Goal: Task Accomplishment & Management: Use online tool/utility

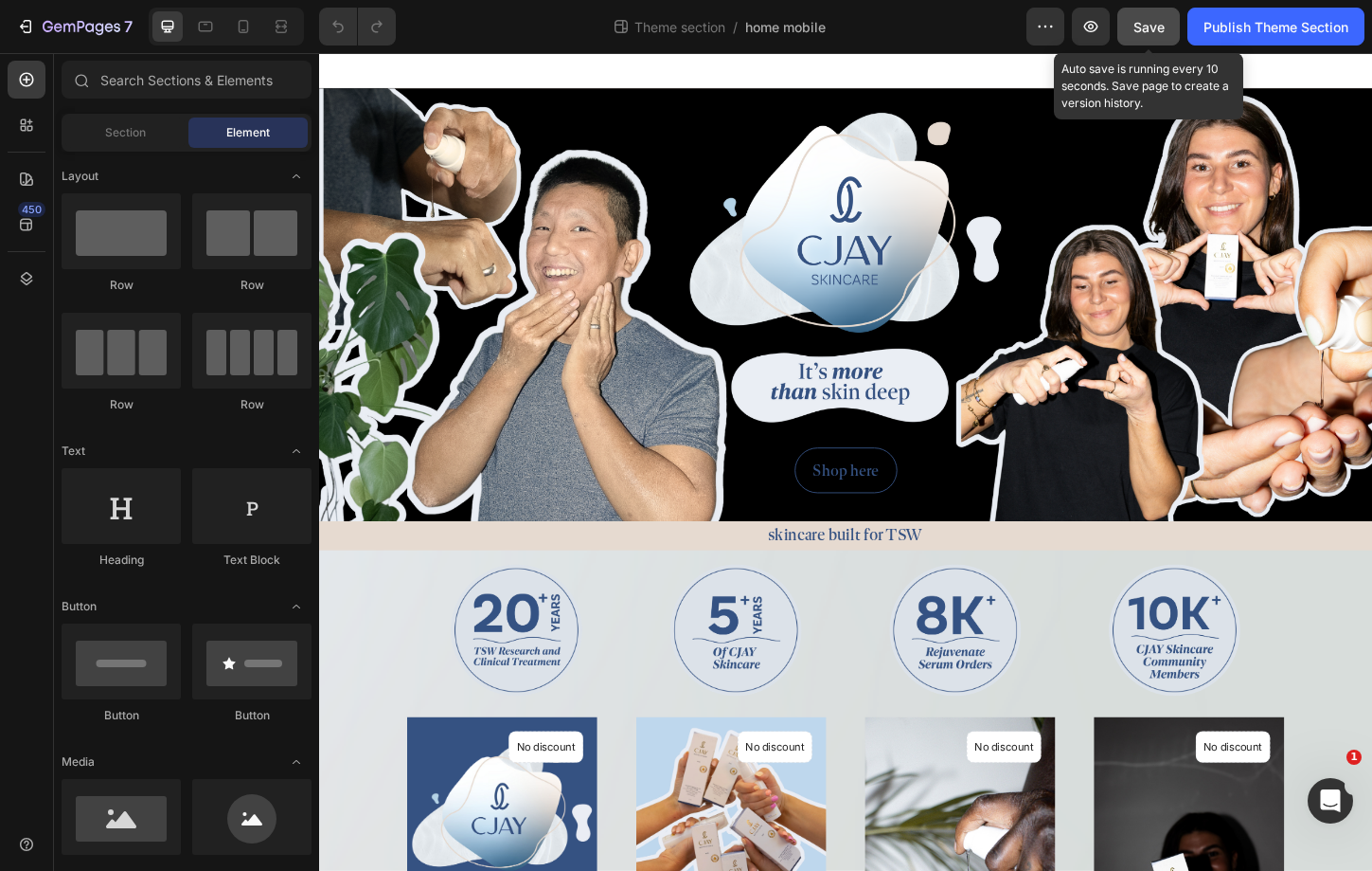
click at [1168, 20] on button "Save" at bounding box center [1149, 26] width 63 height 38
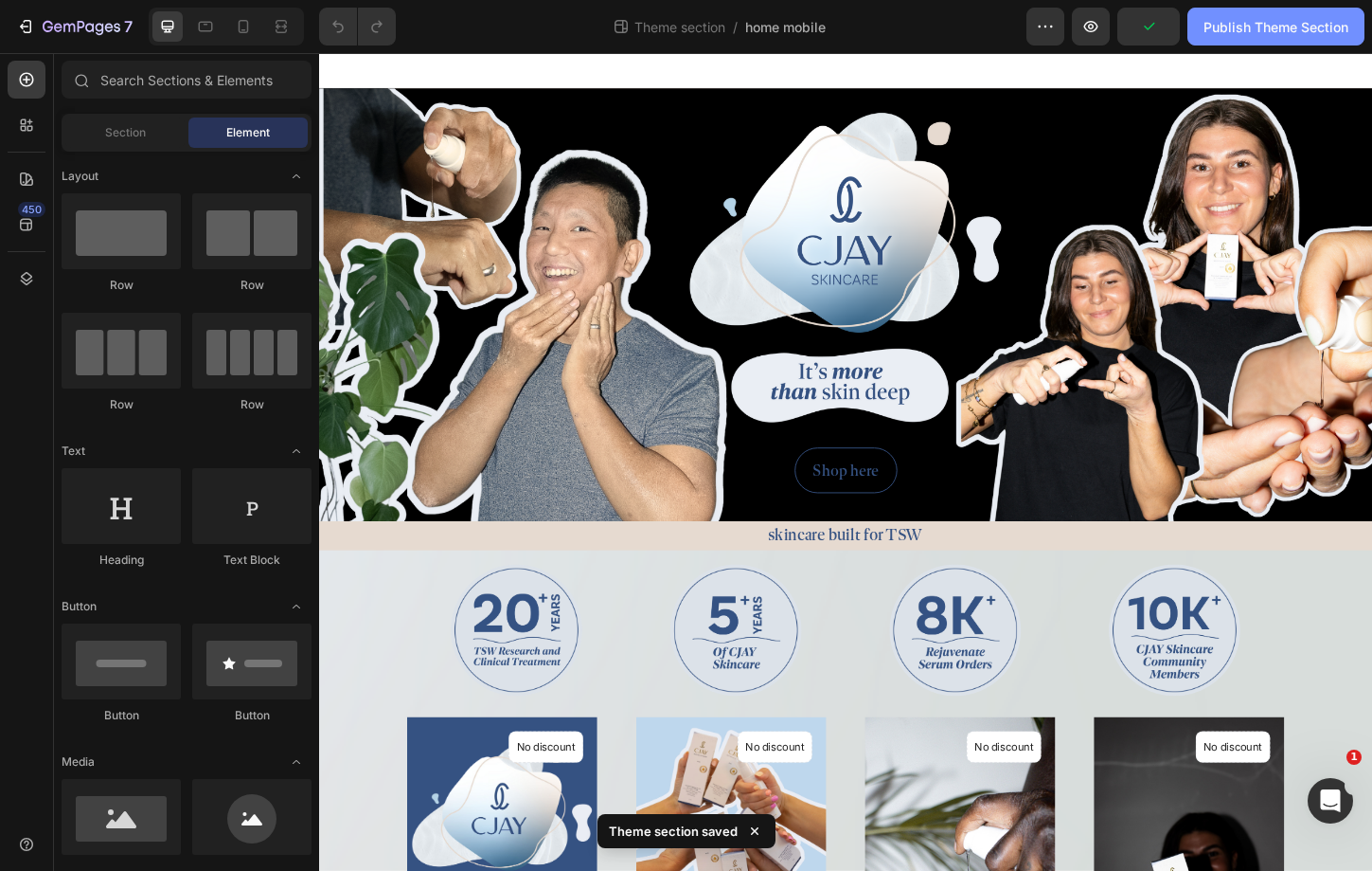
click at [1274, 13] on button "Publish Theme Section" at bounding box center [1275, 26] width 177 height 38
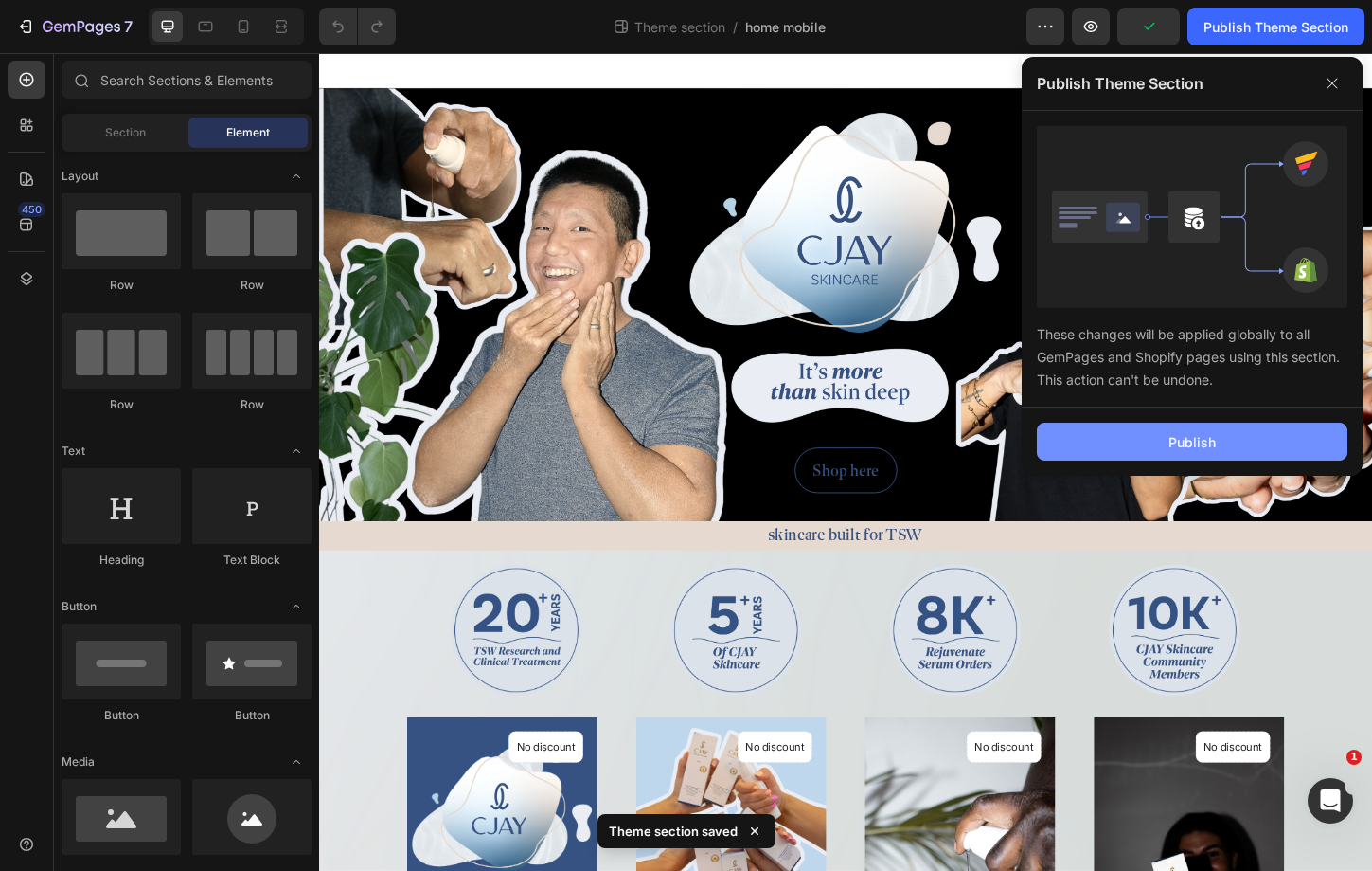
click at [1157, 452] on button "Publish" at bounding box center [1191, 441] width 310 height 38
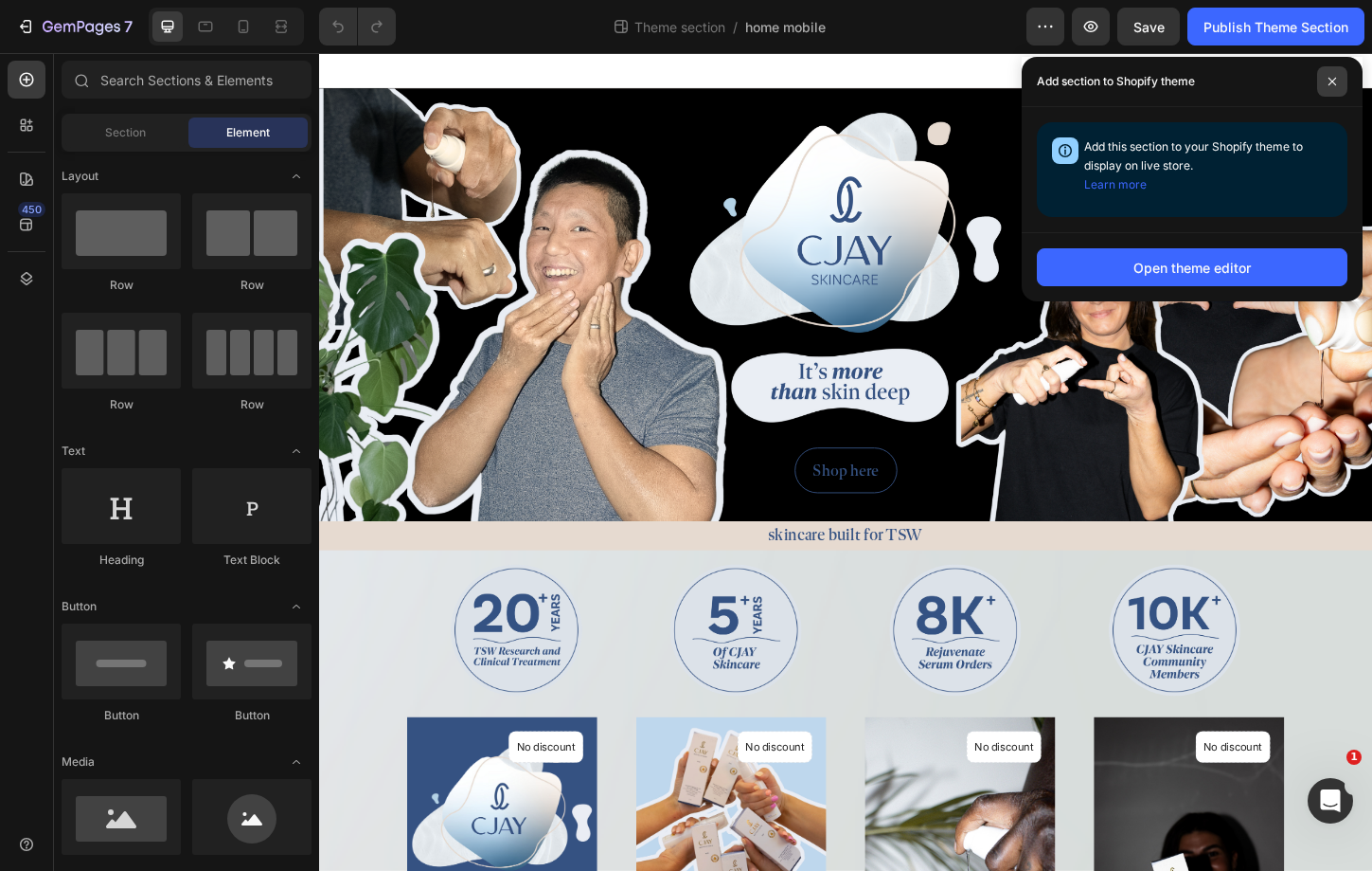
click at [1330, 81] on icon at bounding box center [1332, 81] width 10 height 10
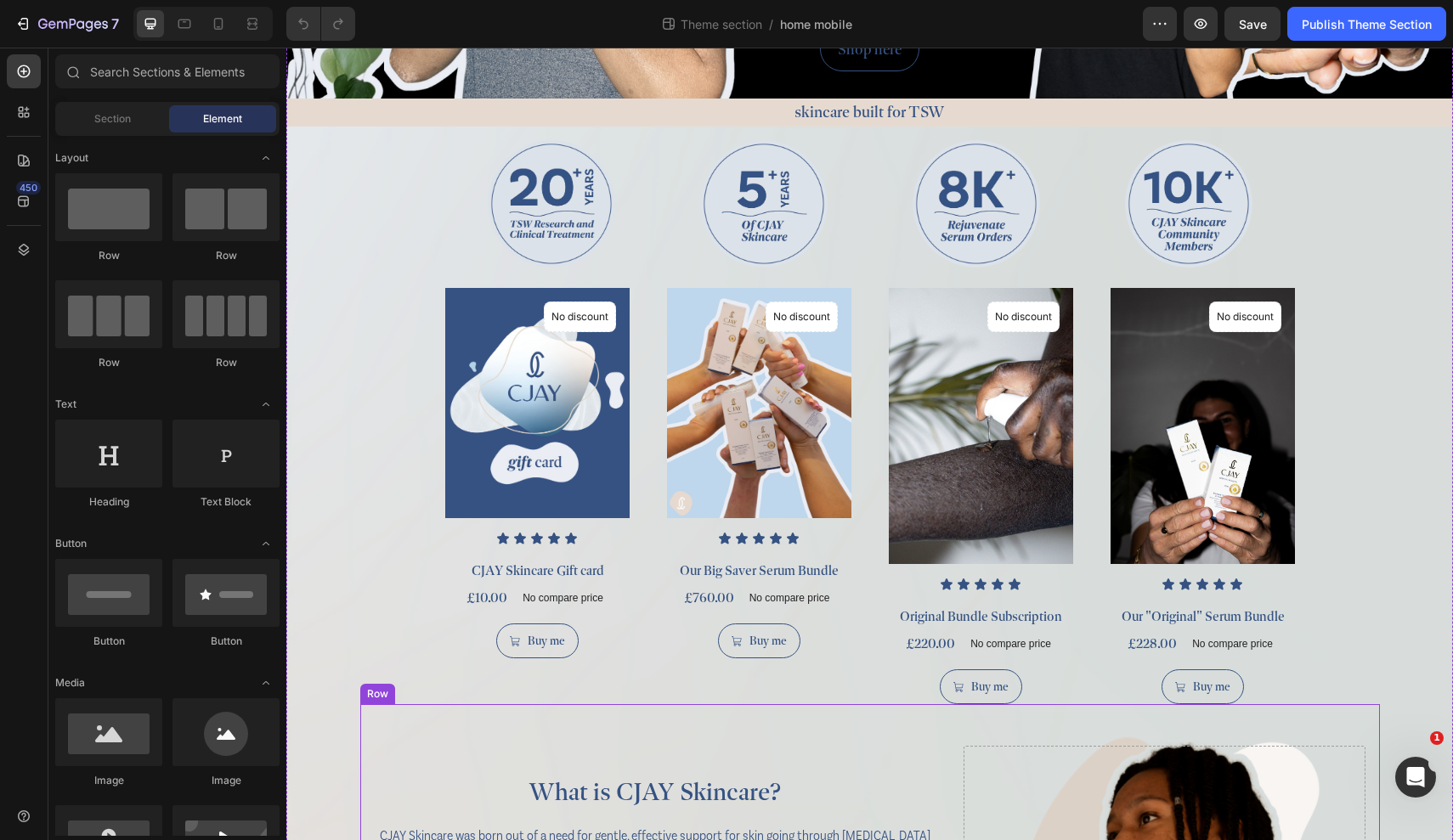
scroll to position [415, 0]
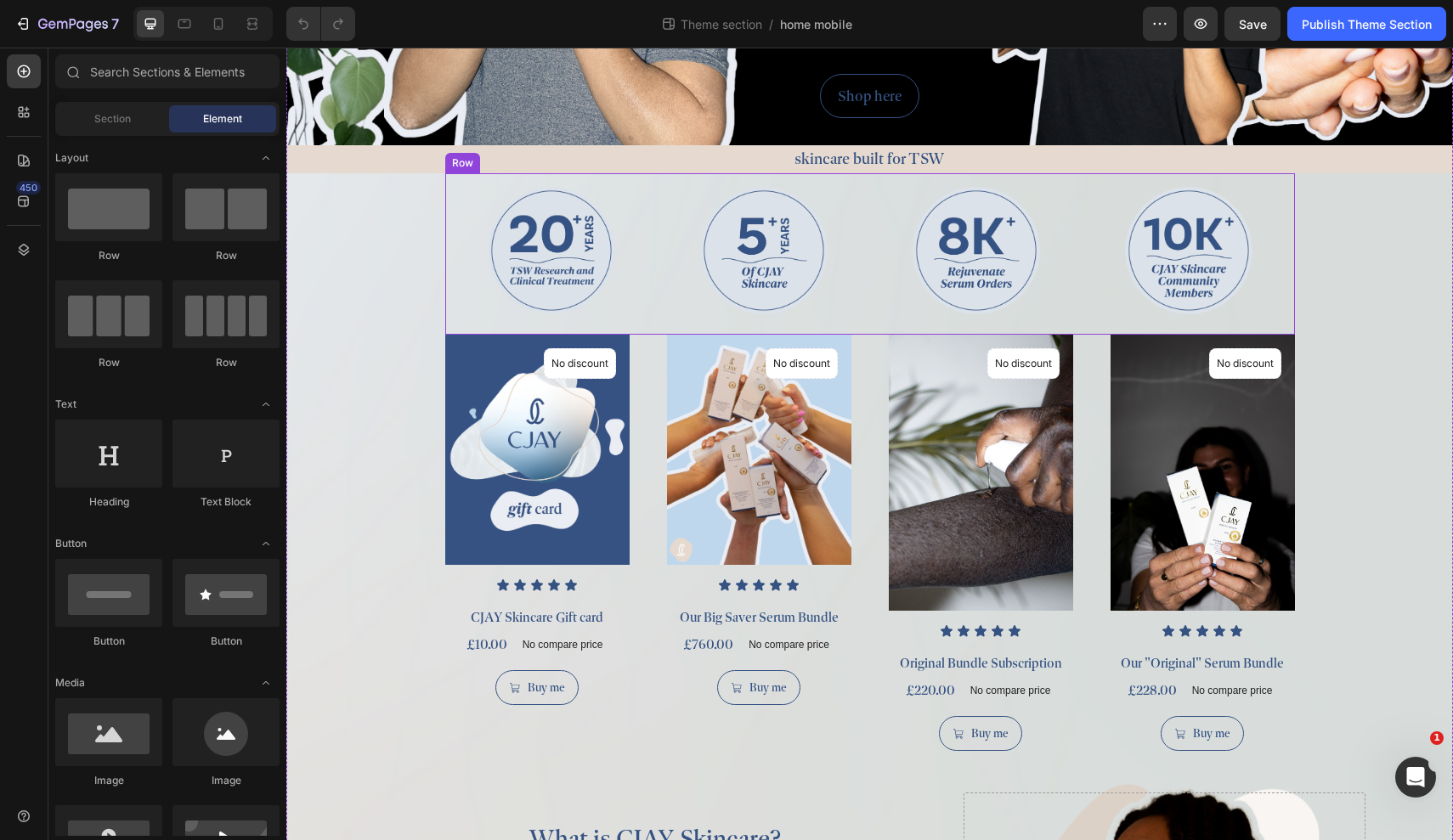
click at [541, 182] on div "Image Image Image Image Row" at bounding box center [870, 254] width 850 height 161
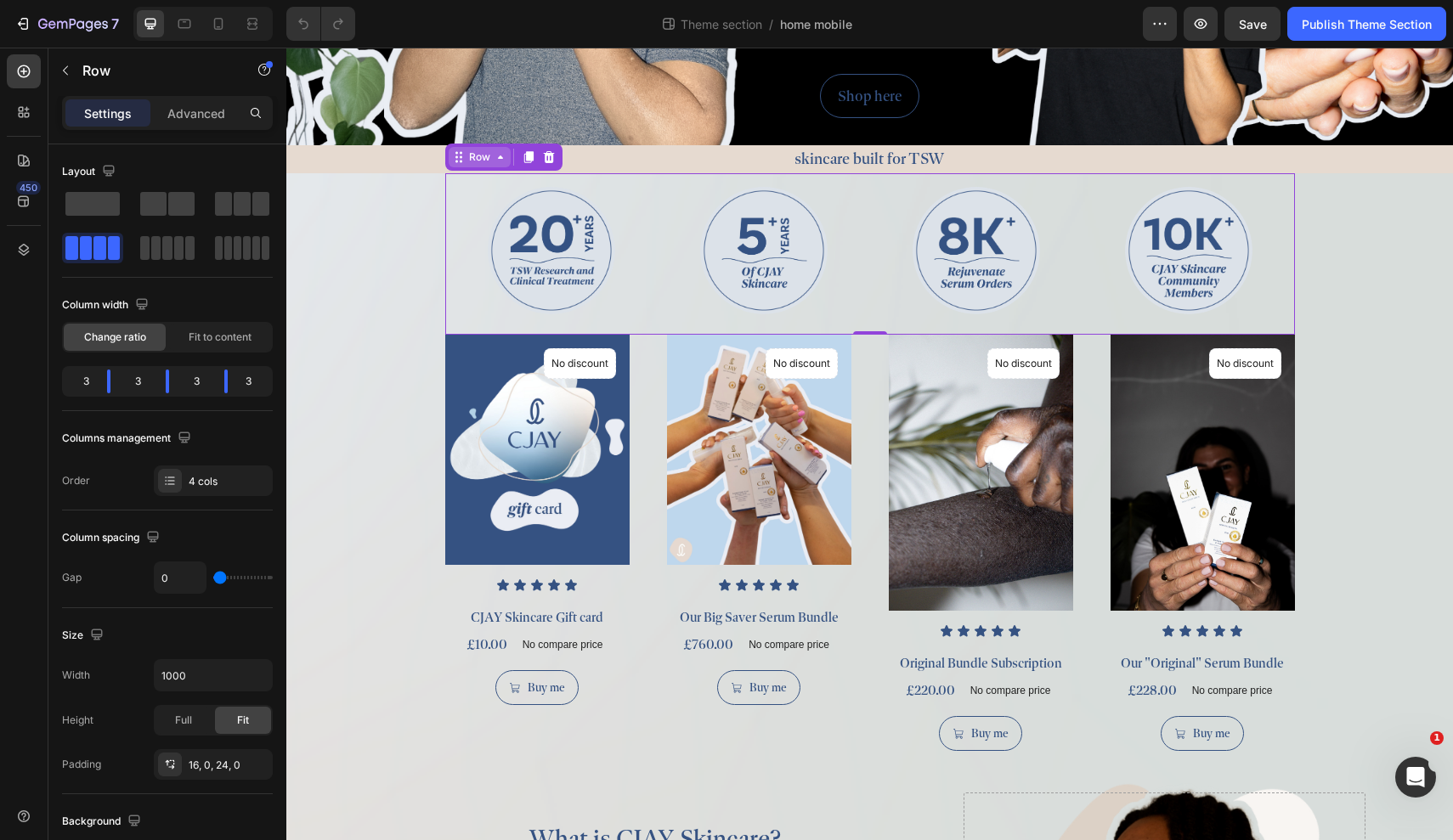
click at [480, 151] on div "Row" at bounding box center [479, 158] width 28 height 16
click at [93, 283] on div "Layout Column width Change ratio Fit to content 3 3 3 3 Columns management Orde…" at bounding box center [167, 327] width 211 height 338
click at [65, 64] on icon "button" at bounding box center [66, 71] width 14 height 14
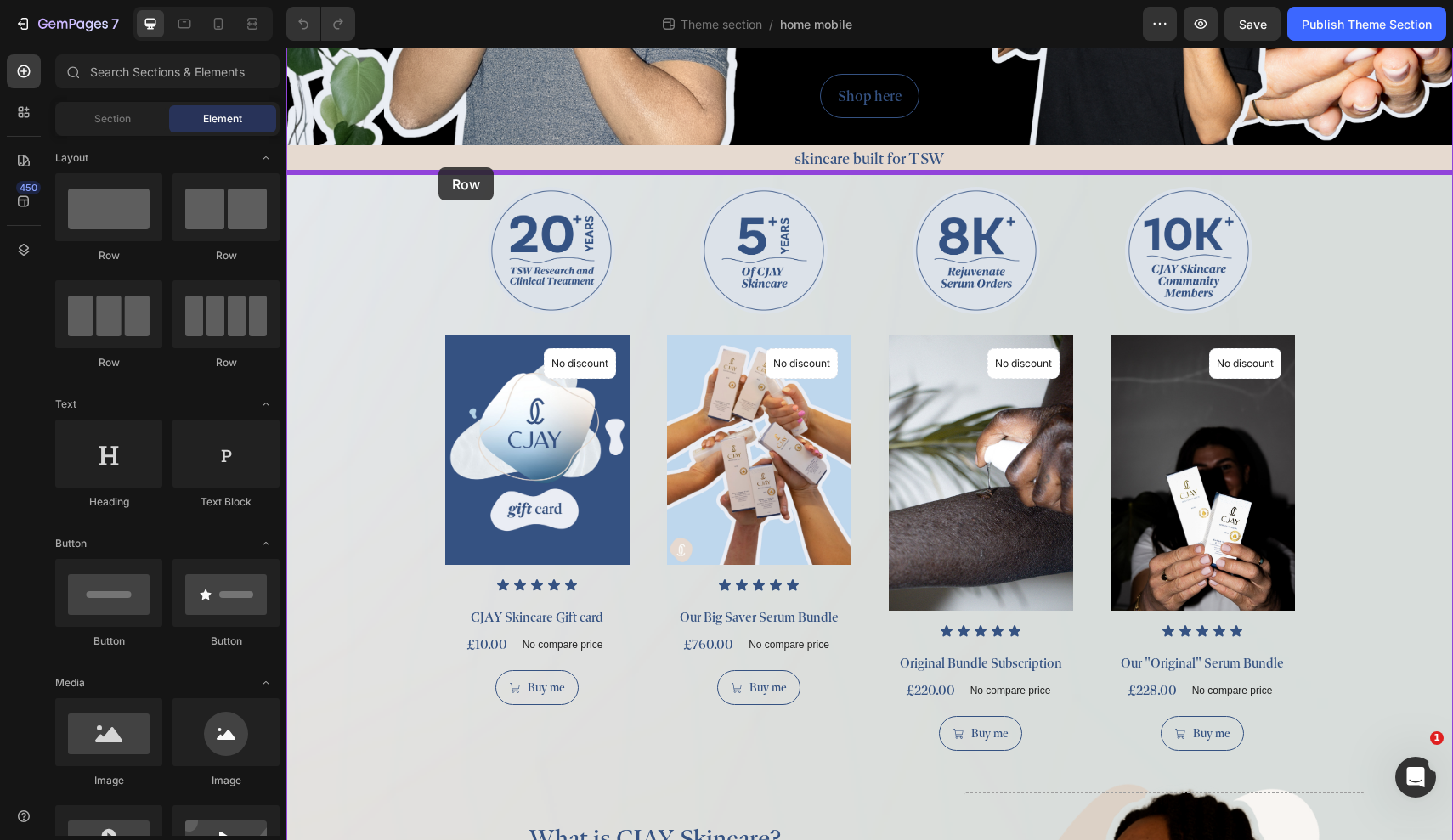
drag, startPoint x: 397, startPoint y: 254, endPoint x: 439, endPoint y: 167, distance: 96.6
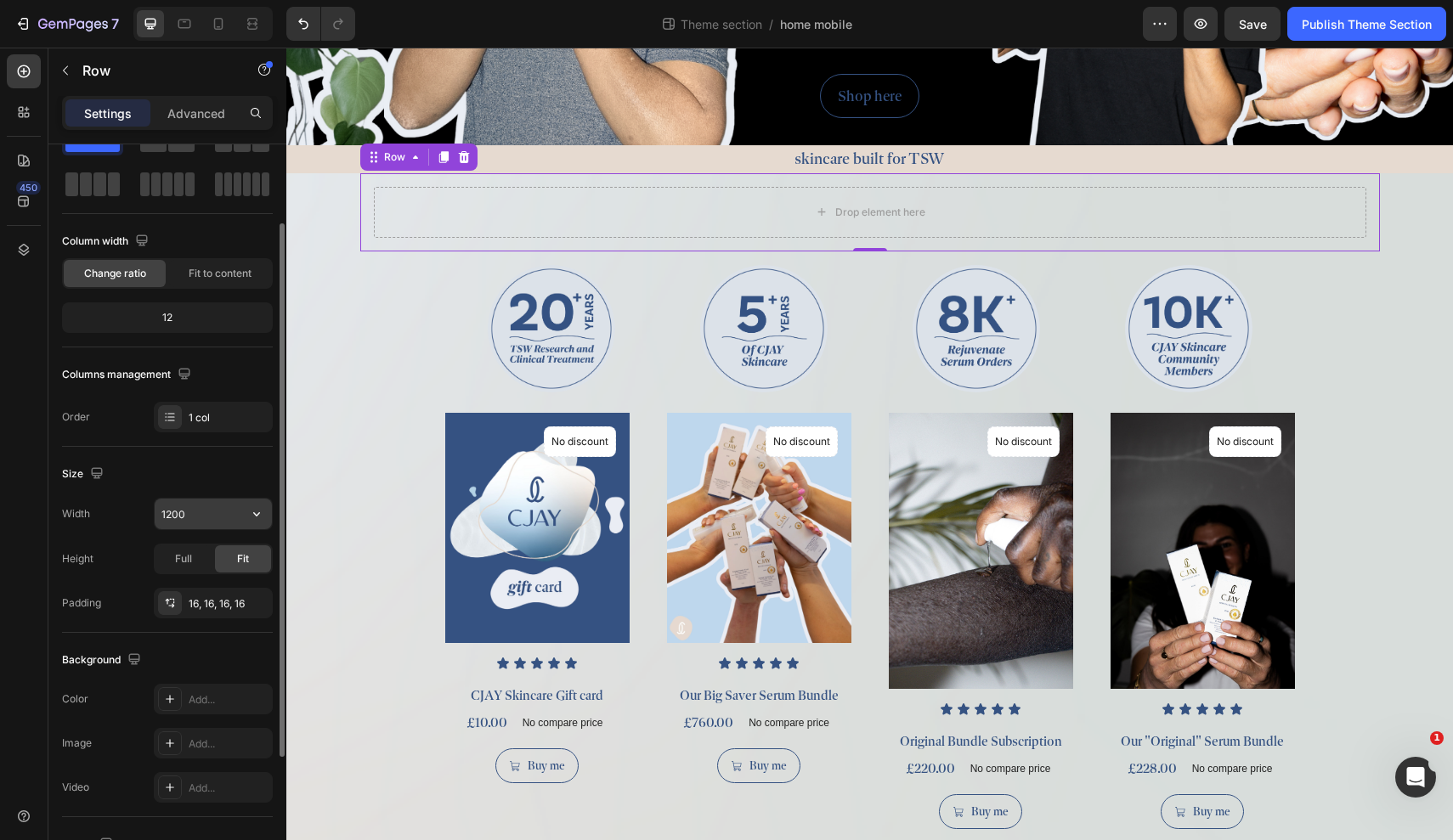
scroll to position [86, 0]
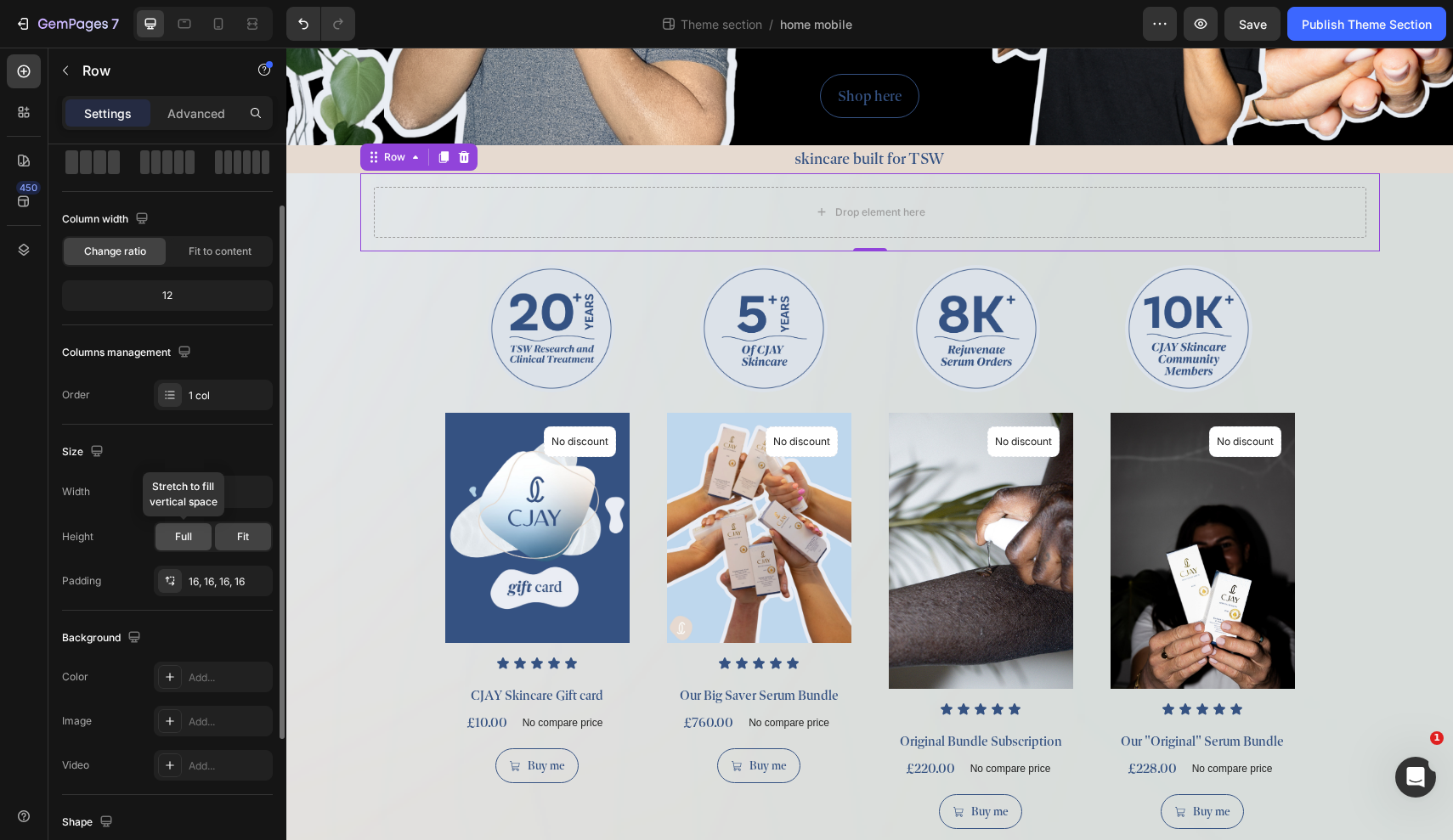
click at [179, 534] on span "Full" at bounding box center [184, 537] width 17 height 16
click at [393, 155] on div "Row" at bounding box center [394, 158] width 28 height 16
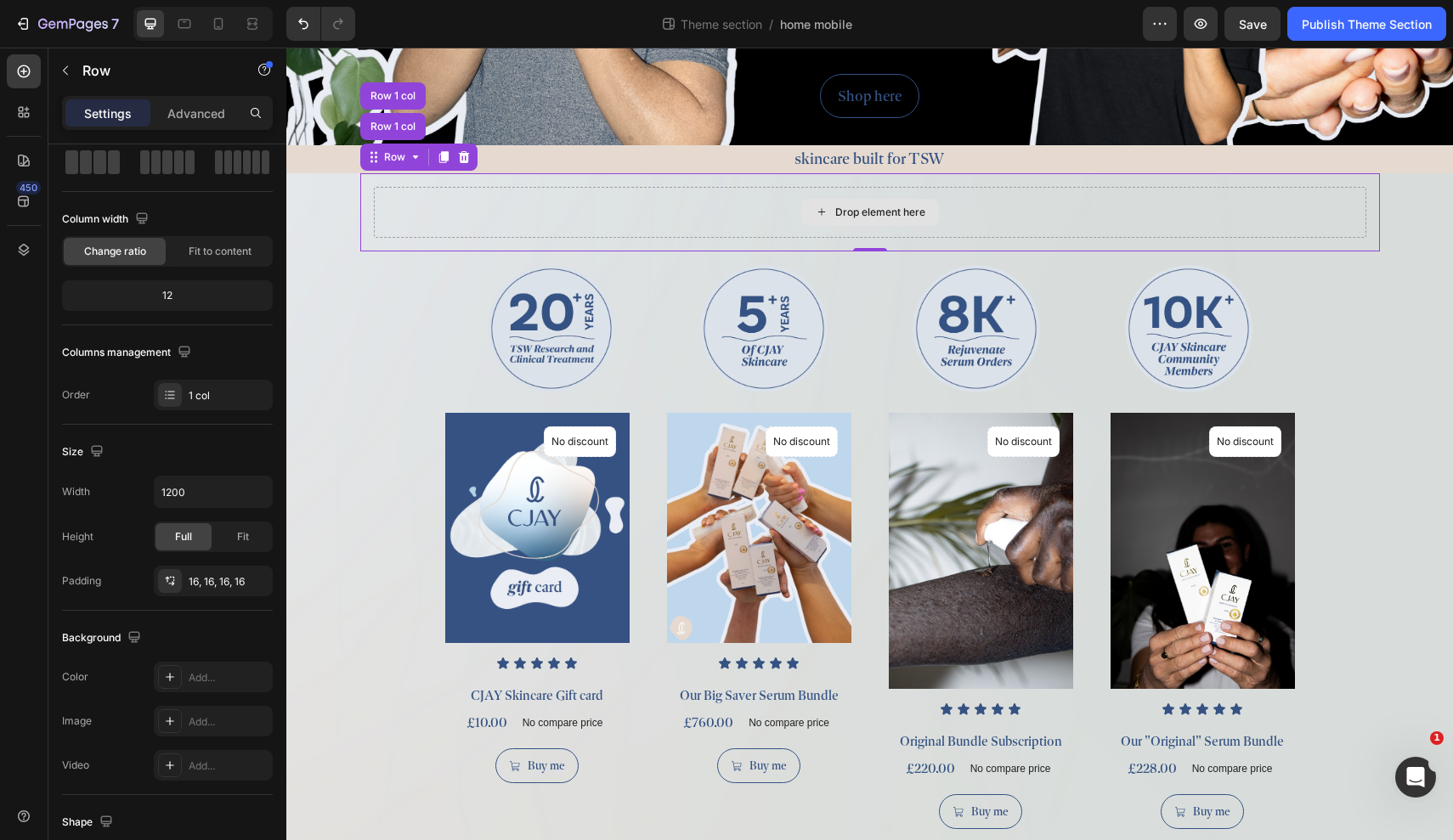
click at [442, 223] on div "Drop element here" at bounding box center [870, 212] width 993 height 51
click at [632, 287] on div at bounding box center [551, 329] width 212 height 127
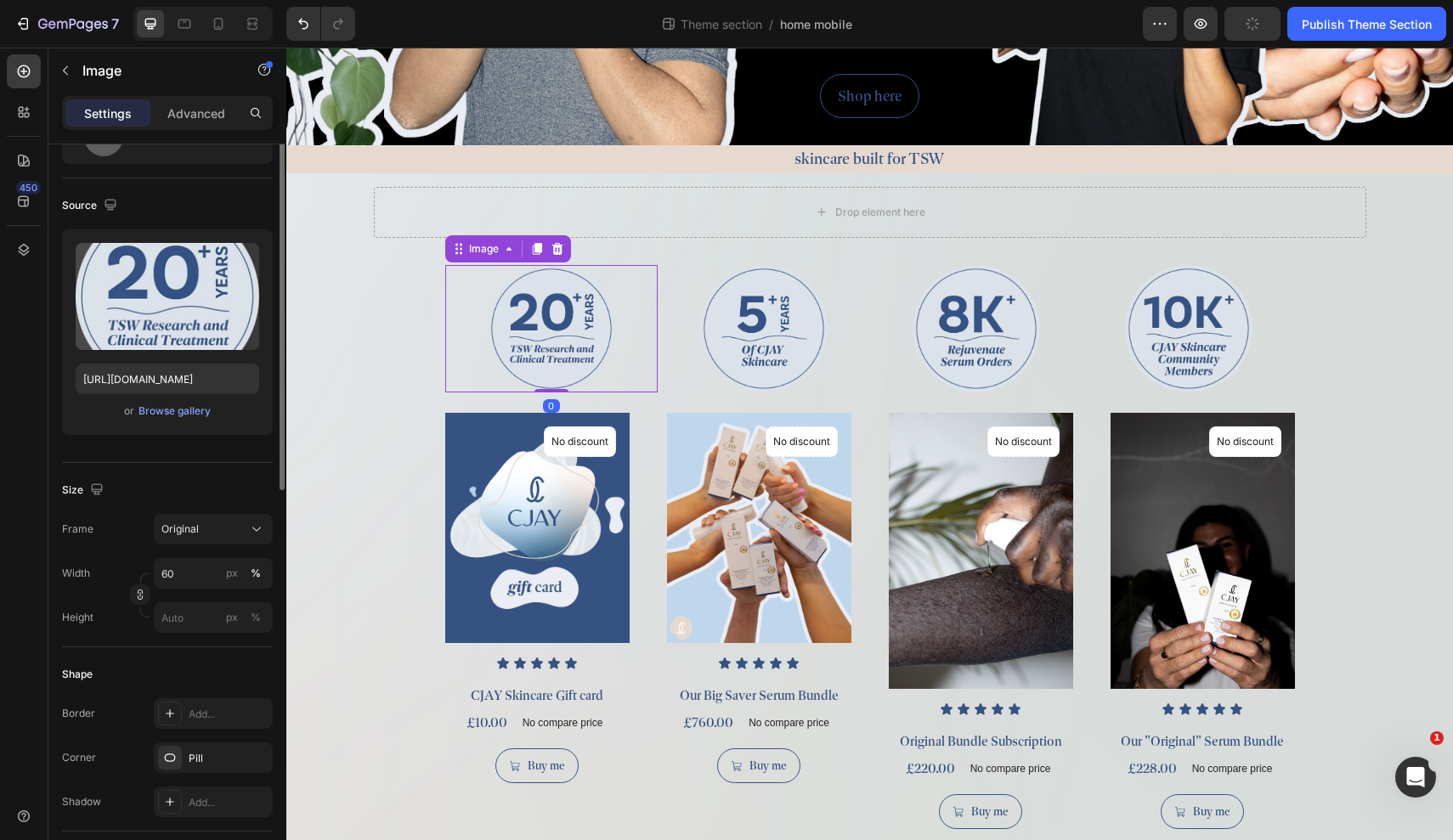
scroll to position [0, 0]
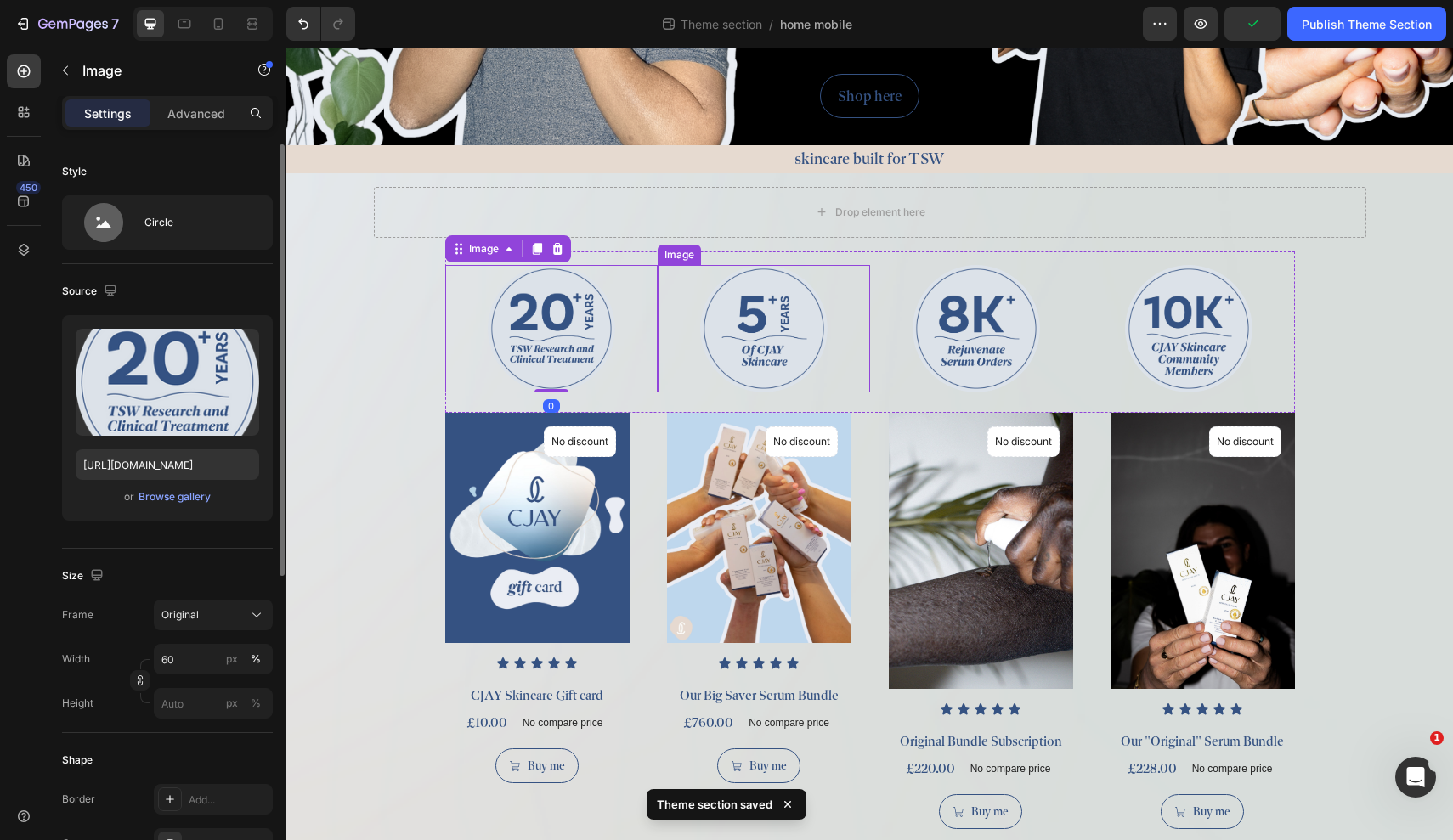
click at [683, 277] on div at bounding box center [764, 329] width 212 height 127
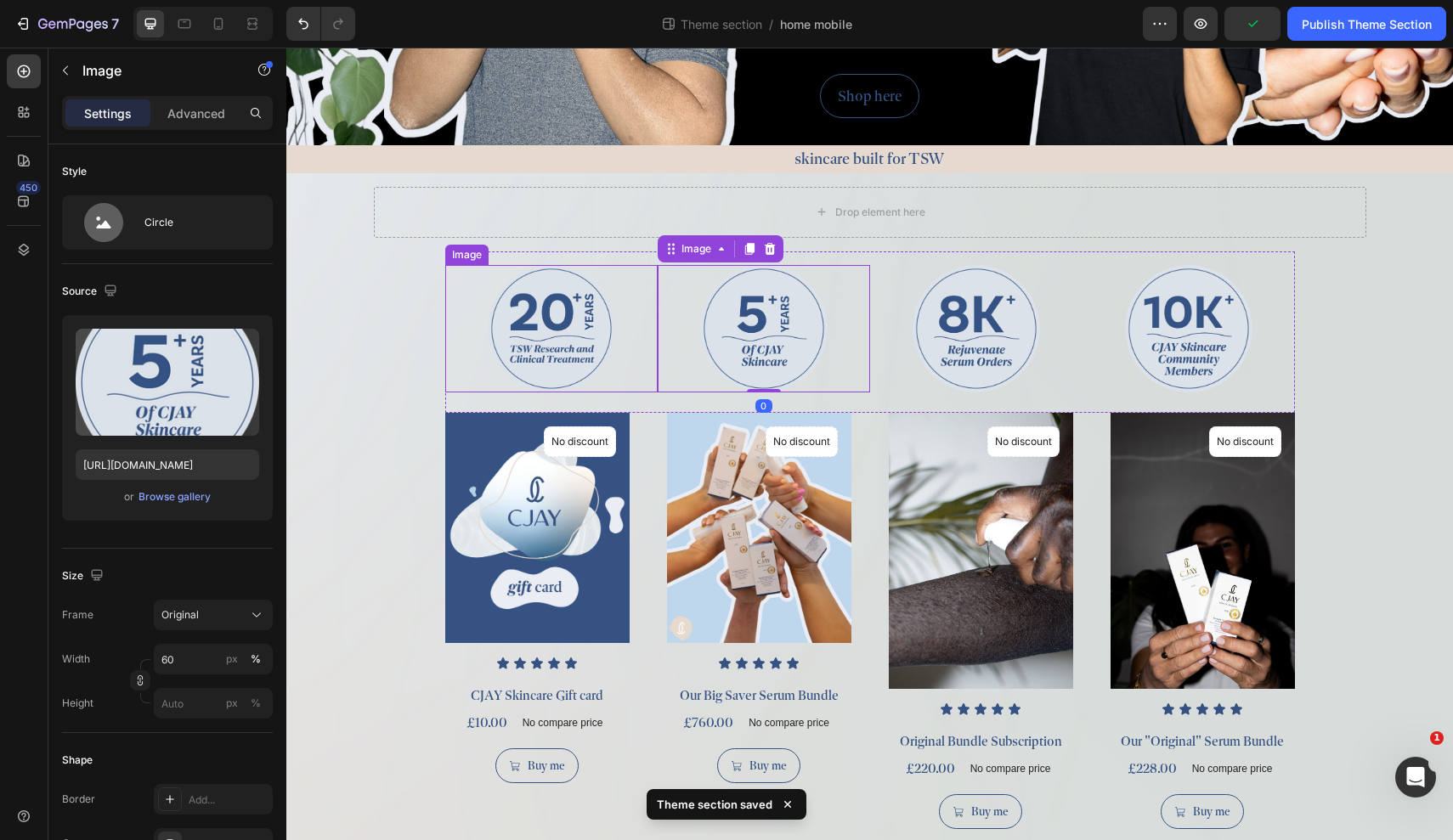
click at [652, 277] on div at bounding box center [551, 329] width 212 height 127
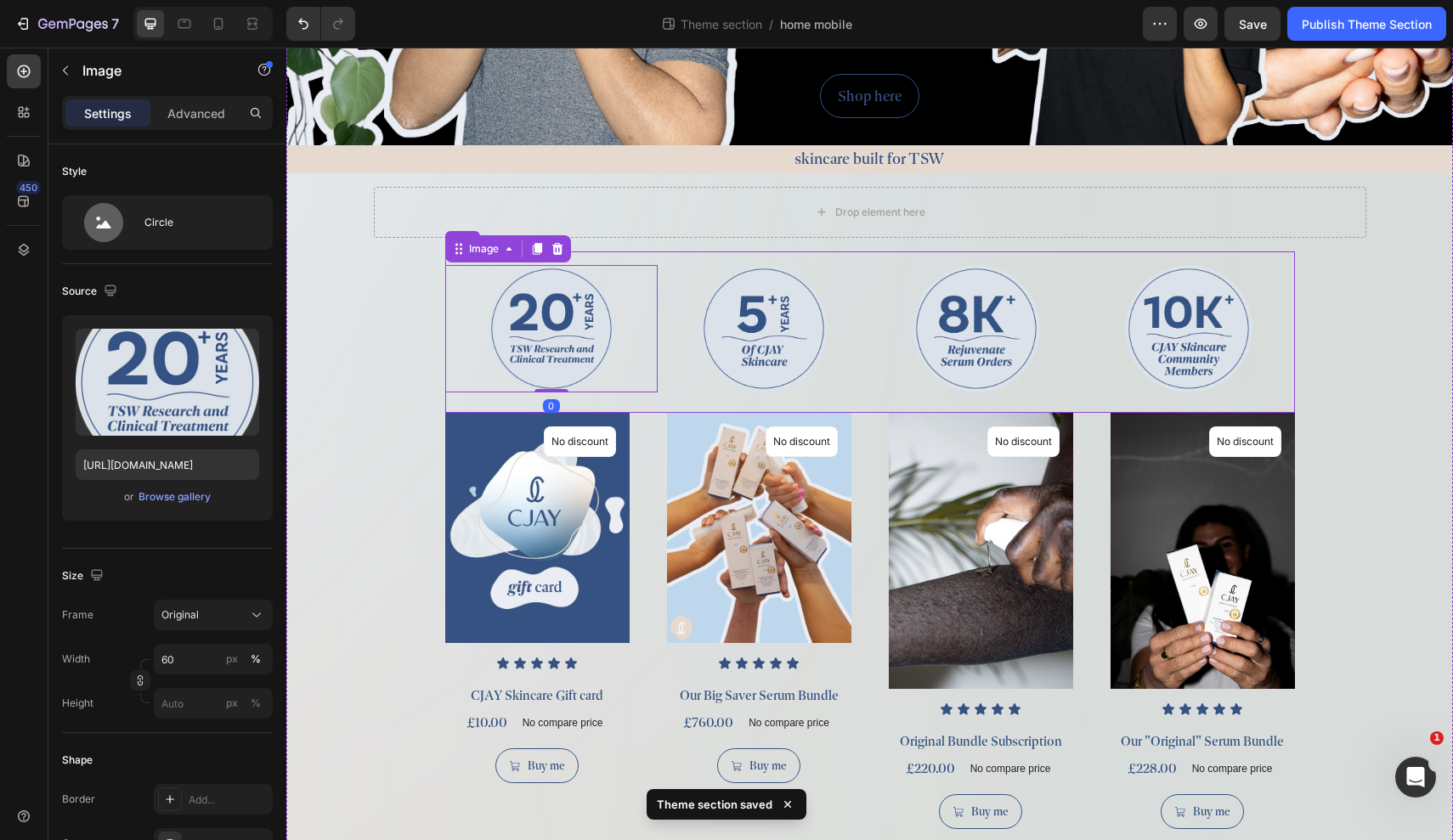
click at [666, 394] on div "Image 0 Image Image Image Row" at bounding box center [870, 332] width 850 height 161
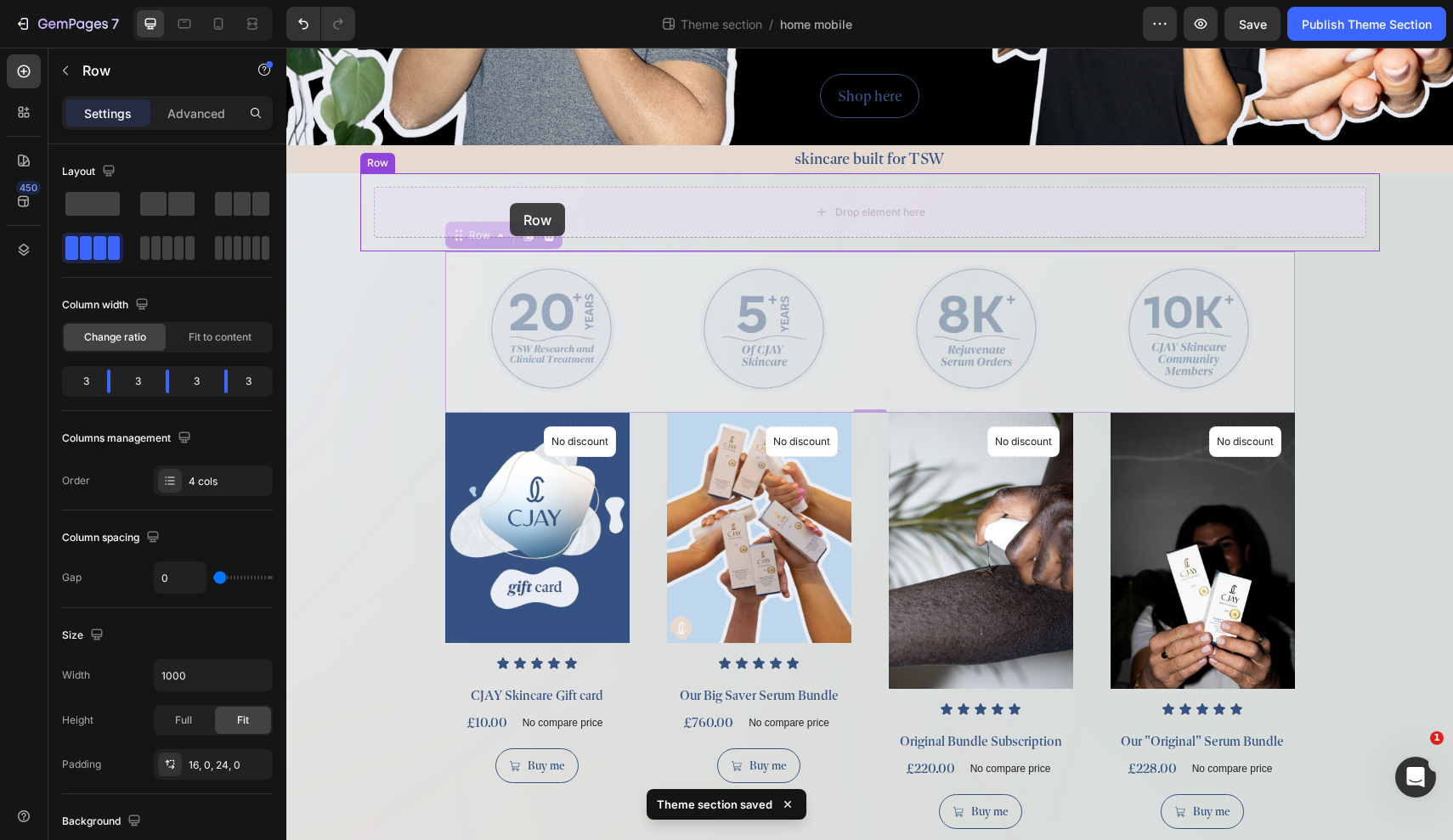
drag, startPoint x: 463, startPoint y: 237, endPoint x: 508, endPoint y: 203, distance: 56.4
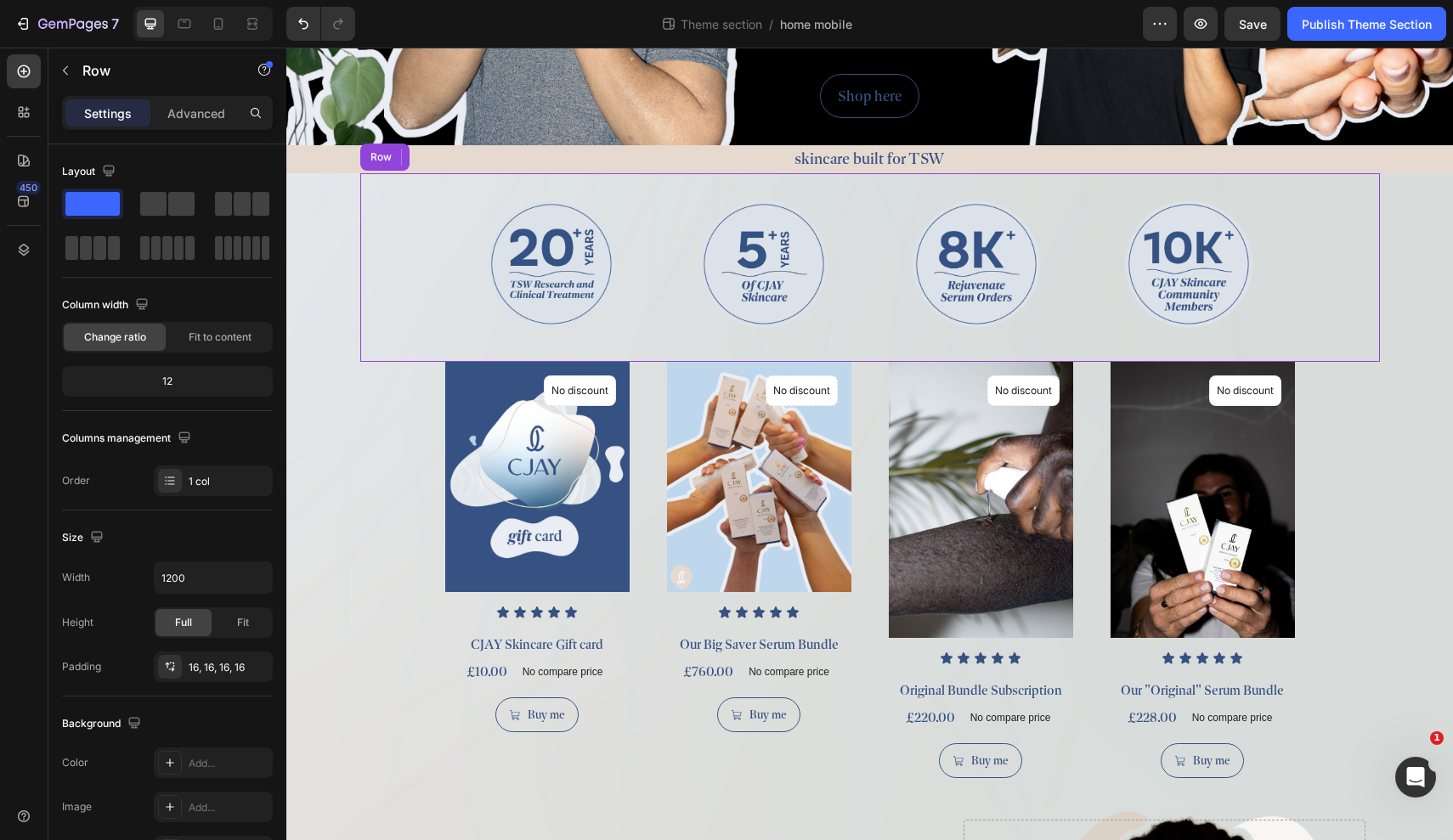
click at [398, 311] on div "Image Image Image Image Row 0" at bounding box center [870, 268] width 993 height 161
click at [206, 103] on div "Advanced" at bounding box center [196, 113] width 85 height 27
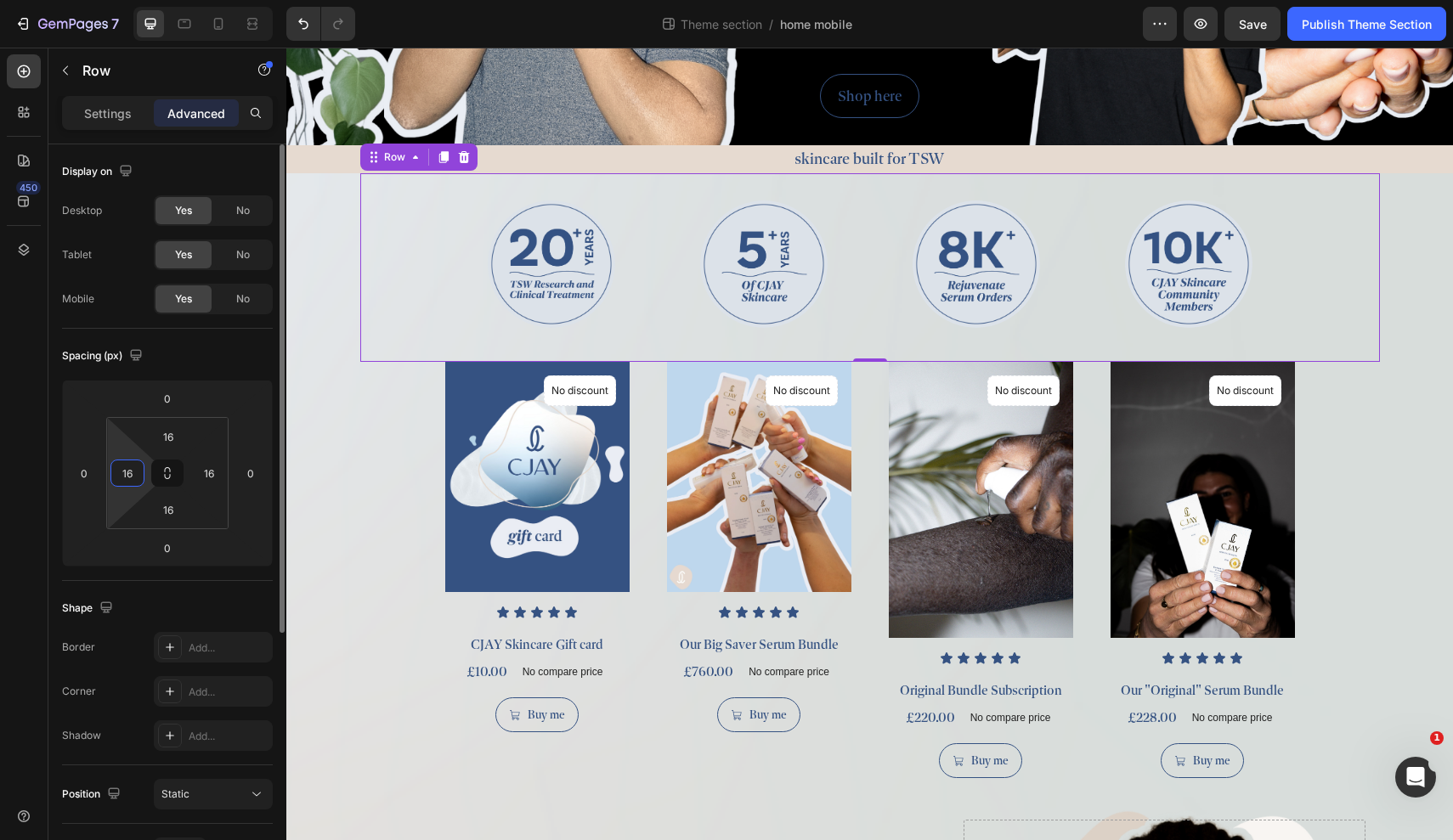
click at [127, 464] on input "16" at bounding box center [127, 472] width 25 height 25
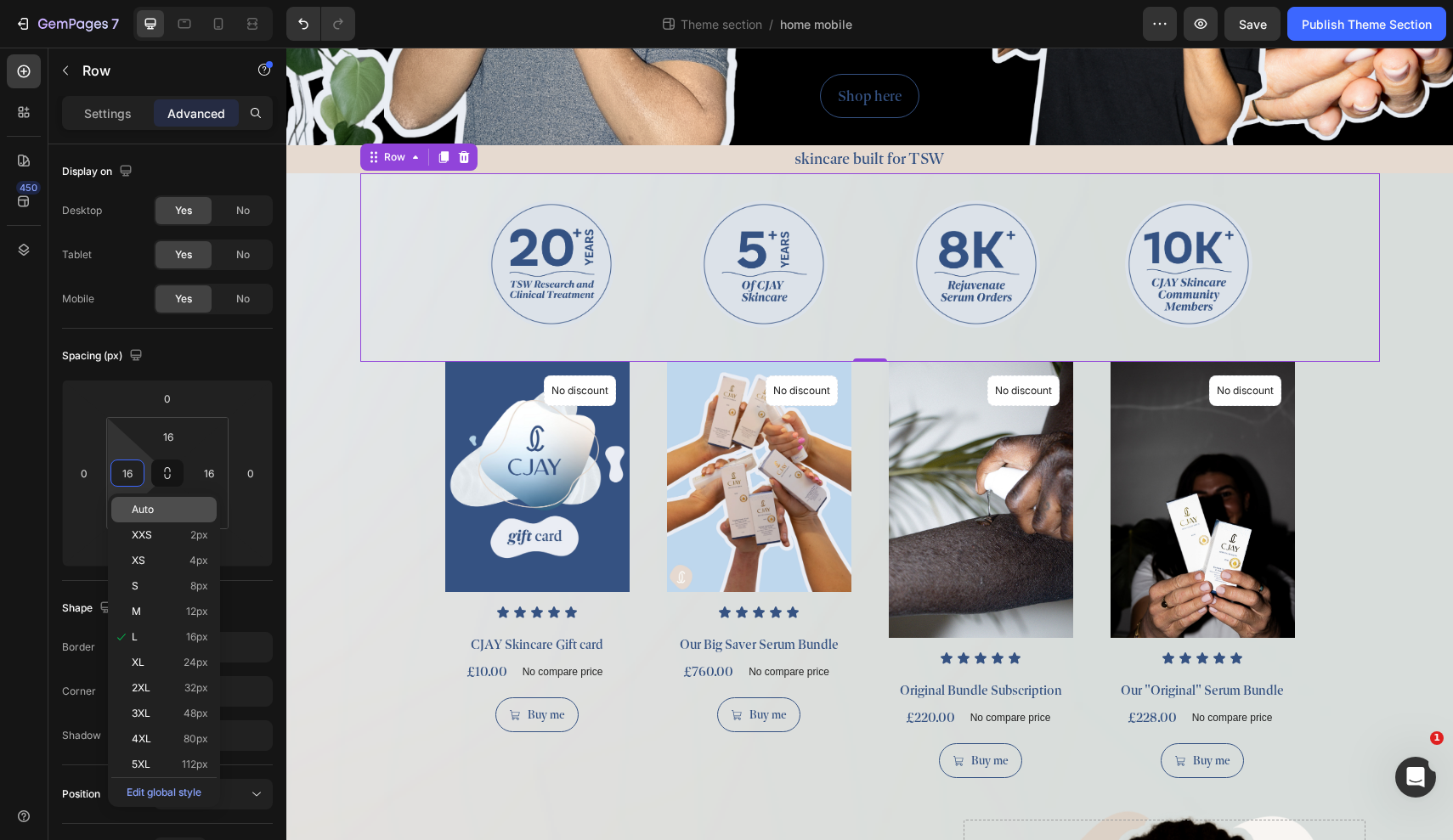
click at [168, 501] on div "Auto" at bounding box center [164, 509] width 106 height 25
type input "Auto"
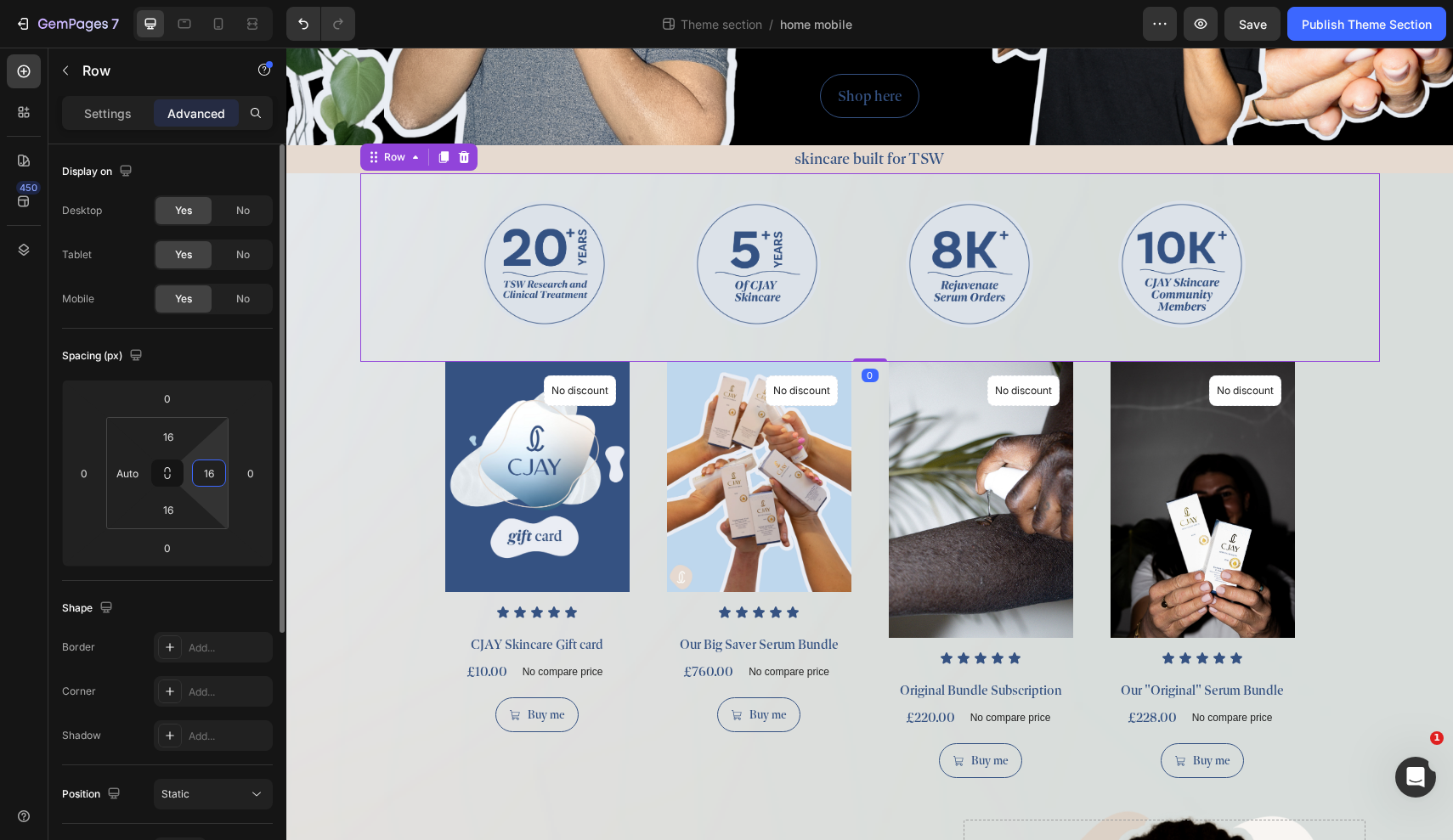
click at [210, 472] on input "16" at bounding box center [208, 472] width 25 height 25
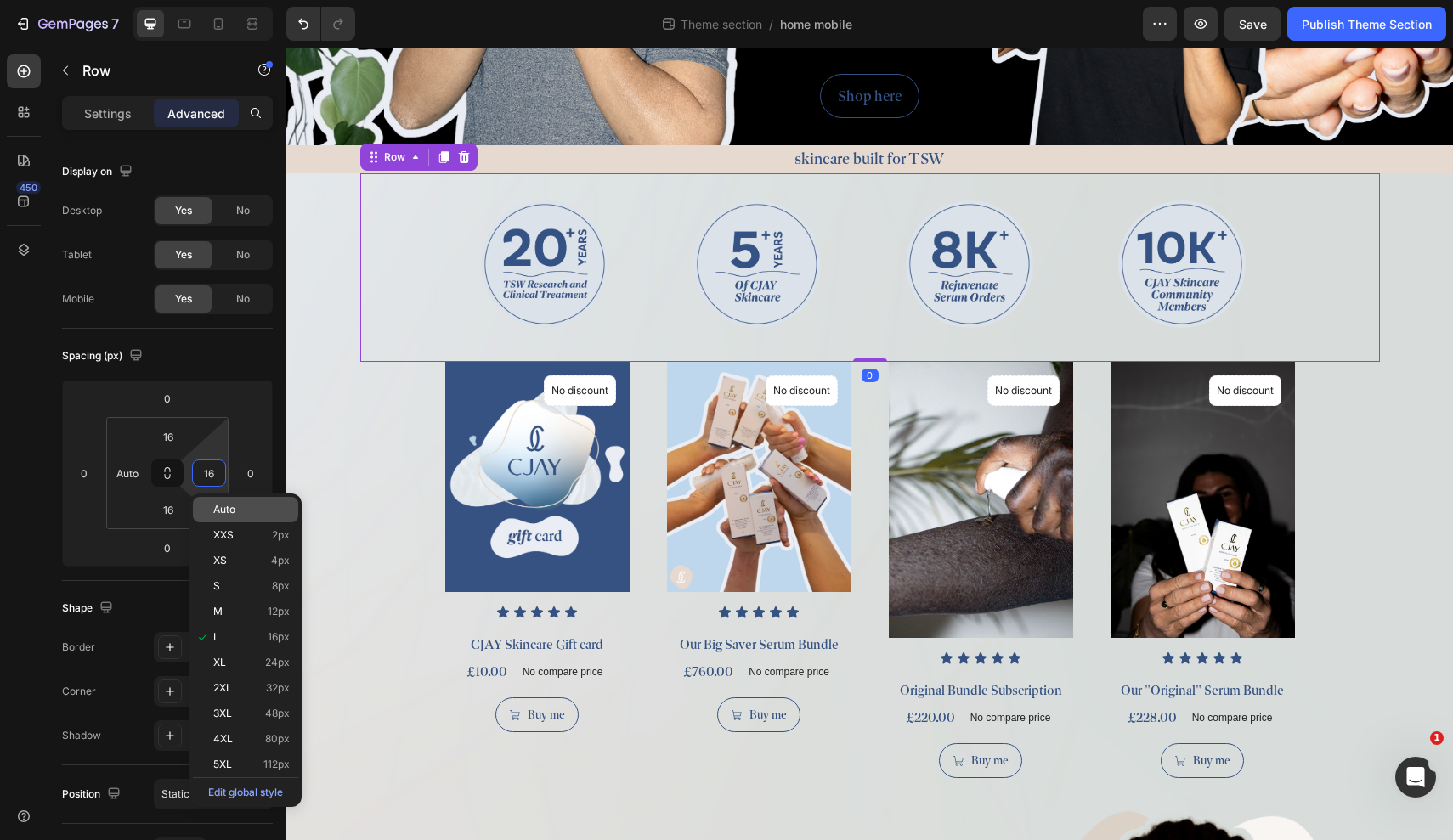
click at [245, 506] on p "Auto" at bounding box center [251, 510] width 76 height 12
type input "Auto"
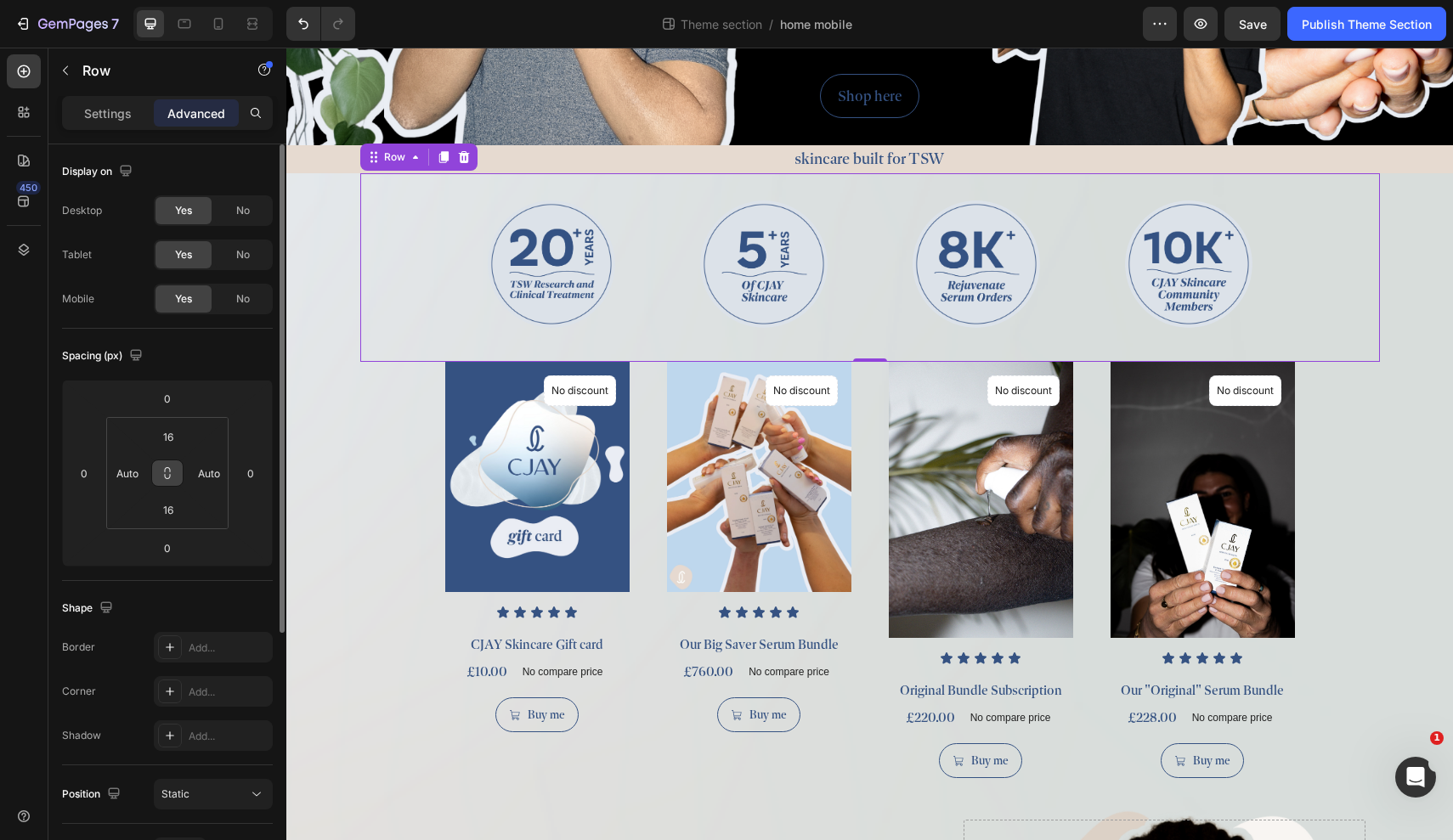
click at [167, 470] on icon at bounding box center [167, 473] width 14 height 14
click at [172, 432] on input "16" at bounding box center [167, 436] width 34 height 25
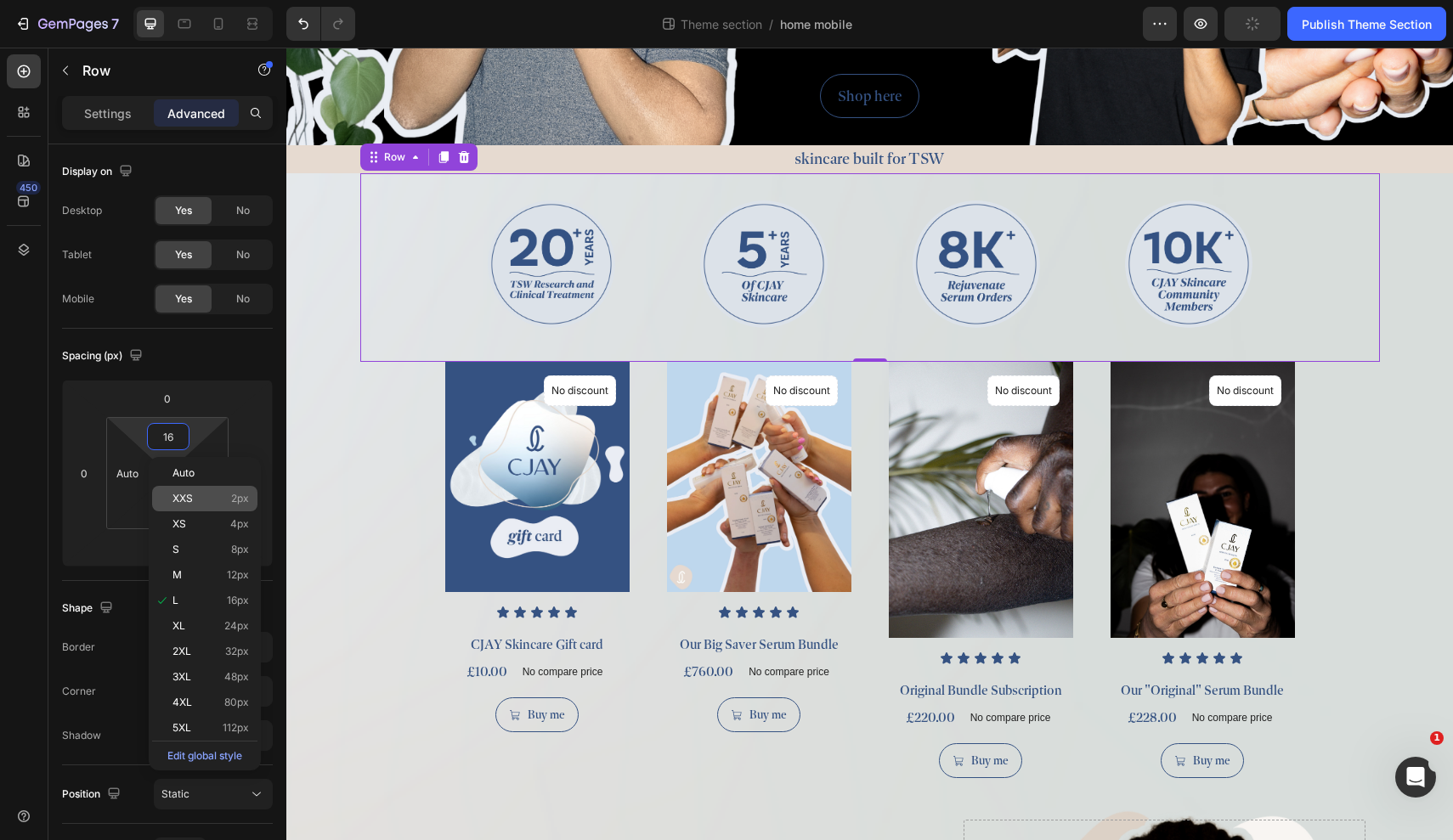
type input "16"
click at [205, 486] on div "XXS 2px" at bounding box center [205, 498] width 106 height 25
type input "2"
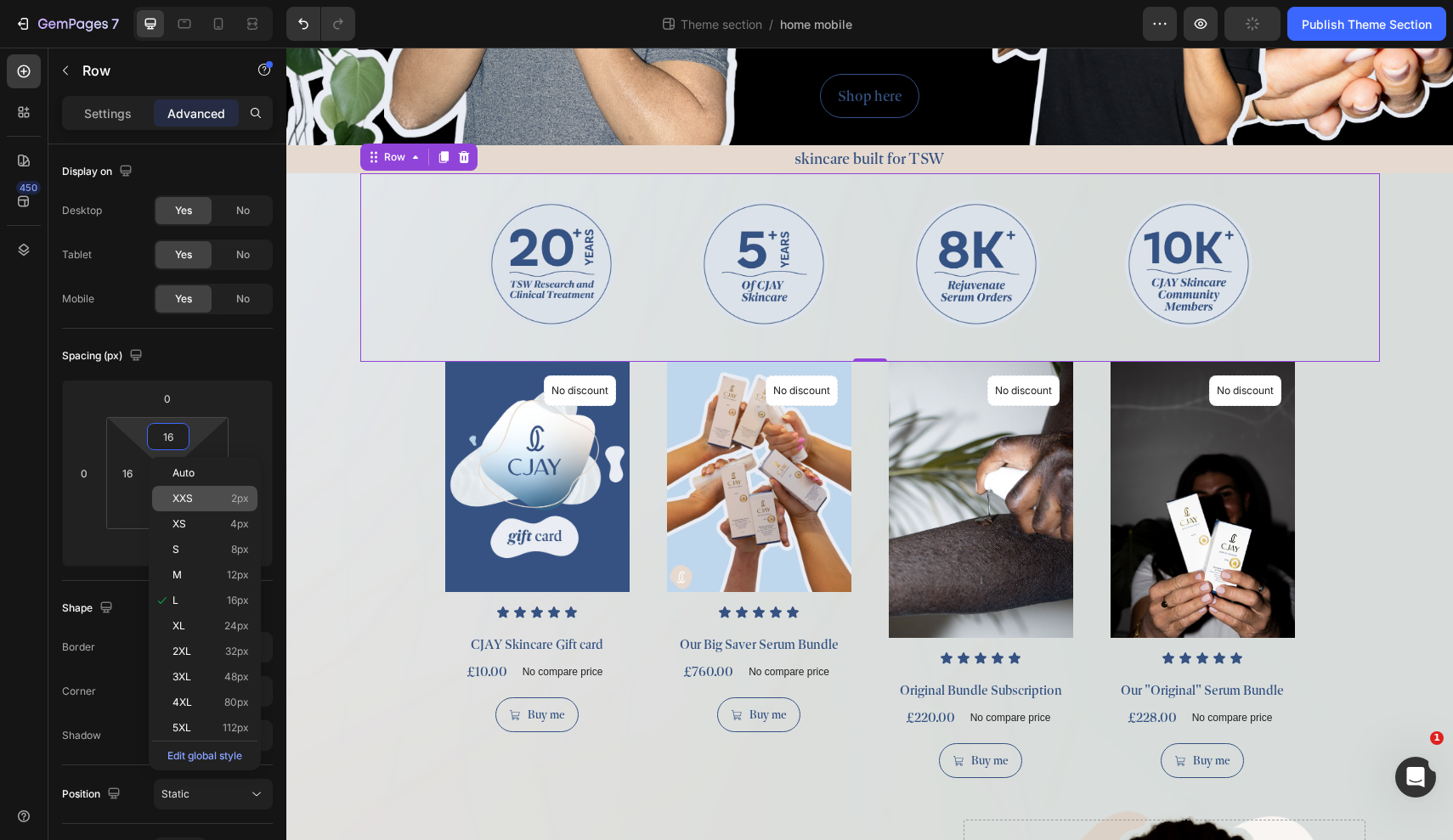
type input "2"
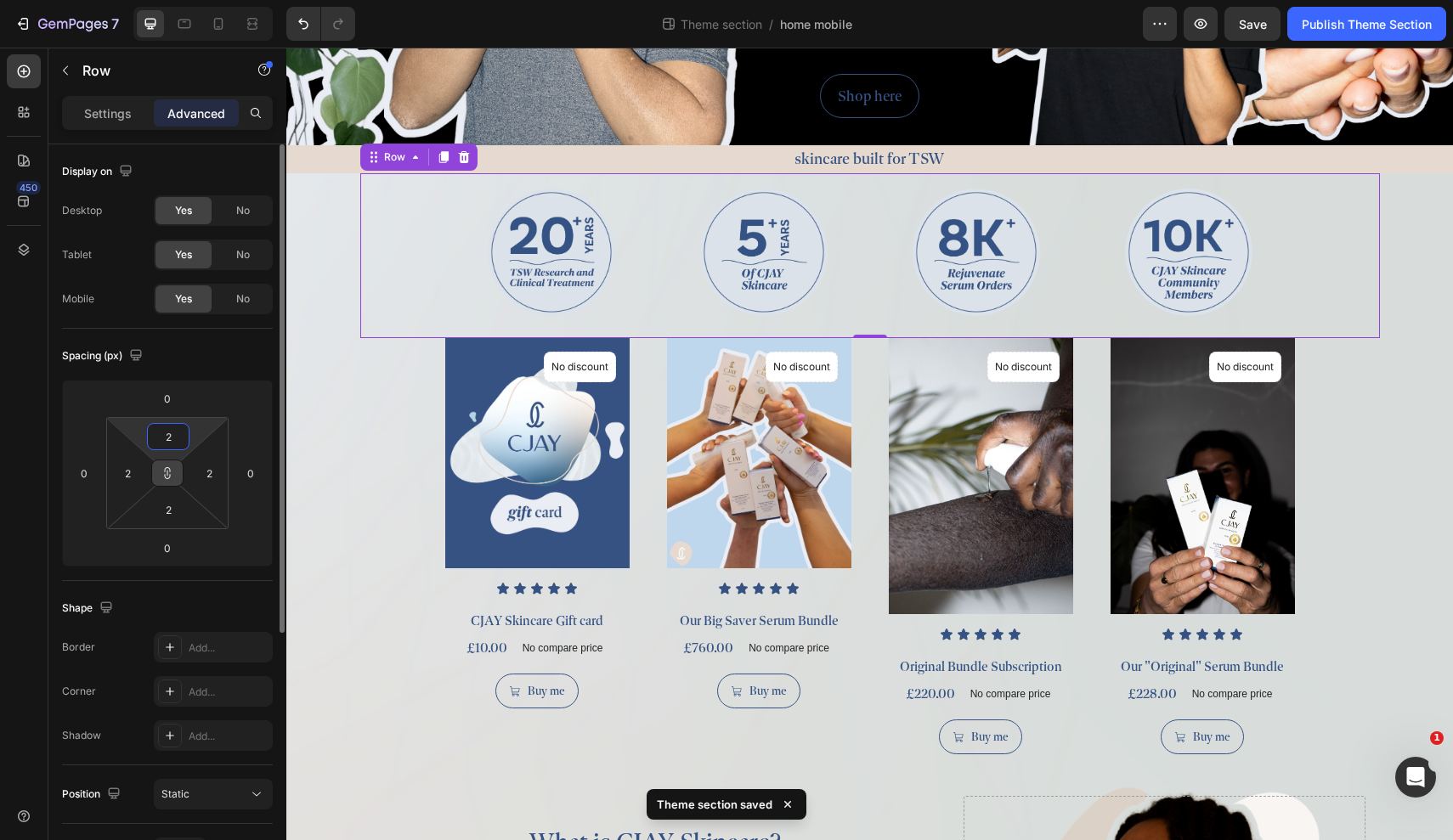
click at [164, 442] on input "2" at bounding box center [167, 436] width 34 height 25
type input "0"
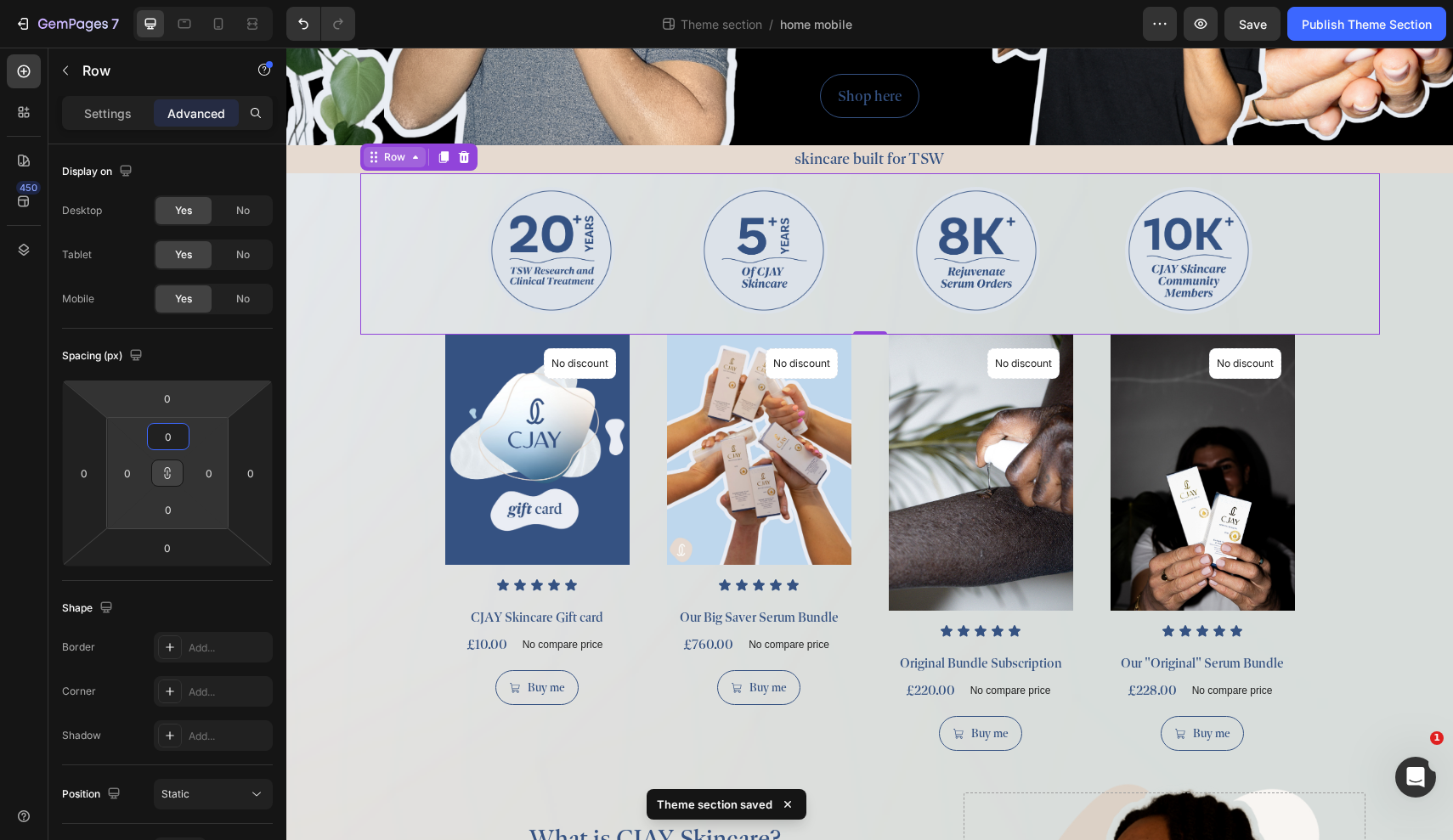
type input "0"
click at [387, 159] on div "Row" at bounding box center [394, 158] width 28 height 16
click at [399, 225] on div "Image Image Image Image Row" at bounding box center [870, 254] width 1020 height 161
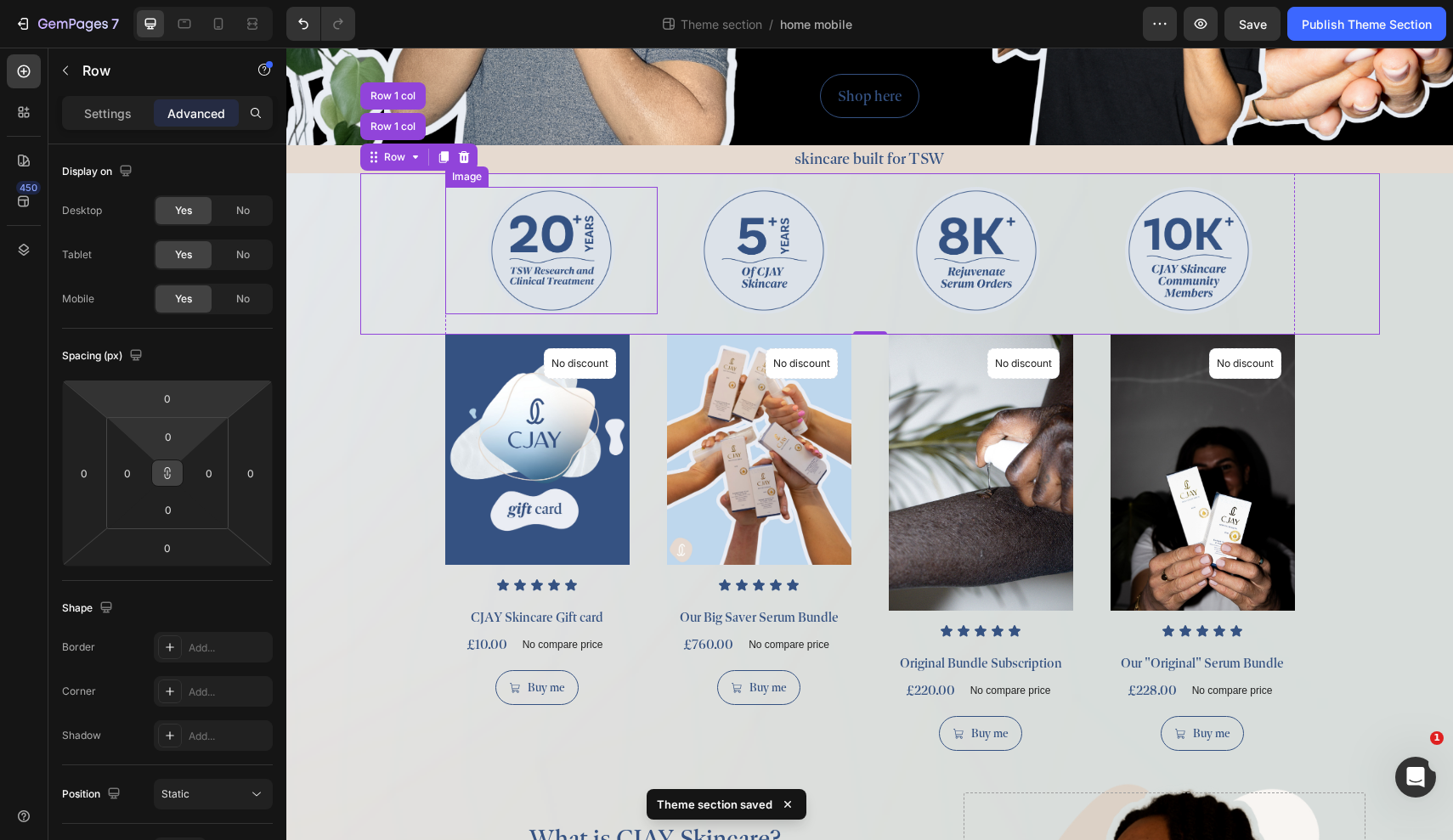
click at [511, 244] on img at bounding box center [551, 251] width 127 height 127
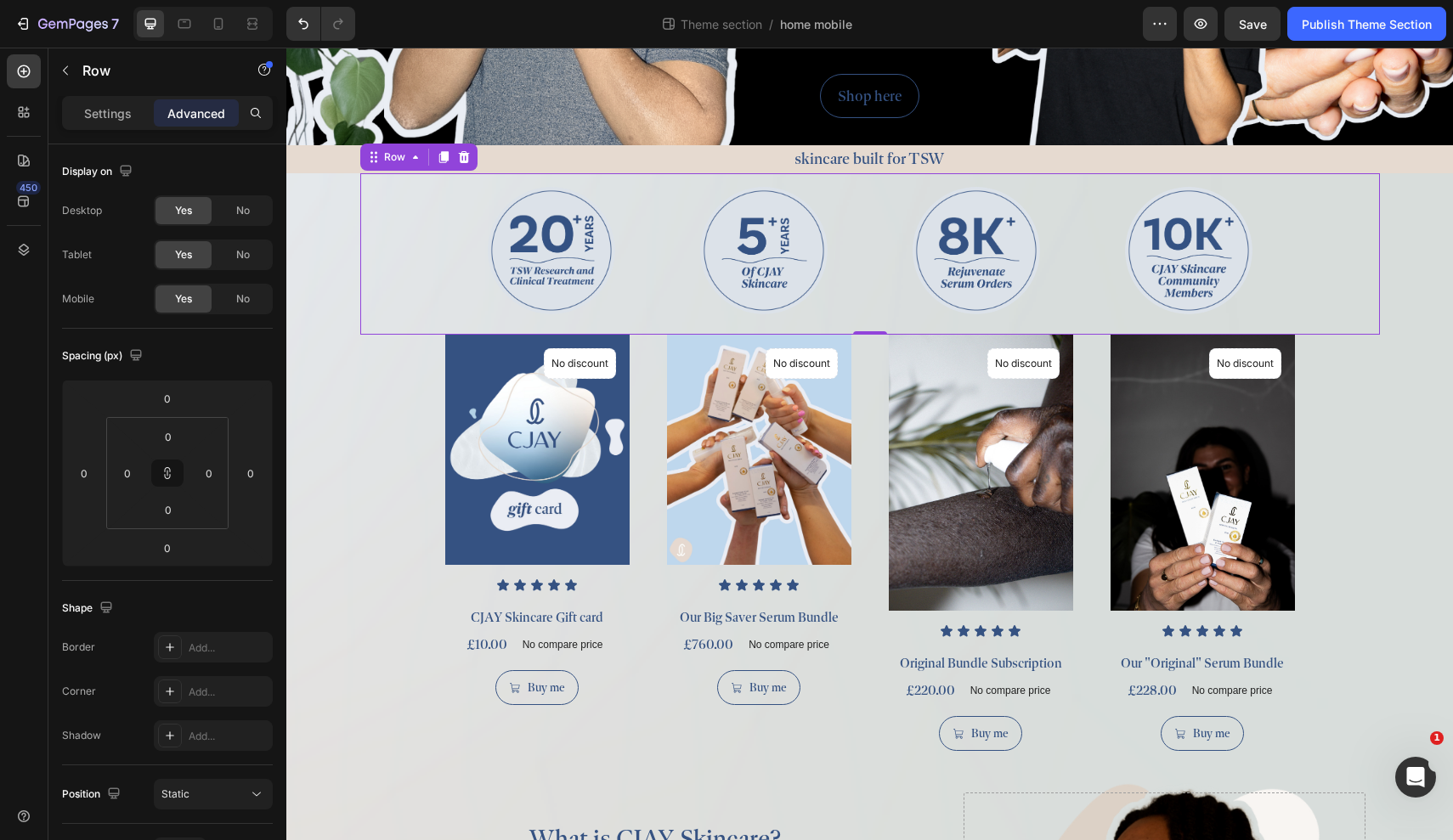
click at [434, 255] on div "Image Image Image Image Row" at bounding box center [870, 254] width 1020 height 161
click at [102, 112] on p "Settings" at bounding box center [108, 114] width 48 height 18
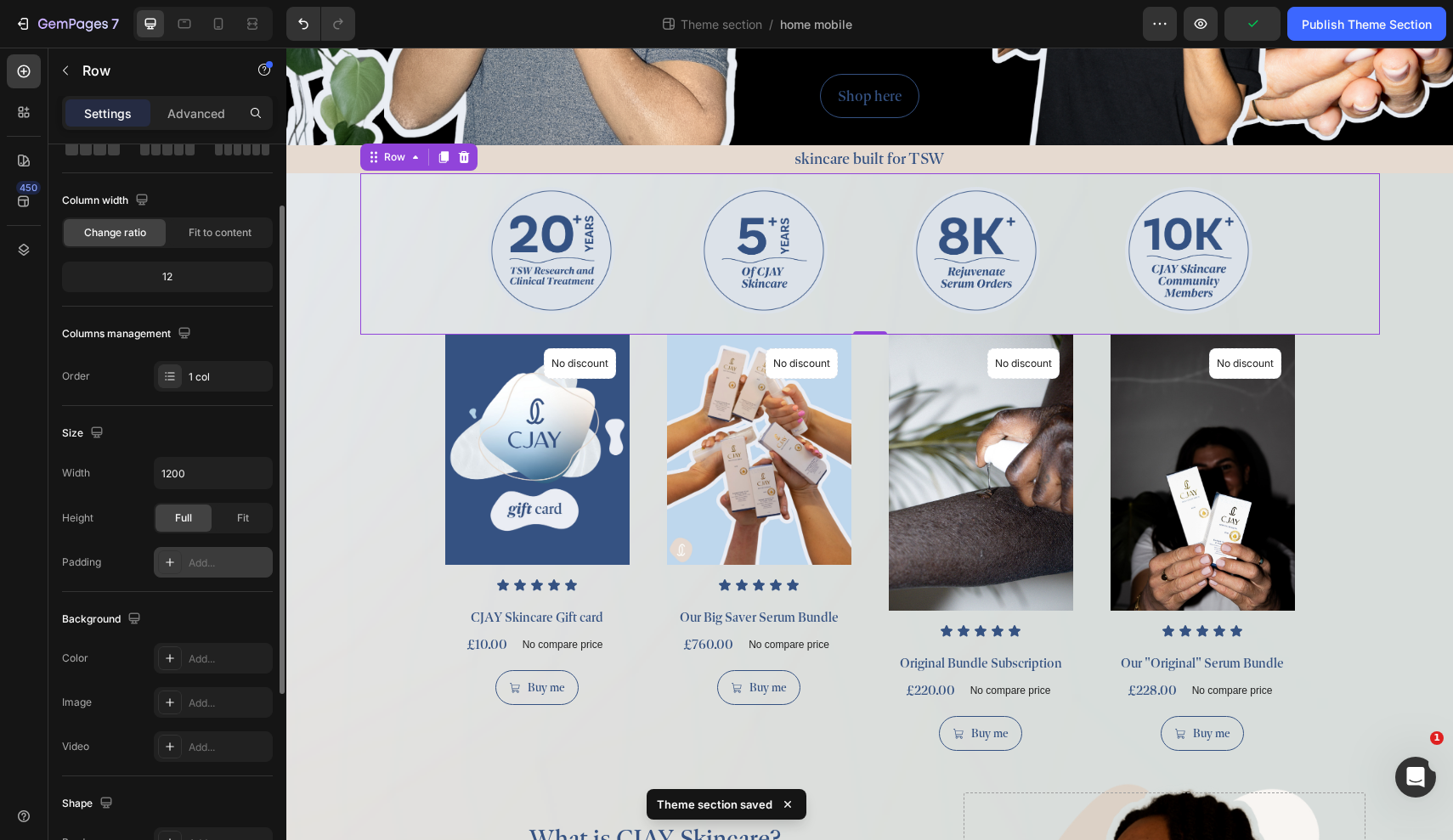
scroll to position [106, 0]
click at [248, 477] on icon "button" at bounding box center [257, 472] width 17 height 17
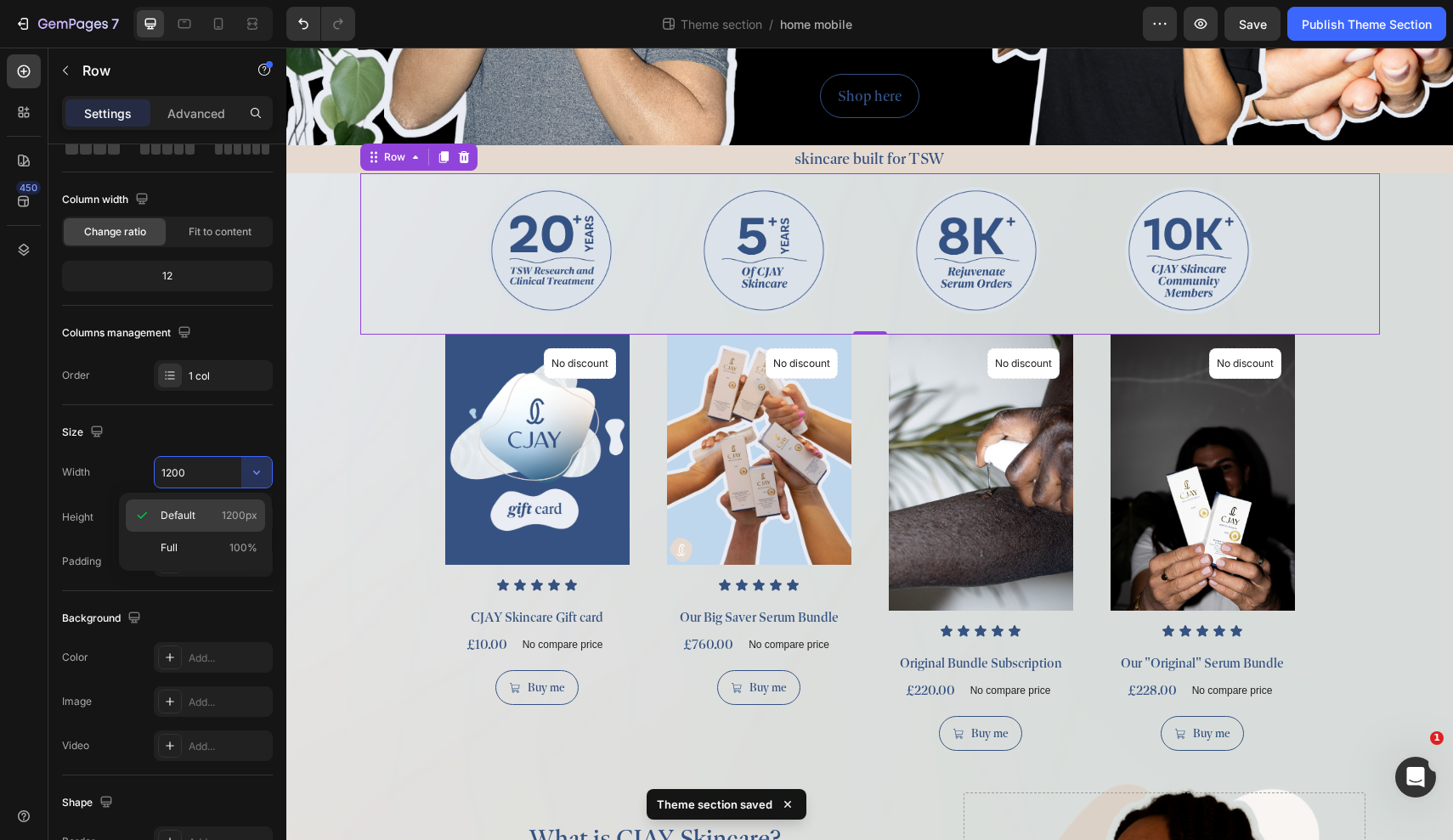
click at [234, 531] on div "Default 1200px" at bounding box center [195, 515] width 140 height 32
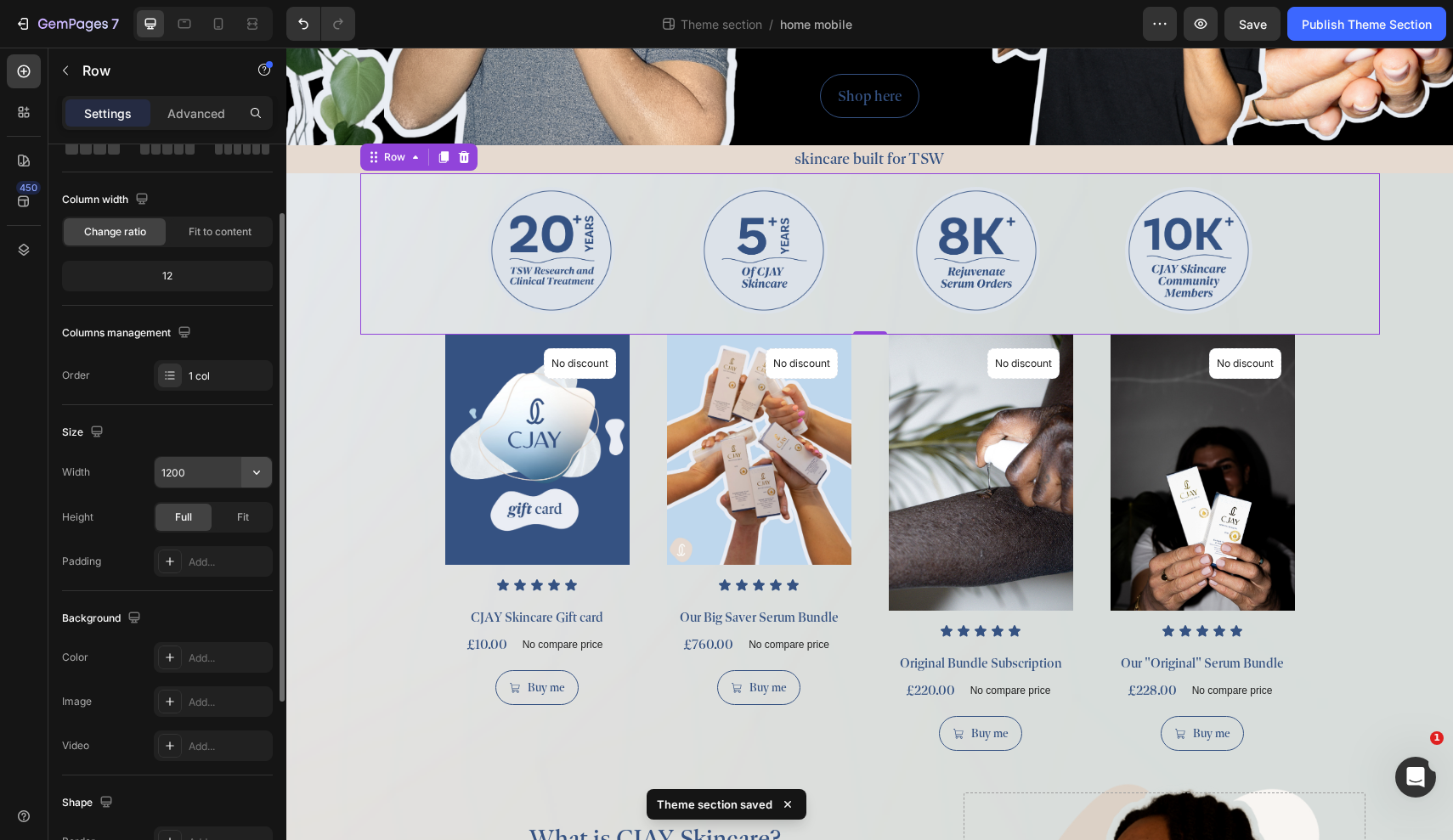
click at [257, 459] on button "button" at bounding box center [256, 472] width 30 height 30
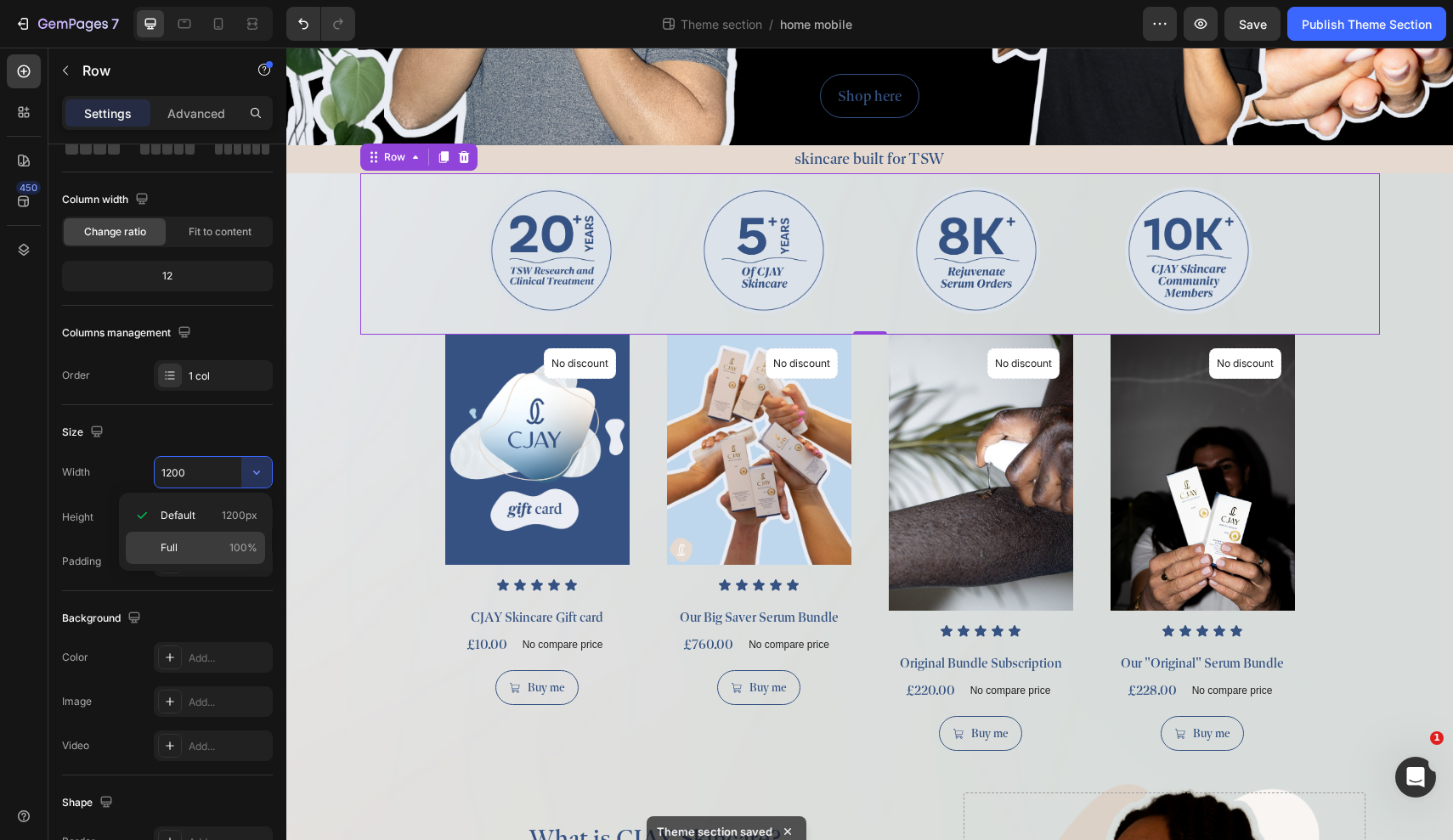
click at [228, 547] on p "Full 100%" at bounding box center [209, 548] width 97 height 16
type input "100%"
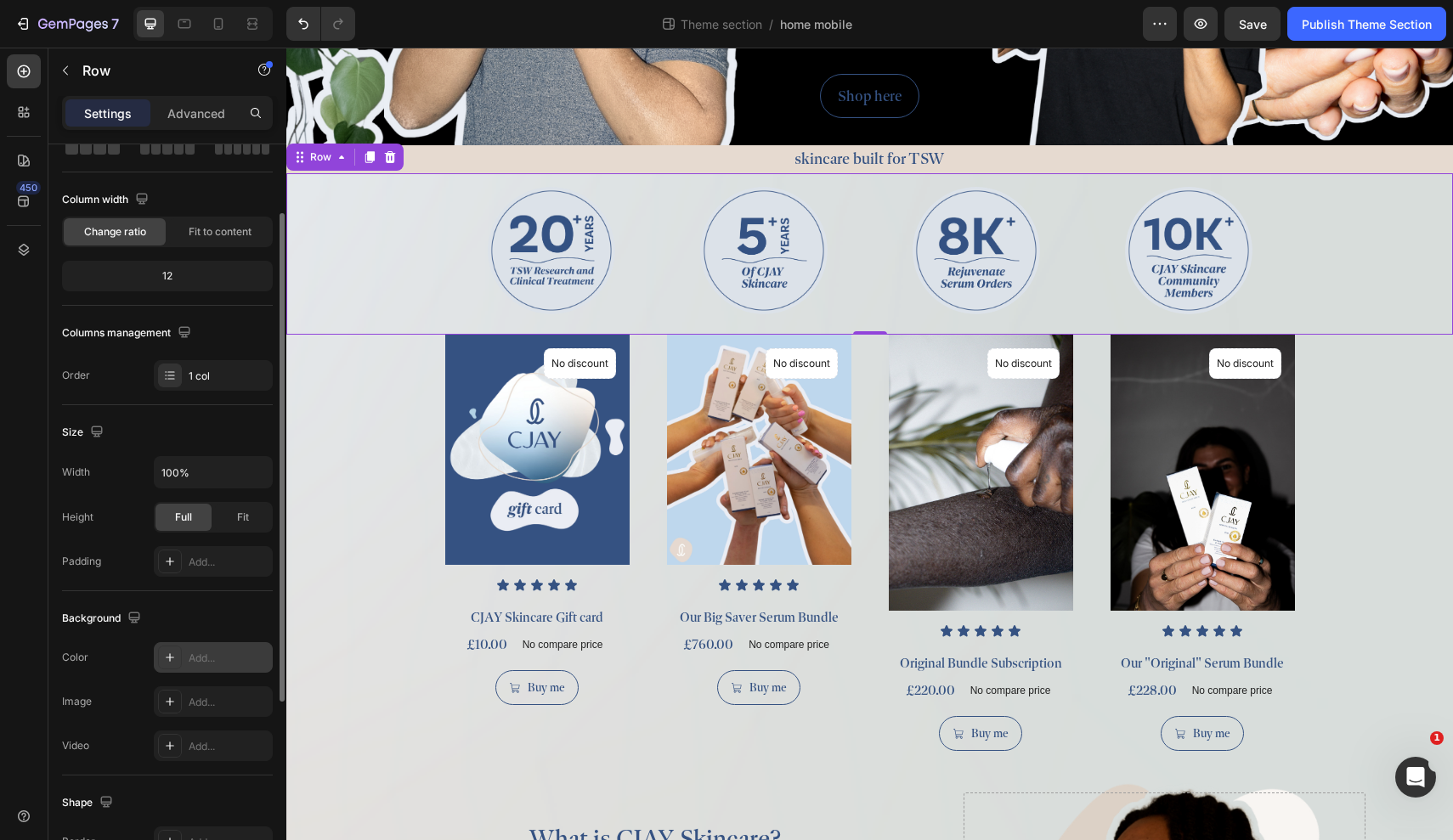
click at [207, 663] on div "Add..." at bounding box center [229, 659] width 80 height 16
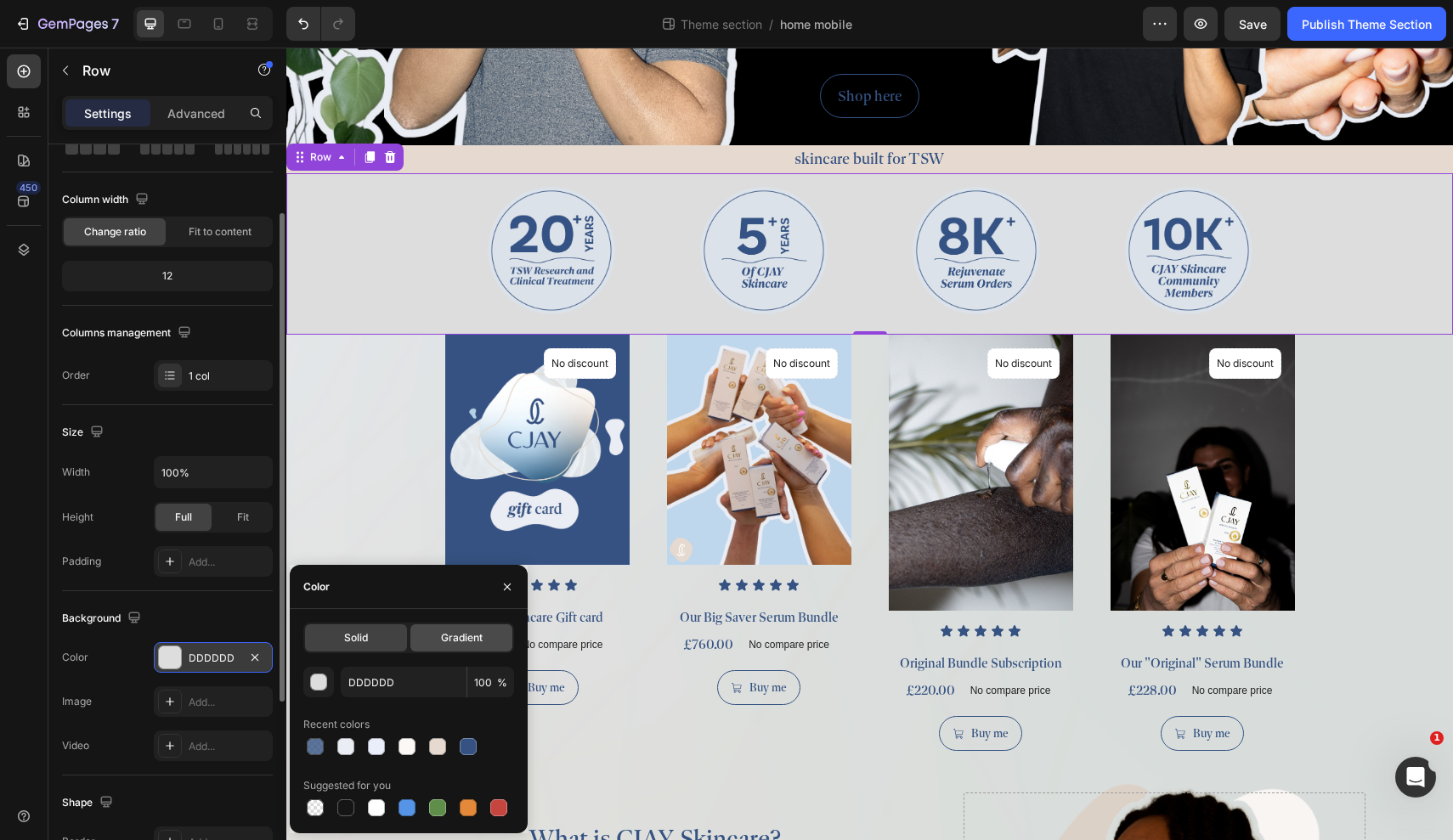
click at [482, 646] on div "Gradient" at bounding box center [461, 637] width 102 height 27
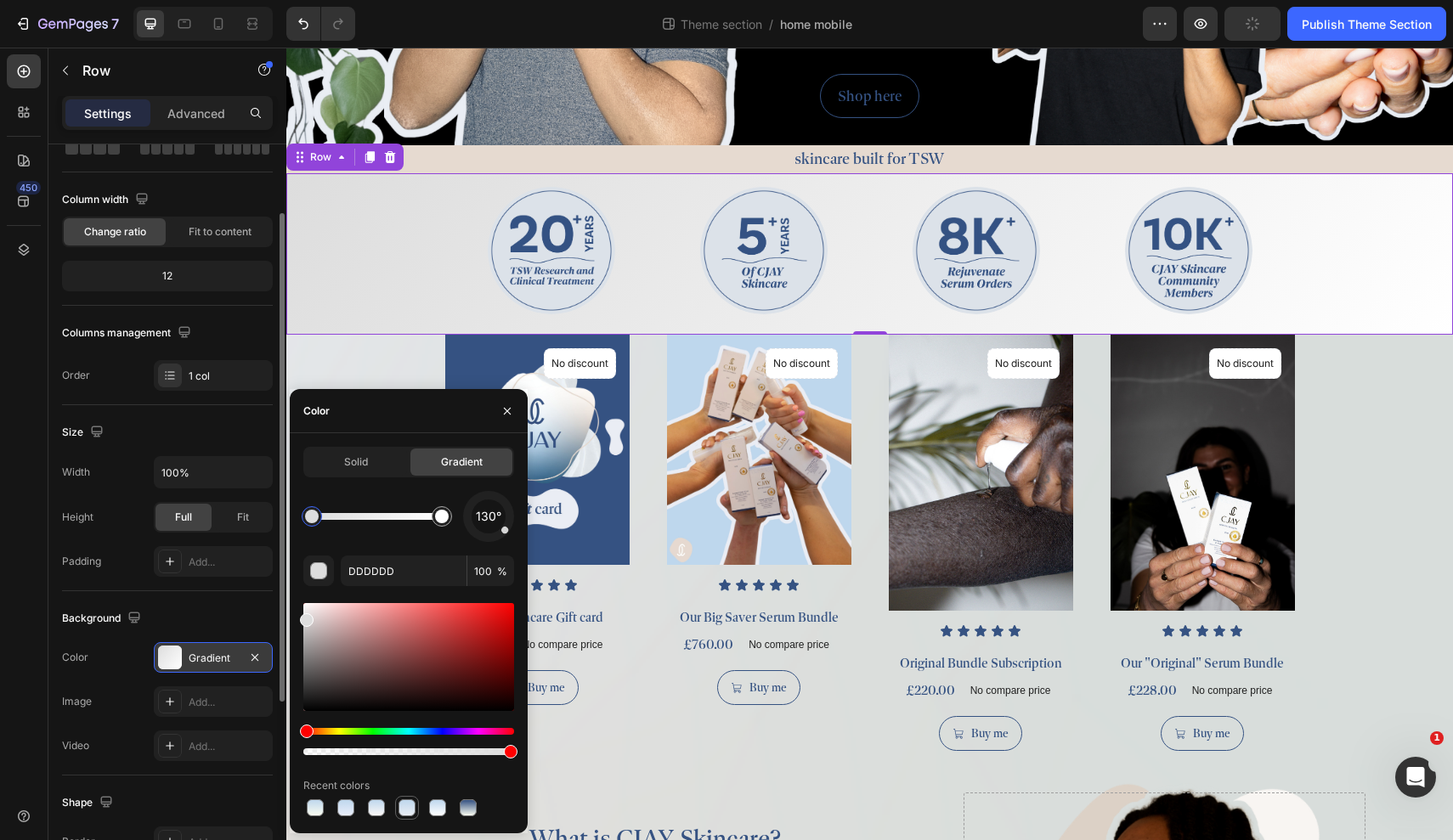
click at [412, 780] on div at bounding box center [407, 808] width 17 height 17
type input "BFD7ED"
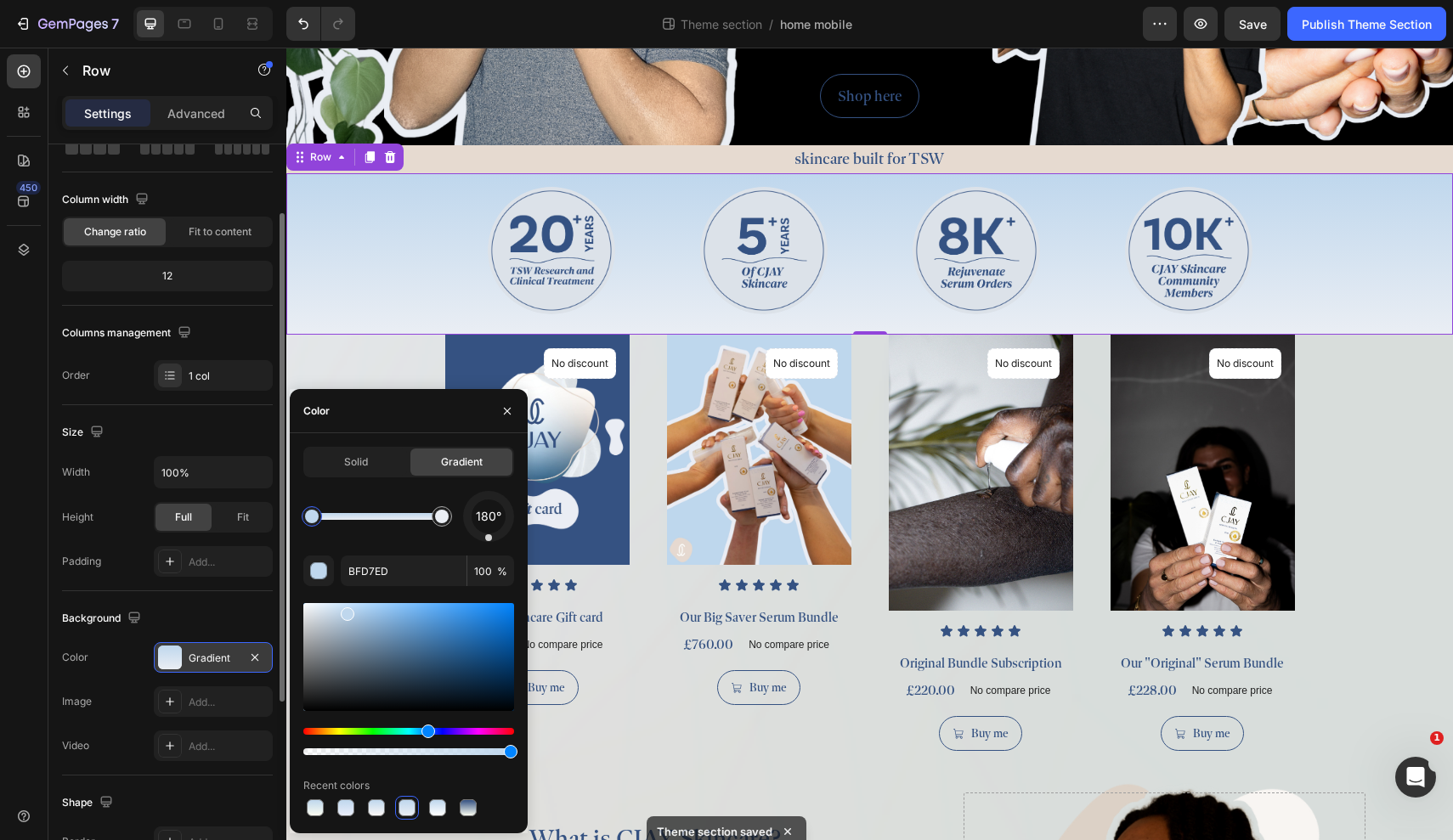
click at [360, 352] on div "(P) Images No discount Not be displayed when published Product Badge Row Icon I…" at bounding box center [870, 543] width 1167 height 417
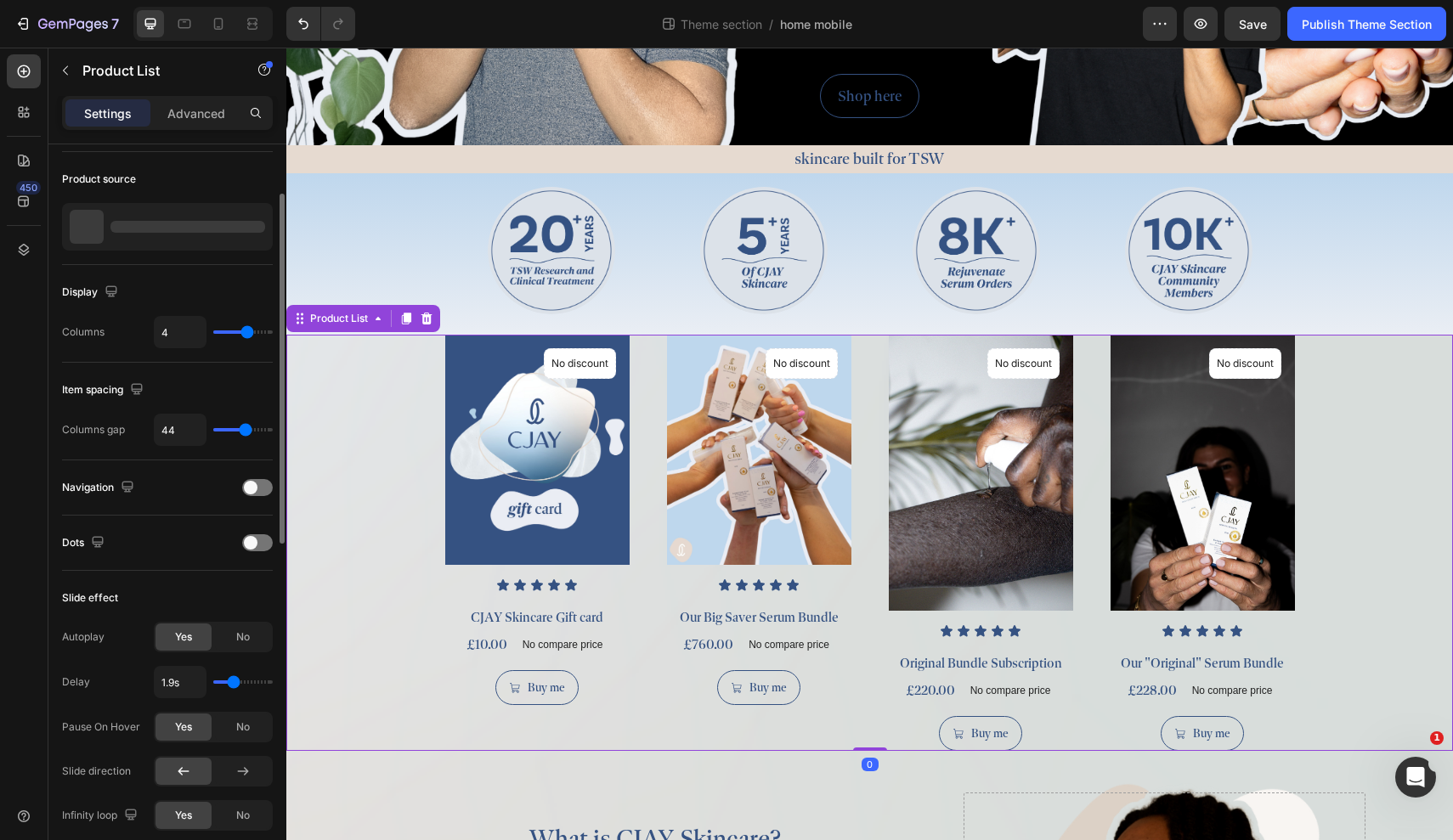
scroll to position [0, 0]
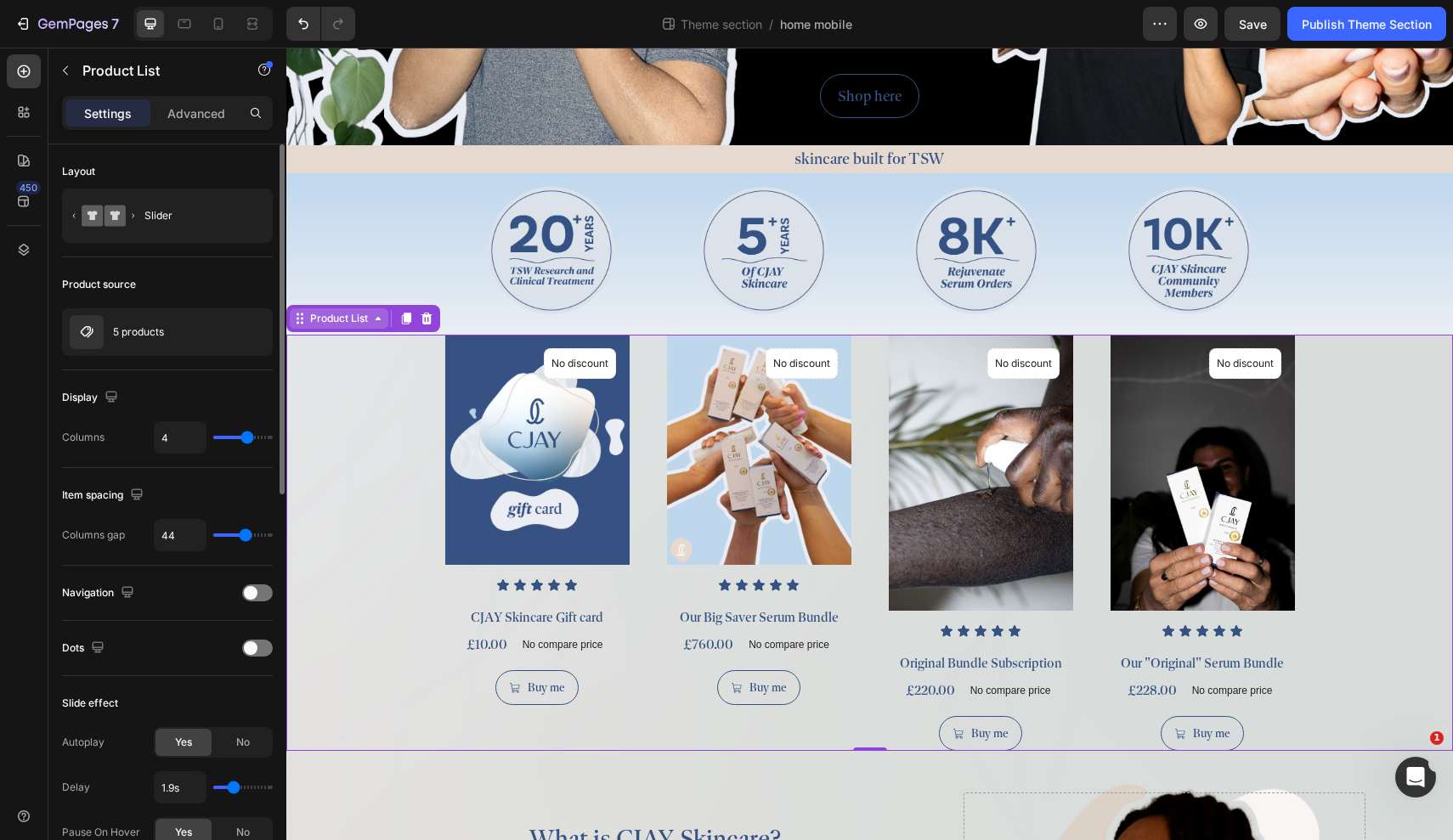
click at [345, 313] on div "Product List" at bounding box center [339, 319] width 64 height 16
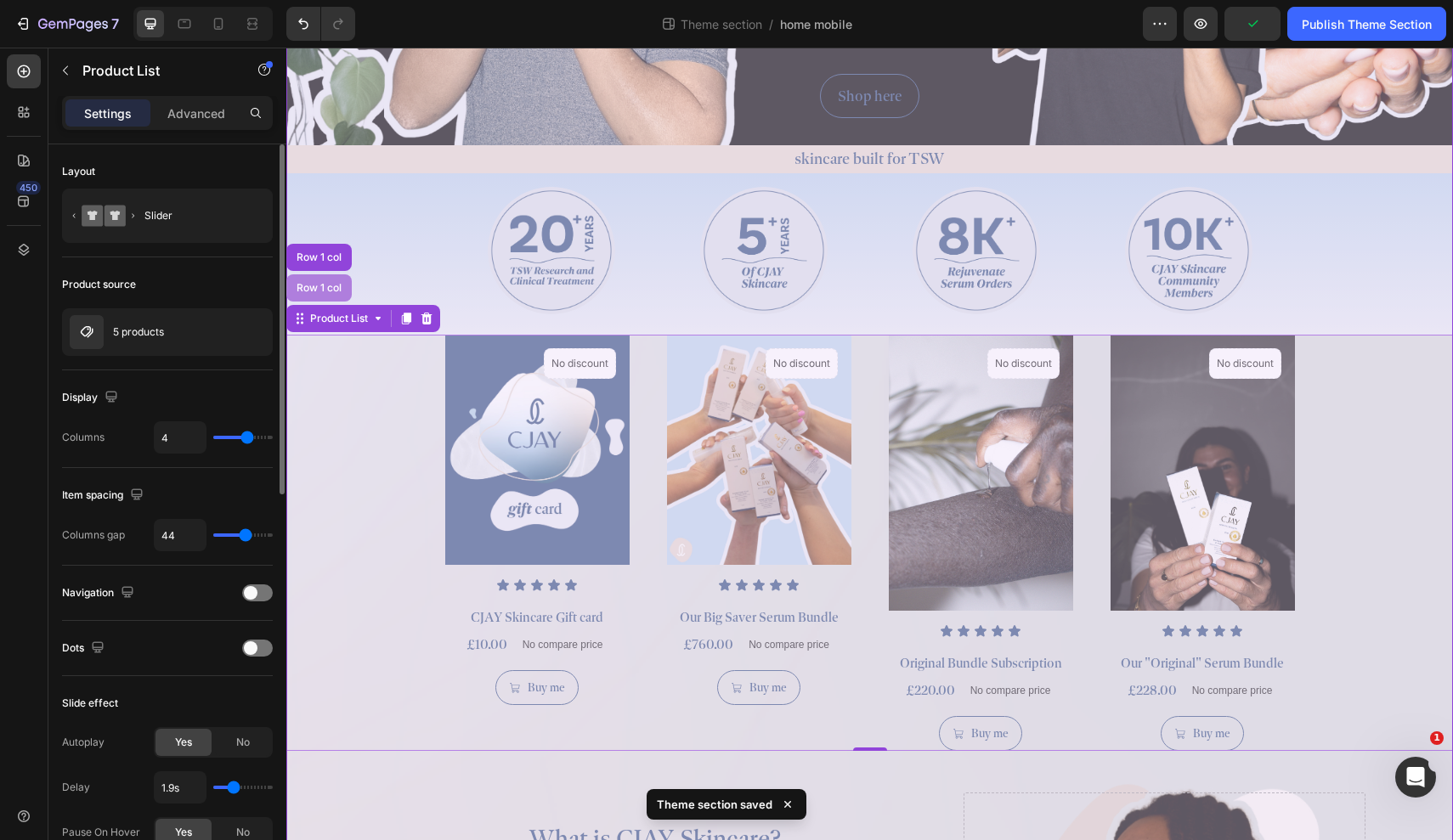
click at [319, 284] on div "Row 1 col" at bounding box center [319, 288] width 52 height 10
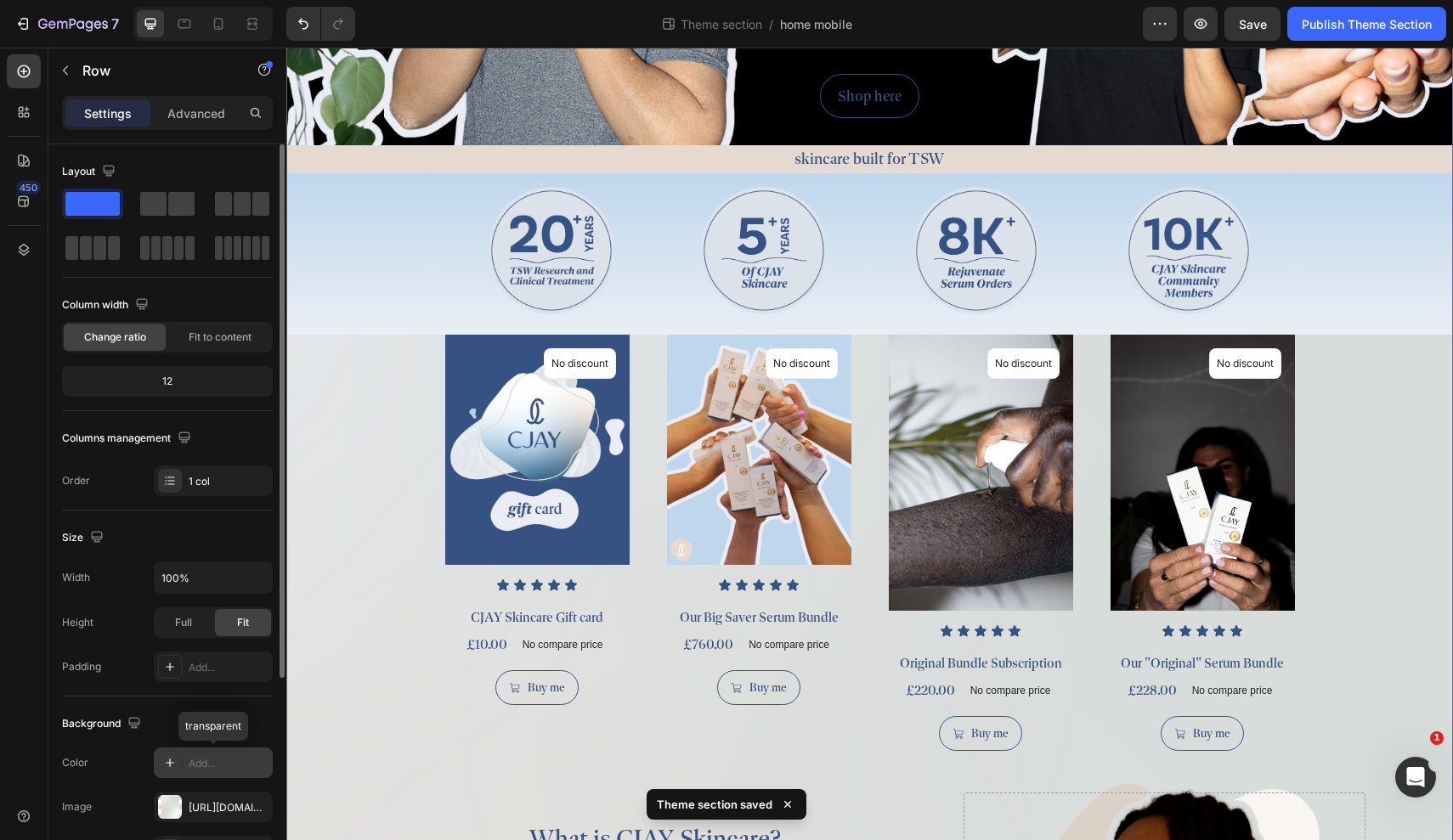
click at [200, 749] on div "Add..." at bounding box center [212, 763] width 119 height 30
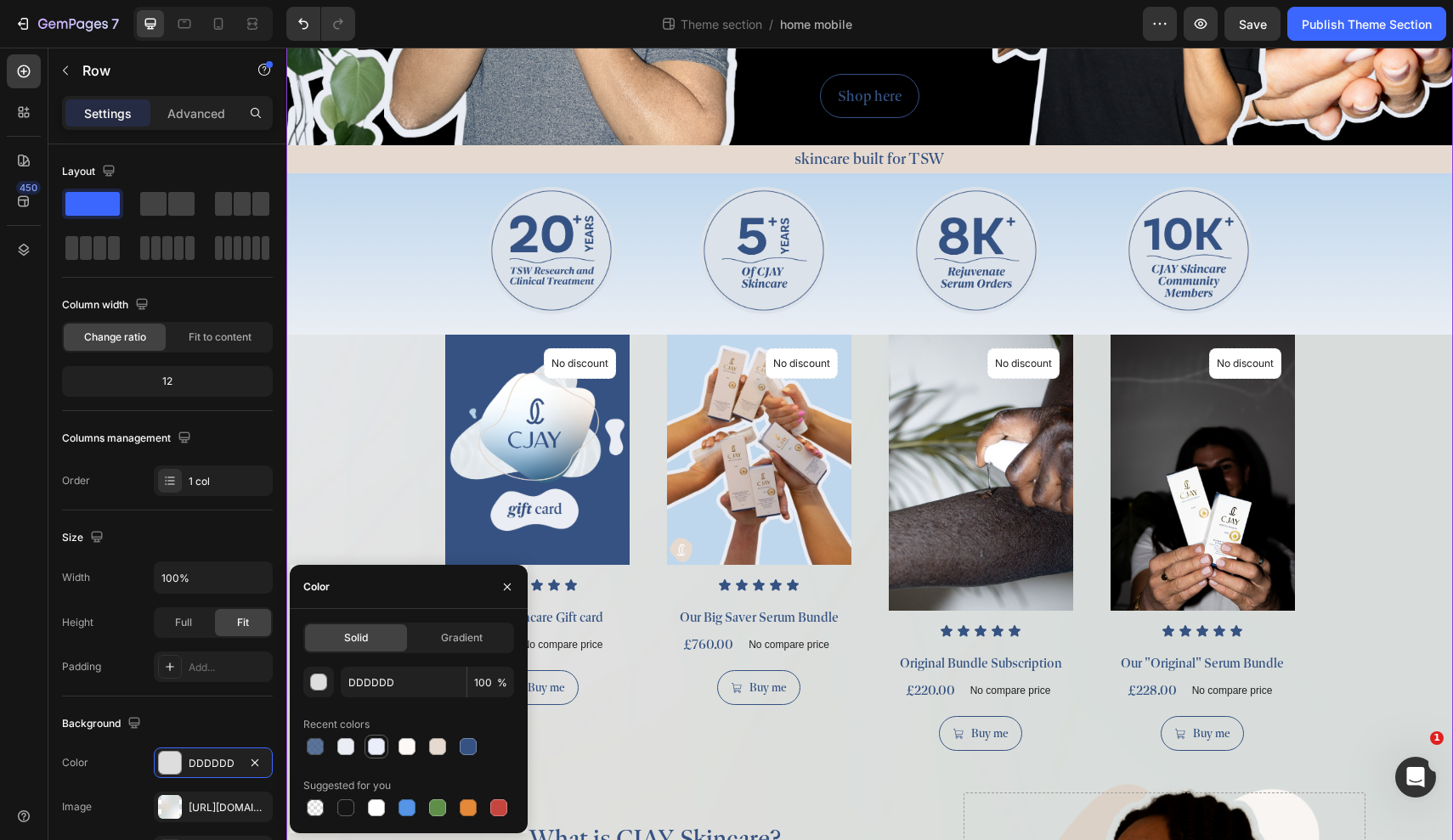
click at [377, 745] on div at bounding box center [376, 747] width 17 height 17
click at [348, 745] on div at bounding box center [346, 747] width 17 height 17
type input "EAEEF4"
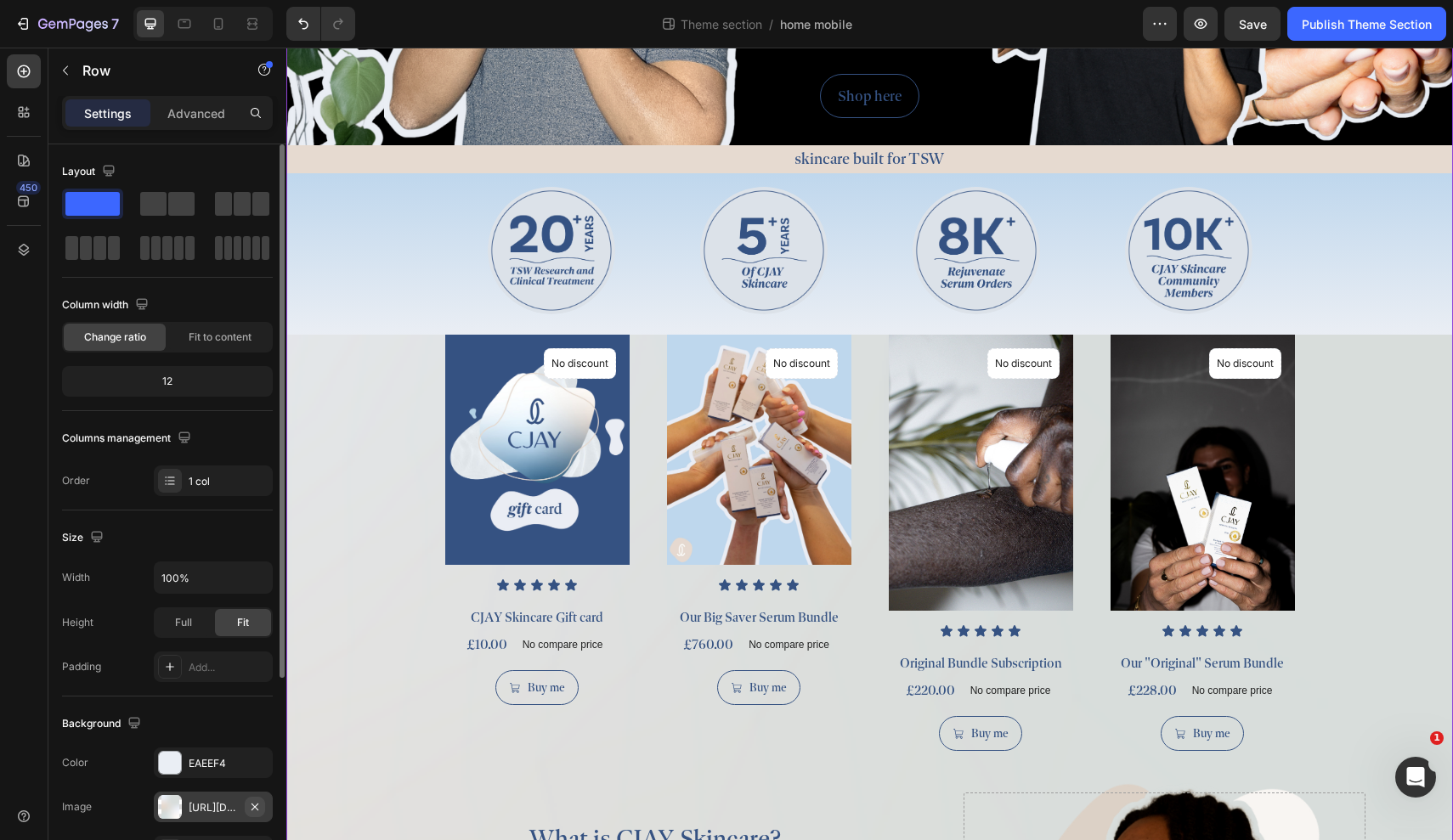
click at [257, 780] on icon "button" at bounding box center [255, 806] width 7 height 7
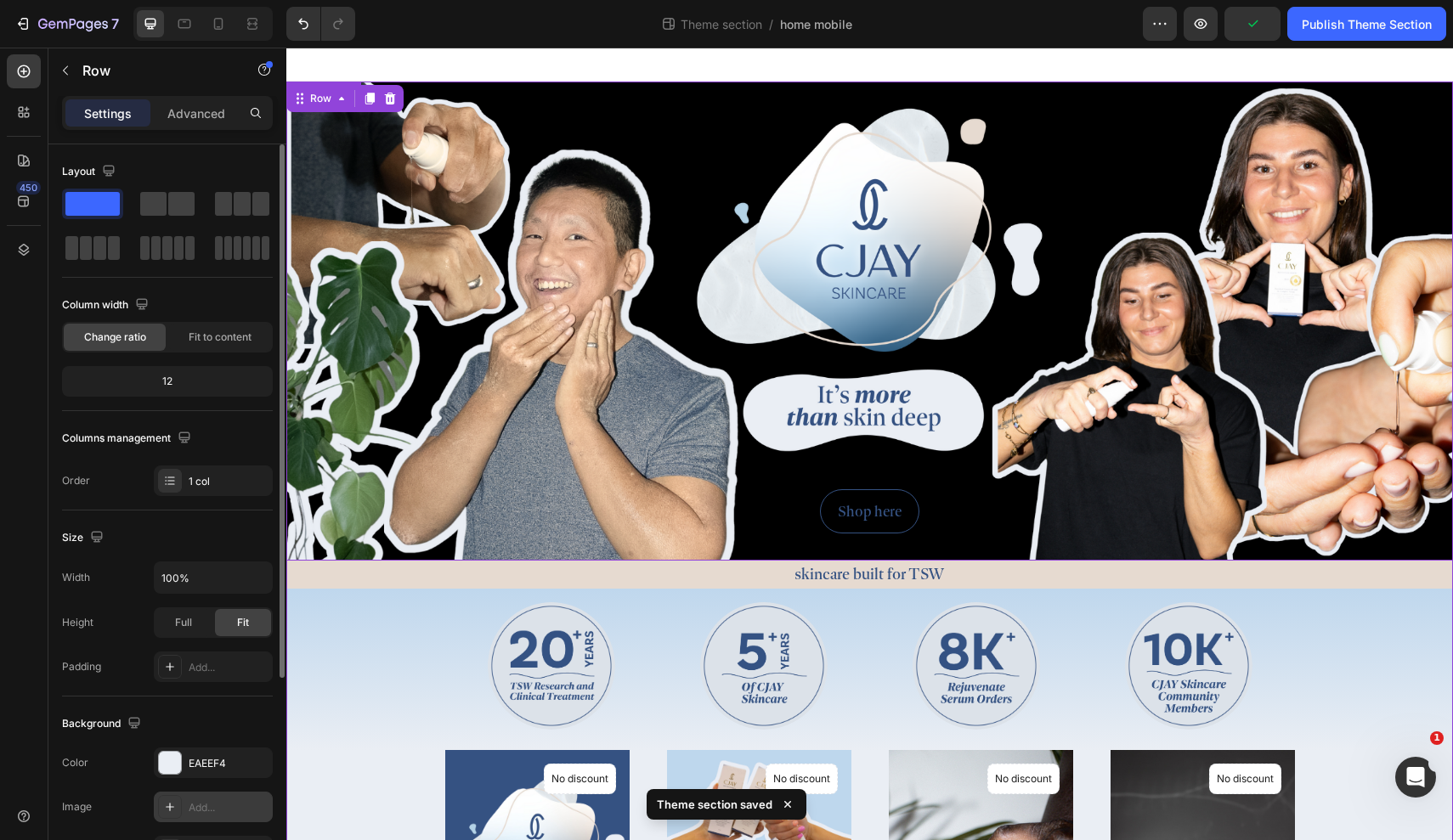
scroll to position [602, 0]
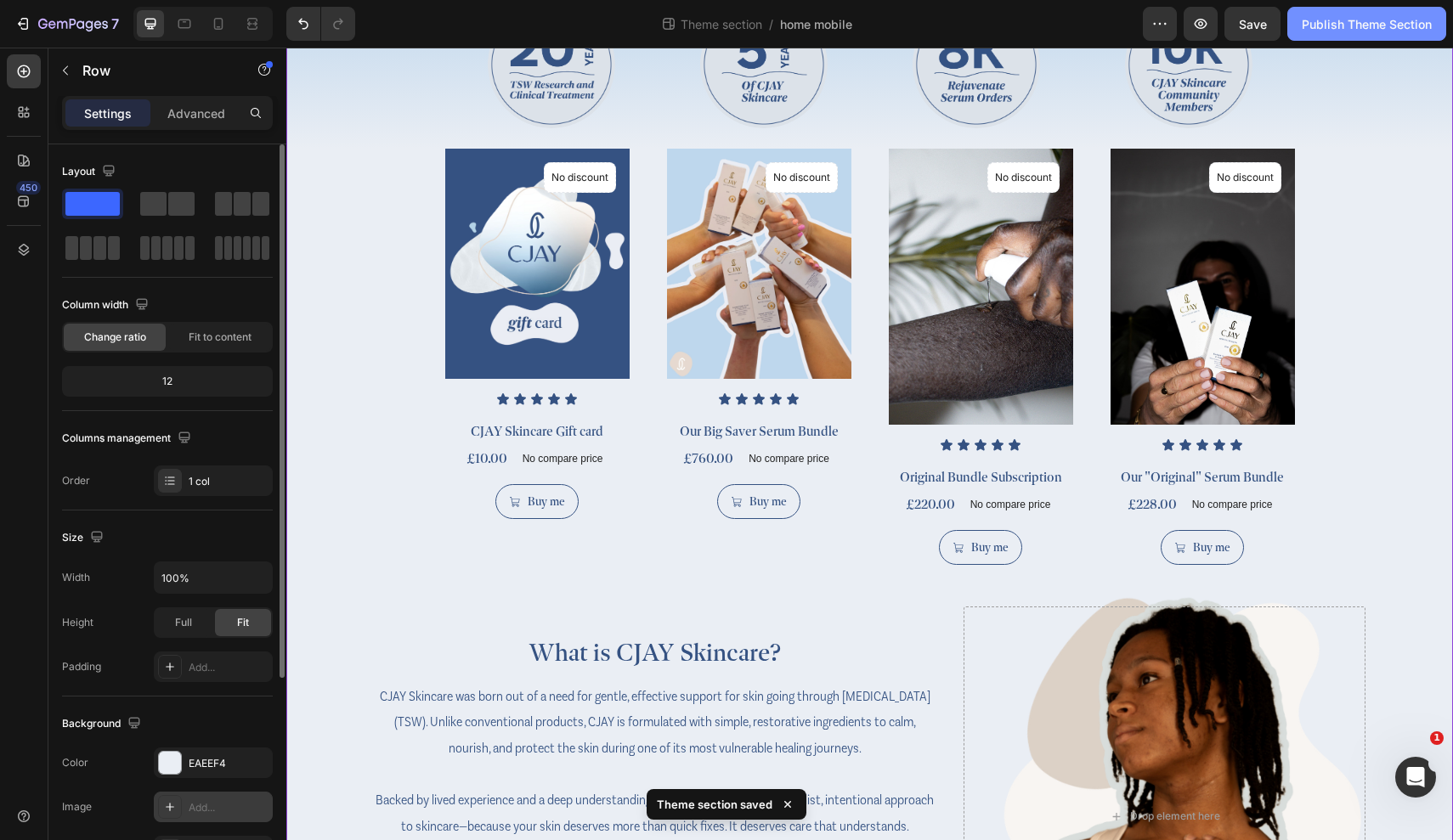
click at [1230, 19] on div "Publish Theme Section" at bounding box center [1367, 24] width 130 height 18
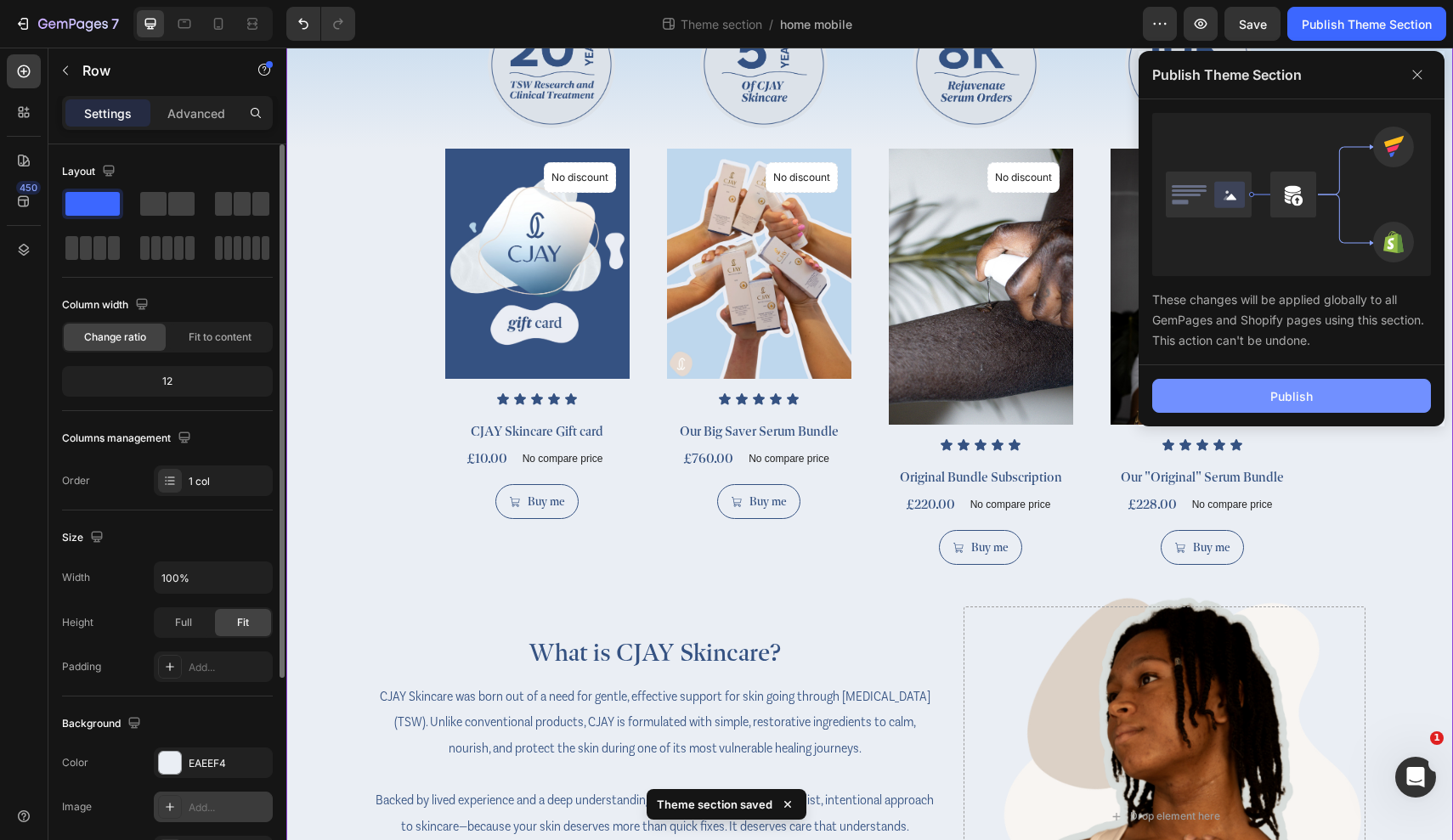
click at [1230, 392] on div "Publish" at bounding box center [1291, 396] width 42 height 18
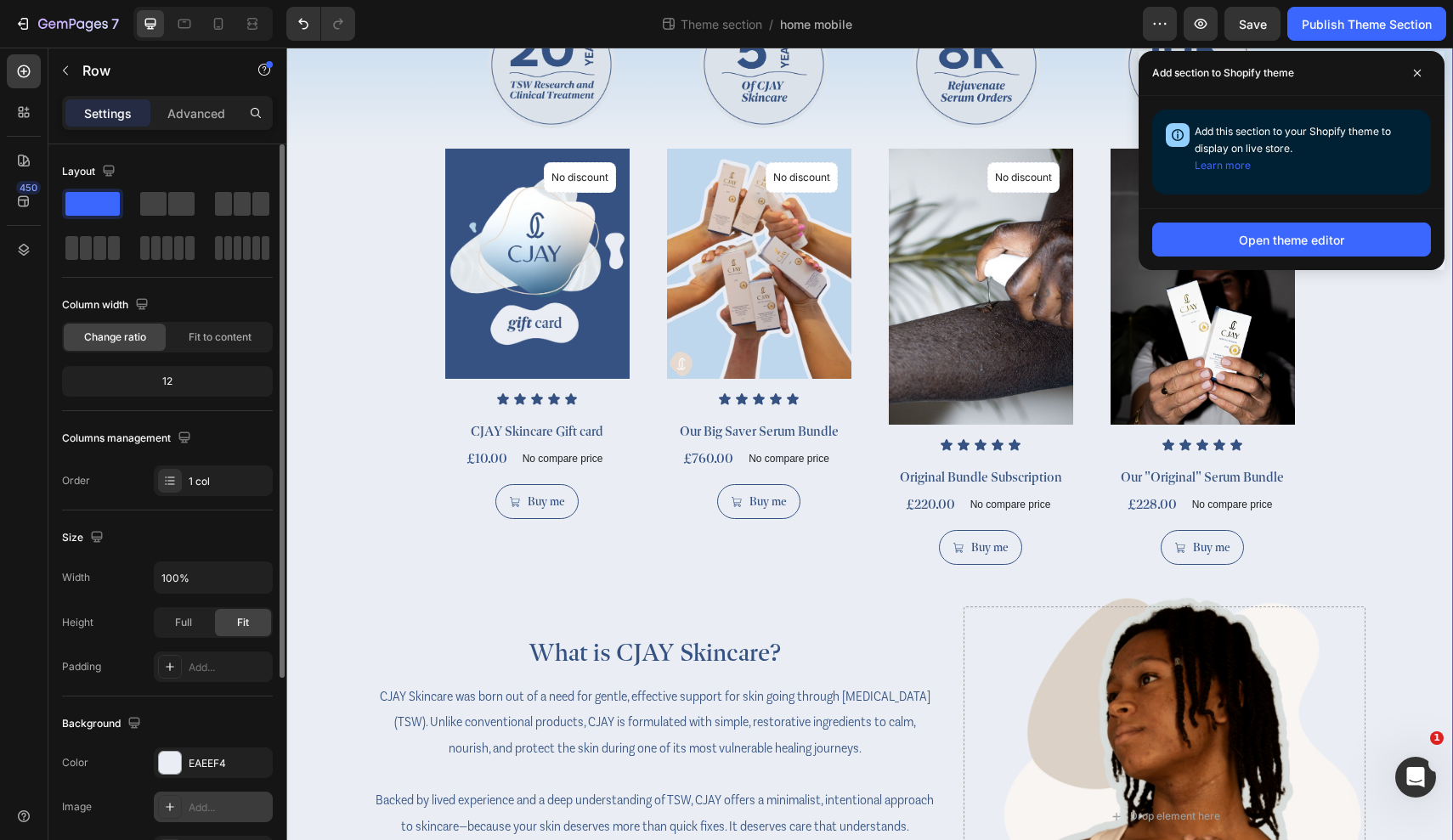
click at [1230, 59] on div "Add section to Shopify theme" at bounding box center [1291, 74] width 306 height 45
click at [1230, 64] on span at bounding box center [1417, 73] width 27 height 27
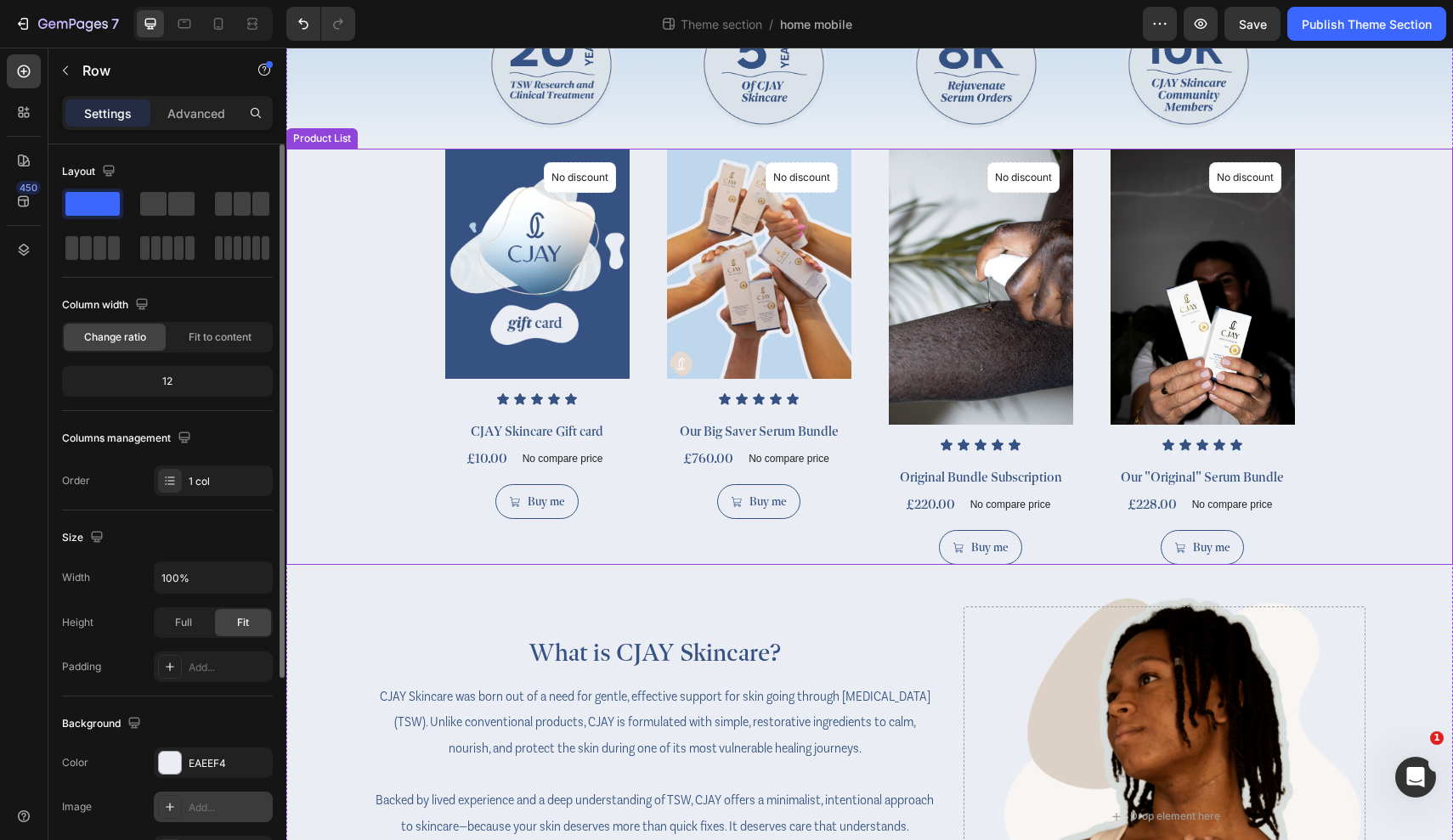
click at [1230, 372] on div "(P) Images No discount Not be displayed when published Product Badge Row Icon I…" at bounding box center [870, 357] width 1167 height 417
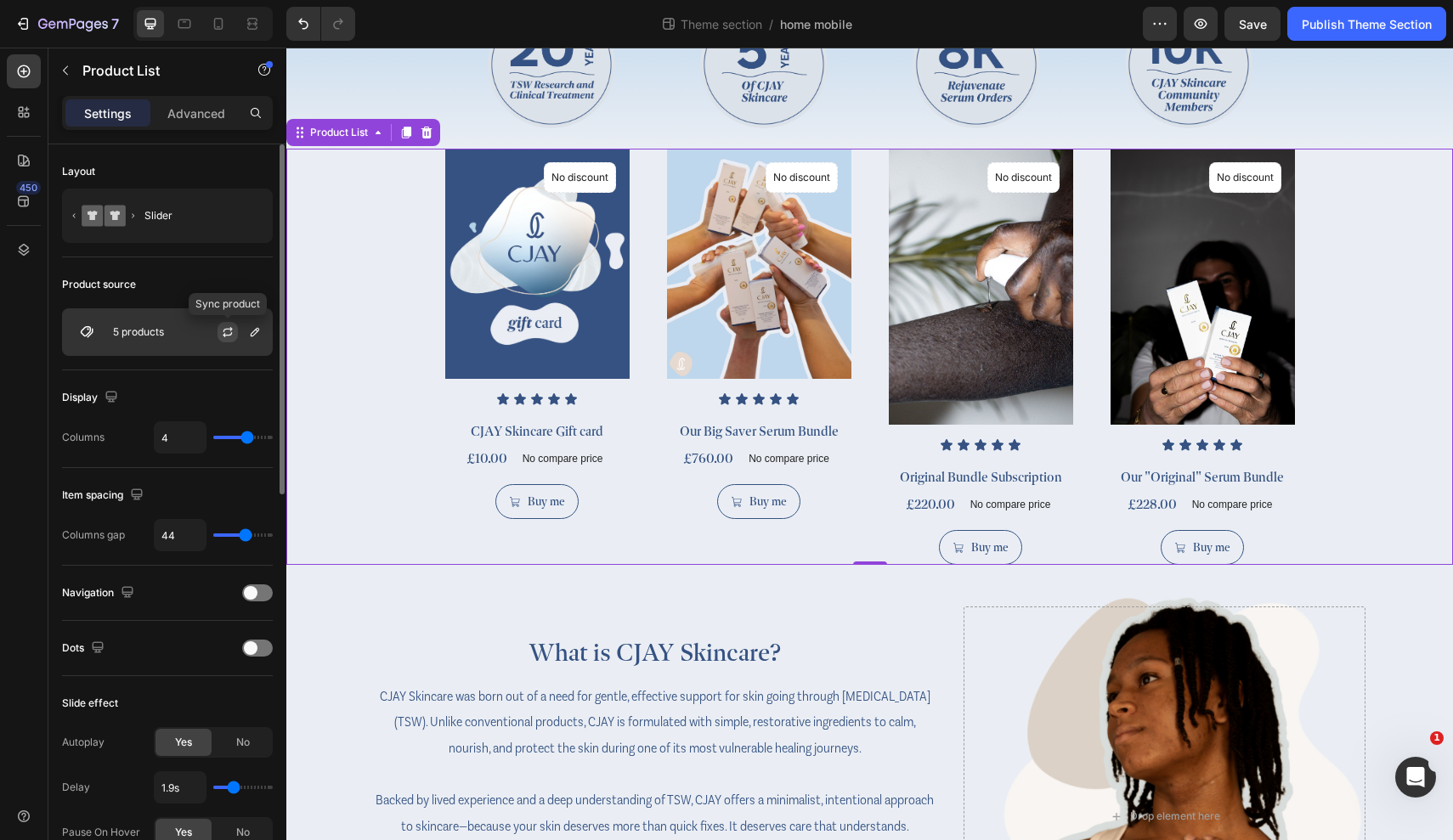
click at [229, 333] on icon "button" at bounding box center [228, 332] width 14 height 14
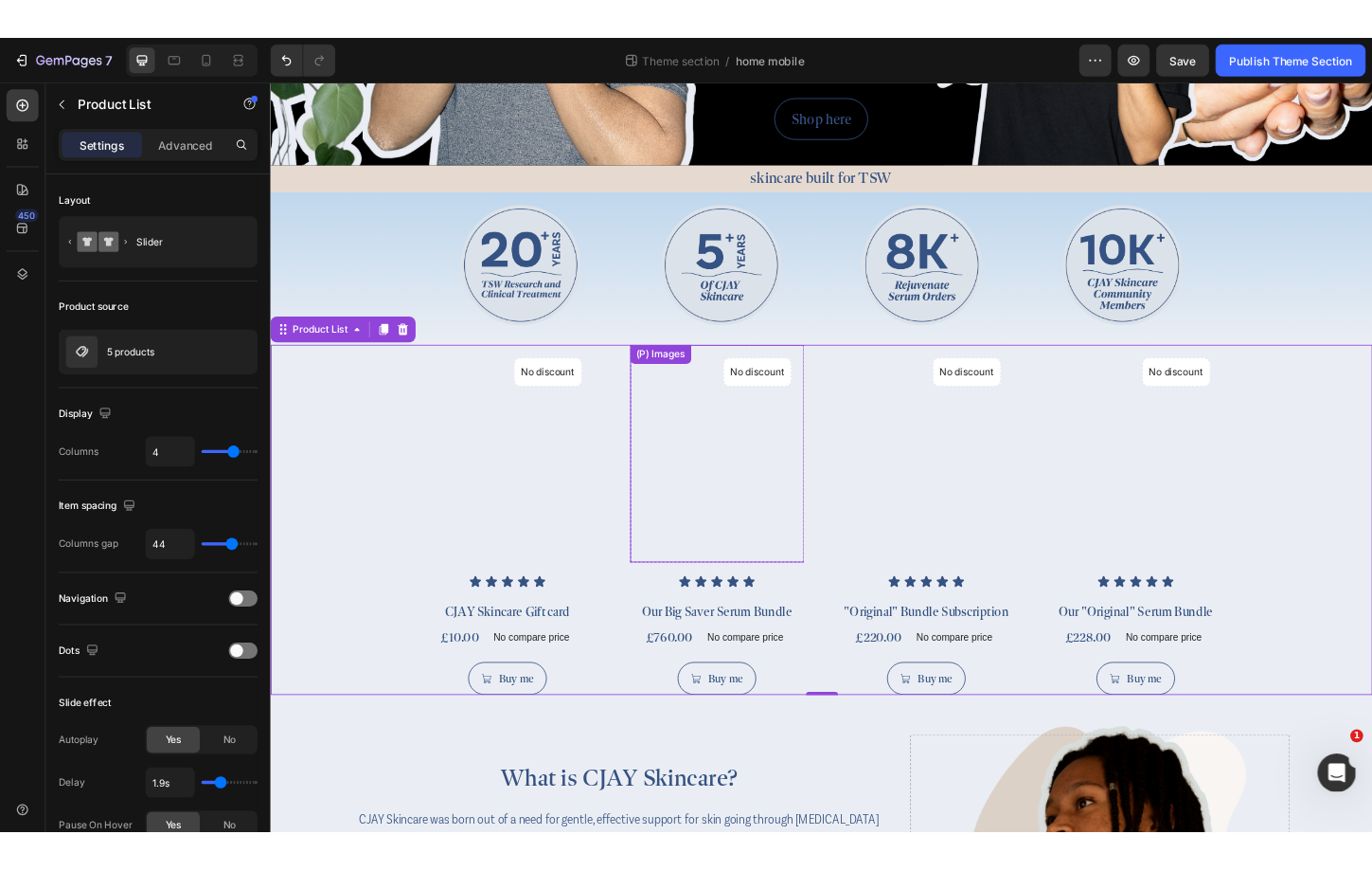
scroll to position [474, 0]
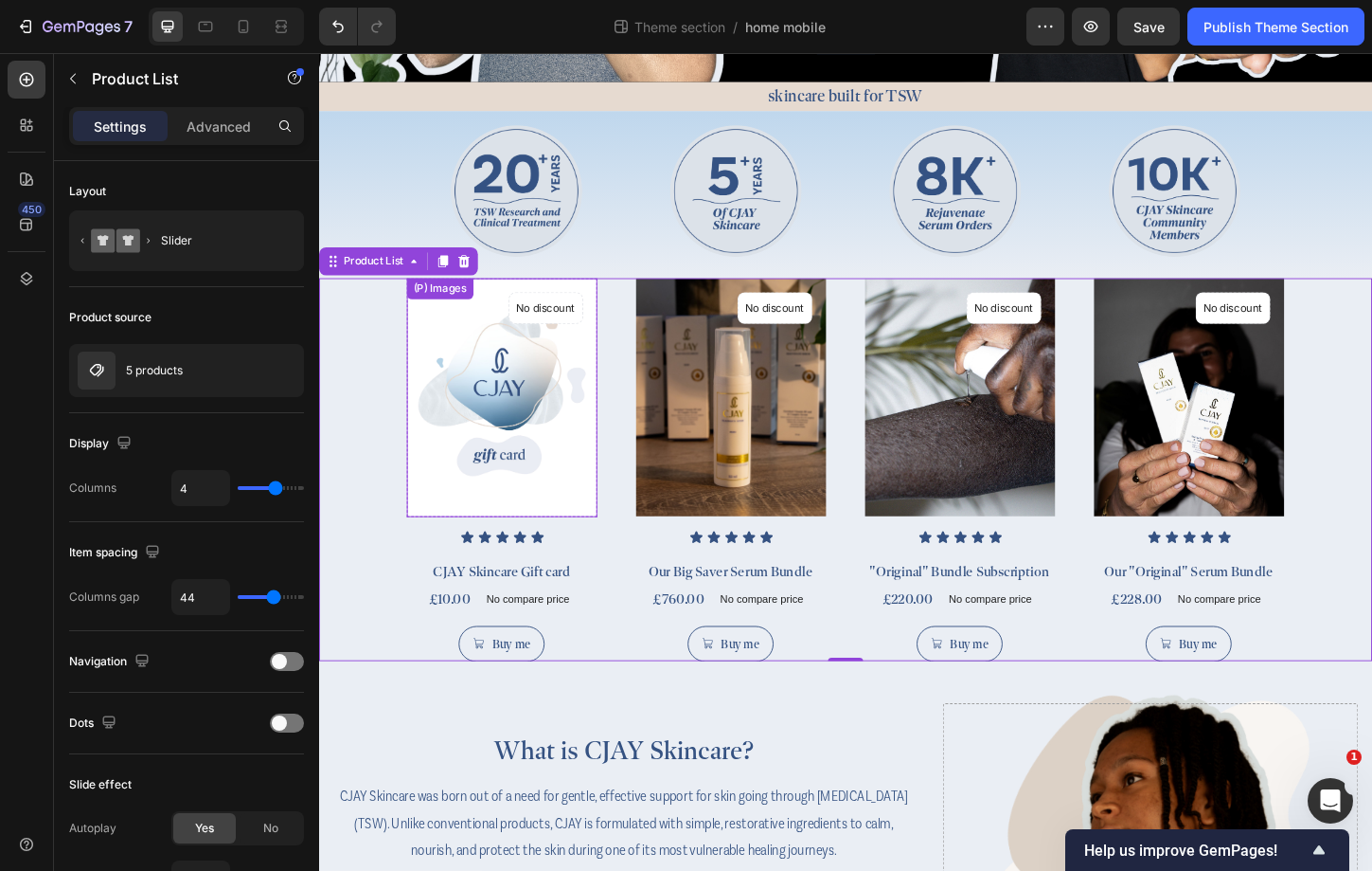
click at [576, 407] on img at bounding box center [516, 424] width 206 height 257
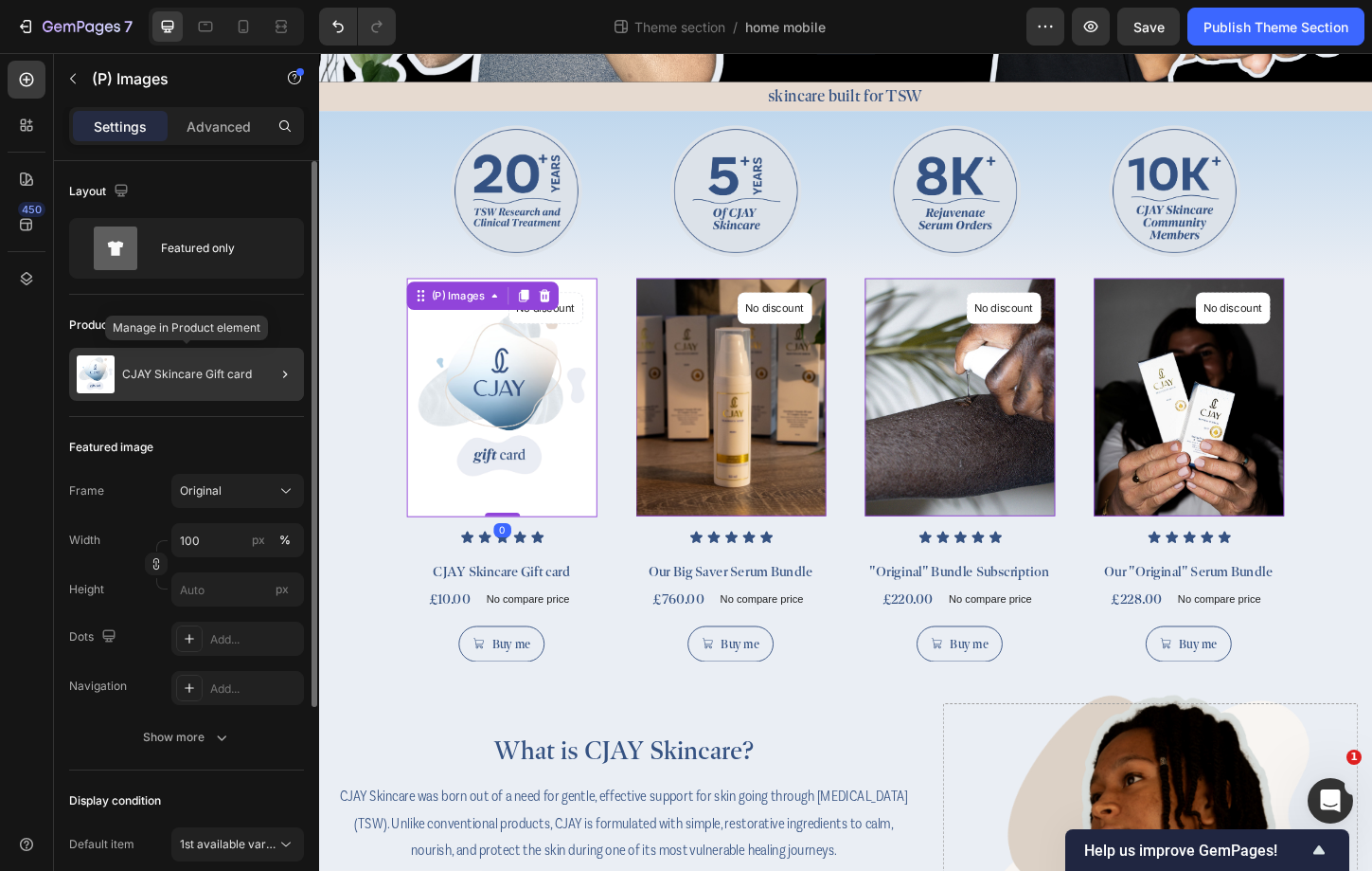
click at [237, 368] on p "CJAY Skincare Gift card" at bounding box center [186, 374] width 129 height 14
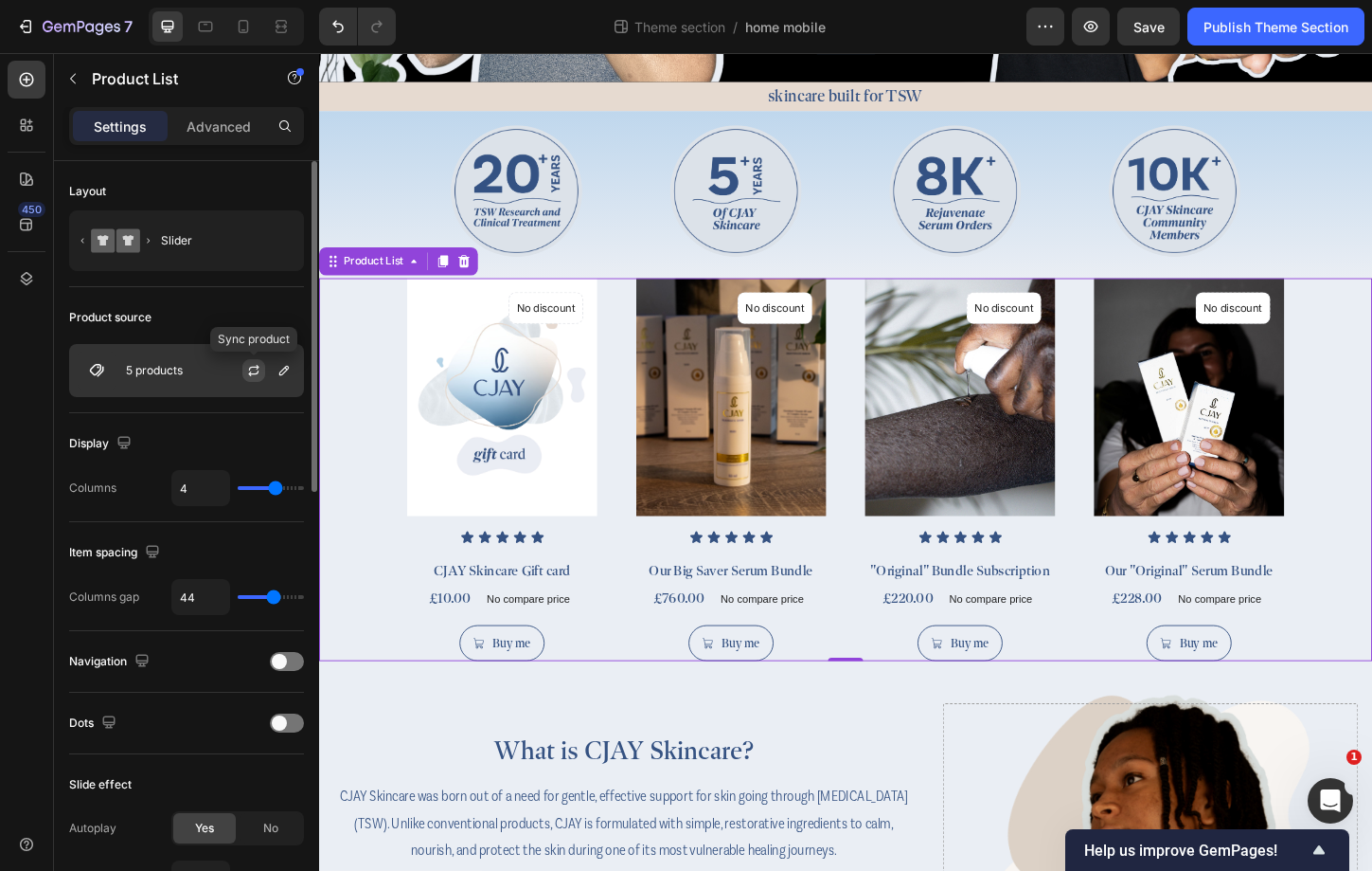
click at [253, 369] on icon "button" at bounding box center [254, 370] width 15 height 15
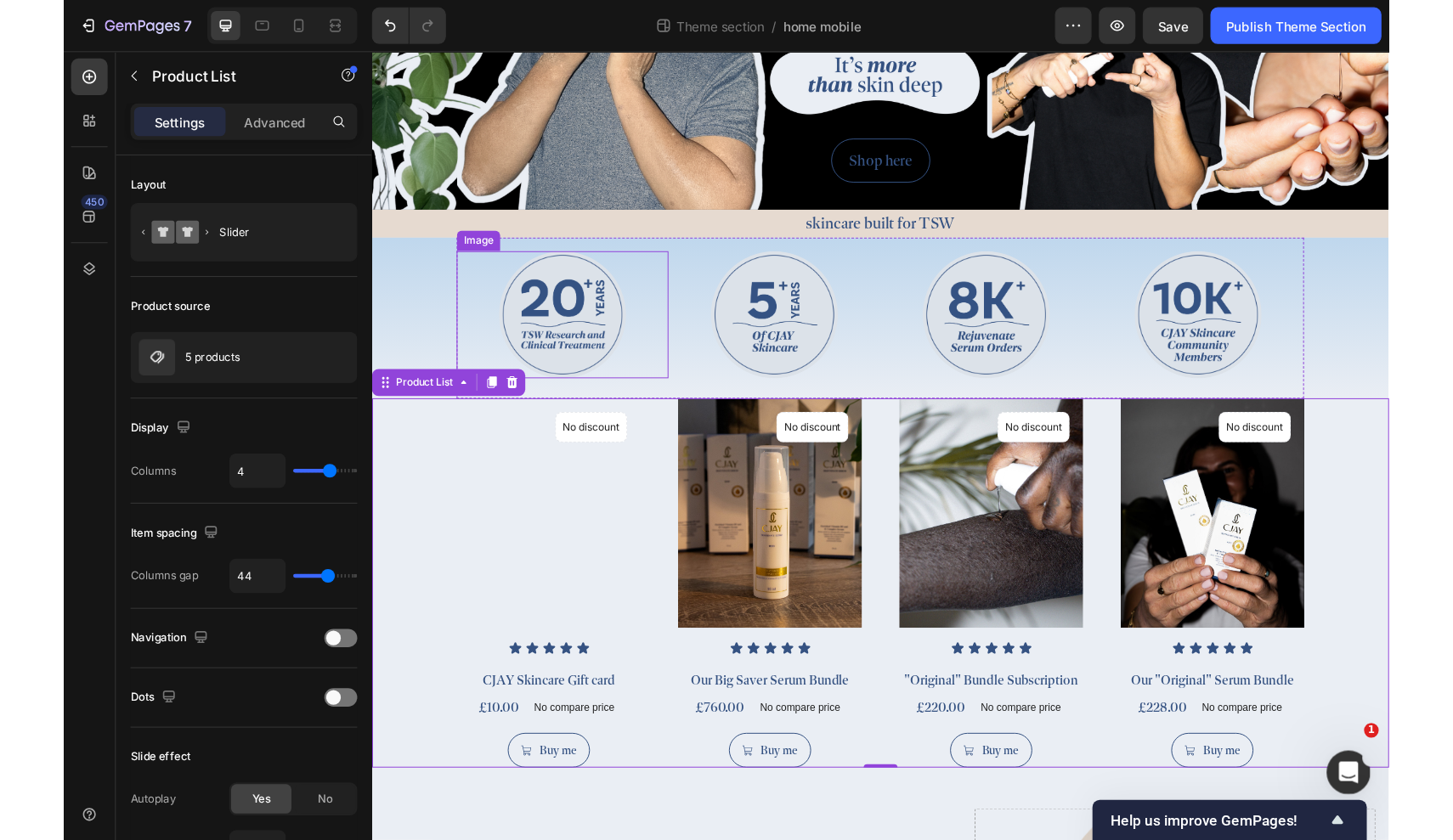
scroll to position [296, 0]
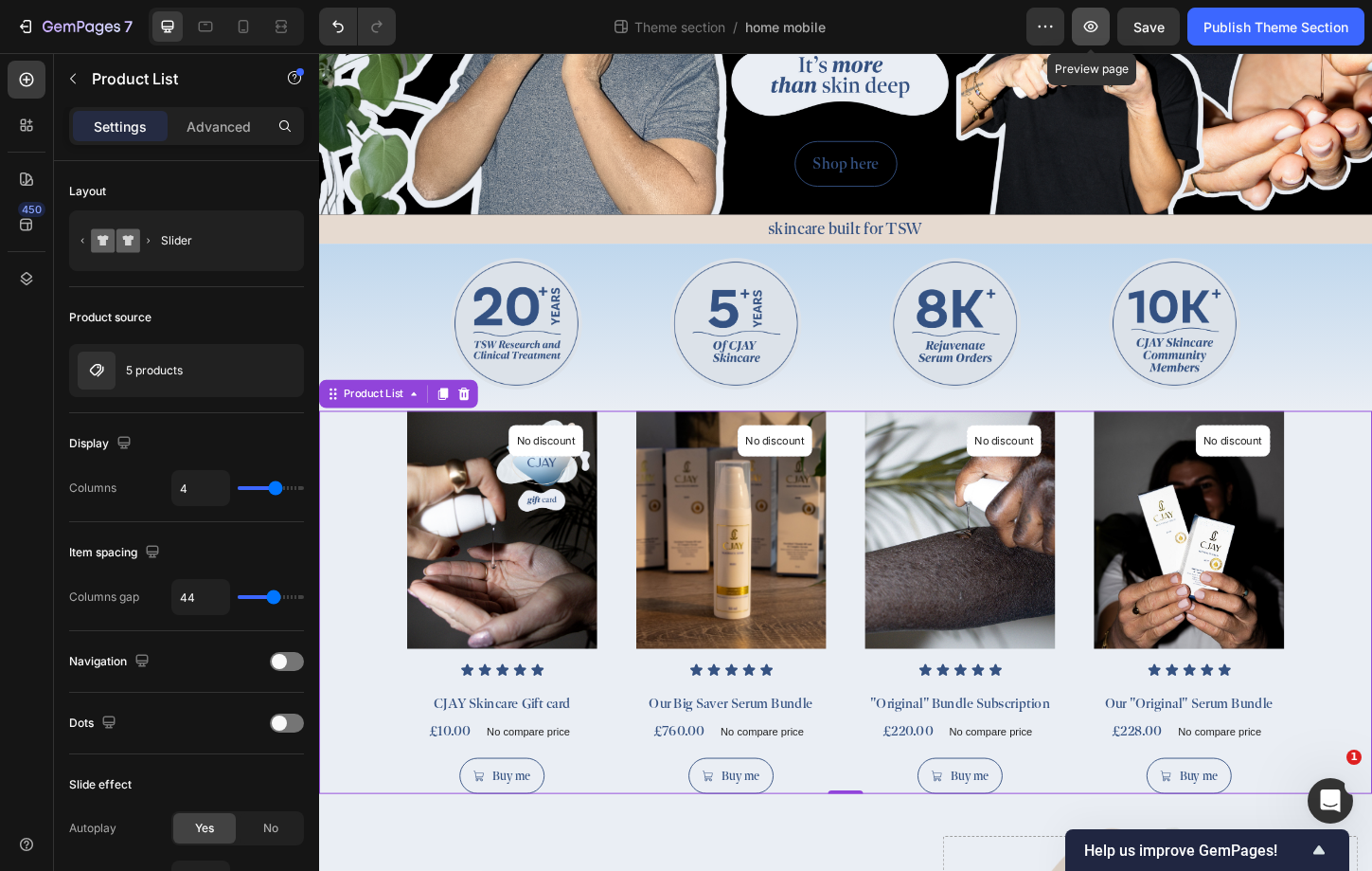
click at [1093, 24] on icon "button" at bounding box center [1091, 27] width 19 height 19
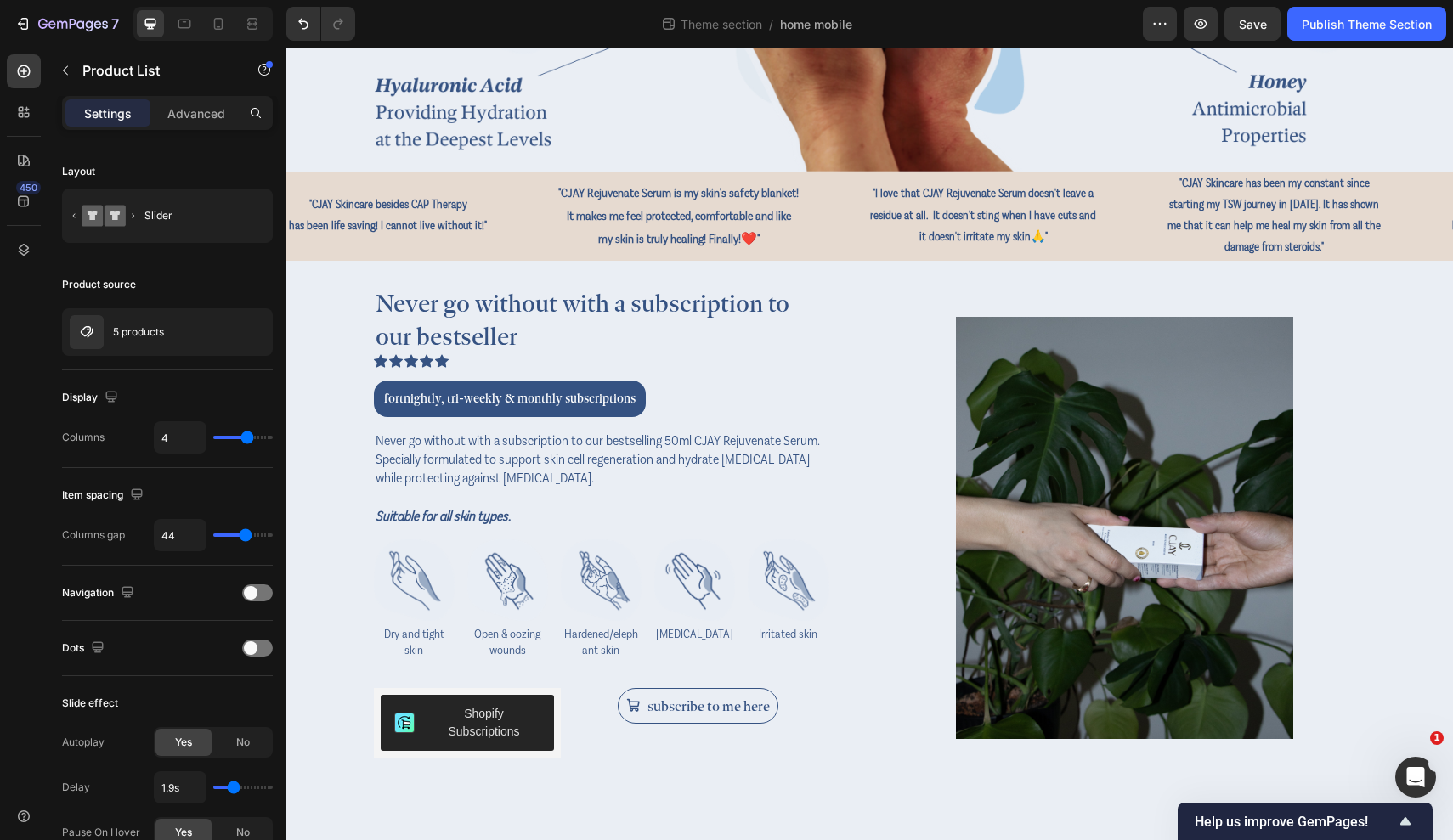
scroll to position [2536, 0]
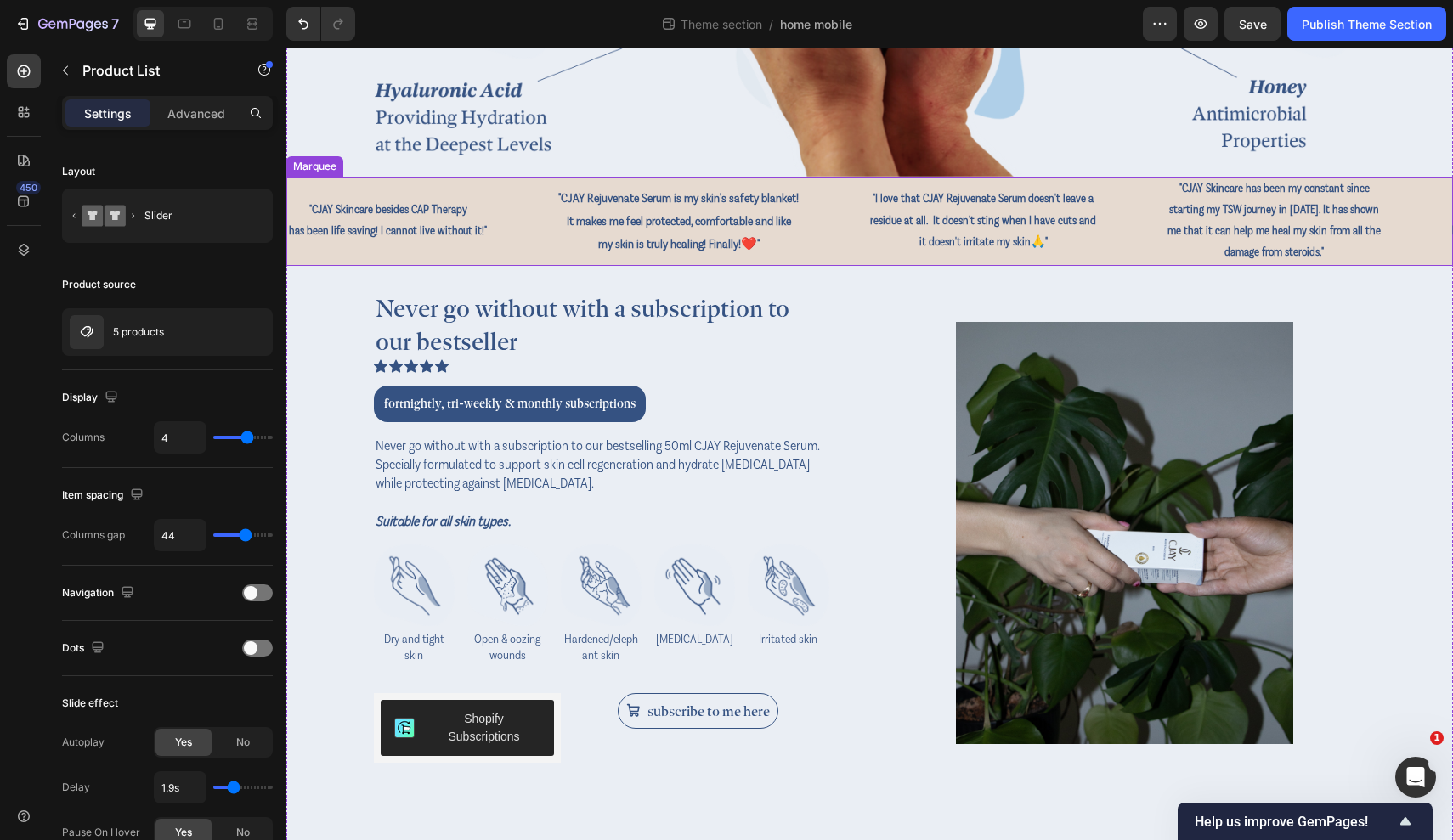
click at [561, 184] on div ""CJAY Skincare besides CAP Therapy has been life saving! I cannot live without …" at bounding box center [869, 221] width 1163 height 89
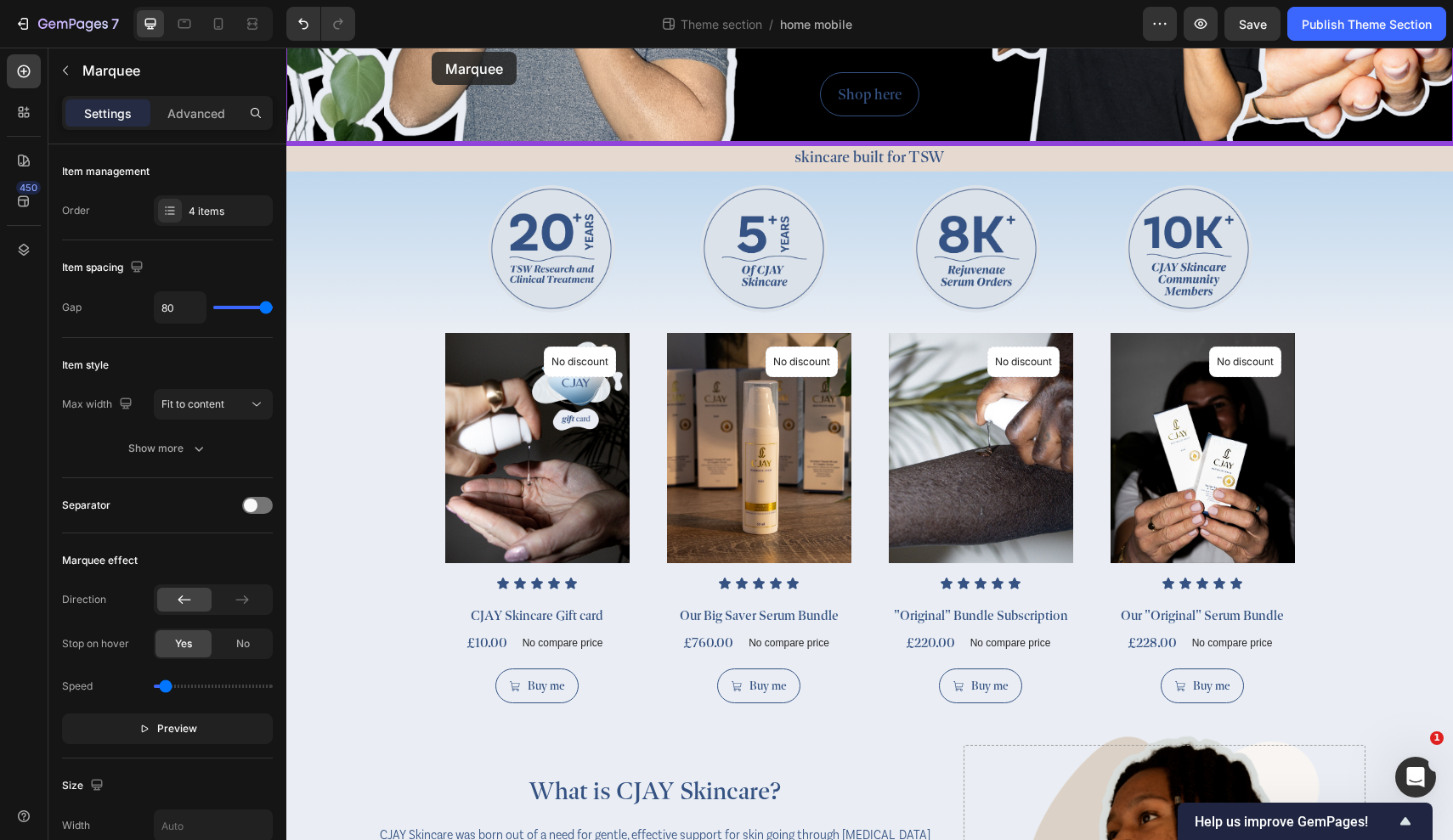
scroll to position [356, 0]
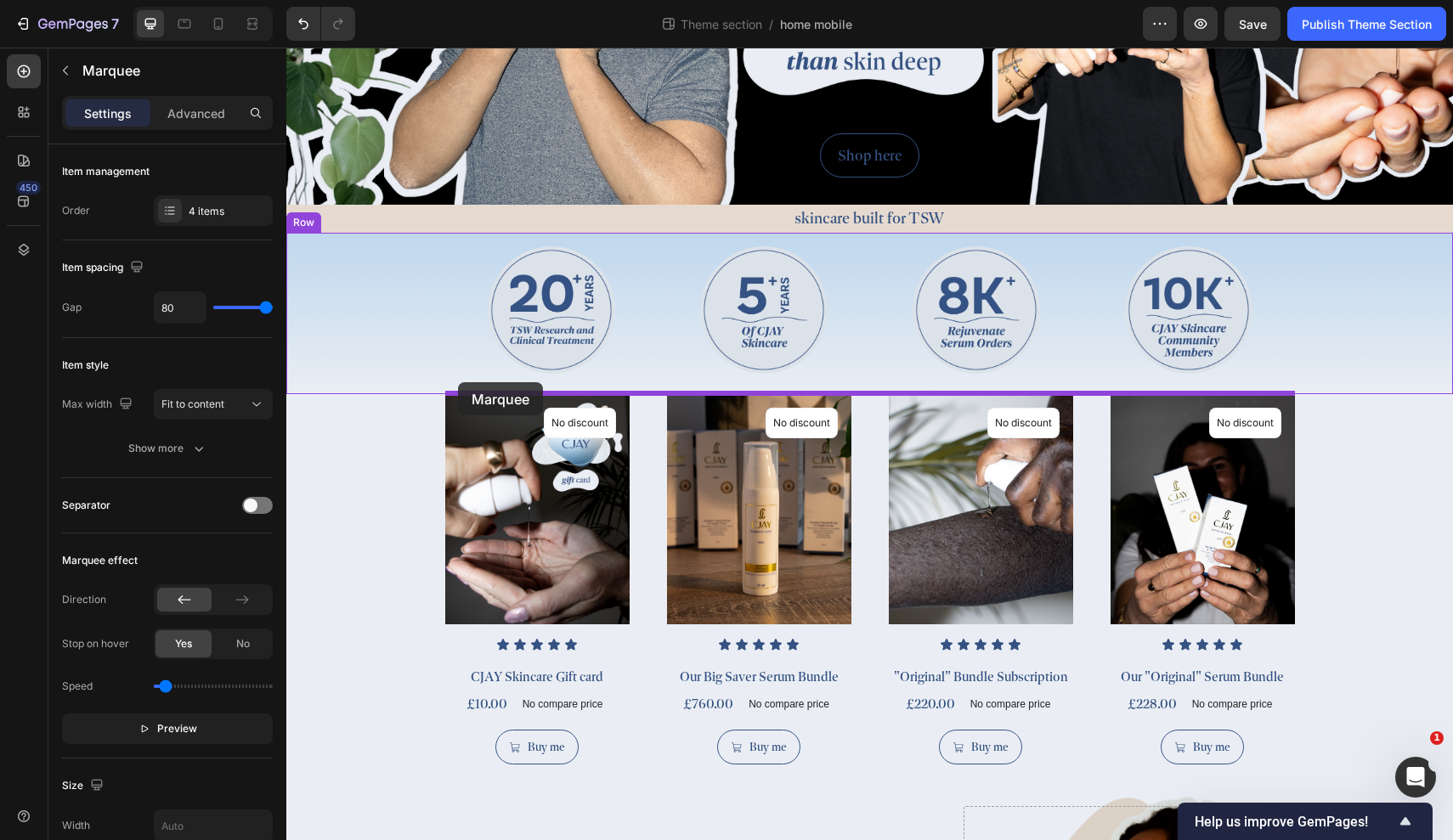
drag, startPoint x: 296, startPoint y: 424, endPoint x: 458, endPoint y: 381, distance: 167.6
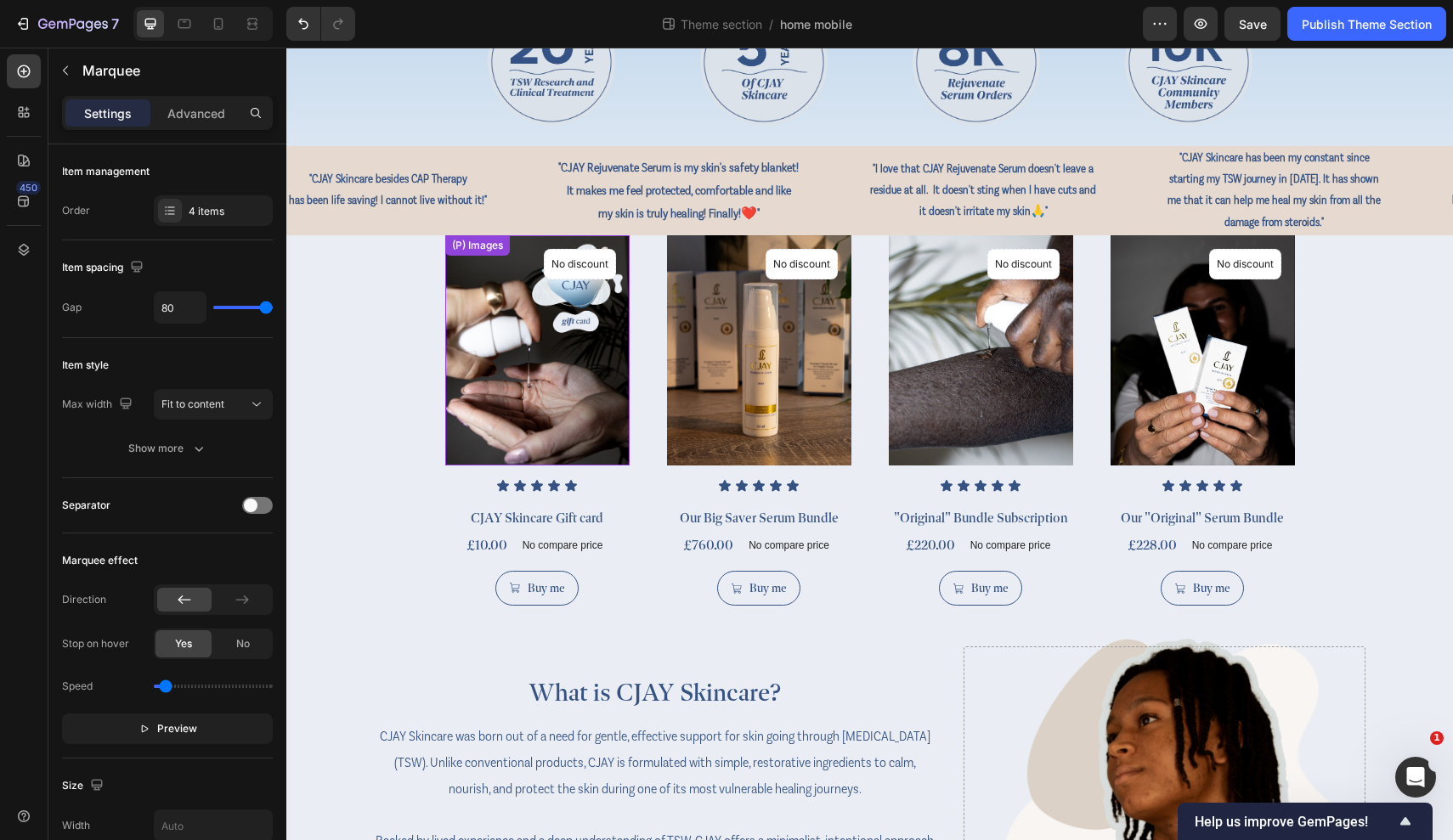
scroll to position [605, 0]
click at [534, 192] on div ""CJAY Skincare besides CAP Therapy has been life saving! I cannot live without …" at bounding box center [421, 189] width 270 height 46
click at [356, 343] on div "(P) Images No discount Not be displayed when published Product Badge Row Icon I…" at bounding box center [870, 420] width 1167 height 371
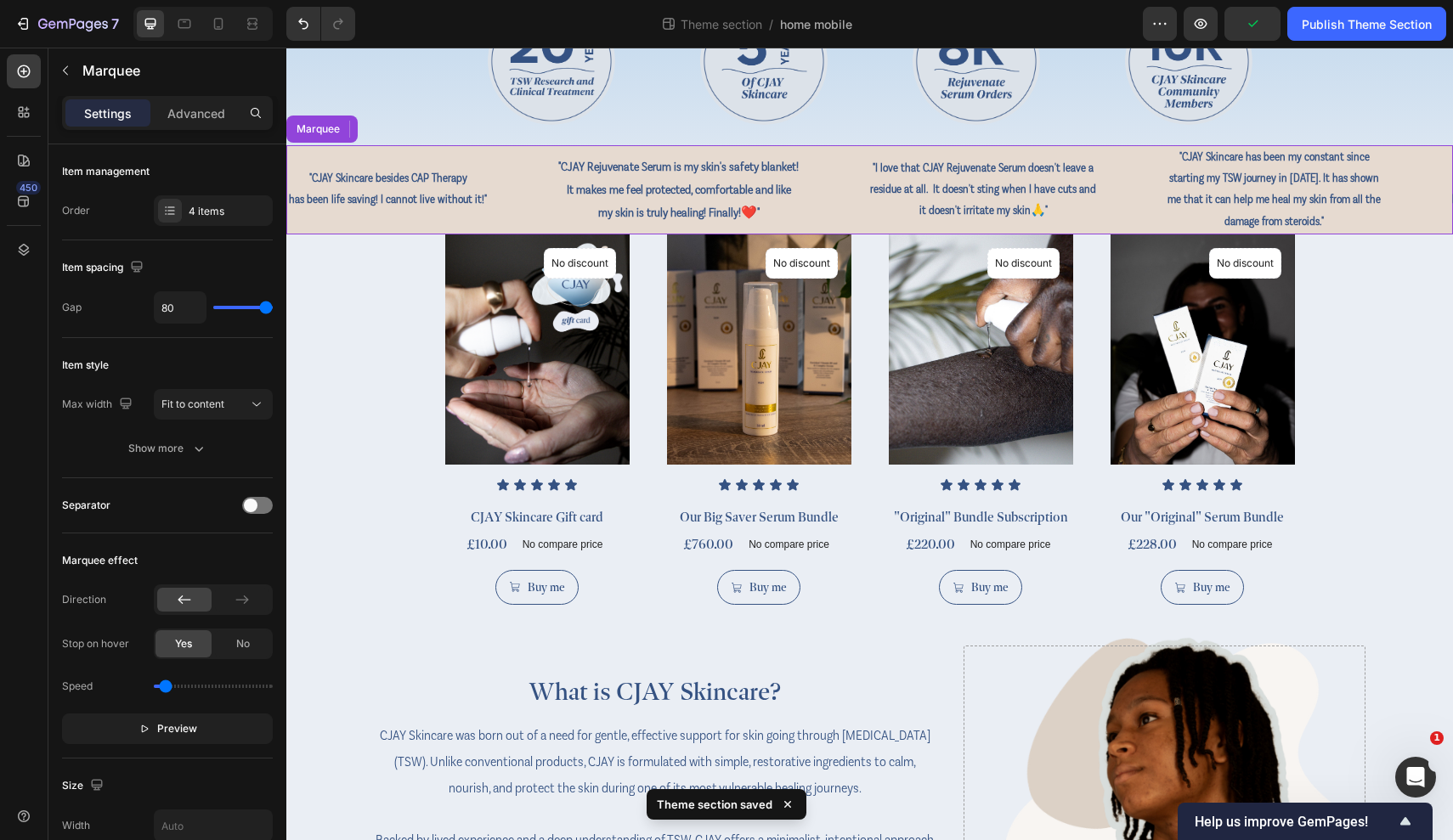
click at [437, 158] on div ""CJAY Skincare besides CAP Therapy has been life saving! I cannot live without …" at bounding box center [869, 190] width 1163 height 89
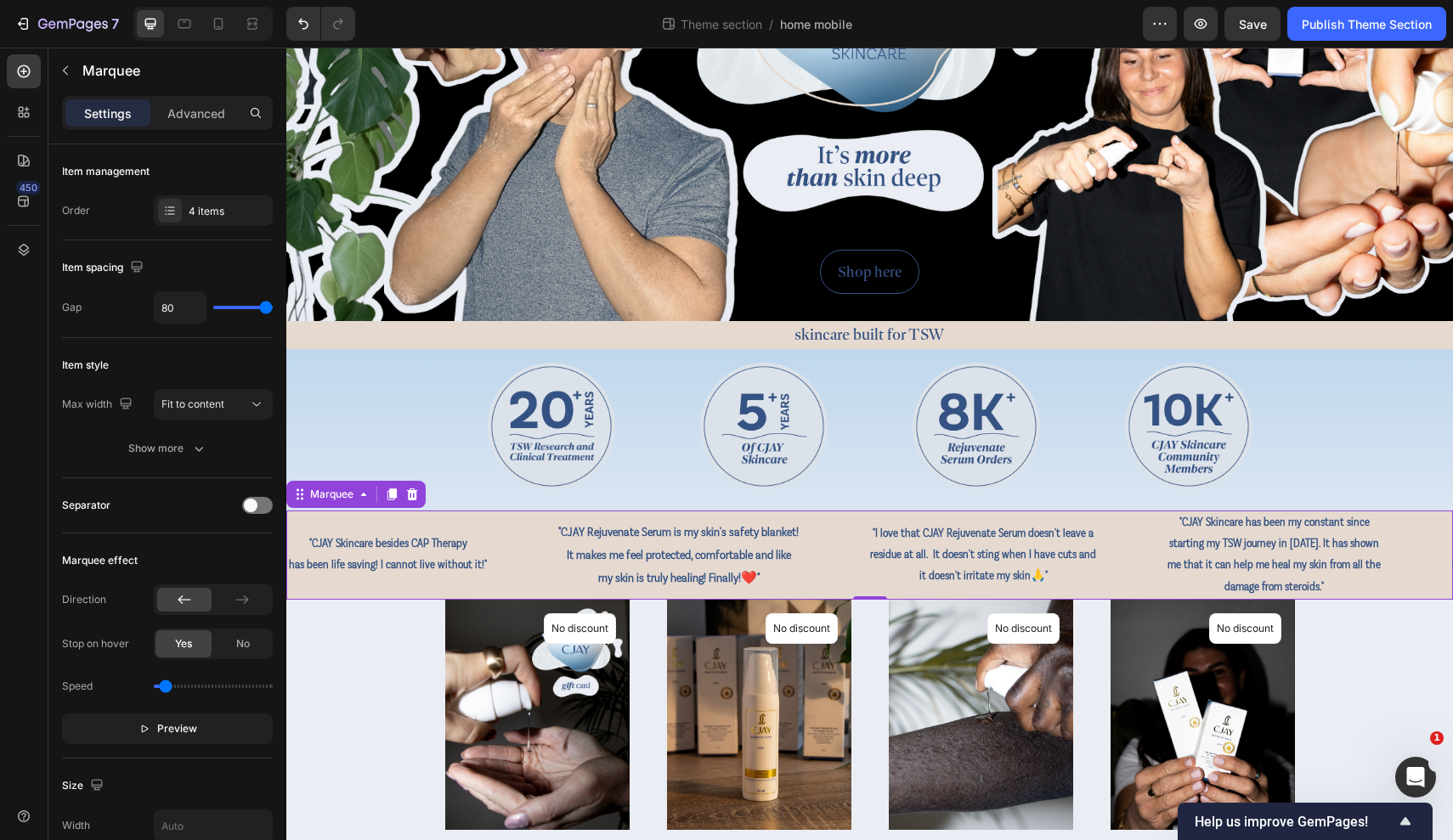
scroll to position [241, 0]
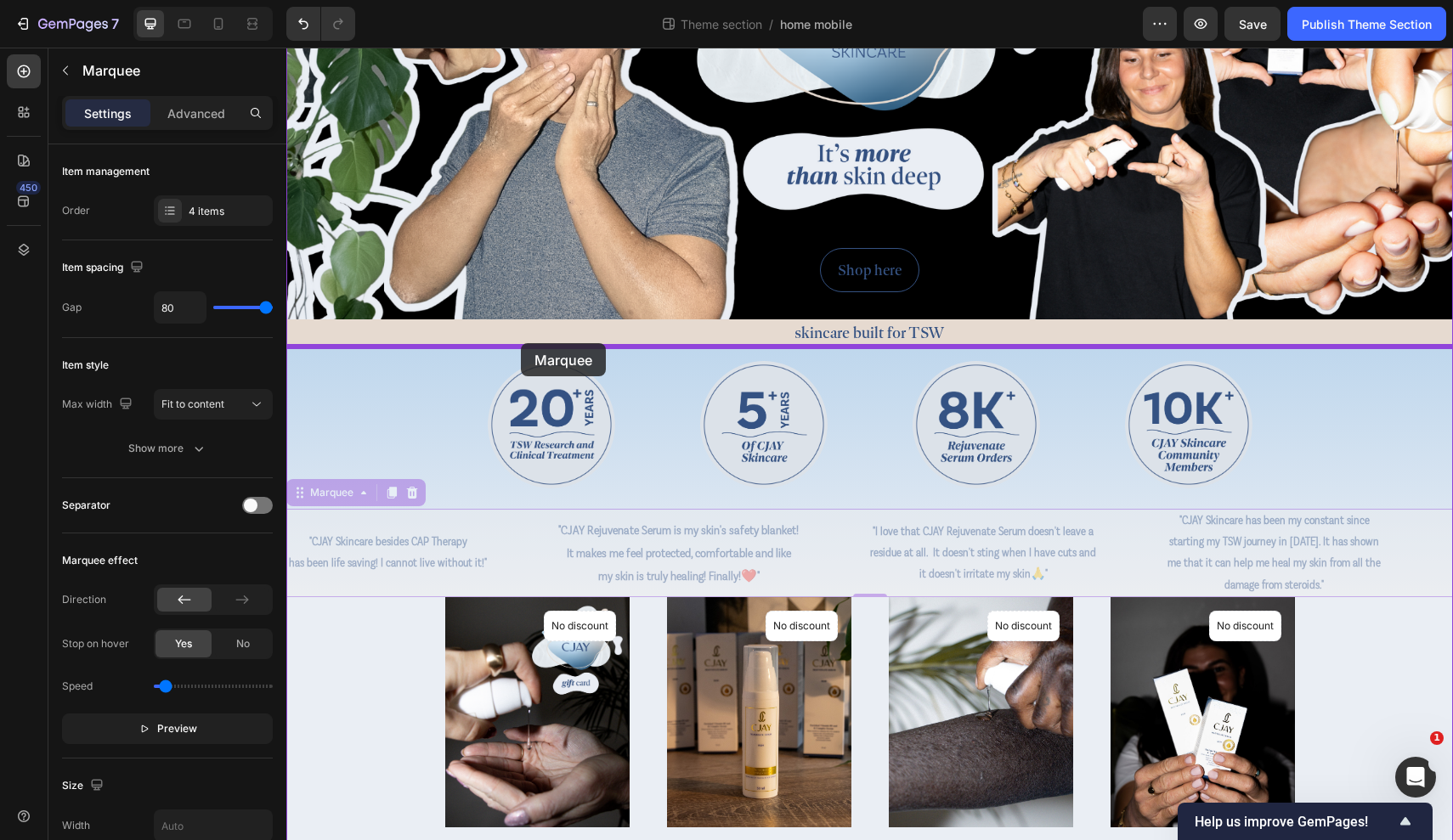
drag, startPoint x: 296, startPoint y: 497, endPoint x: 522, endPoint y: 344, distance: 272.9
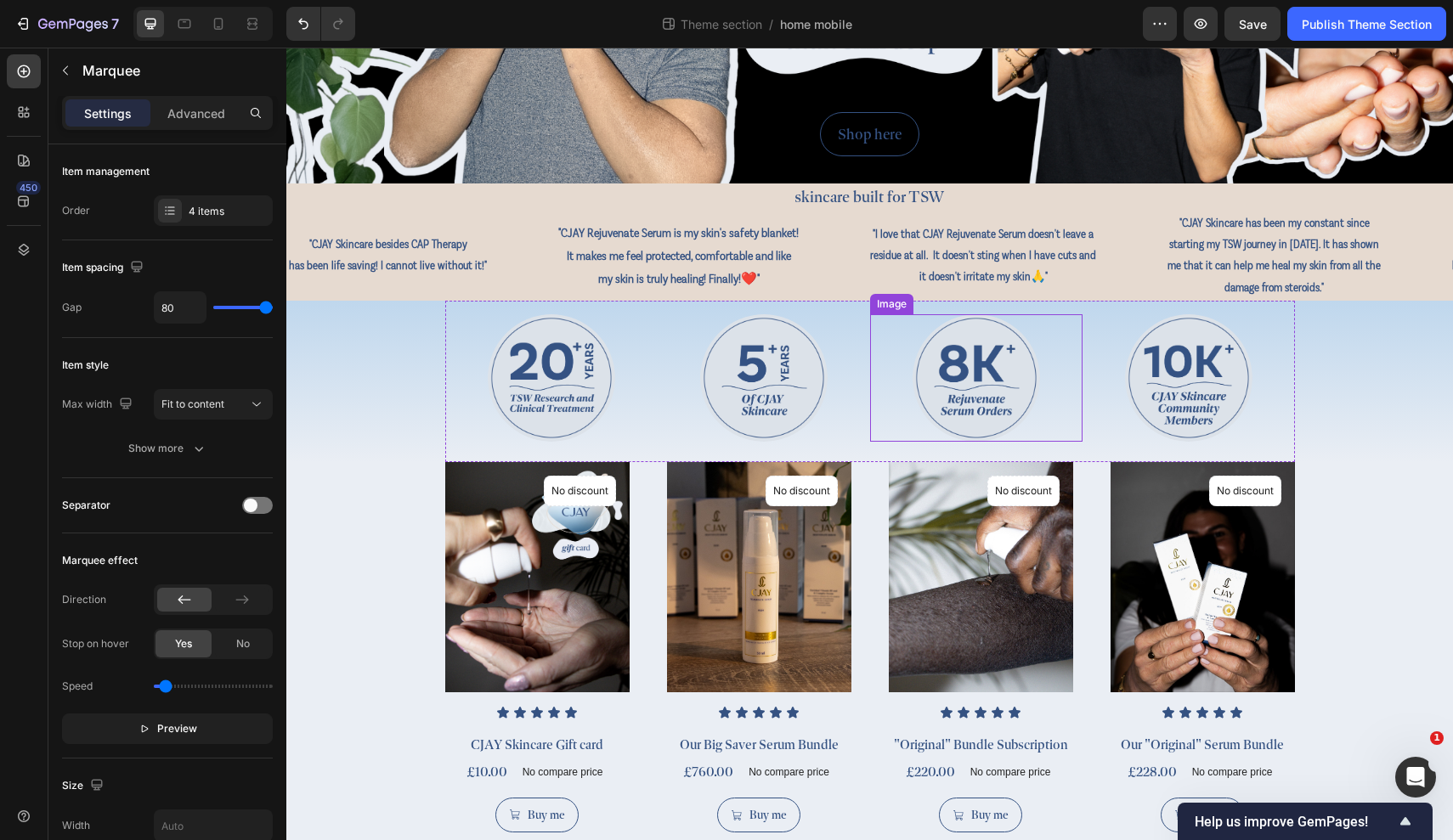
scroll to position [374, 0]
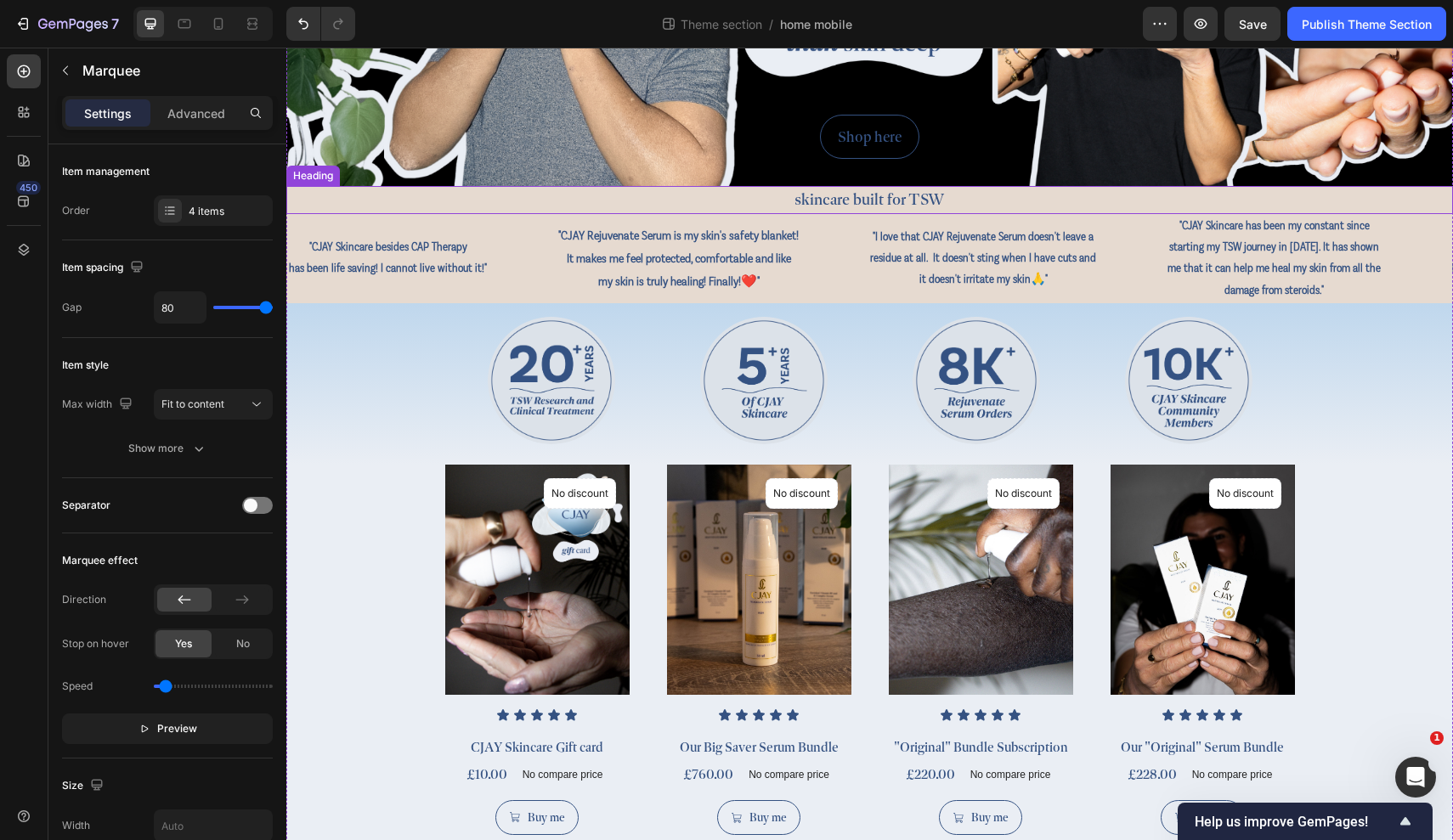
click at [1044, 200] on h2 "skincare built for TSW" at bounding box center [870, 200] width 1167 height 28
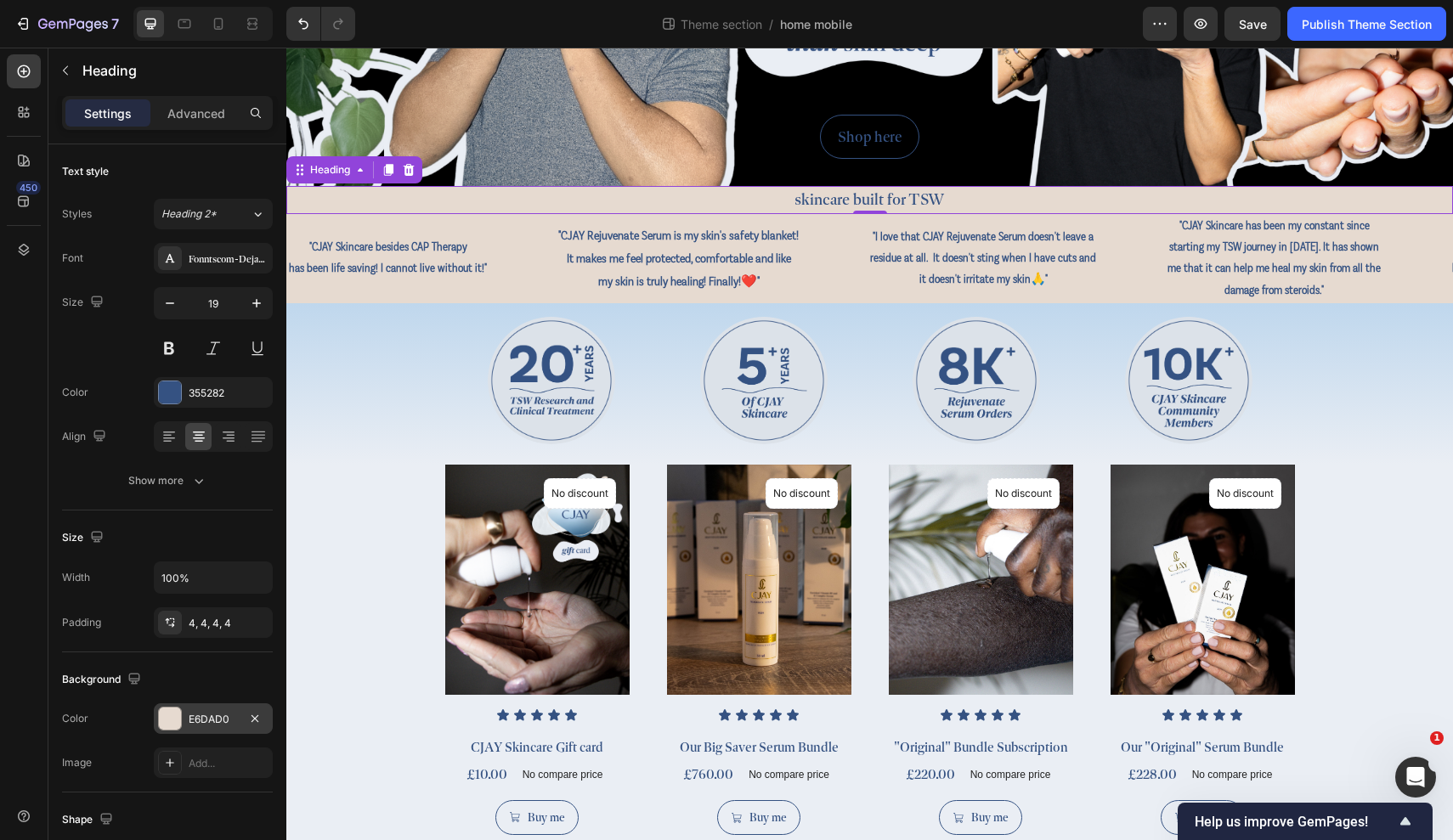
click at [216, 711] on div "E6DAD0" at bounding box center [212, 719] width 119 height 30
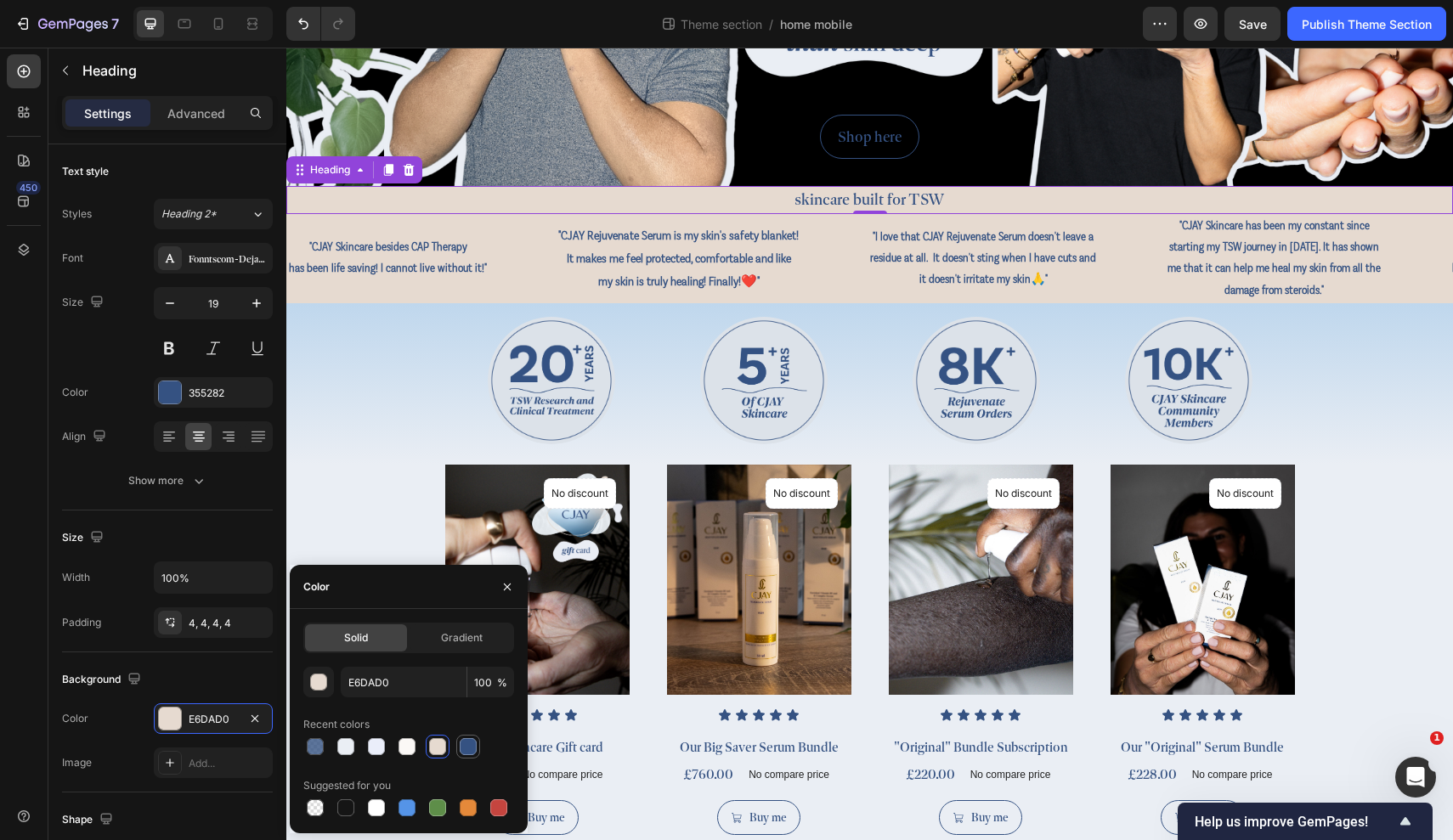
click at [466, 749] on div at bounding box center [468, 747] width 17 height 17
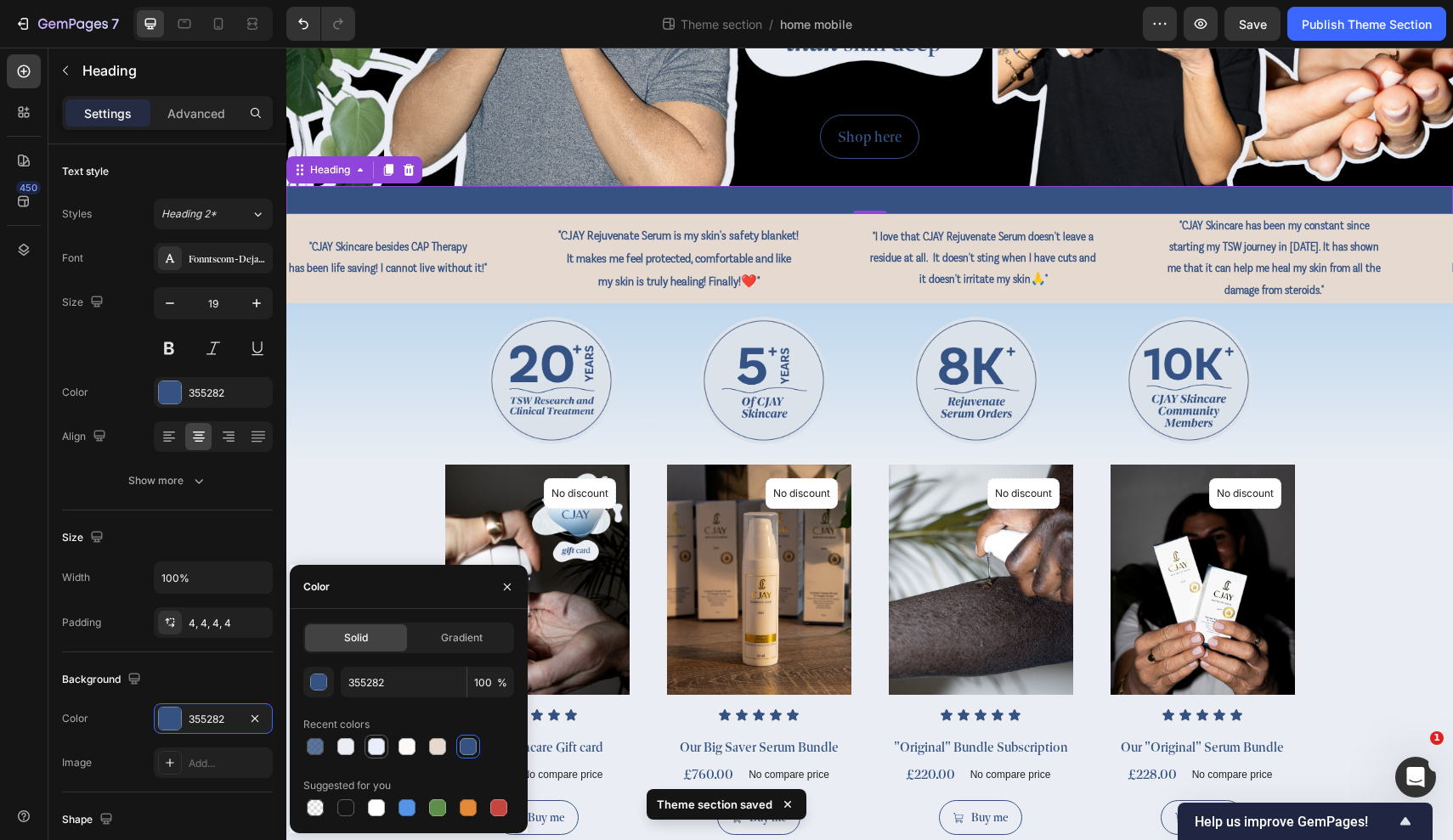
click at [374, 746] on div at bounding box center [376, 747] width 17 height 17
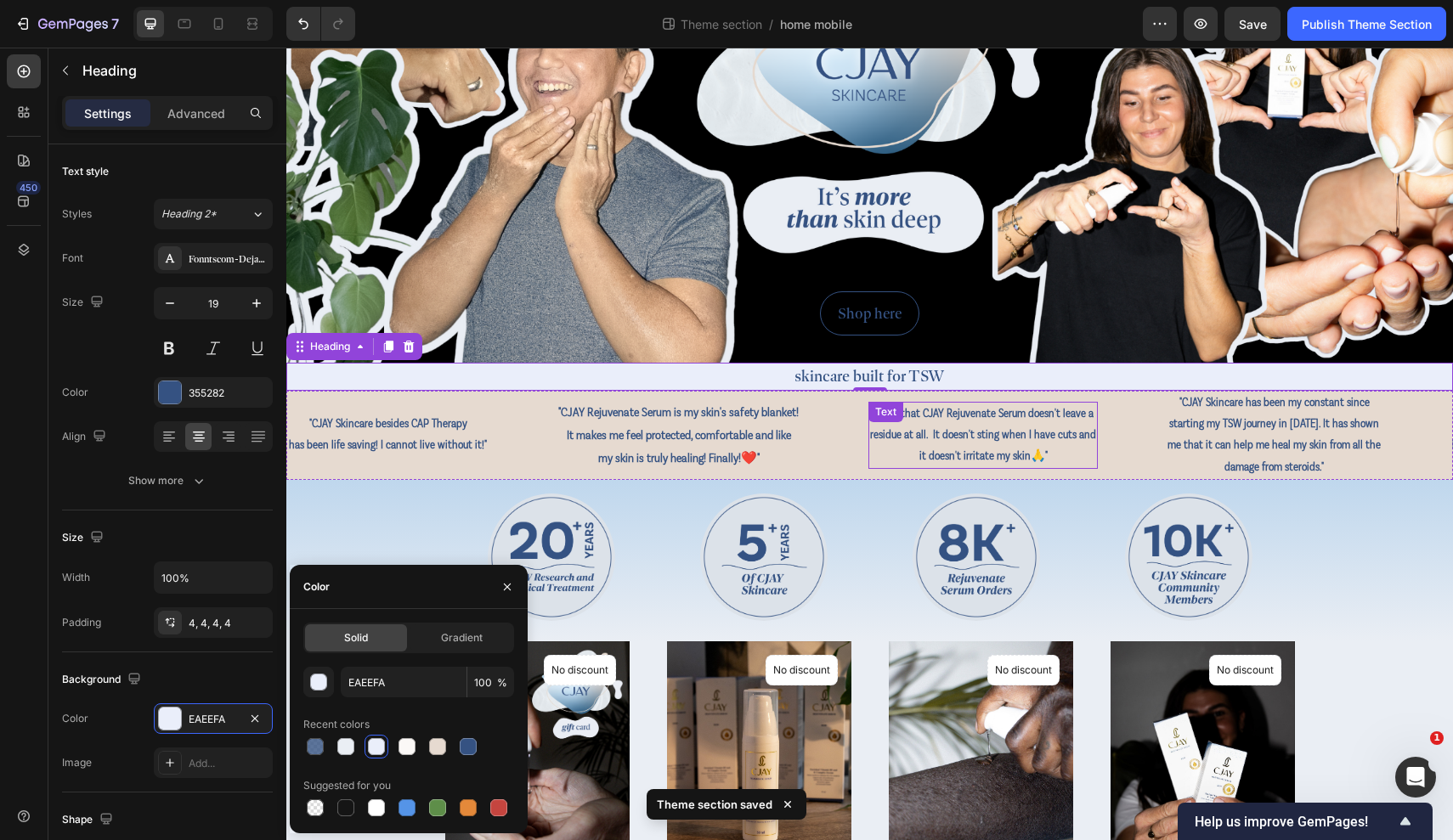
scroll to position [199, 0]
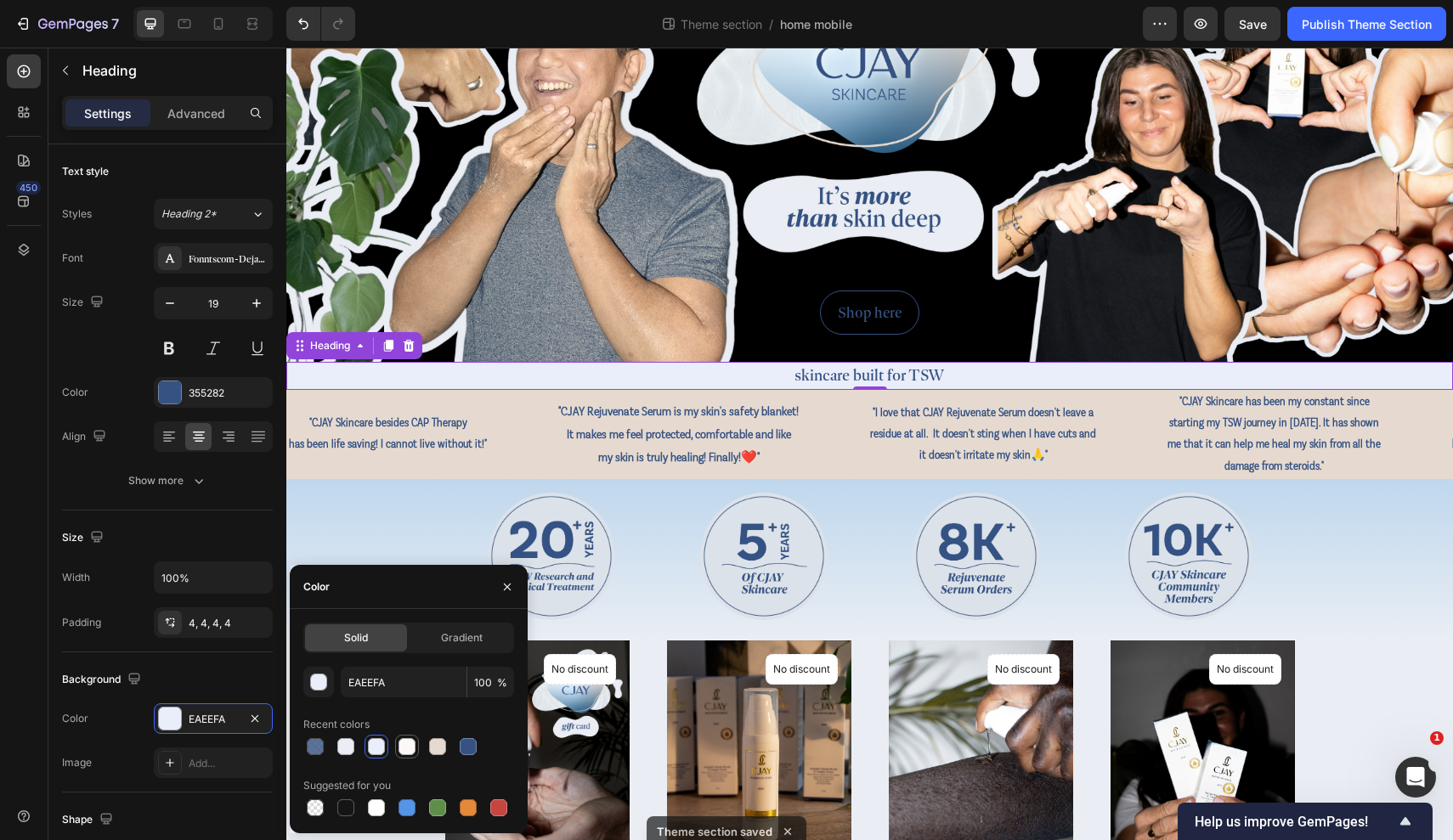
click at [403, 738] on div at bounding box center [407, 747] width 21 height 21
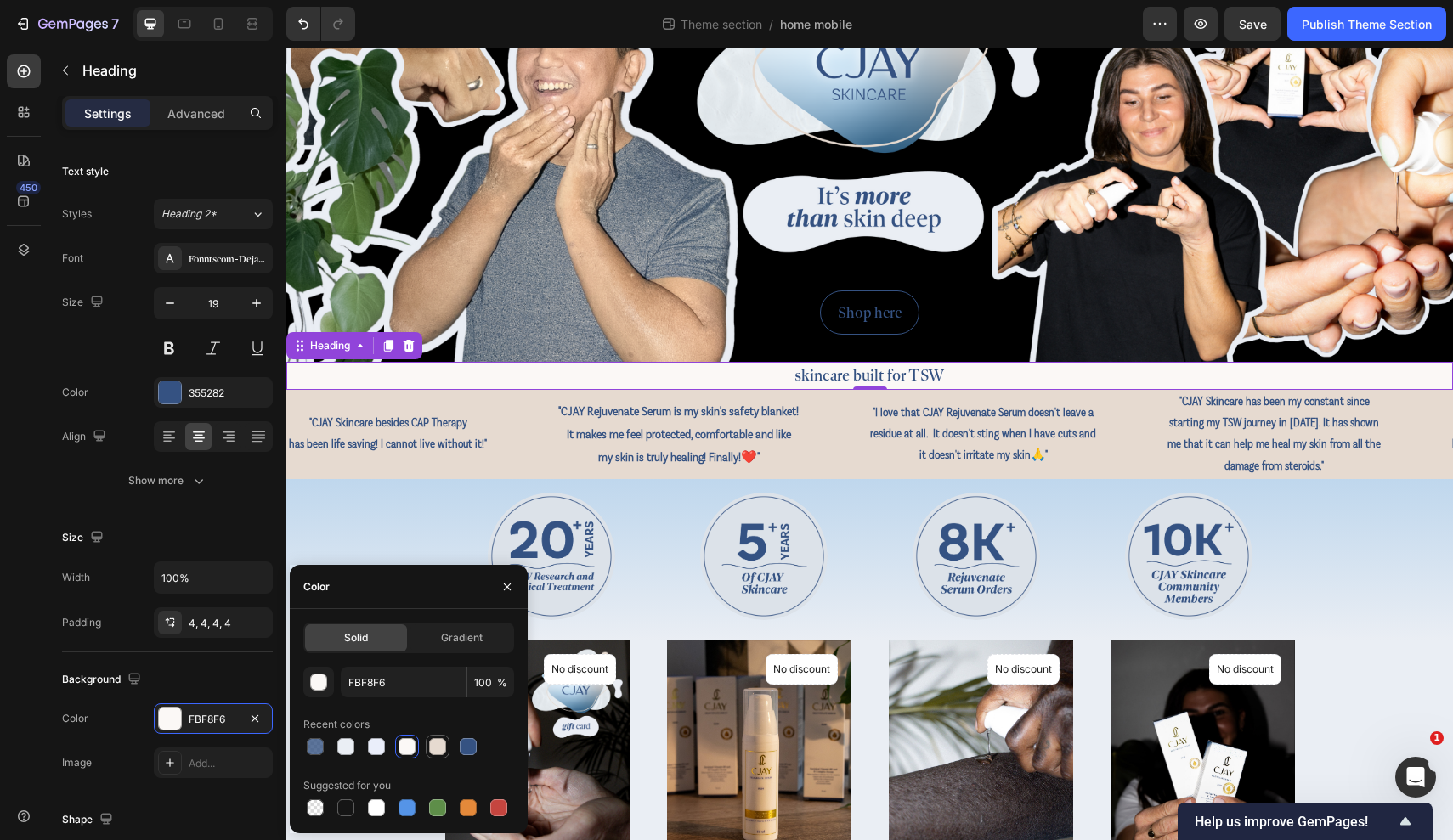
click at [440, 748] on div at bounding box center [438, 747] width 17 height 17
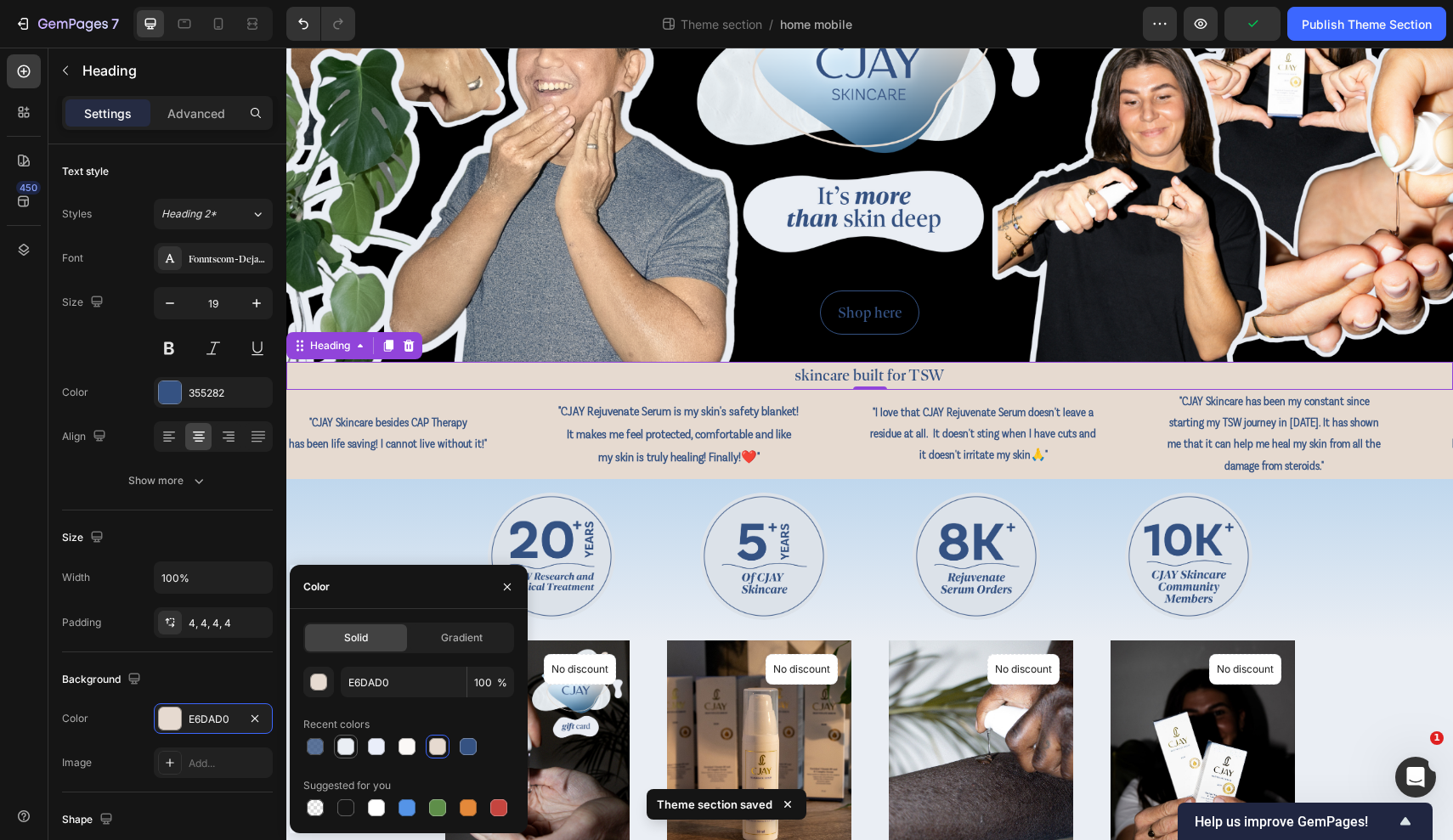
click at [349, 747] on div at bounding box center [346, 747] width 17 height 17
type input "EAEEF4"
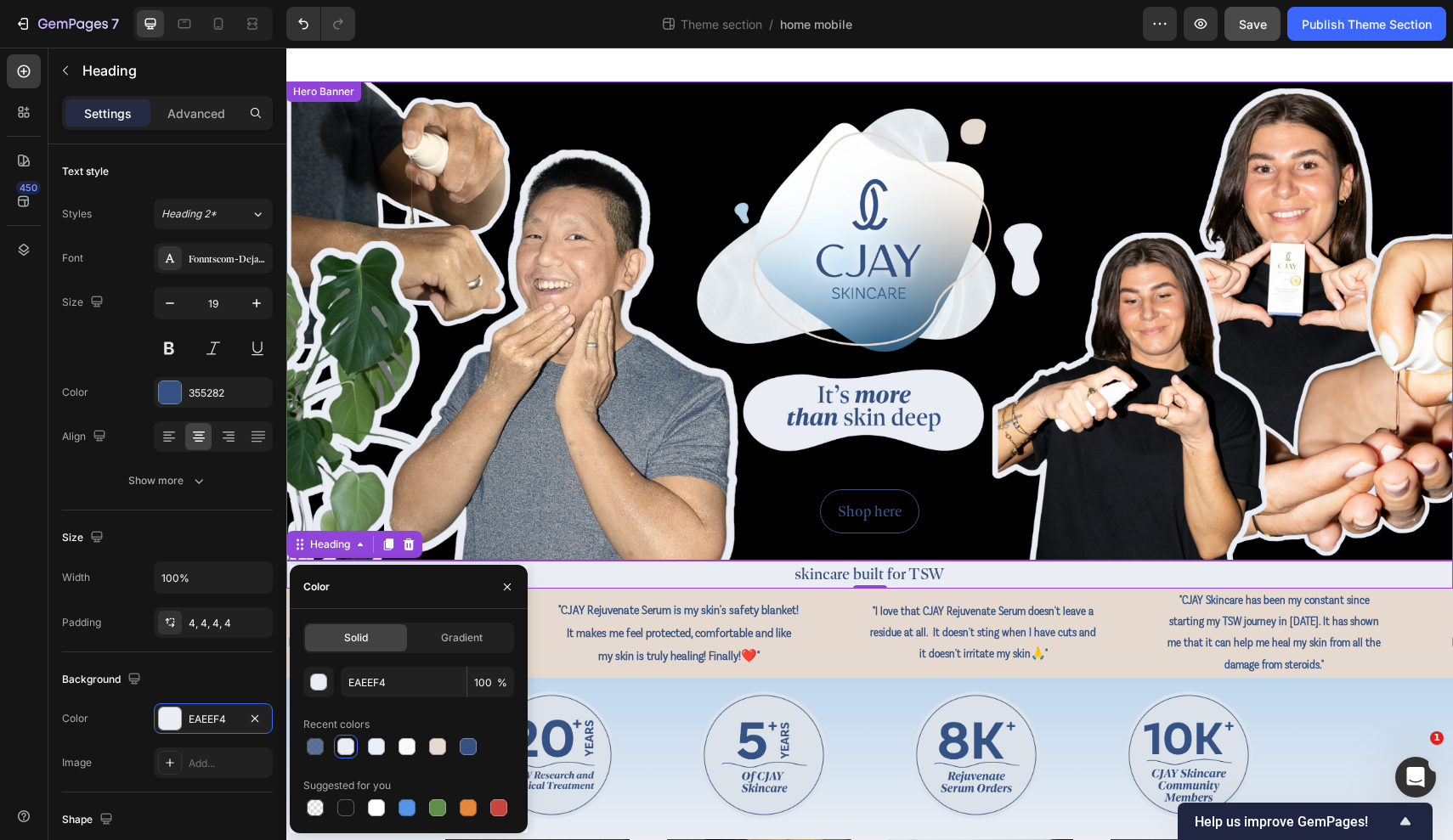
scroll to position [0, 0]
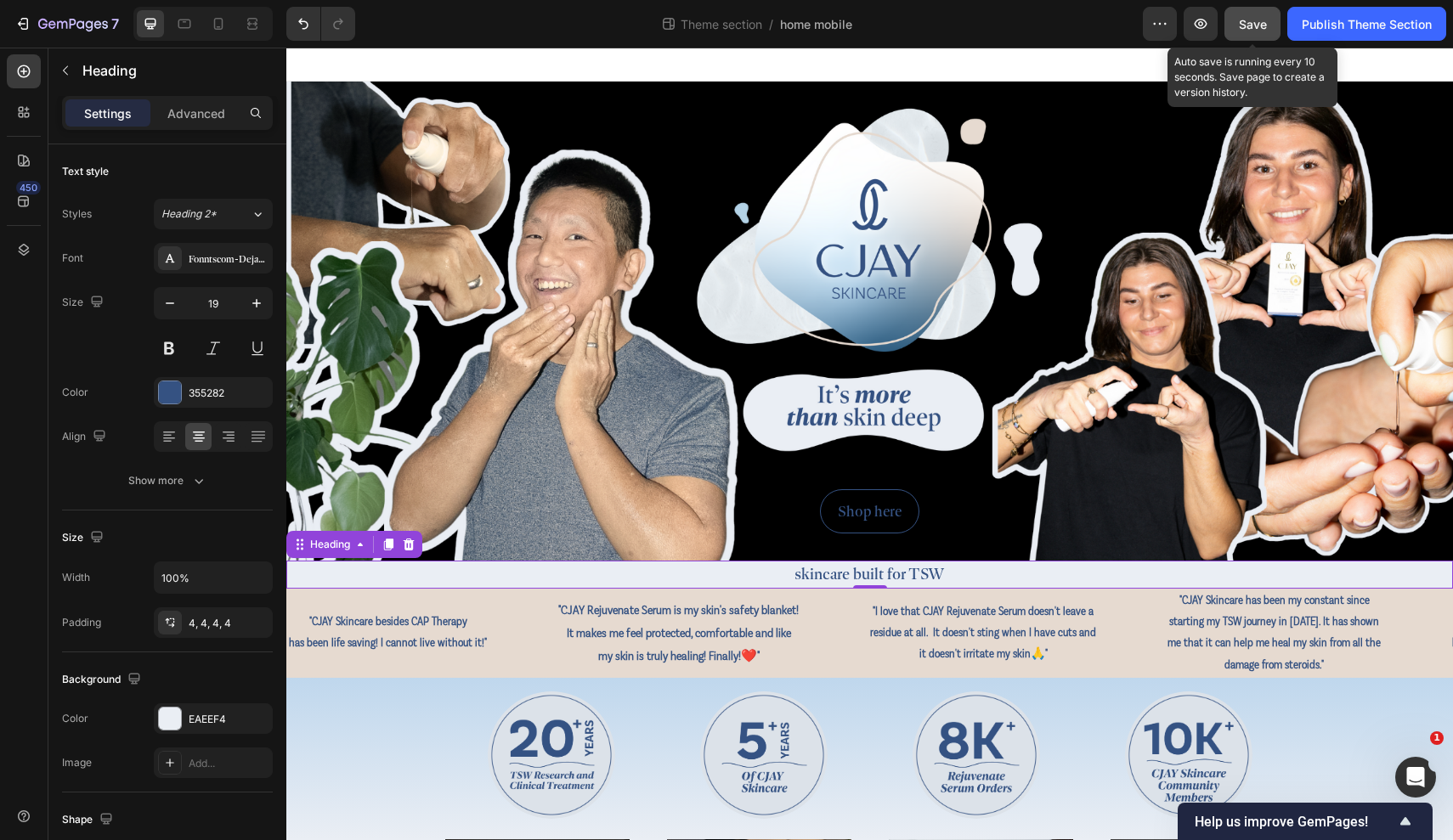
click at [1230, 22] on span "Save" at bounding box center [1253, 24] width 28 height 15
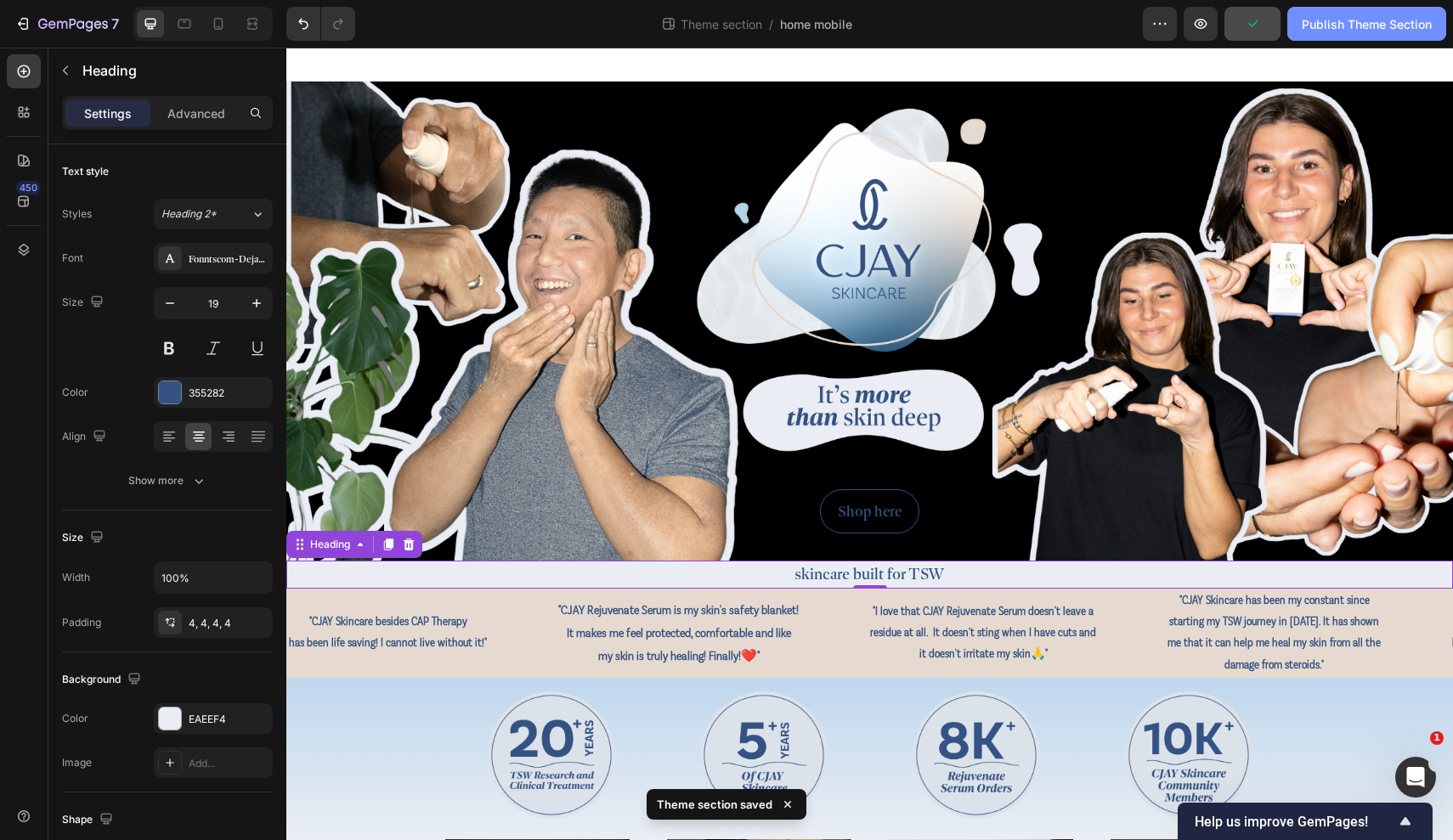
click at [1230, 22] on div "Publish Theme Section" at bounding box center [1367, 24] width 130 height 18
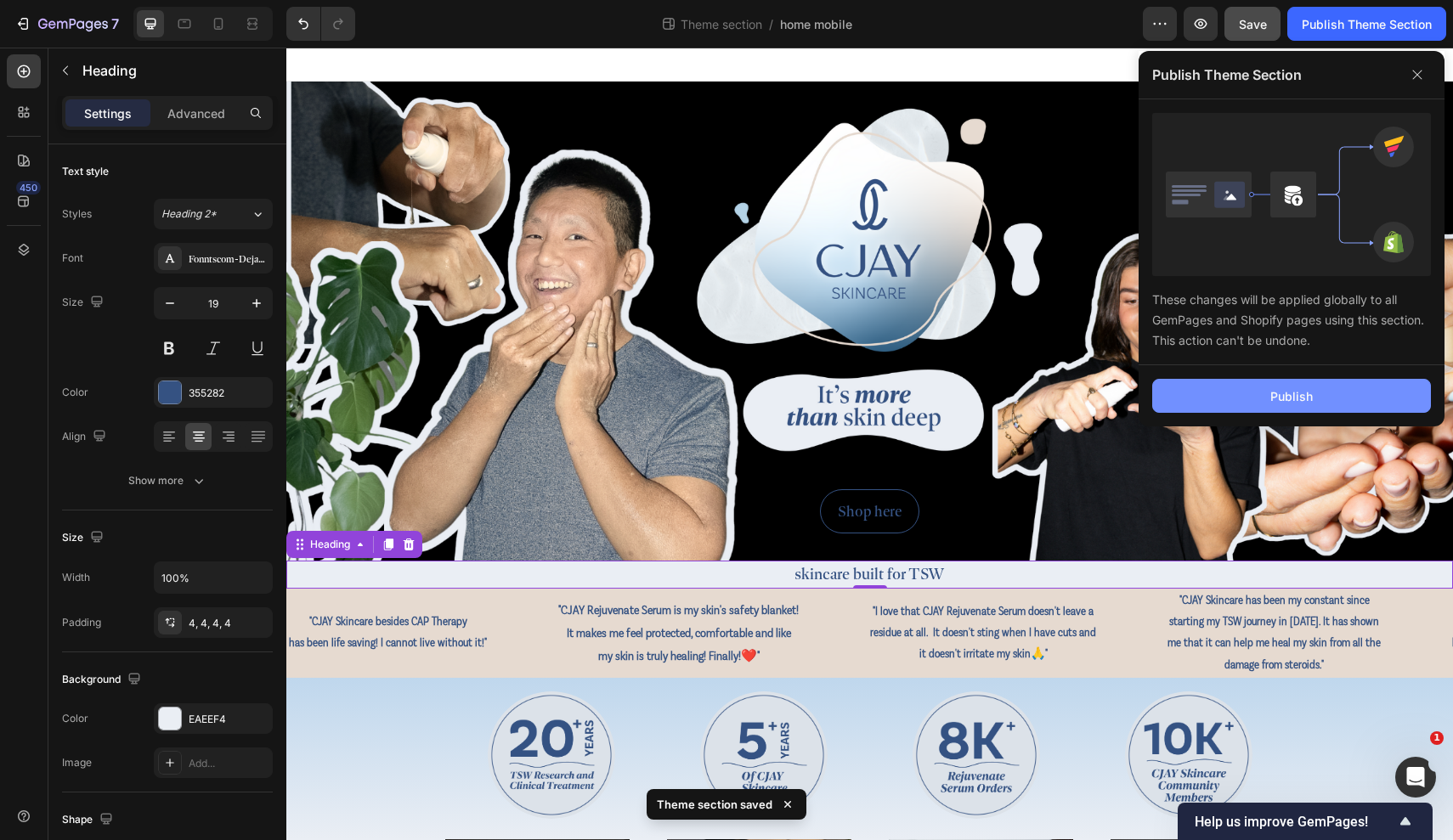
click at [1230, 404] on div "Publish" at bounding box center [1291, 396] width 42 height 18
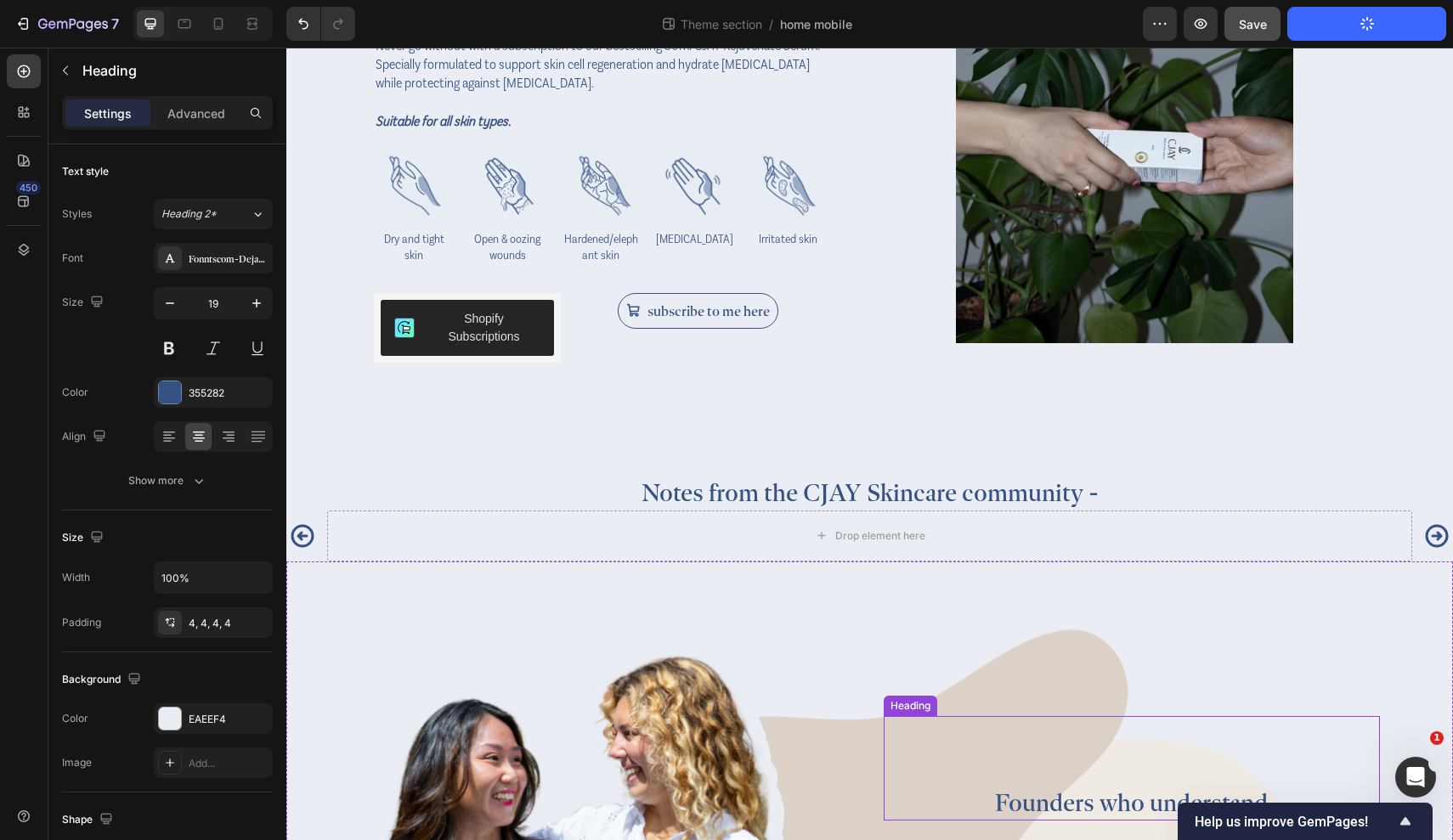
scroll to position [2640, 0]
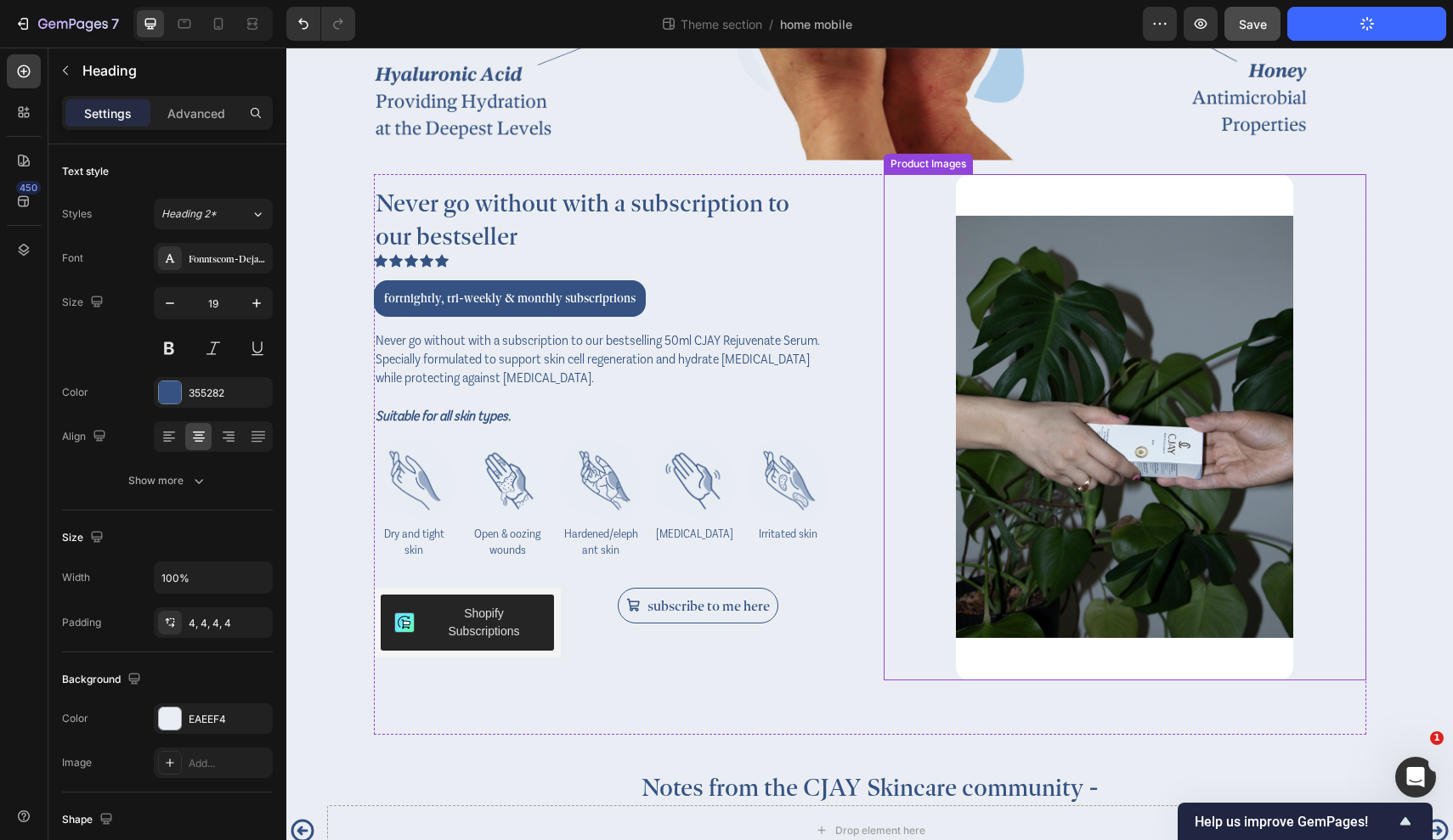
click at [1116, 400] on img at bounding box center [1125, 427] width 338 height 506
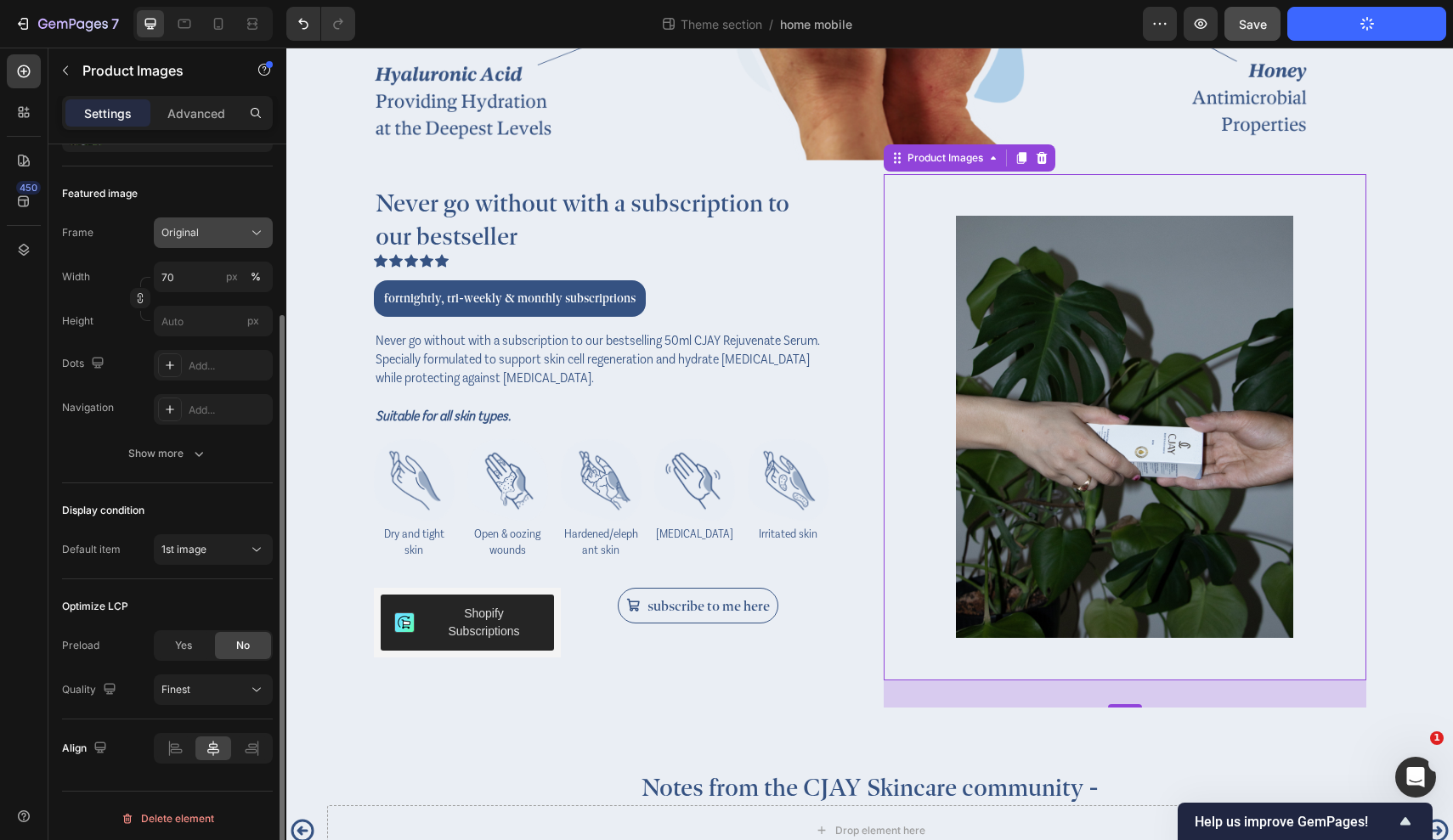
scroll to position [212, 0]
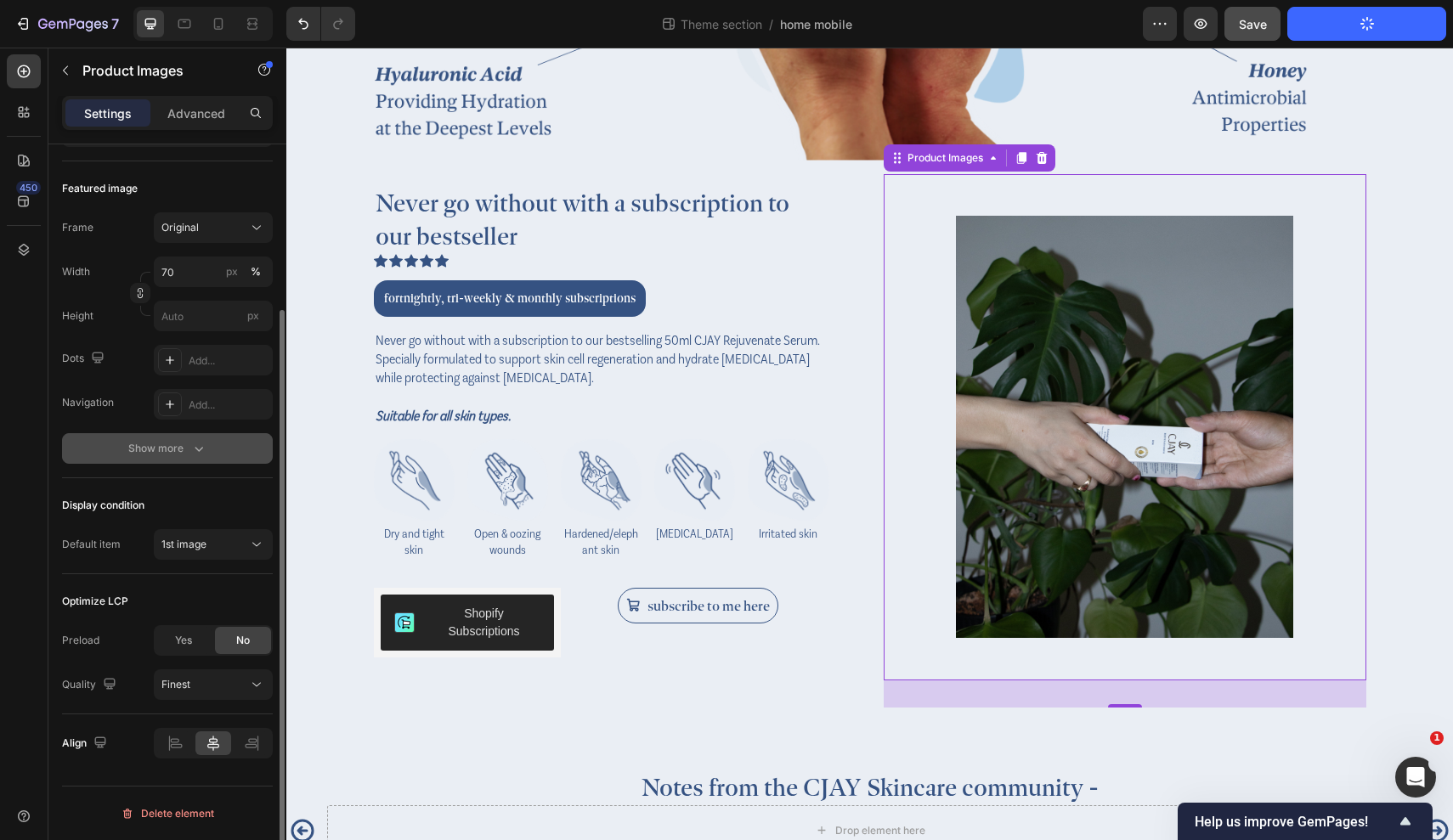
click at [183, 446] on div "Show more" at bounding box center [167, 449] width 79 height 17
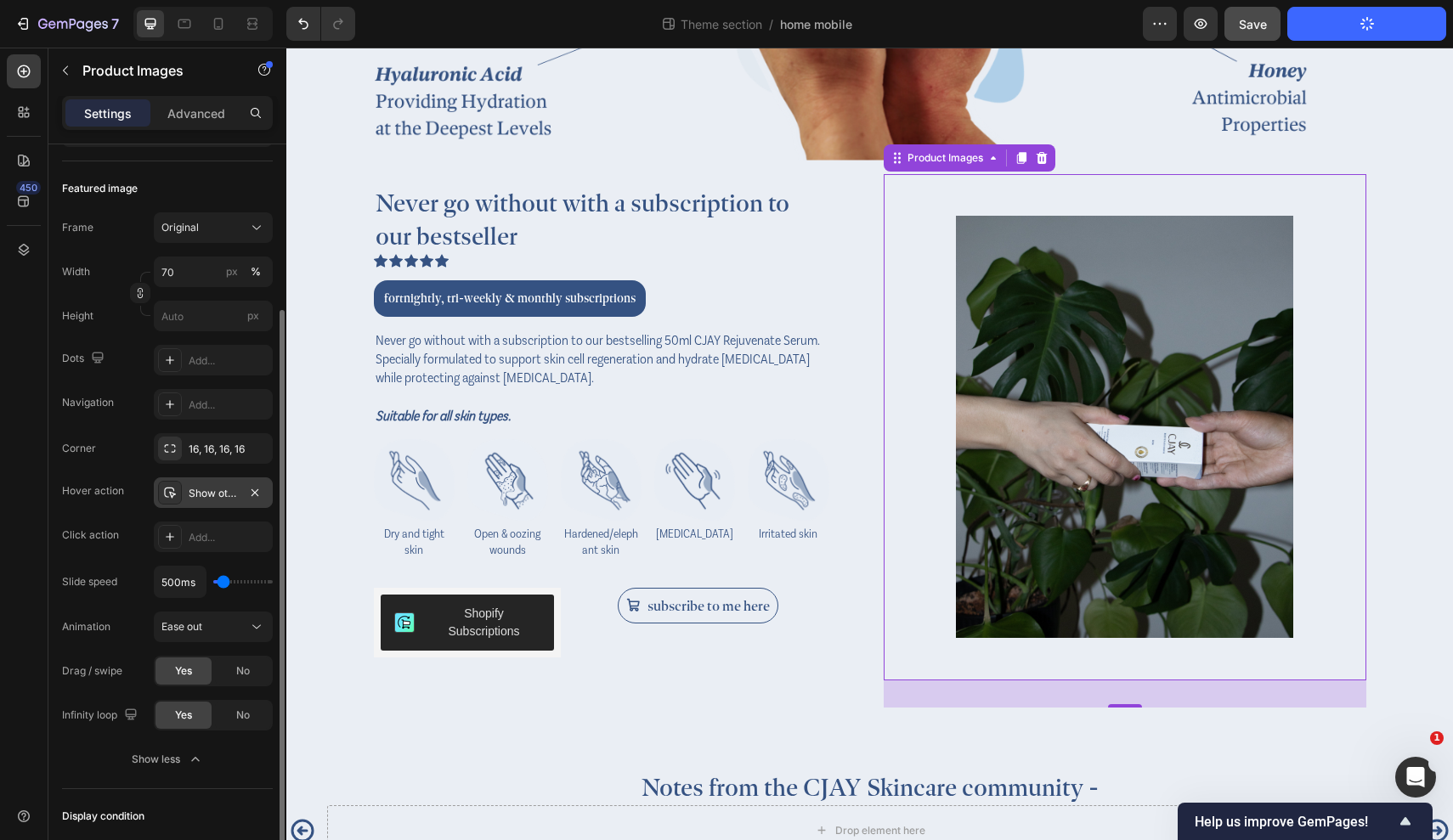
click at [214, 495] on div "Show other image" at bounding box center [213, 494] width 49 height 16
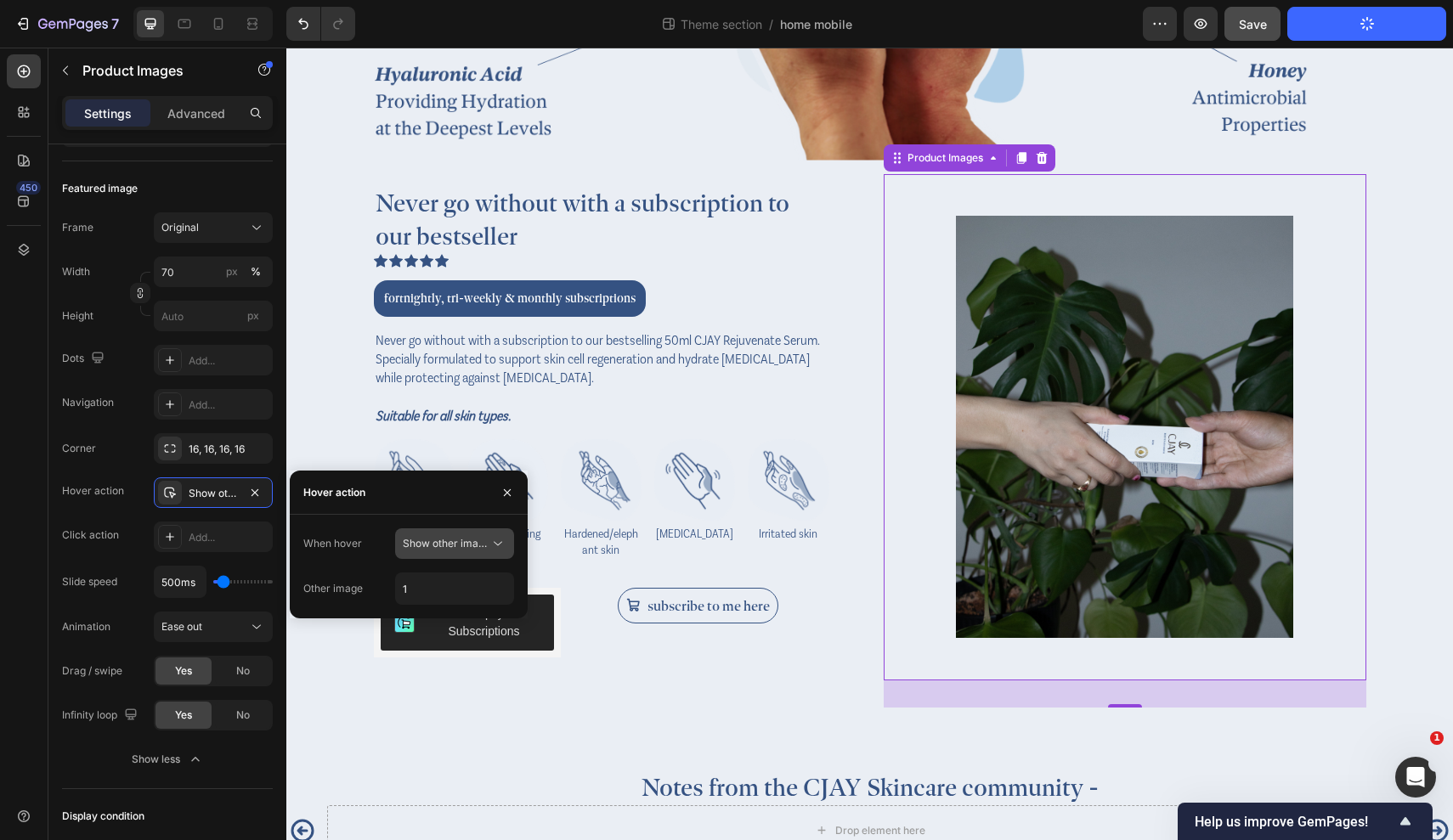
click at [481, 539] on span "Show other image" at bounding box center [446, 543] width 88 height 13
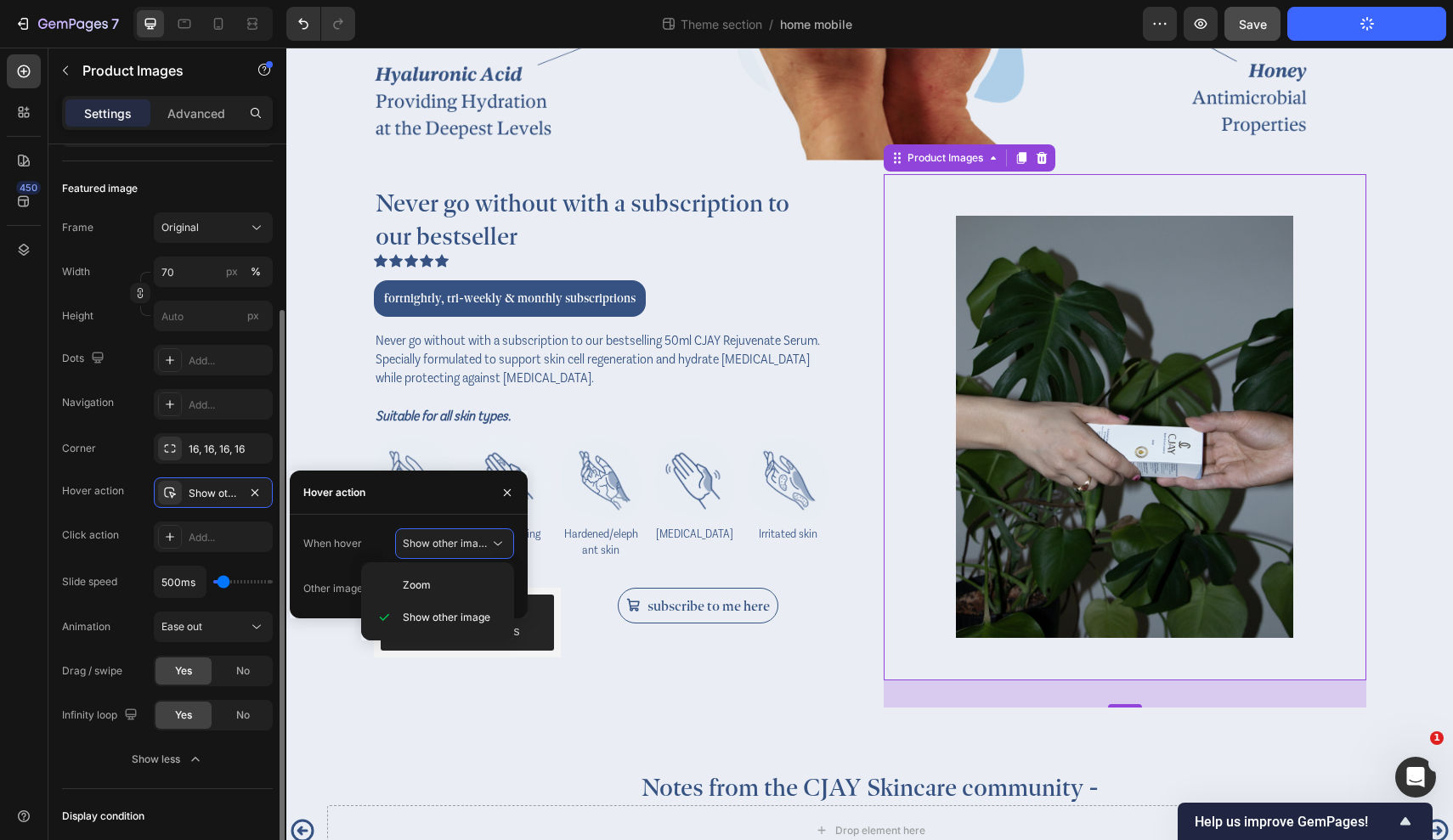
click at [134, 507] on div "Hover action Show other image" at bounding box center [167, 492] width 211 height 30
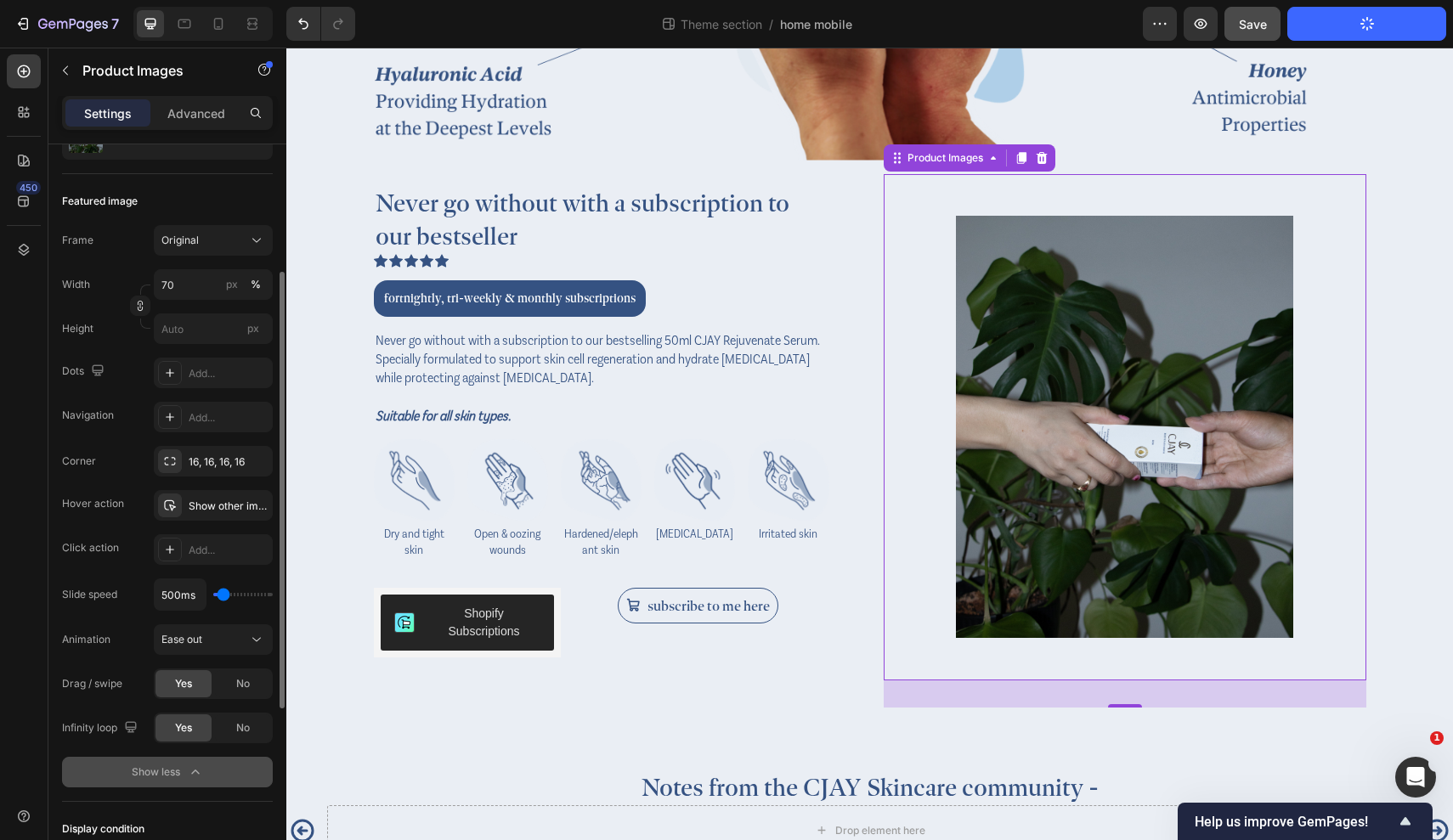
scroll to position [191, 0]
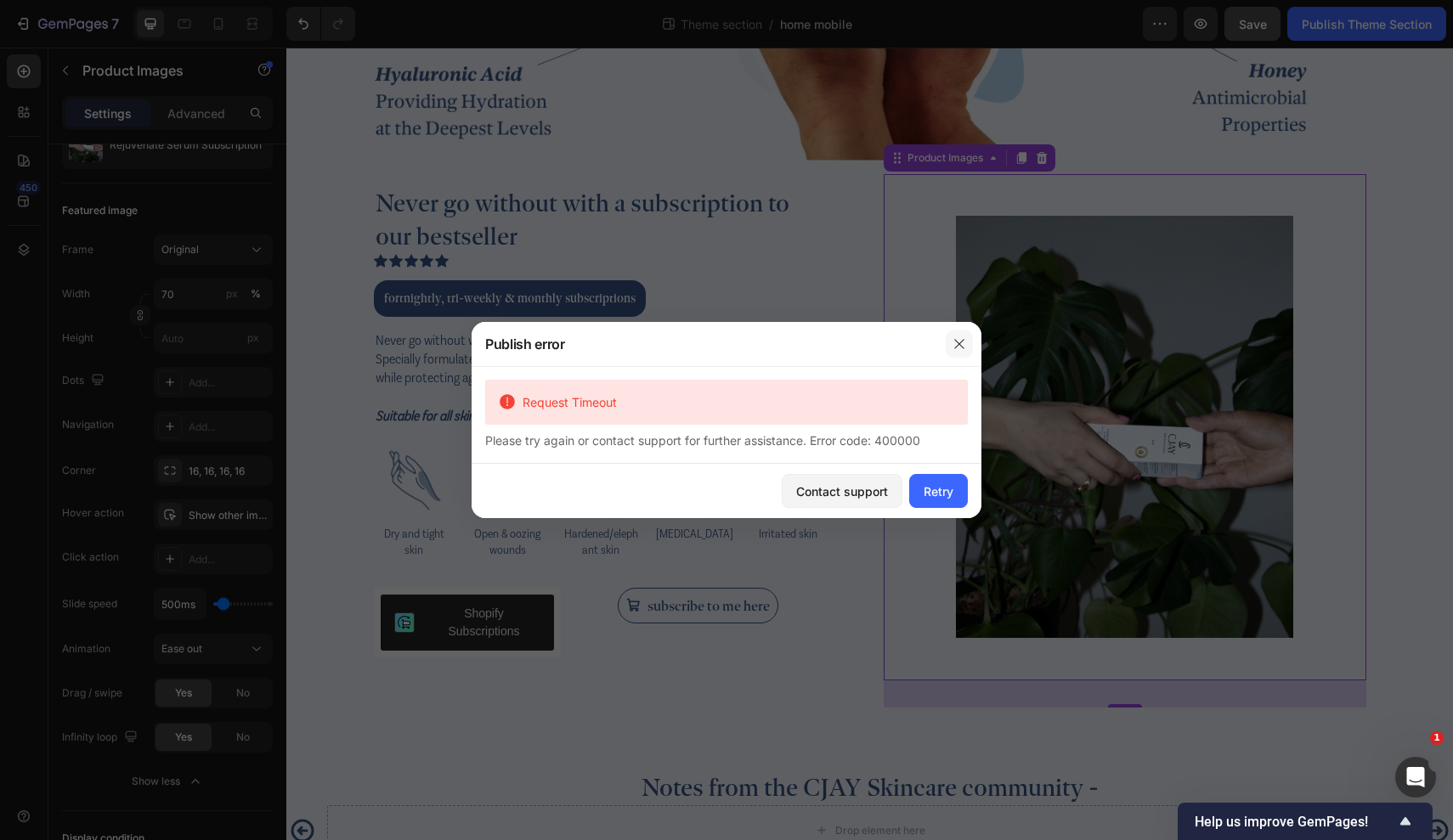
click at [958, 346] on icon "button" at bounding box center [959, 343] width 10 height 10
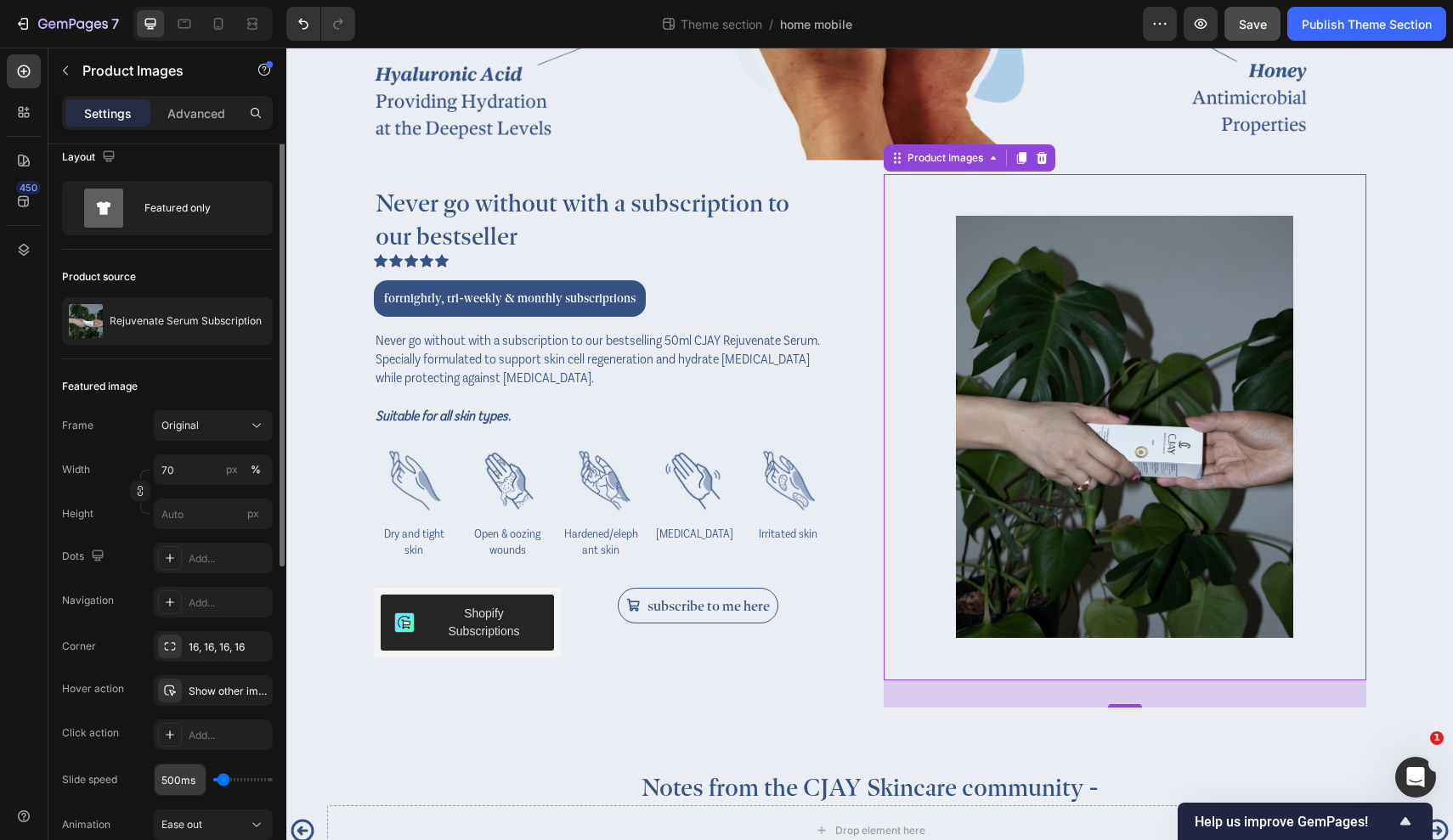
scroll to position [0, 0]
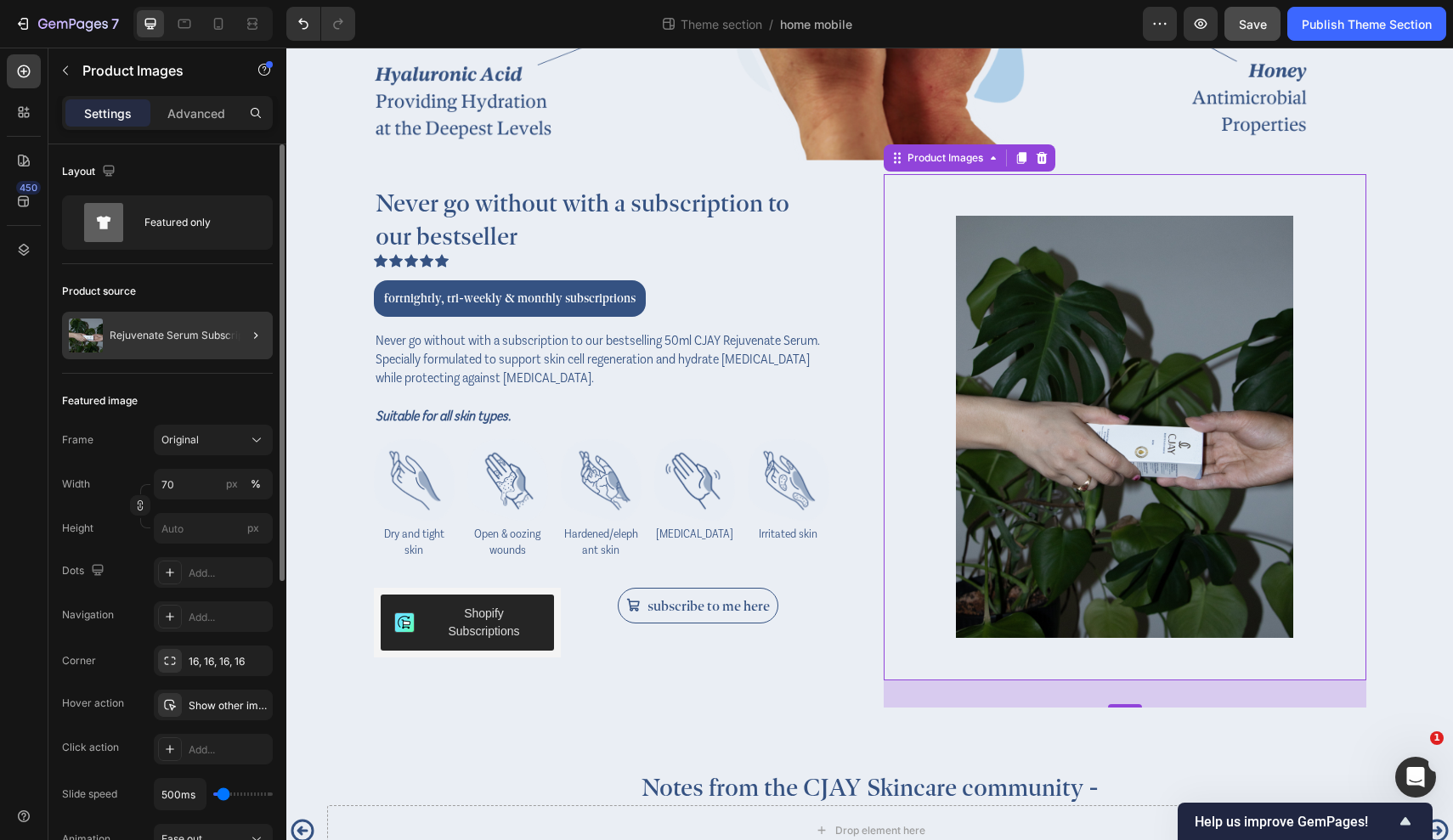
click at [234, 351] on div at bounding box center [249, 335] width 48 height 48
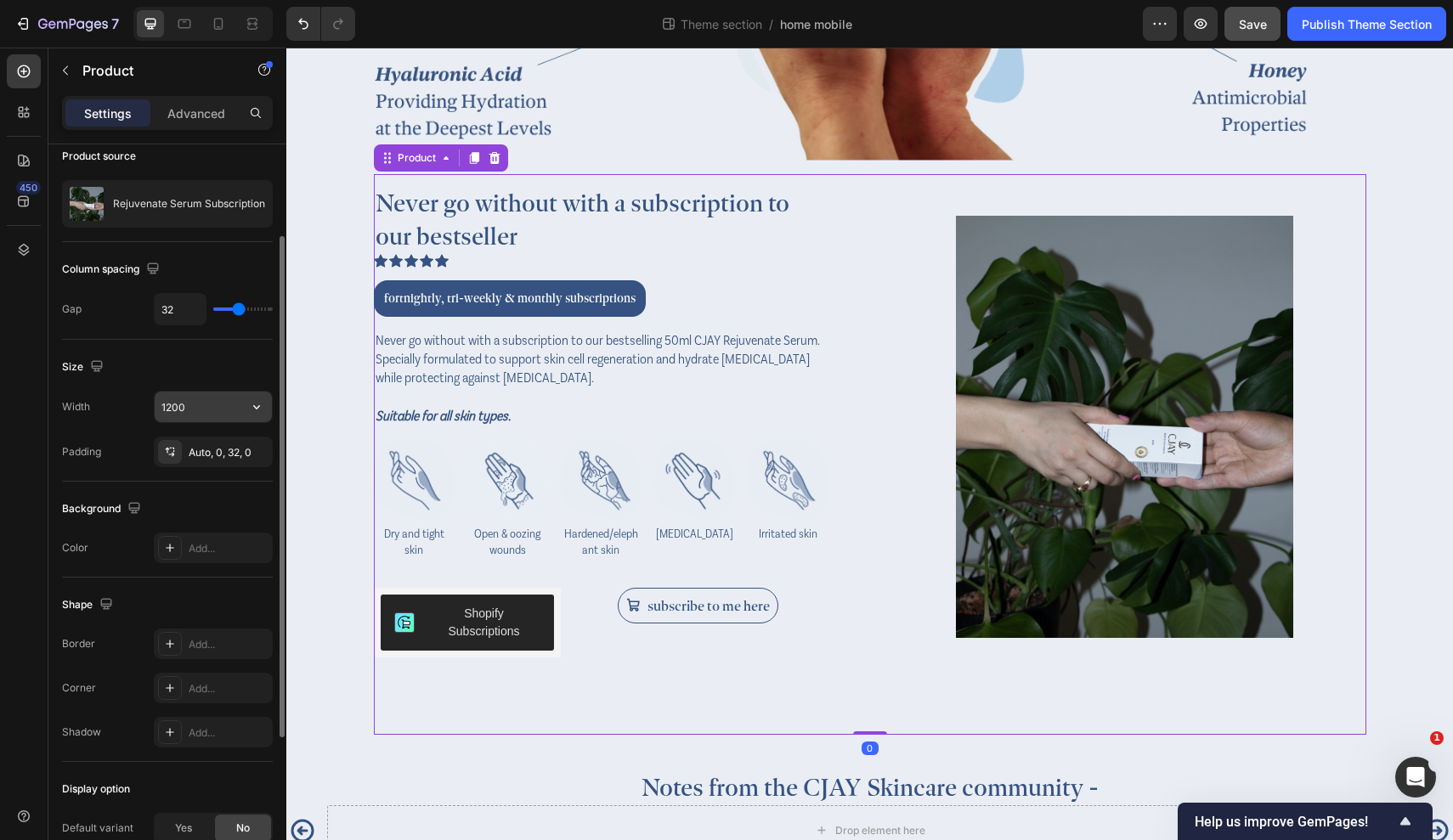
scroll to position [136, 0]
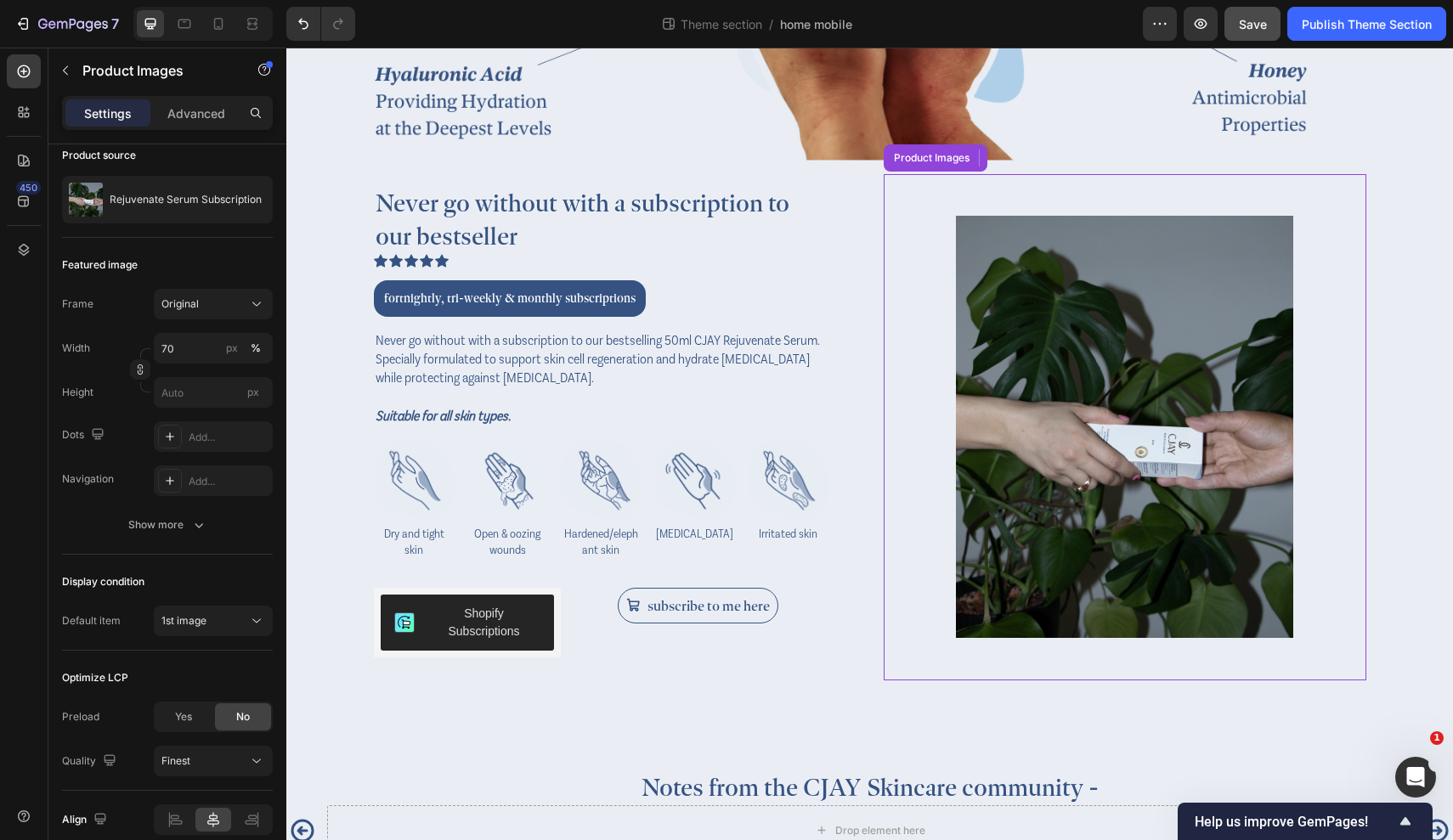
drag, startPoint x: 1366, startPoint y: 451, endPoint x: 1080, endPoint y: 404, distance: 289.8
click at [1080, 404] on img at bounding box center [1125, 427] width 338 height 506
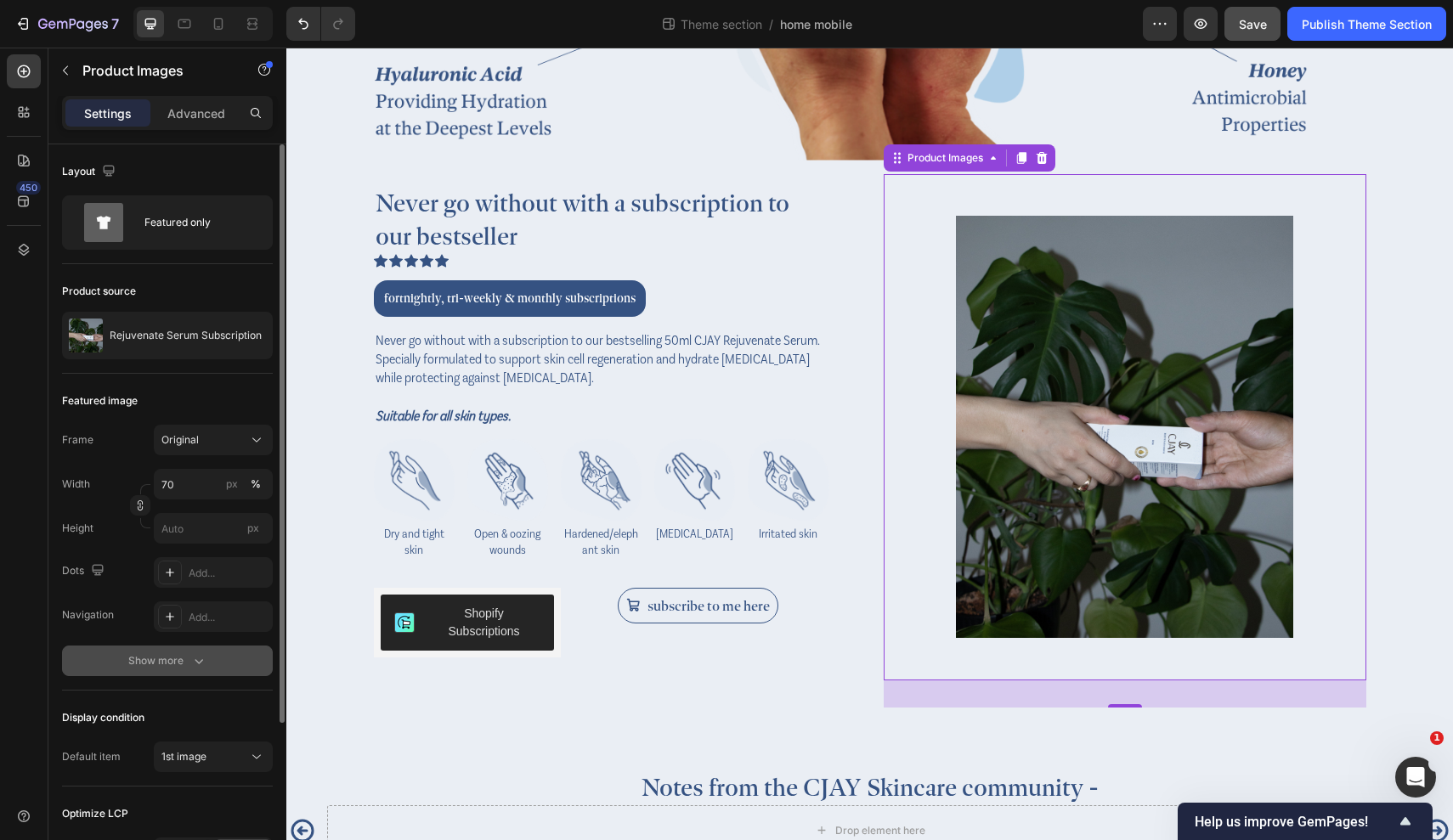
click at [166, 659] on div "Show more" at bounding box center [167, 661] width 79 height 17
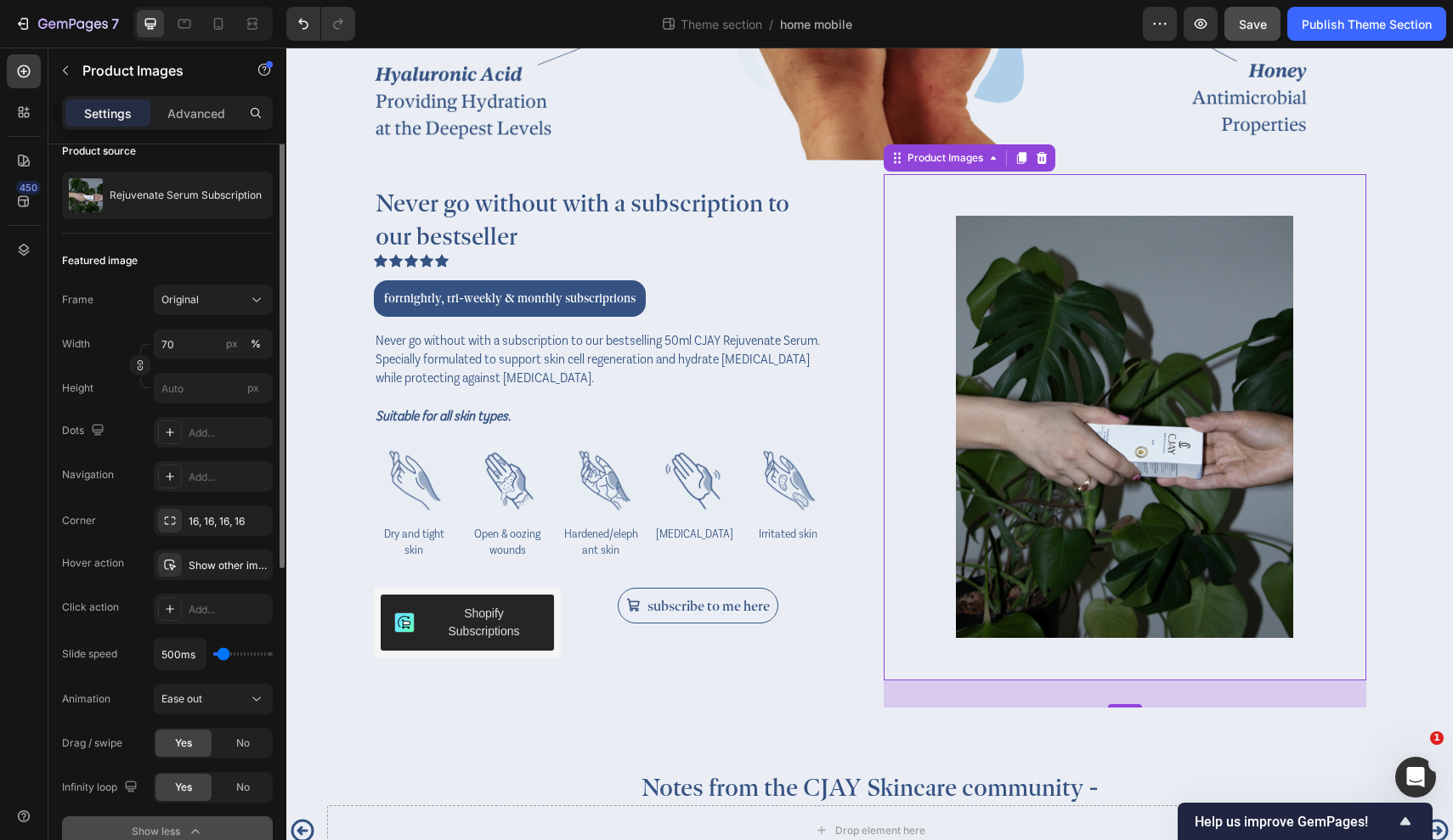
scroll to position [143, 0]
click at [219, 563] on div "Show other image" at bounding box center [213, 563] width 49 height 16
click at [238, 306] on button "Original" at bounding box center [212, 296] width 119 height 30
click at [238, 255] on div "Featured image" at bounding box center [167, 257] width 211 height 27
click at [220, 326] on input "70" at bounding box center [212, 341] width 119 height 30
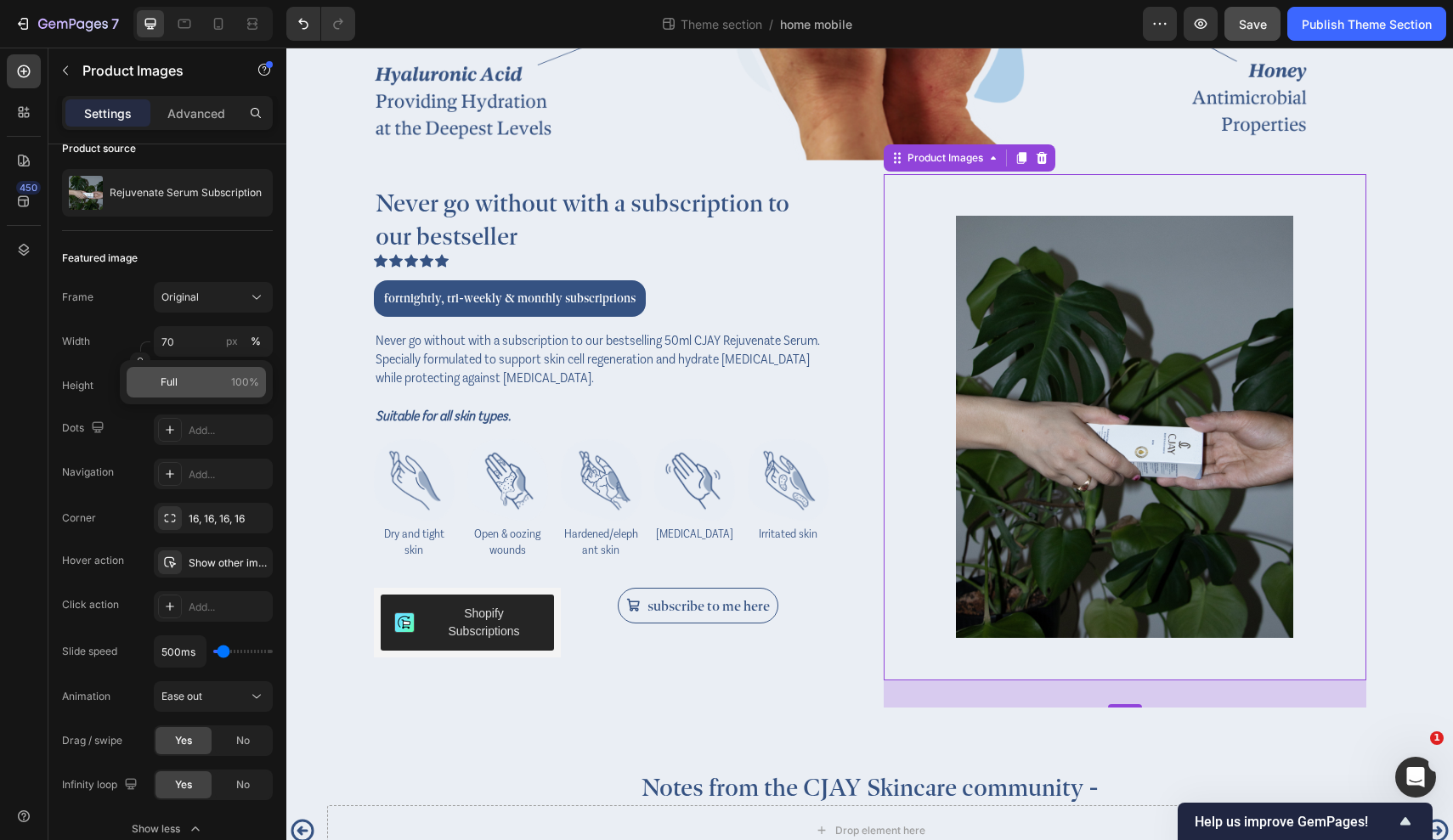
click at [218, 376] on p "Full 100%" at bounding box center [210, 382] width 99 height 16
type input "100"
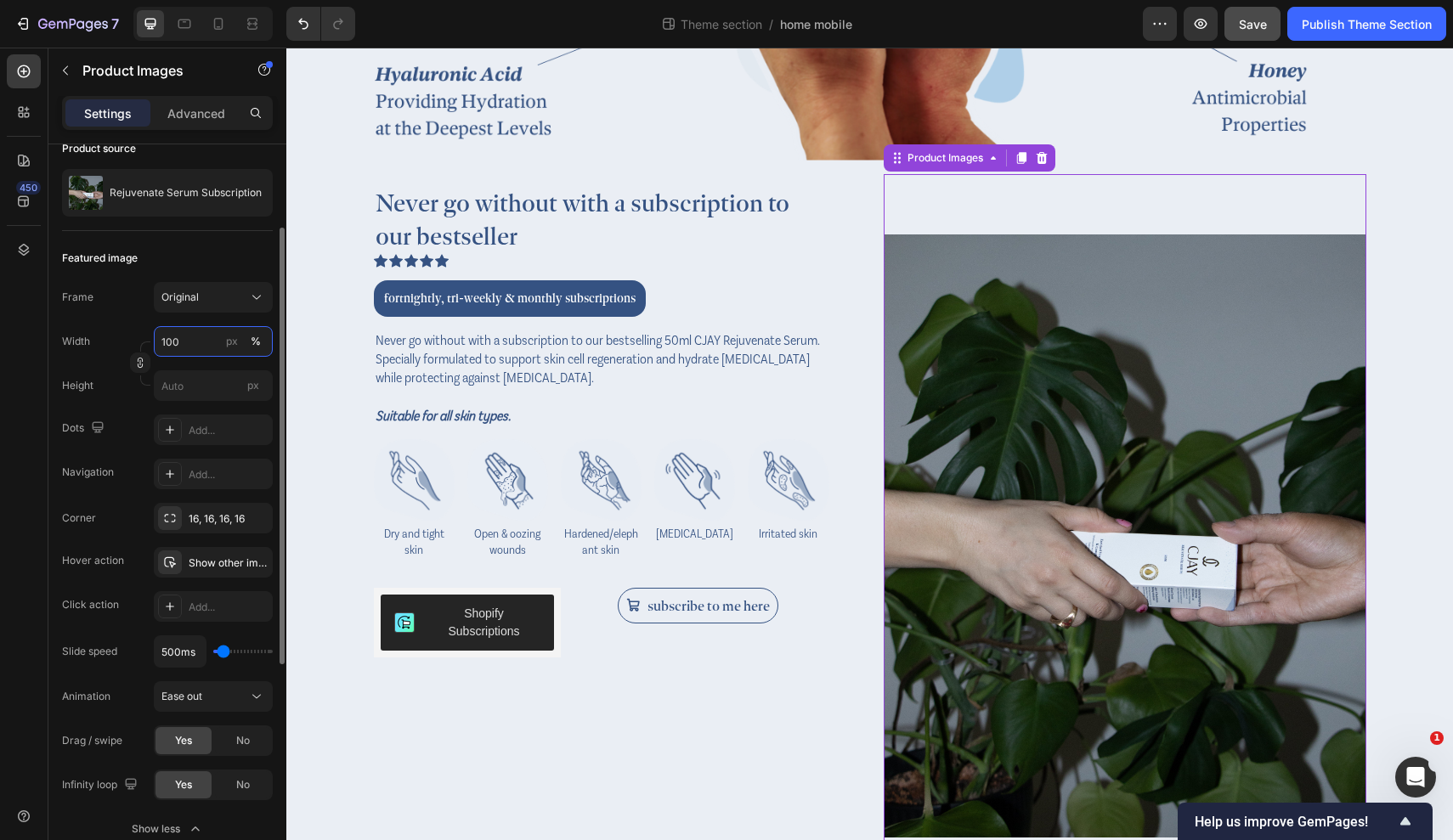
click at [211, 335] on input "100" at bounding box center [212, 341] width 119 height 30
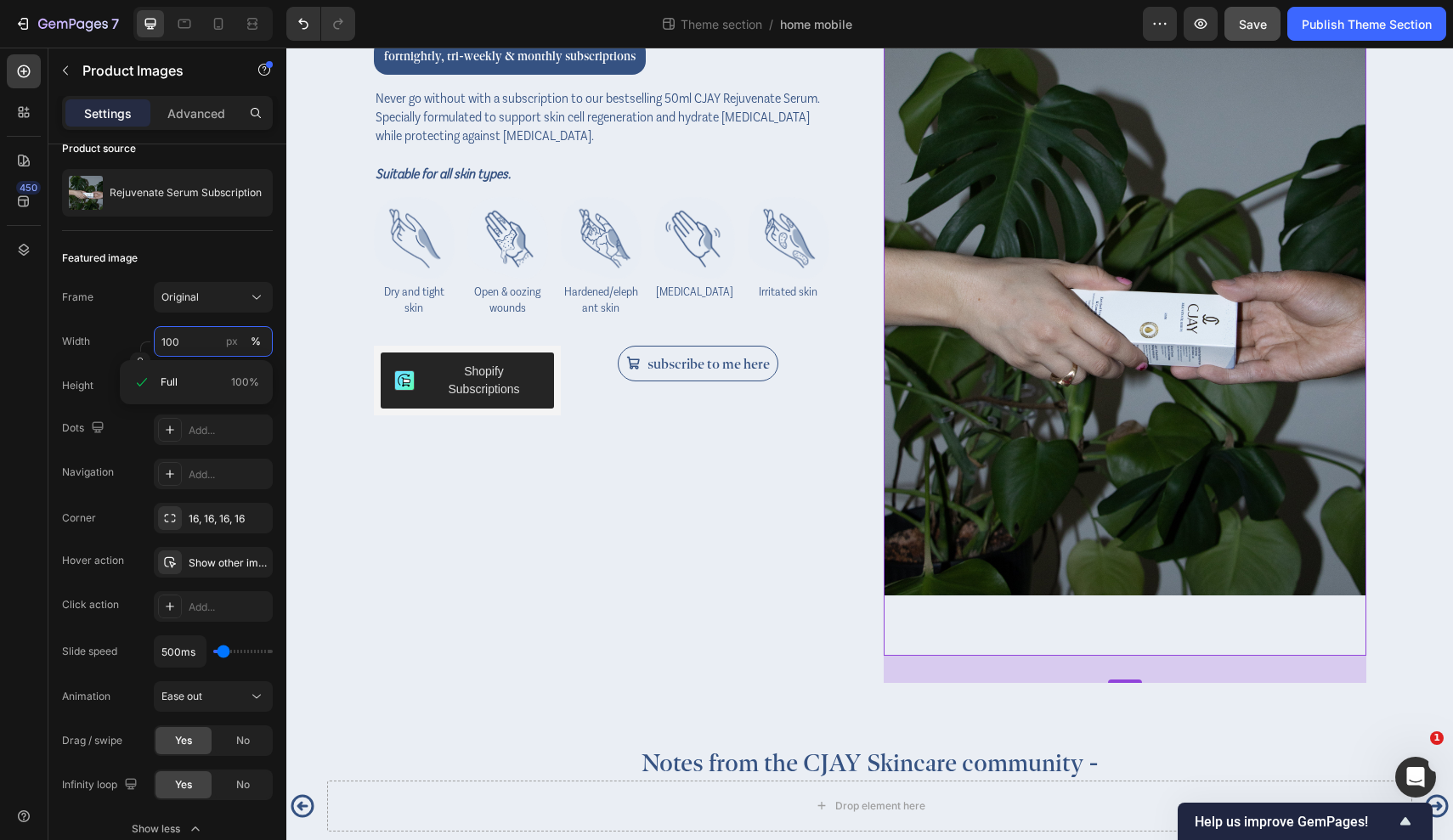
scroll to position [2901, 0]
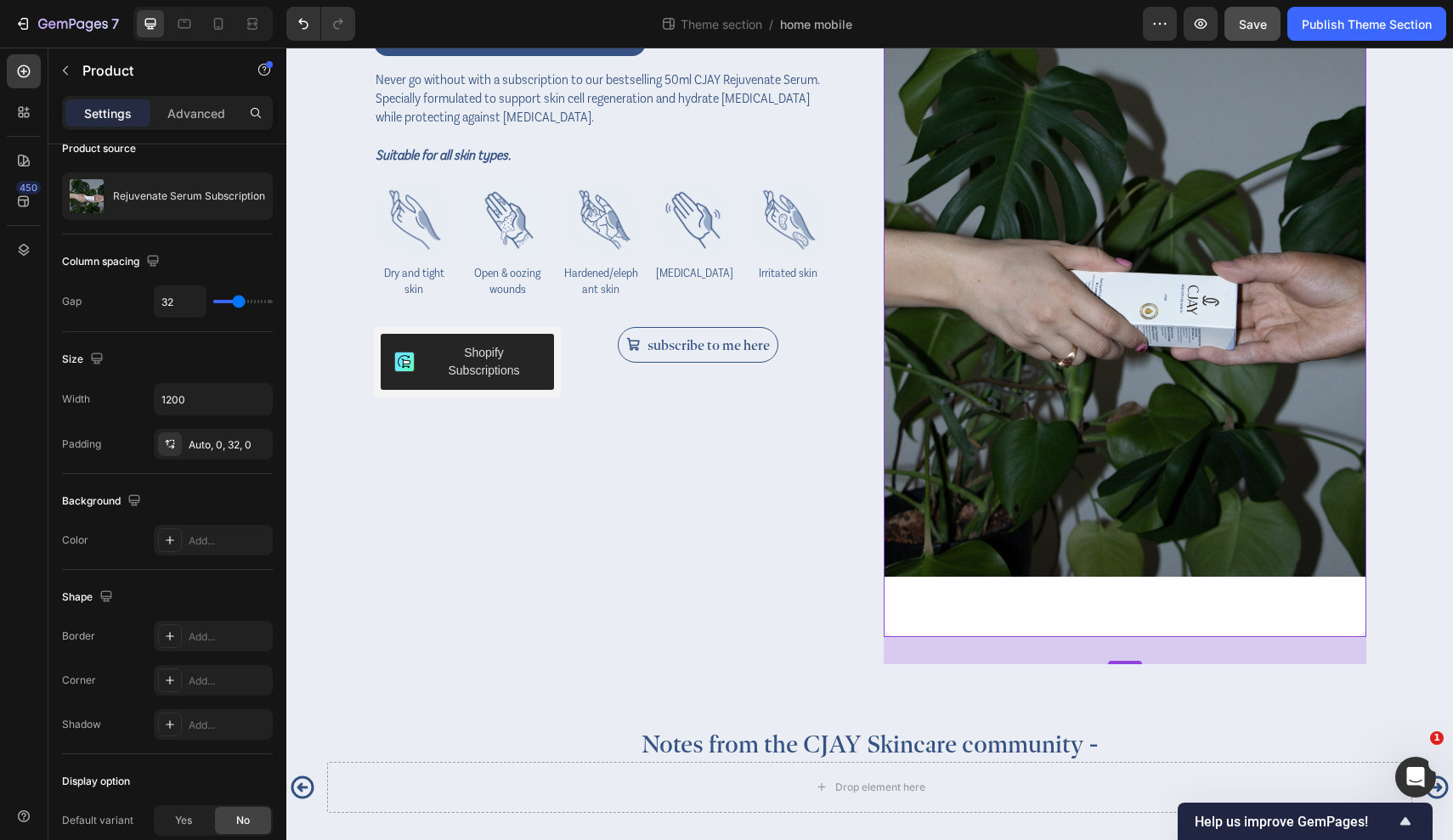
click at [769, 512] on div "Never go without with a subscription to our bestseller Heading Icon Icon Icon I…" at bounding box center [615, 289] width 483 height 751
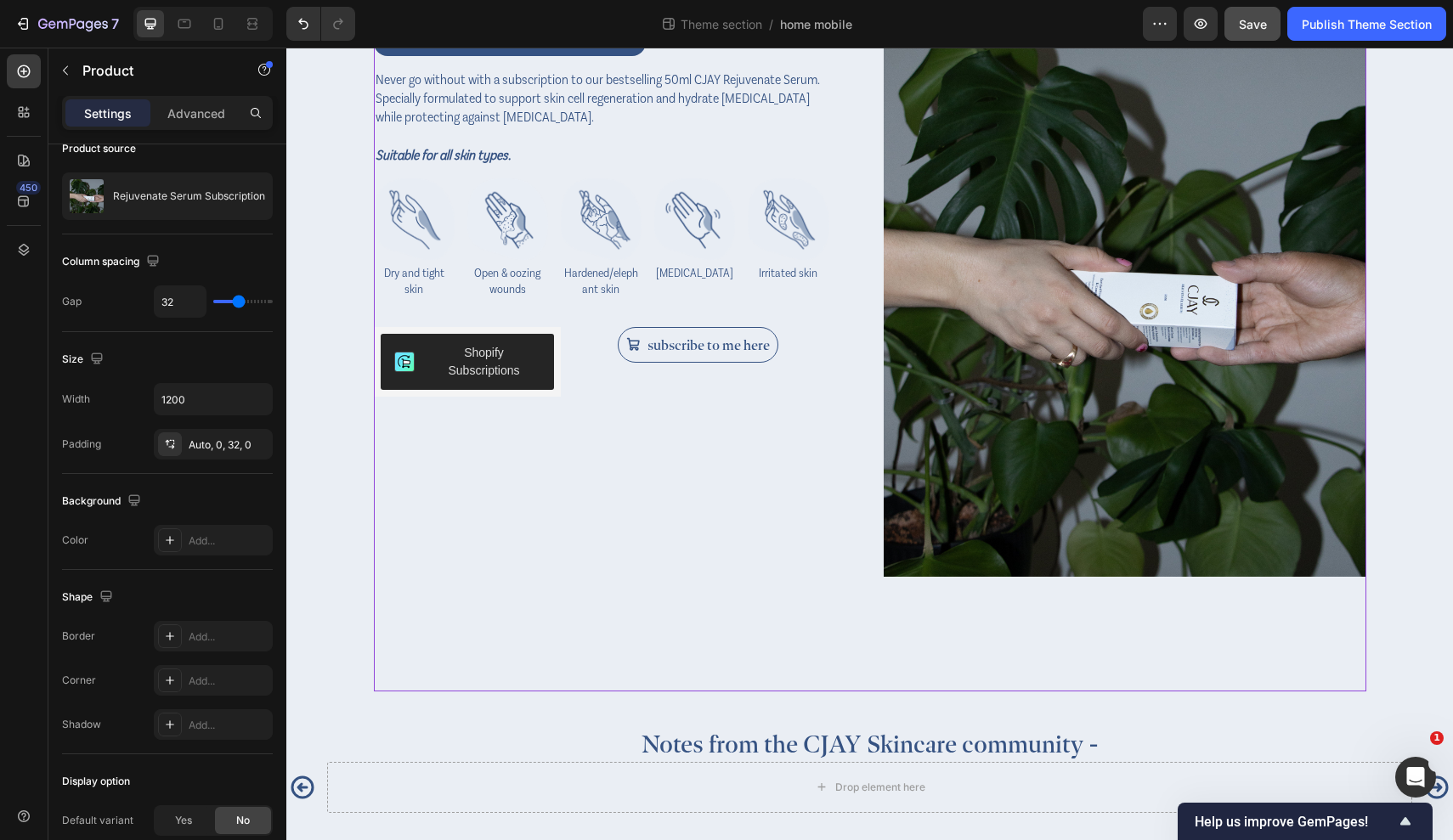
scroll to position [0, 0]
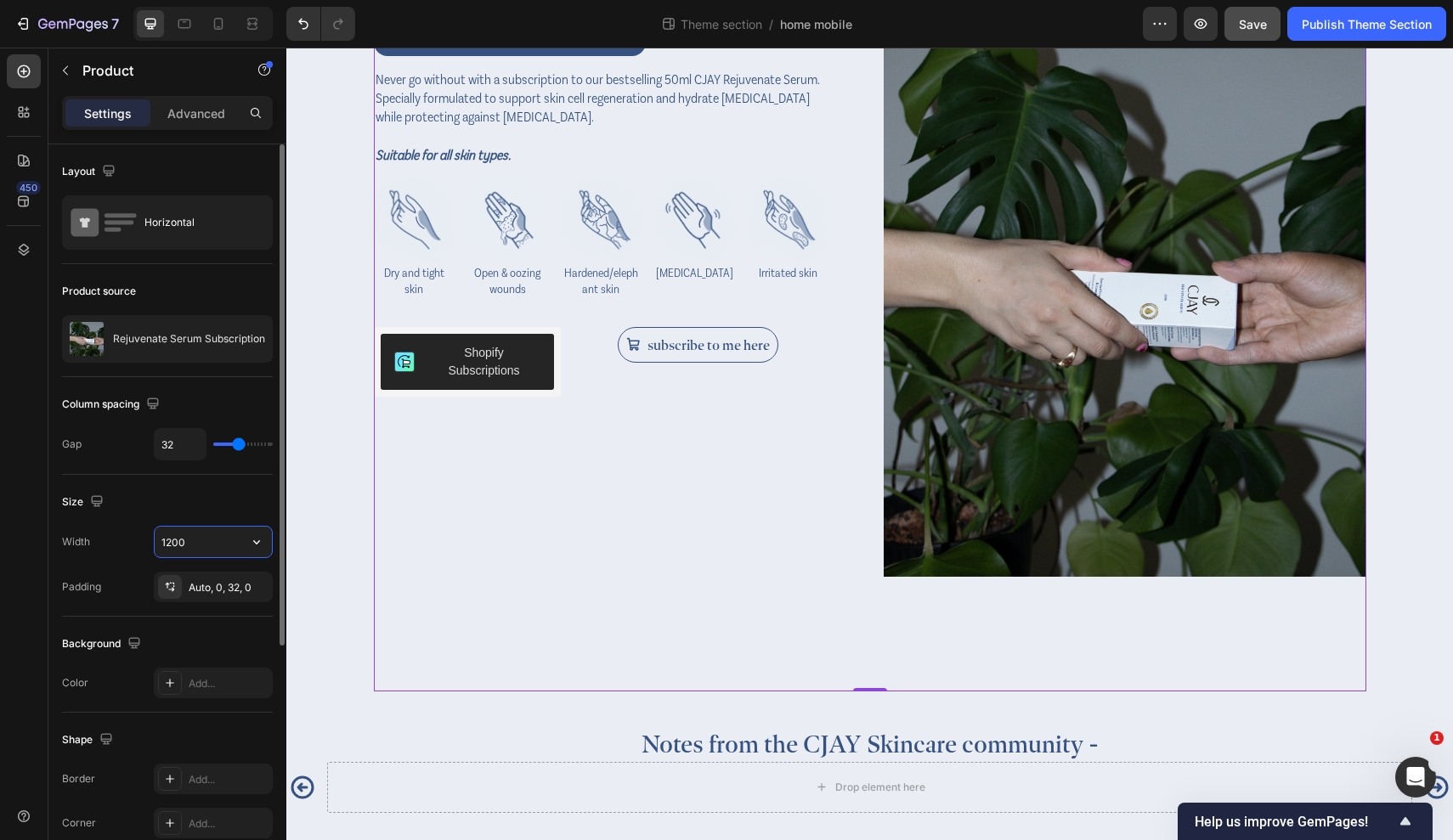
click at [198, 539] on input "1200" at bounding box center [212, 542] width 117 height 30
click at [197, 539] on input "1200" at bounding box center [212, 542] width 117 height 30
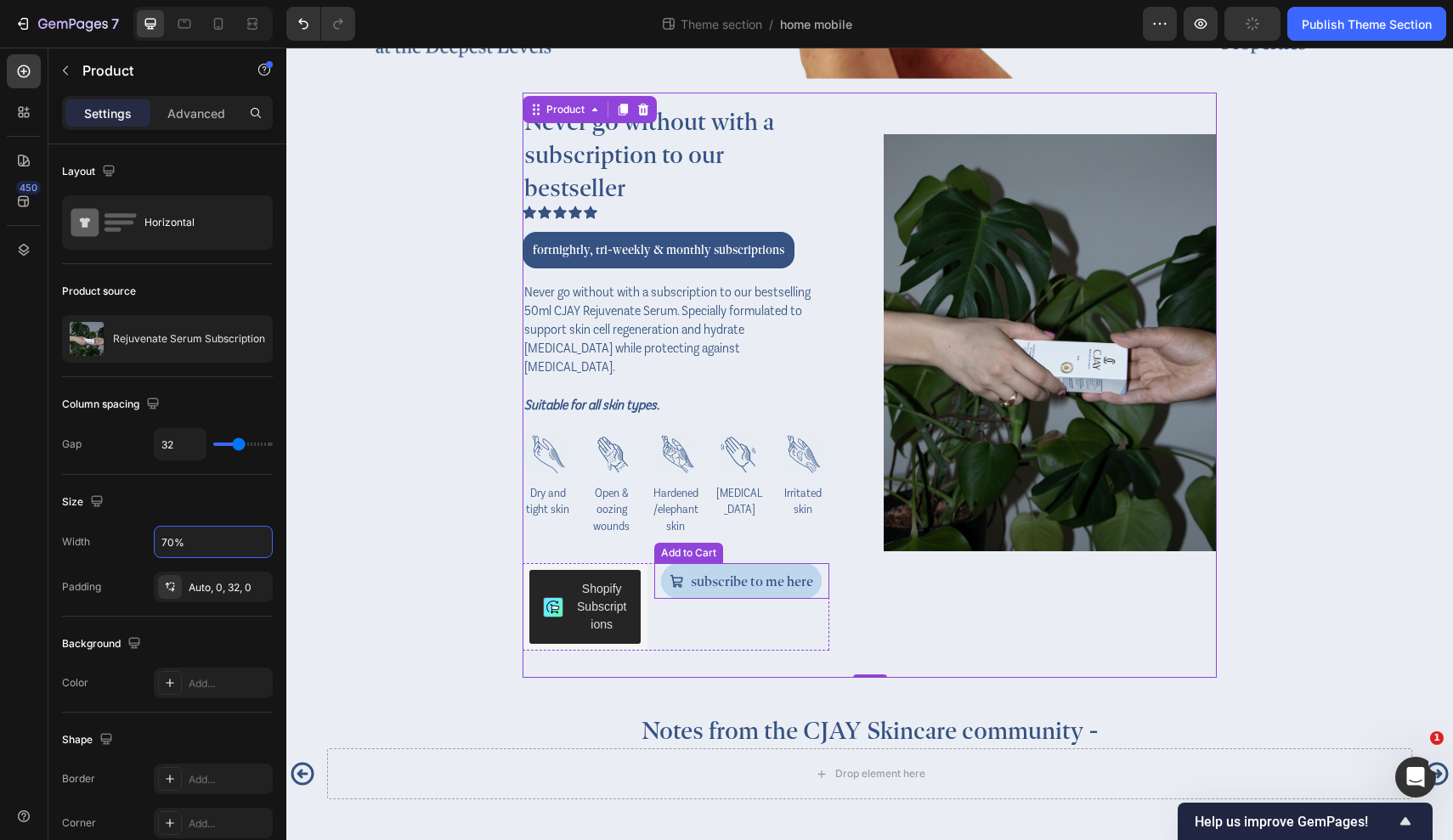
scroll to position [2703, 0]
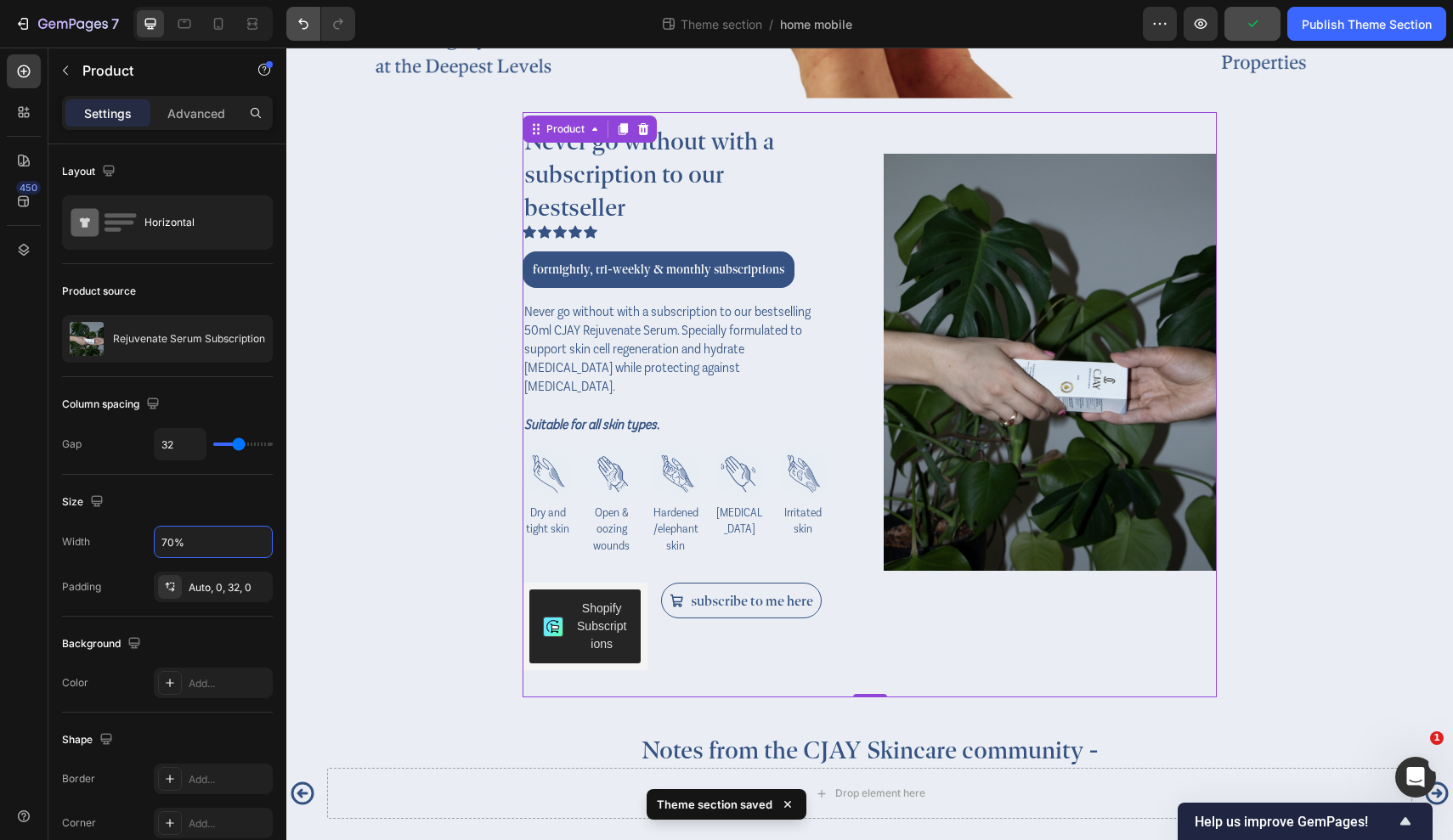
click at [299, 21] on icon "Undo/Redo" at bounding box center [303, 24] width 17 height 17
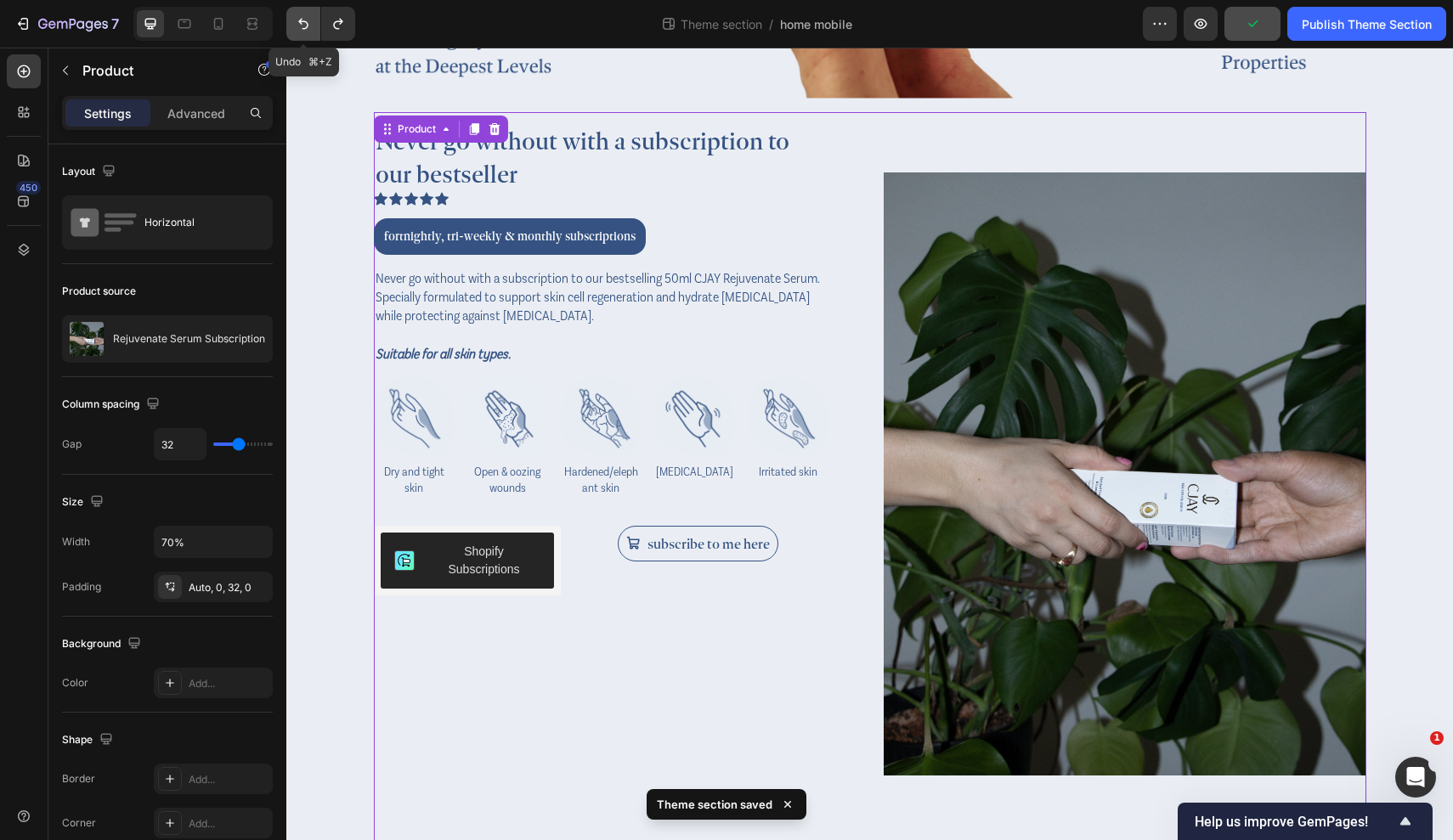
type input "1200"
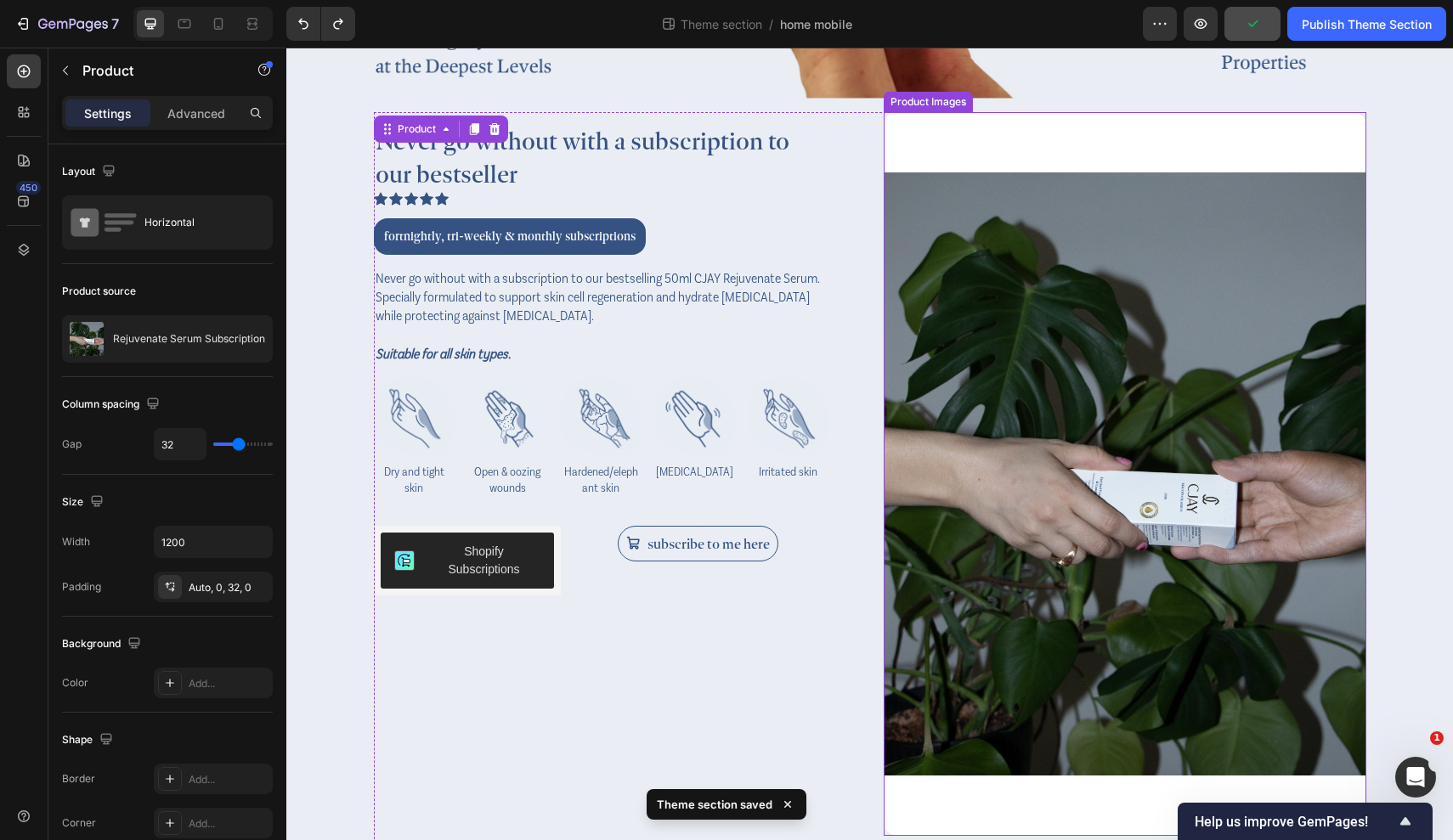
click at [985, 237] on img at bounding box center [1124, 473] width 483 height 724
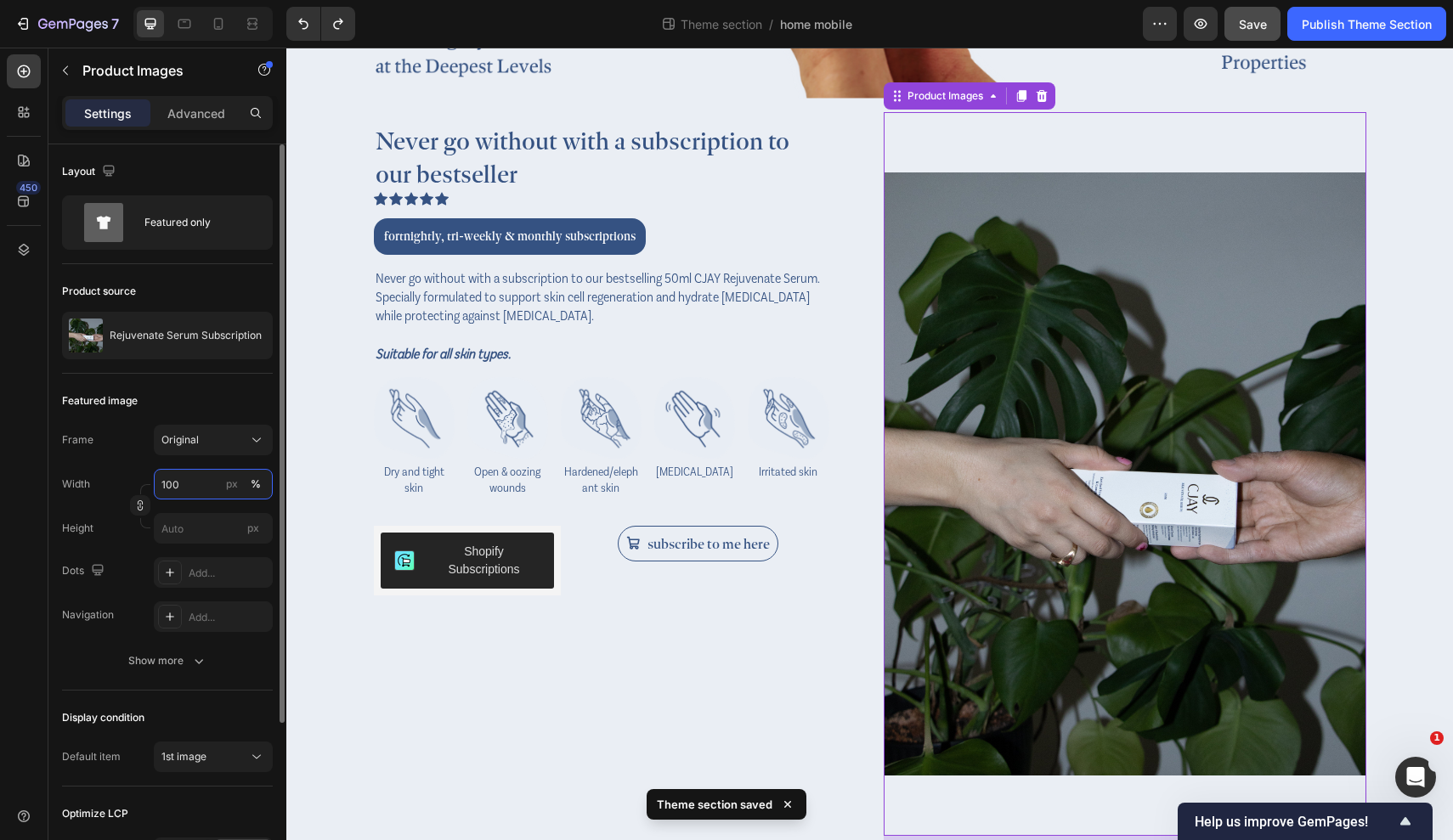
click at [181, 483] on input "100" at bounding box center [212, 484] width 119 height 30
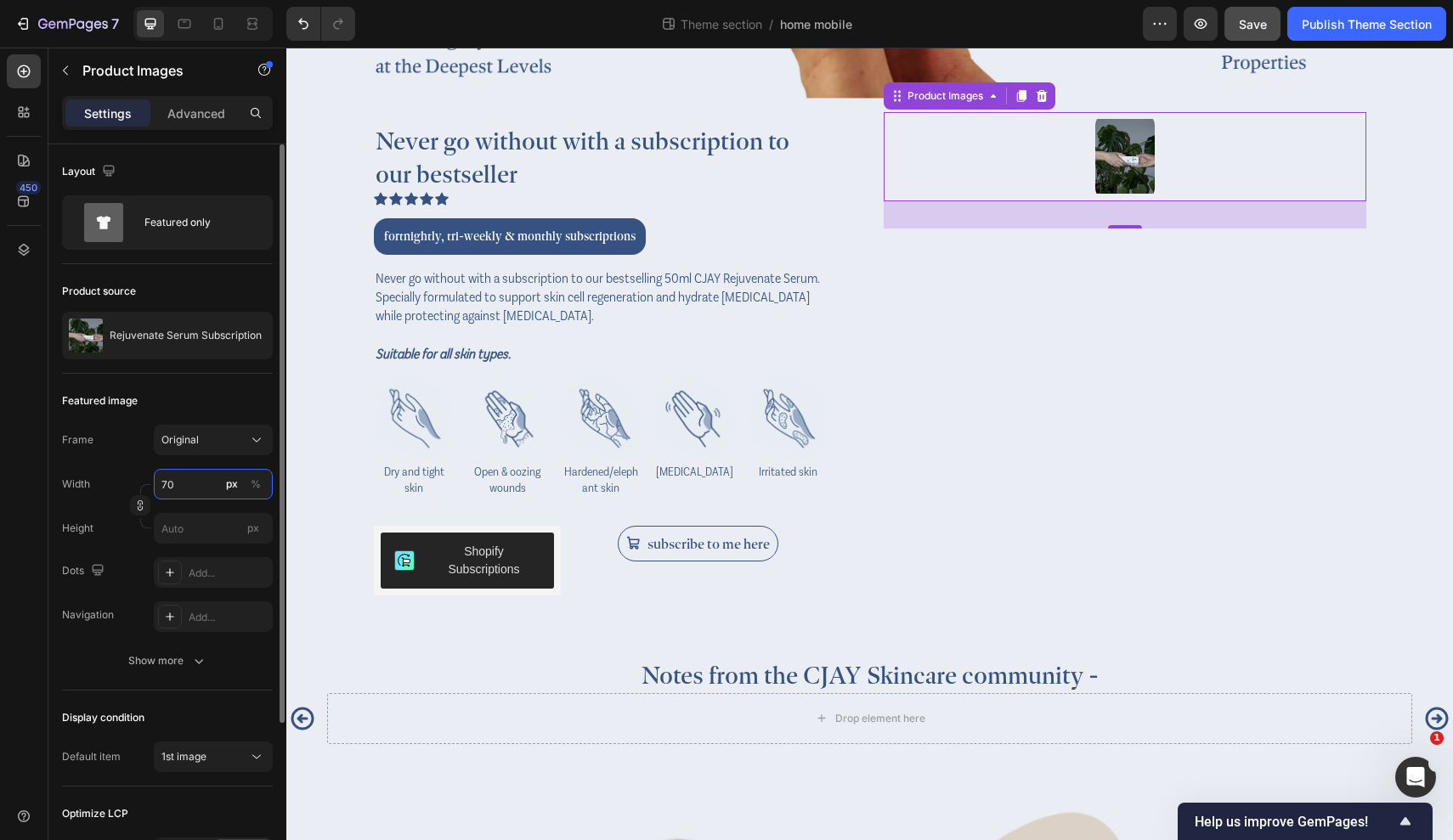
type input "70"
click at [244, 484] on div "px %" at bounding box center [244, 484] width 44 height 30
click at [244, 484] on input "70" at bounding box center [212, 484] width 119 height 30
click at [258, 484] on div "%" at bounding box center [256, 485] width 10 height 16
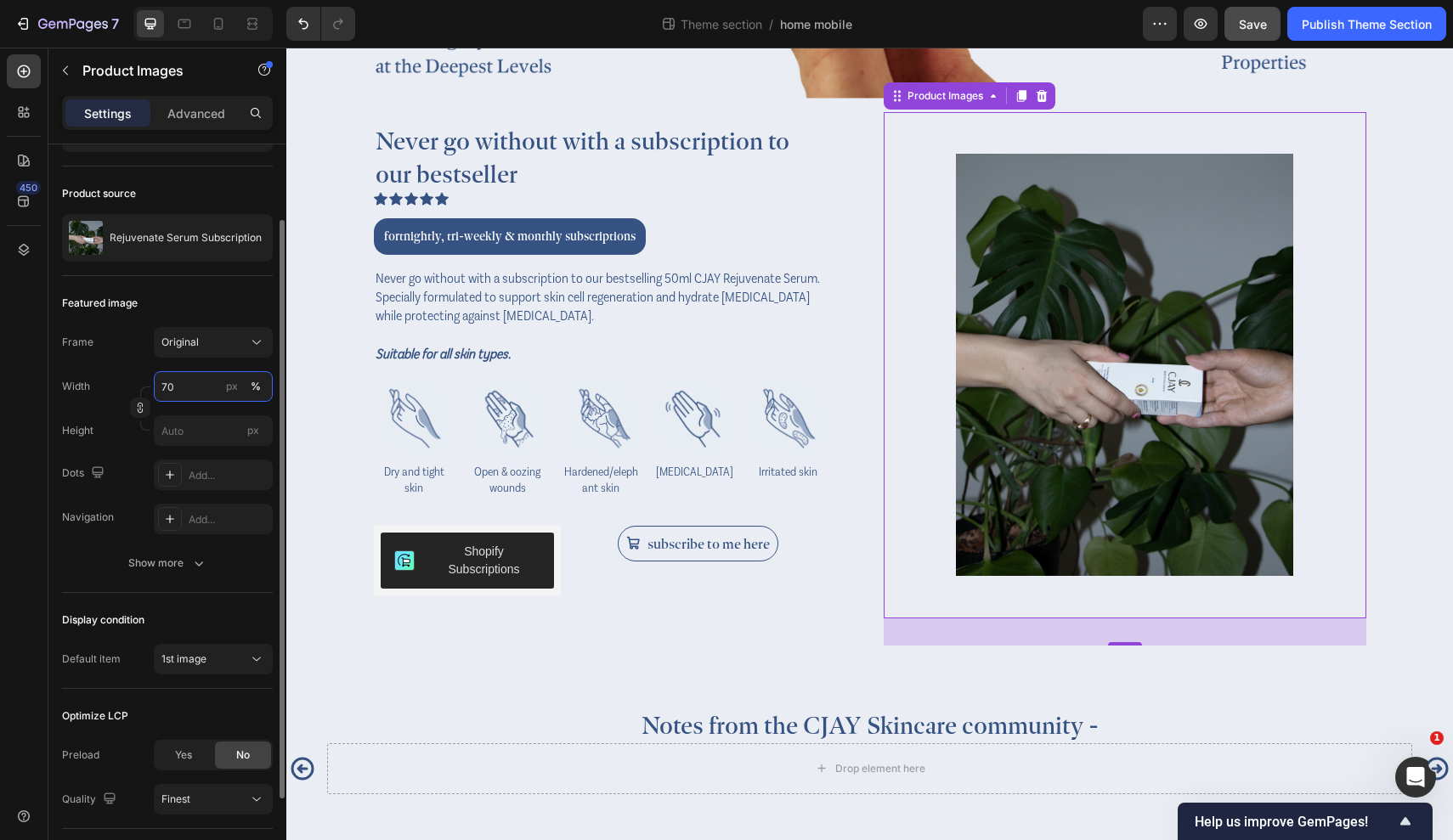
scroll to position [98, 0]
click at [186, 558] on div "Show more" at bounding box center [167, 563] width 79 height 17
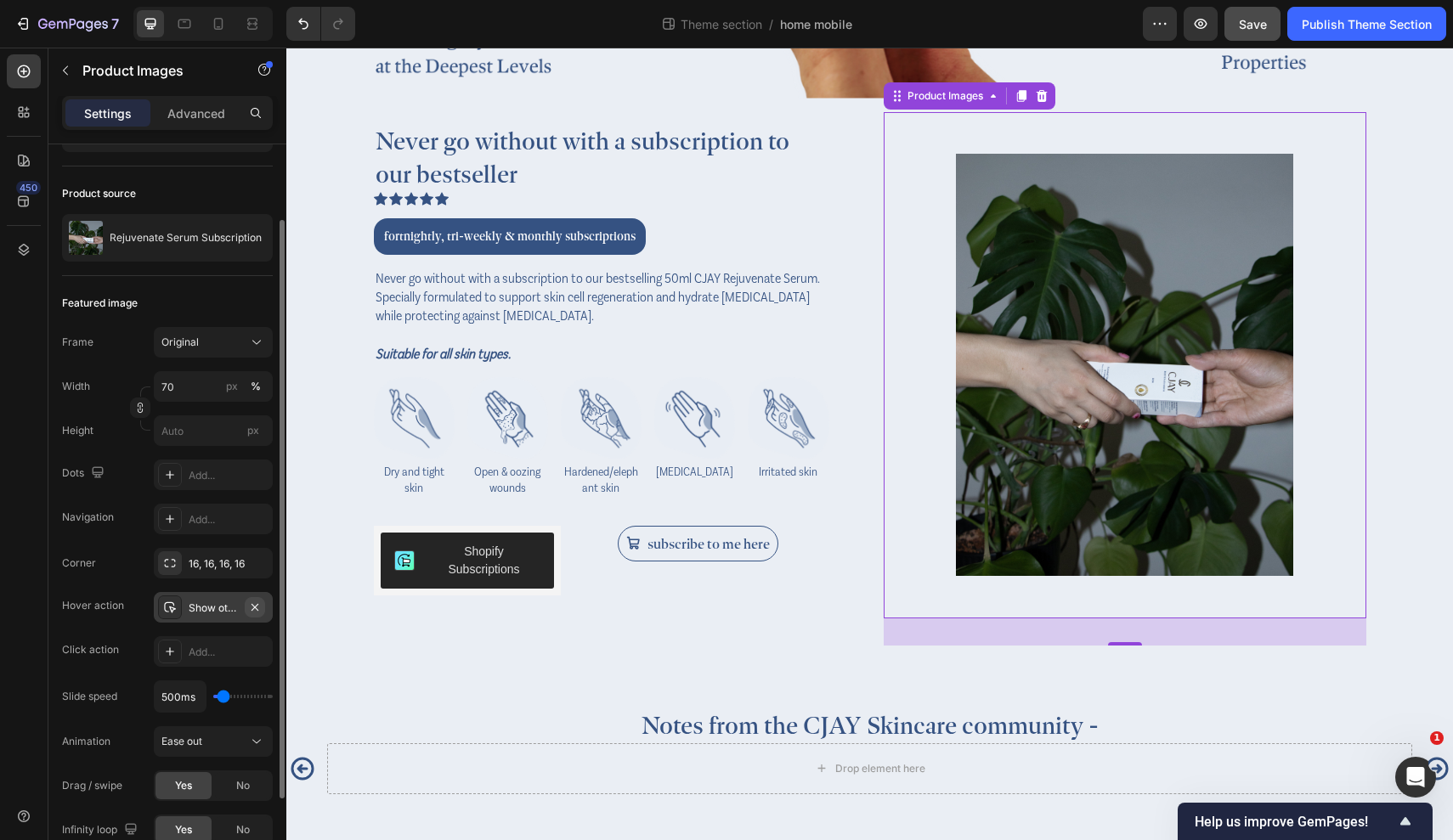
click at [257, 609] on icon "button" at bounding box center [255, 607] width 7 height 7
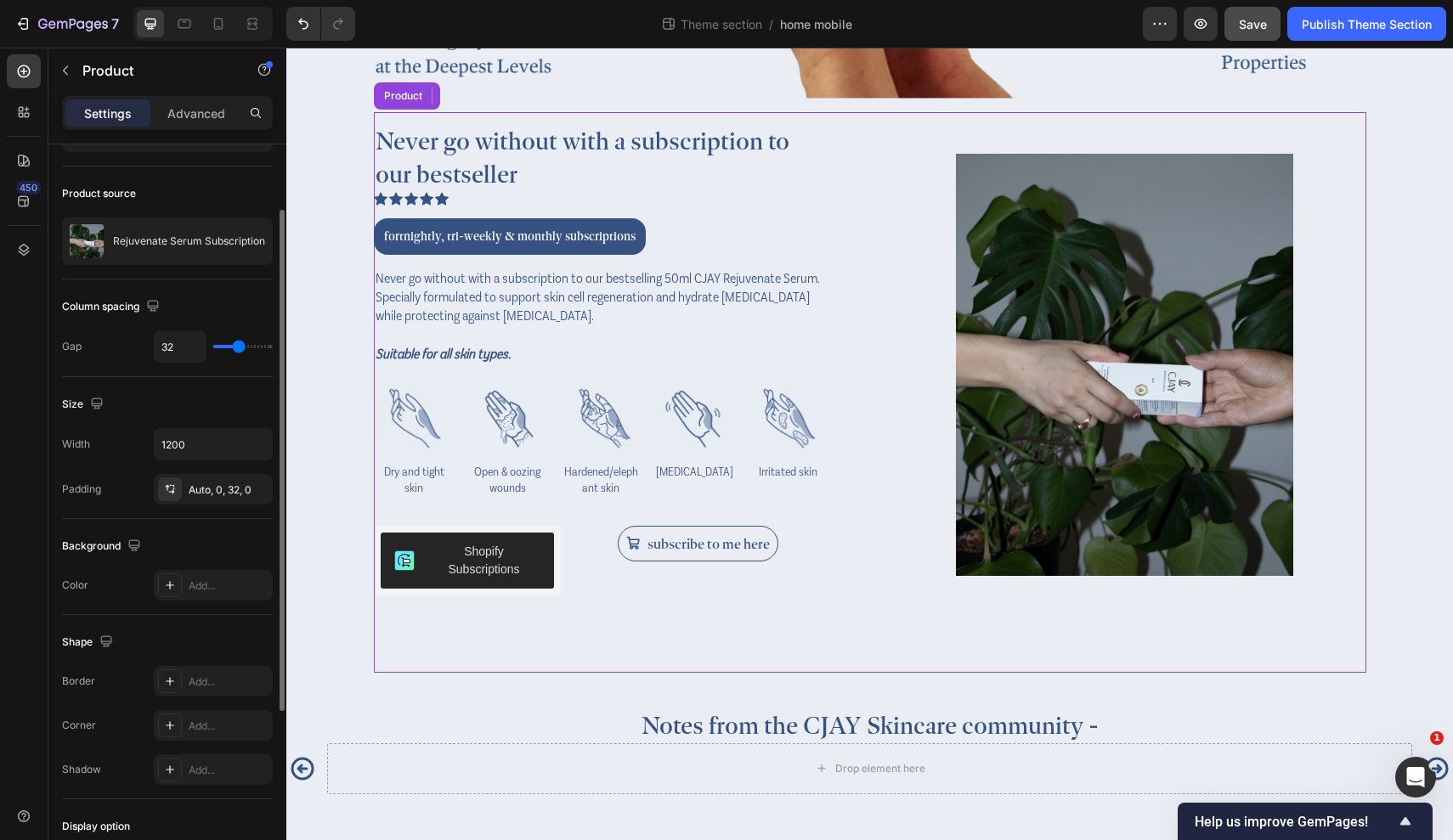
drag, startPoint x: 894, startPoint y: 718, endPoint x: 608, endPoint y: 668, distance: 290.3
click at [608, 670] on div "Never go without with a subscription to our bestseller Heading Icon Icon Icon I…" at bounding box center [870, 392] width 993 height 561
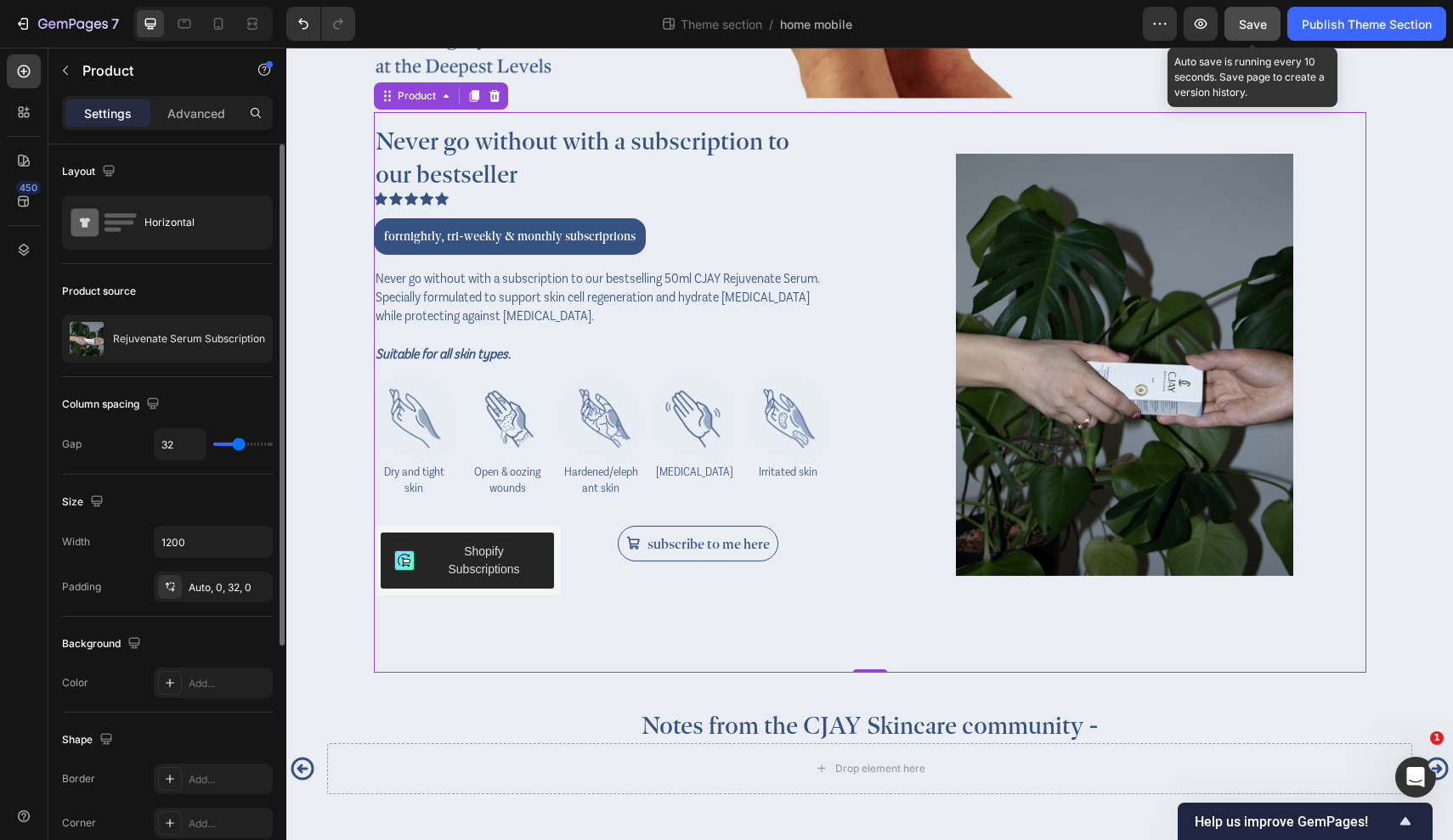
click at [1230, 26] on span "Save" at bounding box center [1253, 24] width 28 height 15
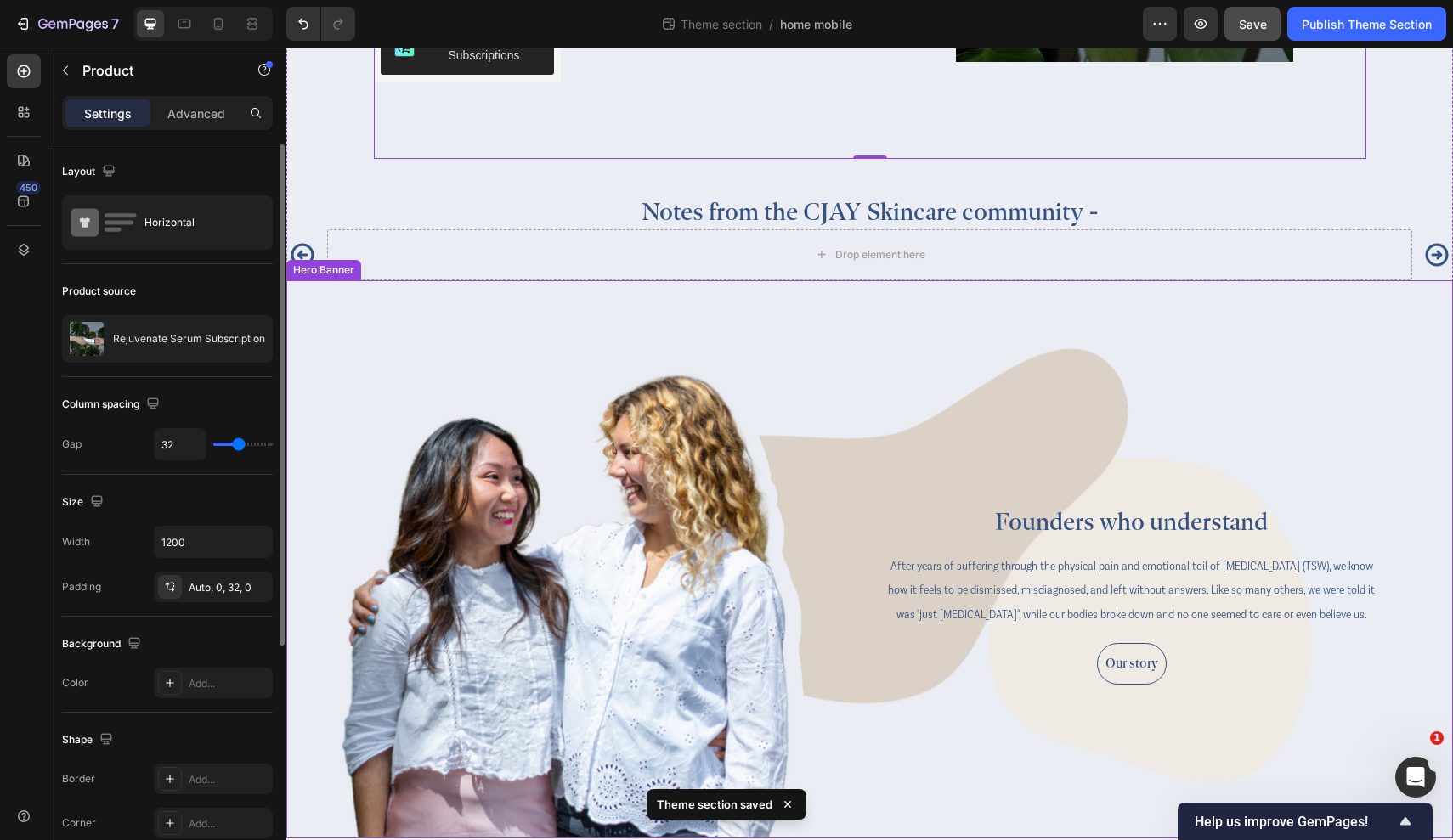
scroll to position [3216, 0]
click at [742, 627] on div "Founders who understand Heading" at bounding box center [609, 561] width 496 height 250
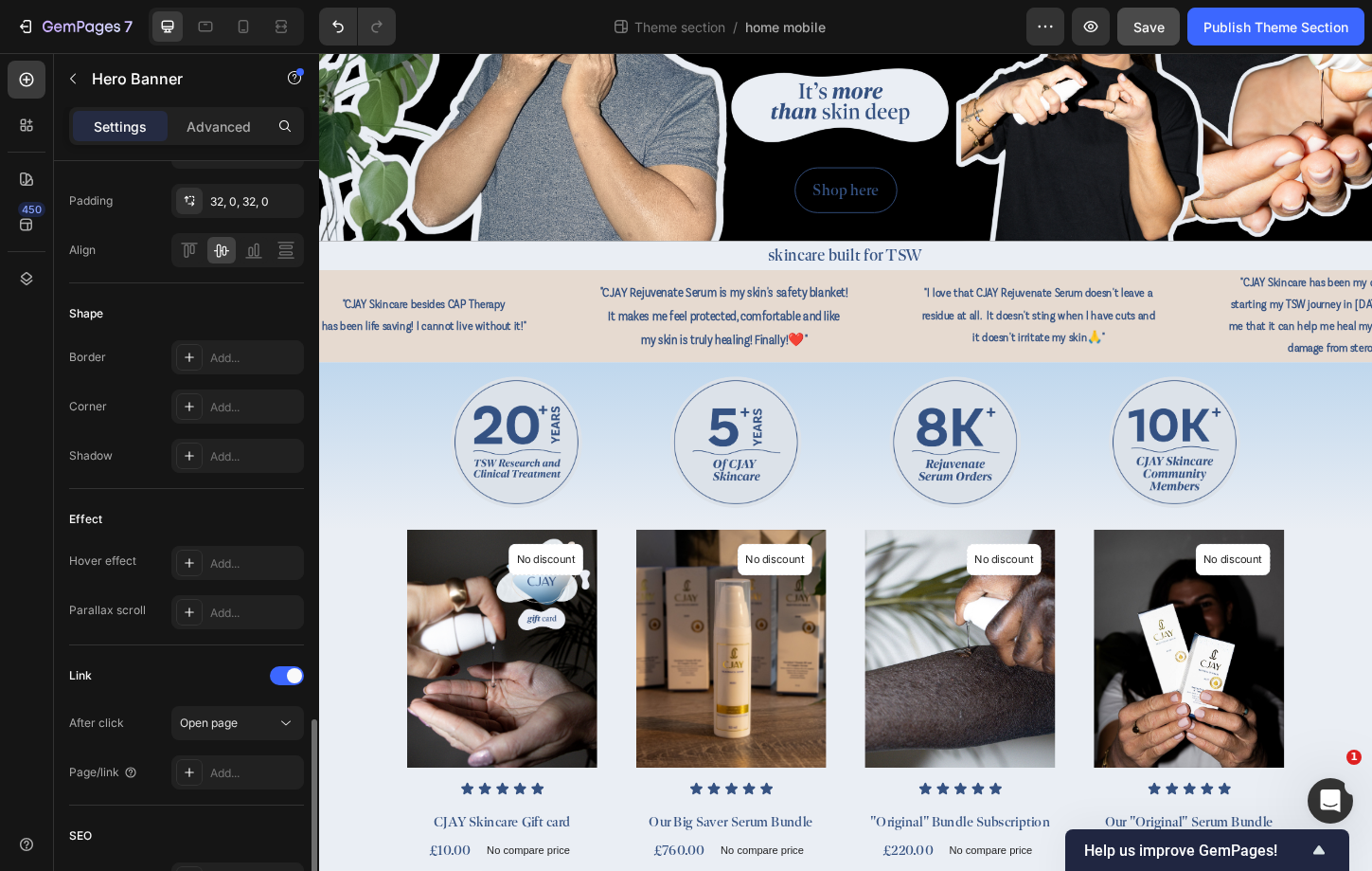
scroll to position [850, 0]
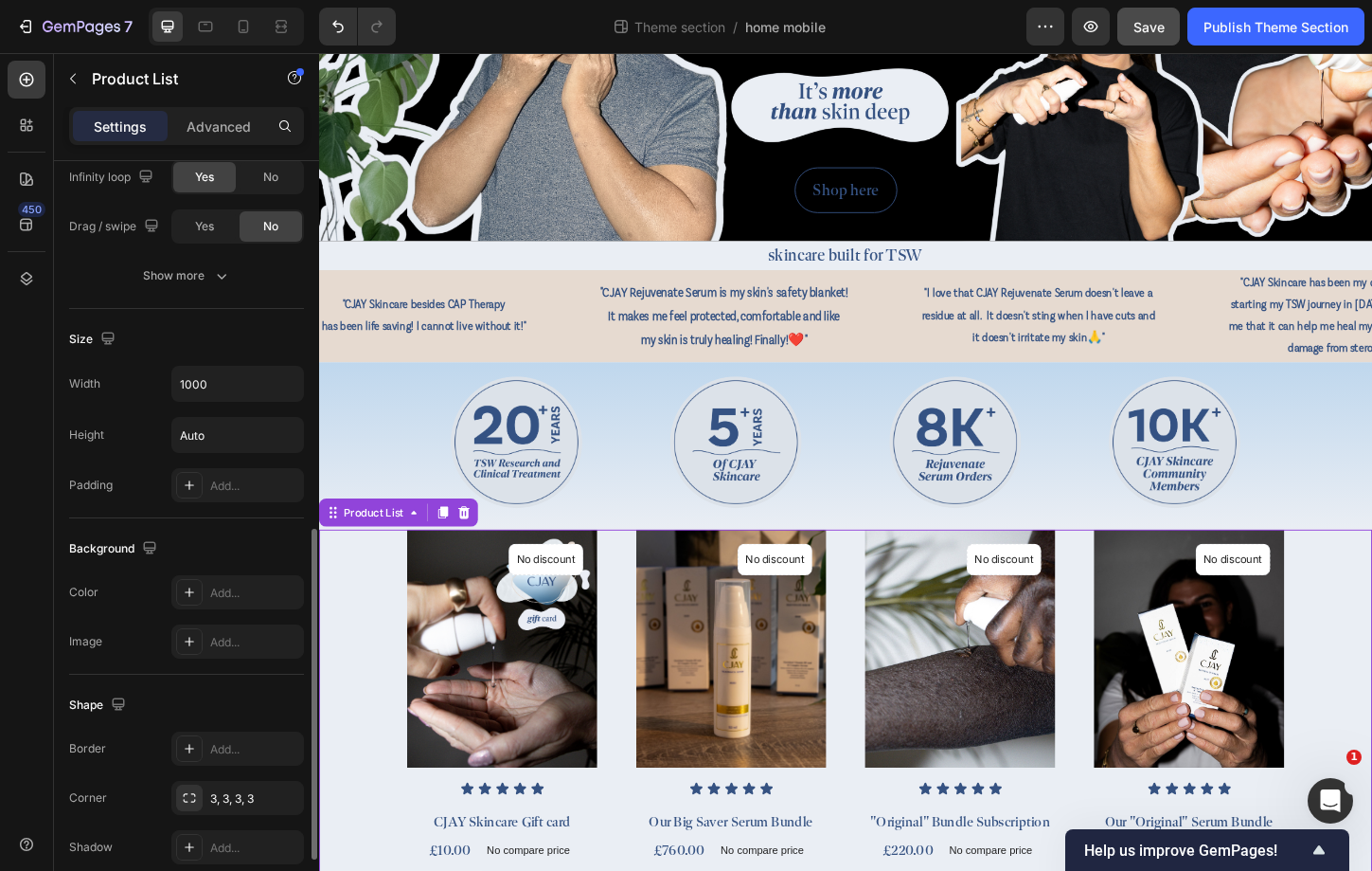
click at [345, 870] on div "(P) Images No discount Not be displayed when published Product Badge Row Icon I…" at bounding box center [887, 773] width 1136 height 414
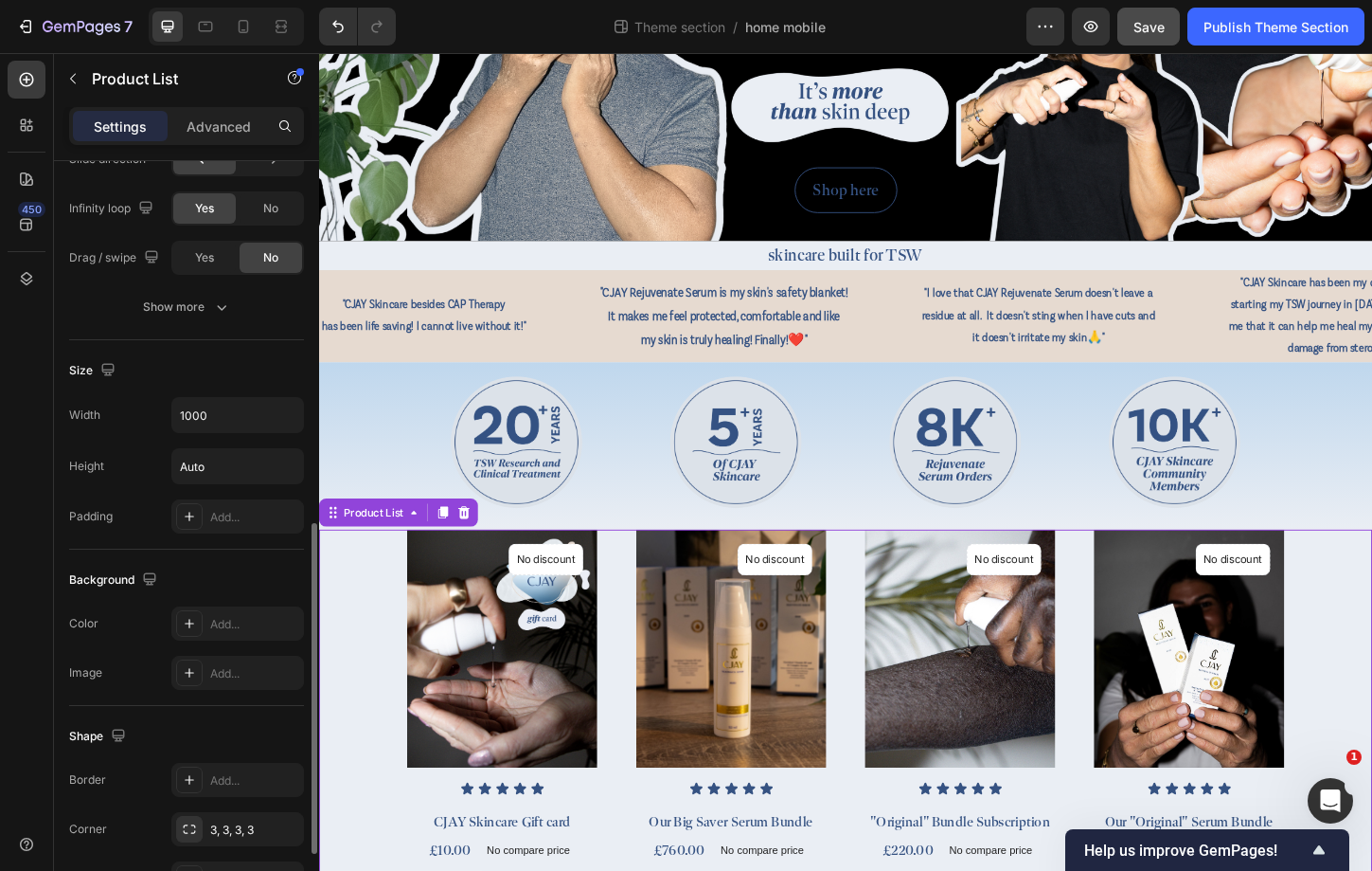
scroll to position [796, 0]
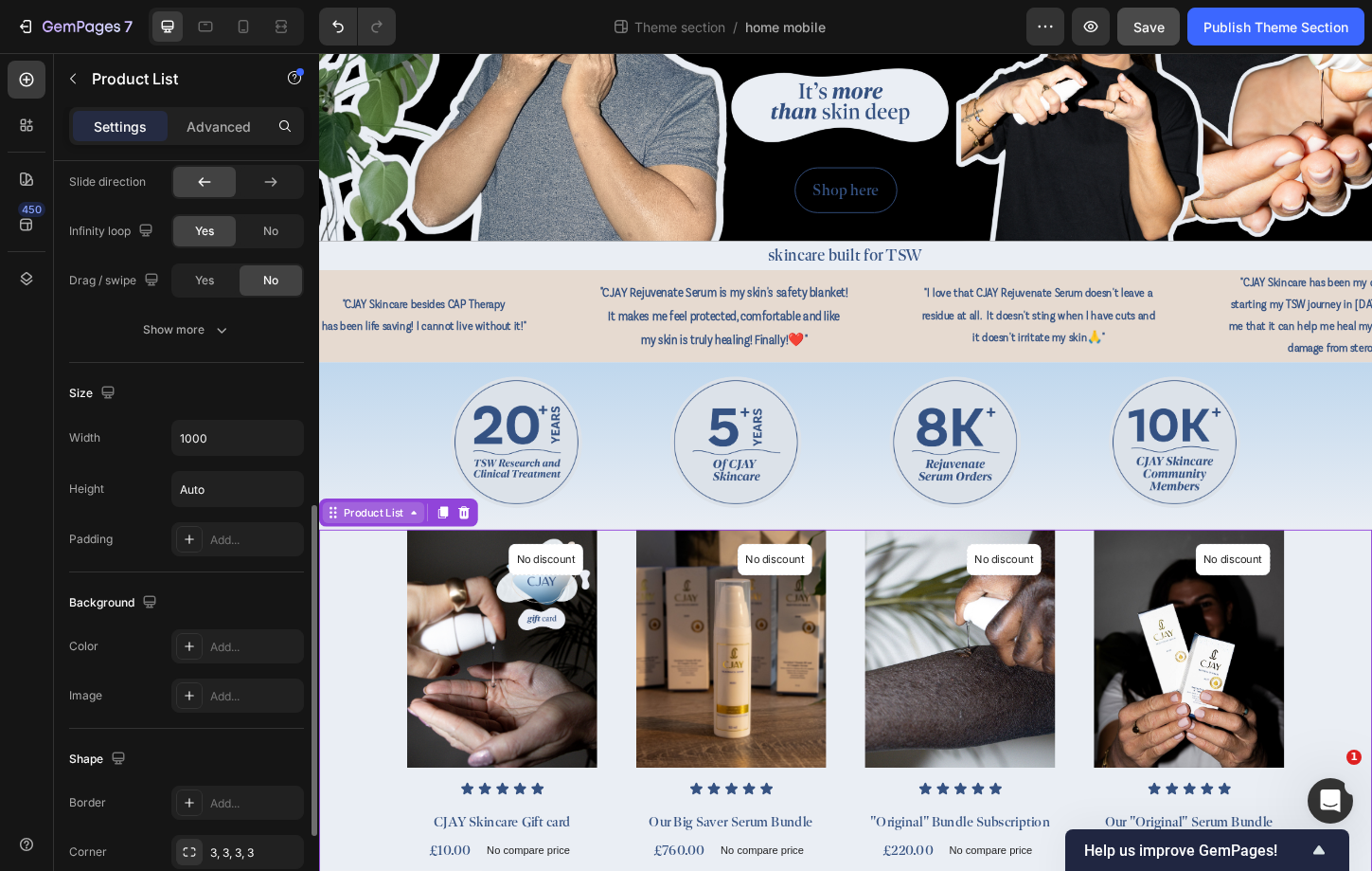
click at [380, 544] on div "Product List" at bounding box center [378, 549] width 71 height 17
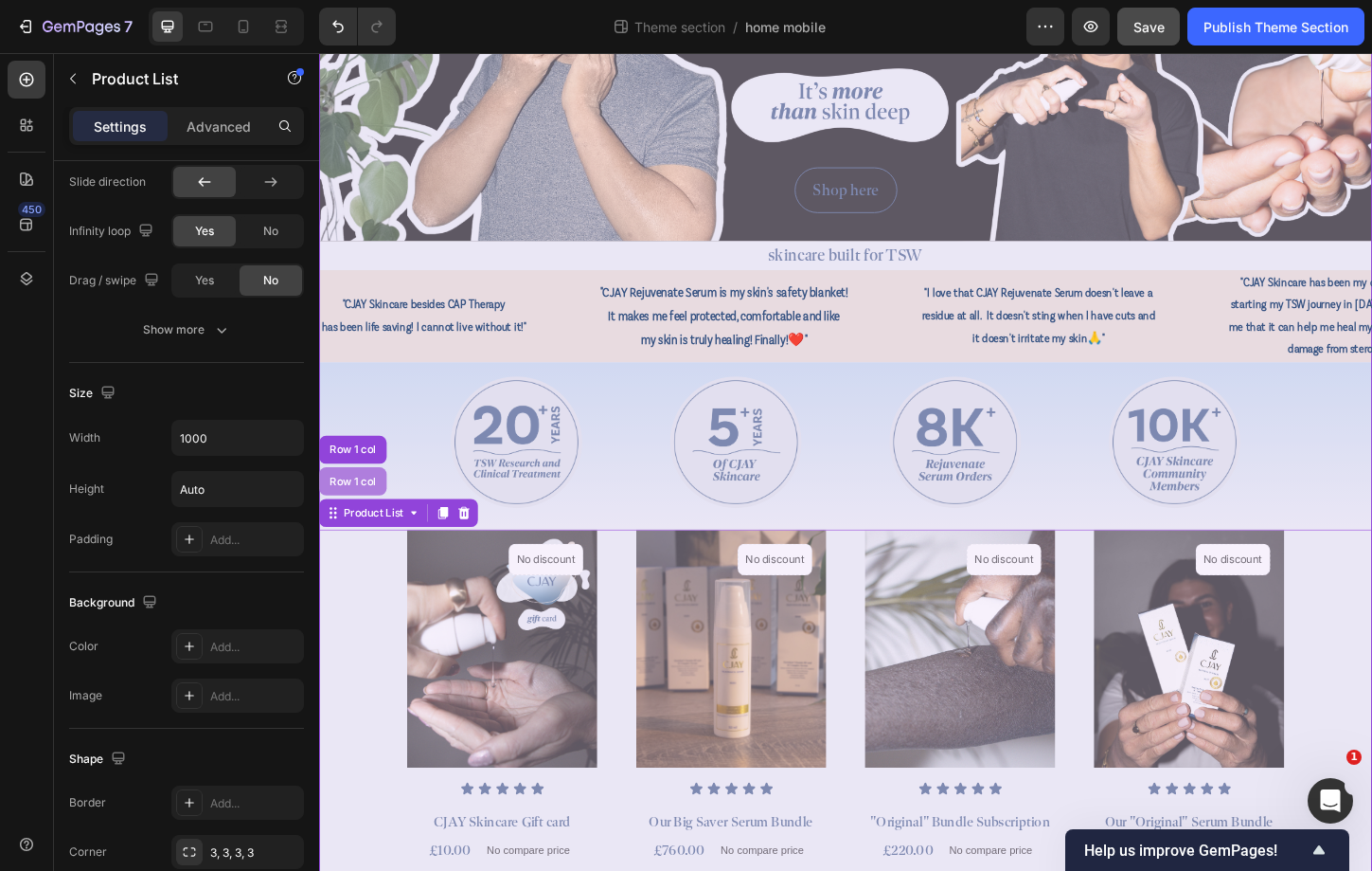
click at [369, 508] on div "Row 1 col" at bounding box center [356, 514] width 58 height 12
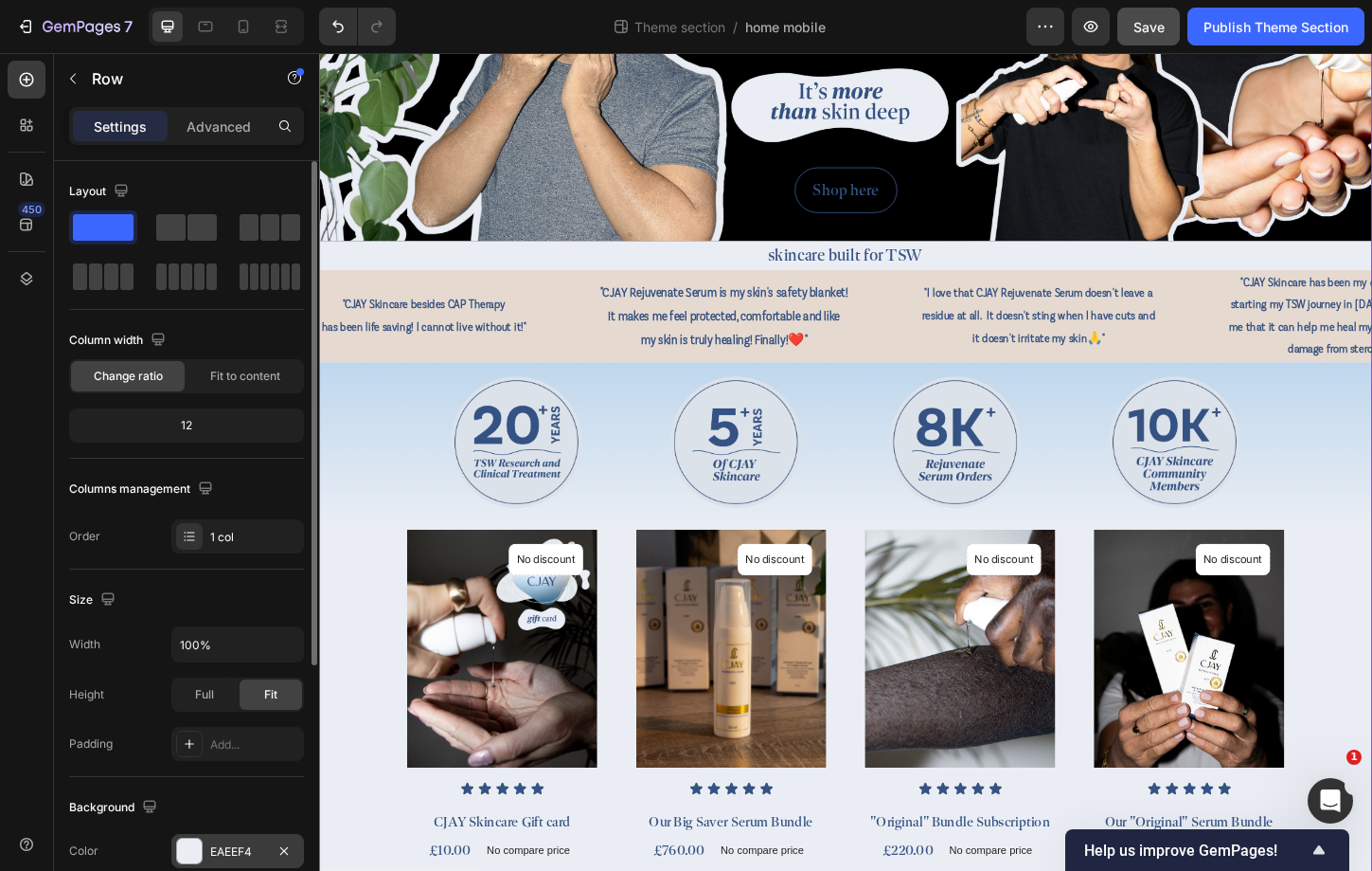
click at [237, 852] on div "EAEEF4" at bounding box center [238, 852] width 55 height 17
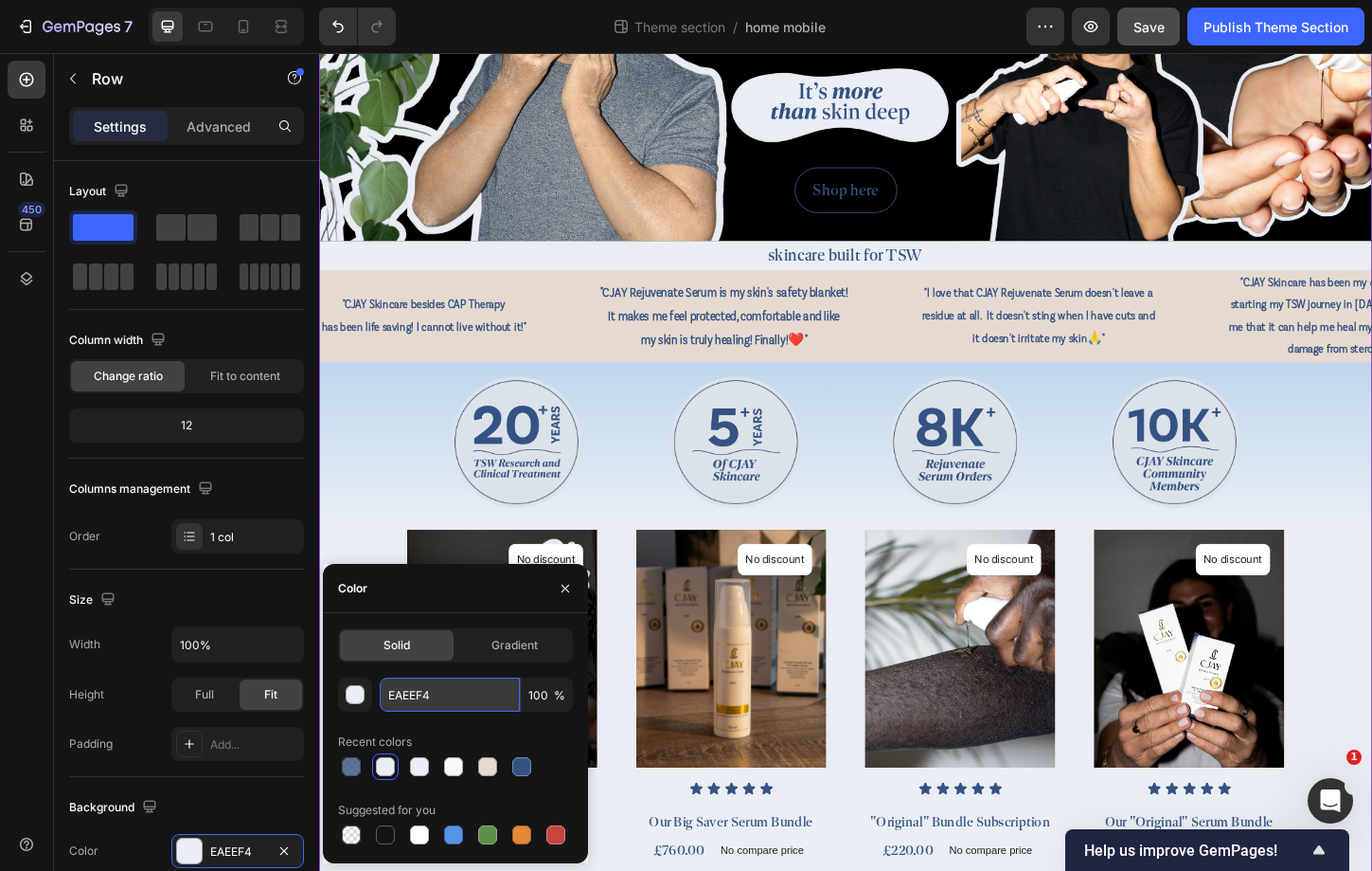
click at [443, 689] on input "EAEEF4" at bounding box center [449, 694] width 140 height 34
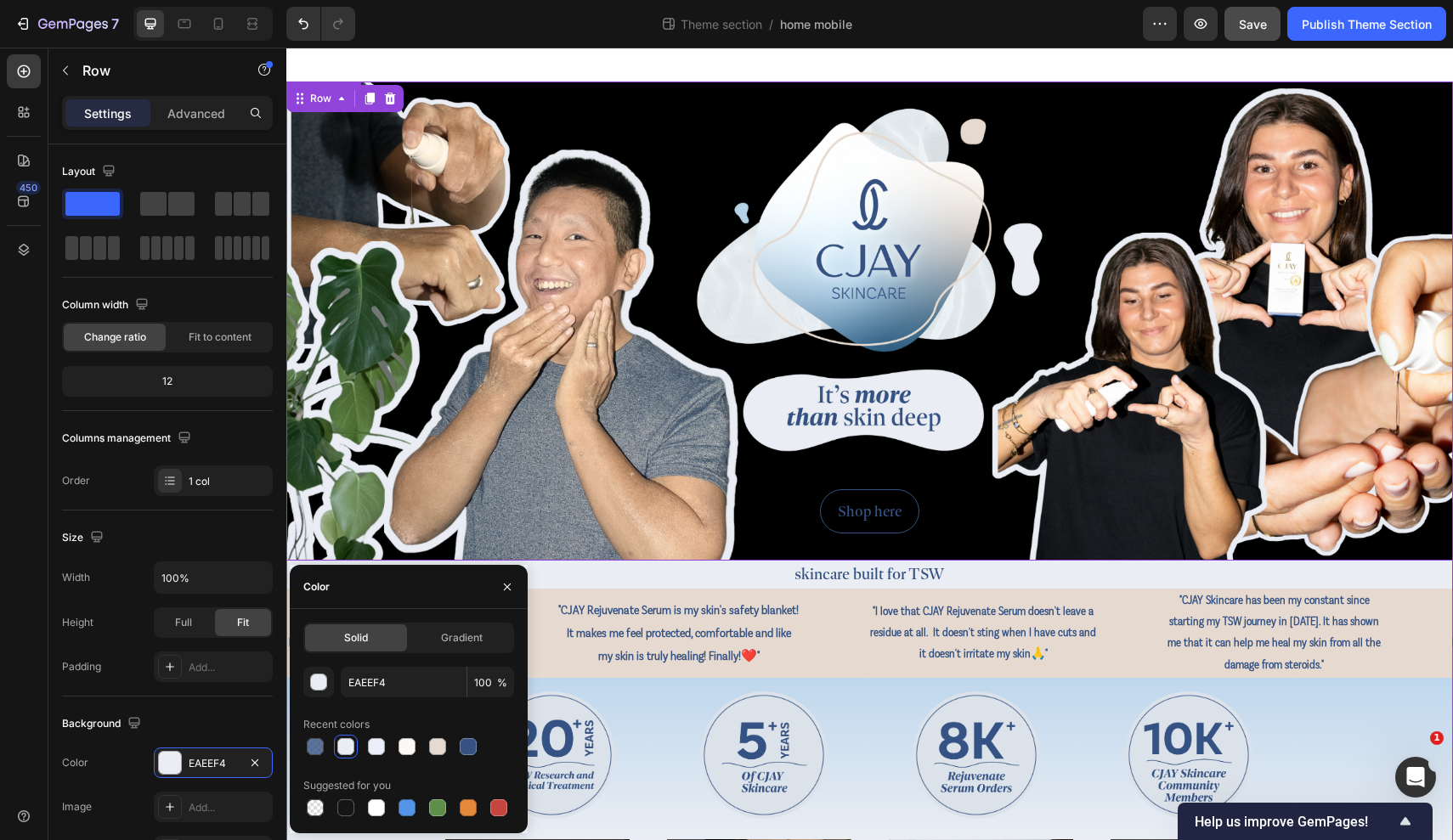
click at [1093, 167] on div "Background Image" at bounding box center [870, 321] width 1167 height 479
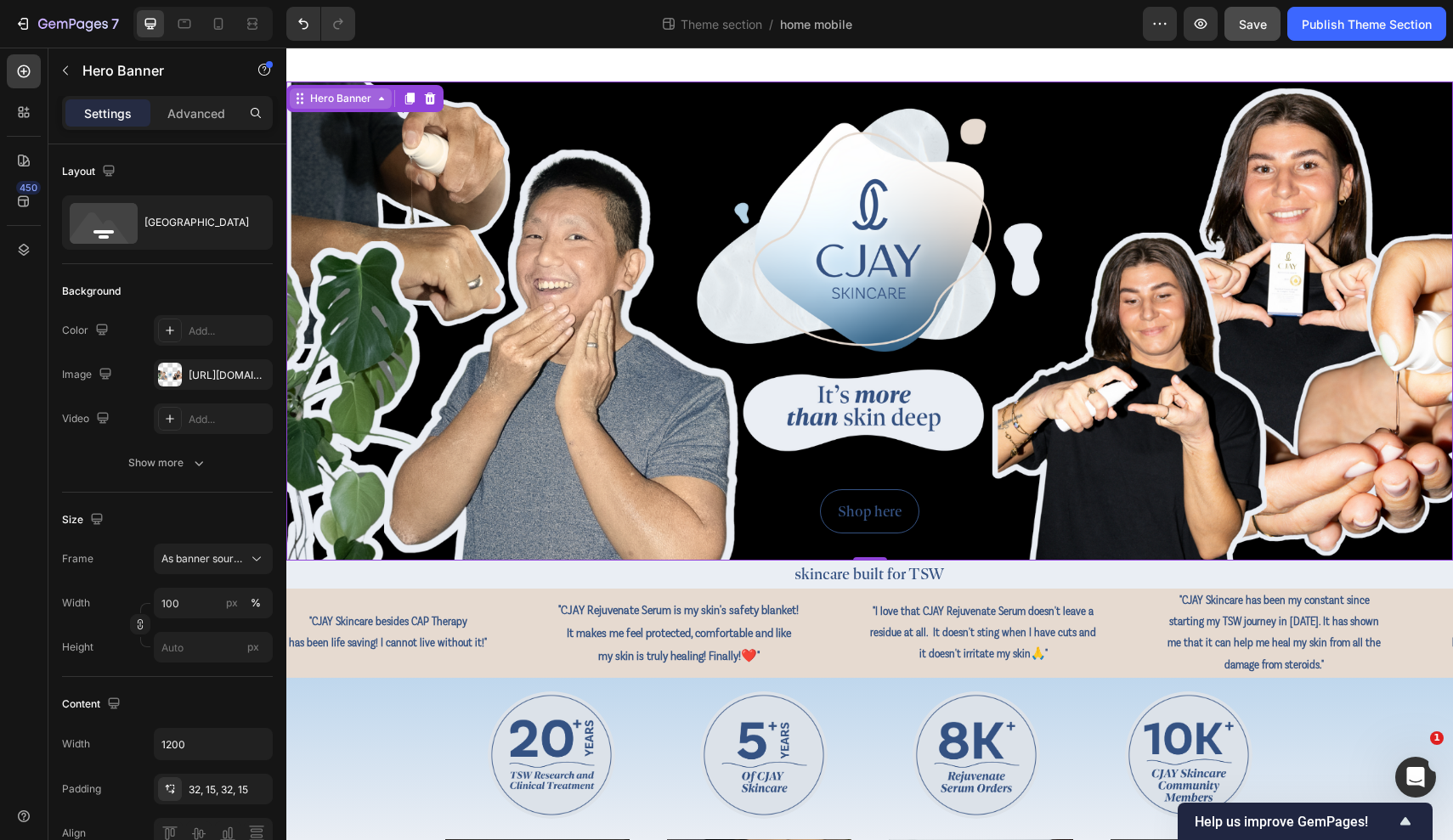
click at [355, 101] on div "Hero Banner" at bounding box center [341, 99] width 68 height 16
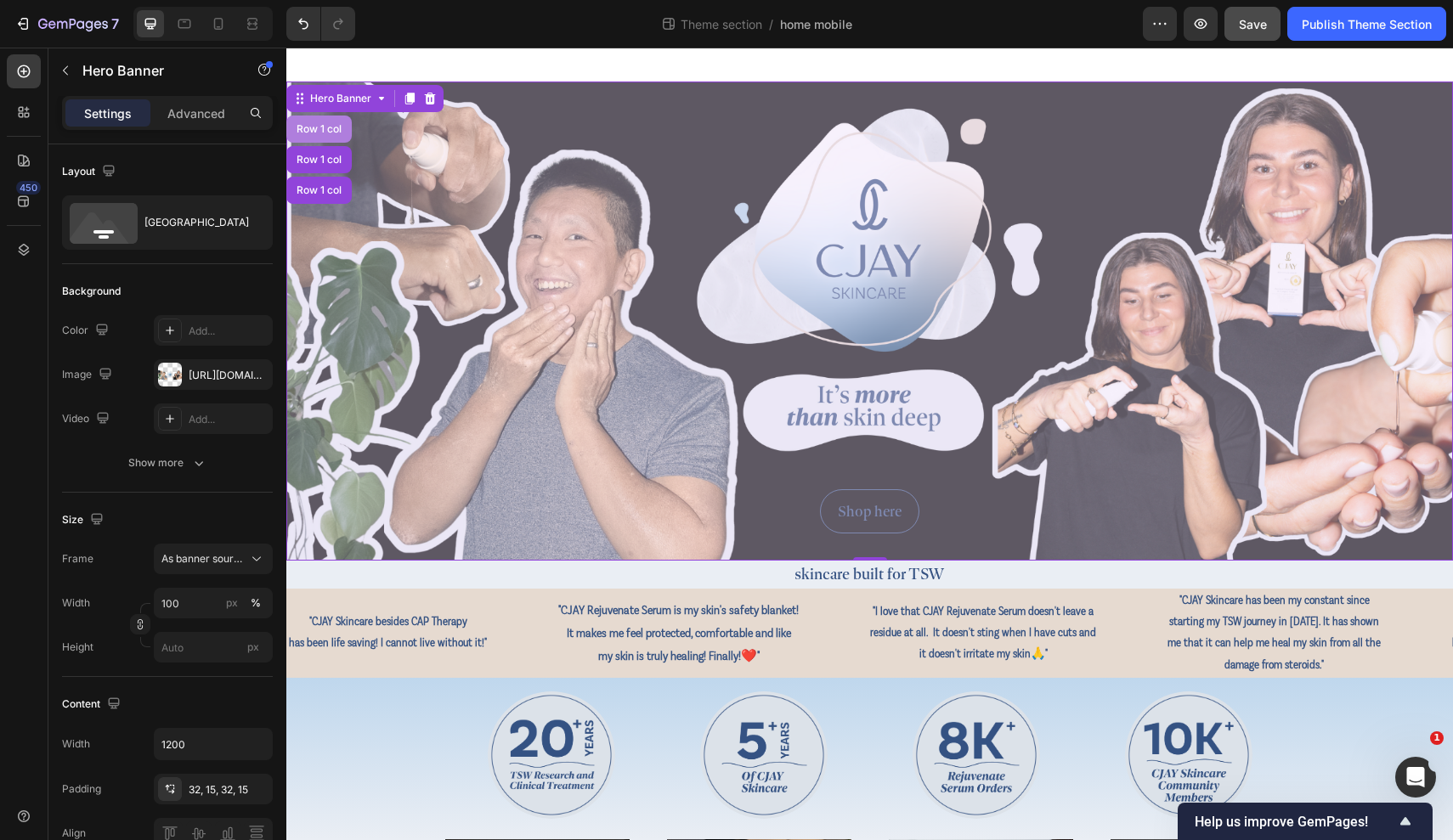
click at [324, 127] on div "Row 1 col" at bounding box center [319, 129] width 52 height 10
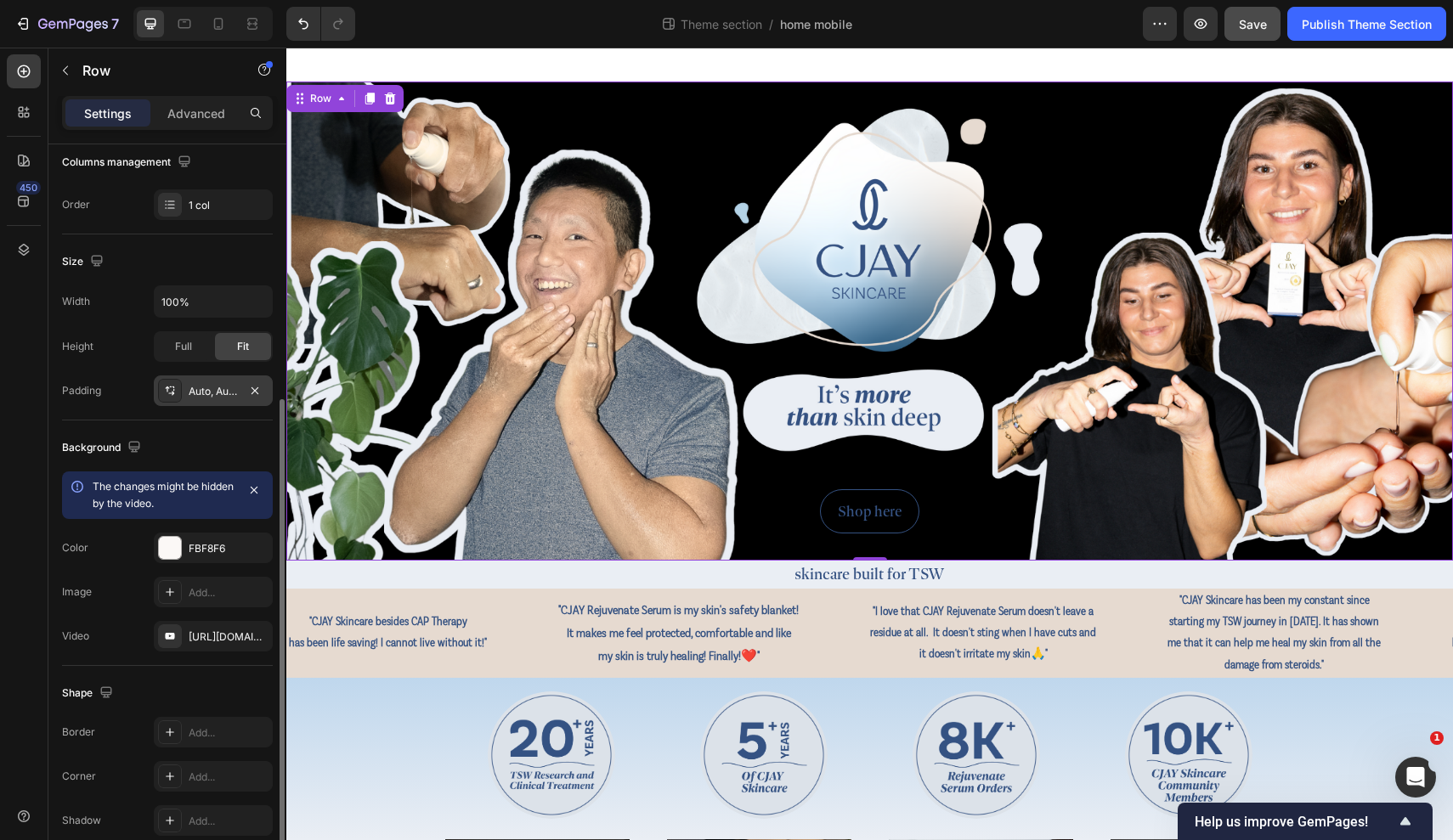
scroll to position [322, 0]
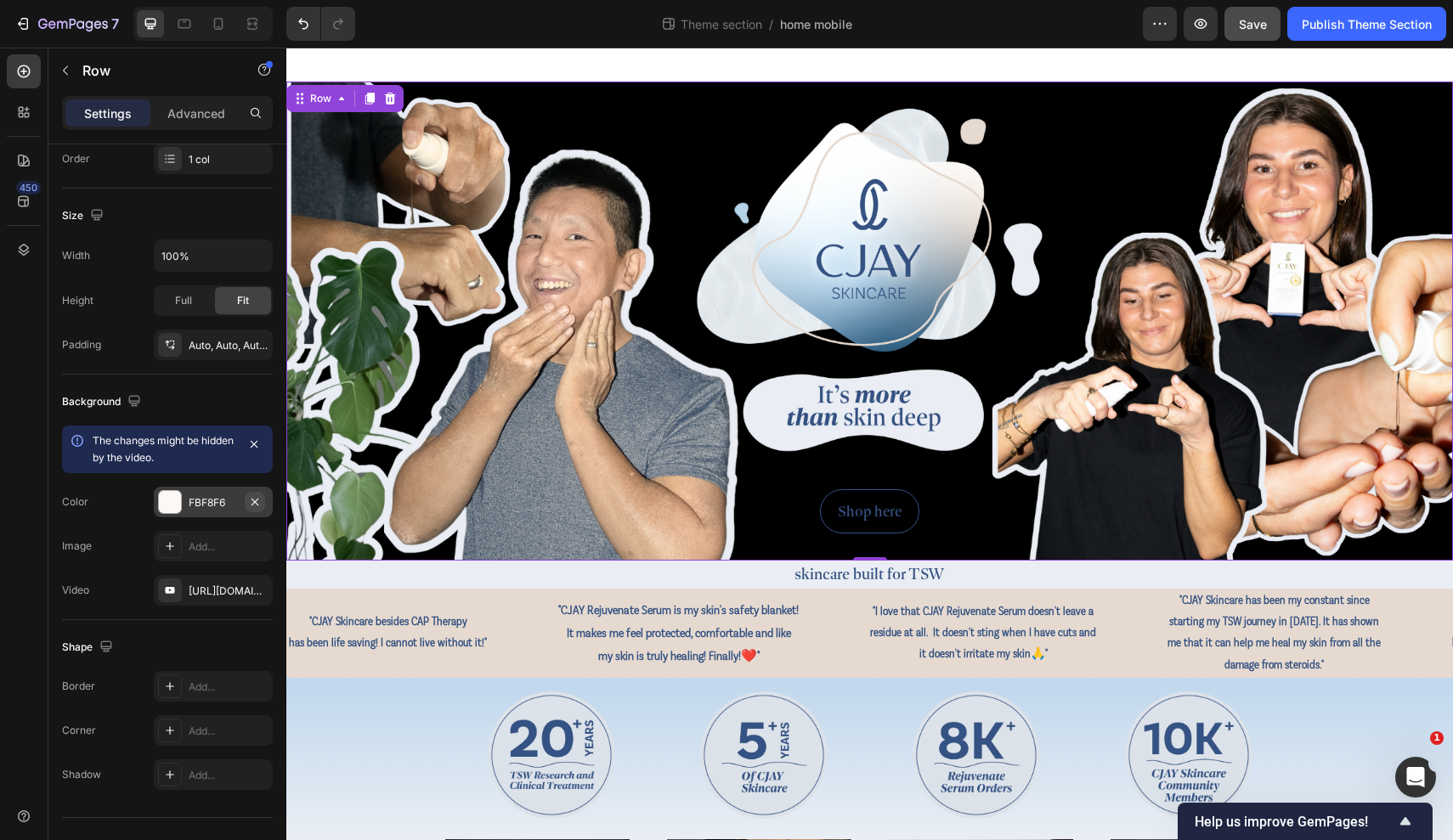
click at [256, 500] on icon "button" at bounding box center [255, 501] width 7 height 7
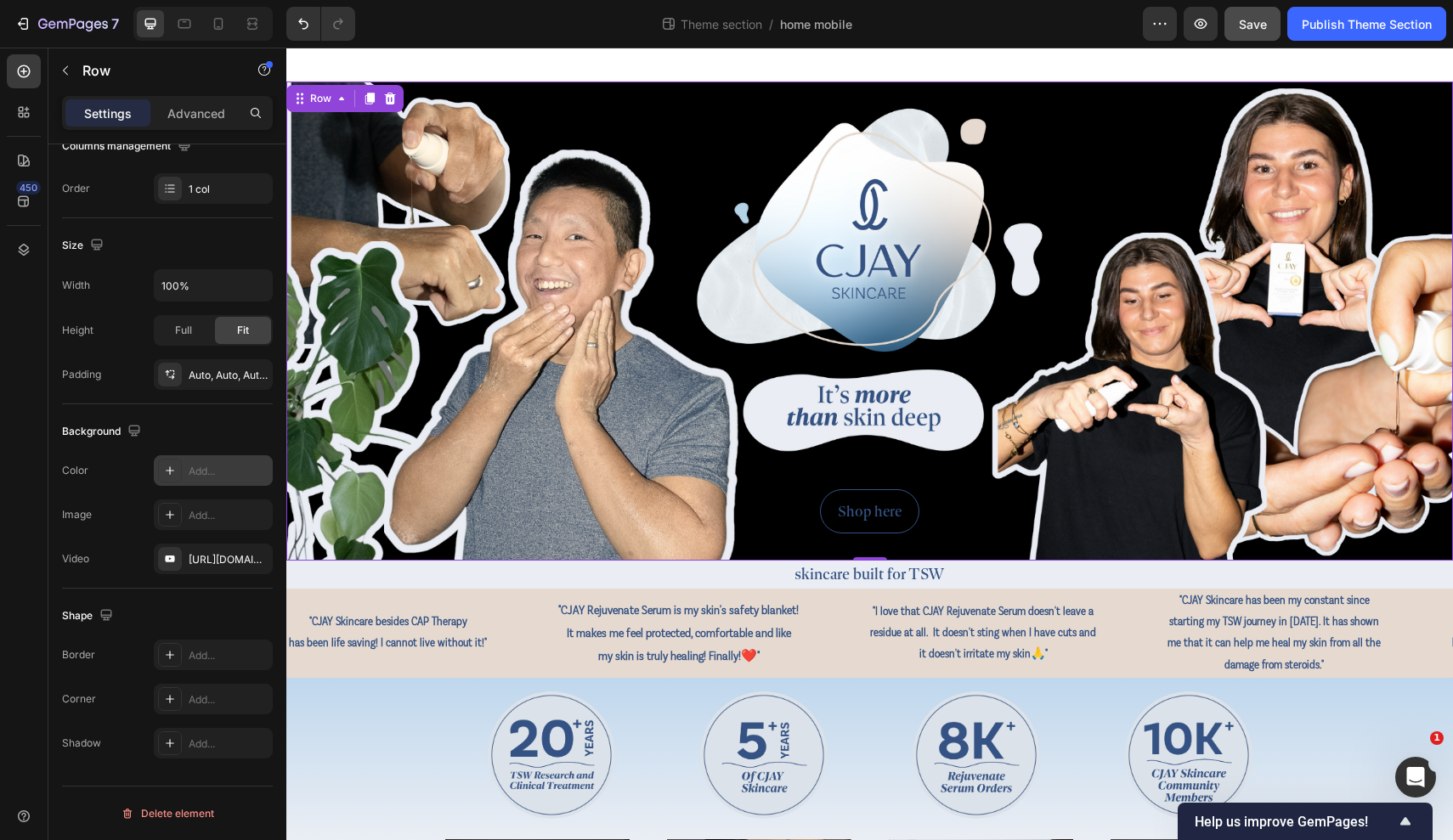
scroll to position [292, 0]
click at [212, 508] on div "Add..." at bounding box center [229, 516] width 80 height 16
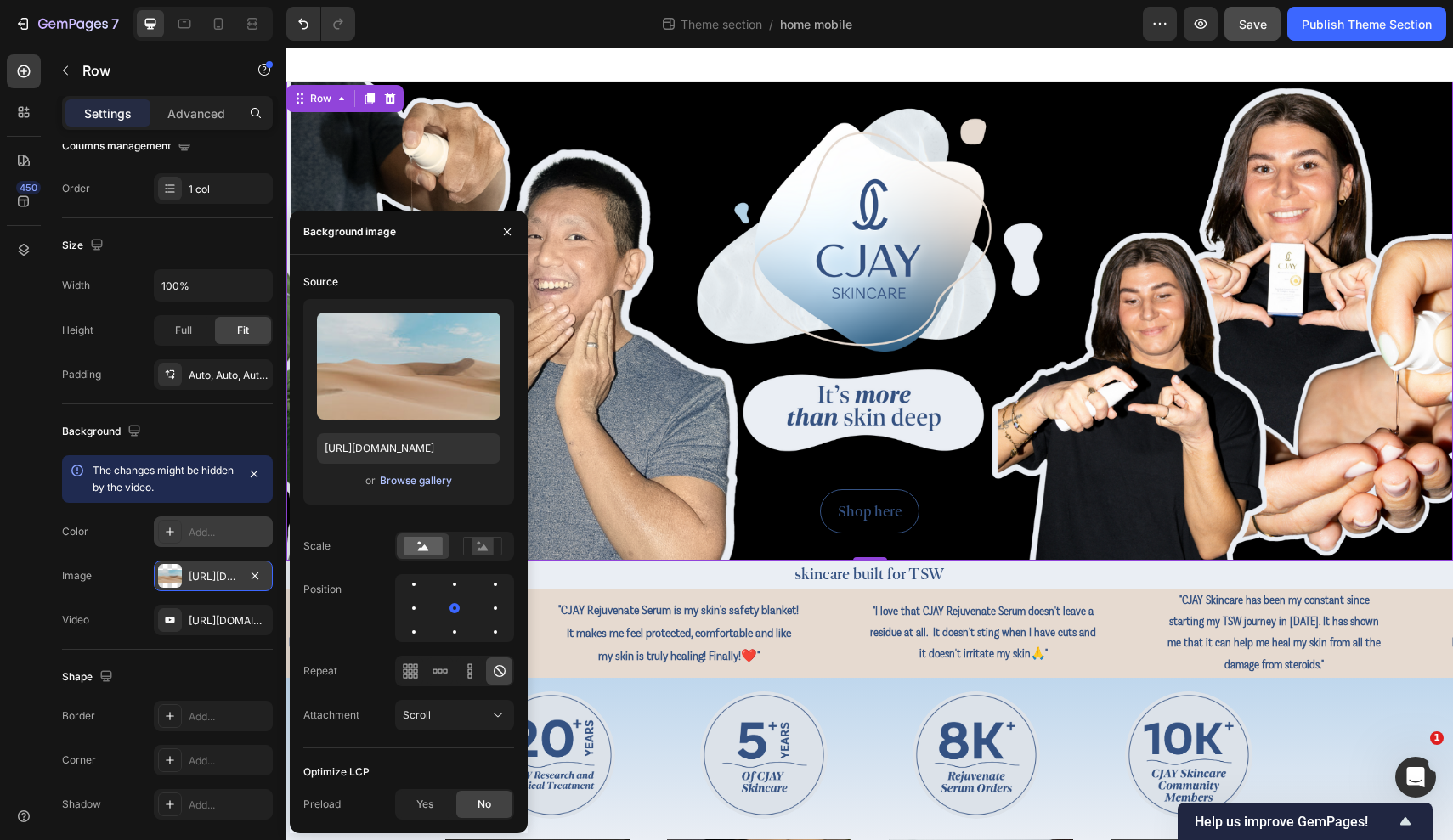
click at [443, 483] on div "Browse gallery" at bounding box center [415, 481] width 72 height 16
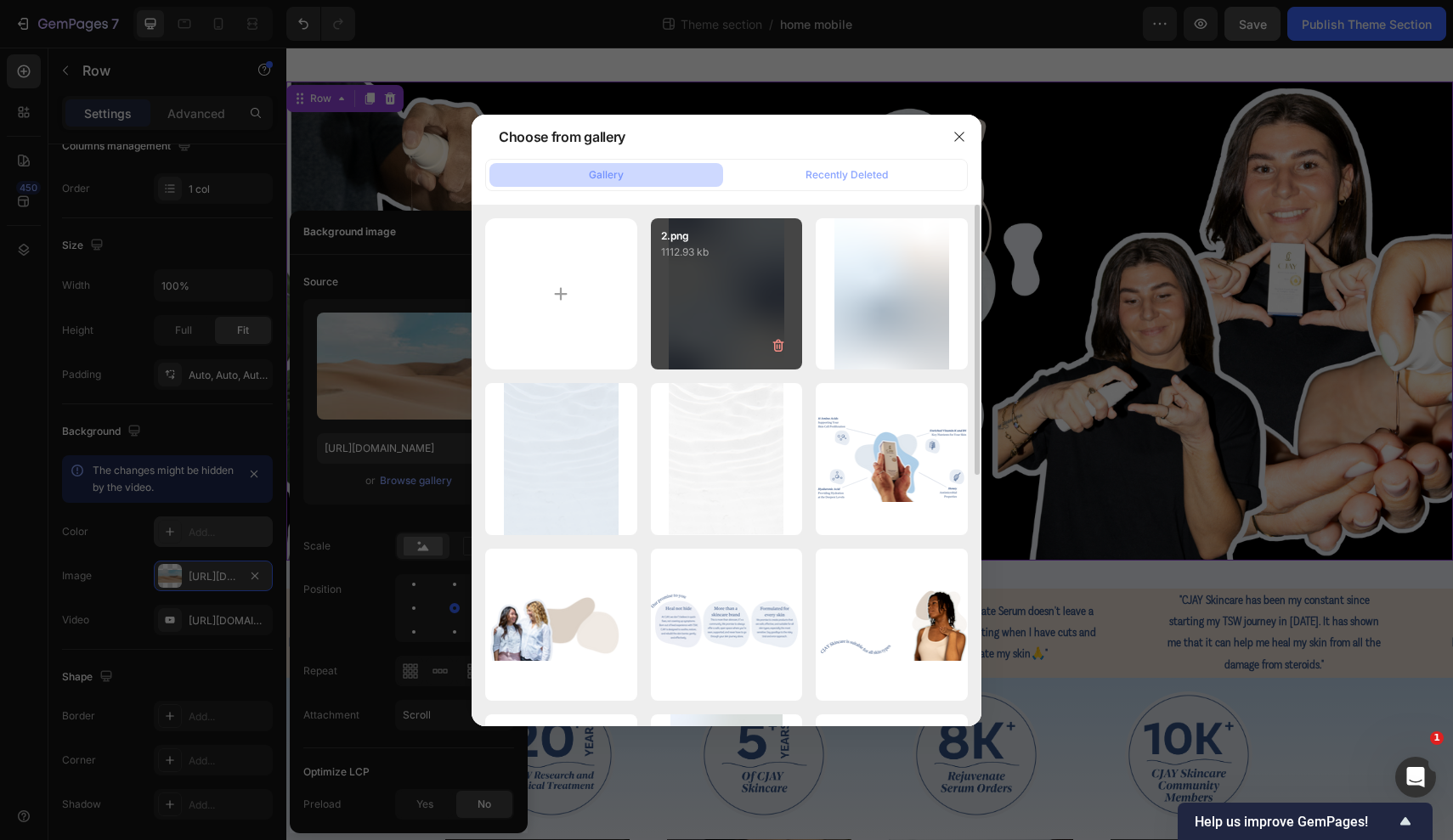
click at [720, 312] on div "2.png 1112.93 kb" at bounding box center [726, 294] width 152 height 152
type input "[URL][DOMAIN_NAME]"
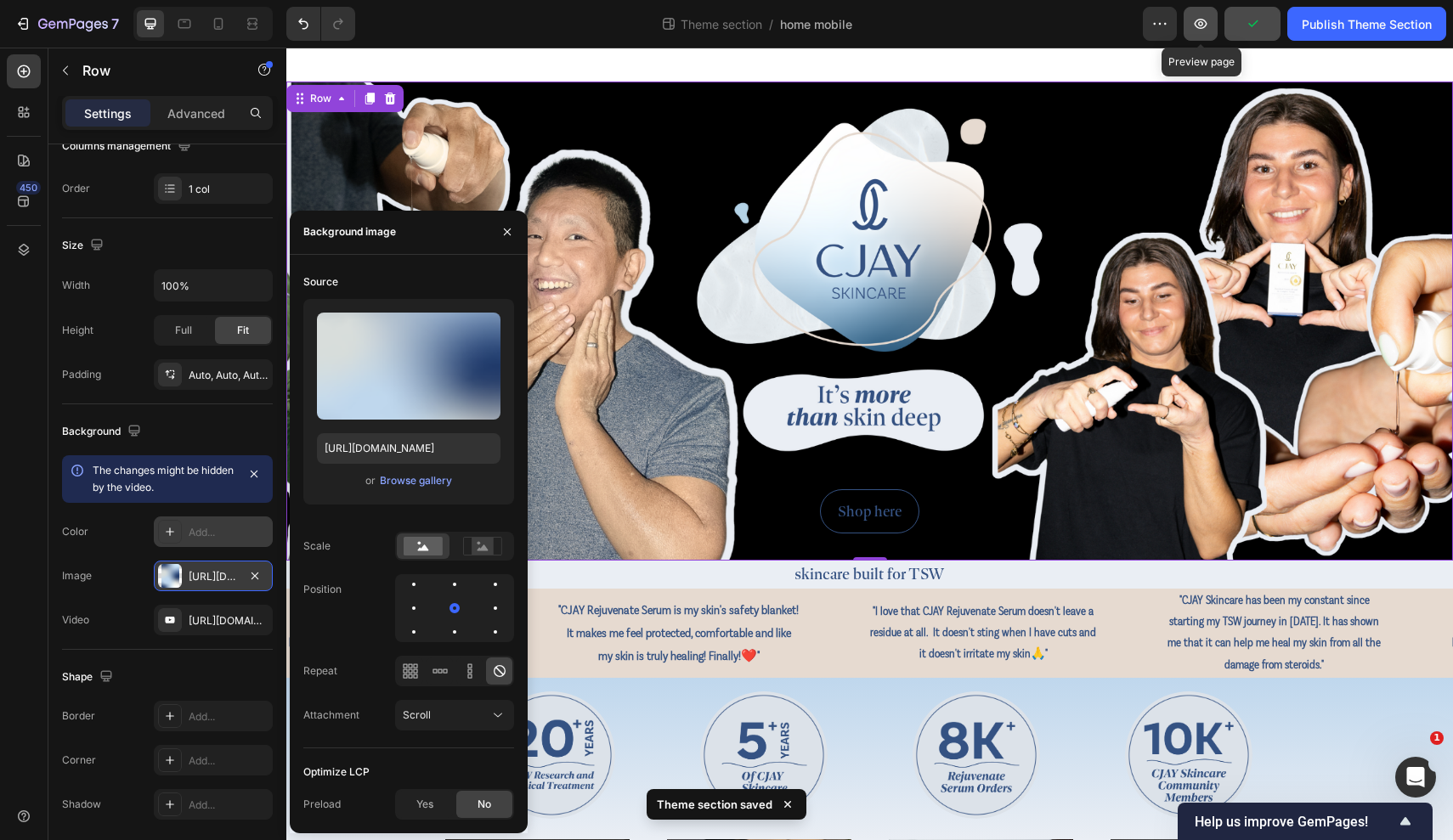
click at [1207, 19] on icon "button" at bounding box center [1201, 24] width 17 height 17
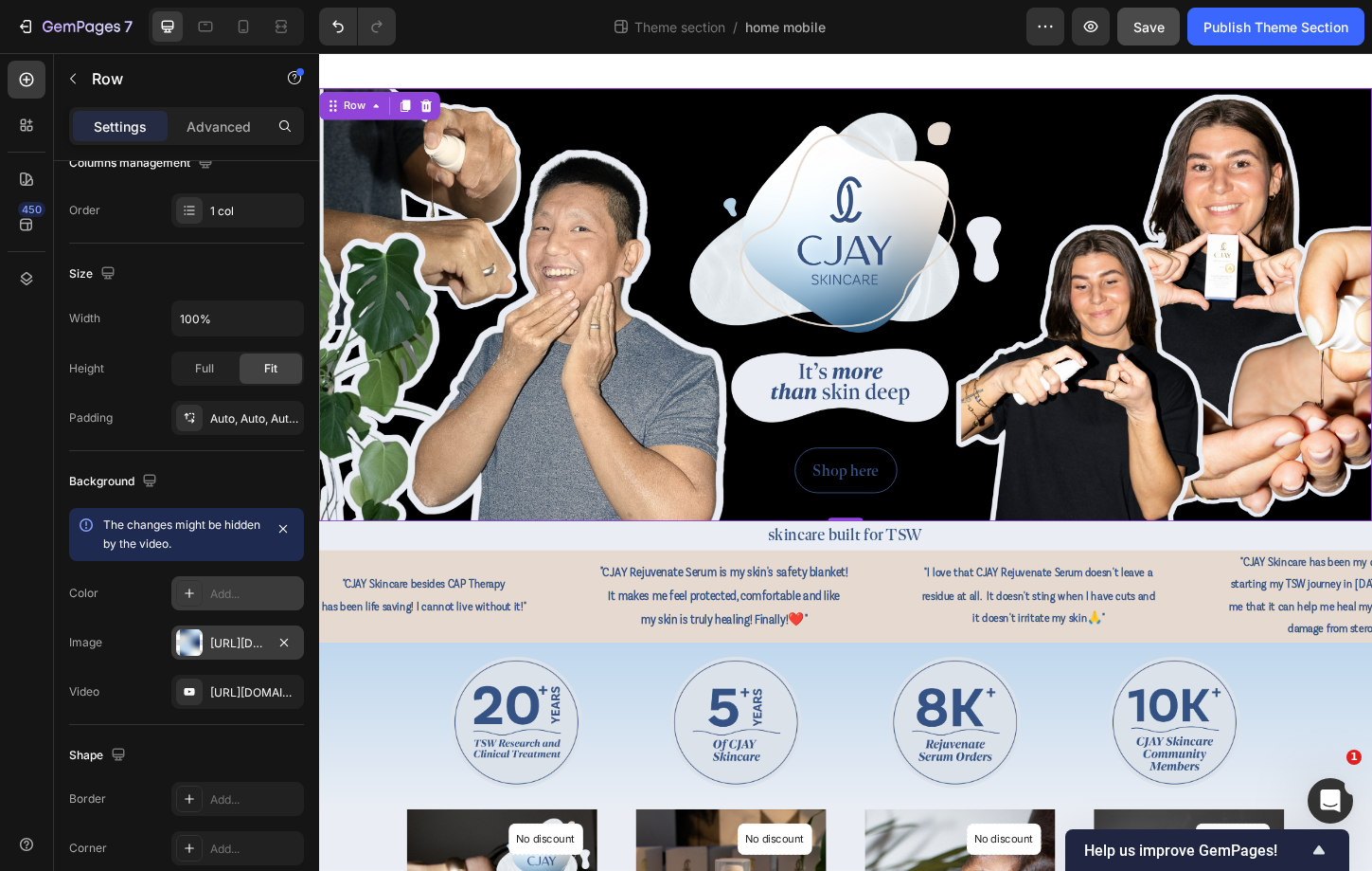
click at [235, 650] on div "[URL][DOMAIN_NAME]" at bounding box center [238, 644] width 55 height 17
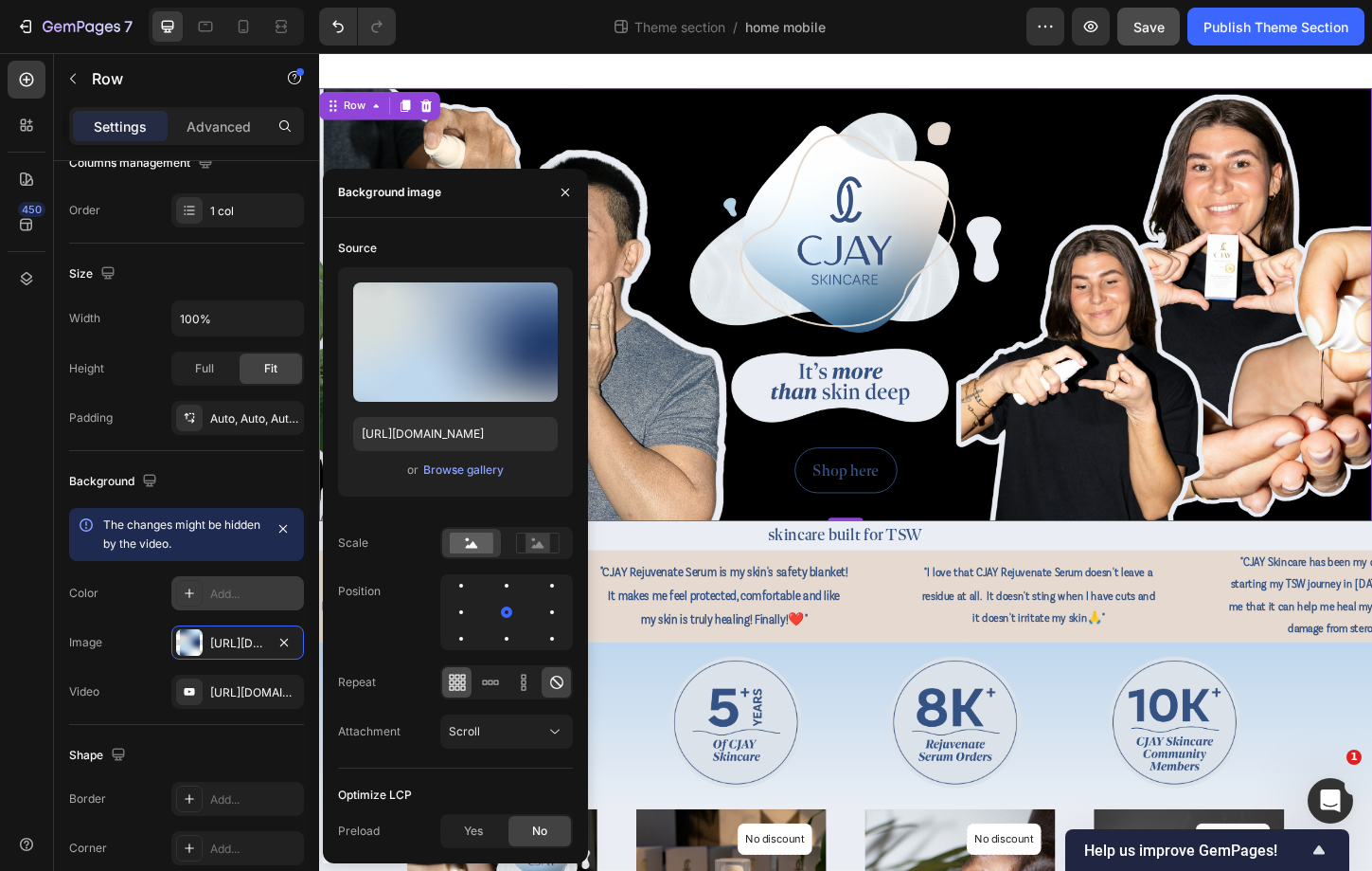
click at [453, 672] on div at bounding box center [457, 682] width 29 height 30
click at [549, 681] on icon at bounding box center [557, 682] width 19 height 19
click at [465, 466] on div "Browse gallery" at bounding box center [463, 470] width 80 height 17
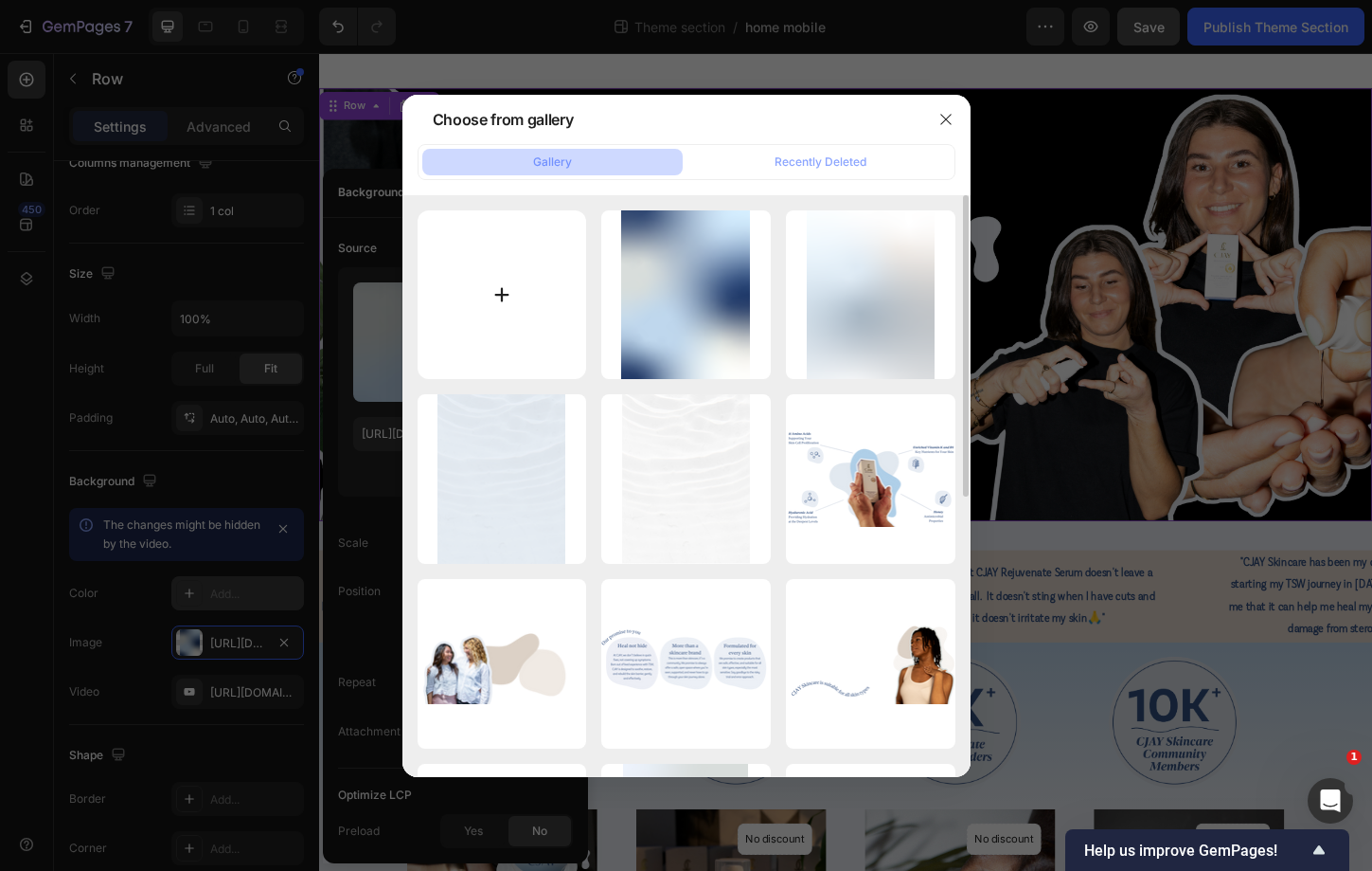
click at [549, 269] on input "file" at bounding box center [501, 295] width 169 height 169
type input "C:\fakepath\xcdfvghj.png"
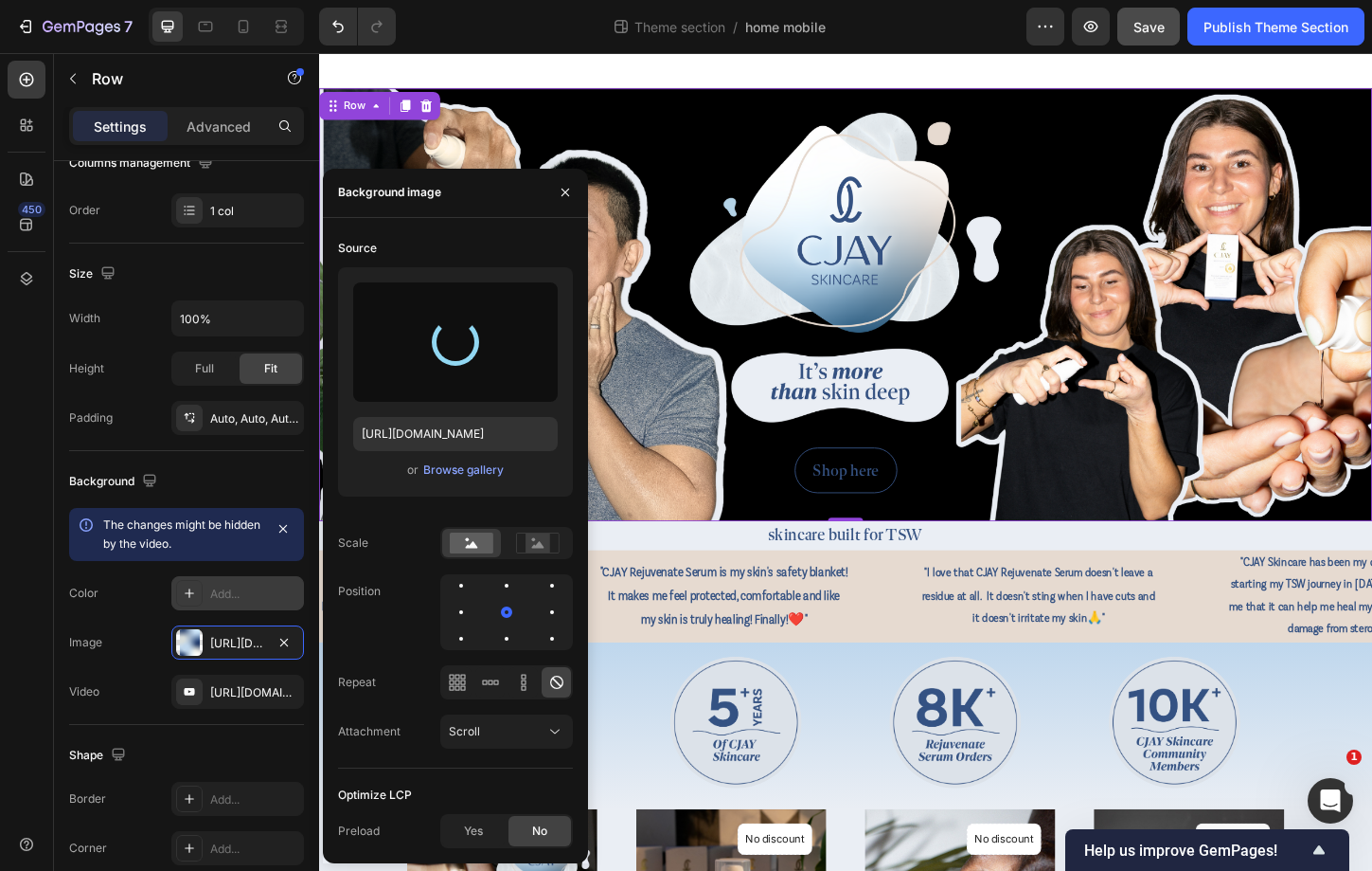
type input "[URL][DOMAIN_NAME]"
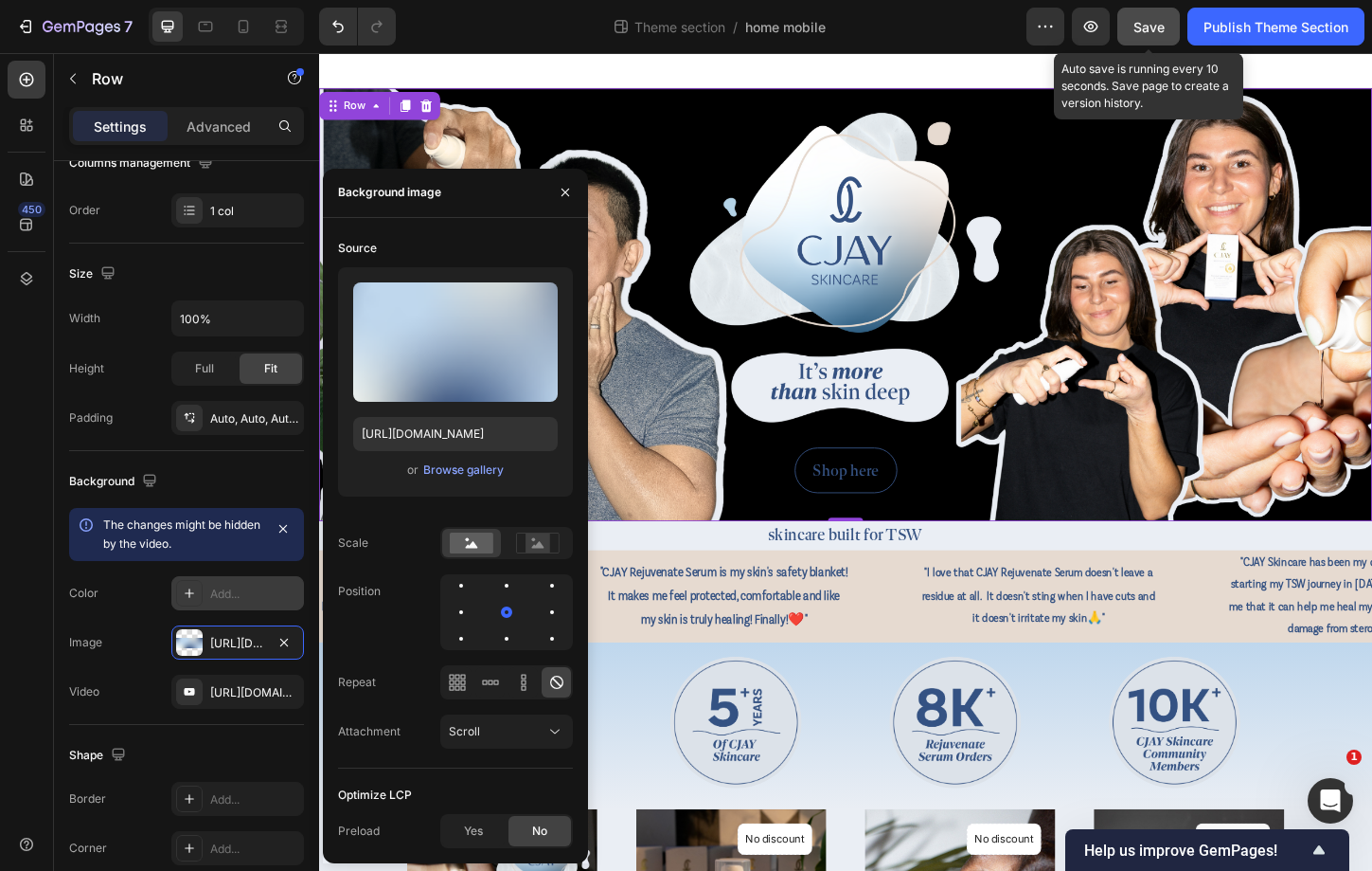
click at [1143, 27] on span "Save" at bounding box center [1149, 27] width 31 height 16
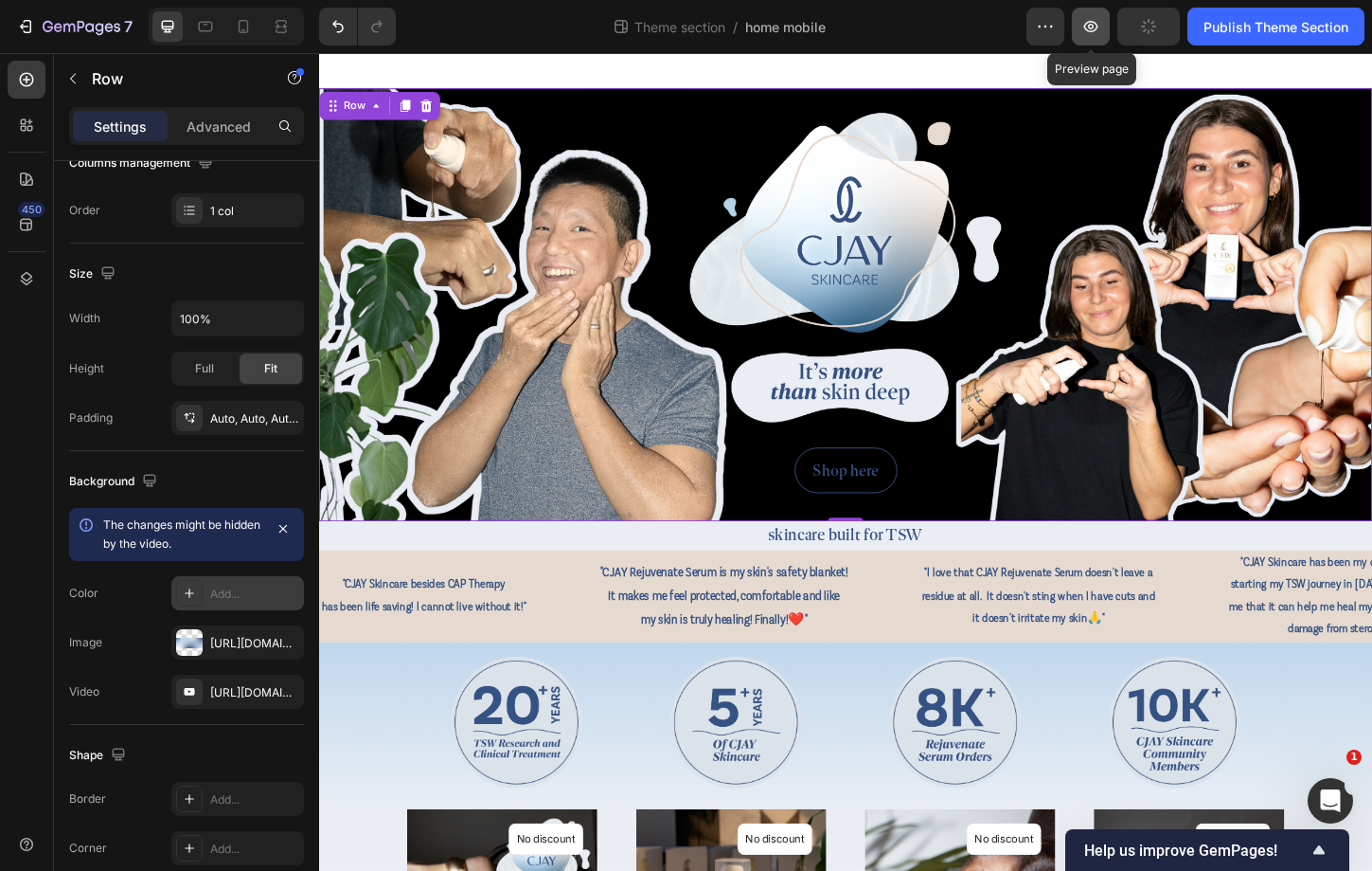
click at [1102, 25] on button "button" at bounding box center [1091, 26] width 38 height 38
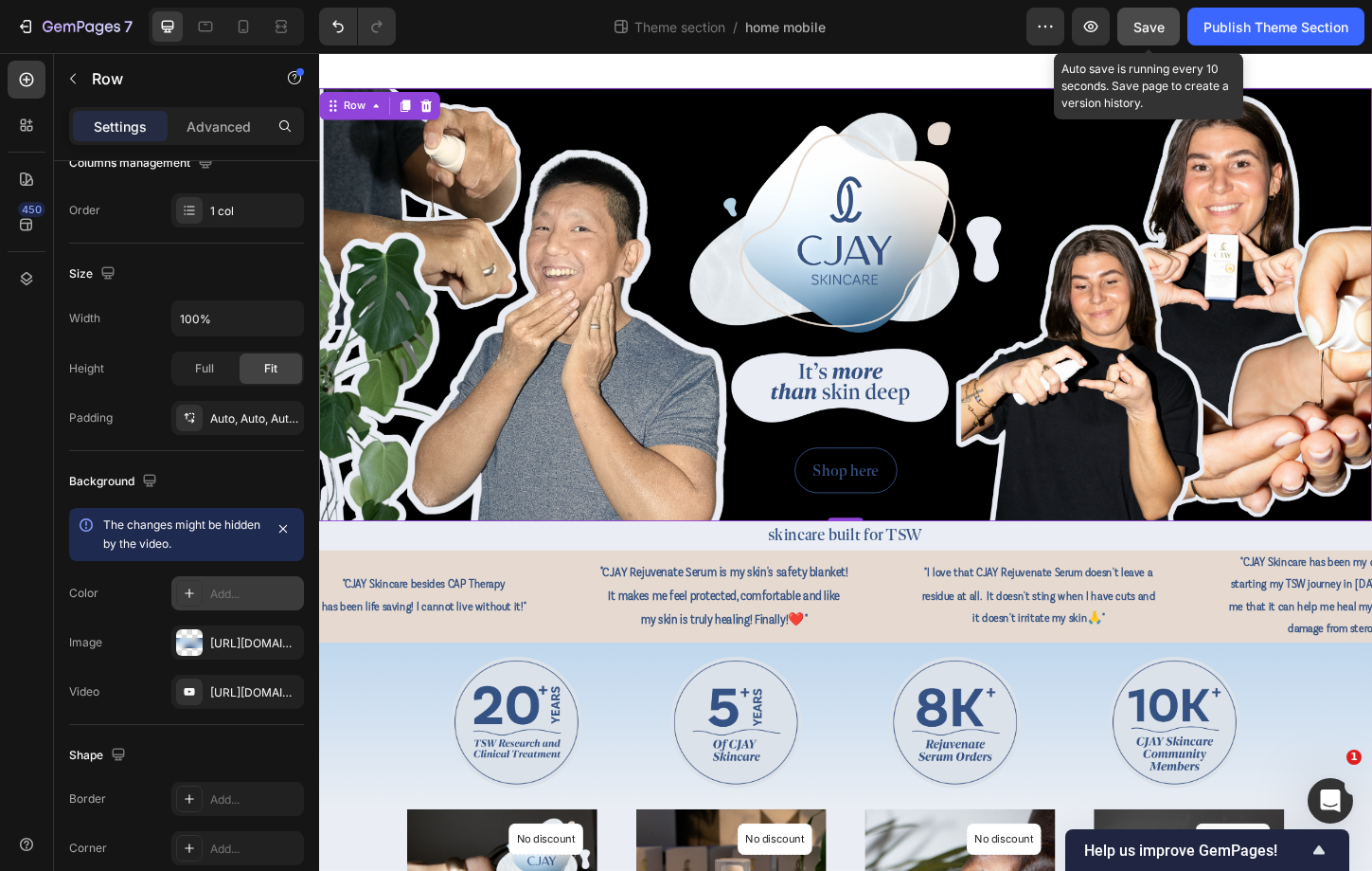
click at [1140, 29] on span "Save" at bounding box center [1149, 27] width 31 height 16
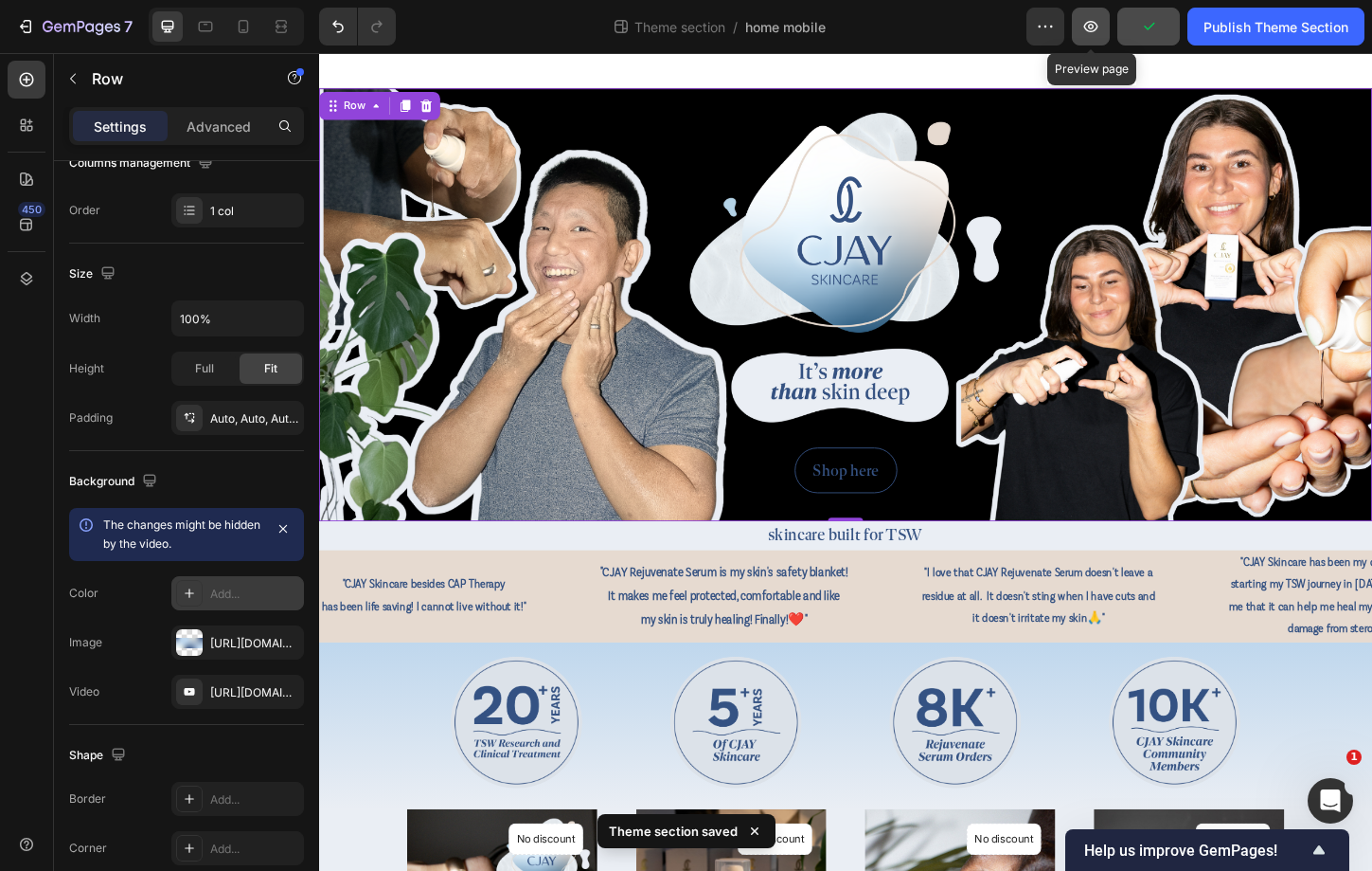
click at [1092, 30] on icon "button" at bounding box center [1091, 27] width 19 height 19
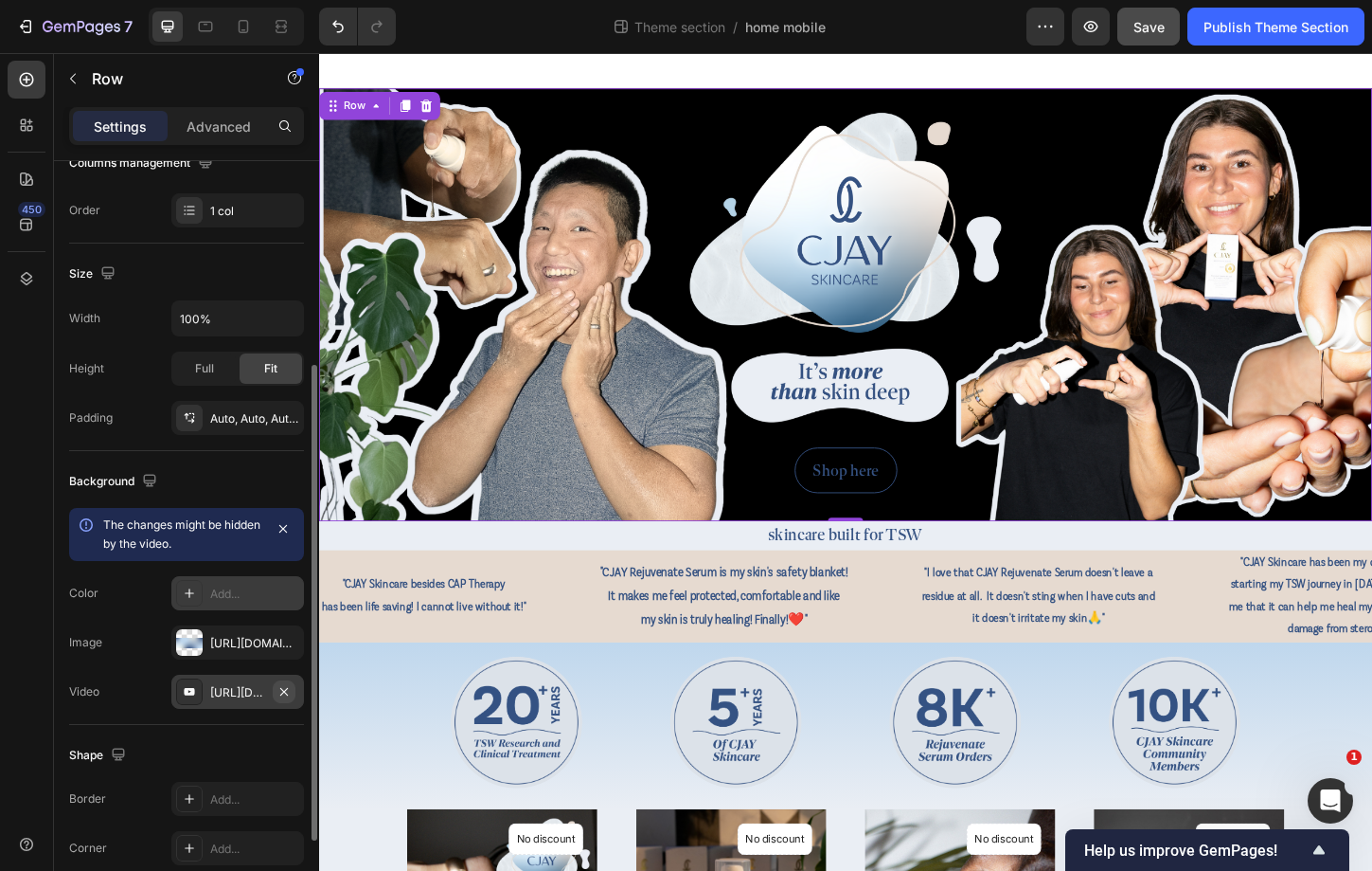
click at [285, 689] on icon "button" at bounding box center [284, 692] width 15 height 15
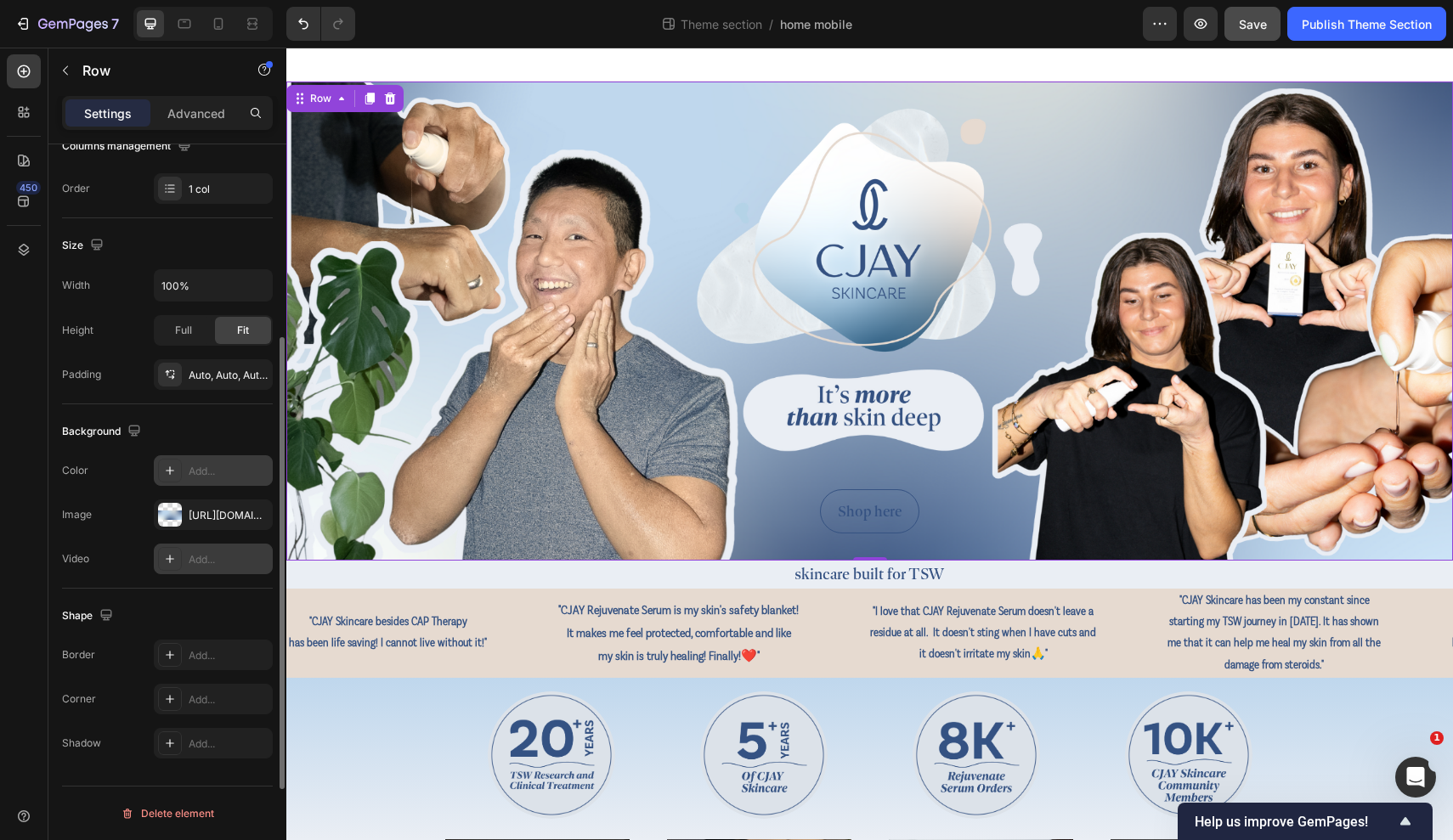
drag, startPoint x: 1140, startPoint y: 100, endPoint x: 854, endPoint y: 52, distance: 290.0
click at [854, 52] on div at bounding box center [870, 64] width 1167 height 34
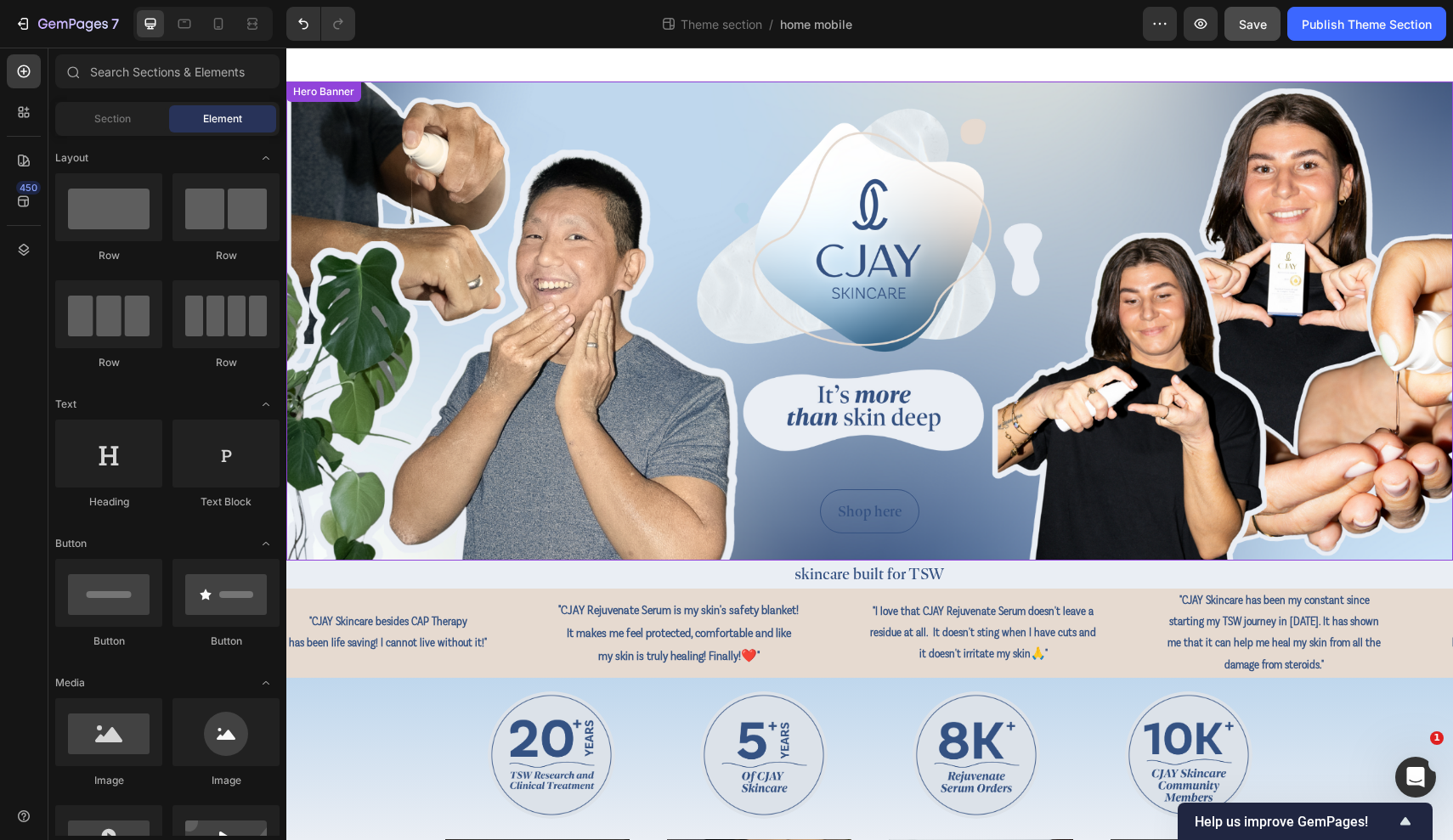
click at [713, 117] on div "Background Image" at bounding box center [870, 321] width 1167 height 479
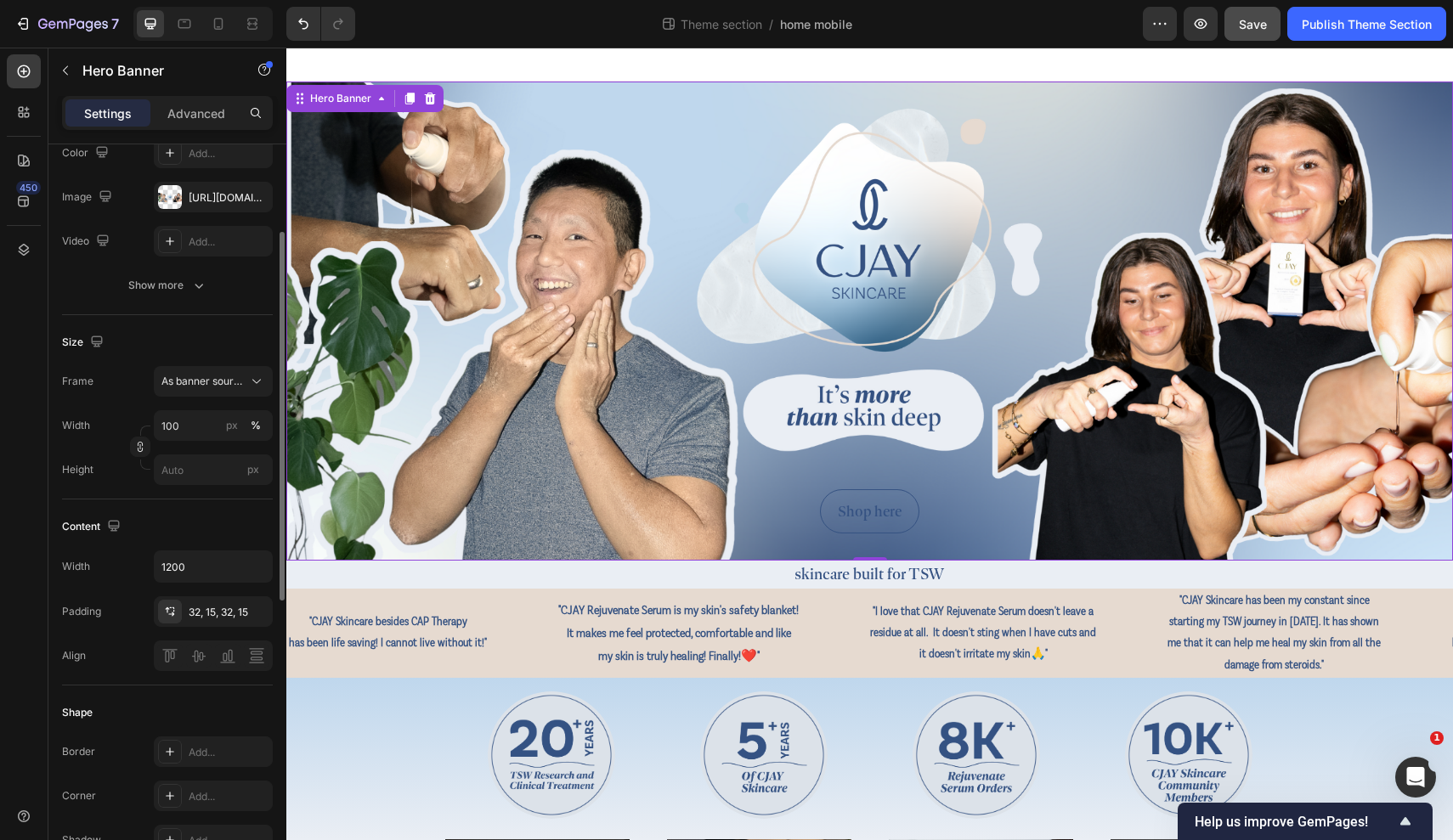
scroll to position [176, 0]
click at [350, 92] on div "Hero Banner" at bounding box center [341, 99] width 68 height 16
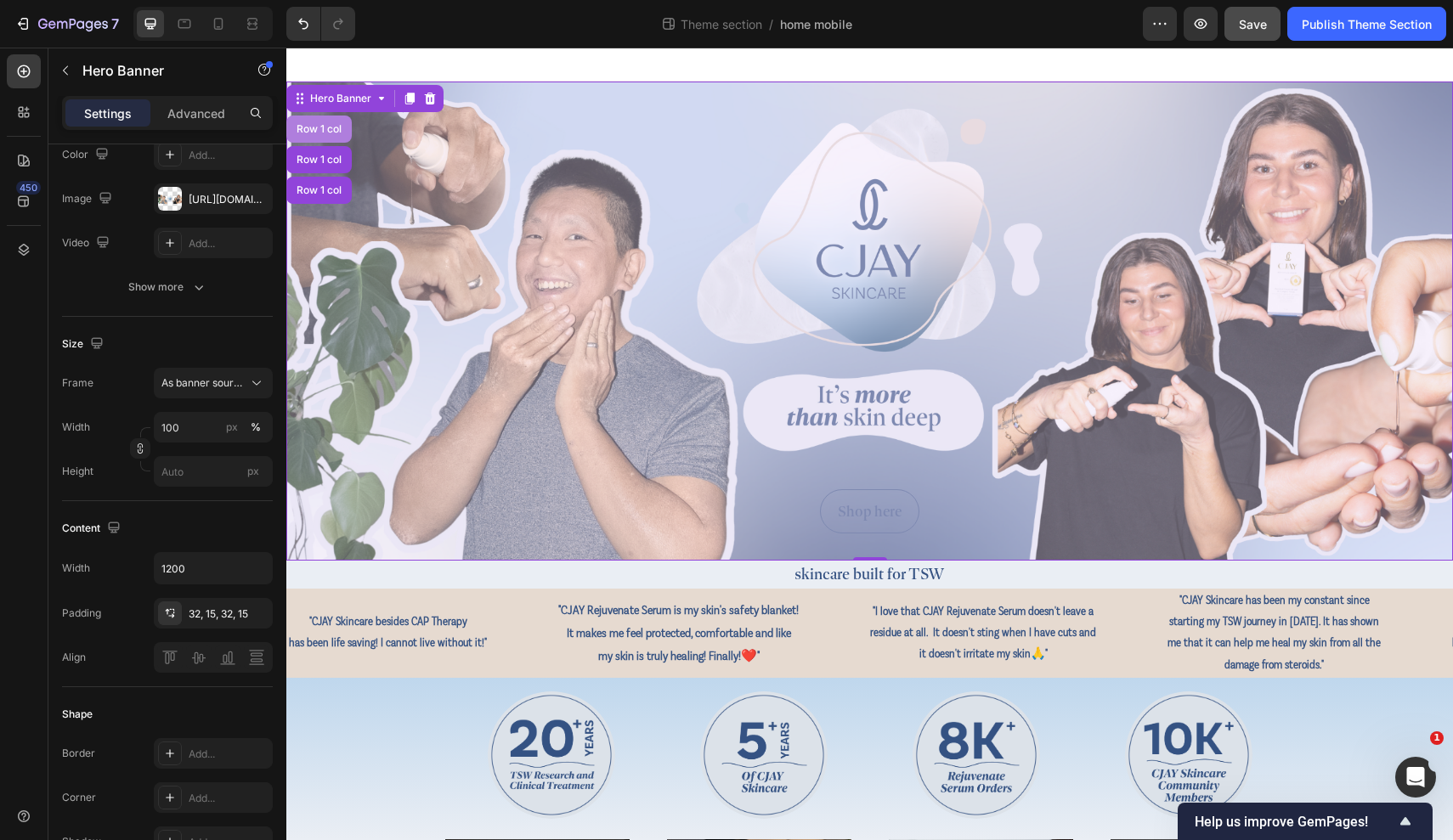
click at [334, 127] on div "Row 1 col" at bounding box center [319, 129] width 52 height 10
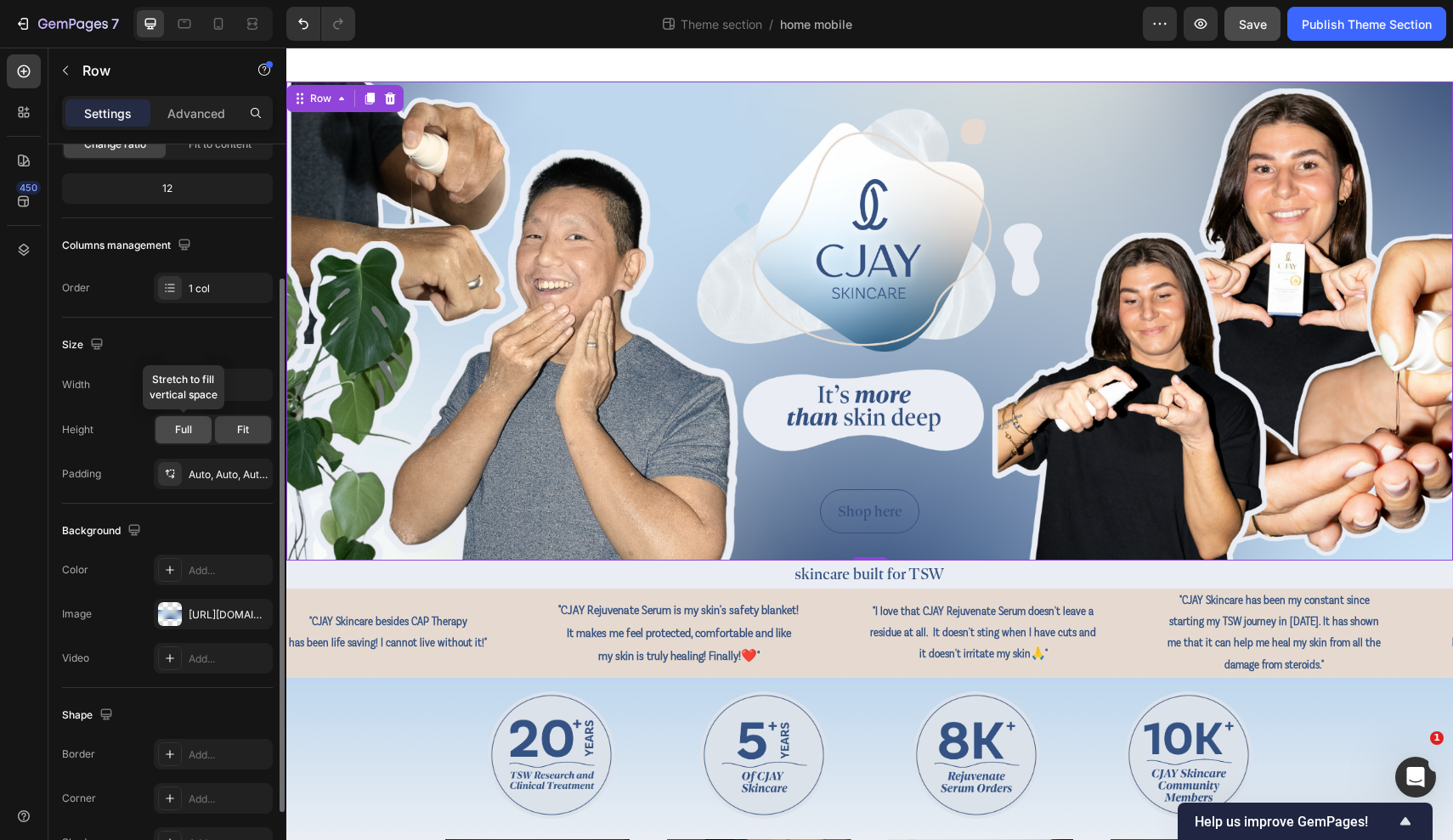
scroll to position [216, 0]
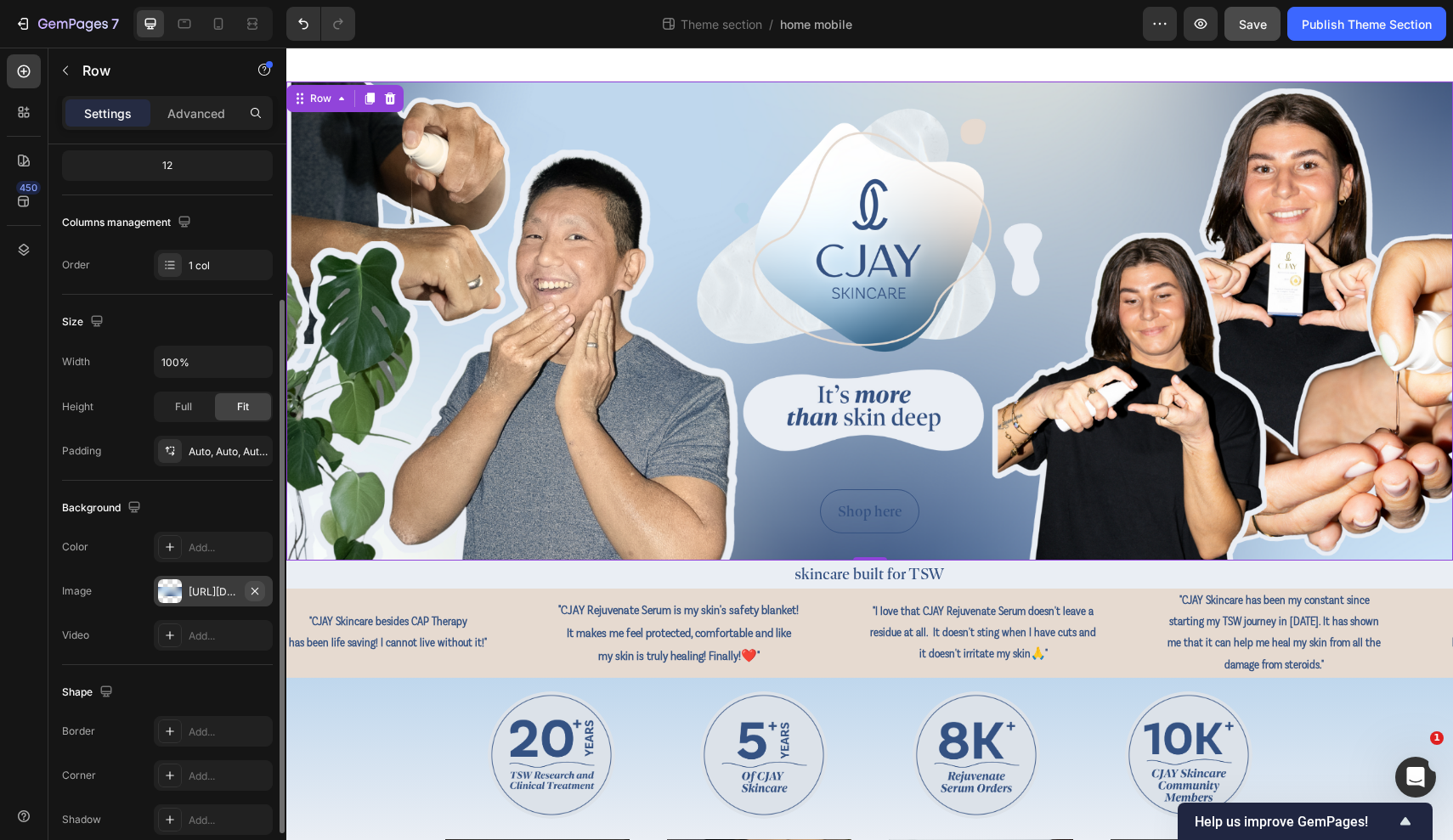
click at [255, 590] on icon "button" at bounding box center [255, 590] width 7 height 7
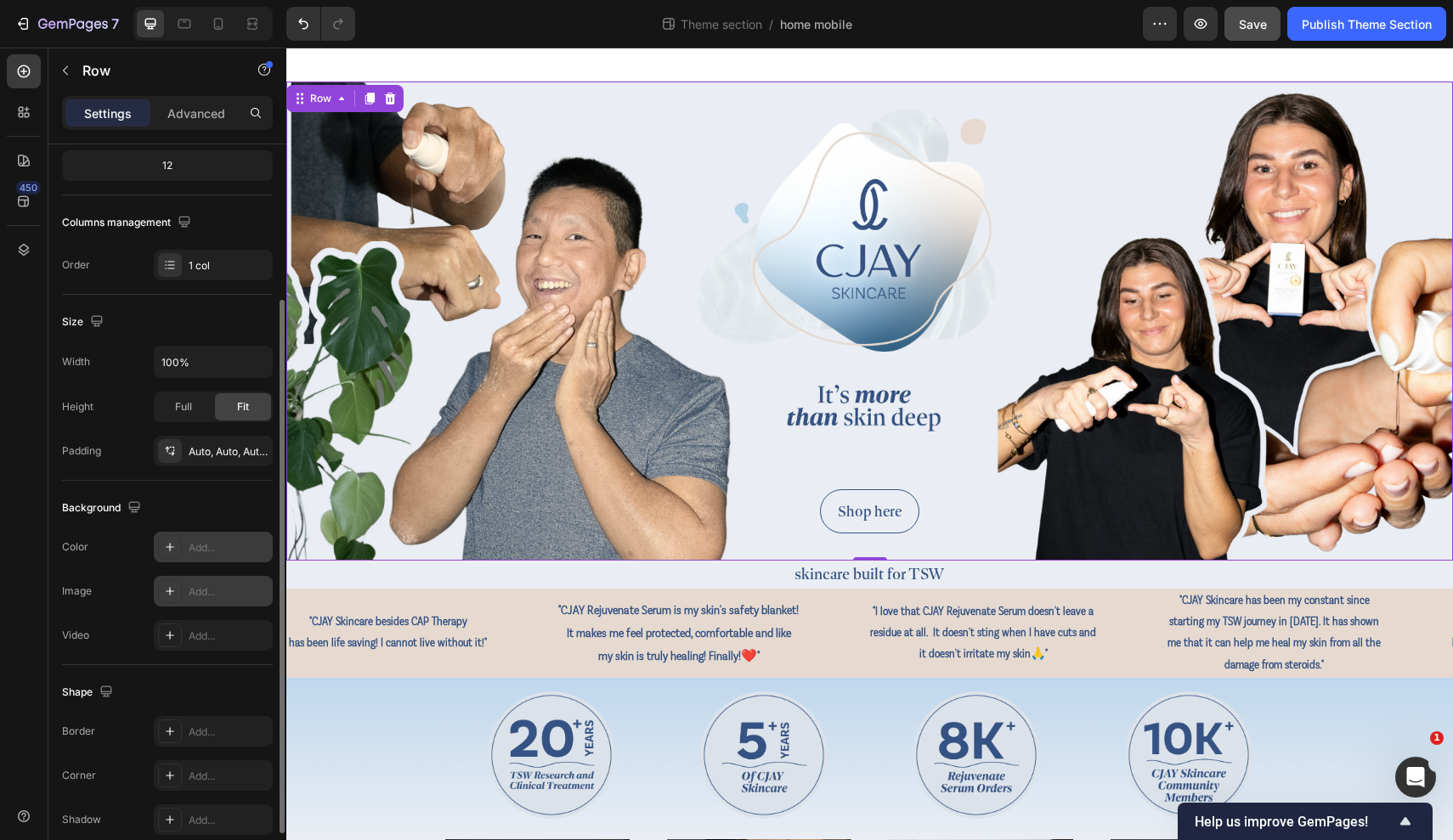
click at [225, 556] on div "Add..." at bounding box center [212, 547] width 119 height 30
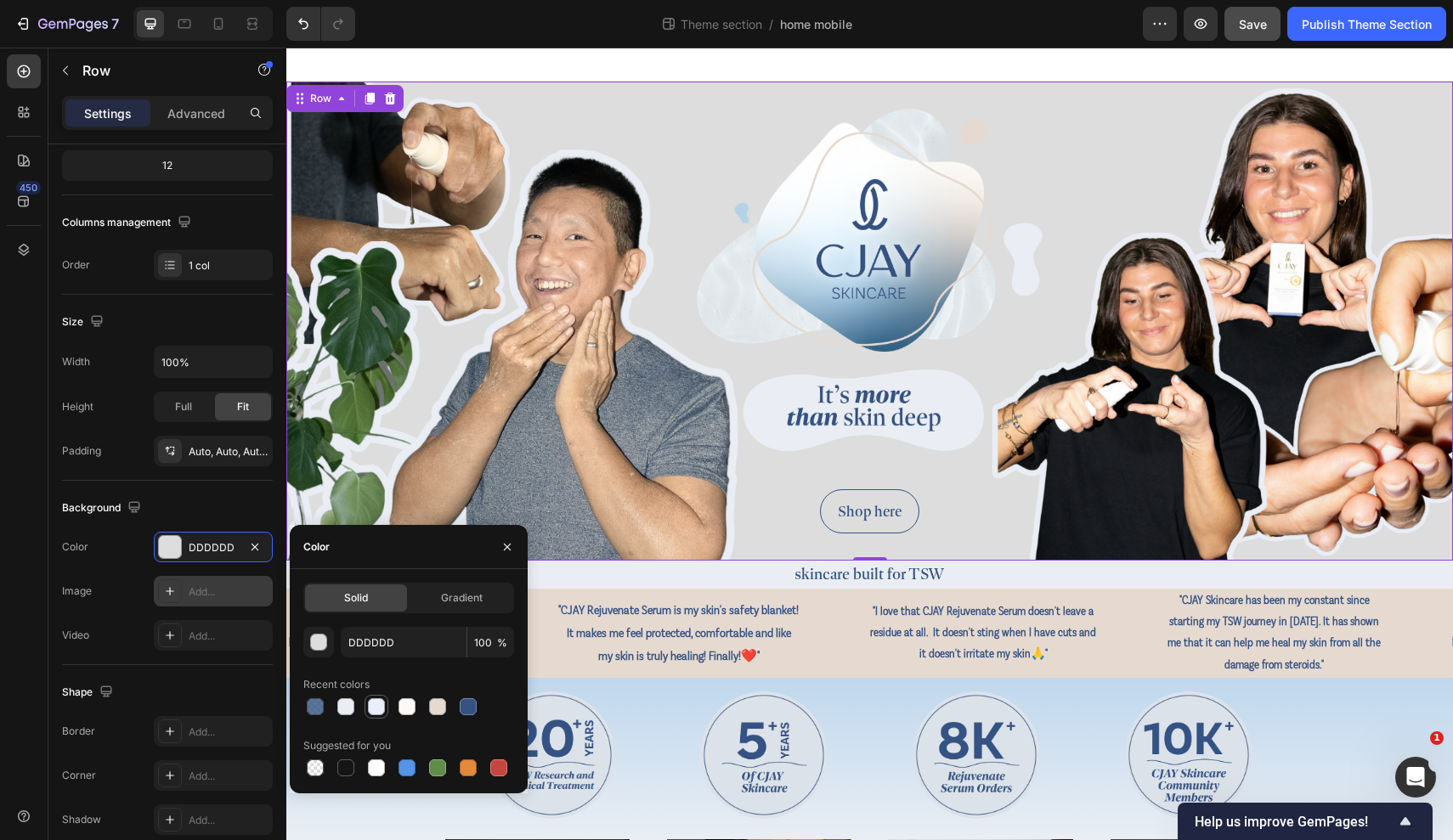
click at [382, 704] on div at bounding box center [376, 707] width 17 height 17
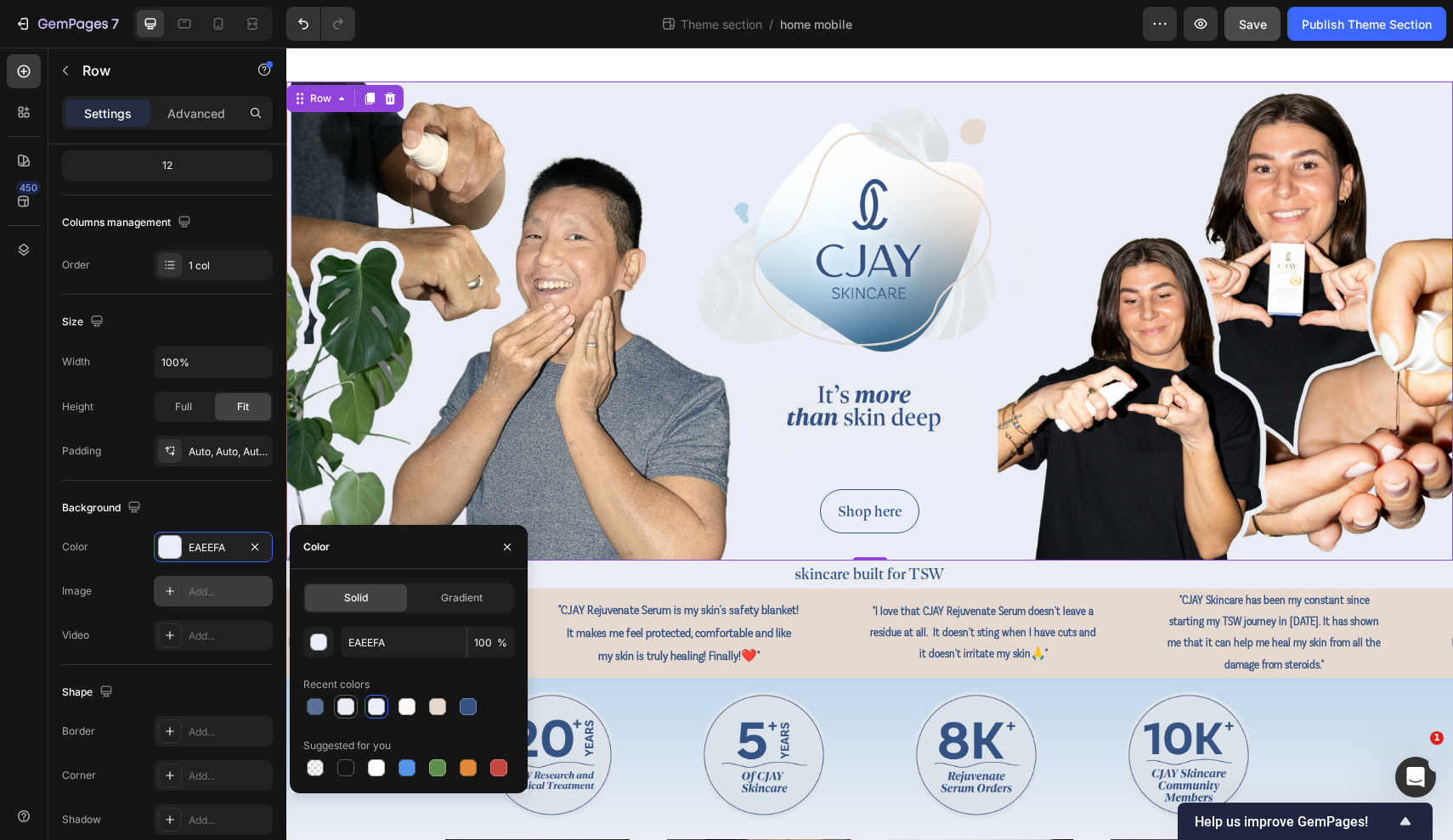
click at [340, 709] on div at bounding box center [346, 707] width 17 height 17
click at [440, 706] on div at bounding box center [438, 707] width 17 height 17
type input "E6DAD0"
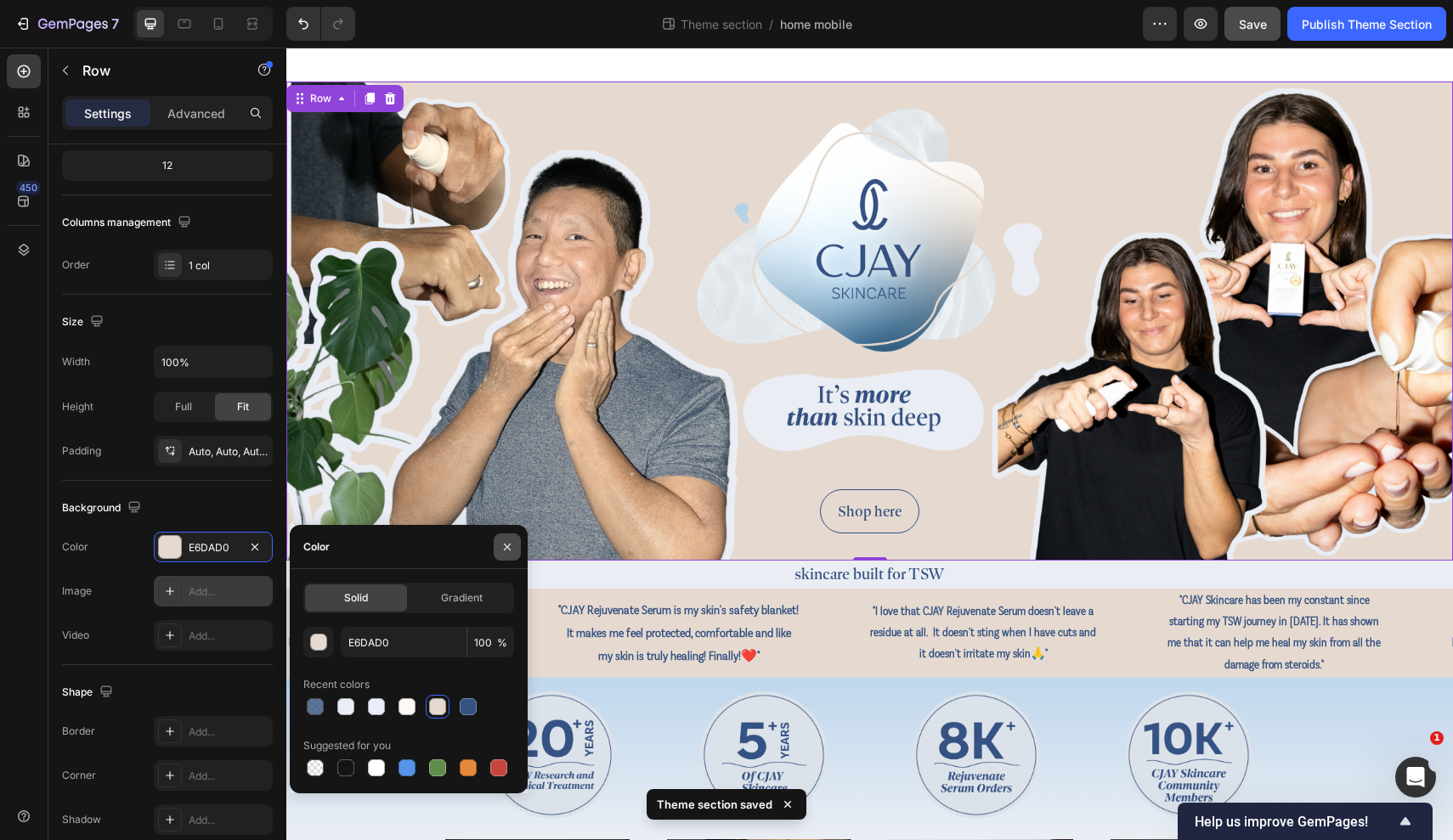
click at [516, 544] on button "button" at bounding box center [506, 547] width 27 height 27
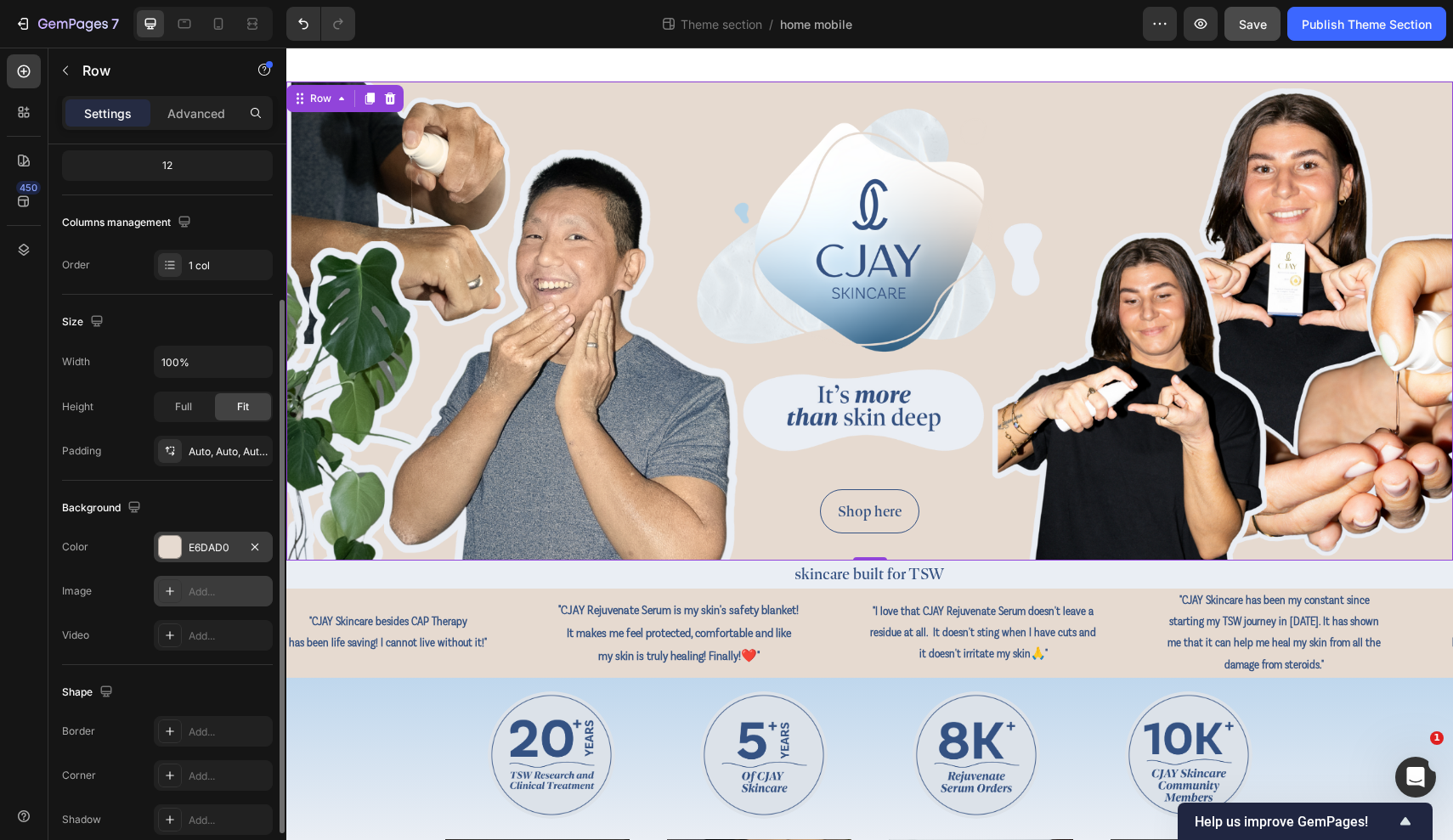
click at [208, 538] on div "E6DAD0" at bounding box center [212, 547] width 119 height 30
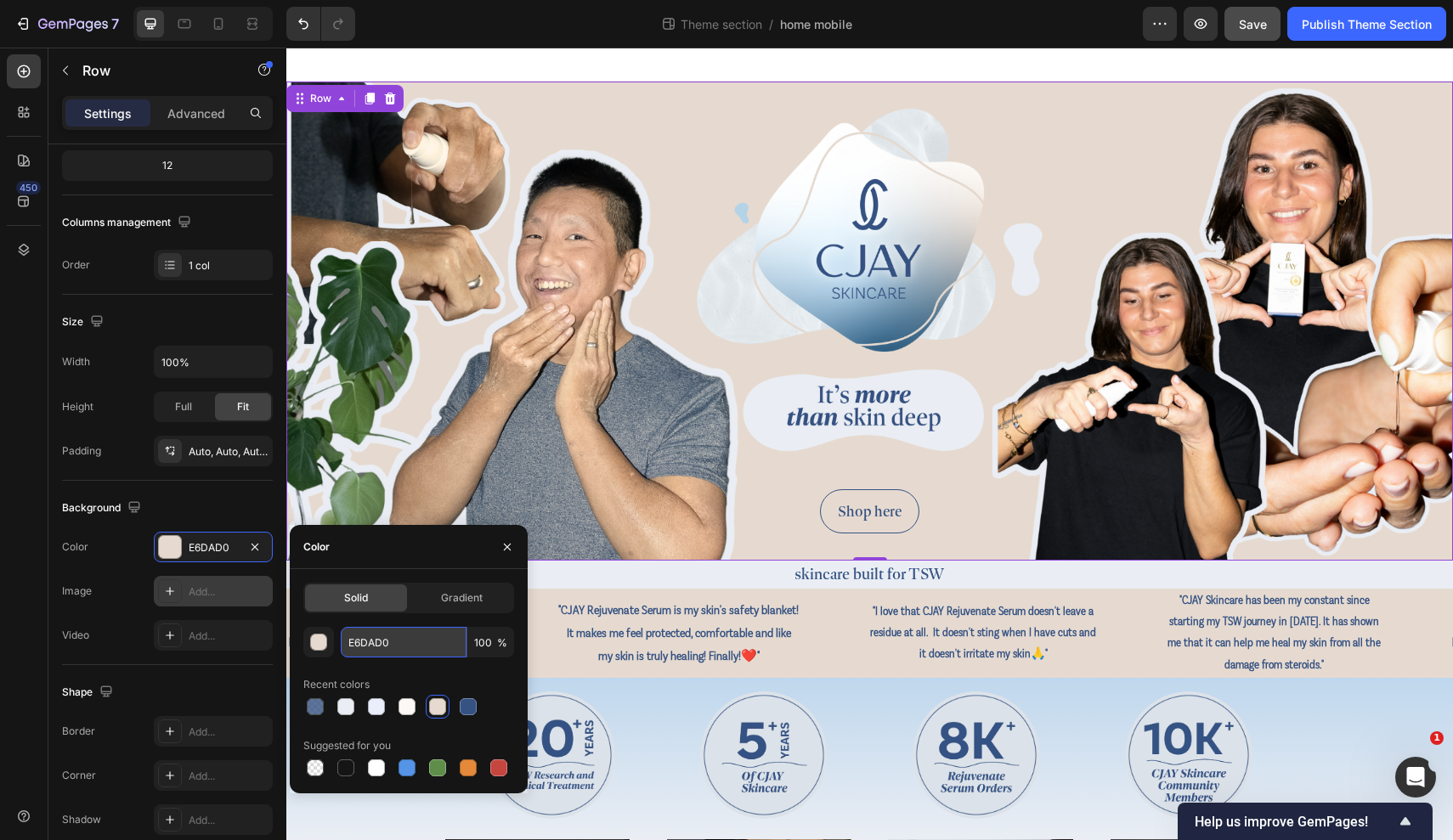
click at [385, 635] on input "E6DAD0" at bounding box center [403, 641] width 126 height 30
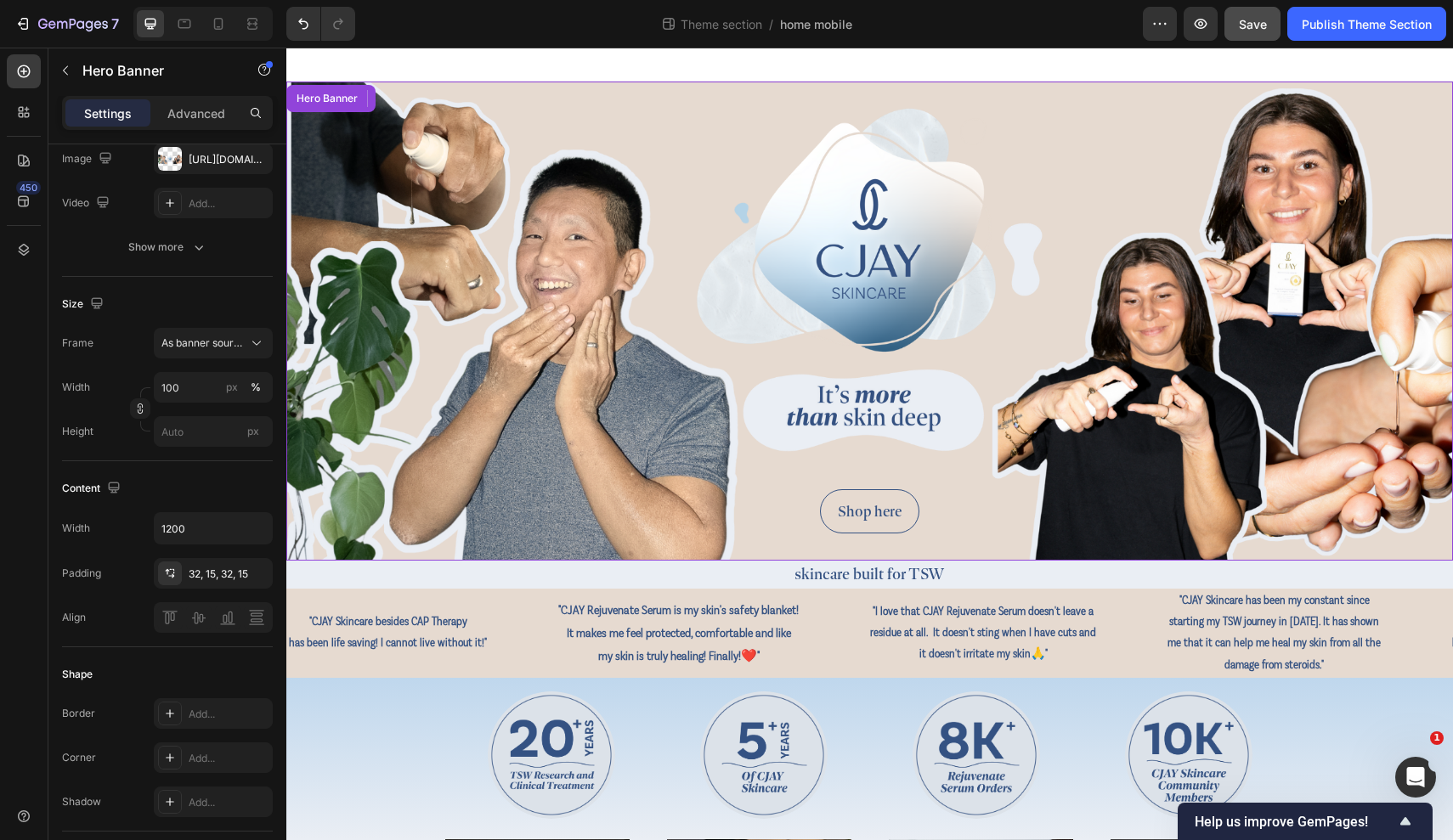
click at [737, 364] on div "Background Image" at bounding box center [870, 321] width 1167 height 479
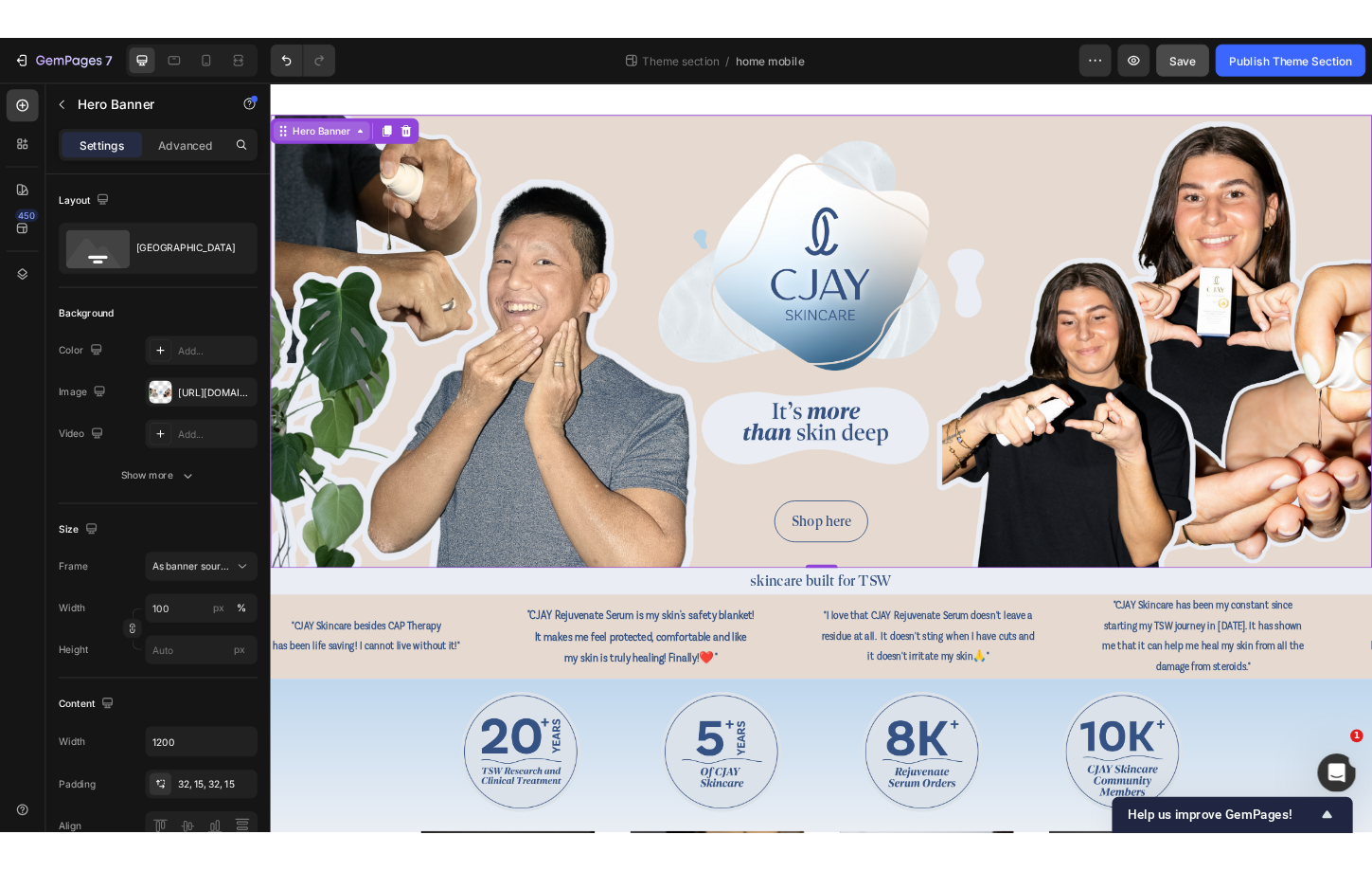
scroll to position [0, 0]
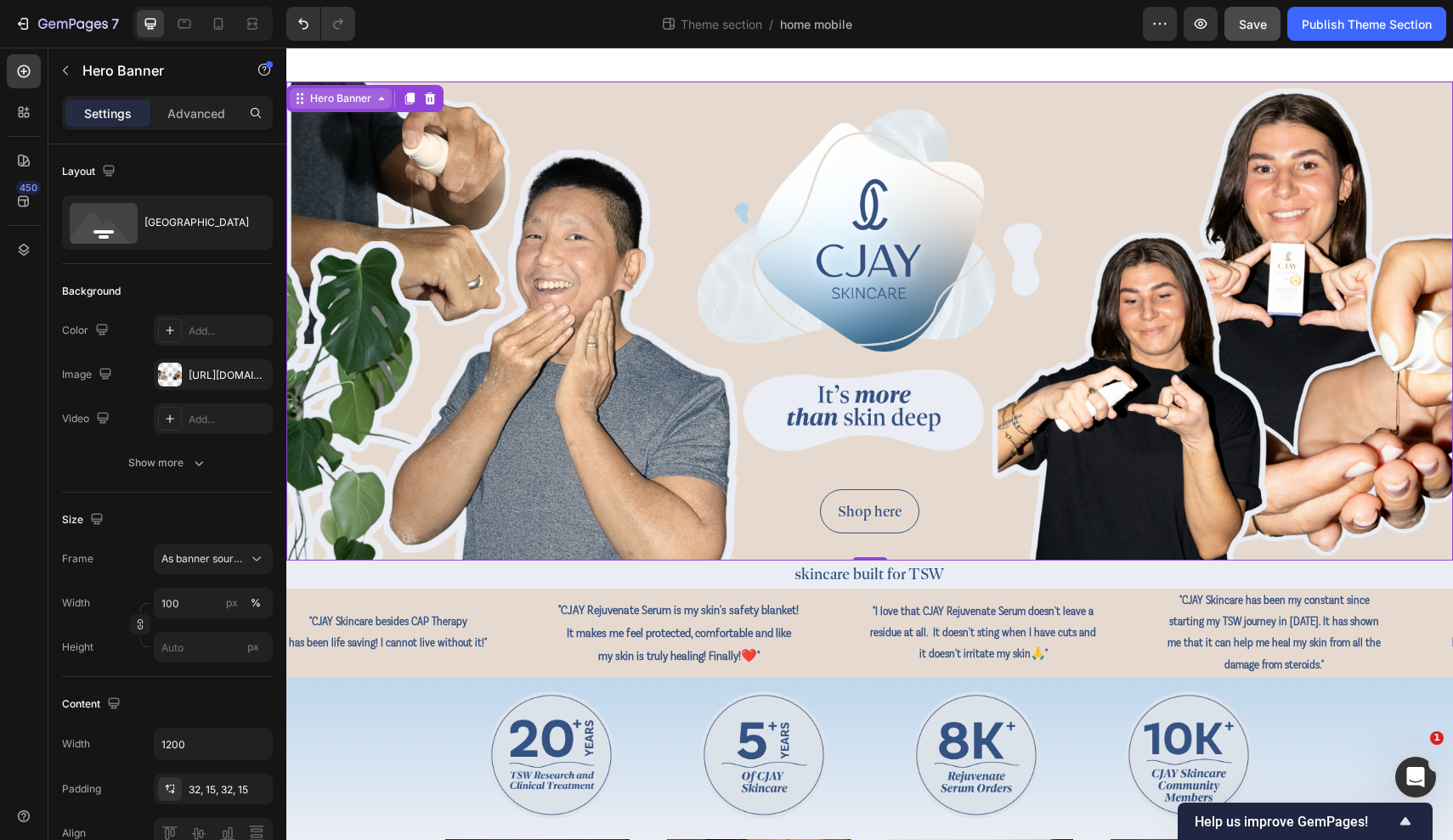
click at [329, 100] on div "Hero Banner" at bounding box center [341, 99] width 68 height 16
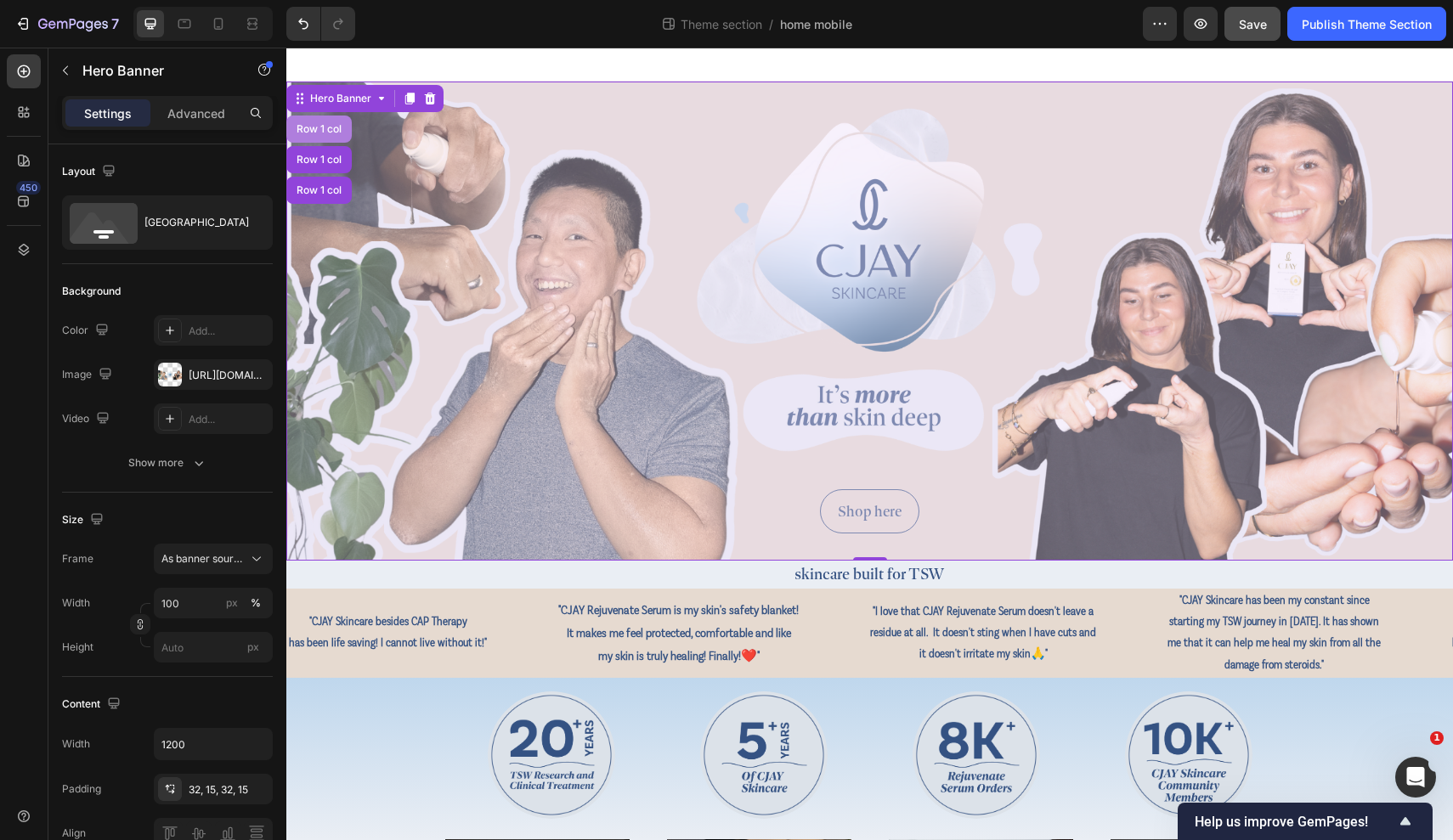
click at [329, 131] on div "Row 1 col" at bounding box center [319, 129] width 52 height 10
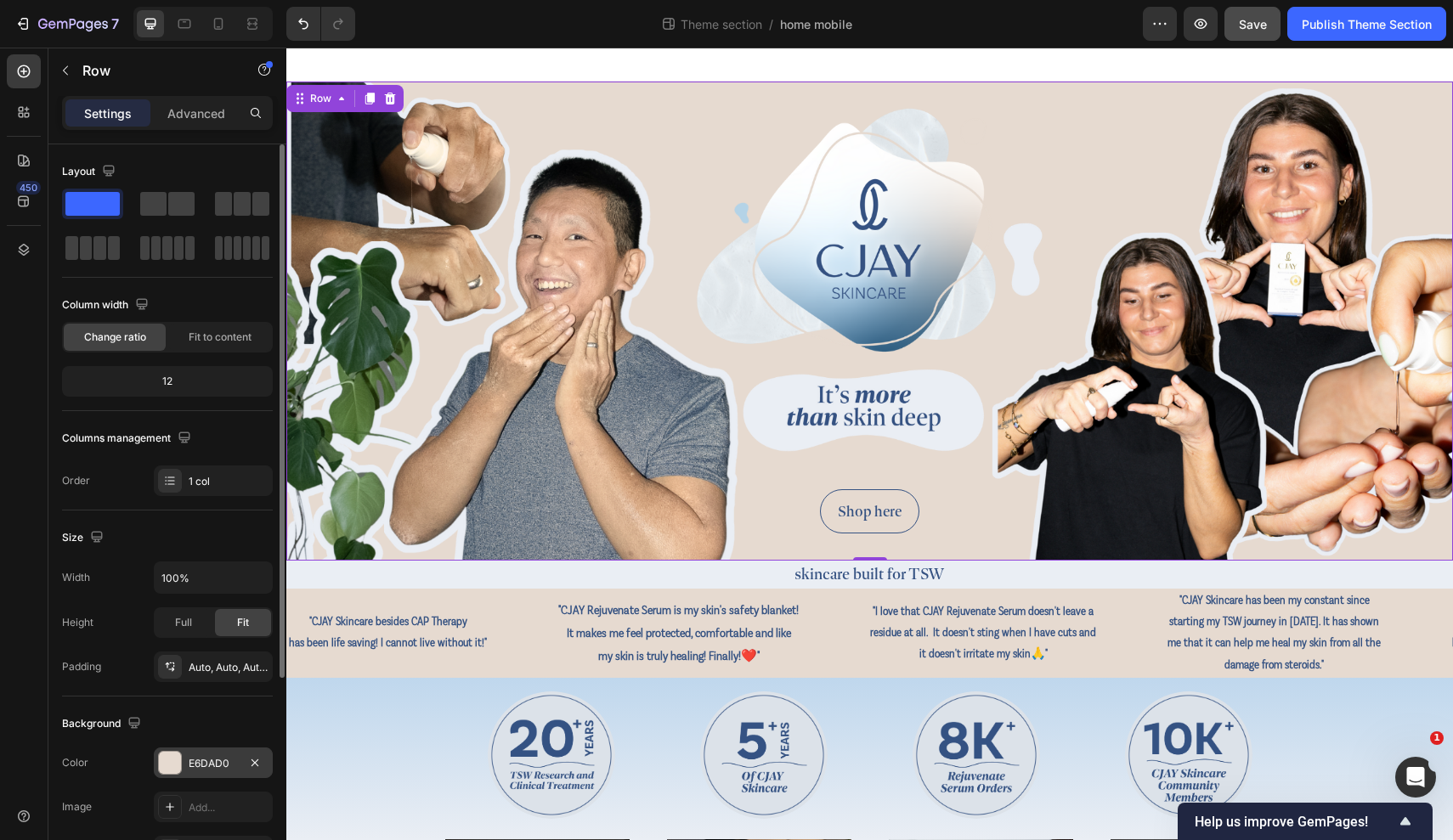
click at [212, 771] on div "E6DAD0" at bounding box center [213, 764] width 49 height 16
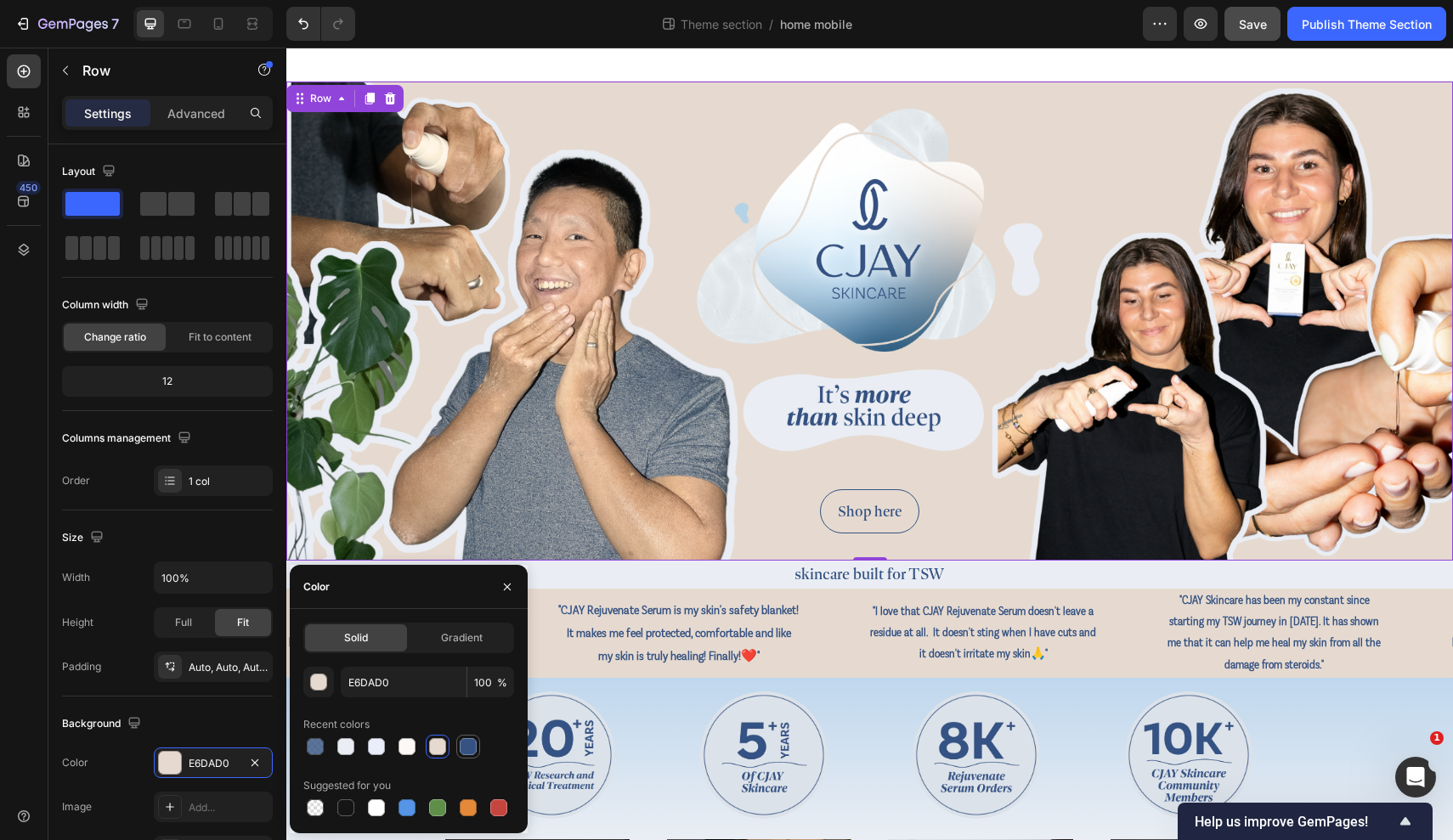
click at [476, 749] on div at bounding box center [468, 747] width 17 height 17
type input "355282"
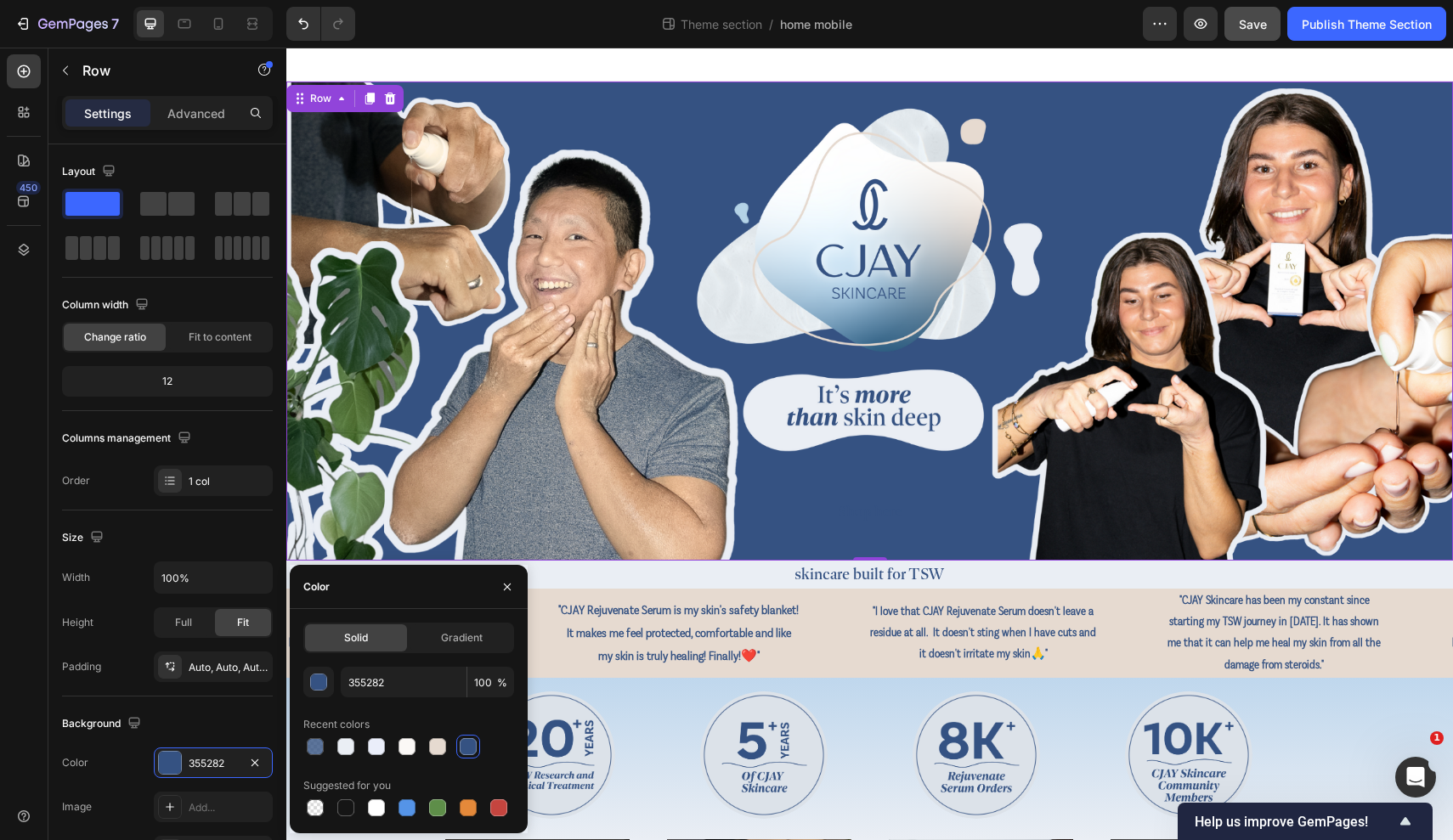
click at [617, 72] on div at bounding box center [870, 64] width 1167 height 34
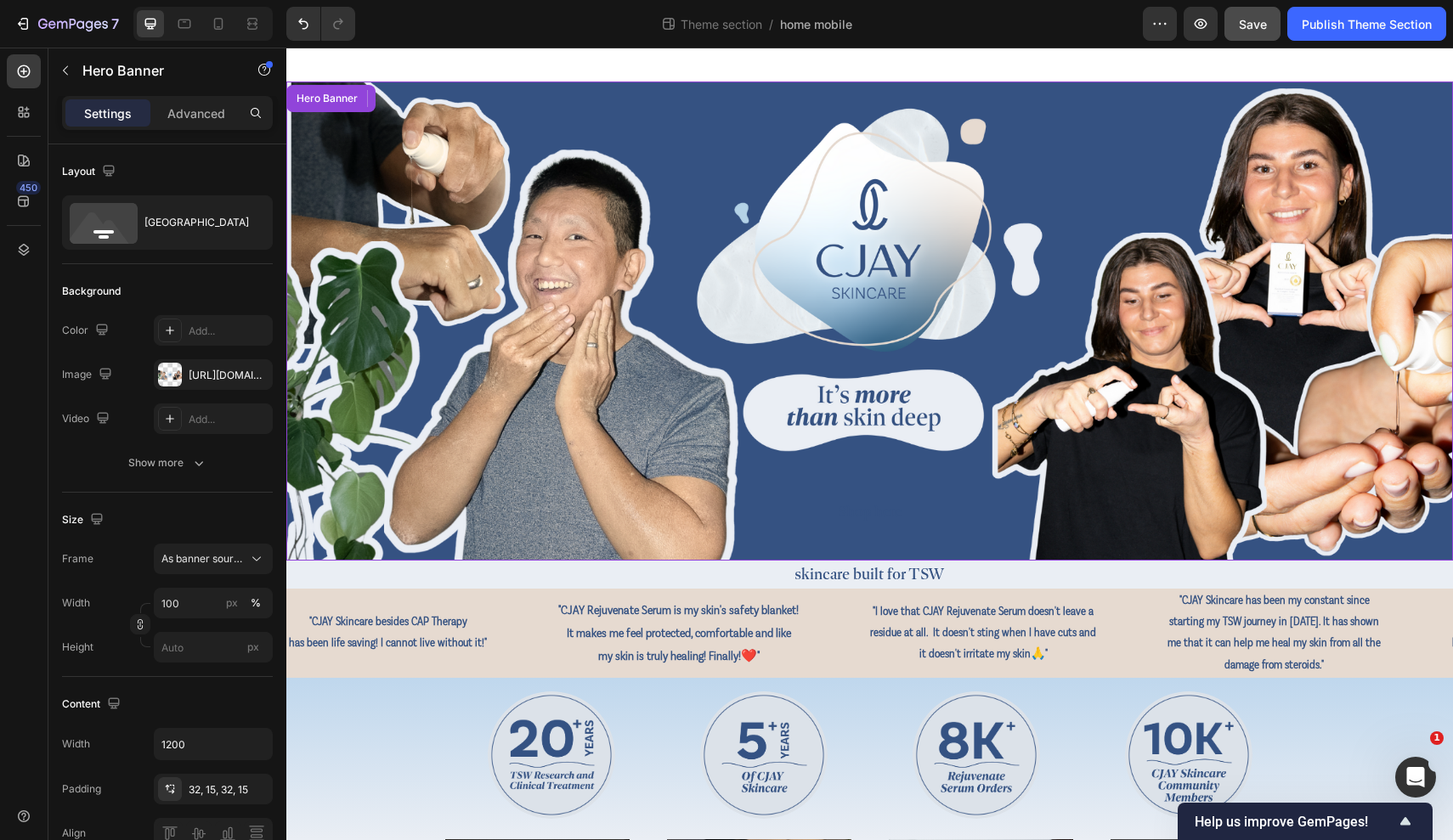
click at [535, 280] on div "Background Image" at bounding box center [870, 321] width 1167 height 479
click at [348, 97] on div "Hero Banner" at bounding box center [341, 99] width 68 height 16
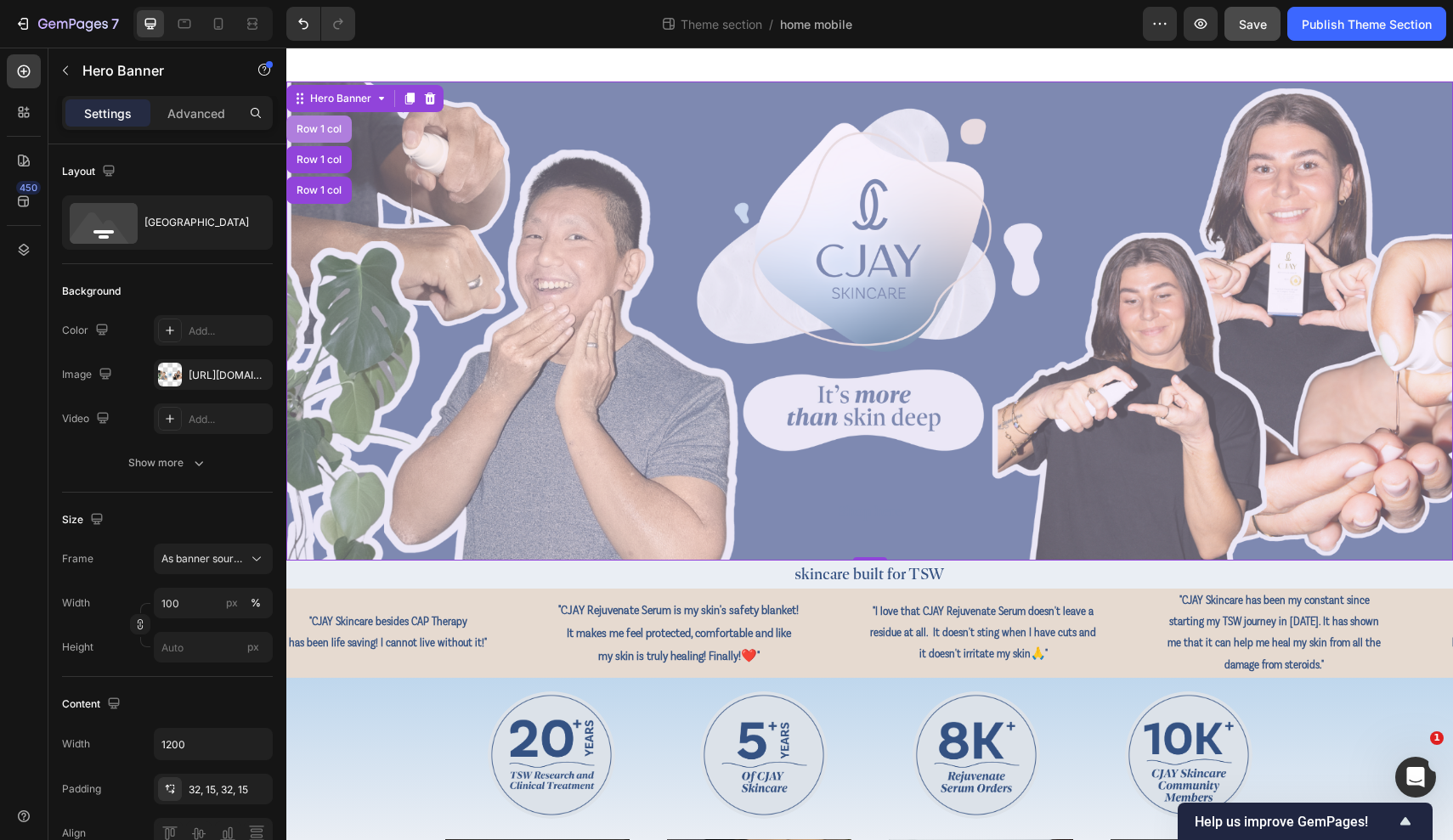
click at [333, 127] on div "Row 1 col" at bounding box center [319, 129] width 52 height 10
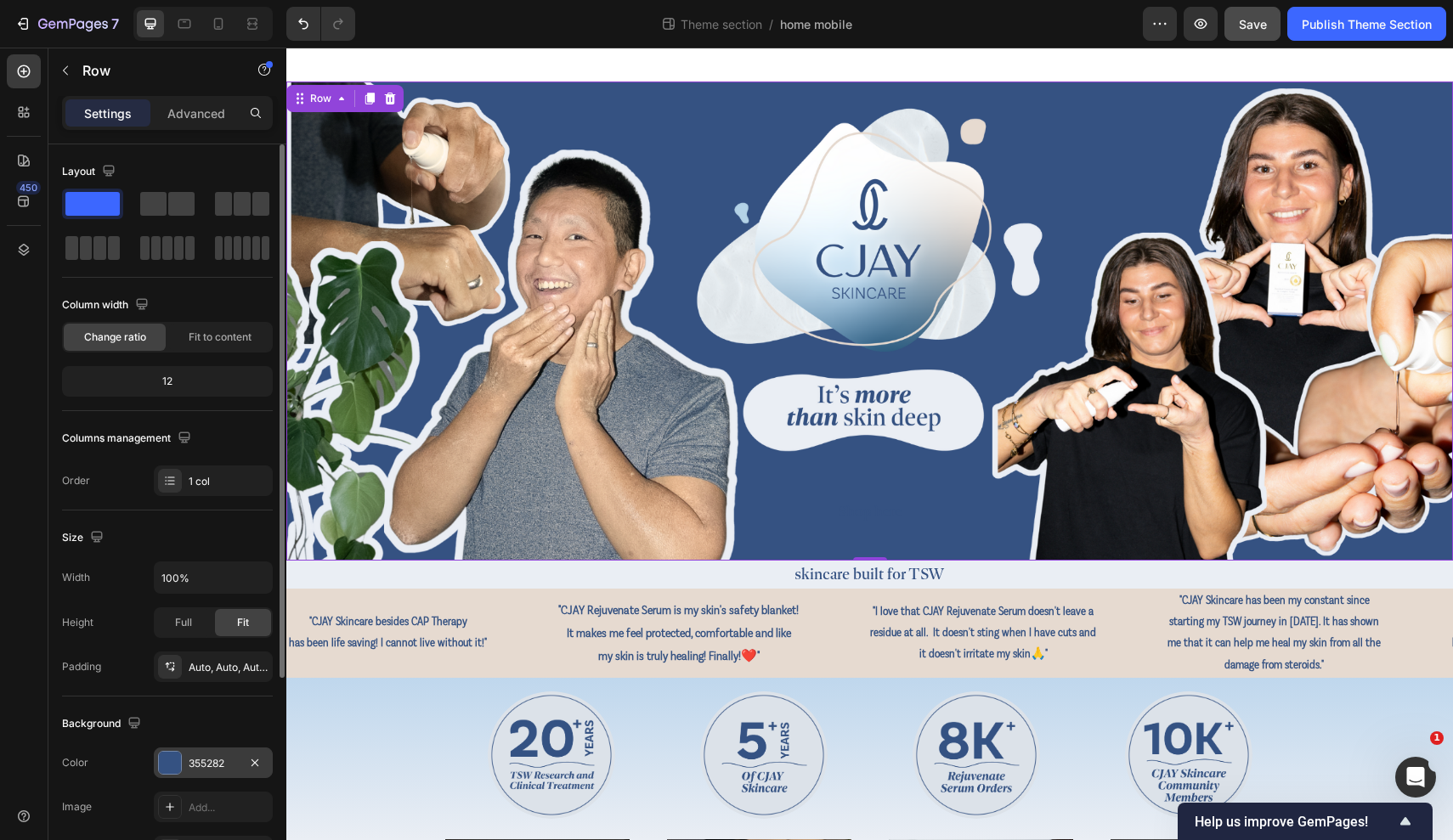
click at [222, 765] on div "355282" at bounding box center [213, 764] width 49 height 16
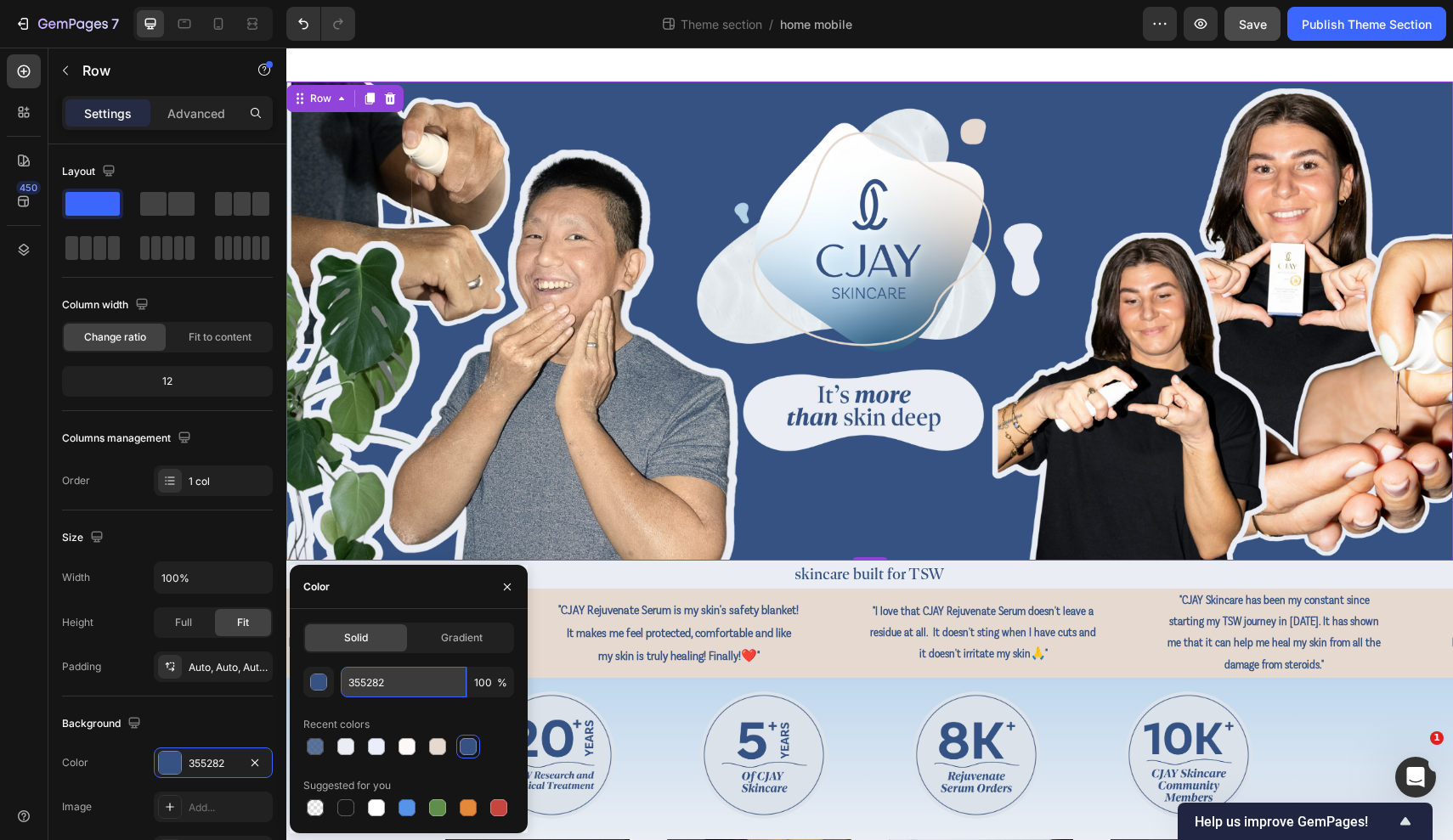
click at [360, 691] on input "355282" at bounding box center [403, 681] width 126 height 30
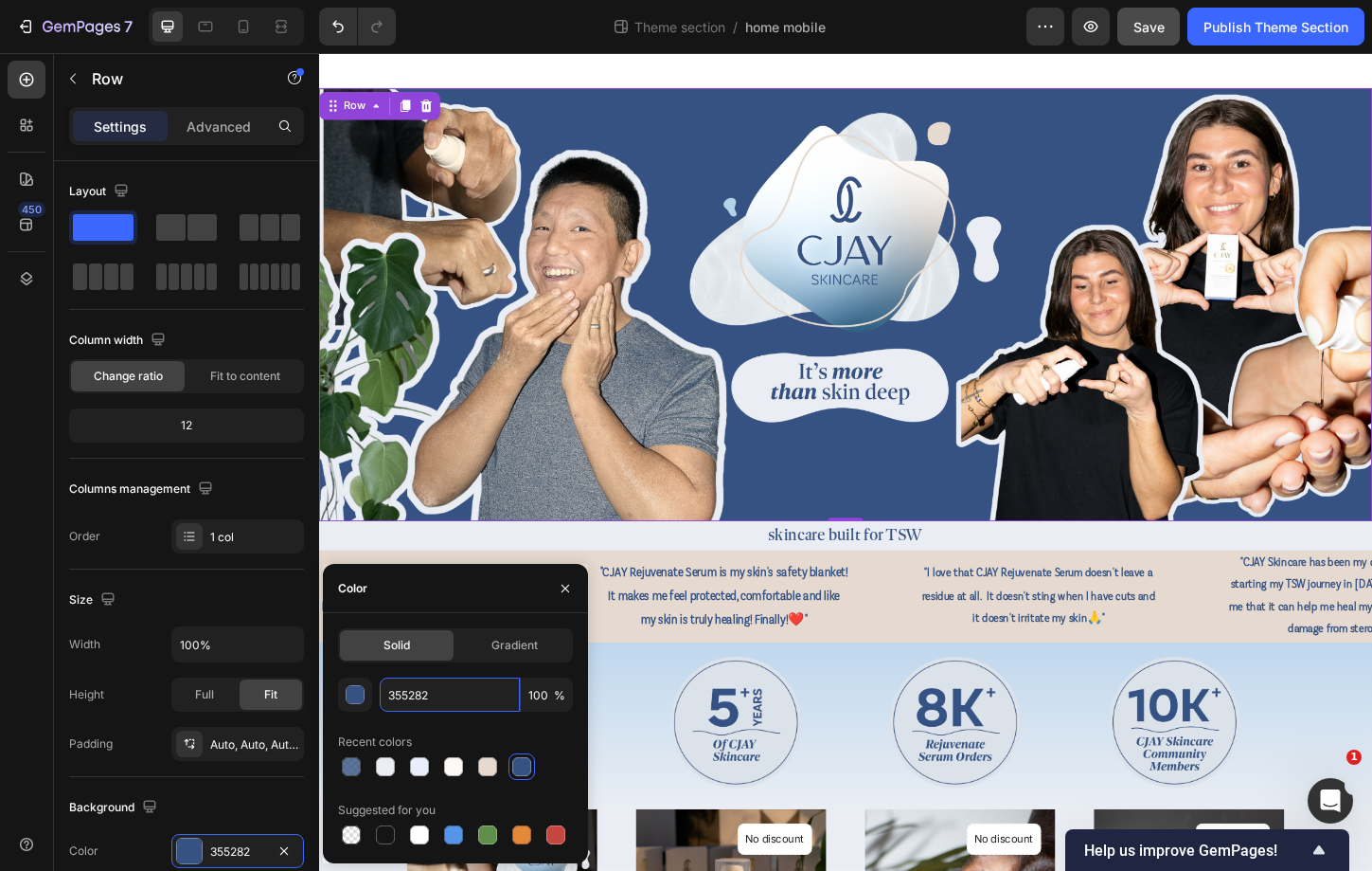
paste input "#d8dddb"
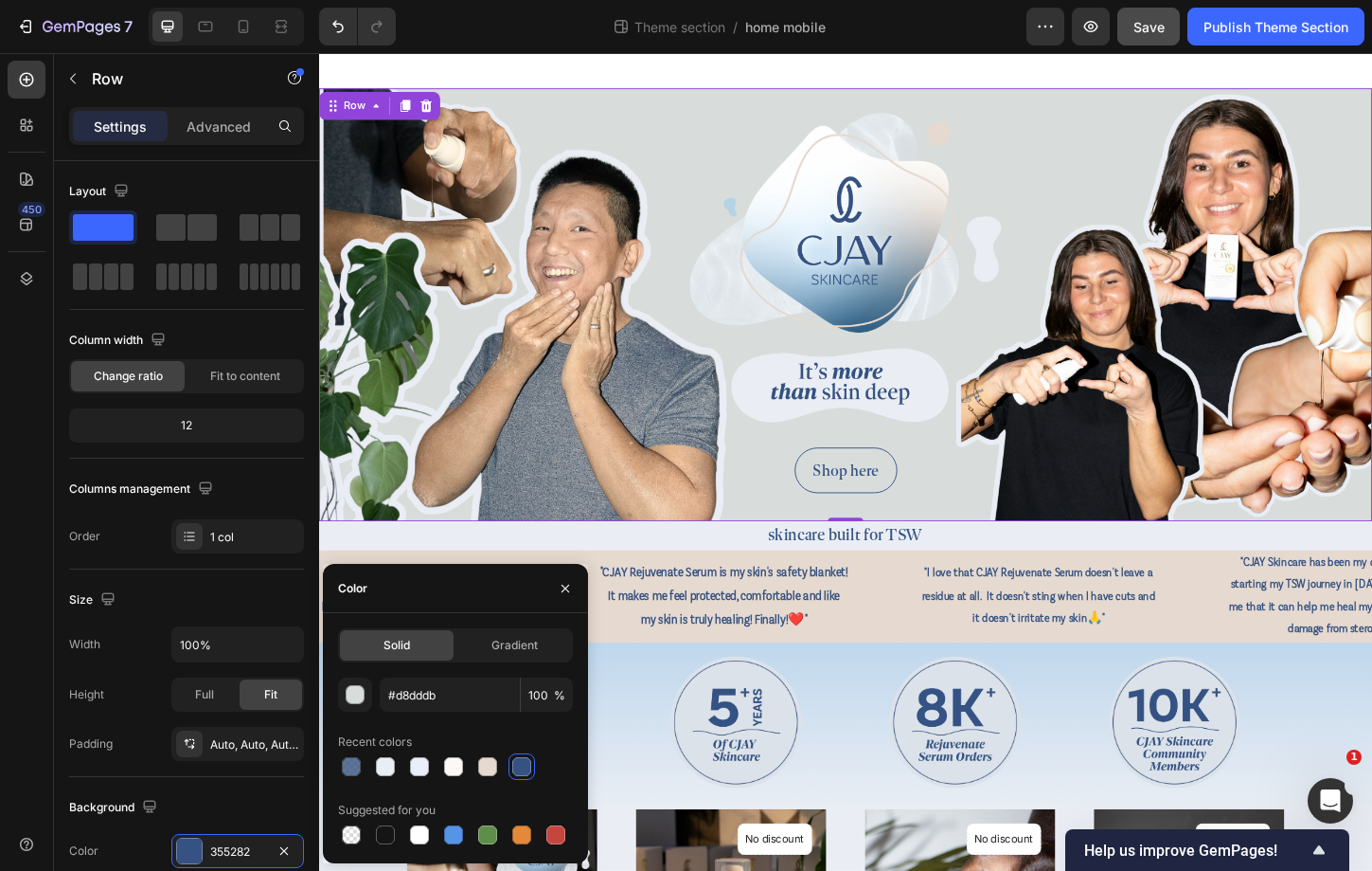
type input "D8DDDB"
click at [486, 745] on div "Recent colors" at bounding box center [455, 741] width 235 height 30
drag, startPoint x: 1175, startPoint y: 124, endPoint x: 899, endPoint y: 72, distance: 280.9
click at [899, 72] on div at bounding box center [887, 72] width 1136 height 38
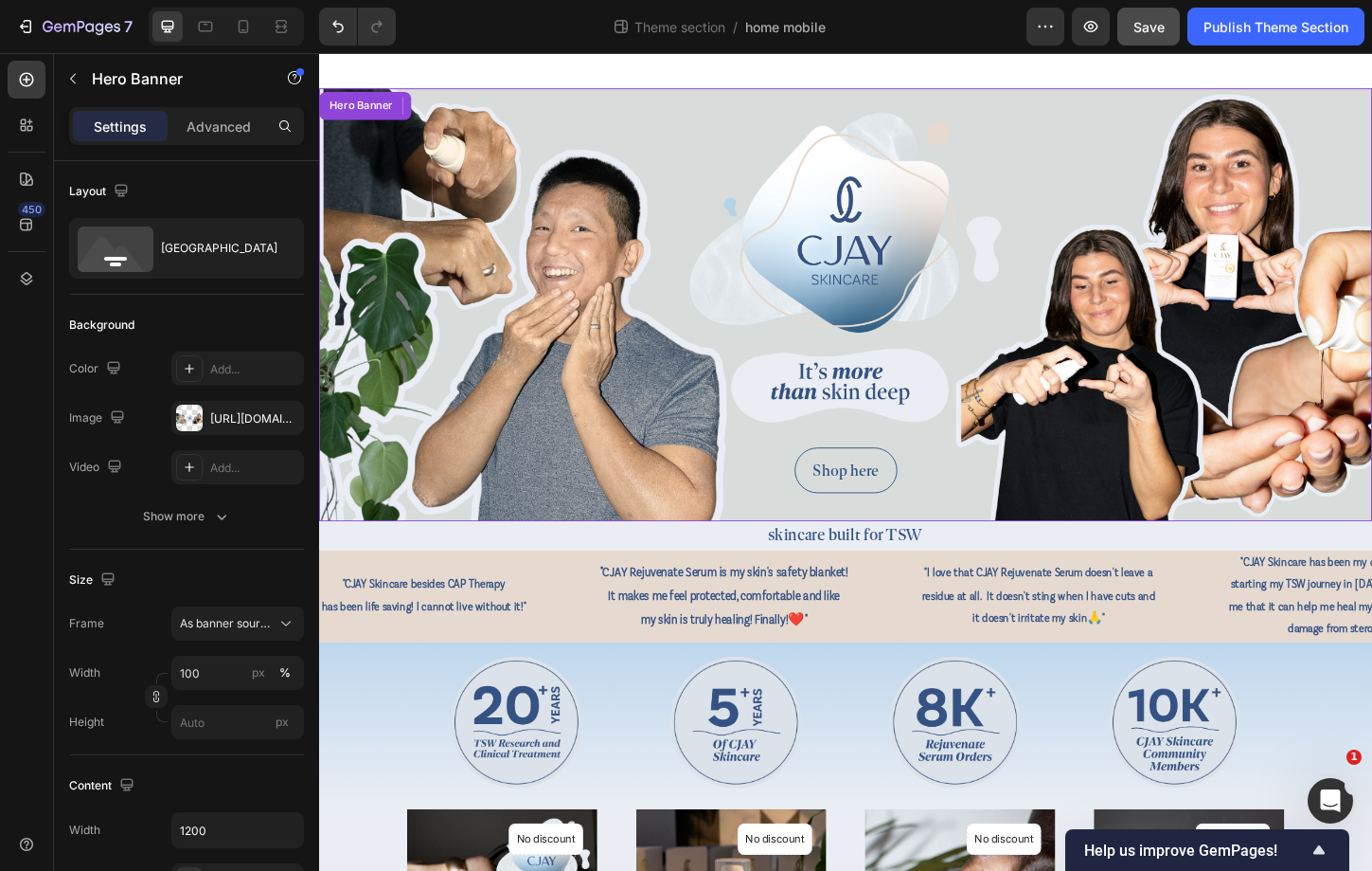
click at [1081, 179] on div "Background Image" at bounding box center [887, 324] width 1136 height 467
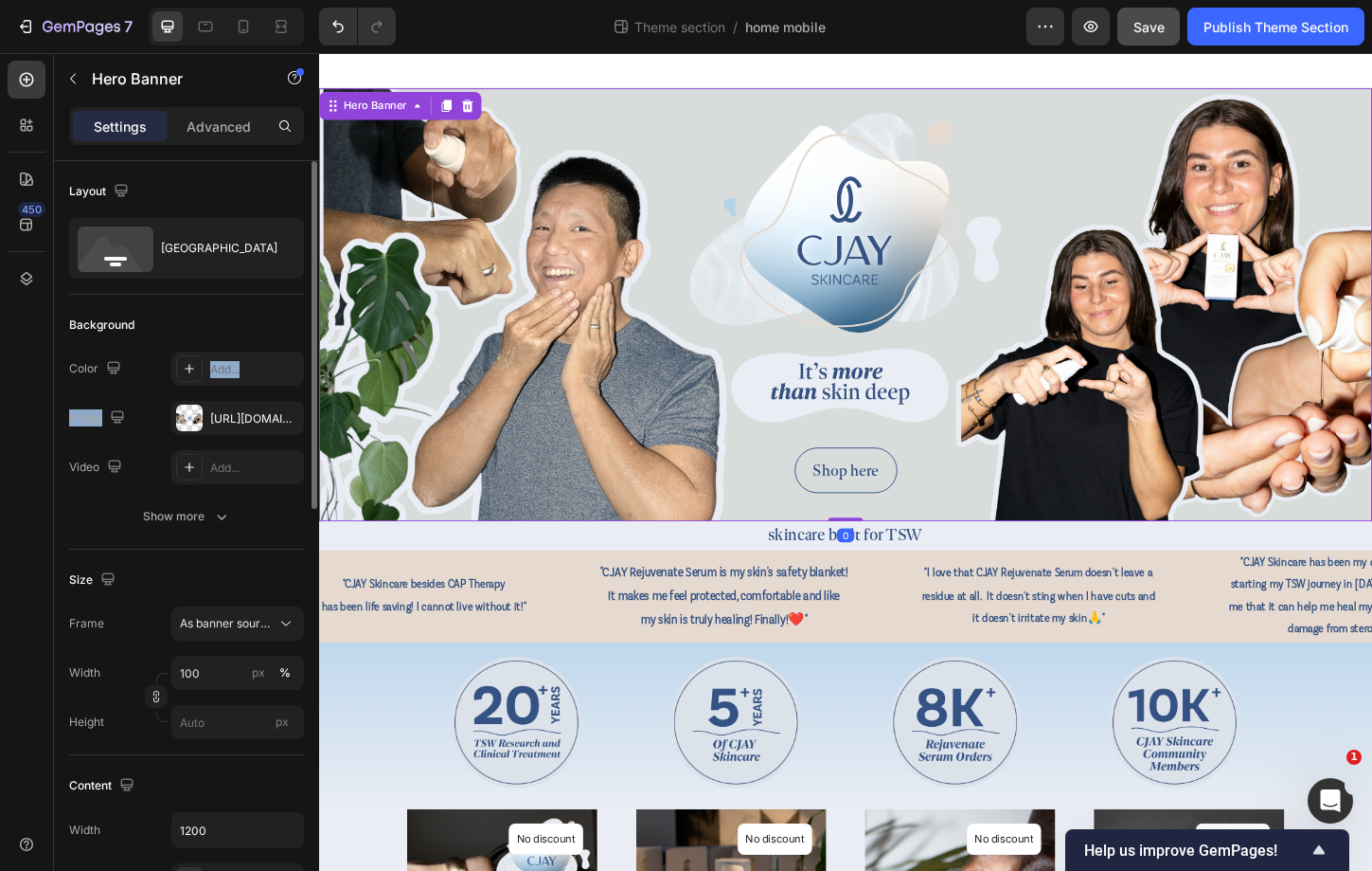
drag, startPoint x: 206, startPoint y: 421, endPoint x: 228, endPoint y: 349, distance: 75.3
click at [228, 349] on div "Background The changes might be hidden by the video. Color Add... Image [URL][D…" at bounding box center [186, 422] width 235 height 255
click at [228, 348] on div "Background The changes might be hidden by the video. Color Add... Image [URL][D…" at bounding box center [186, 422] width 235 height 255
drag, startPoint x: 685, startPoint y: 162, endPoint x: 369, endPoint y: 114, distance: 319.6
click at [369, 114] on div "Hero Banner" at bounding box center [380, 110] width 75 height 17
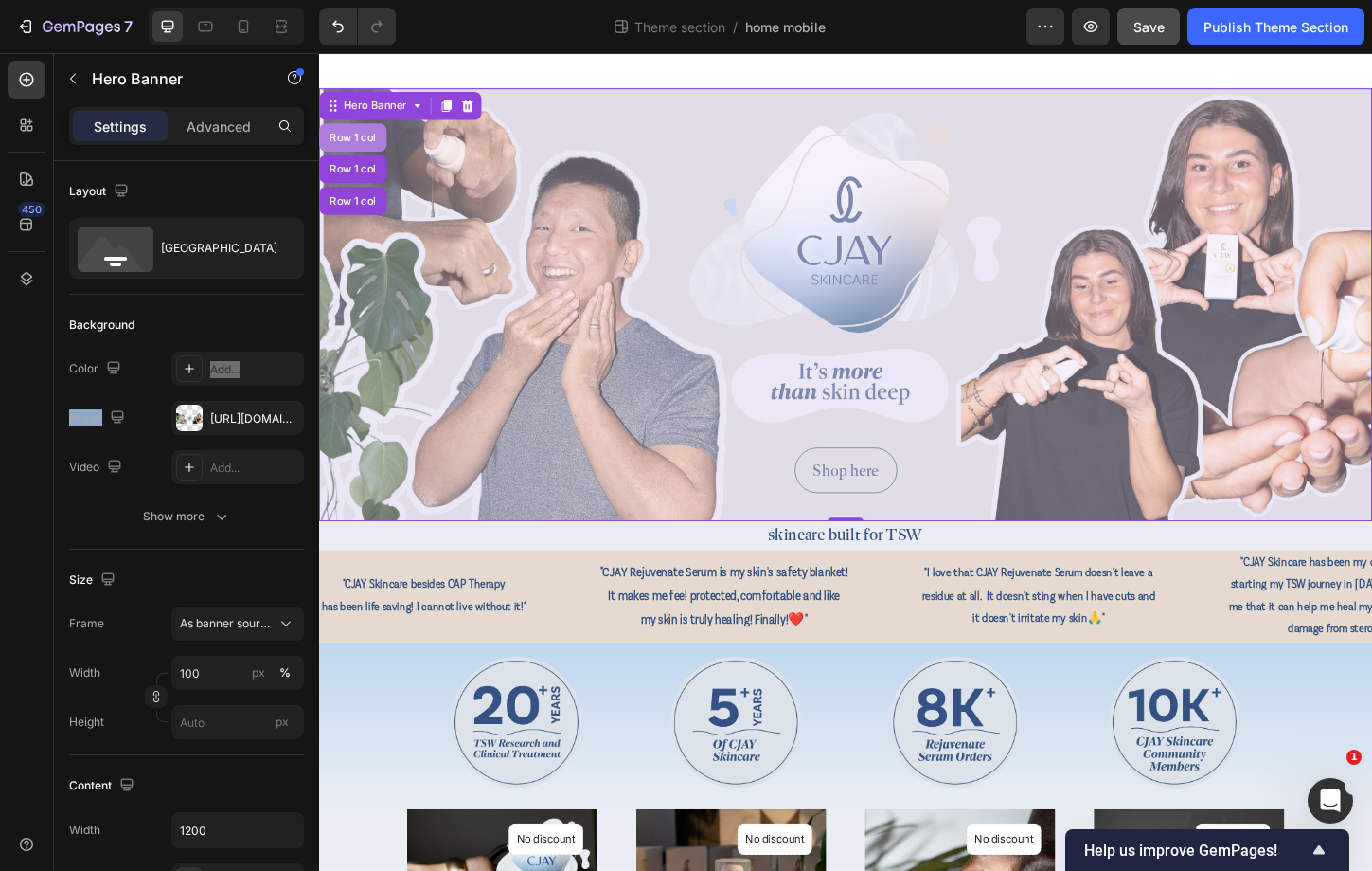
click at [366, 133] on div "Row 1 col" at bounding box center [355, 143] width 72 height 30
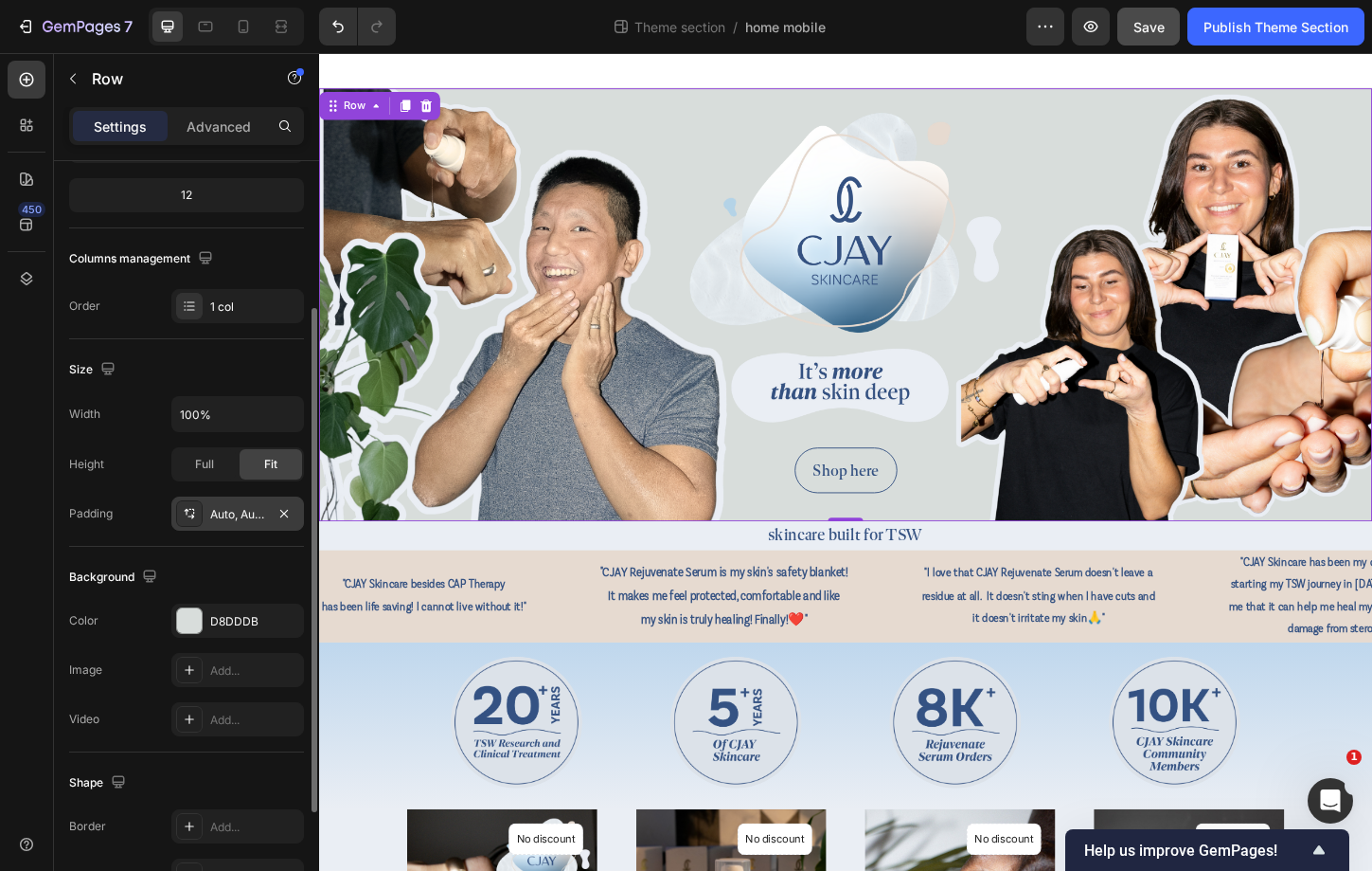
scroll to position [256, 0]
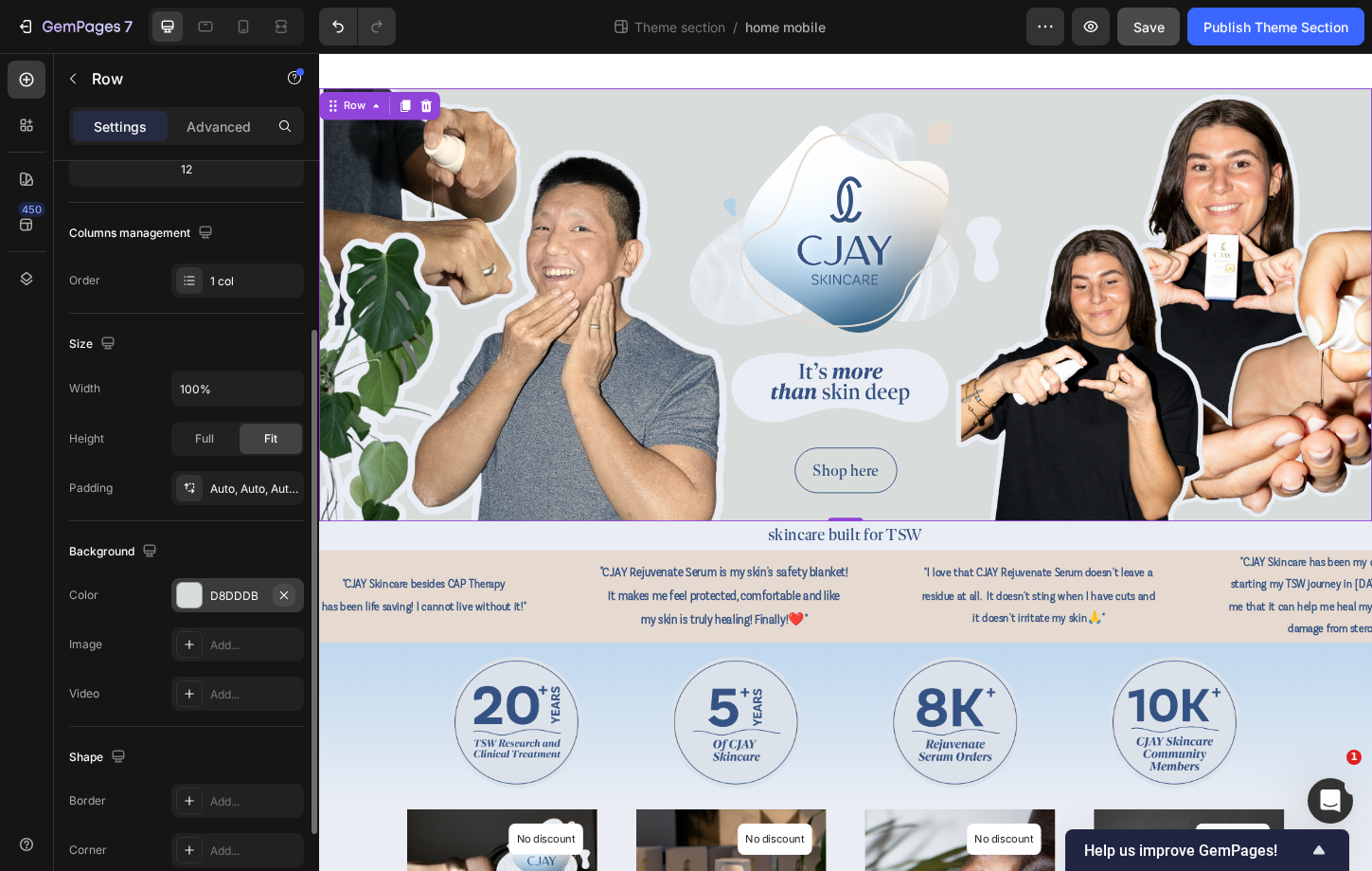
click at [289, 594] on icon "button" at bounding box center [284, 595] width 15 height 15
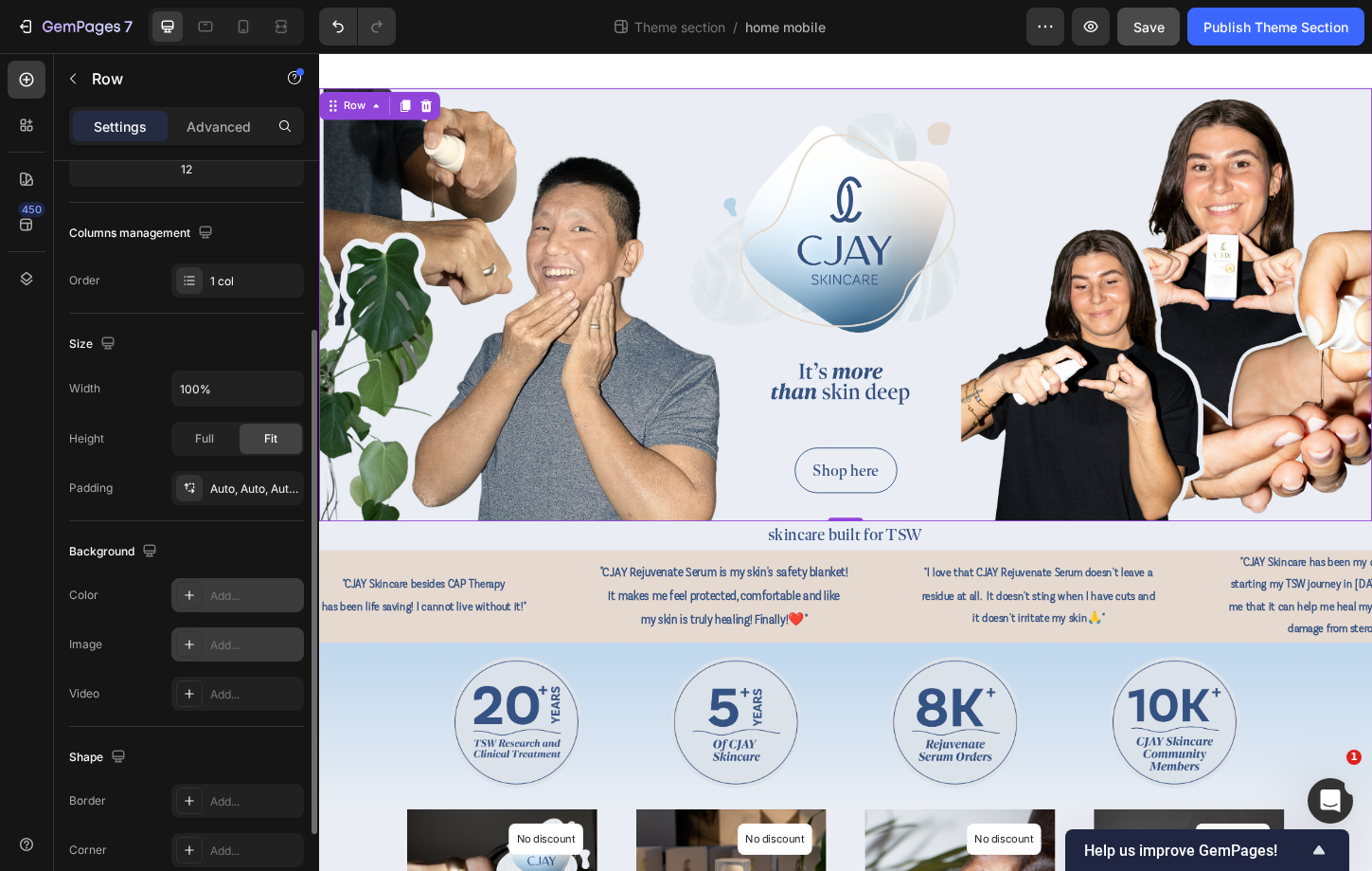
click at [244, 634] on div "Add..." at bounding box center [237, 644] width 132 height 34
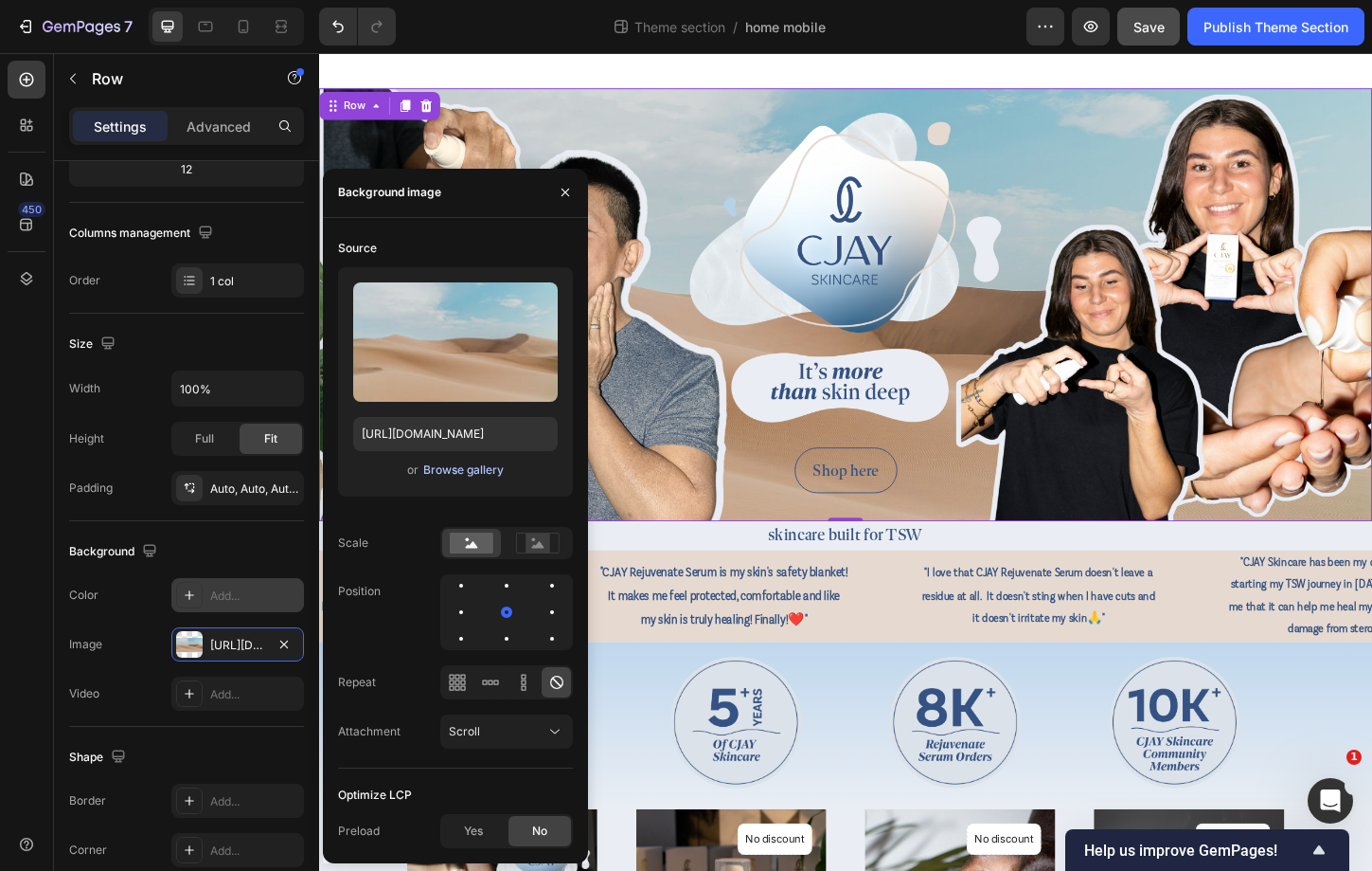
click at [483, 463] on div "Browse gallery" at bounding box center [463, 470] width 80 height 17
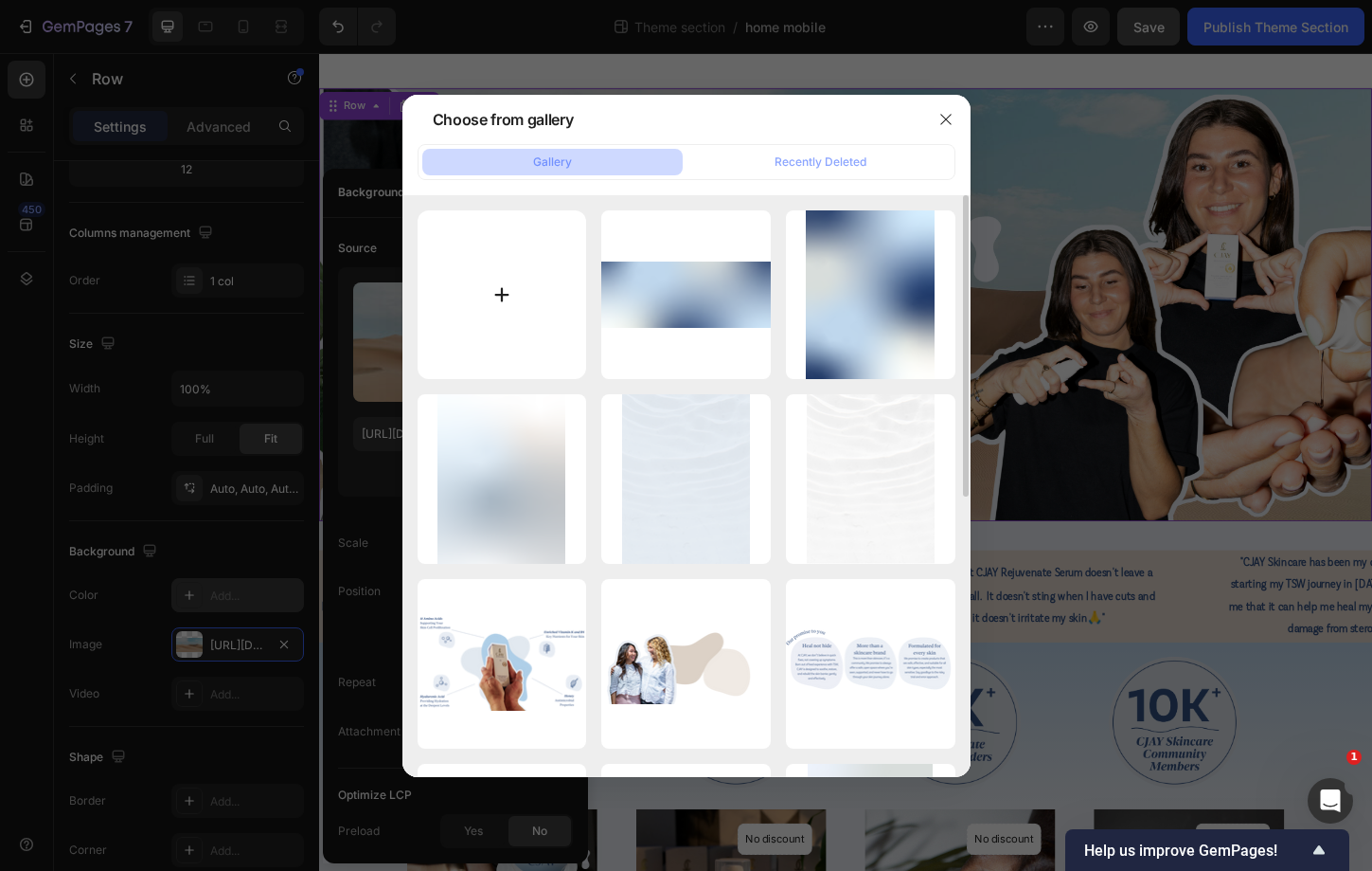
click at [450, 293] on input "file" at bounding box center [501, 295] width 169 height 169
type input "C:\fakepath\fewq.png"
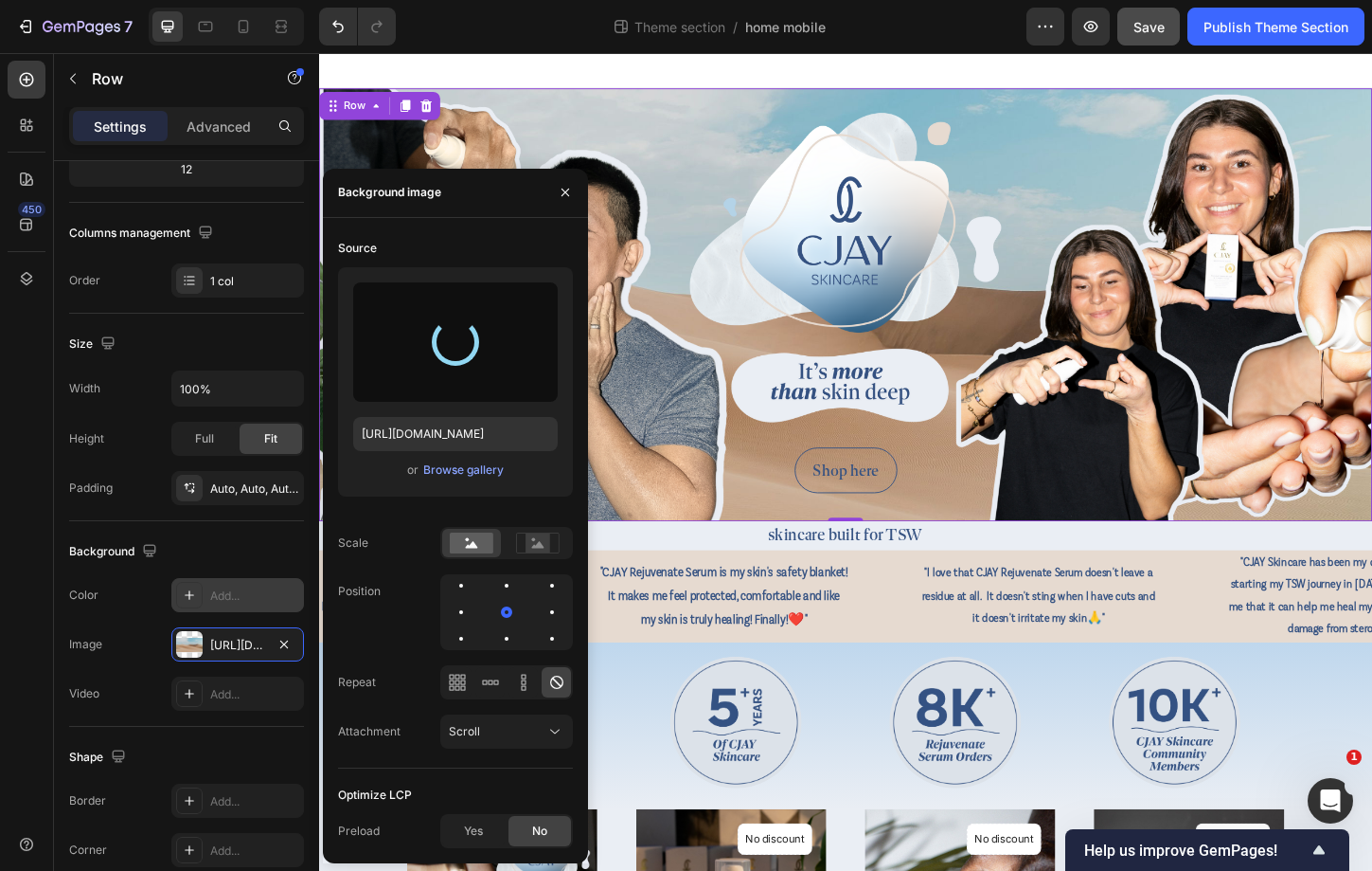
type input "[URL][DOMAIN_NAME]"
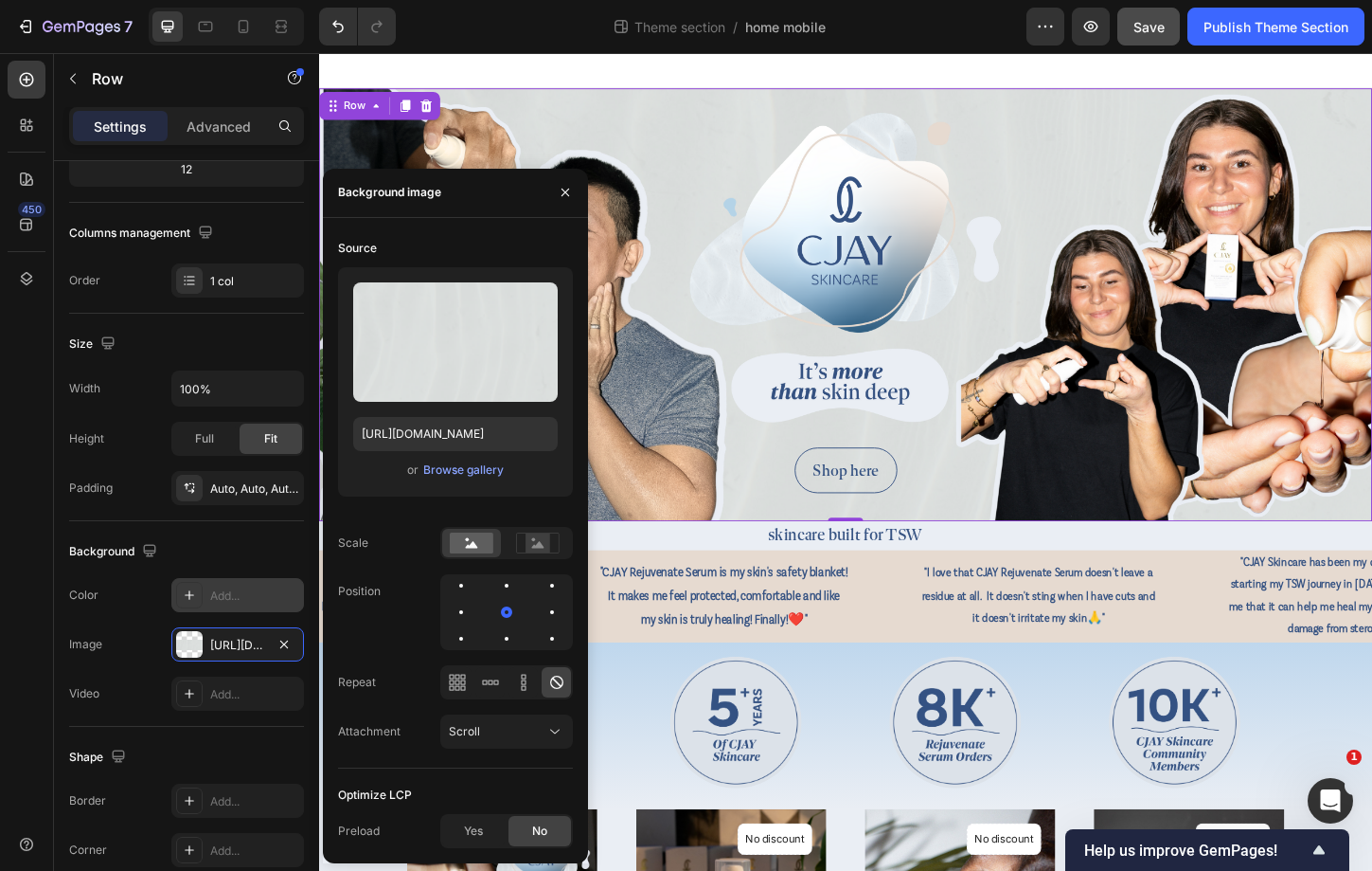
drag, startPoint x: 1253, startPoint y: 112, endPoint x: 982, endPoint y: 59, distance: 276.1
click at [982, 59] on div at bounding box center [887, 72] width 1136 height 38
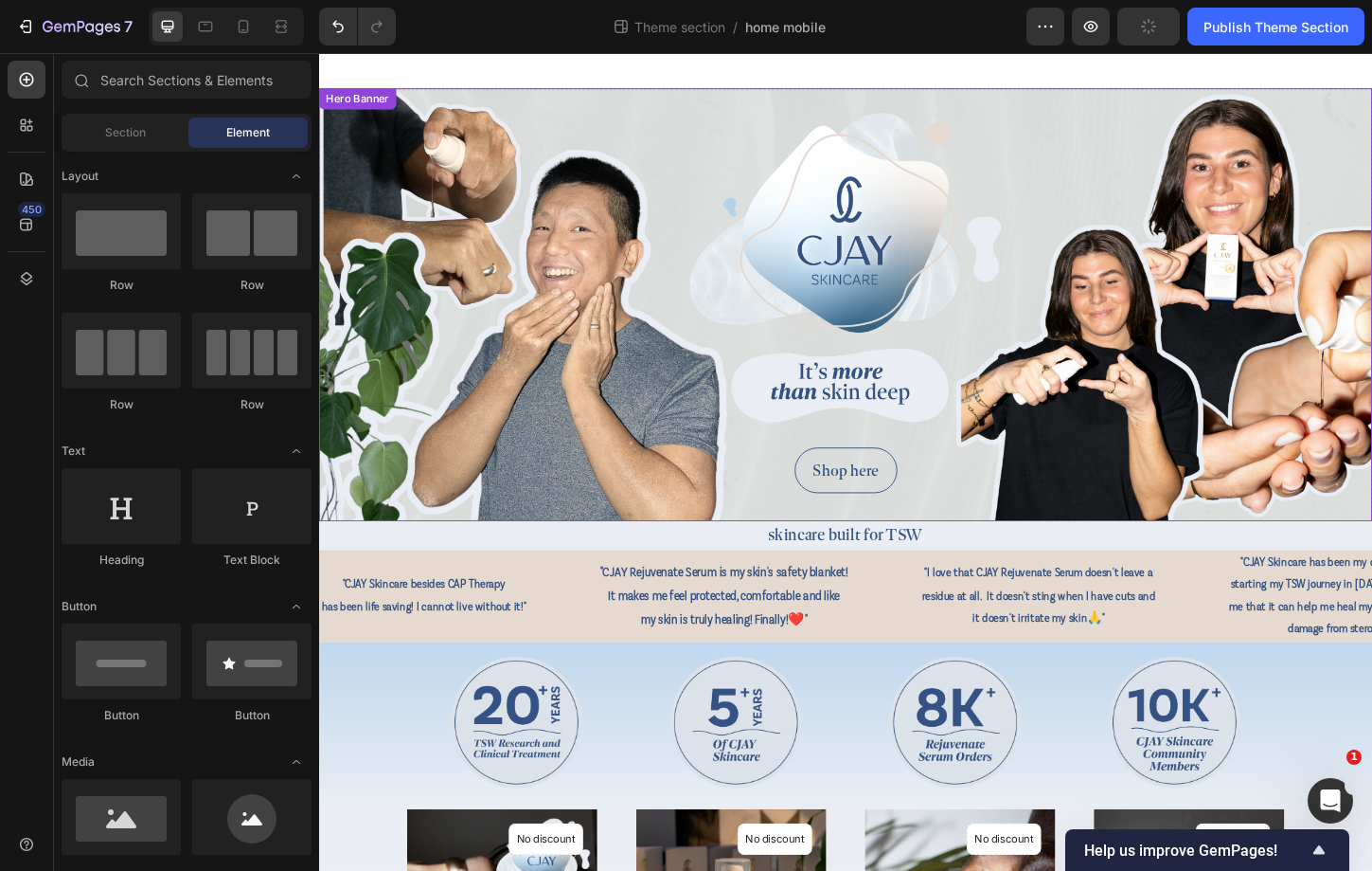
click at [587, 108] on div "Background Image" at bounding box center [887, 324] width 1136 height 467
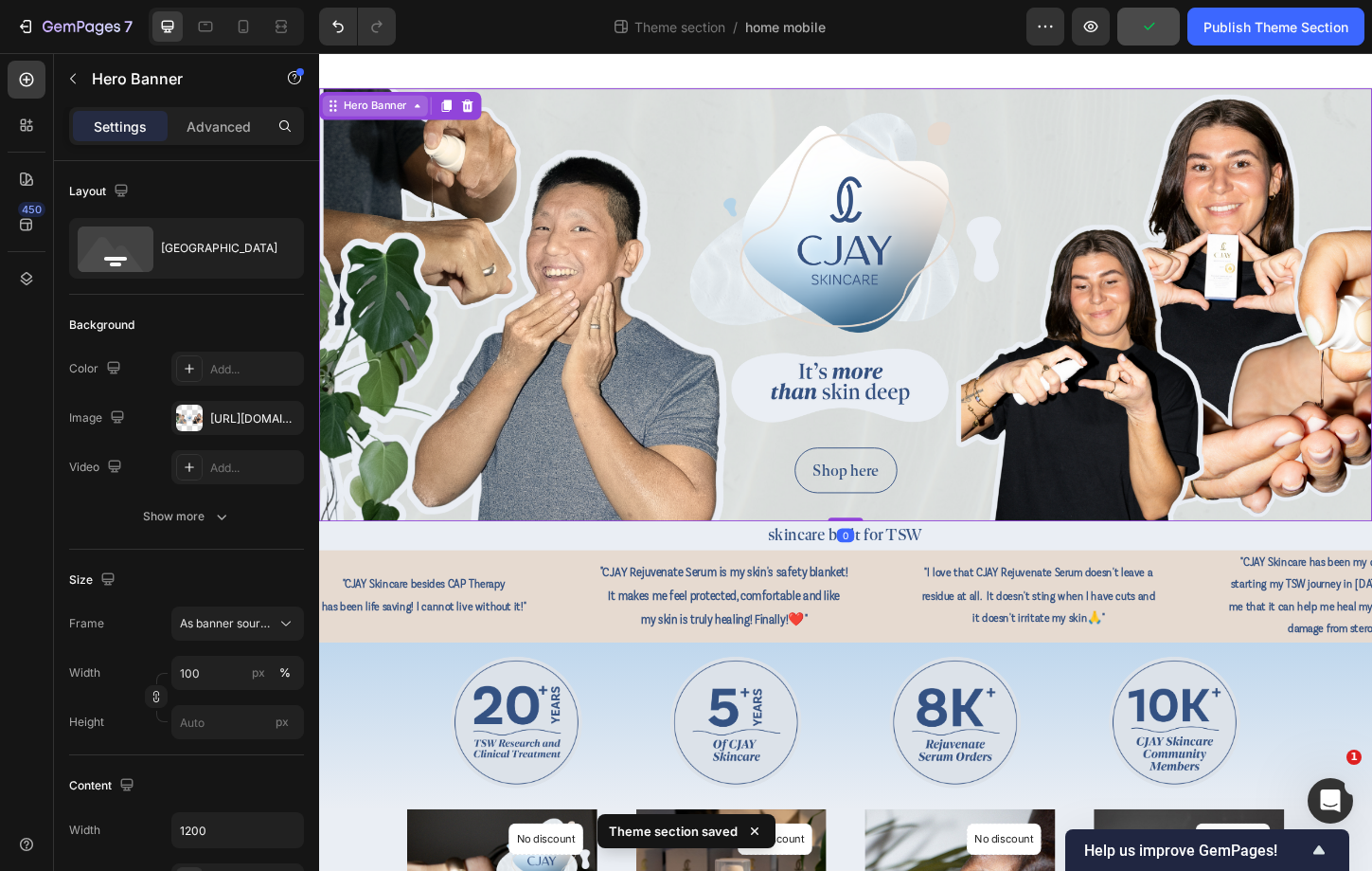
click at [412, 106] on div "Hero Banner" at bounding box center [380, 110] width 75 height 17
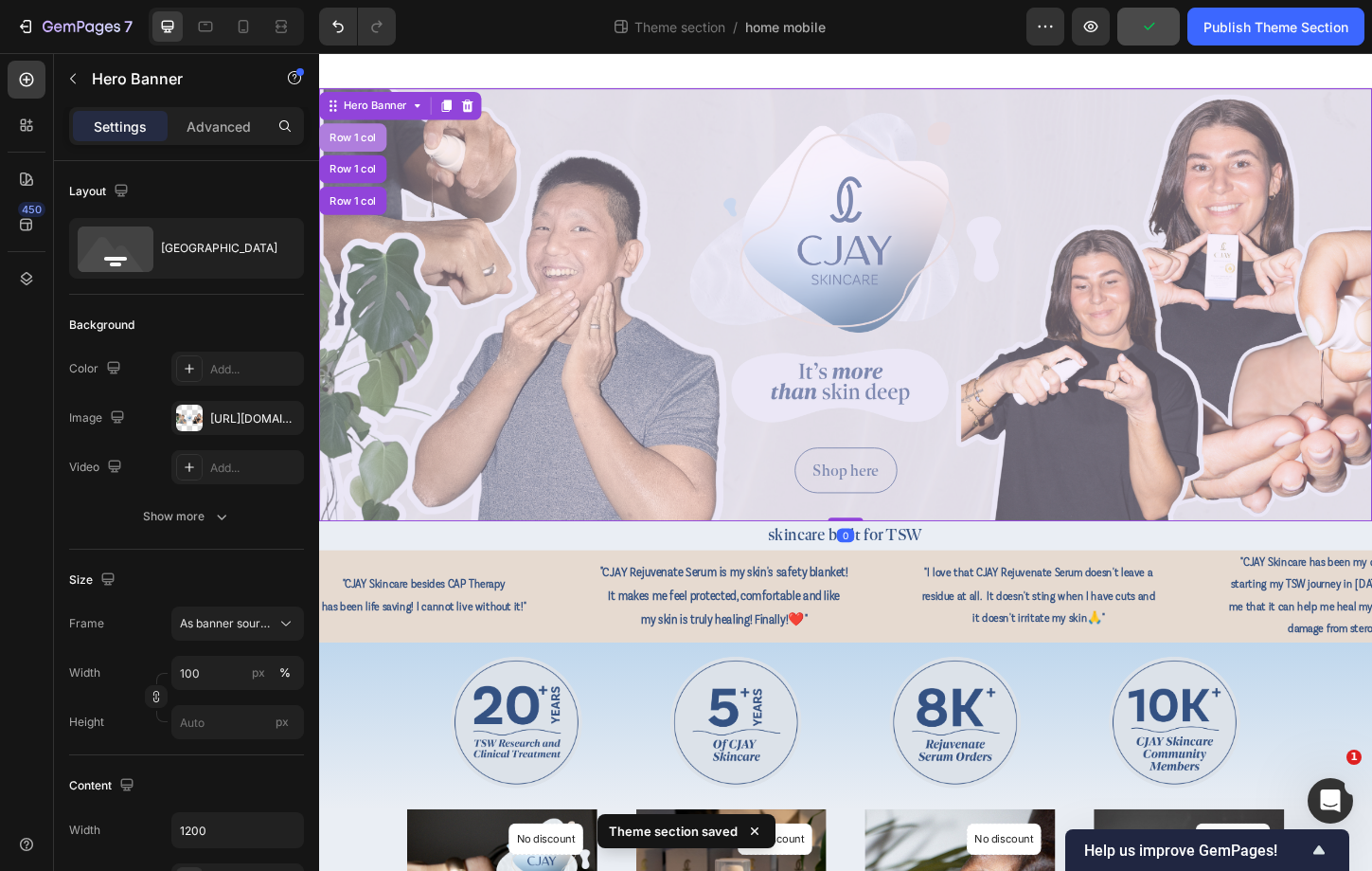
click at [361, 149] on div "Row 1 col" at bounding box center [356, 144] width 58 height 12
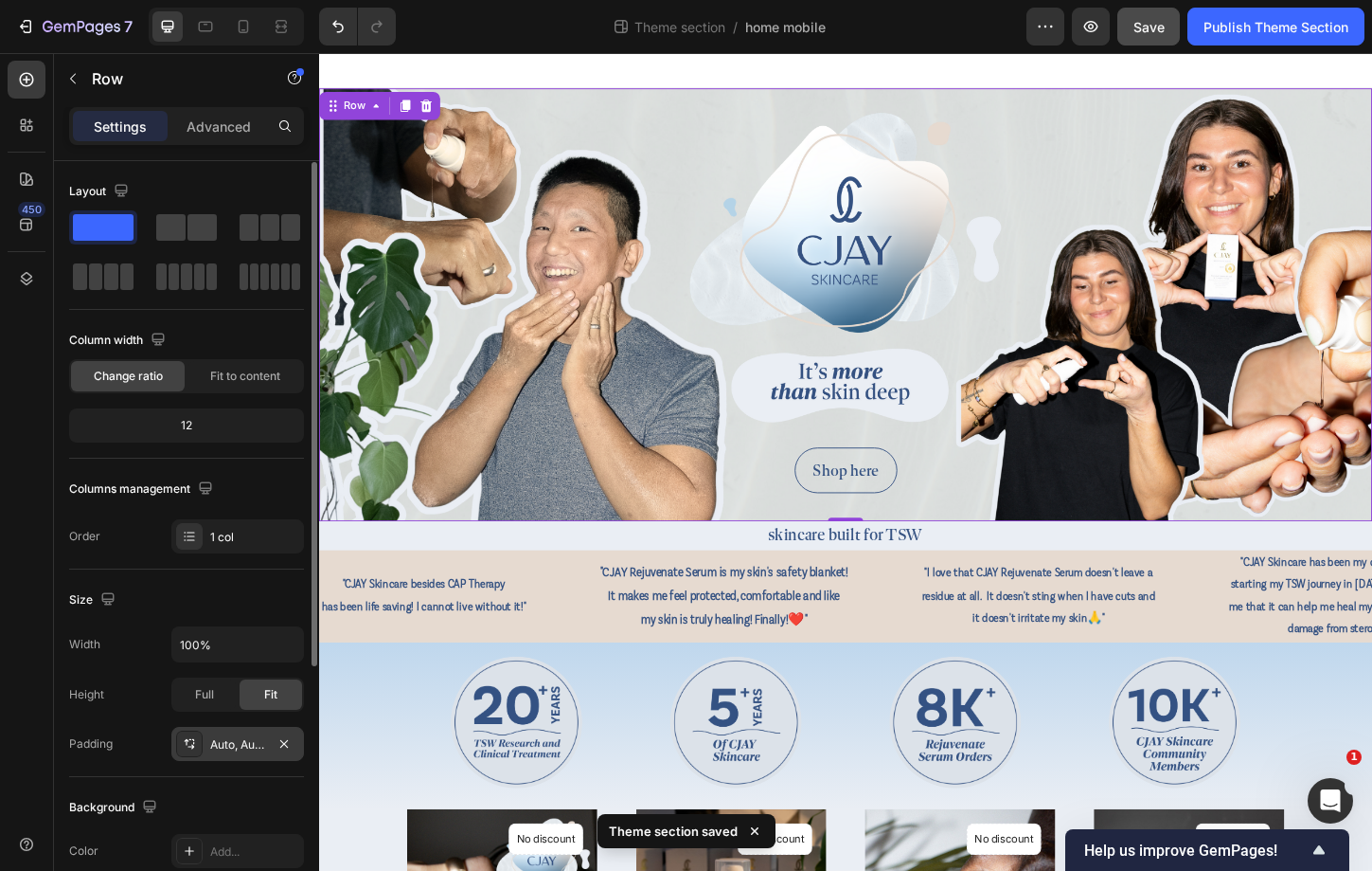
scroll to position [392, 0]
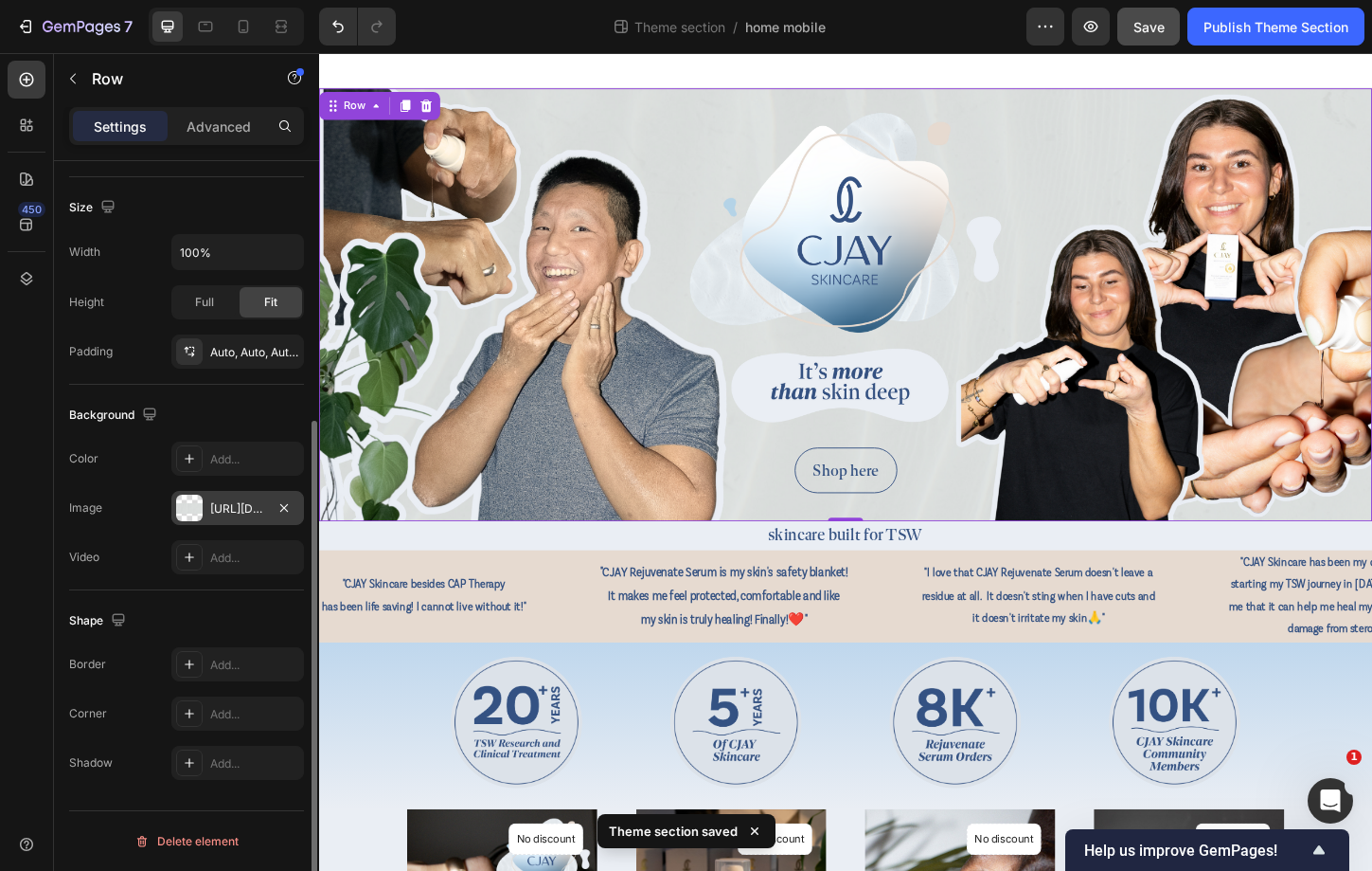
click at [214, 510] on div "[URL][DOMAIN_NAME]" at bounding box center [238, 509] width 55 height 17
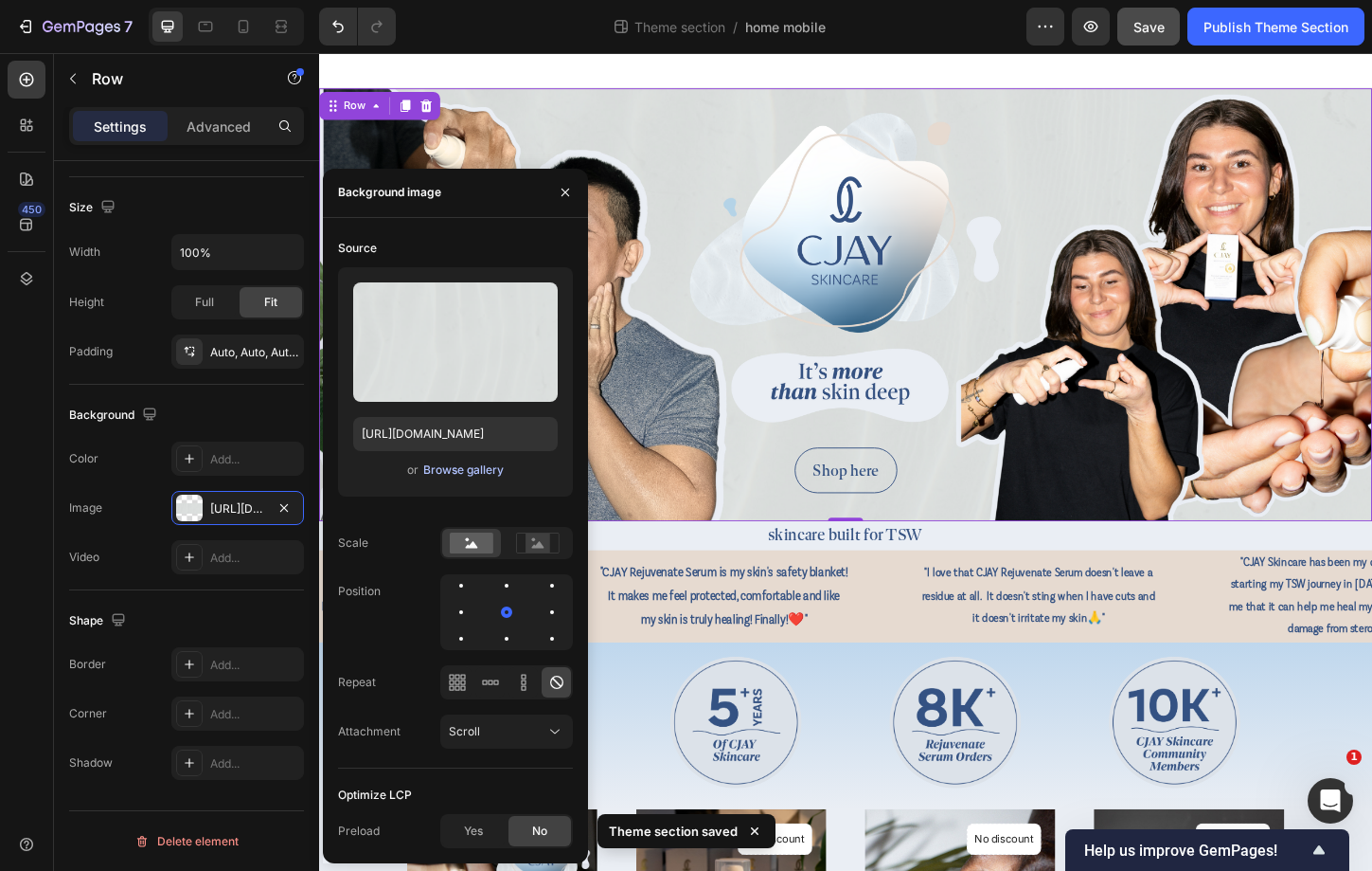
click at [453, 470] on div "Browse gallery" at bounding box center [463, 470] width 80 height 17
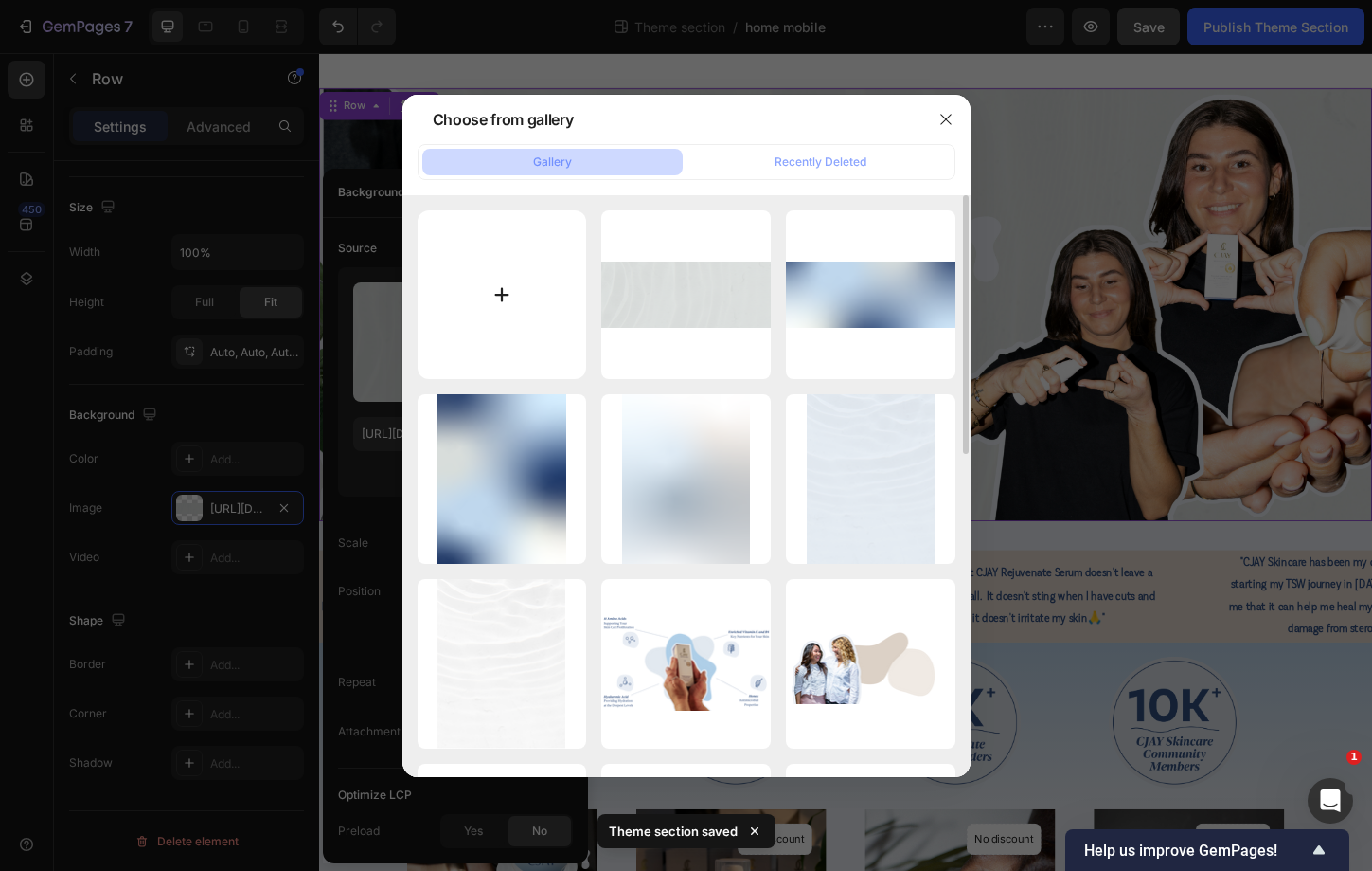
click at [491, 242] on input "file" at bounding box center [501, 295] width 169 height 169
type input "C:\fakepath\kjuhgf.png"
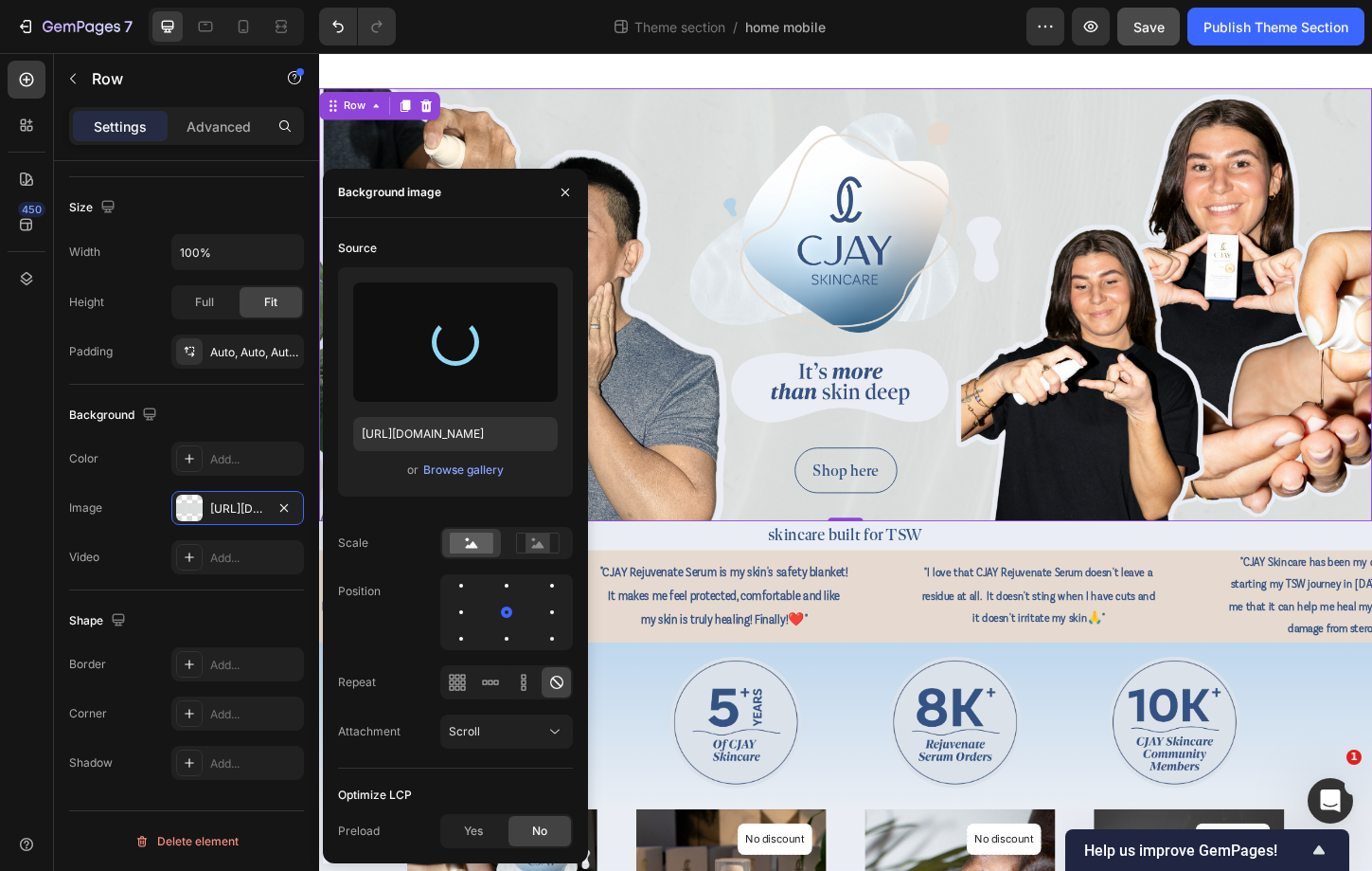
type input "[URL][DOMAIN_NAME]"
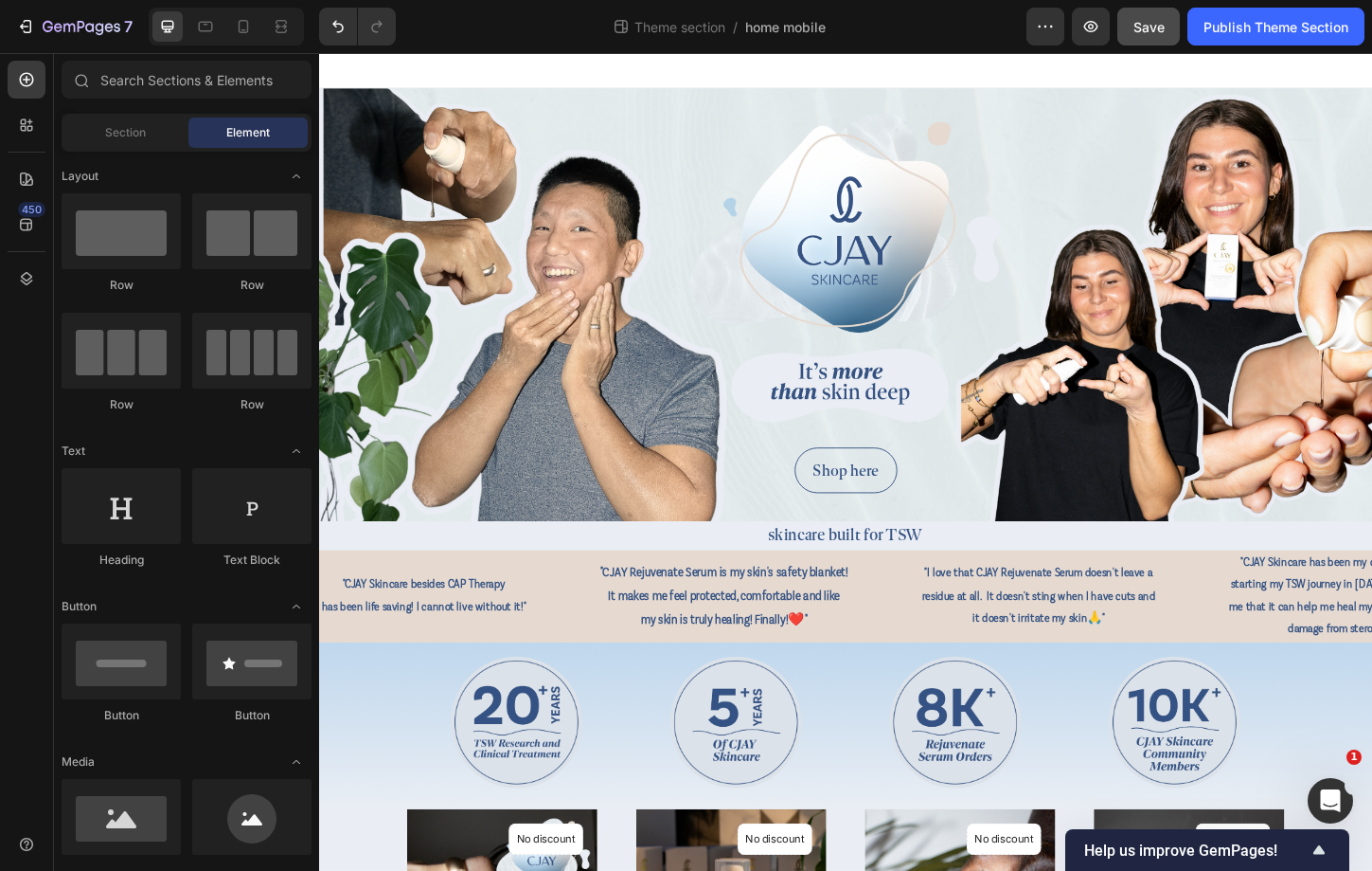
click at [981, 56] on div at bounding box center [887, 72] width 1136 height 38
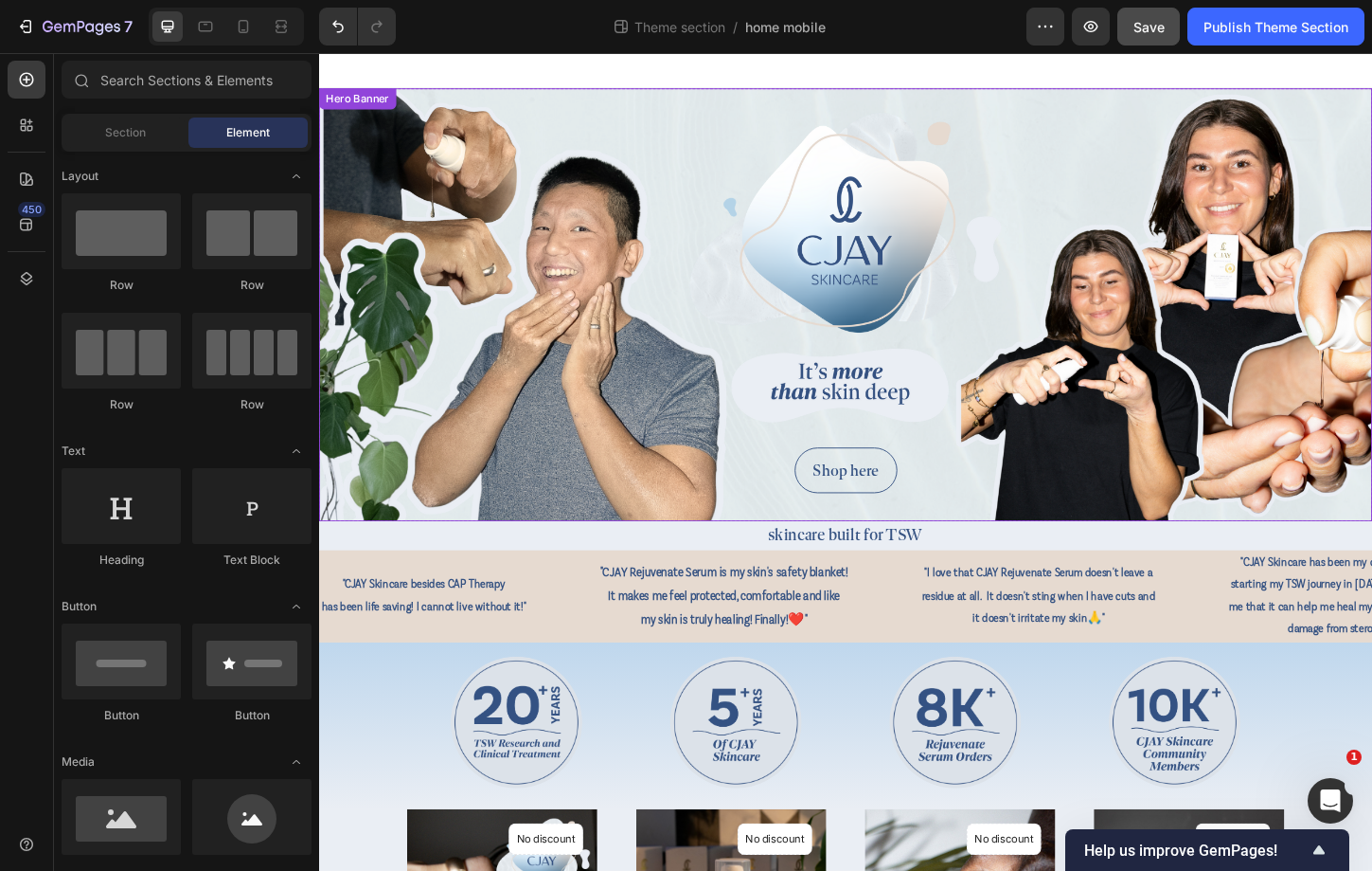
click at [1073, 247] on div "Background Image" at bounding box center [887, 324] width 1136 height 467
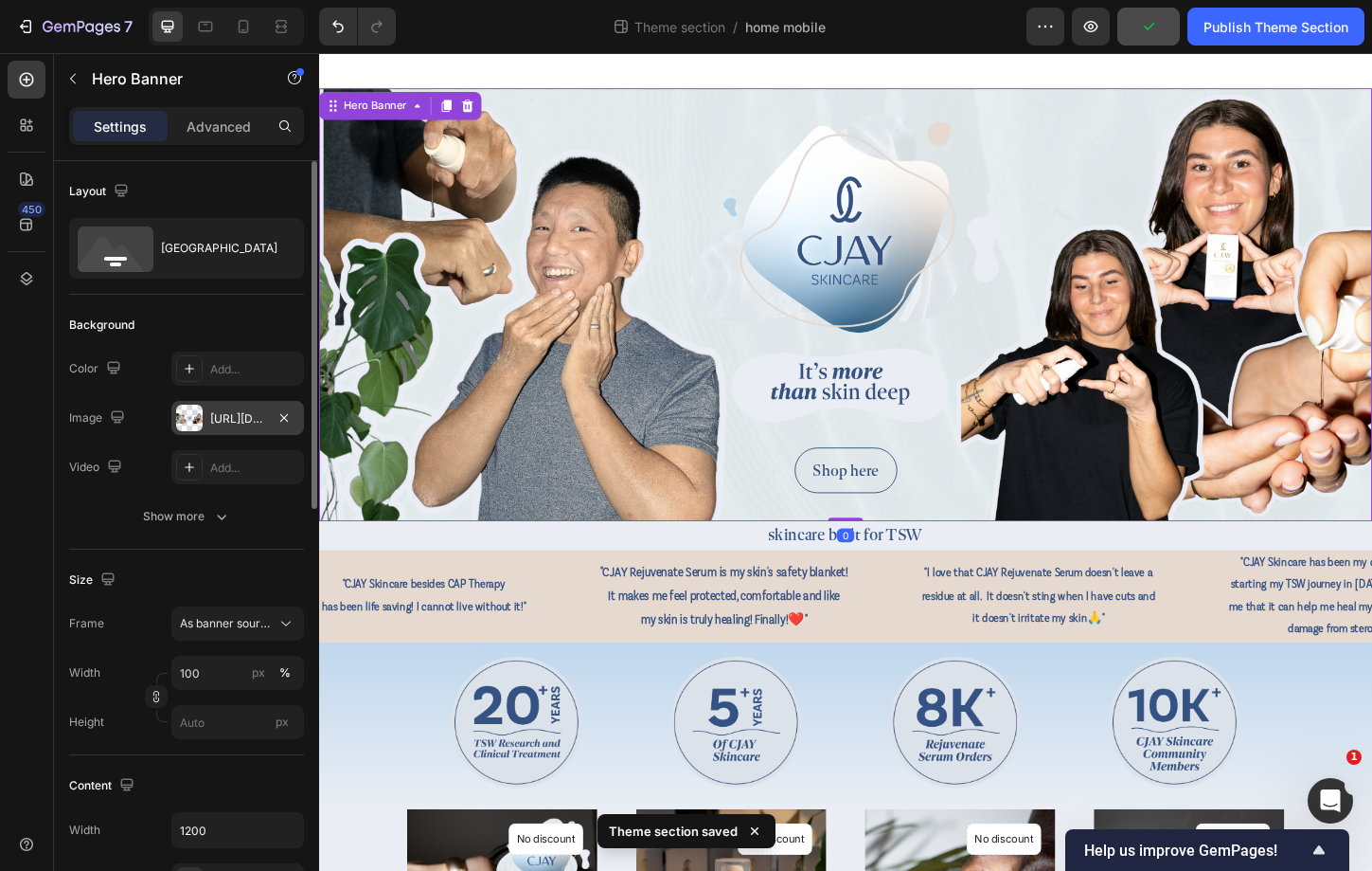
click at [228, 419] on div "[URL][DOMAIN_NAME]" at bounding box center [238, 419] width 55 height 17
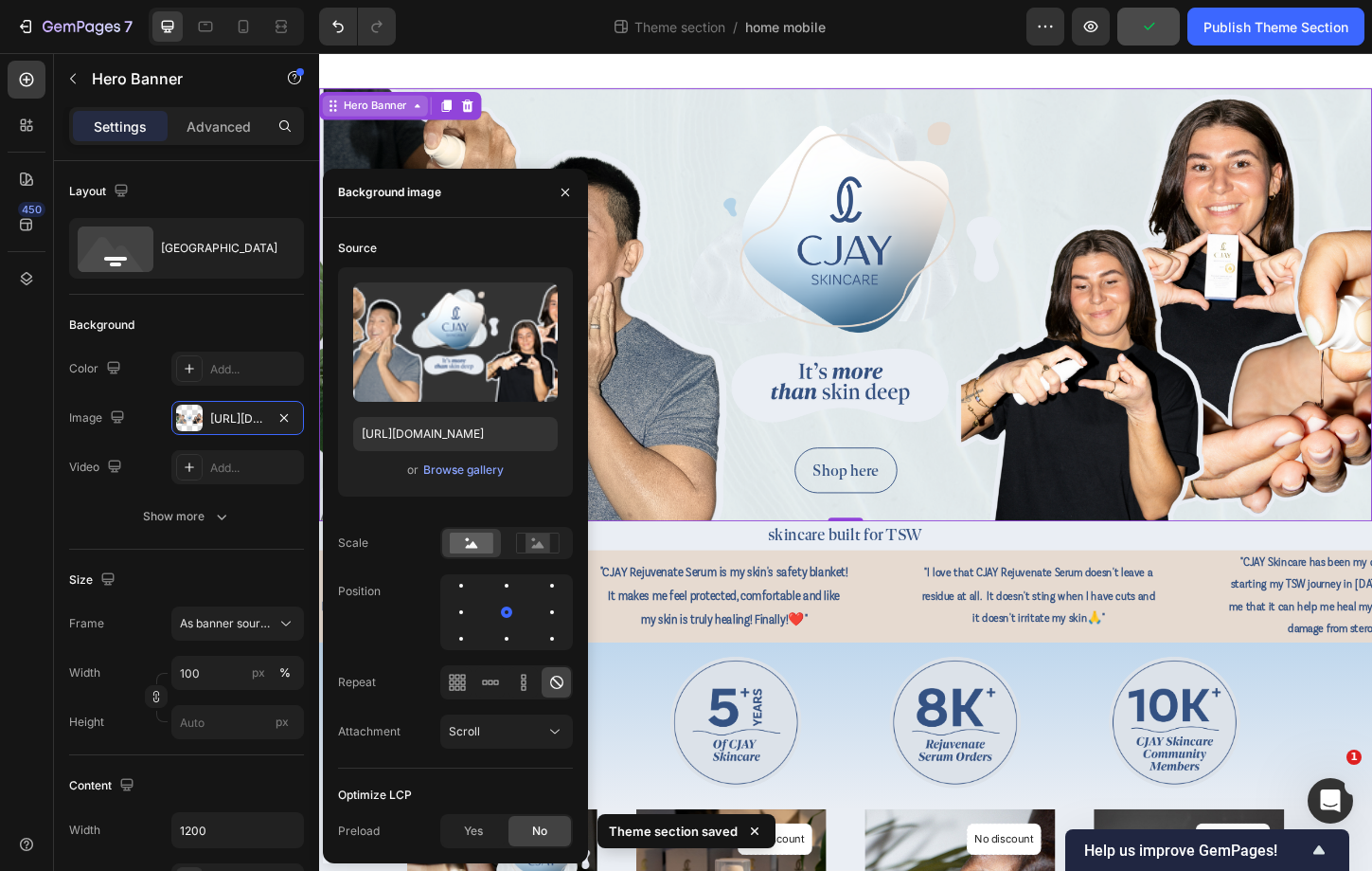
drag, startPoint x: 688, startPoint y: 157, endPoint x: 372, endPoint y: 107, distance: 319.9
click at [372, 107] on div "Hero Banner" at bounding box center [380, 110] width 75 height 17
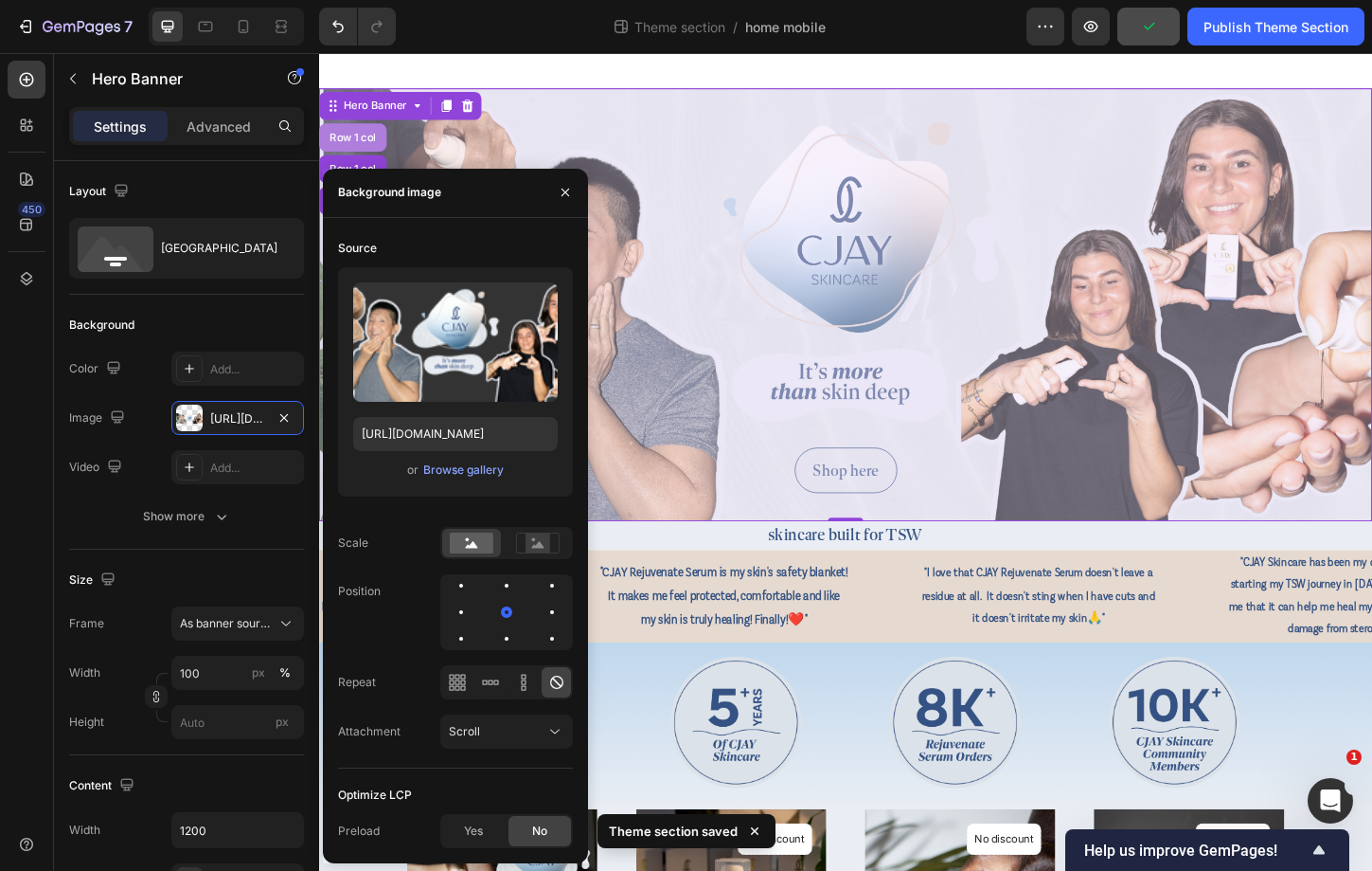
click at [371, 138] on div "Row 1 col" at bounding box center [356, 144] width 58 height 12
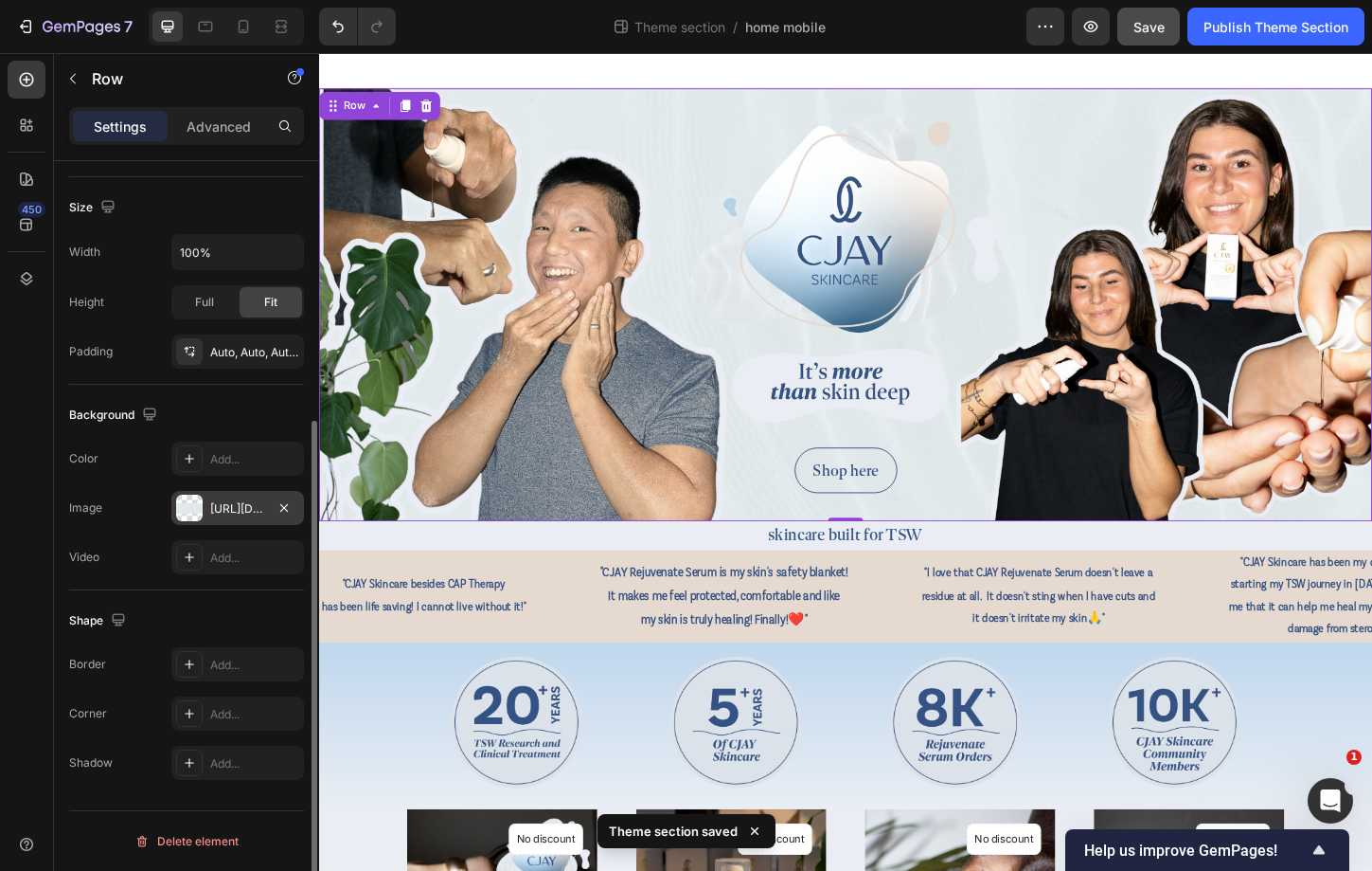
click at [235, 496] on div "[URL][DOMAIN_NAME]" at bounding box center [237, 508] width 132 height 34
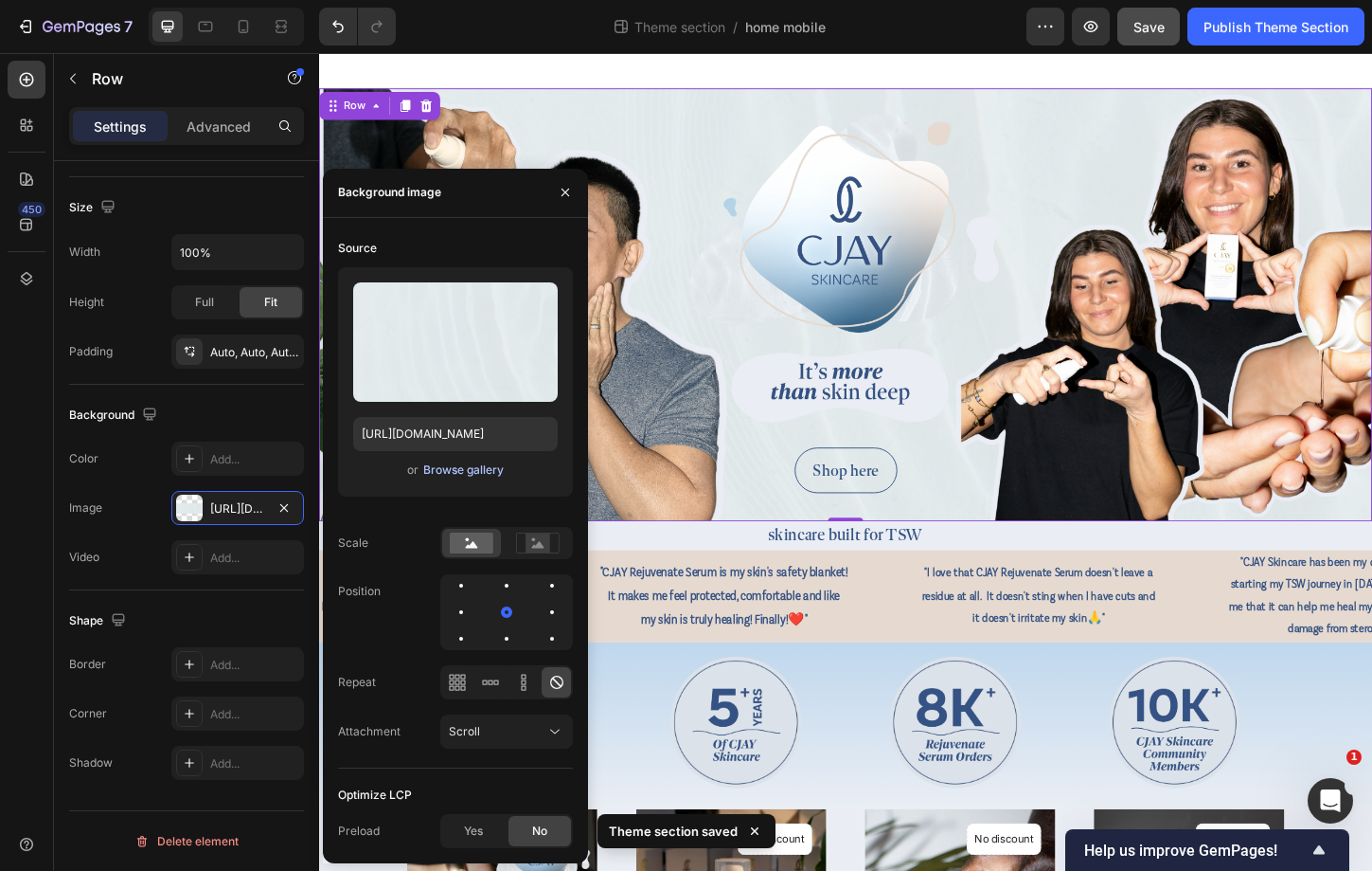
click at [483, 461] on div "Browse gallery" at bounding box center [463, 470] width 80 height 17
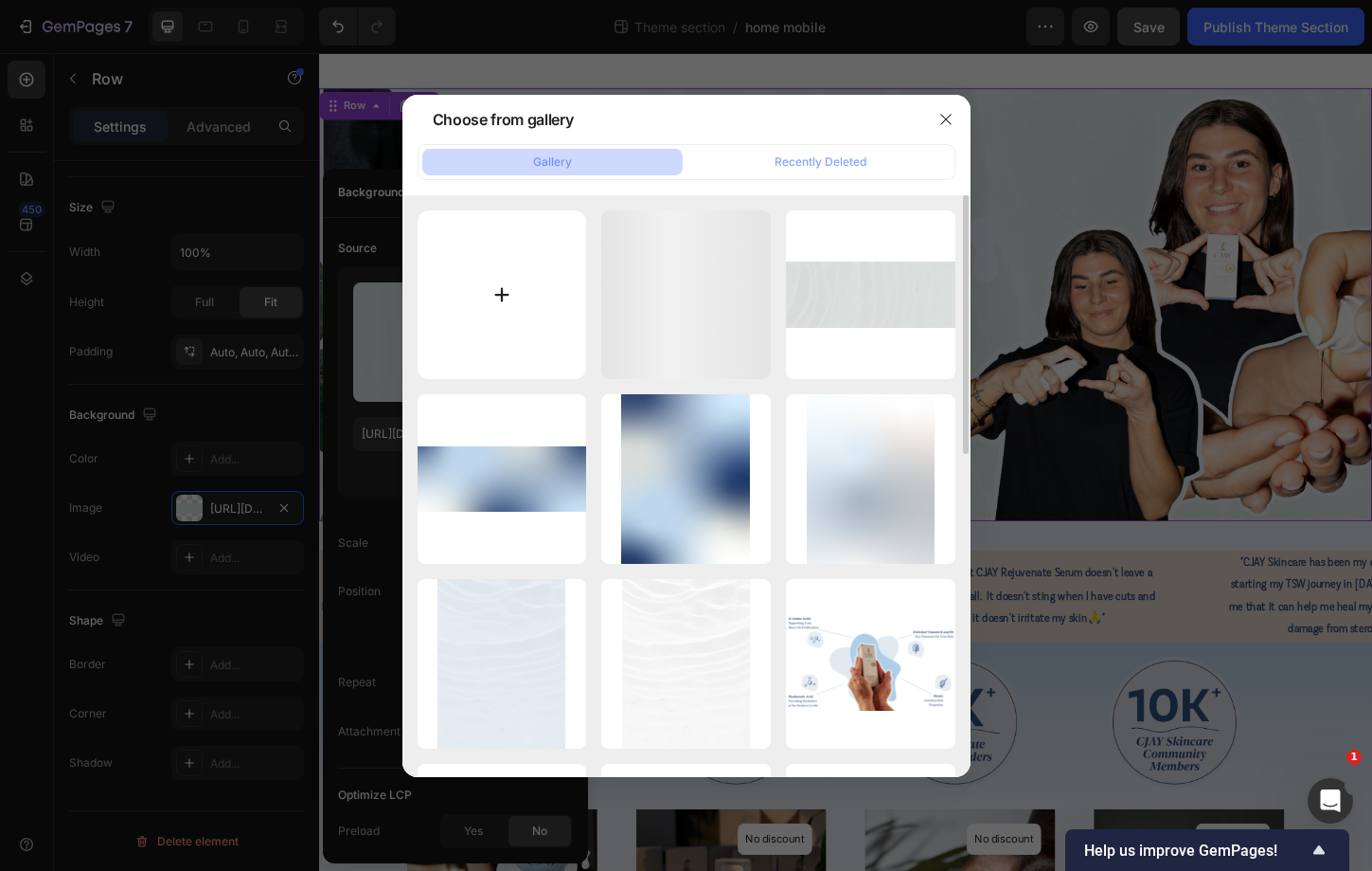
click at [497, 252] on input "file" at bounding box center [501, 295] width 169 height 169
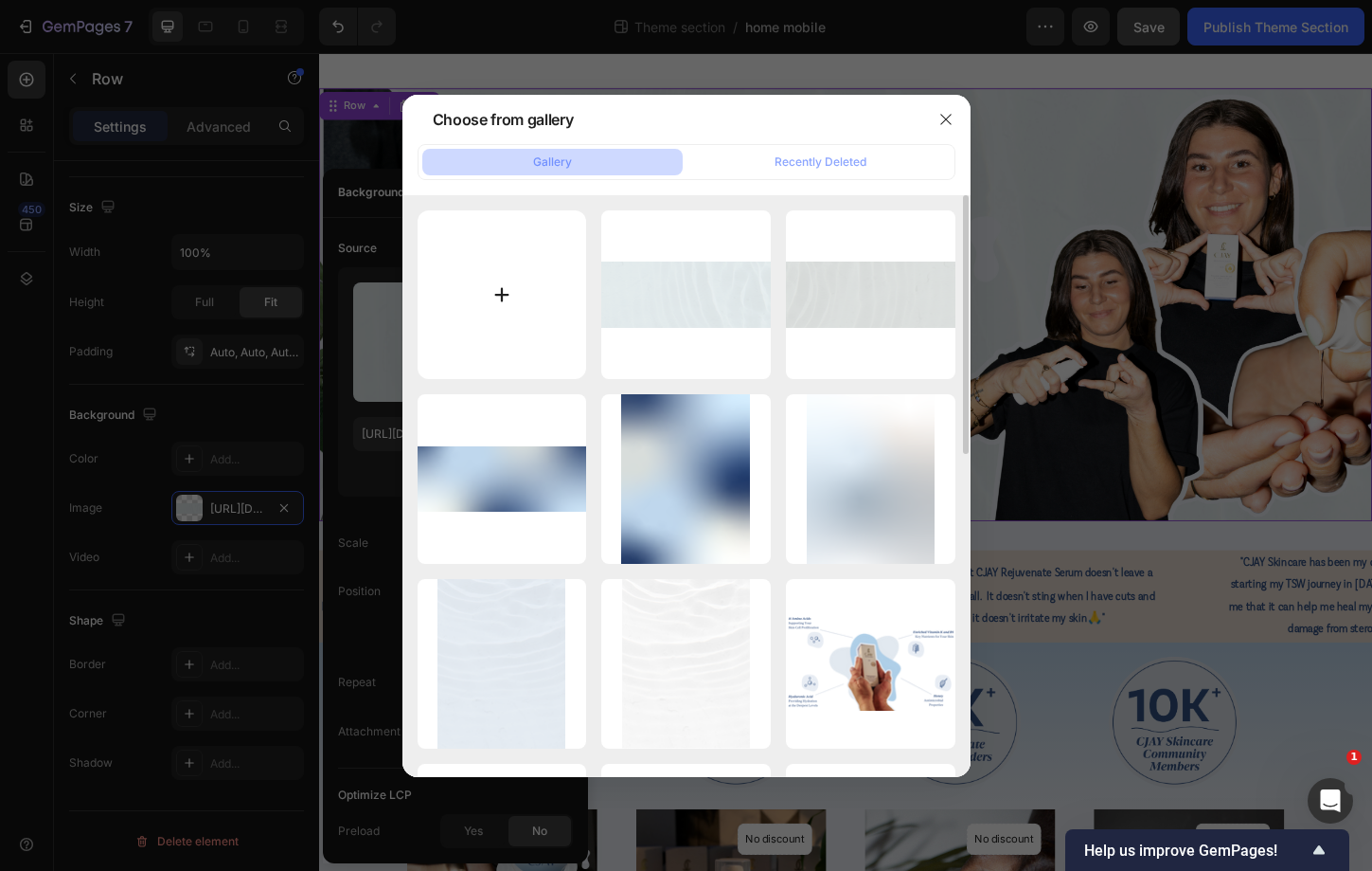
type input "C:\fakepath\Our StoryDesktop.png"
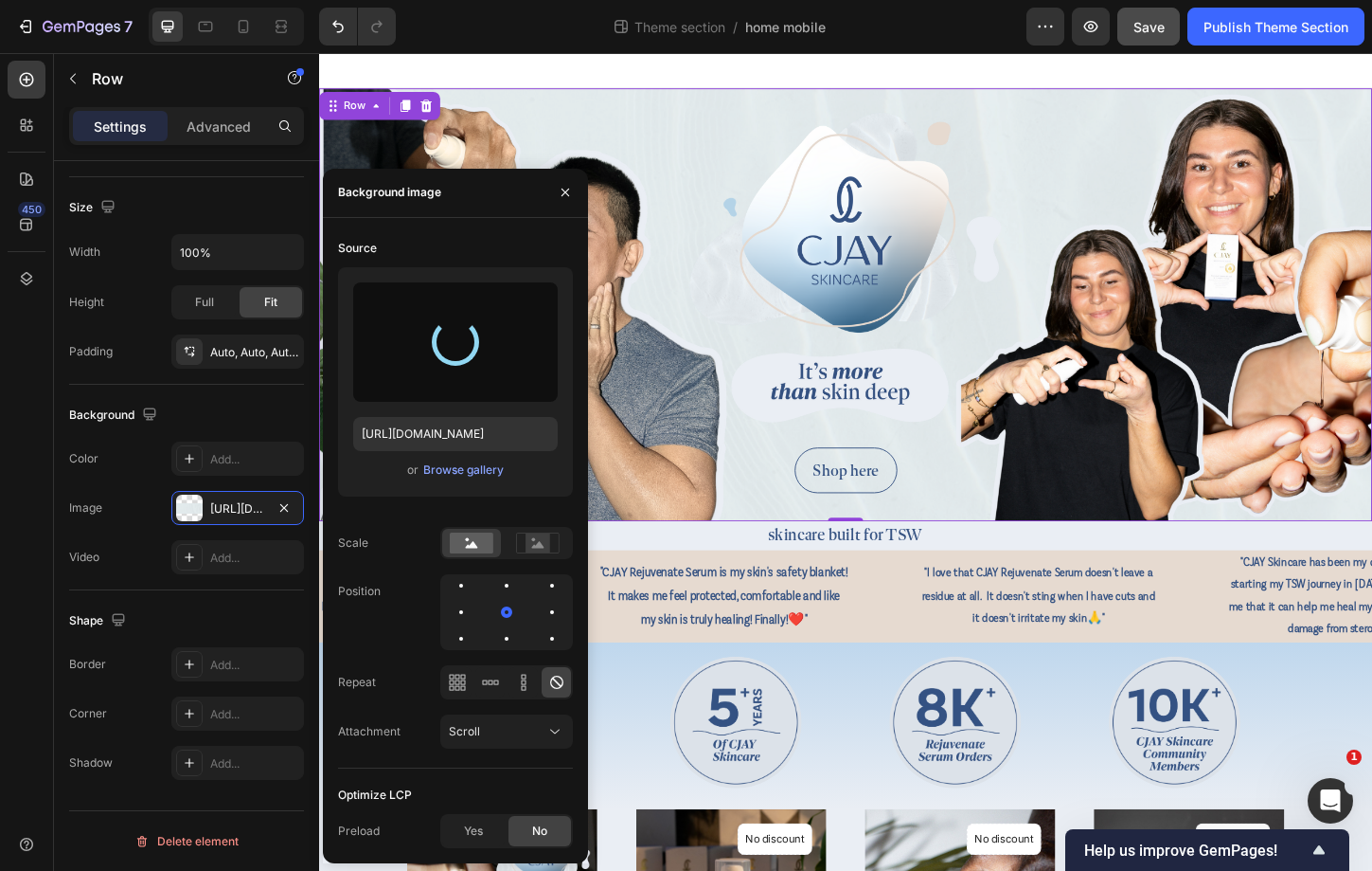
type input "[URL][DOMAIN_NAME]"
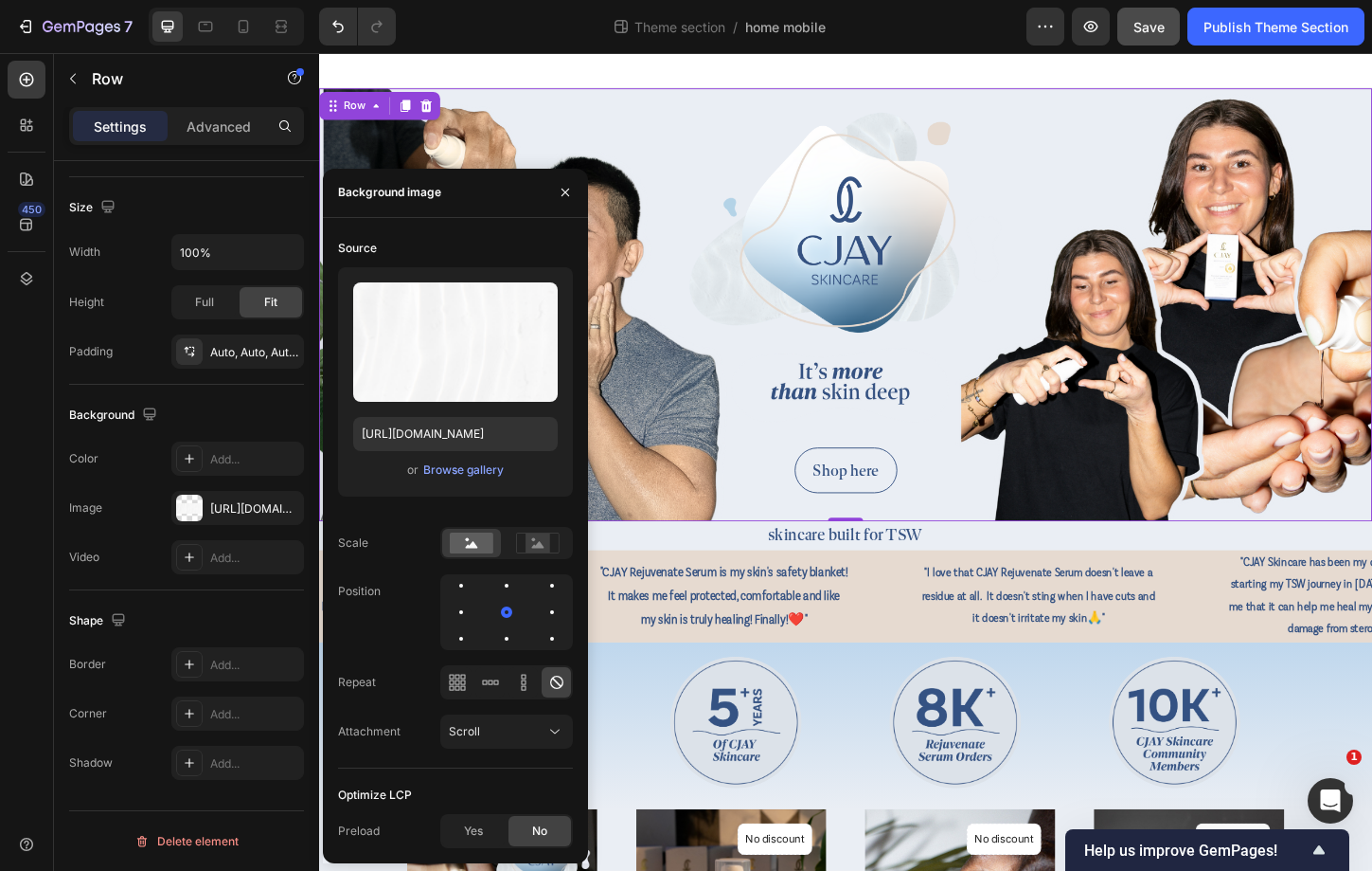
click at [840, 49] on div "7 Theme section / home mobile Preview Save Publish Theme Section" at bounding box center [686, 27] width 1372 height 54
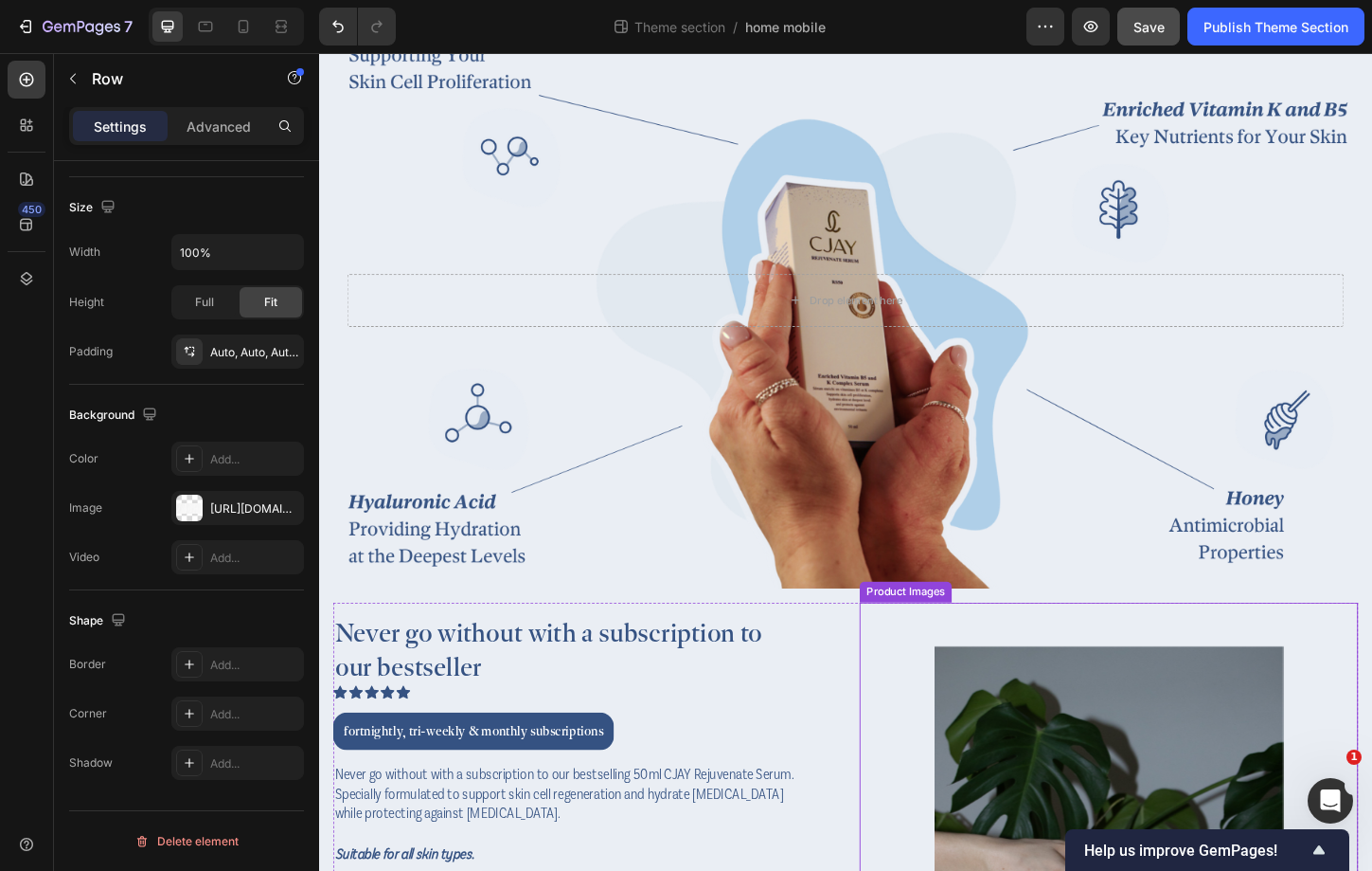
scroll to position [2388, 0]
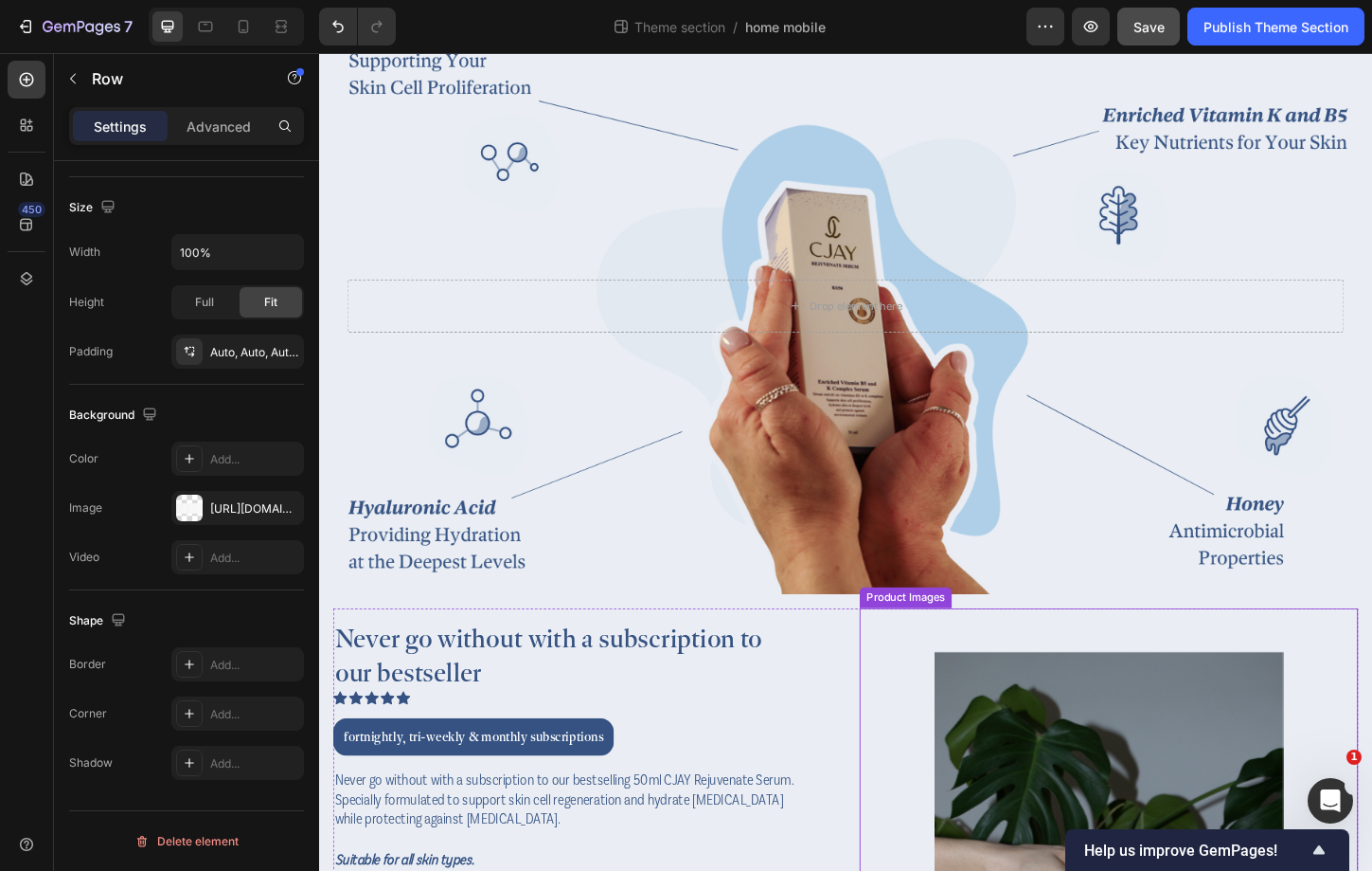
drag, startPoint x: 1547, startPoint y: 276, endPoint x: 1300, endPoint y: 237, distance: 250.1
click at [1300, 237] on div "Background Image" at bounding box center [887, 327] width 1106 height 623
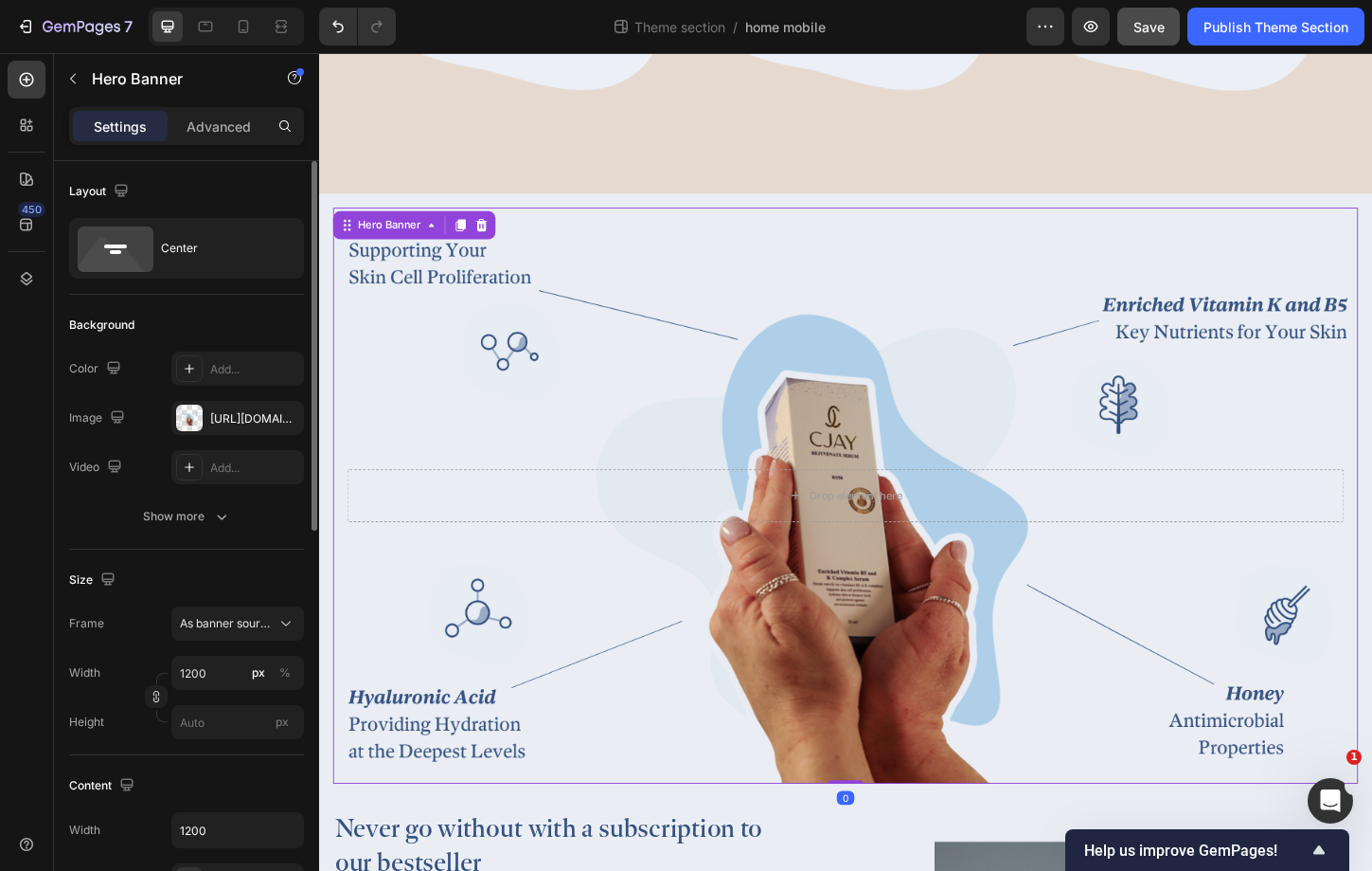
scroll to position [2160, 0]
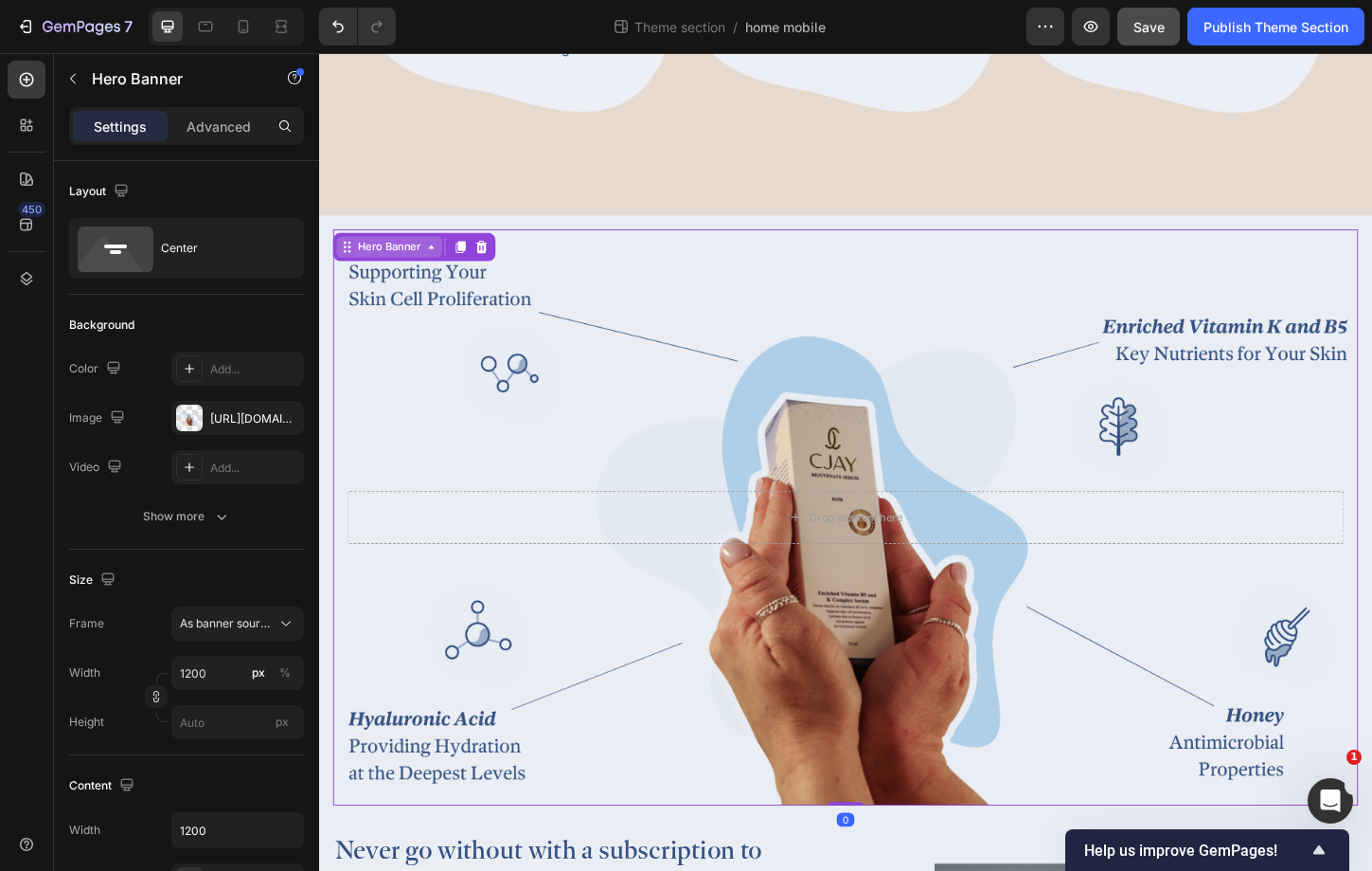
click at [365, 258] on div "Hero Banner" at bounding box center [395, 263] width 75 height 17
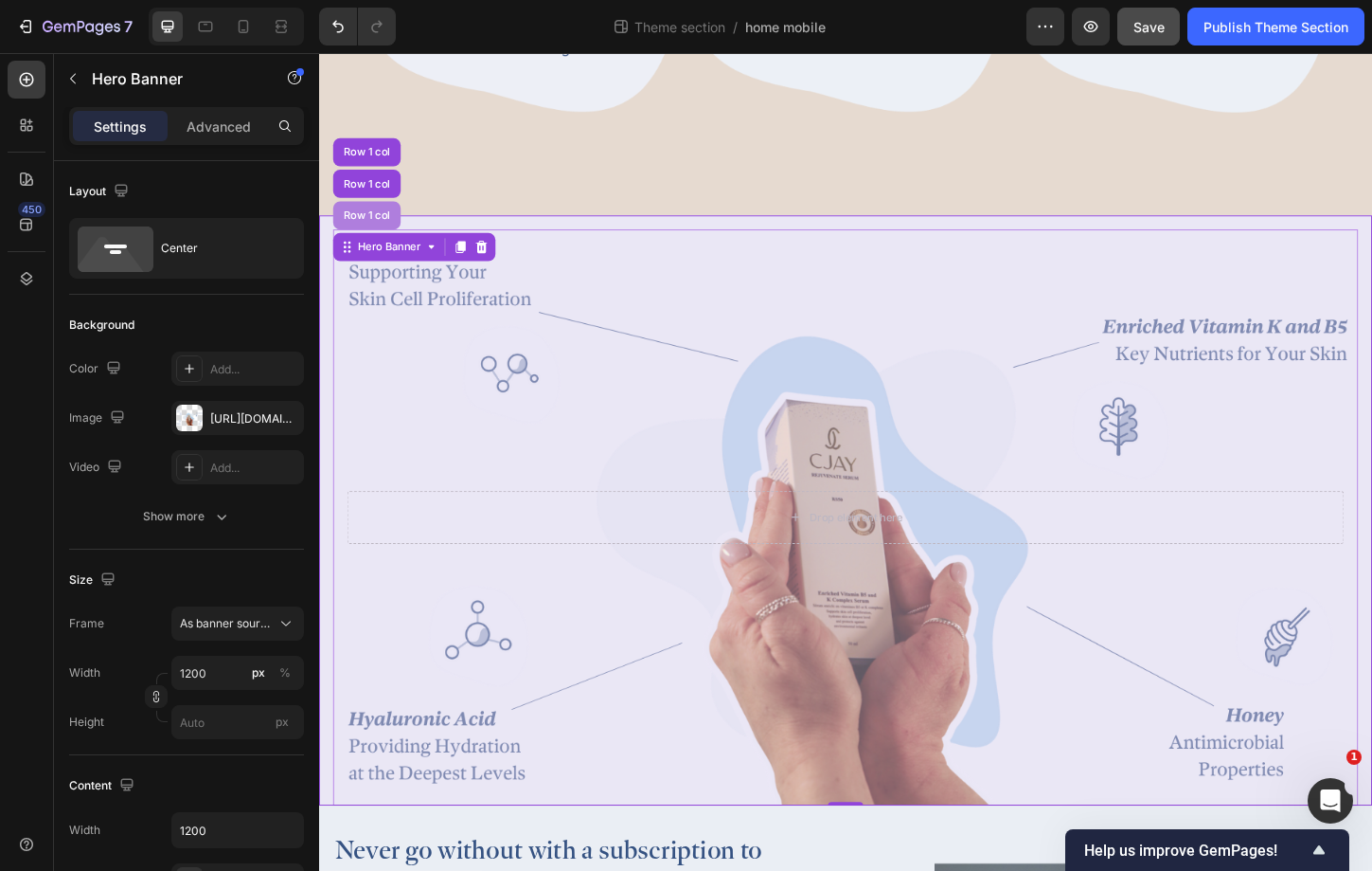
click at [363, 224] on div "Row 1 col" at bounding box center [371, 228] width 58 height 12
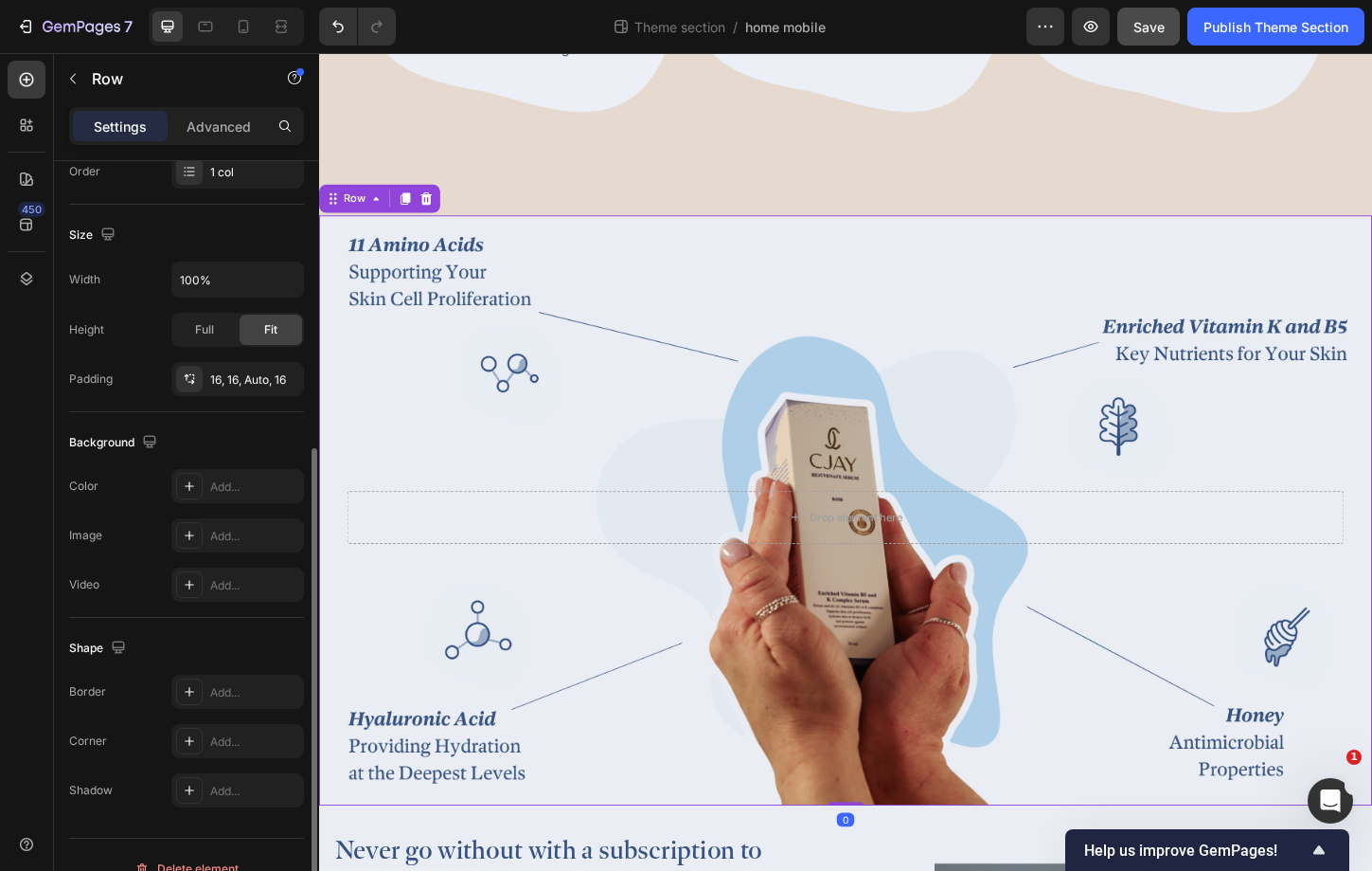
scroll to position [392, 0]
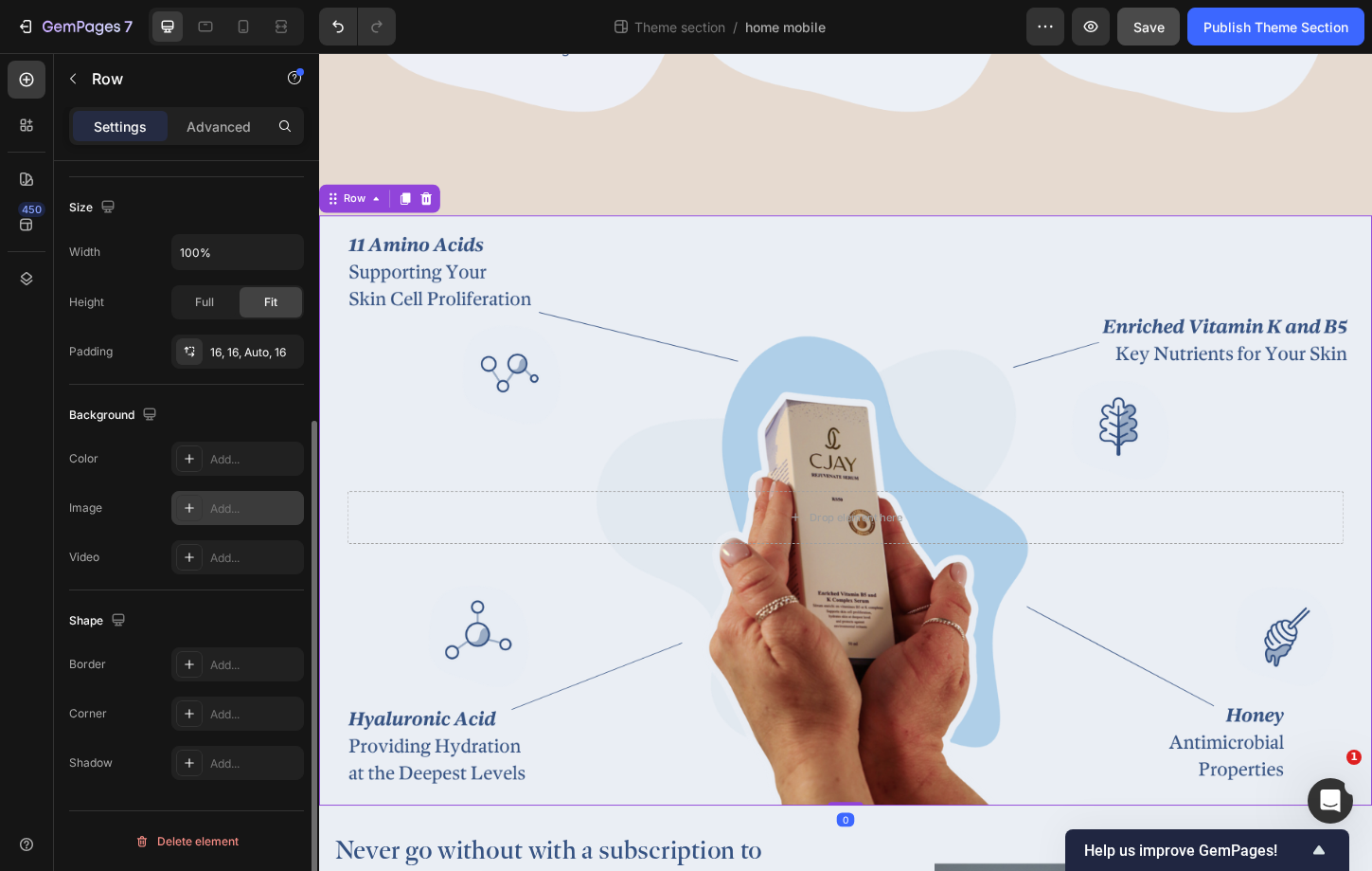
click at [237, 509] on div "Add..." at bounding box center [255, 509] width 89 height 17
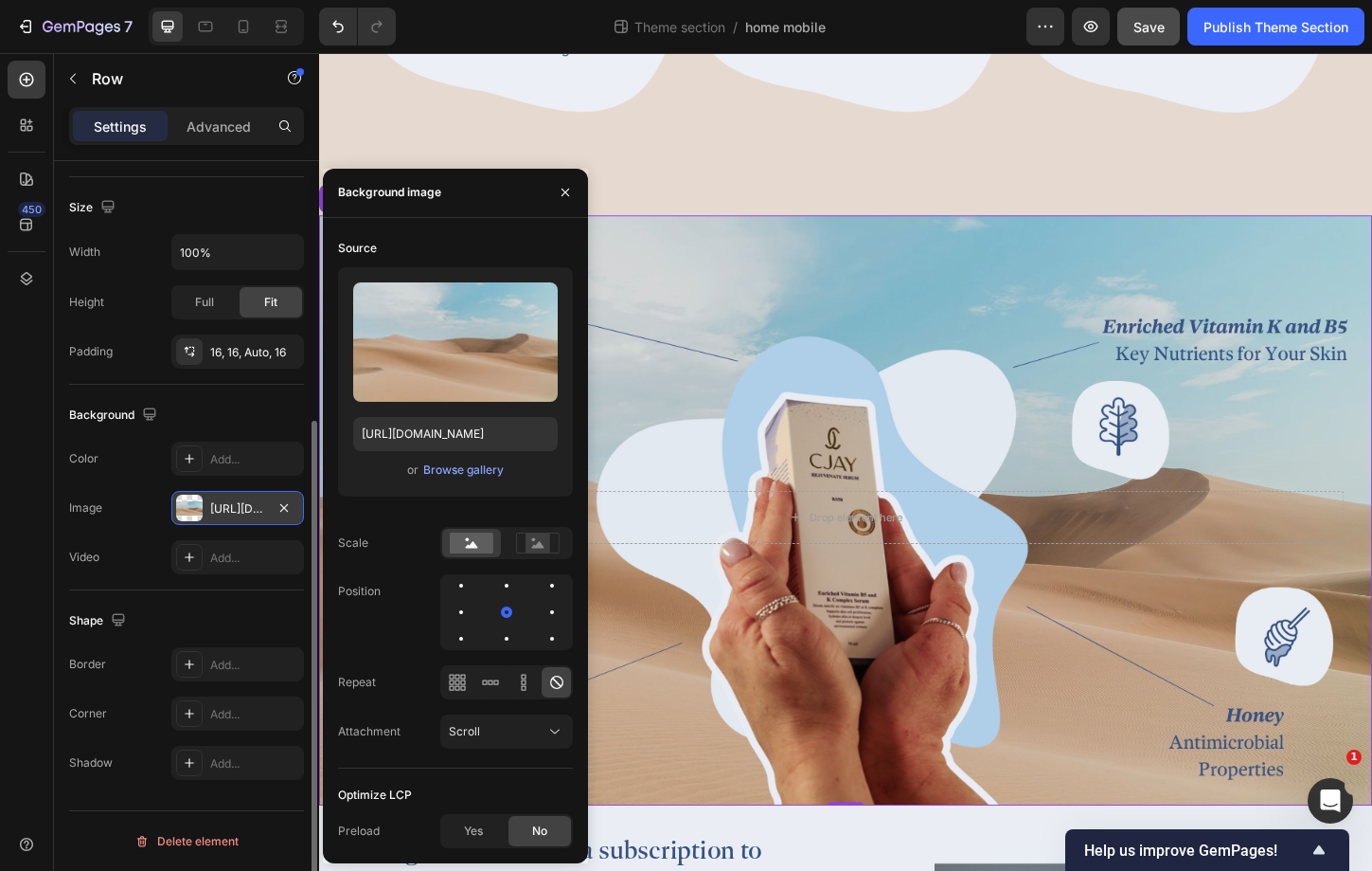
click at [478, 456] on div "Upload Image [URL][DOMAIN_NAME] or Browse gallery" at bounding box center [455, 381] width 235 height 229
click at [482, 468] on div "Browse gallery" at bounding box center [463, 470] width 80 height 17
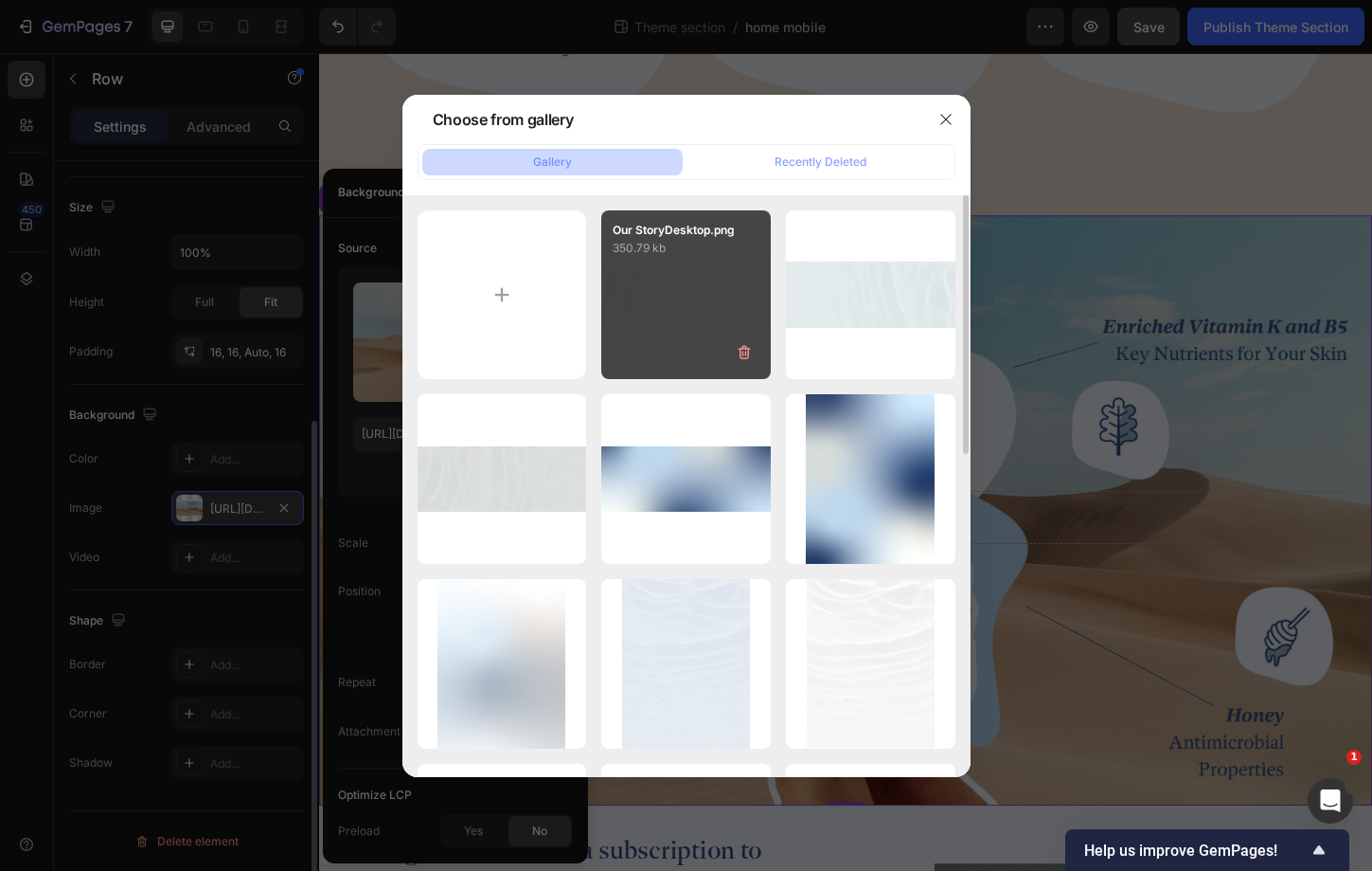
click at [749, 252] on p "350.79 kb" at bounding box center [686, 248] width 147 height 19
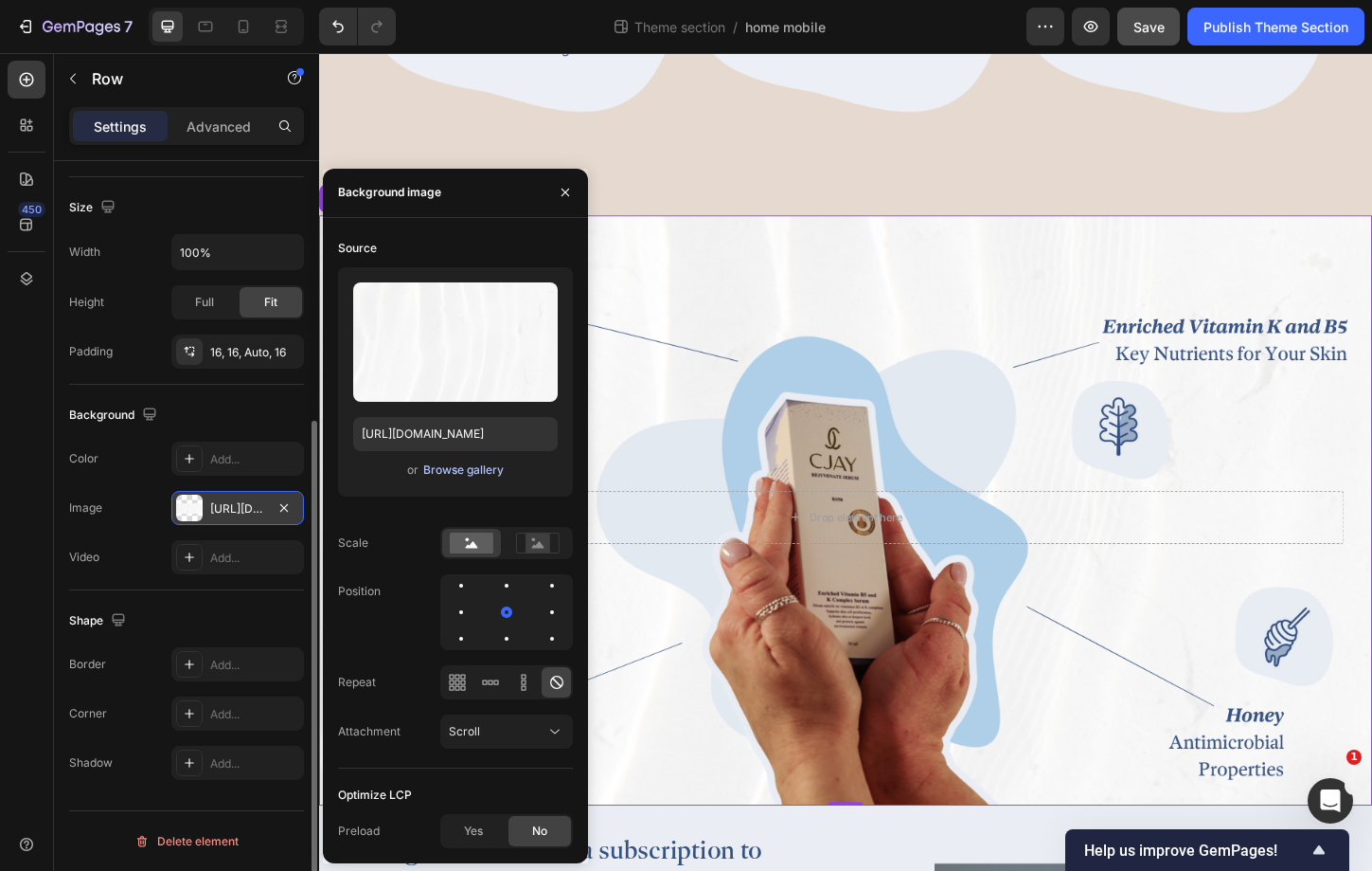
click at [443, 472] on div "Browse gallery" at bounding box center [463, 470] width 80 height 17
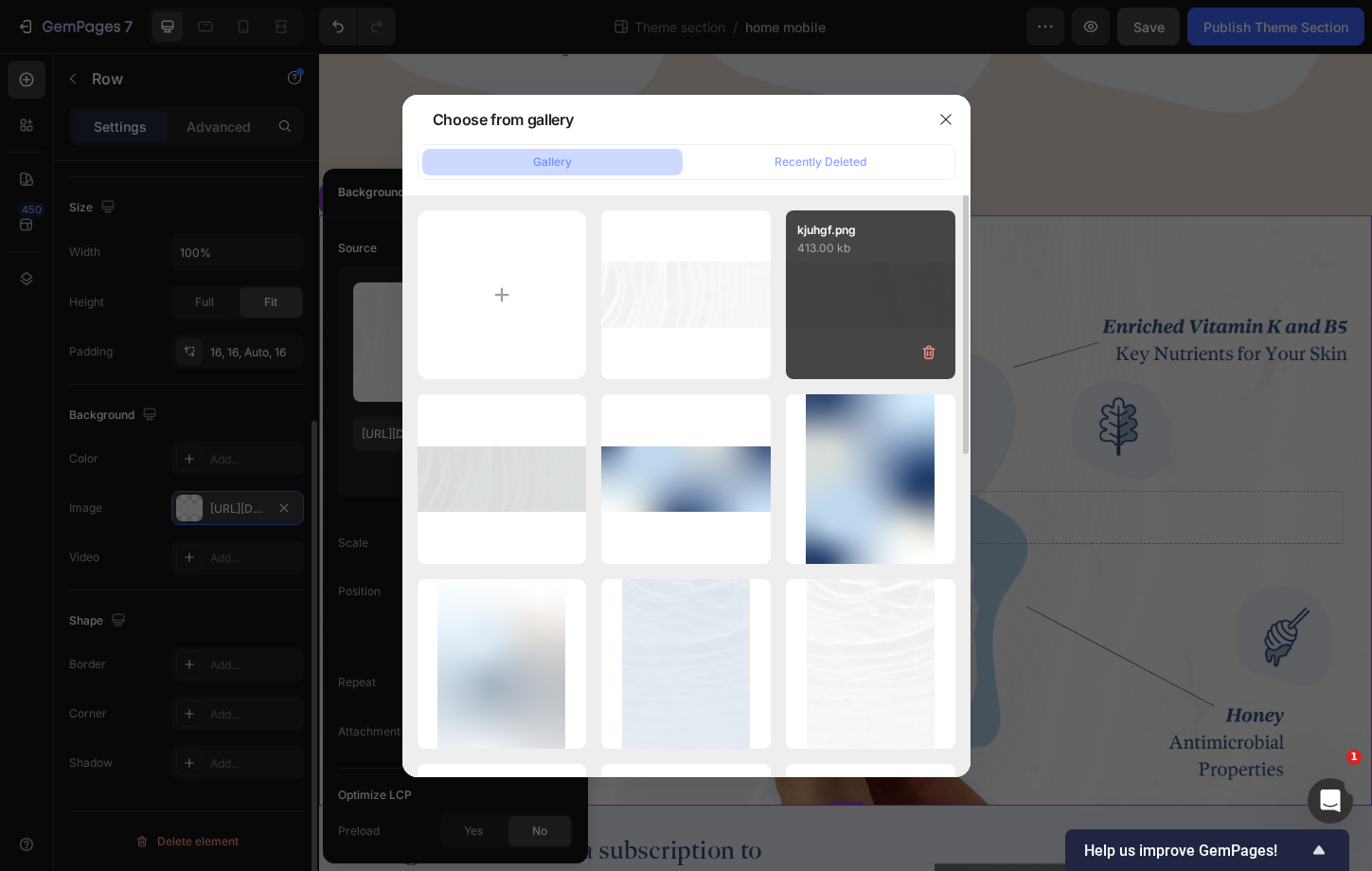
click at [875, 315] on div "kjuhgf.png 413.00 kb" at bounding box center [871, 295] width 169 height 169
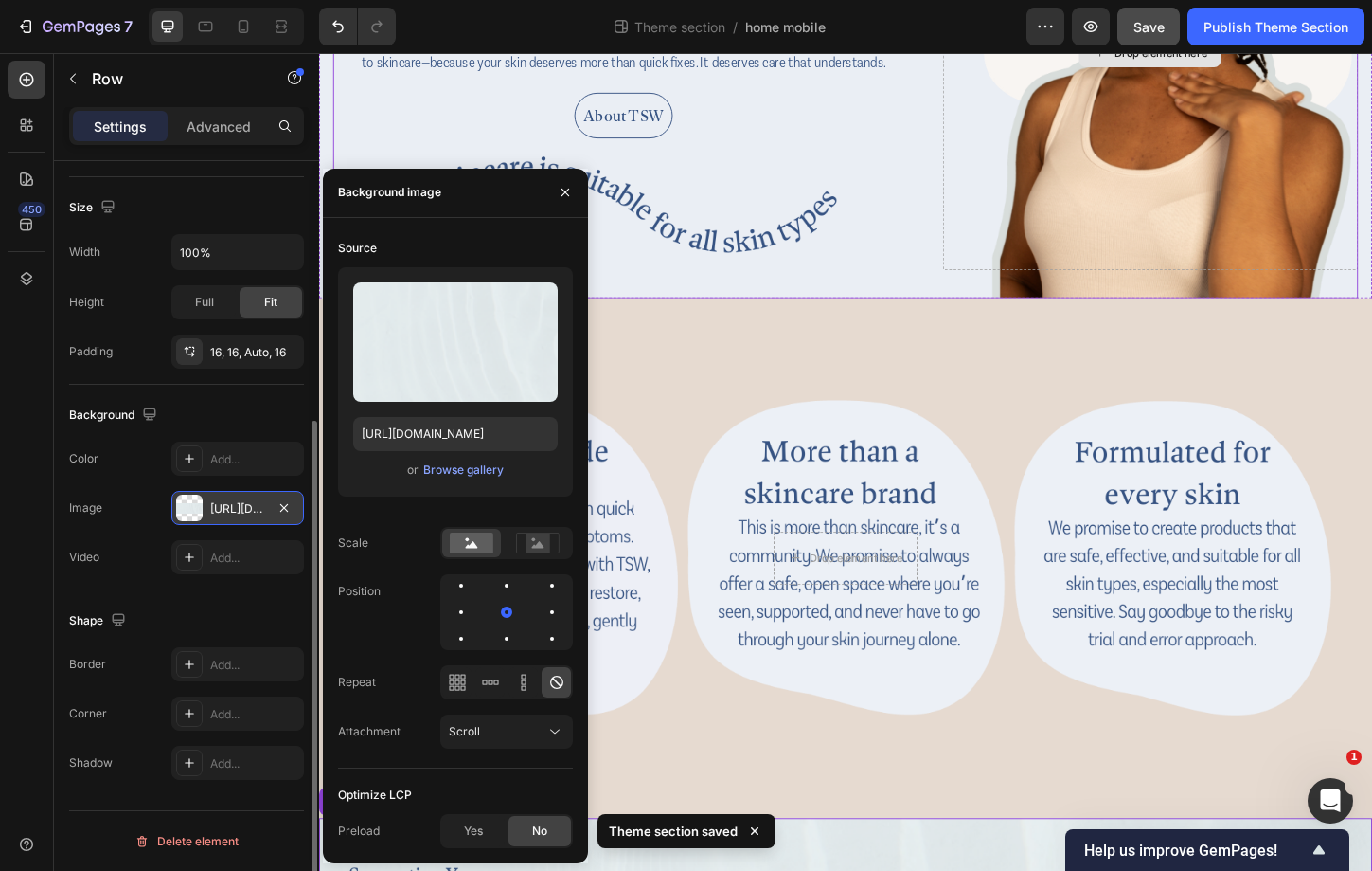
scroll to position [1511, 0]
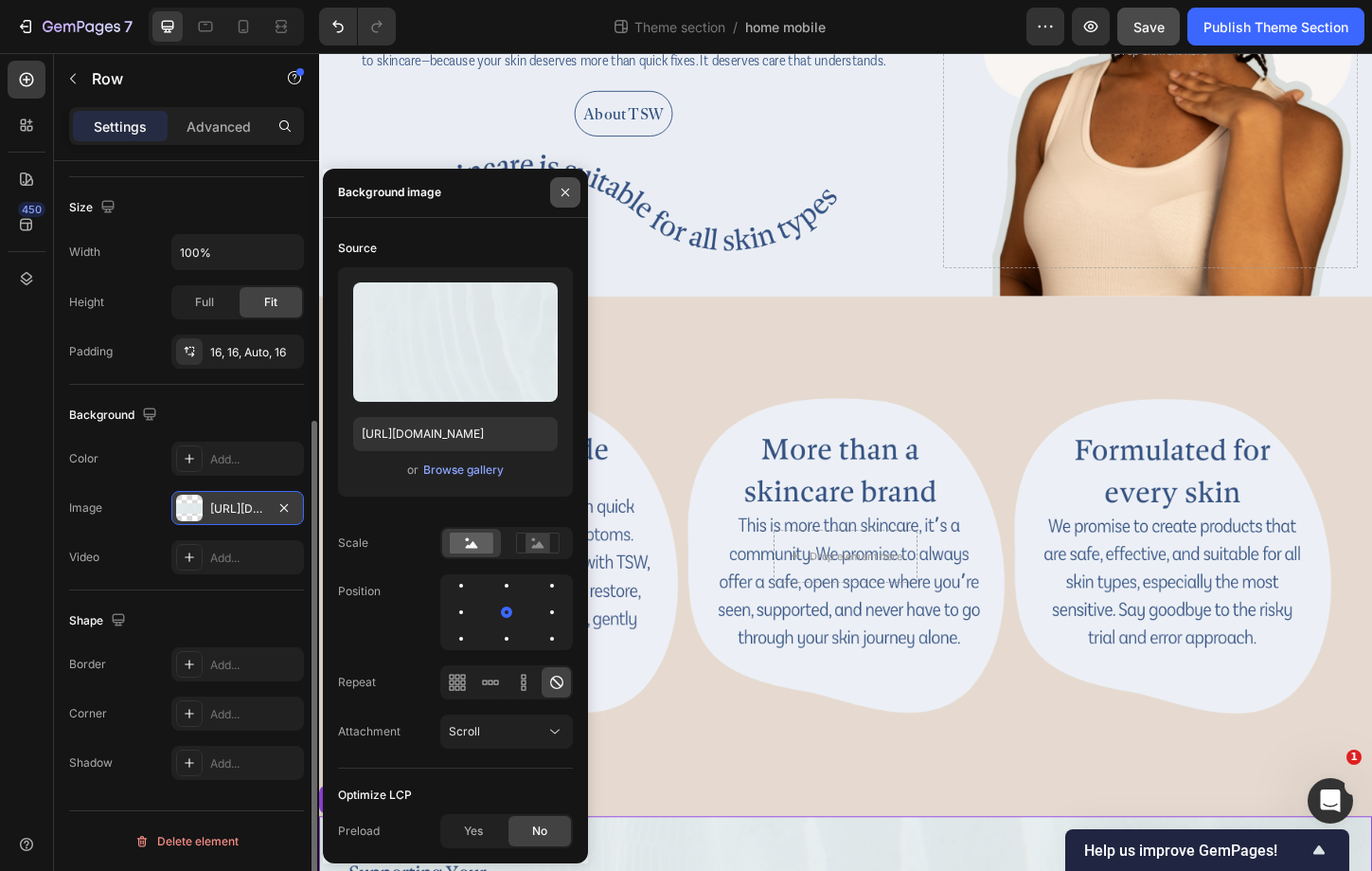
click at [557, 189] on button "button" at bounding box center [564, 191] width 30 height 30
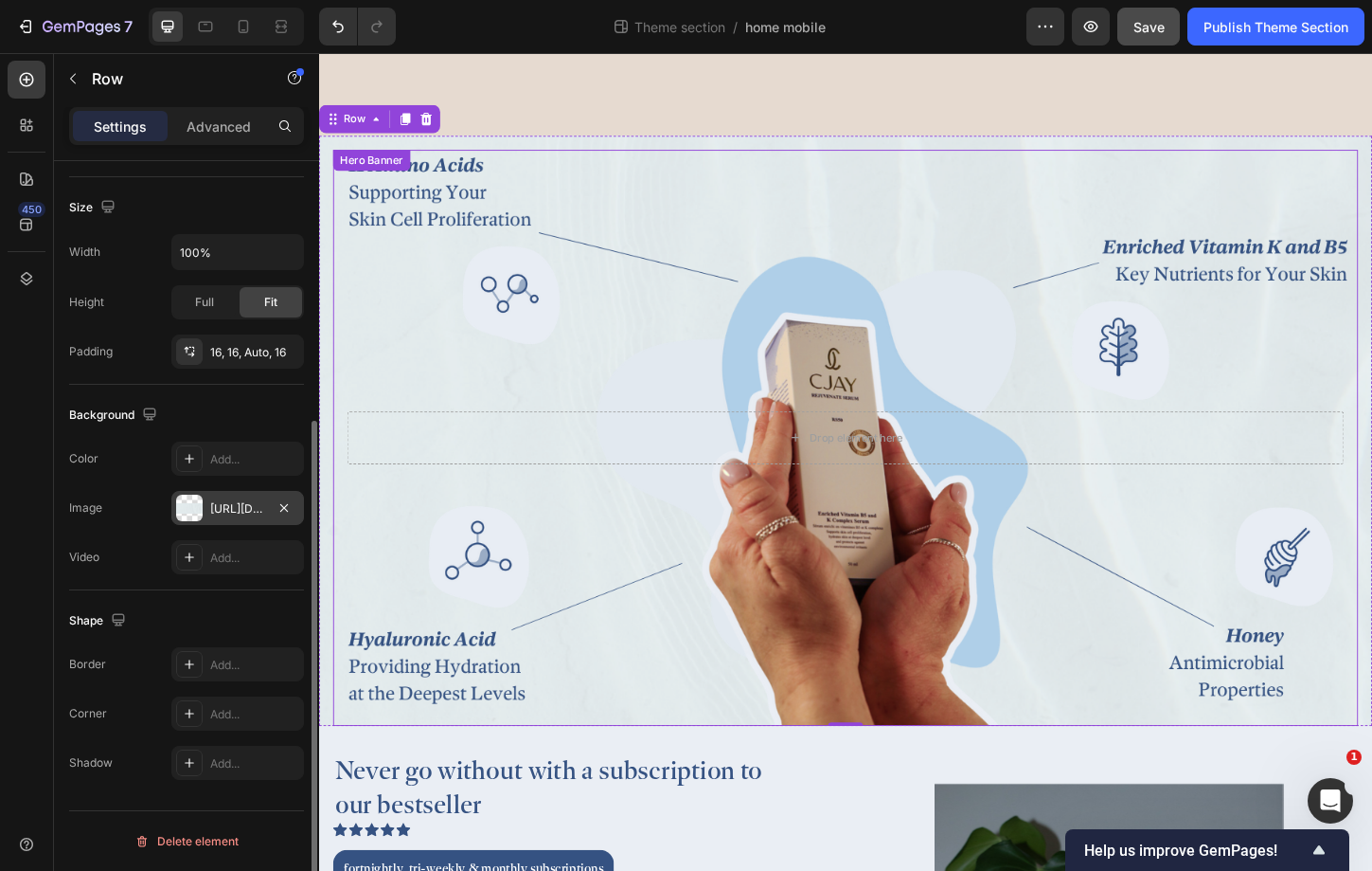
scroll to position [2159, 0]
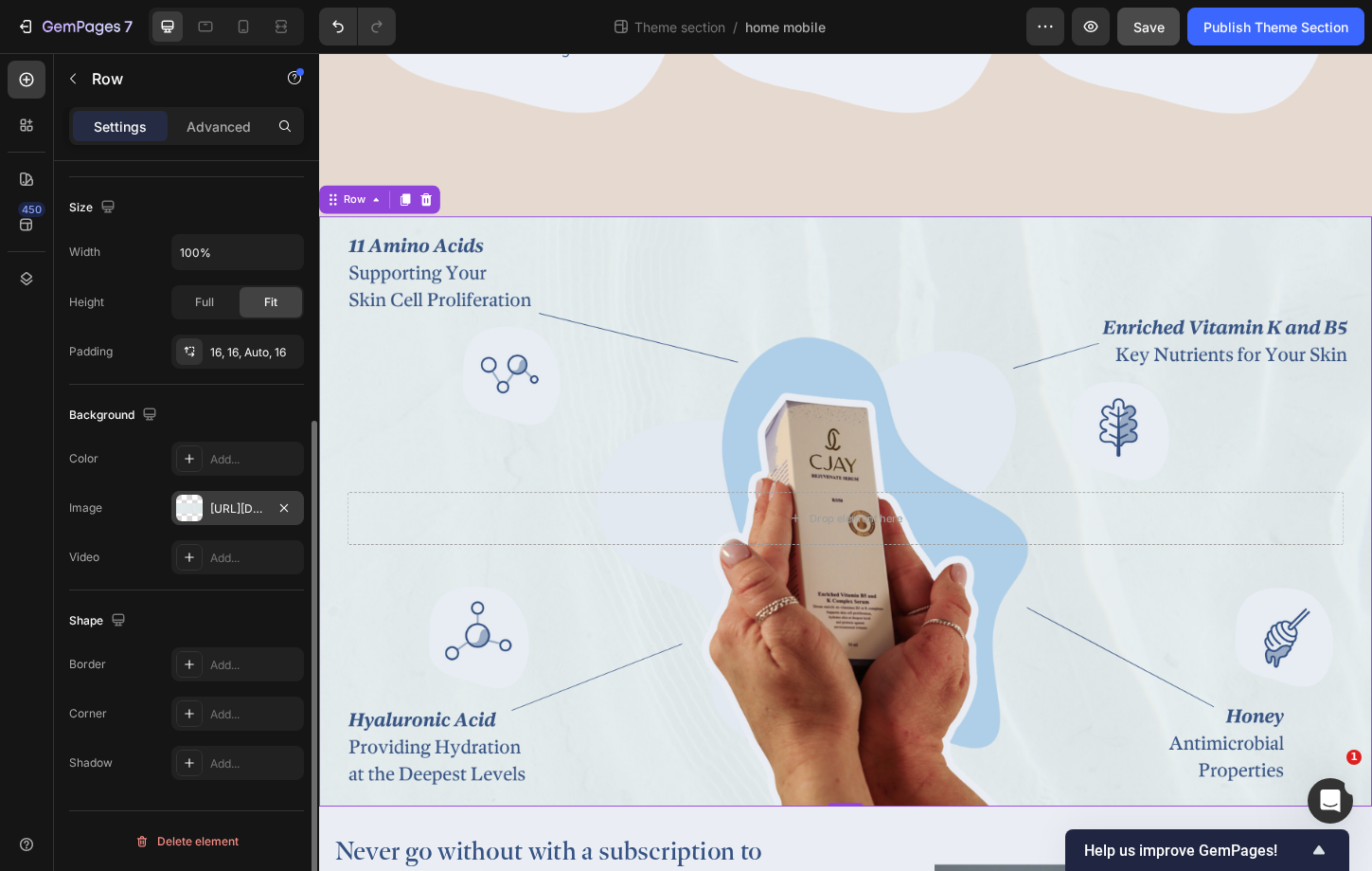
click at [215, 510] on div "[URL][DOMAIN_NAME]" at bounding box center [238, 509] width 55 height 17
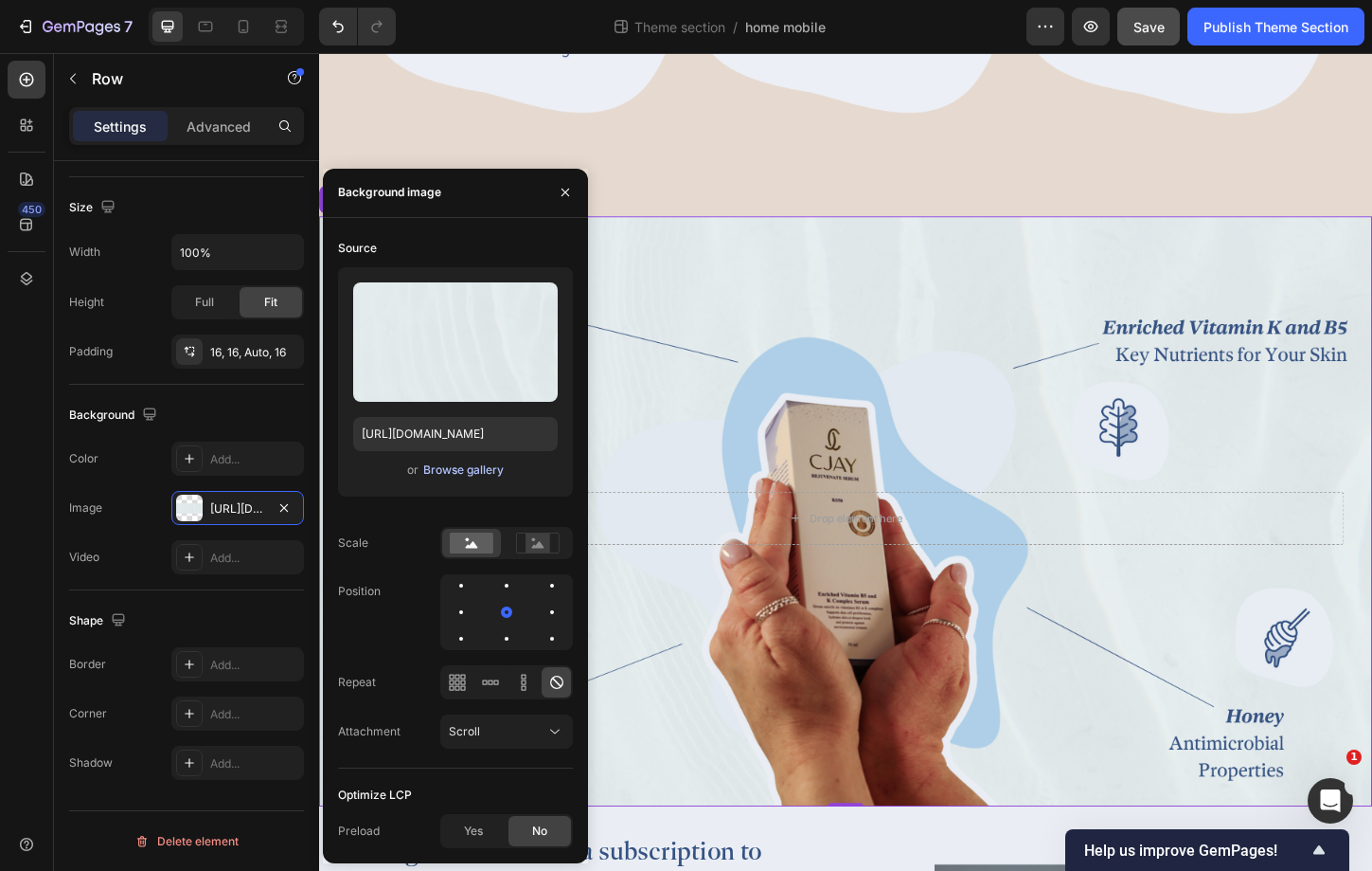
click at [473, 468] on div "Browse gallery" at bounding box center [463, 470] width 80 height 17
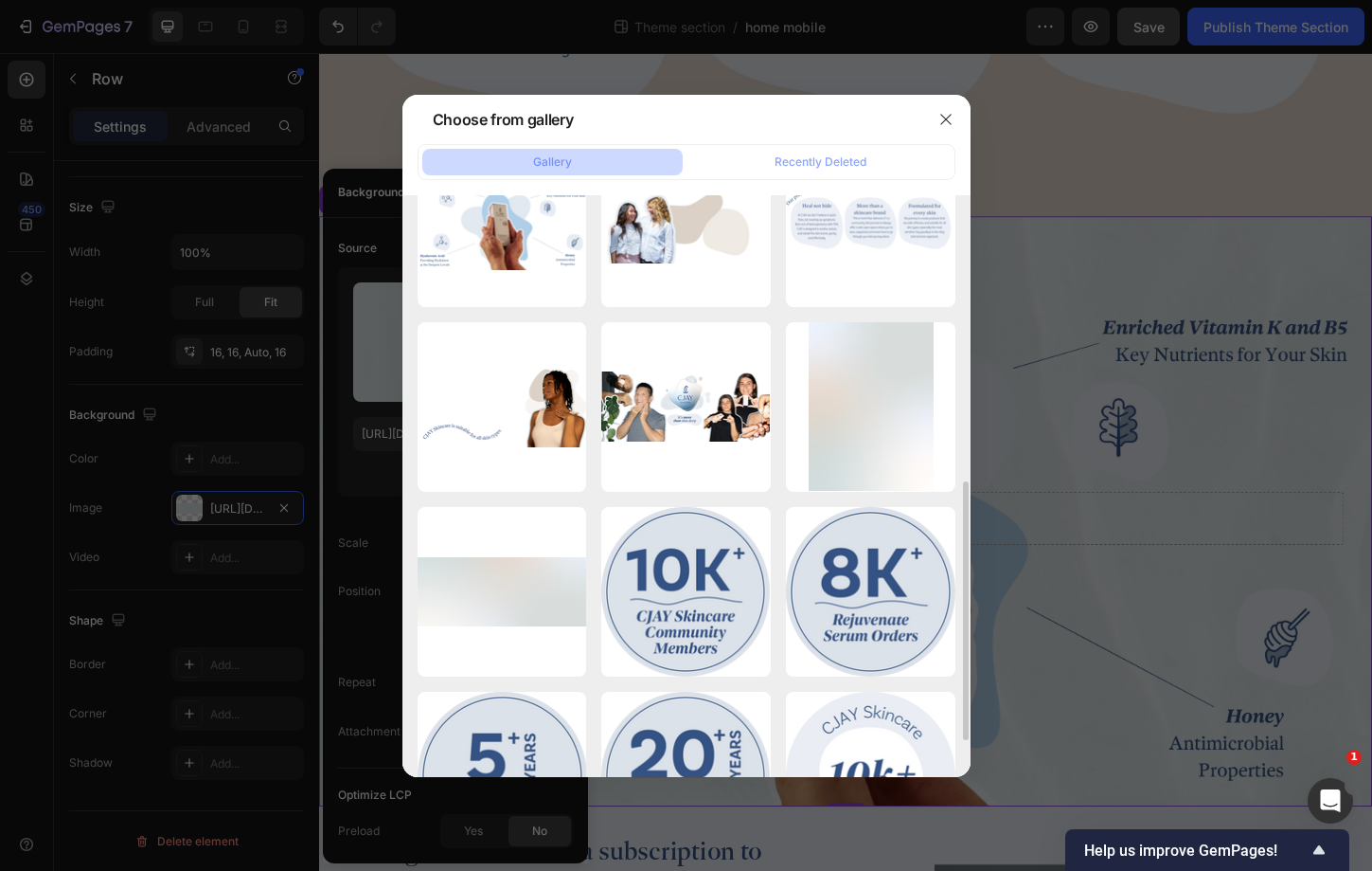
scroll to position [631, 0]
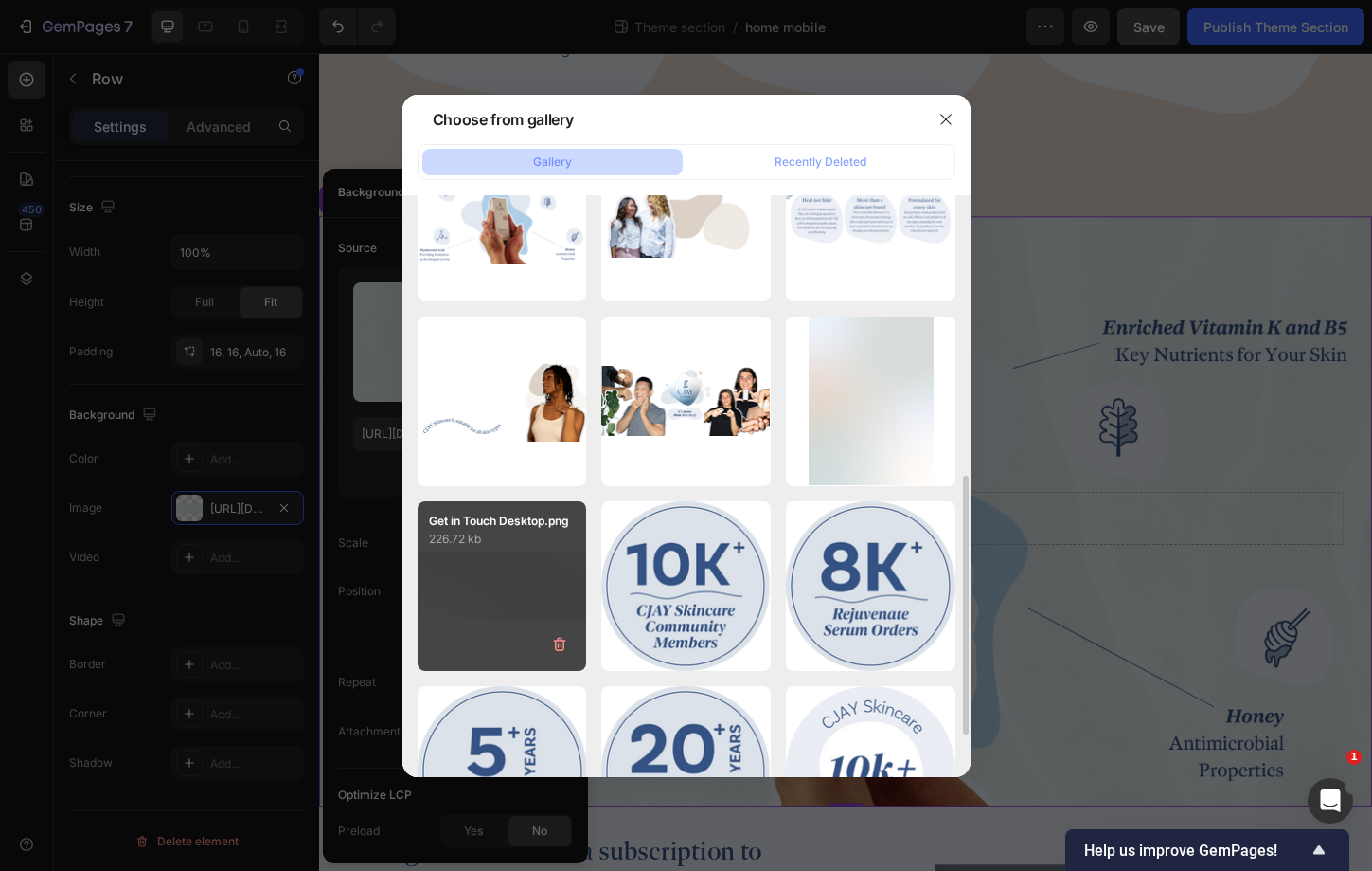
click at [501, 642] on div "Get in Touch Desktop.png 226.72 kb" at bounding box center [501, 585] width 169 height 169
type input "[URL][DOMAIN_NAME]"
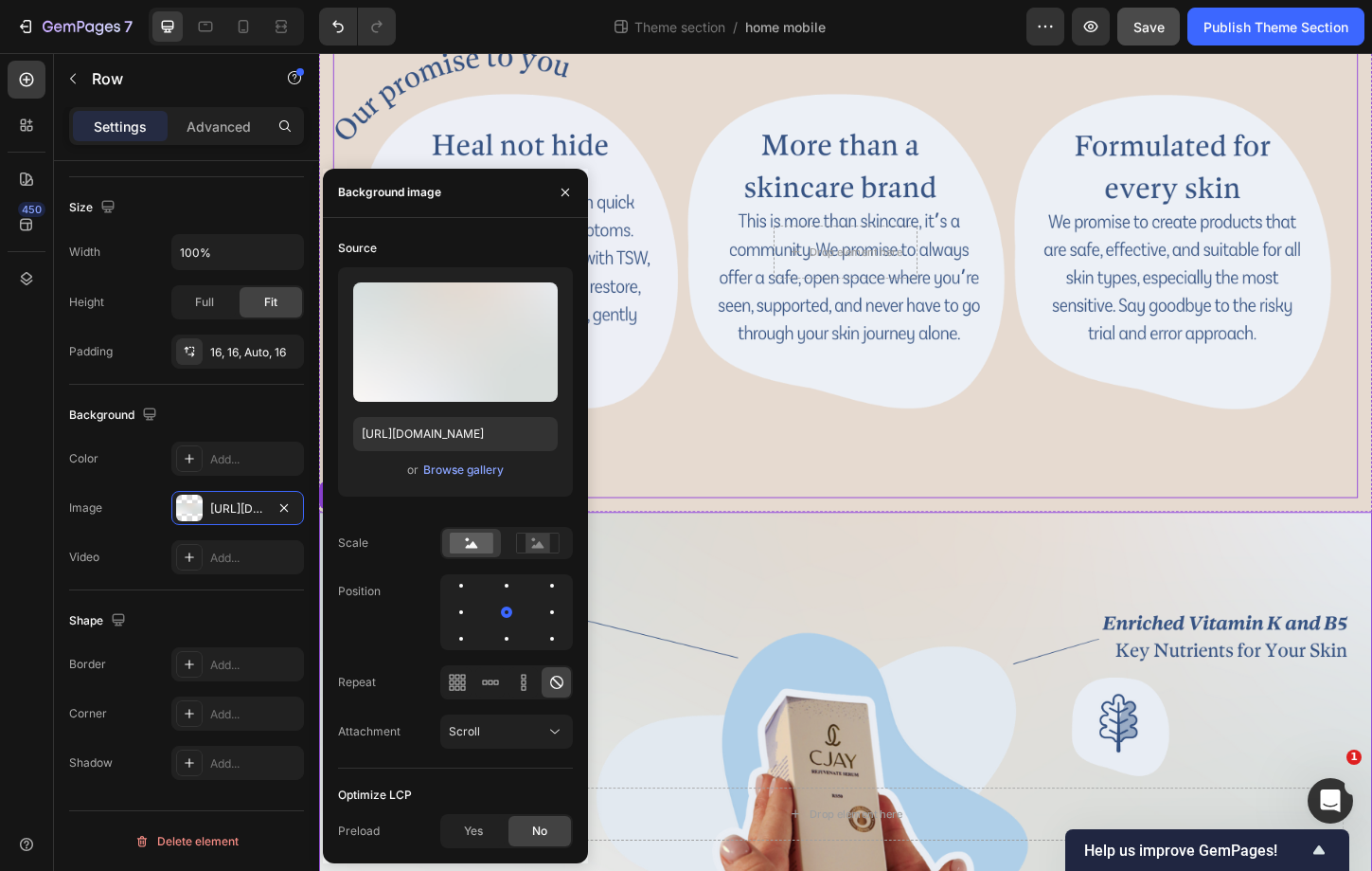
scroll to position [1837, 0]
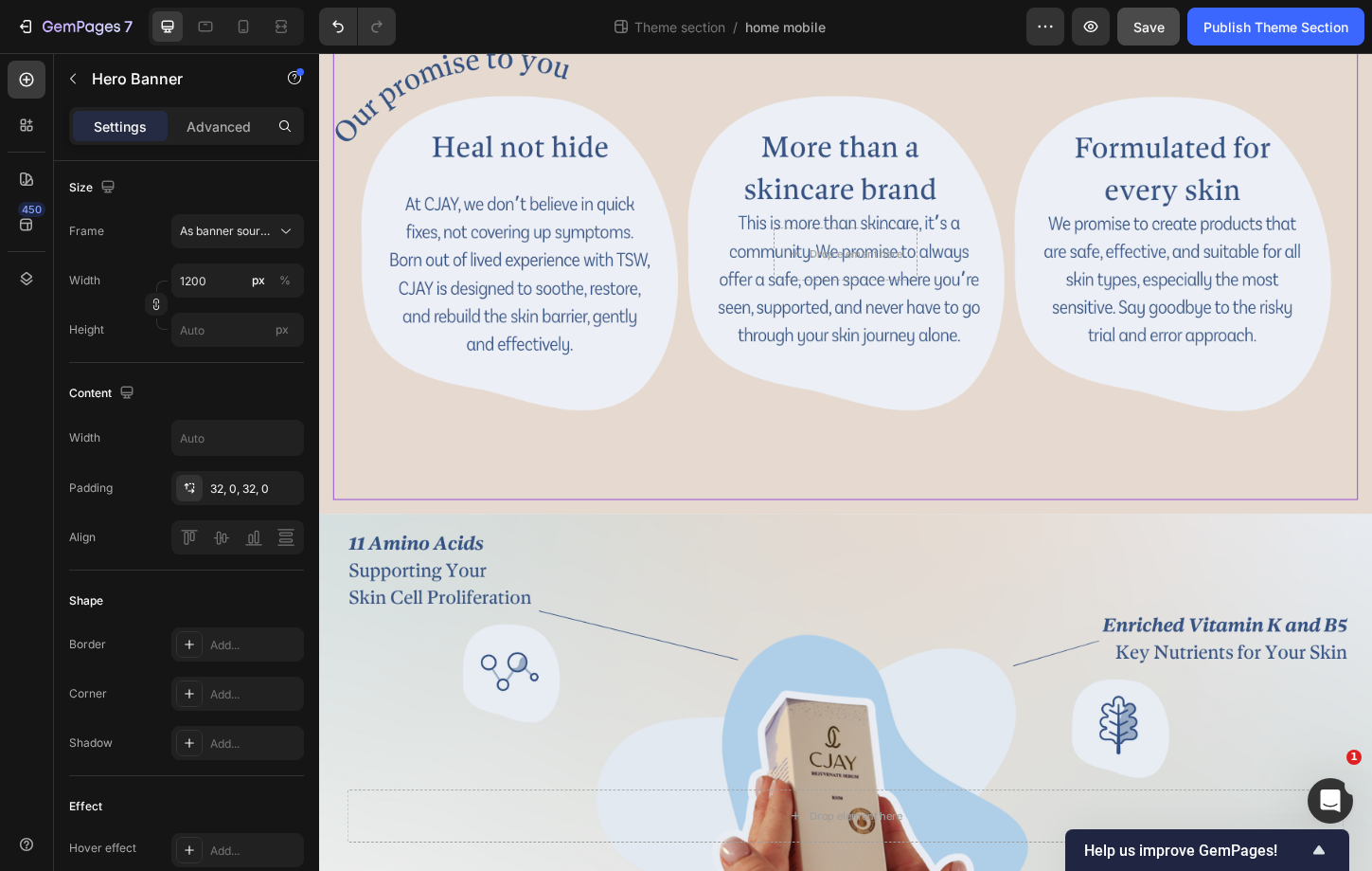
drag, startPoint x: 1332, startPoint y: 514, endPoint x: 1069, endPoint y: 494, distance: 263.8
click at [1069, 494] on div "Background Image" at bounding box center [887, 270] width 1106 height 530
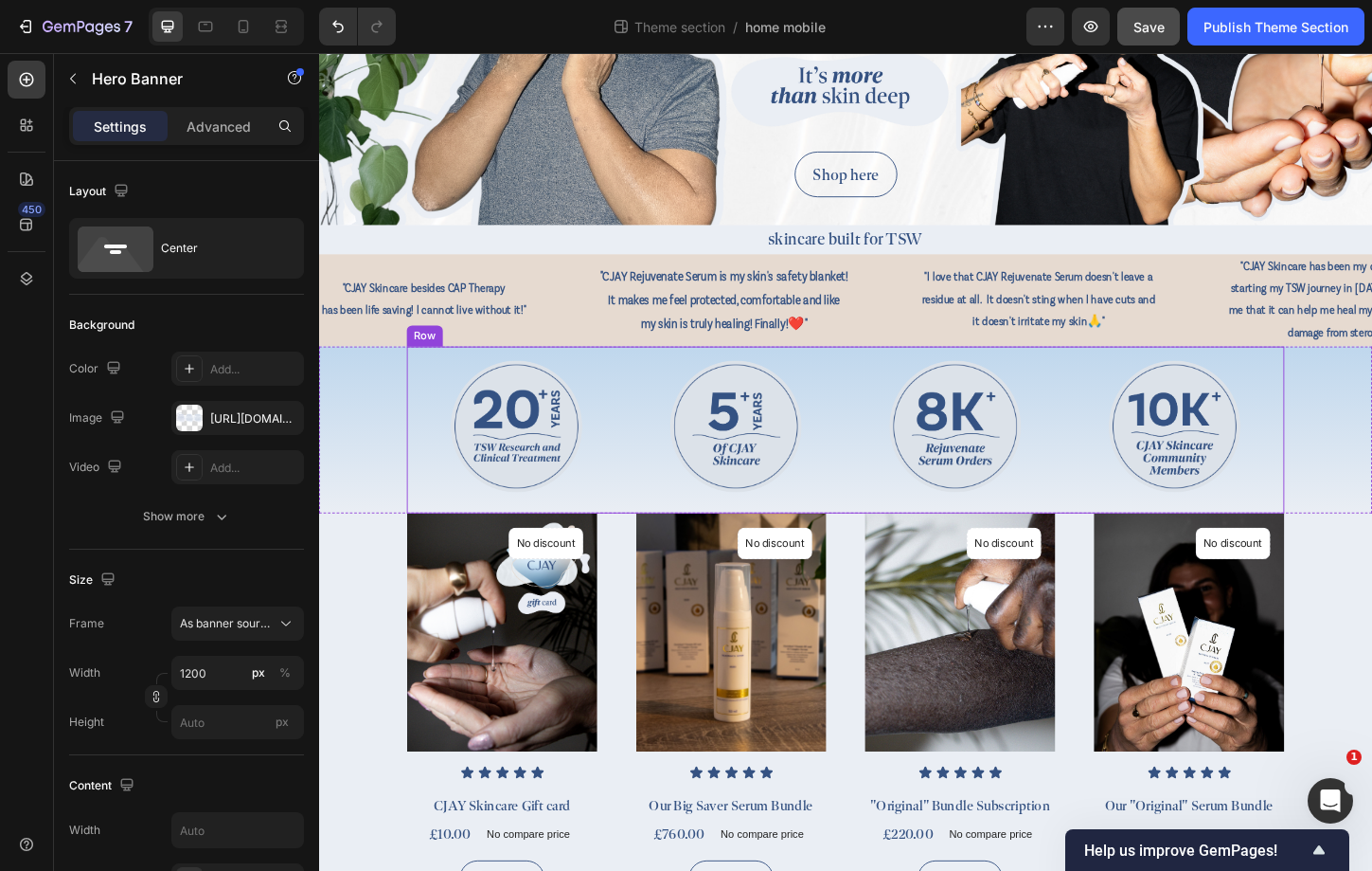
scroll to position [324, 0]
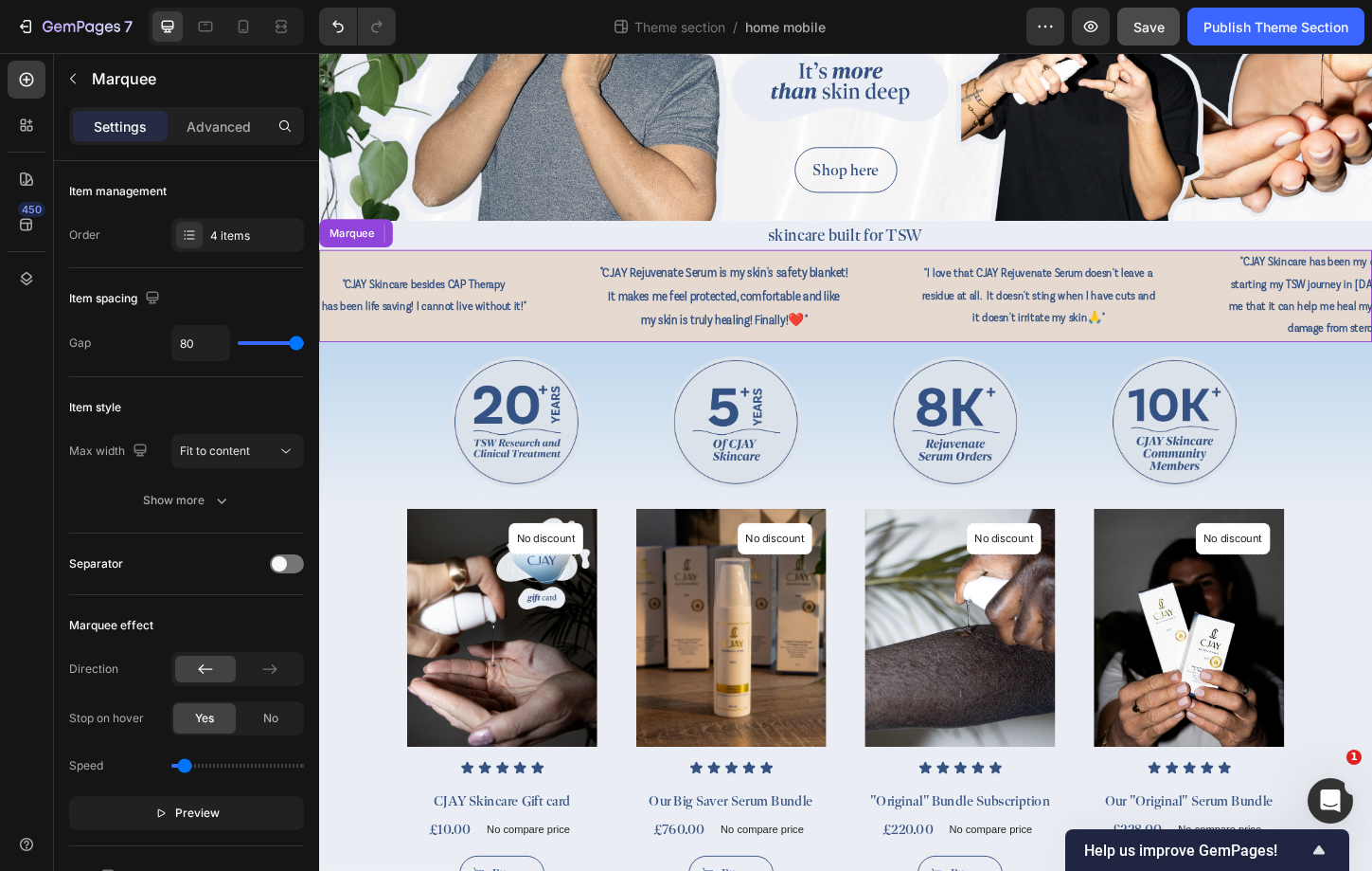
click at [589, 305] on div ""CJAY Skincare besides CAP Therapy has been life saving! I cannot live without …" at bounding box center [470, 314] width 300 height 51
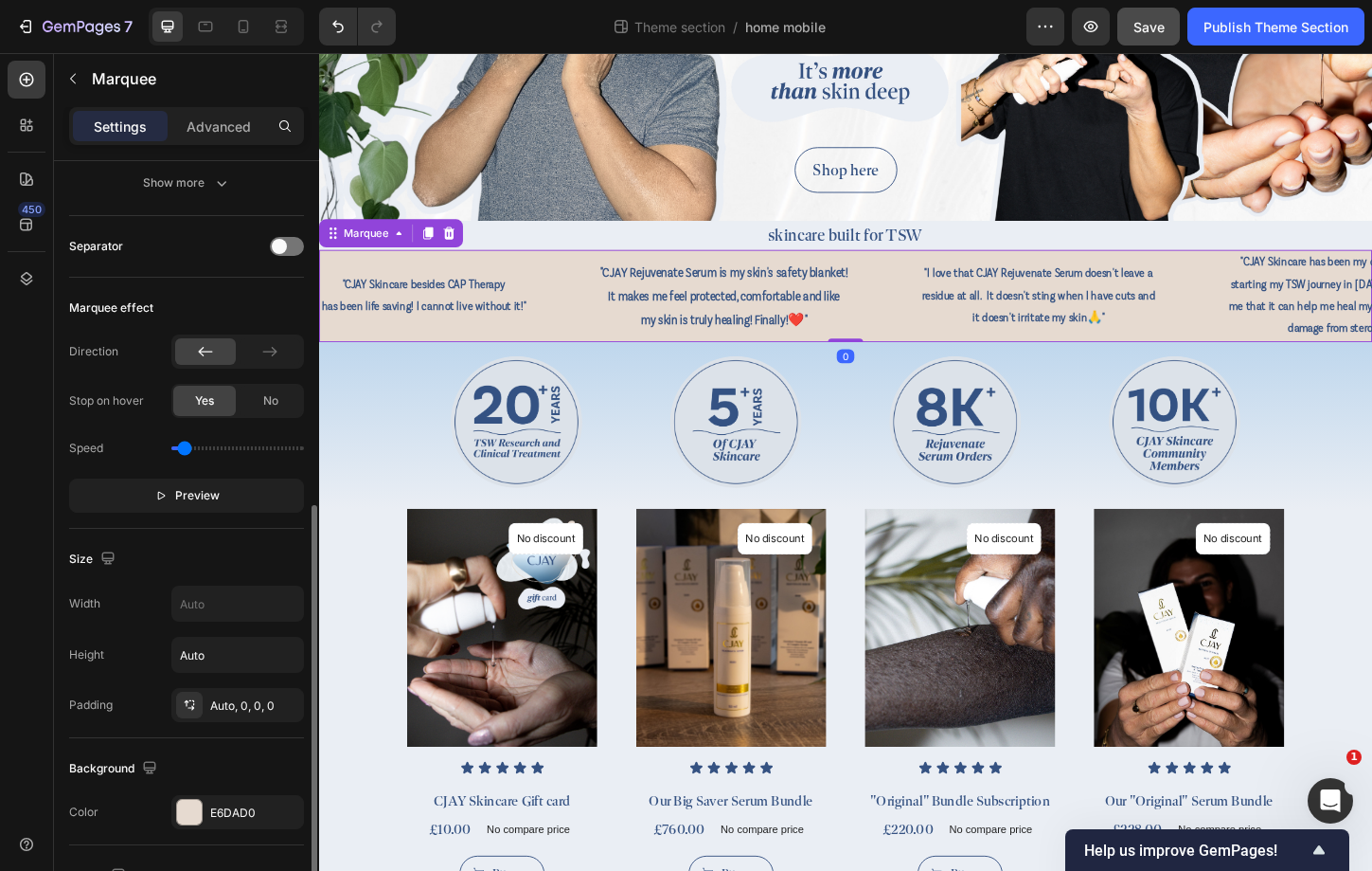
scroll to position [428, 0]
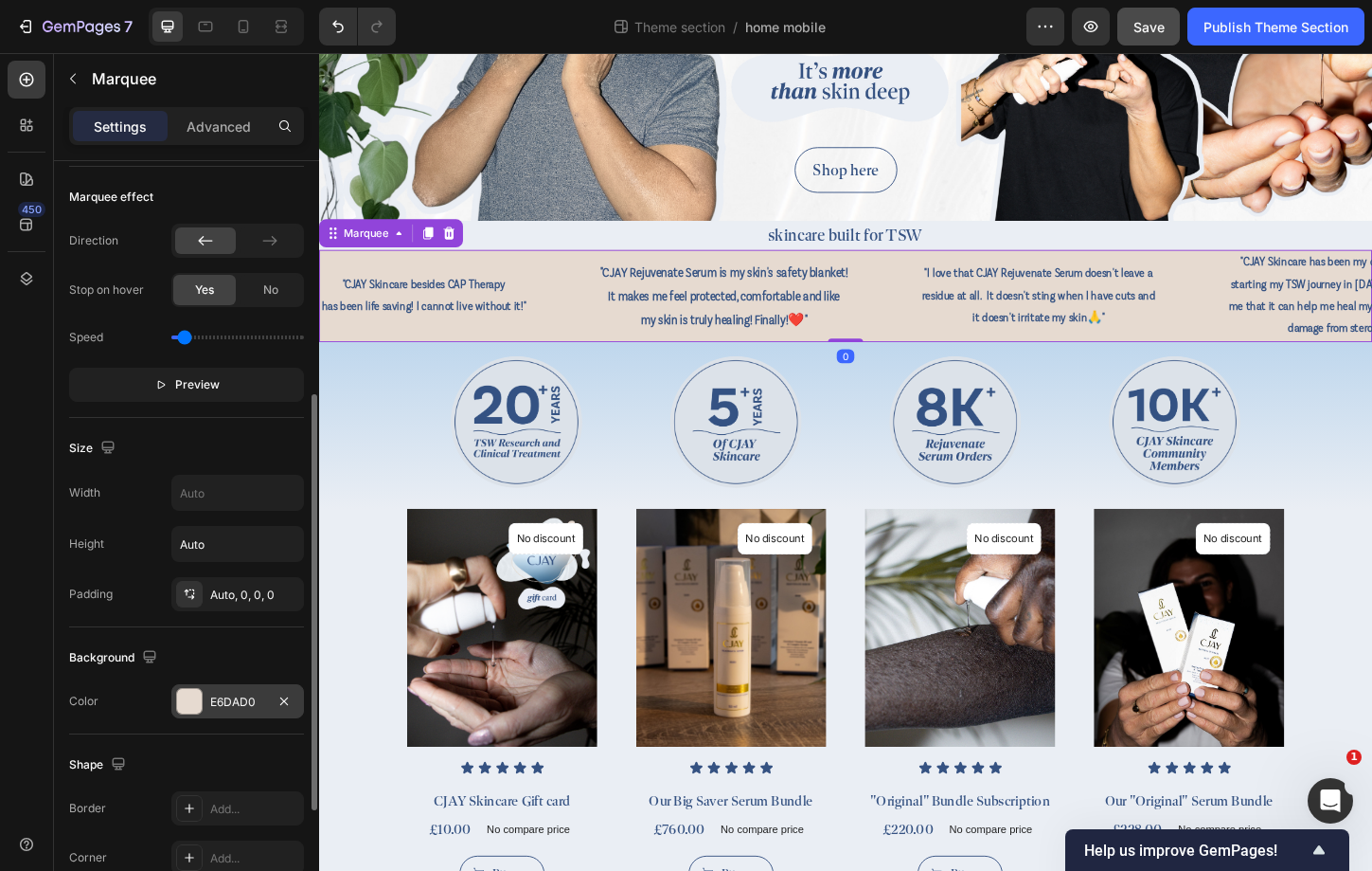
click at [233, 714] on div "E6DAD0" at bounding box center [237, 701] width 132 height 34
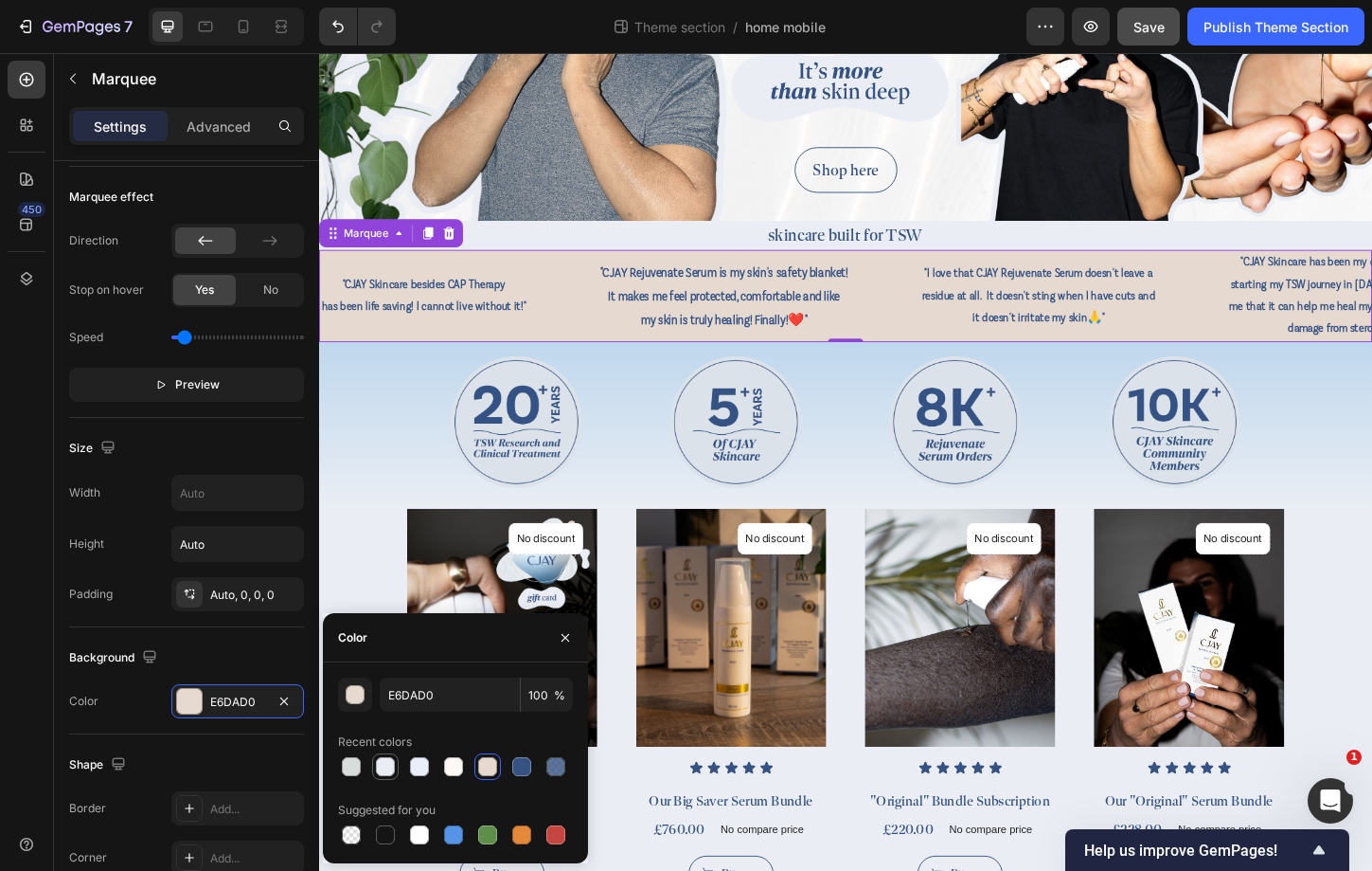
click at [388, 769] on div at bounding box center [386, 767] width 19 height 19
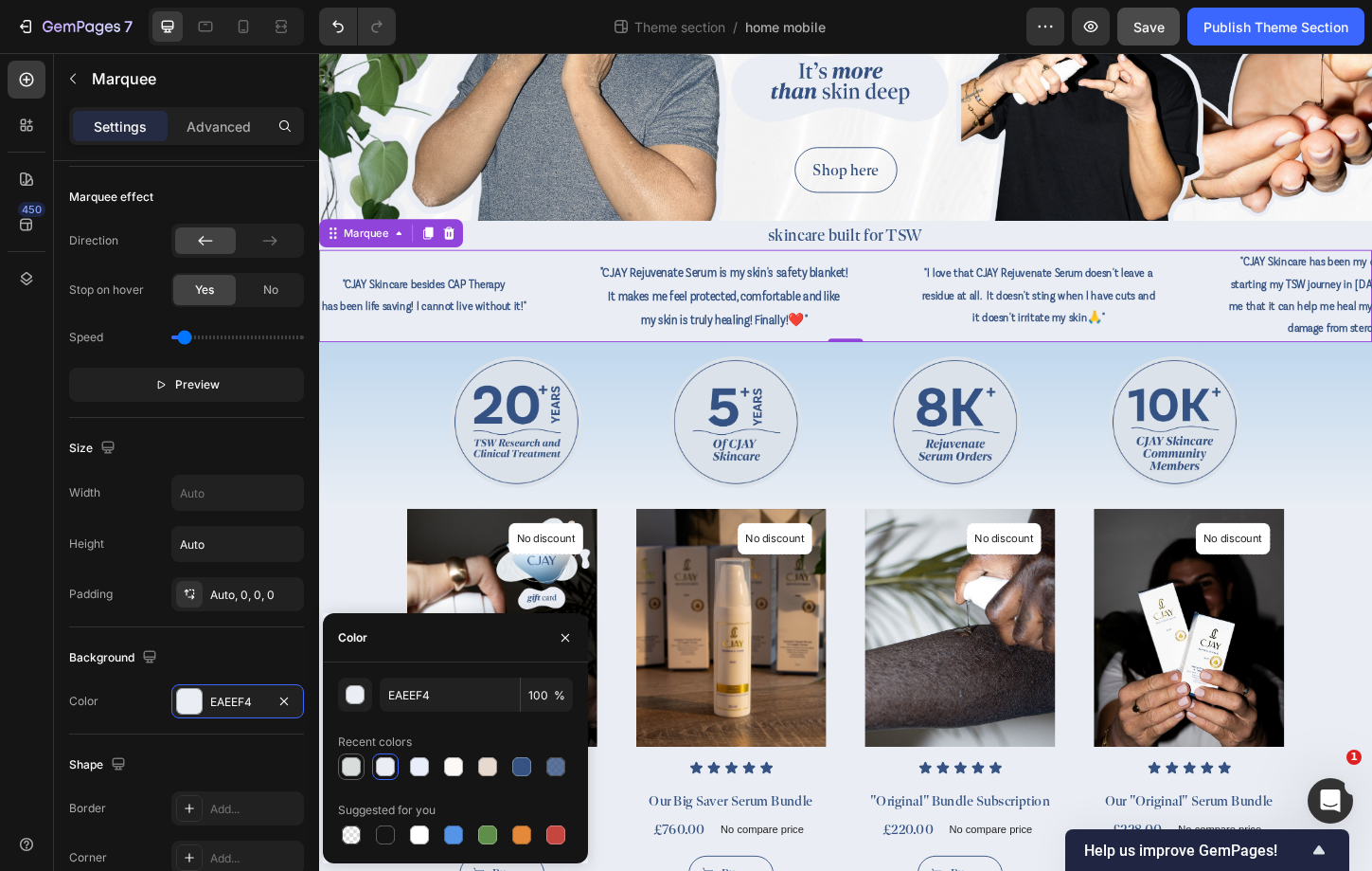
click at [345, 765] on div at bounding box center [352, 767] width 19 height 19
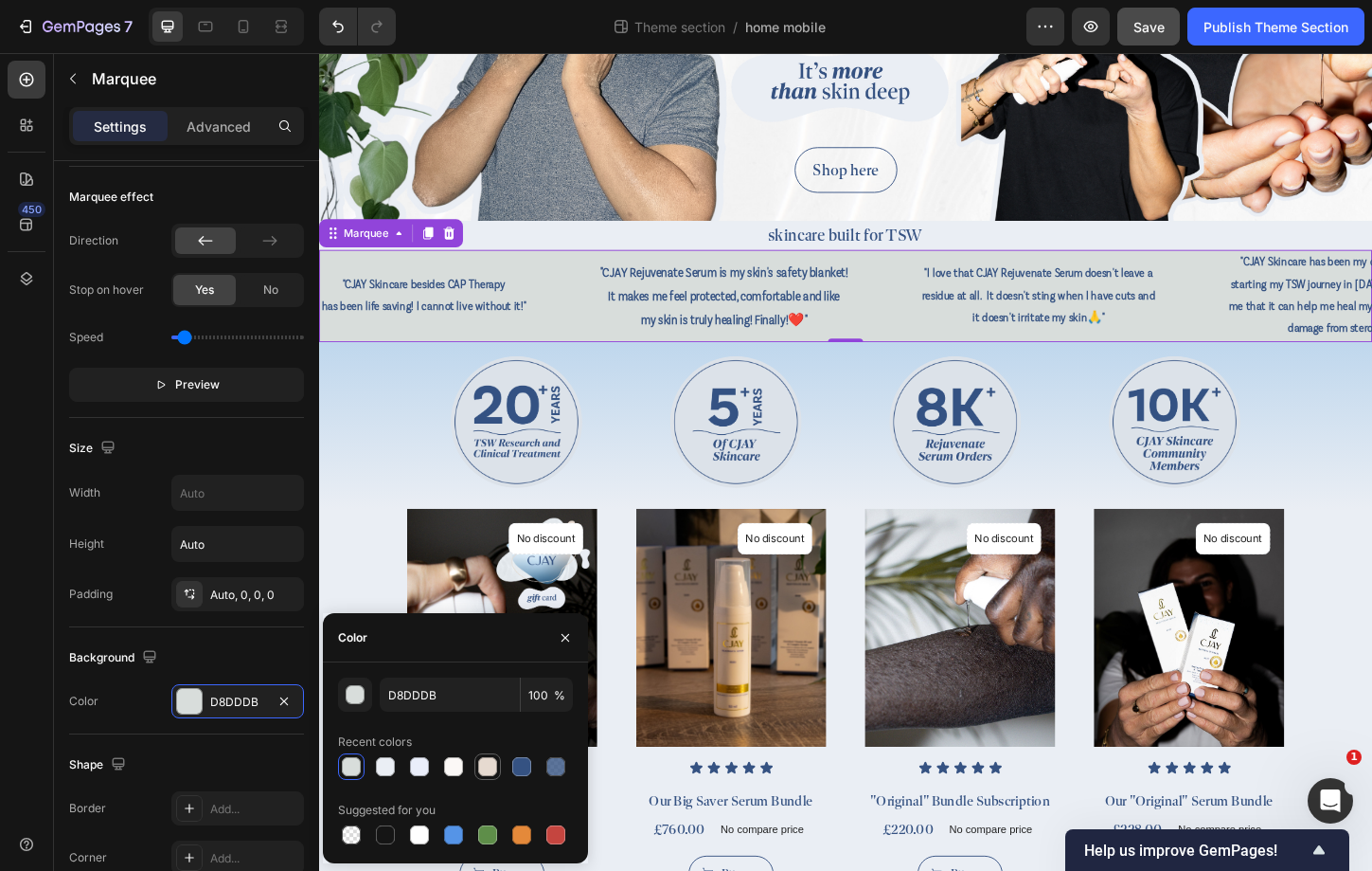
click at [489, 760] on div at bounding box center [488, 767] width 19 height 19
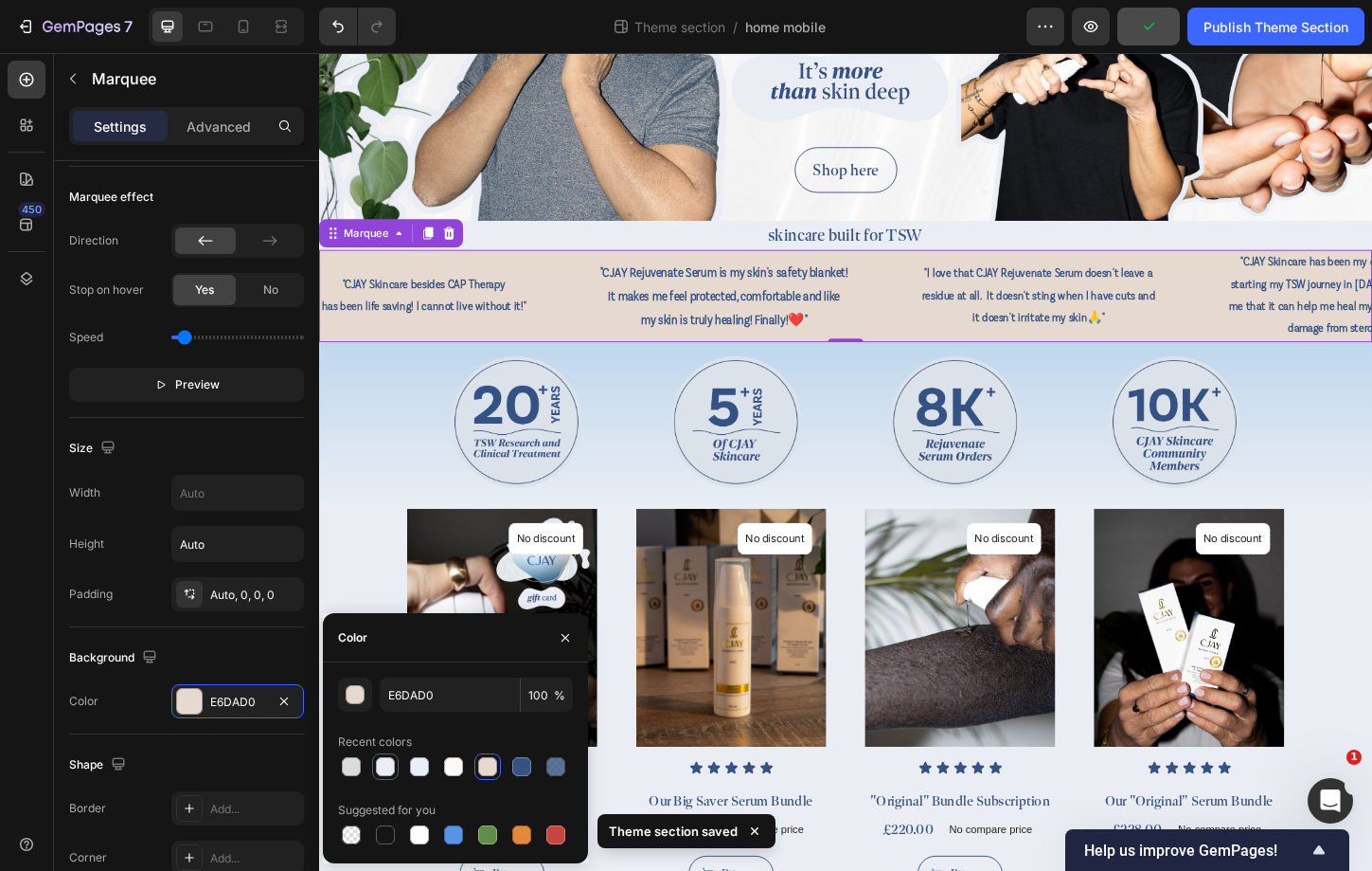
click at [394, 769] on div at bounding box center [386, 767] width 19 height 19
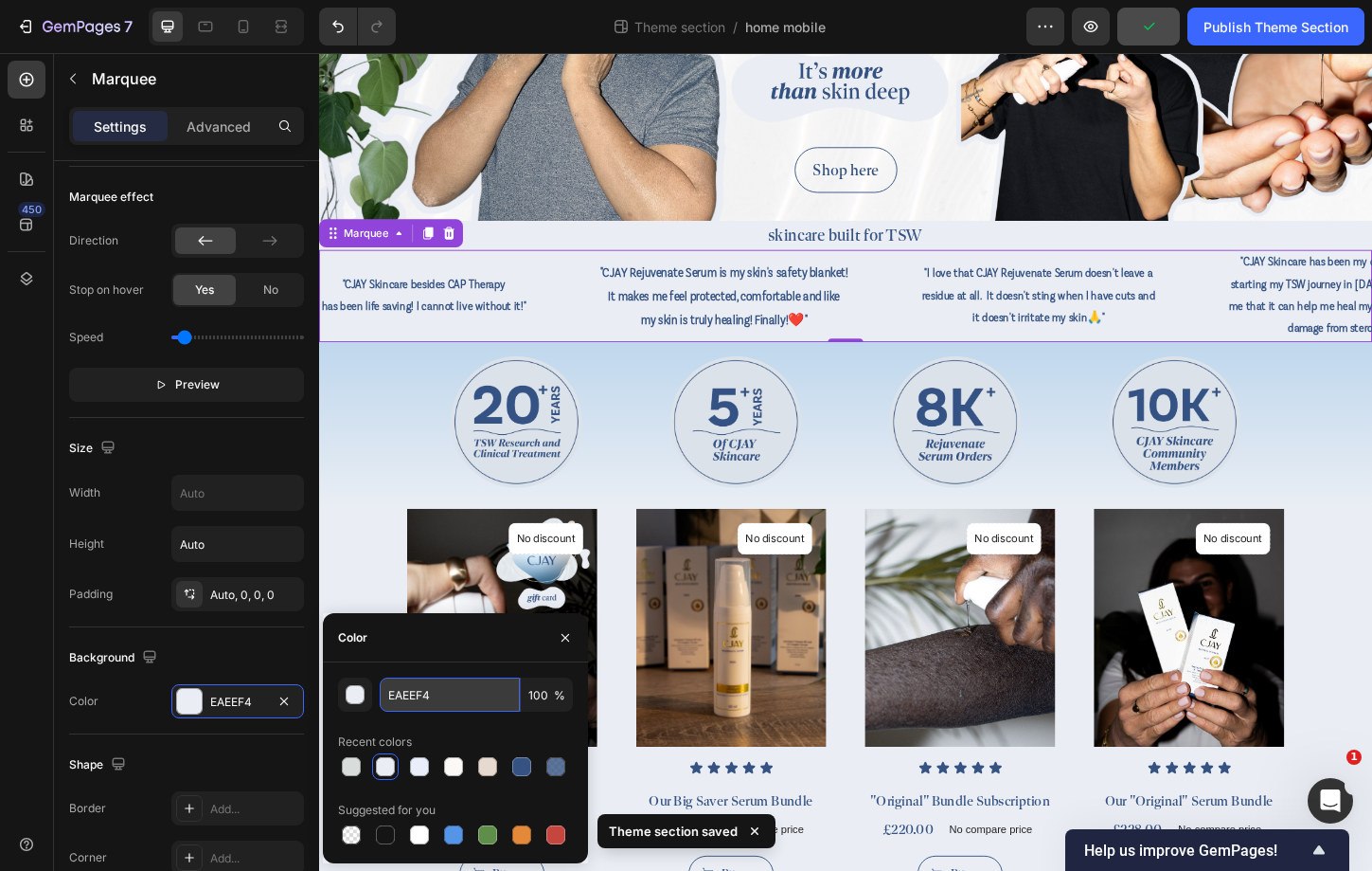
click at [445, 692] on input "EAEEF4" at bounding box center [449, 694] width 140 height 34
paste input "#bfd7ed"
type input "#bfd7ed"
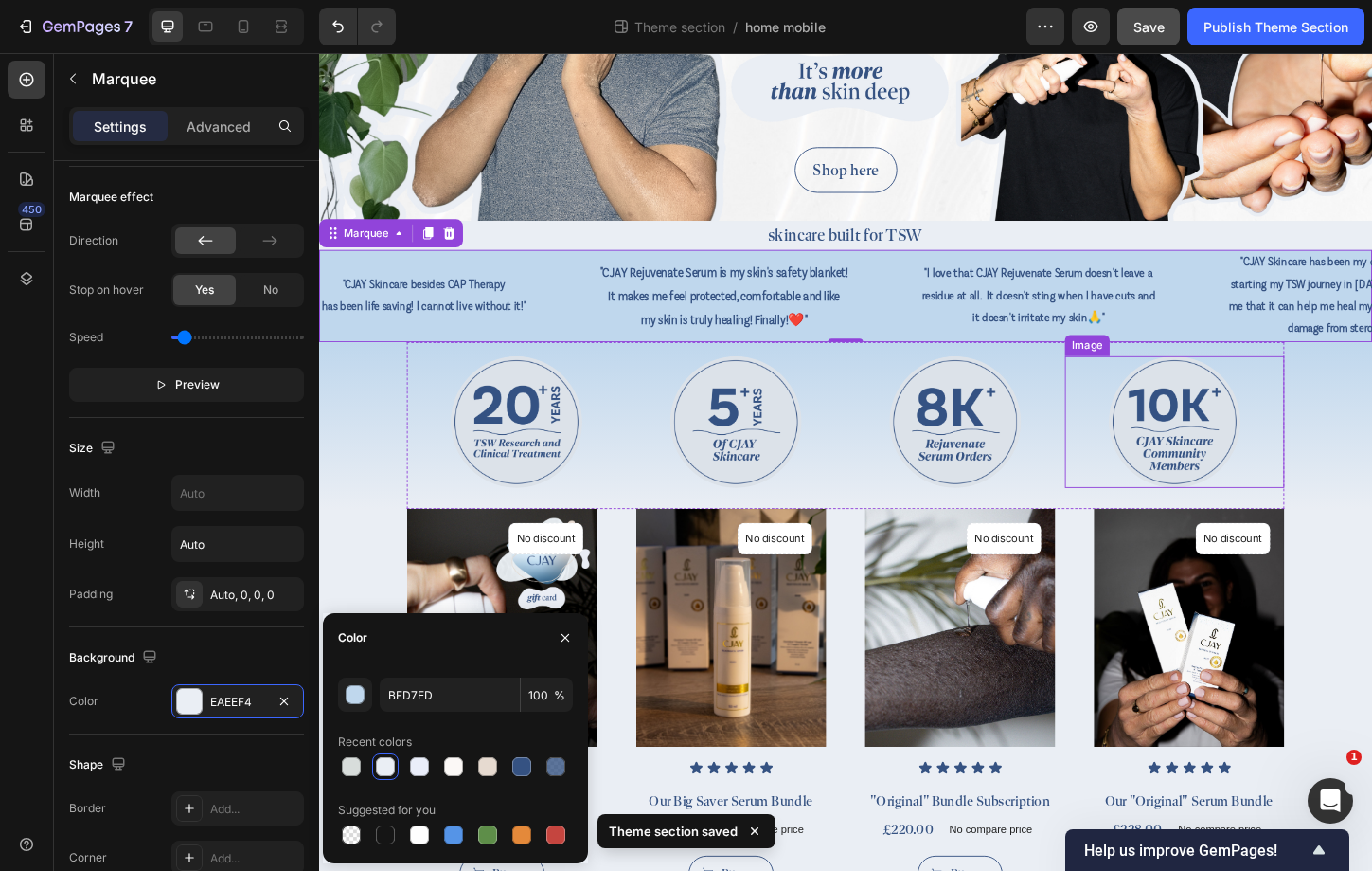
click at [1371, 453] on div "Image Image Image Image Row" at bounding box center [887, 454] width 1136 height 180
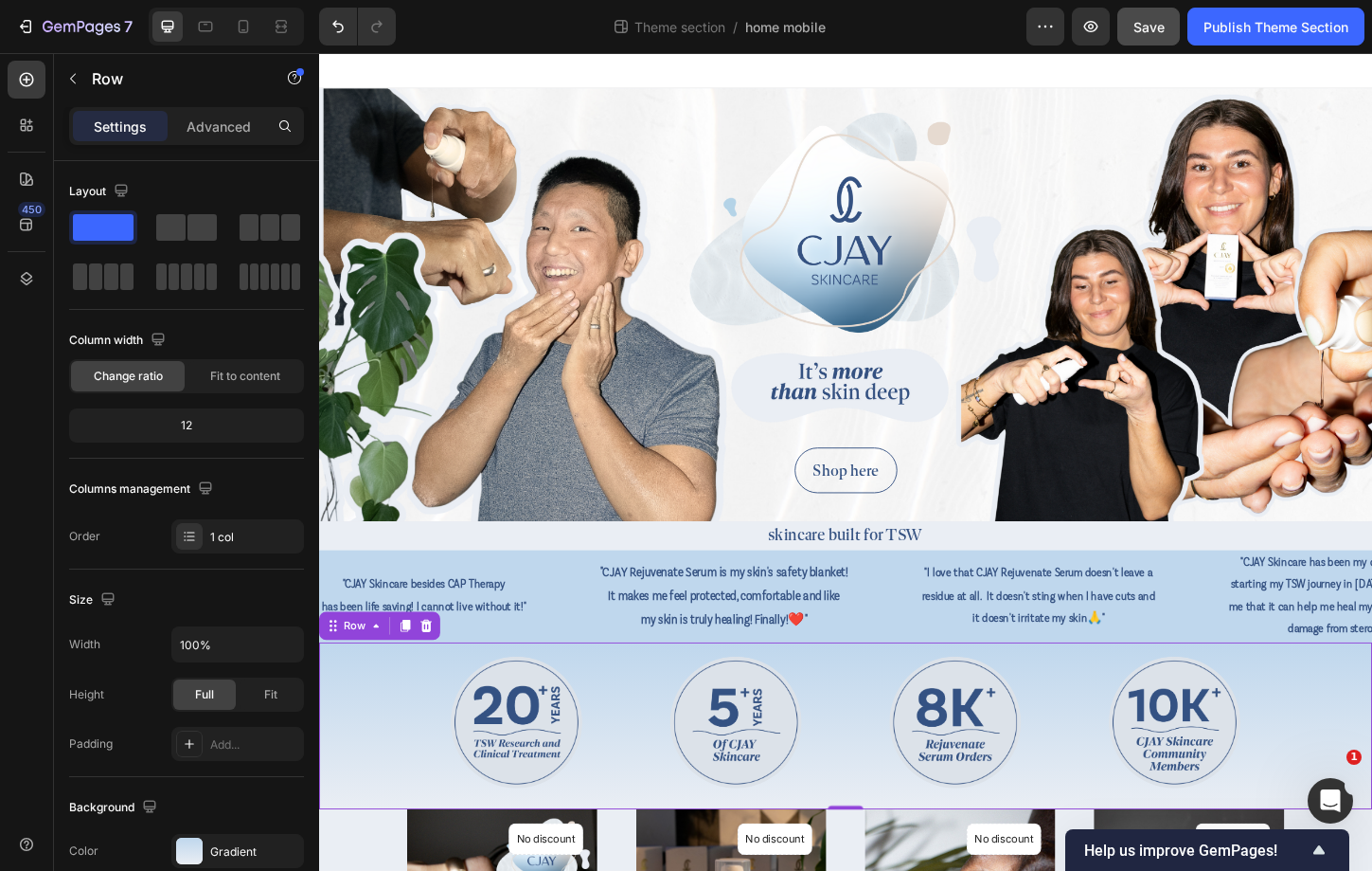
scroll to position [0, 0]
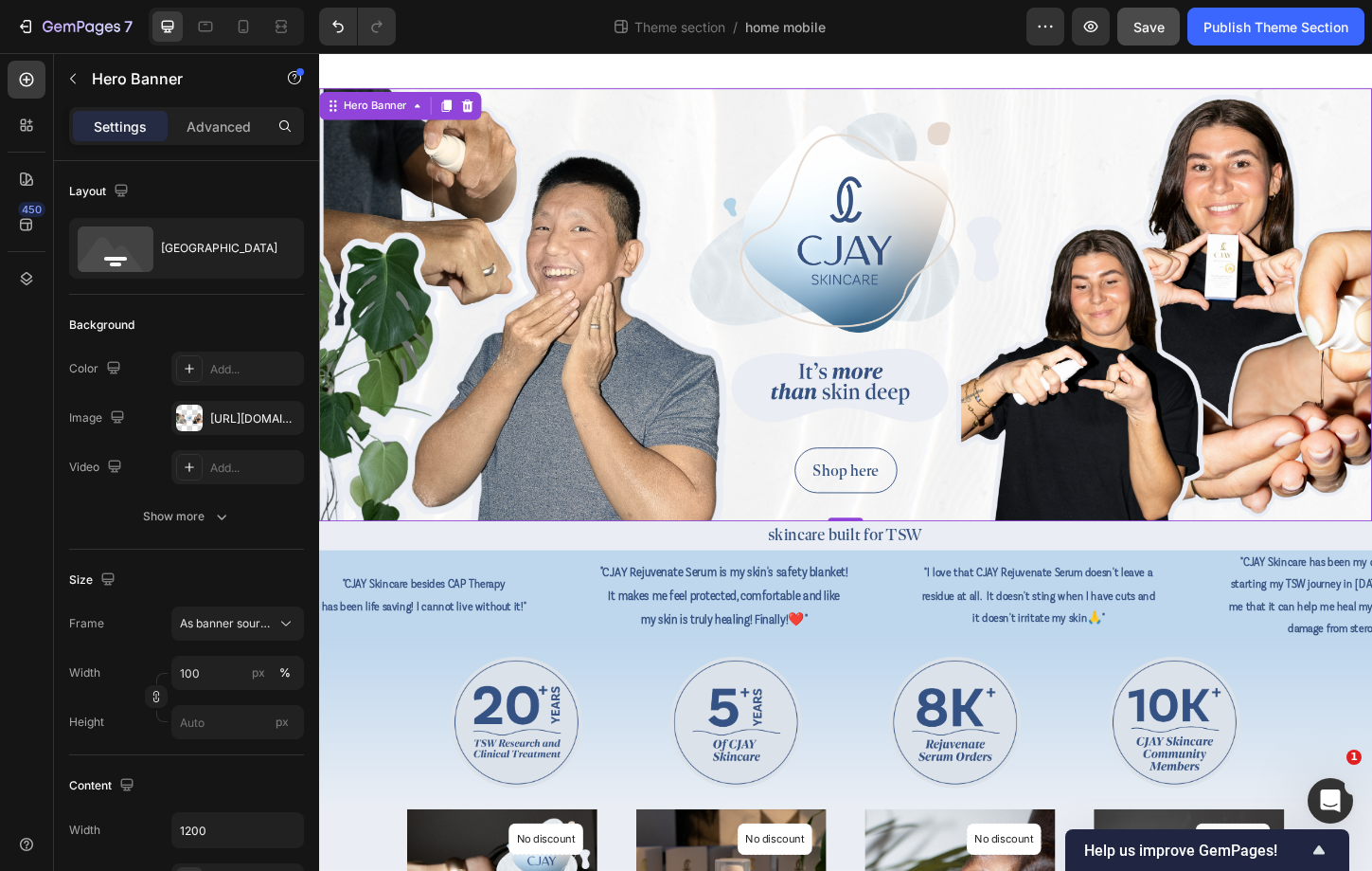
click at [1189, 123] on div "Background Image" at bounding box center [887, 324] width 1136 height 467
click at [218, 420] on div "[URL][DOMAIN_NAME]" at bounding box center [238, 419] width 55 height 17
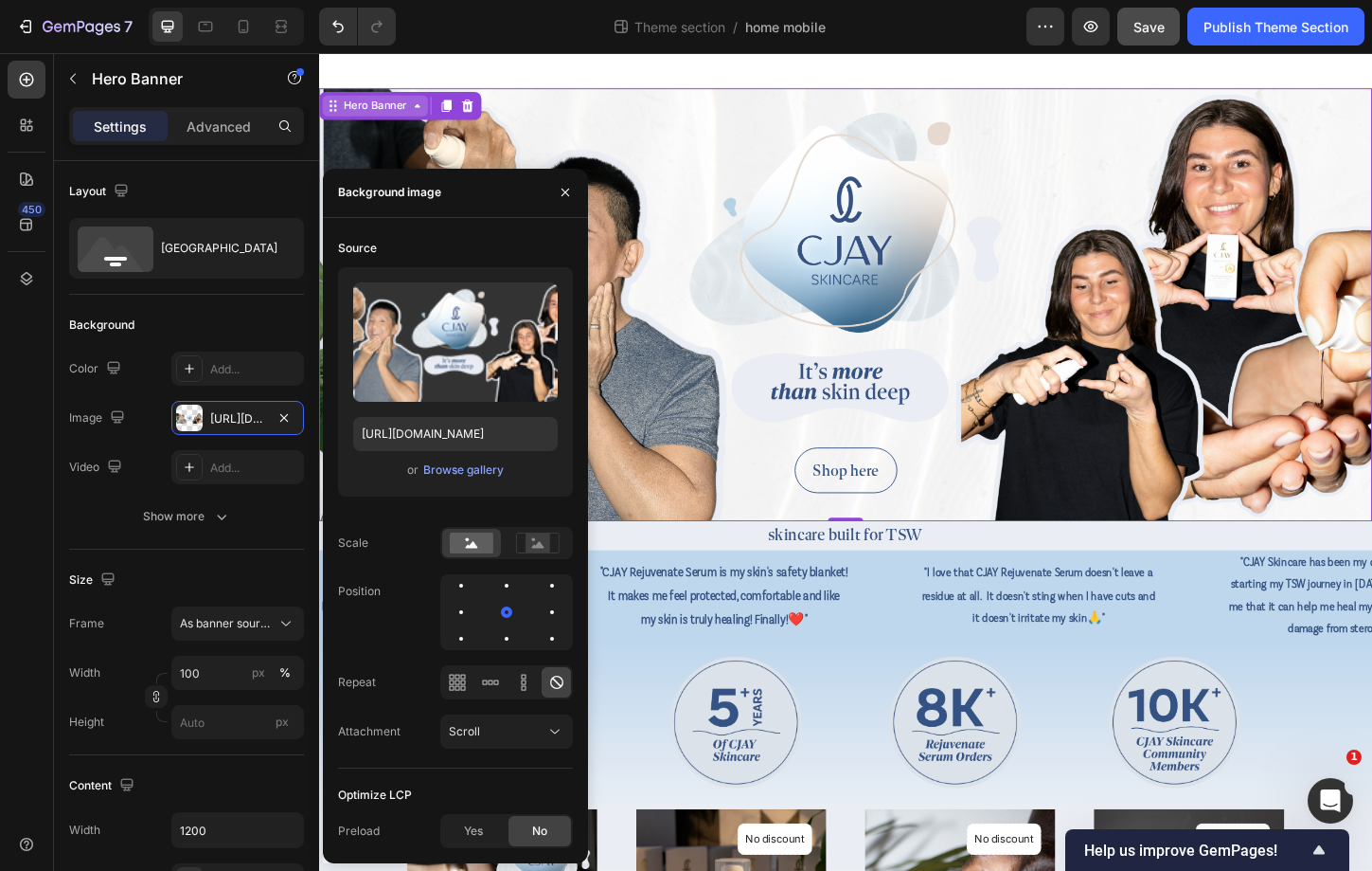
drag, startPoint x: 686, startPoint y: 152, endPoint x: 370, endPoint y: 102, distance: 319.9
click at [370, 102] on div "Hero Banner" at bounding box center [380, 110] width 75 height 17
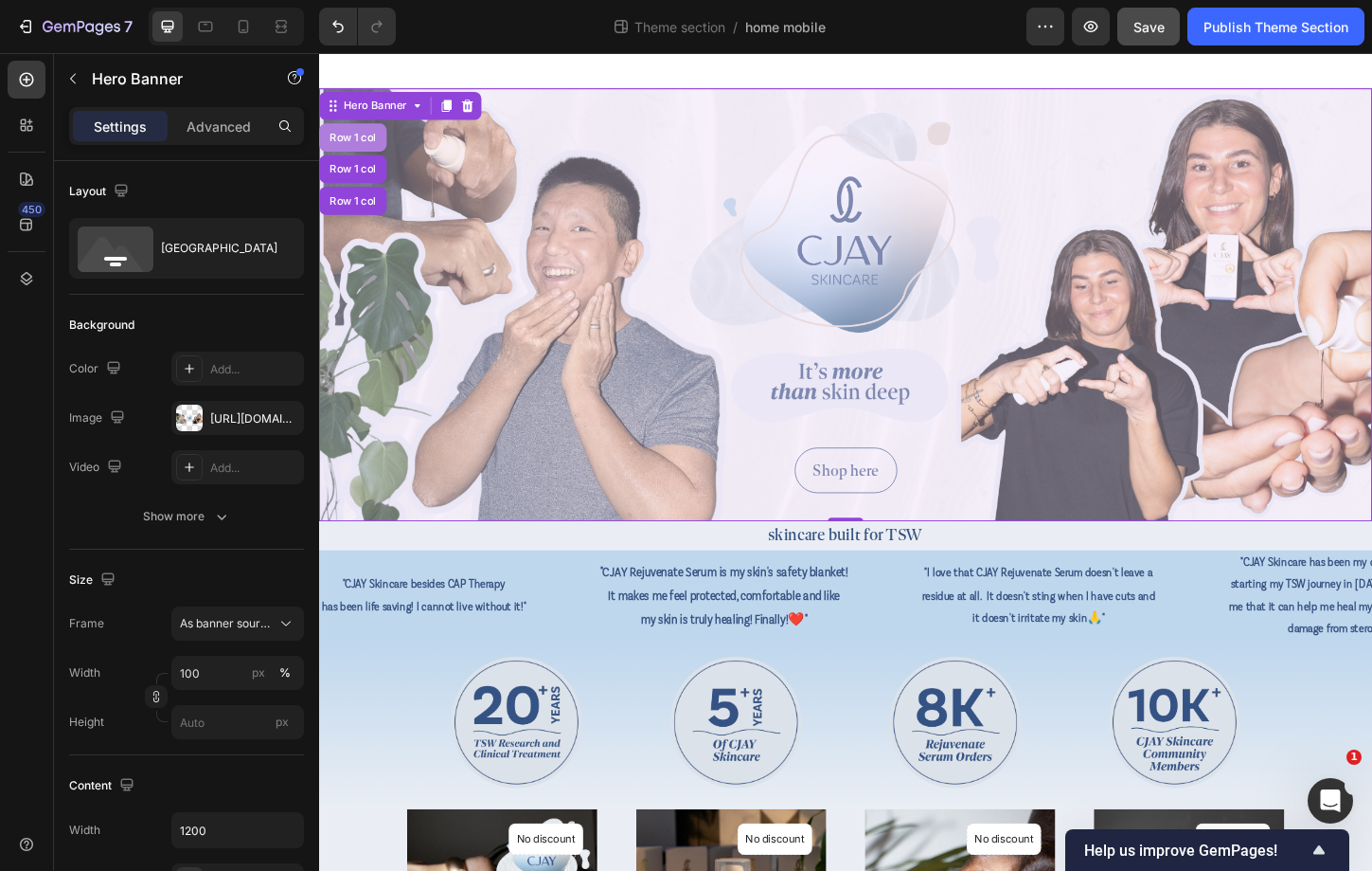
click at [355, 143] on div "Row 1 col" at bounding box center [356, 144] width 58 height 12
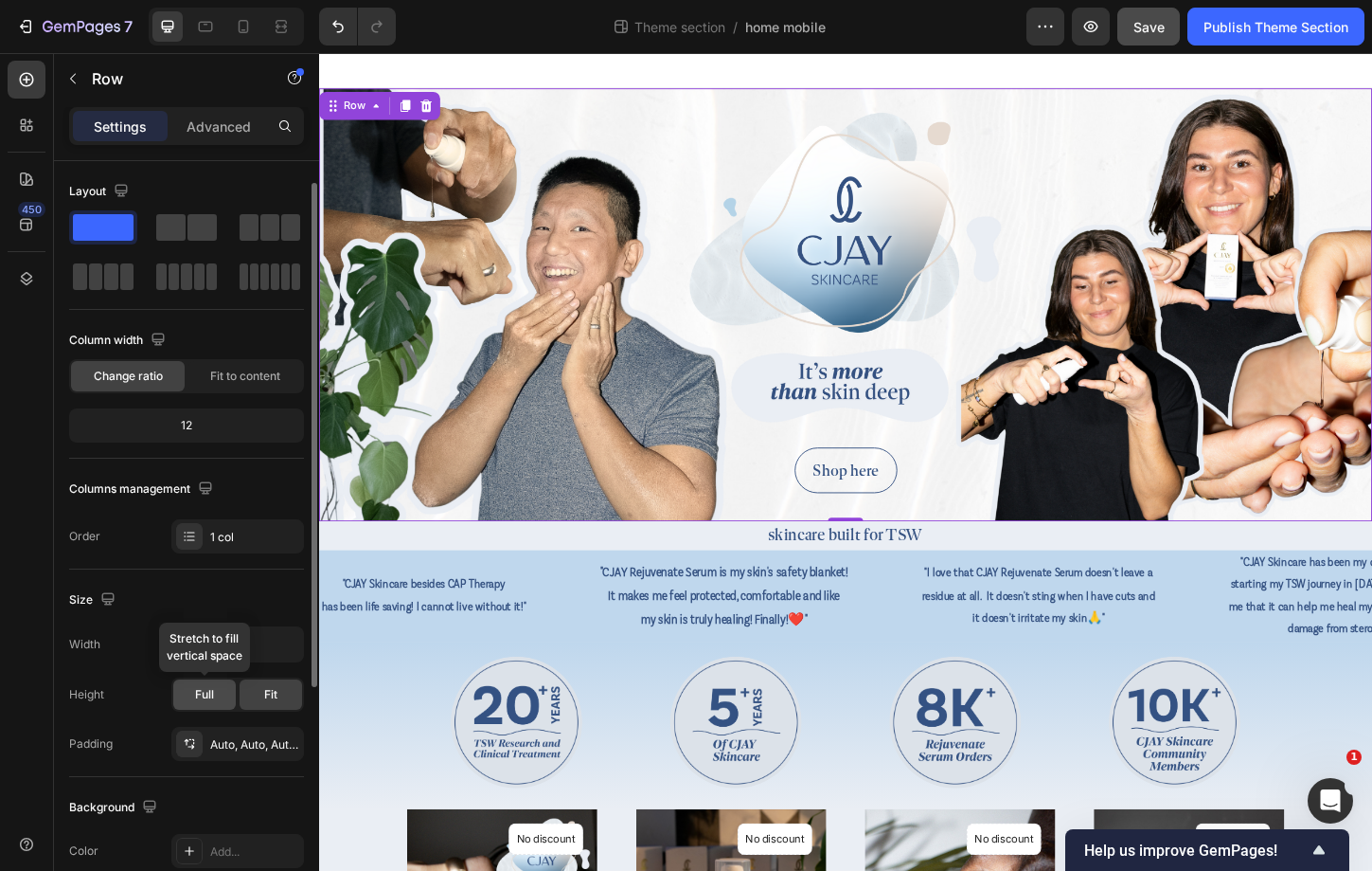
scroll to position [392, 0]
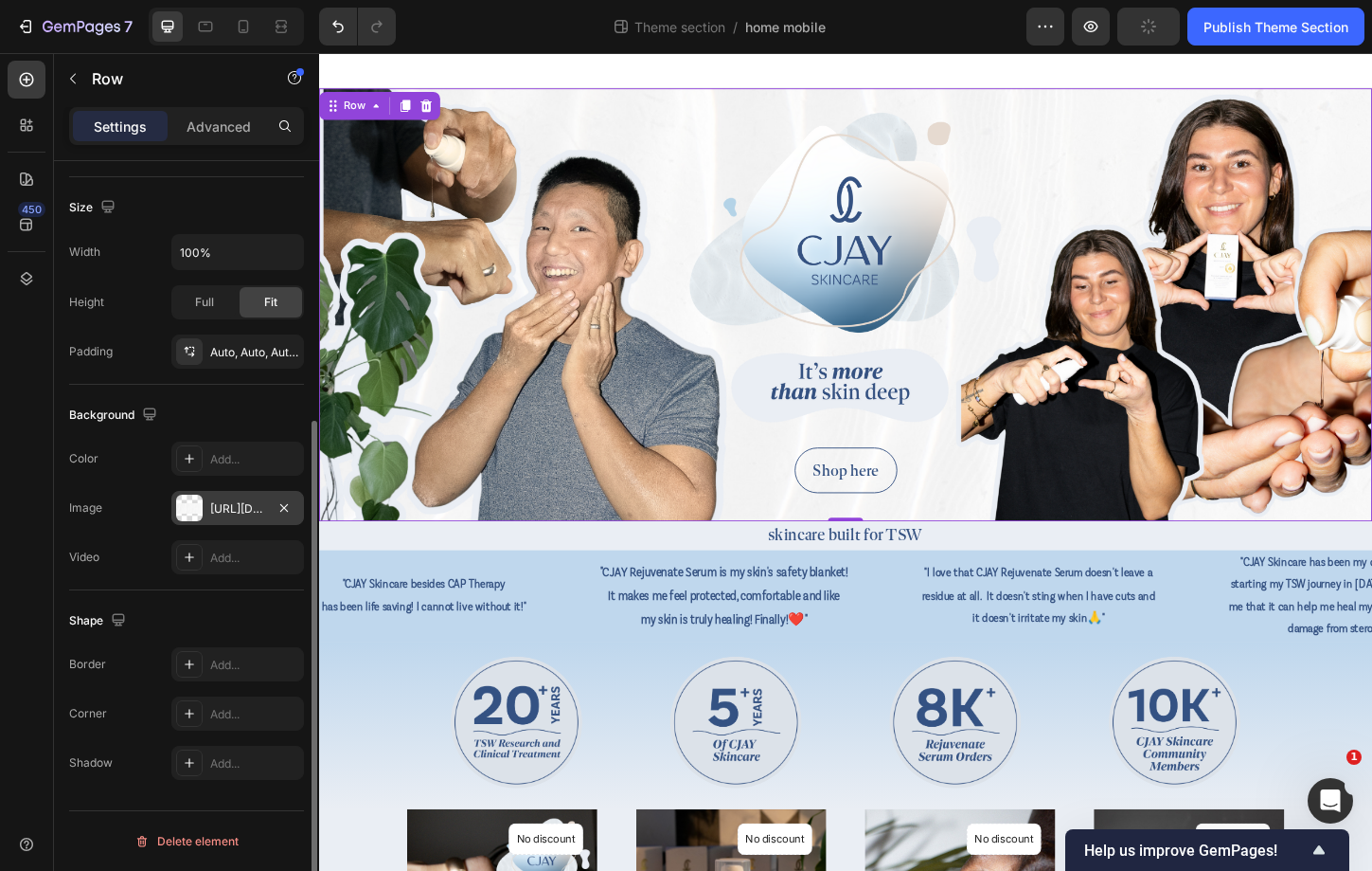
click at [237, 508] on div "[URL][DOMAIN_NAME]" at bounding box center [238, 509] width 55 height 17
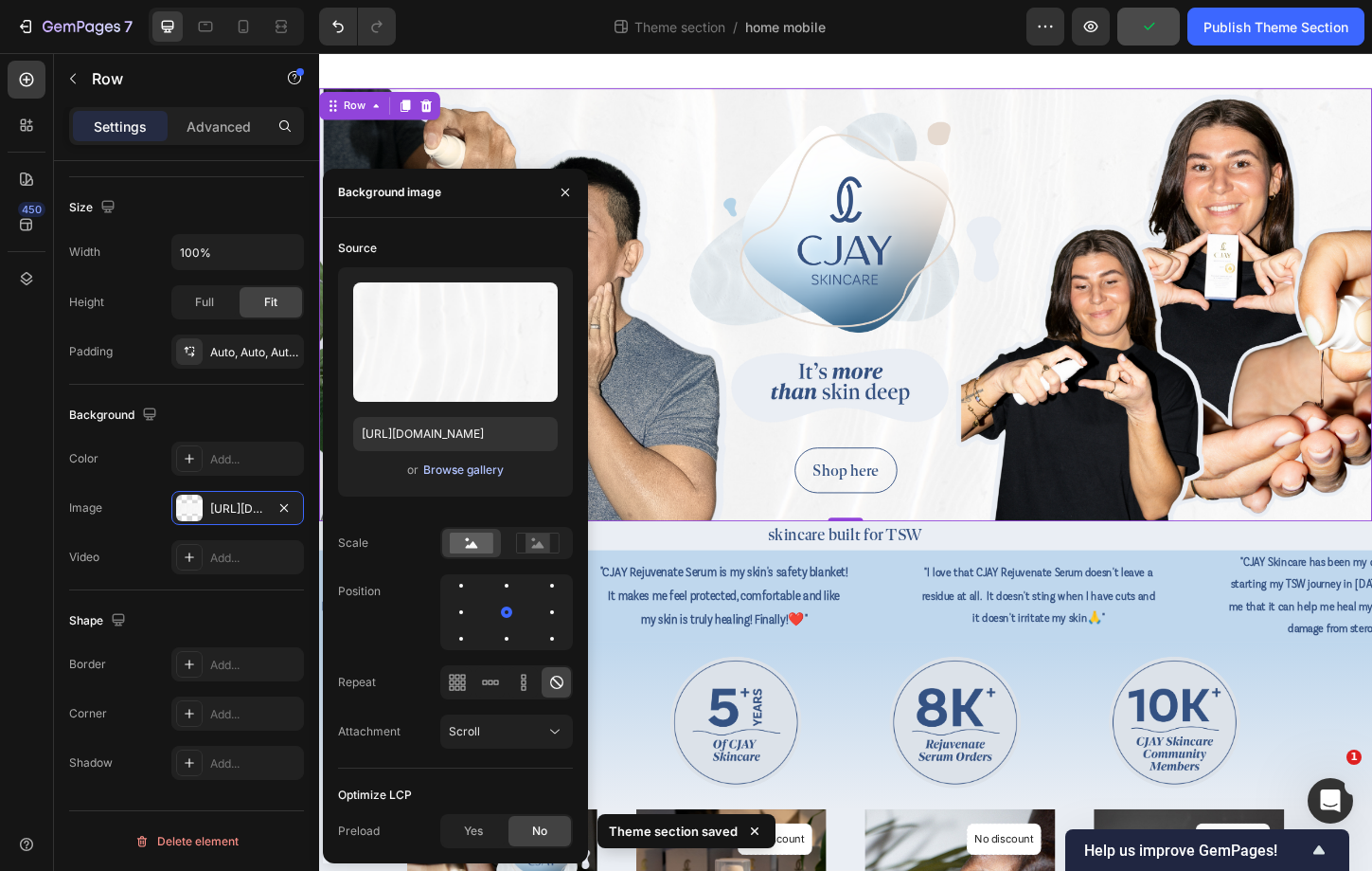
click at [472, 468] on div "Browse gallery" at bounding box center [463, 470] width 80 height 17
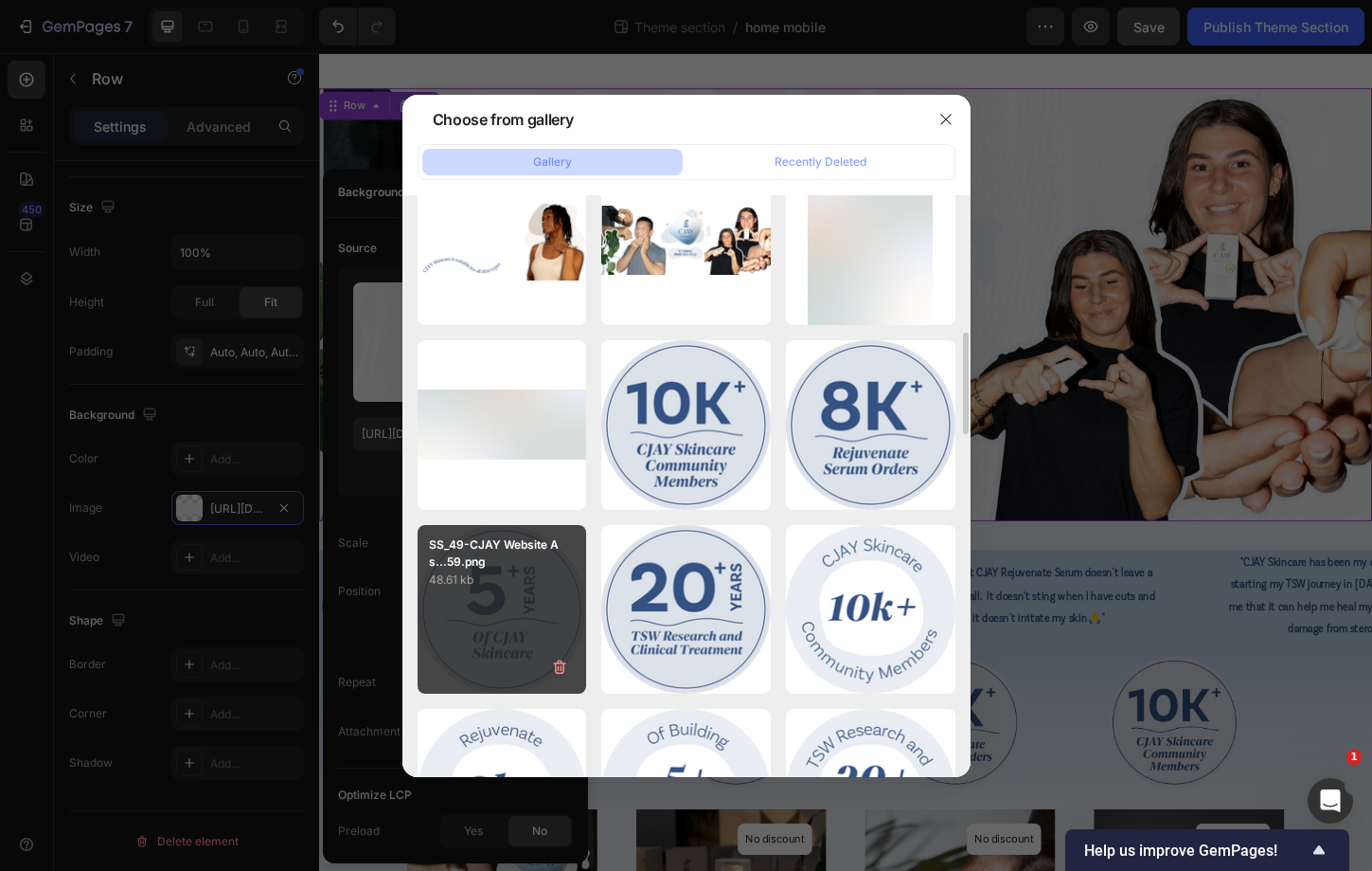
scroll to position [792, 0]
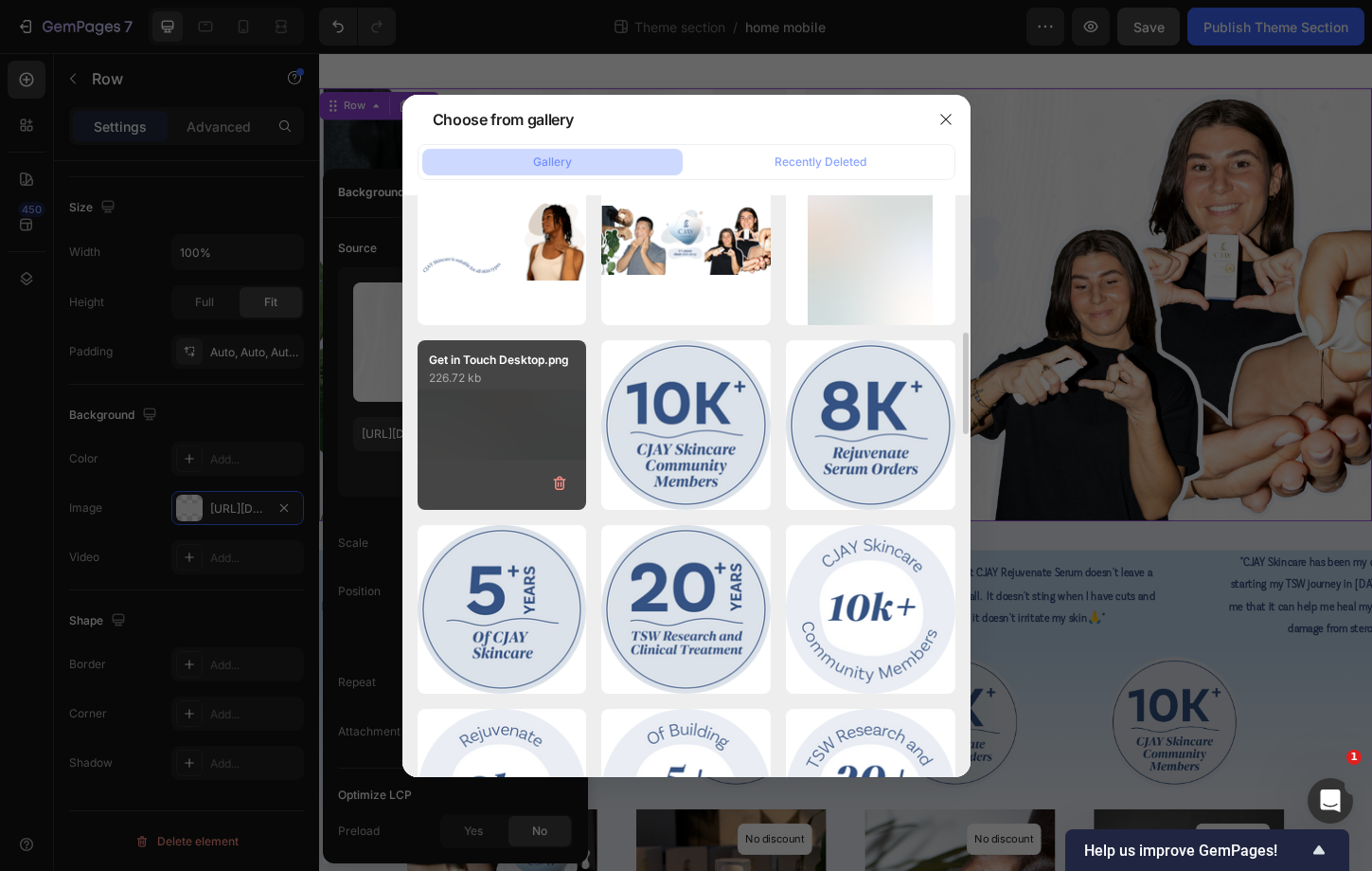
click at [516, 474] on div "Get in Touch Desktop.png 226.72 kb" at bounding box center [501, 424] width 169 height 169
type input "[URL][DOMAIN_NAME]"
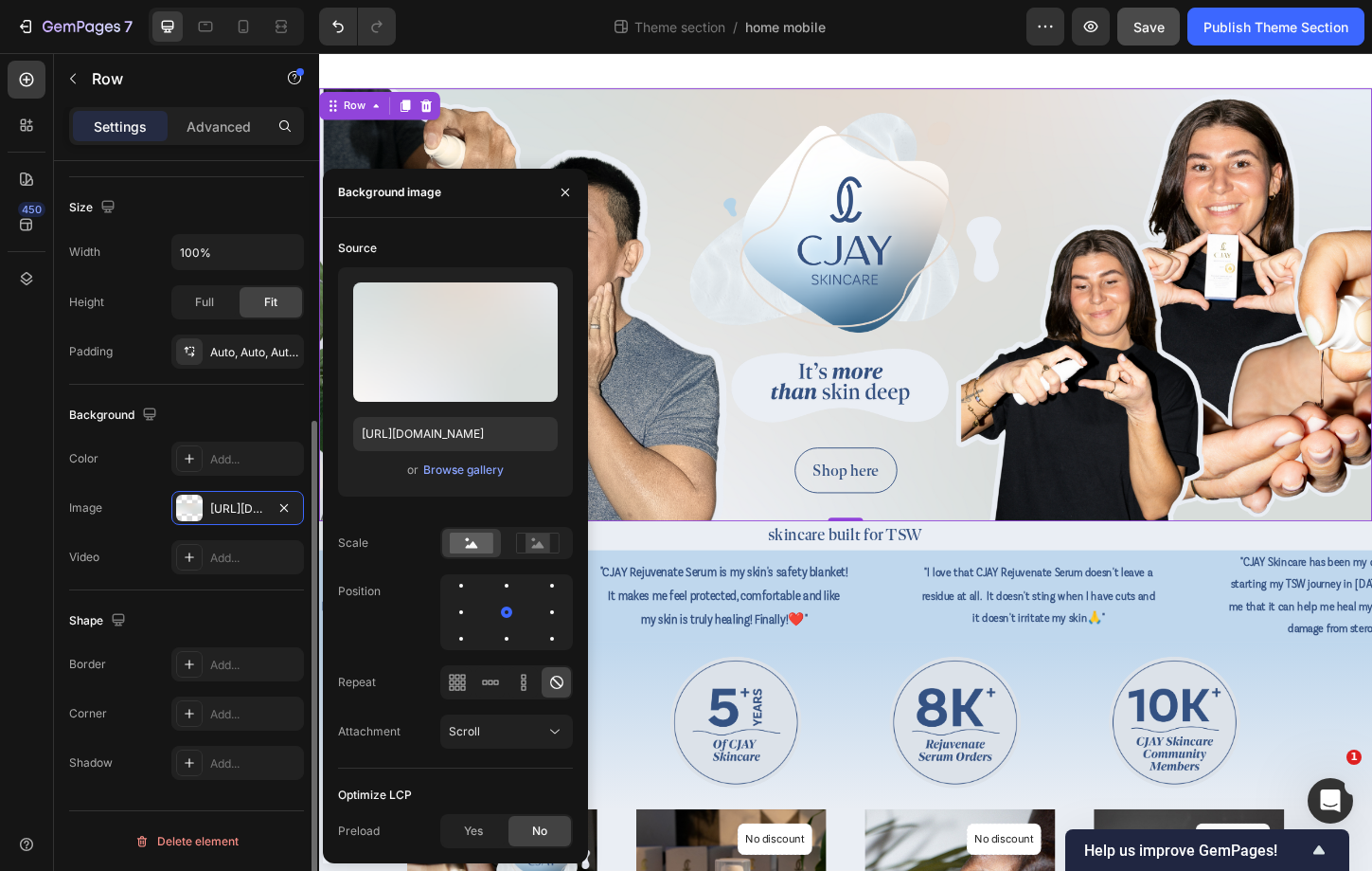
click at [215, 621] on div "Shape" at bounding box center [186, 620] width 235 height 30
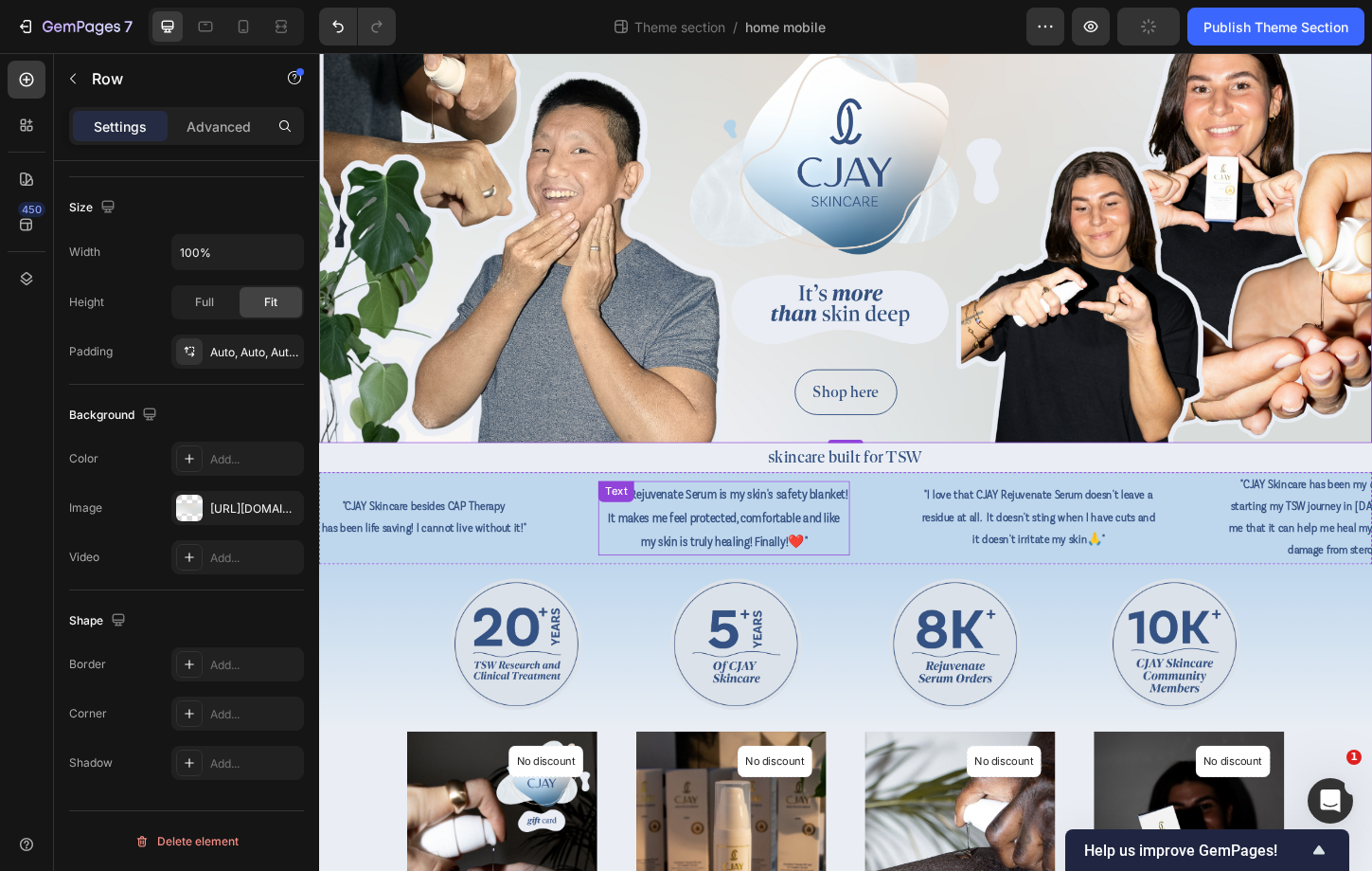
scroll to position [125, 0]
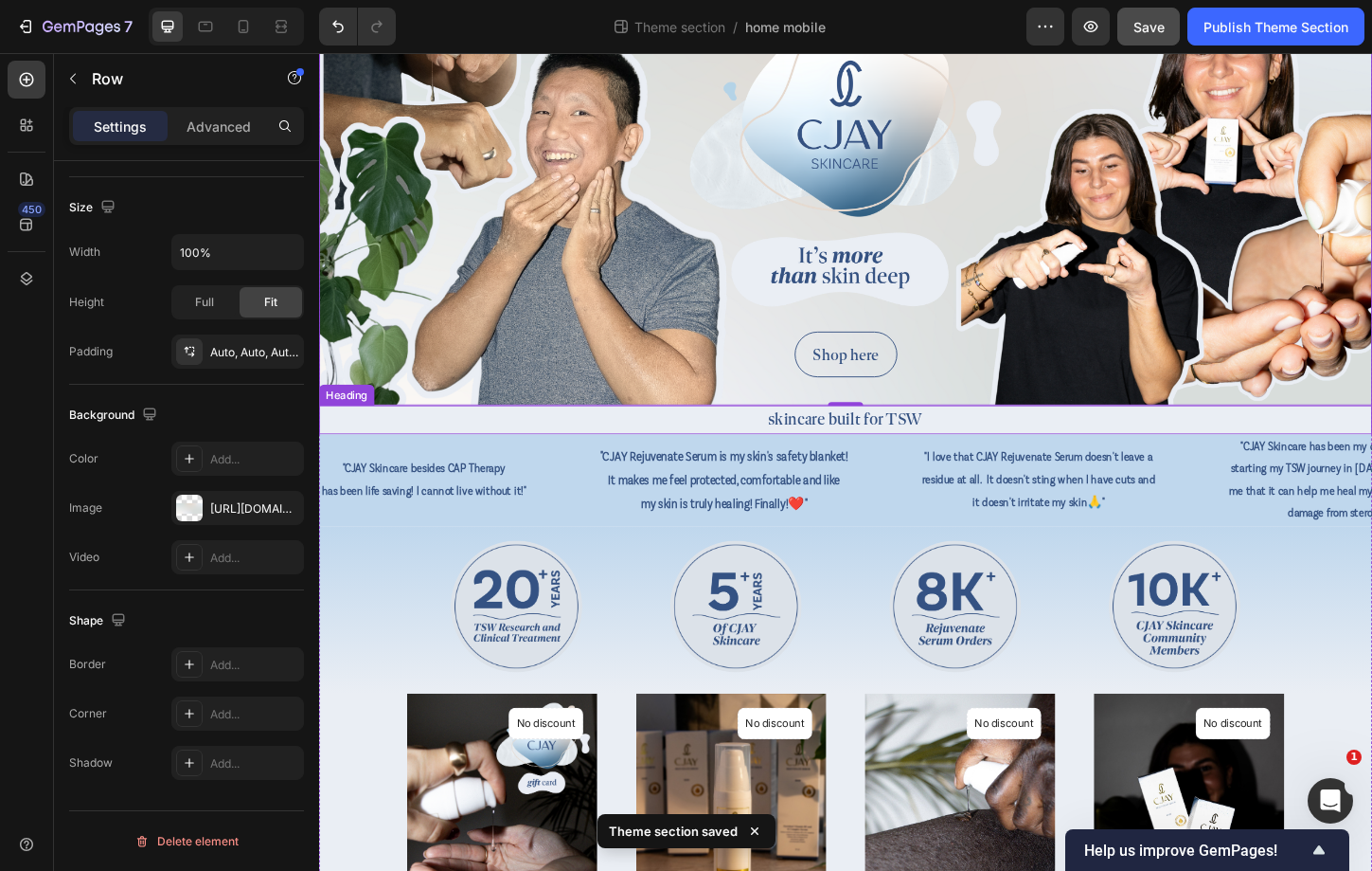
click at [996, 447] on h2 "skincare built for TSW" at bounding box center [887, 449] width 1136 height 31
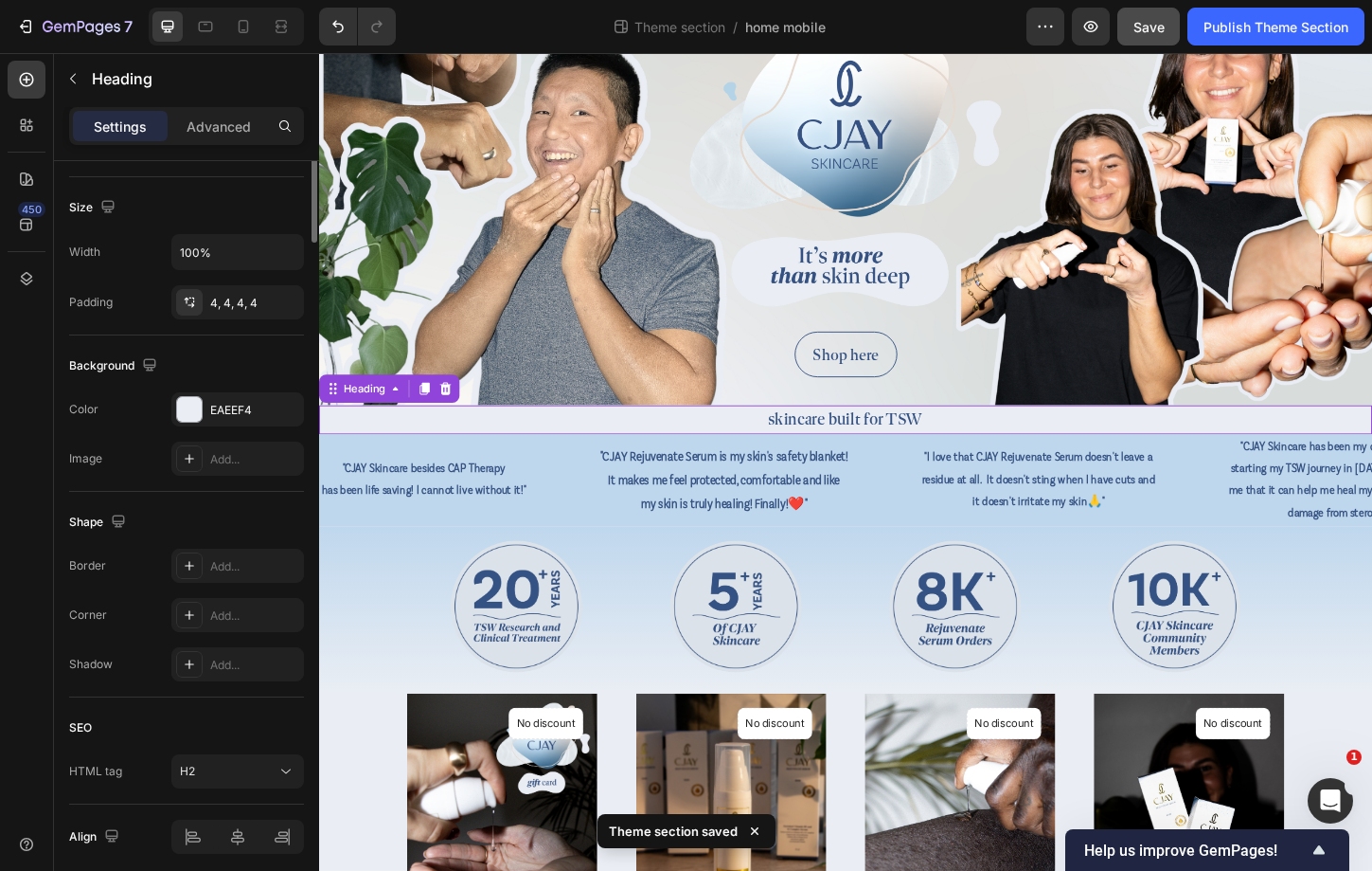
scroll to position [0, 0]
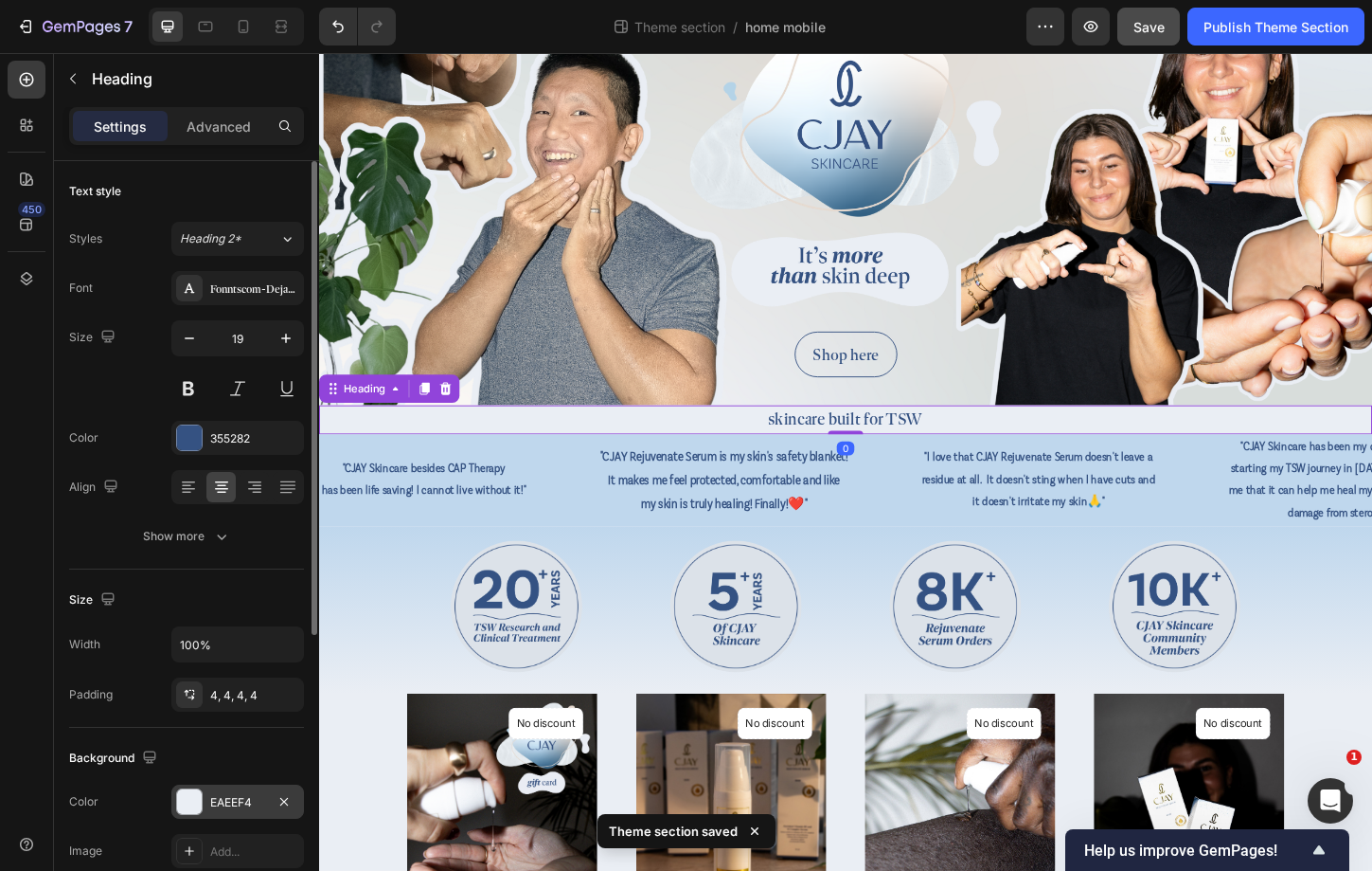
click at [220, 818] on div "EAEEF4" at bounding box center [237, 801] width 132 height 34
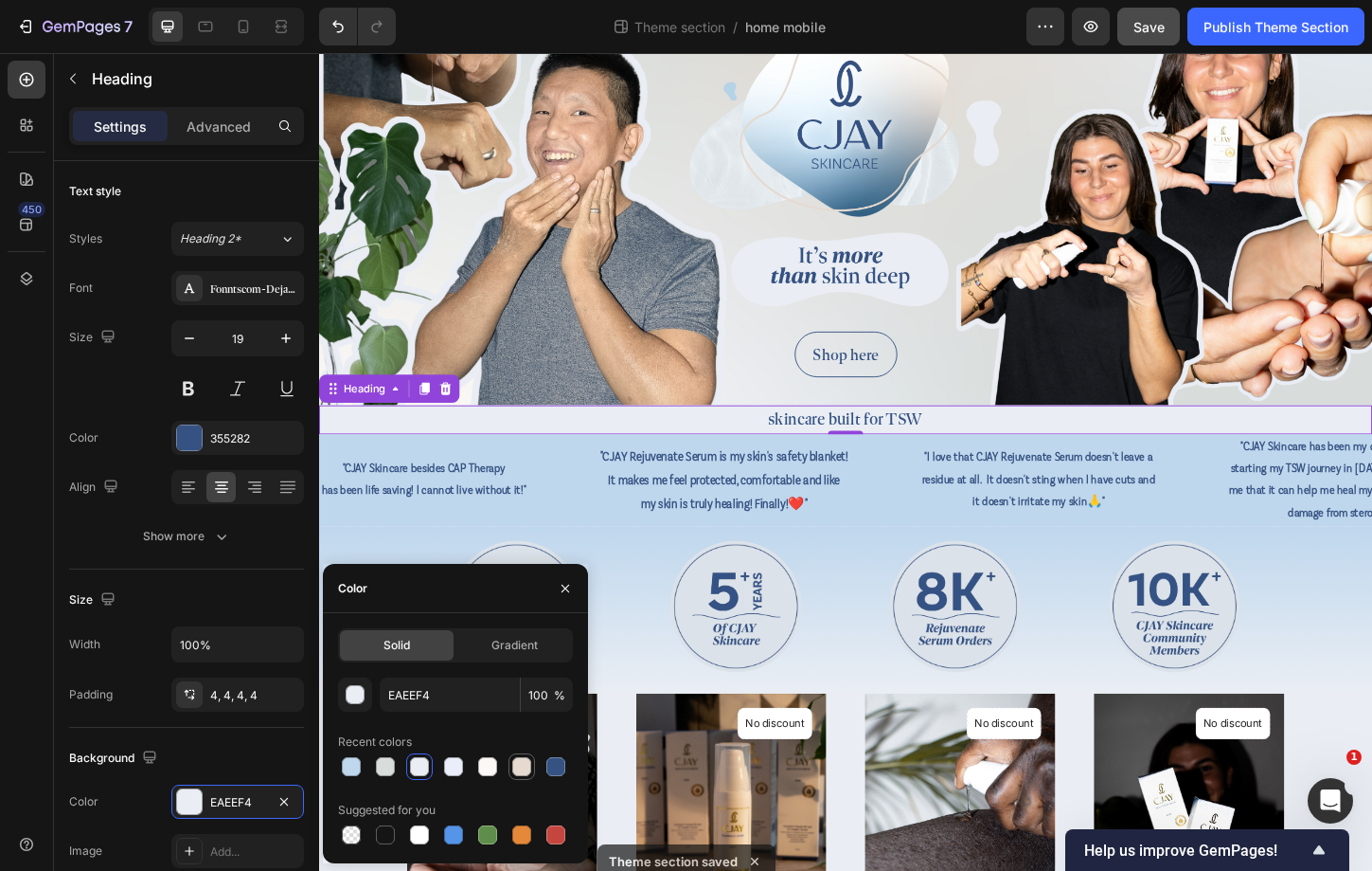
click at [517, 774] on div at bounding box center [522, 767] width 19 height 19
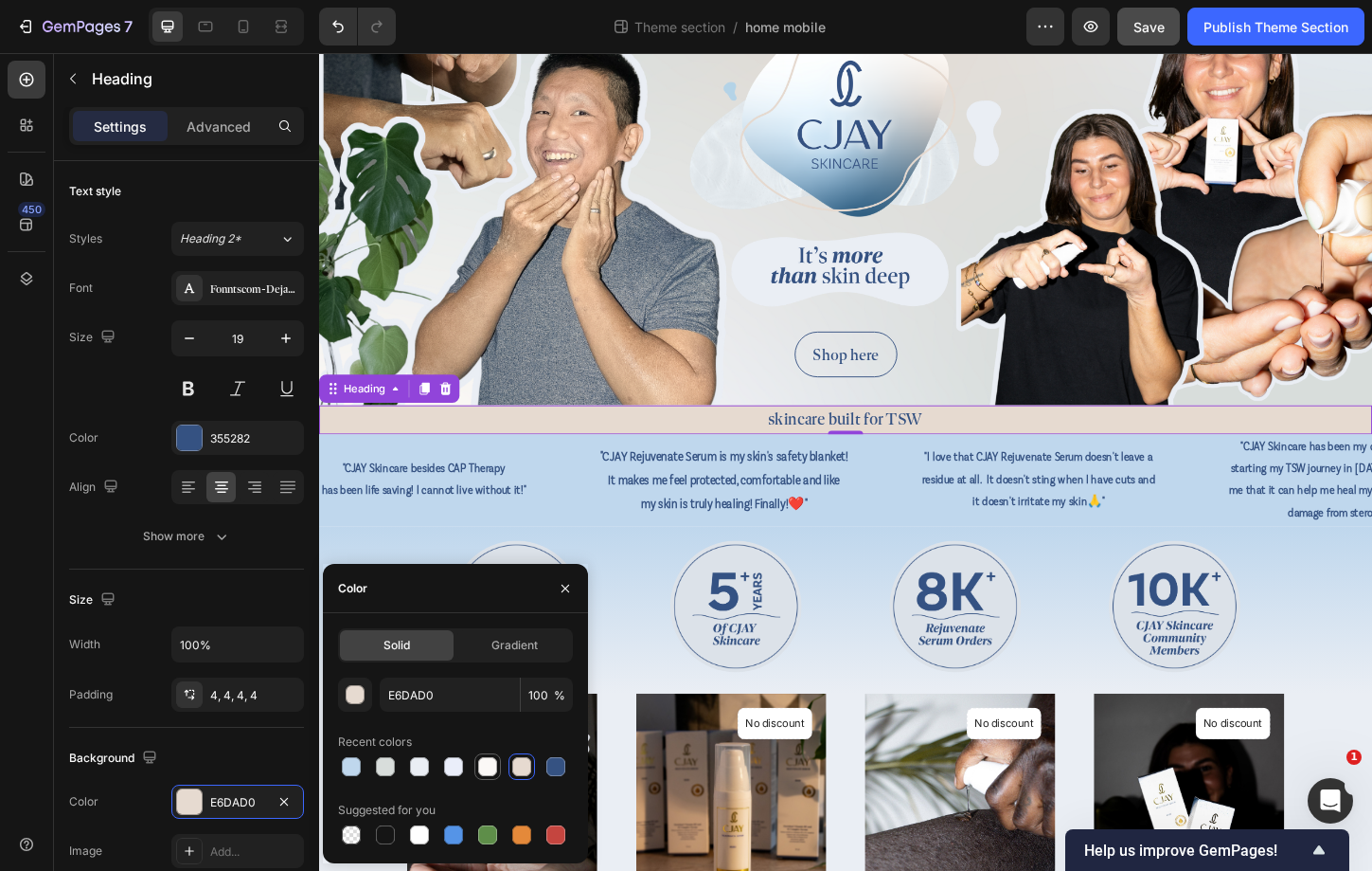
click at [482, 762] on div at bounding box center [488, 767] width 19 height 19
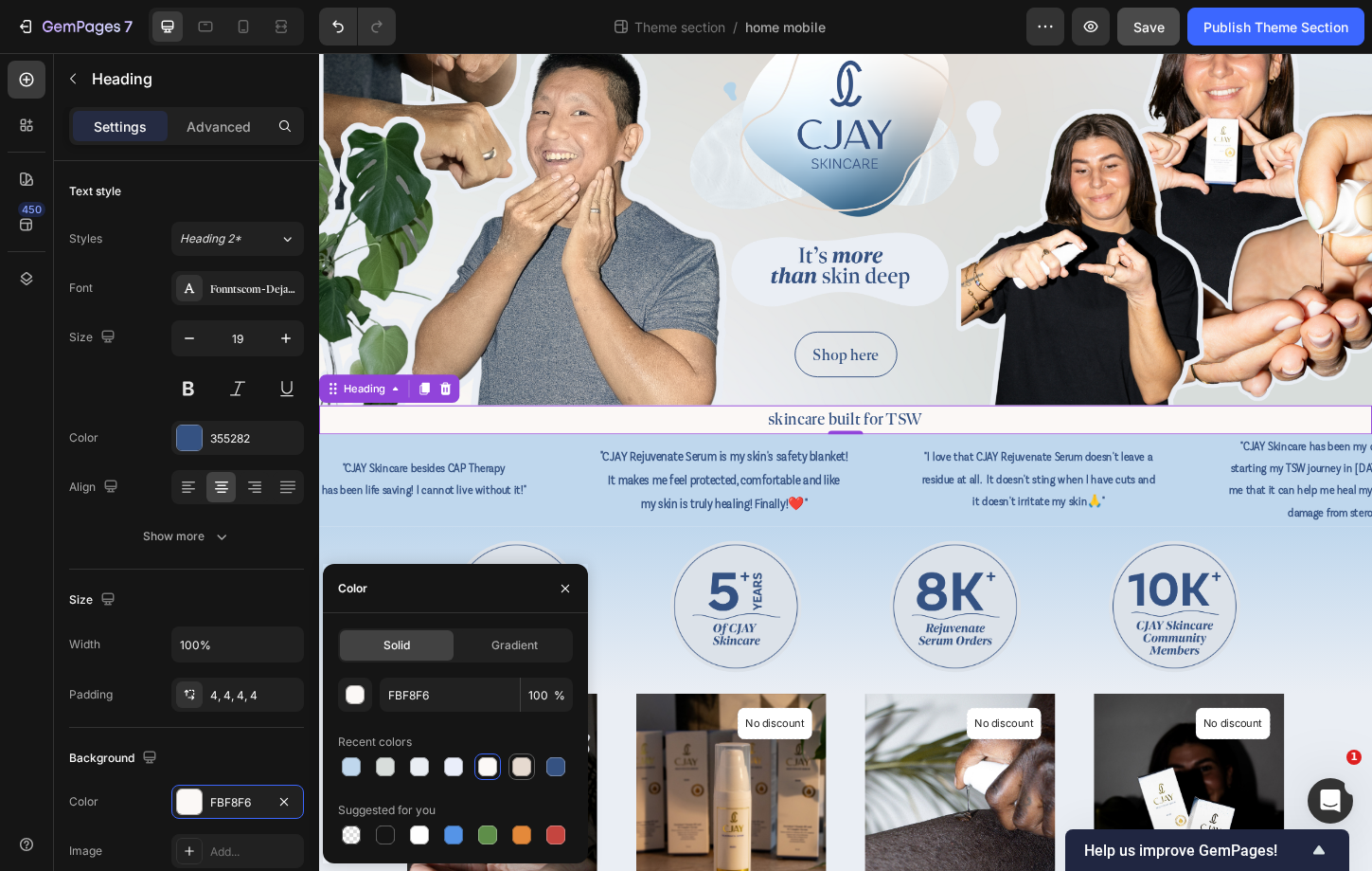
click at [510, 760] on div at bounding box center [522, 767] width 23 height 23
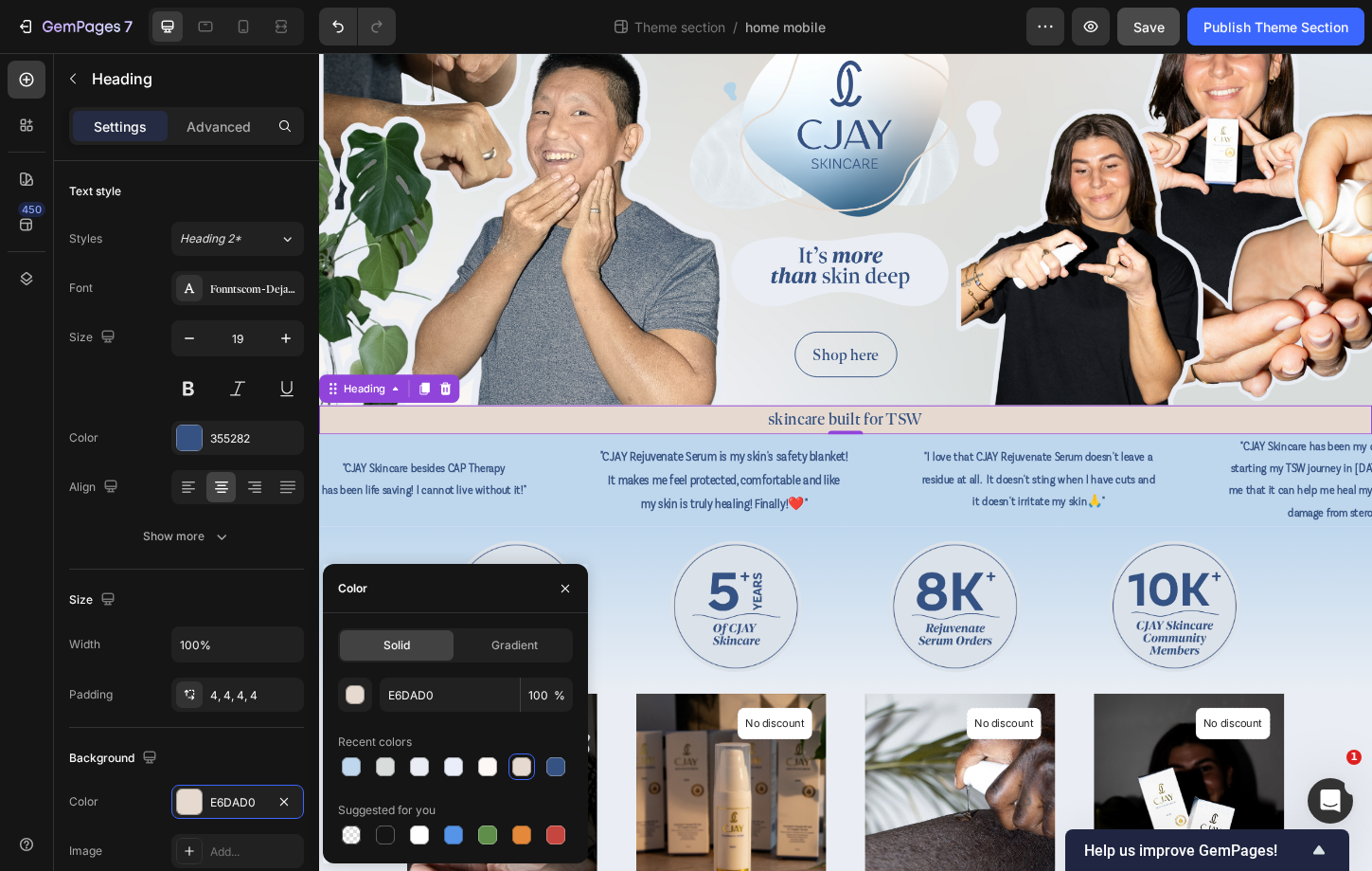
click at [441, 675] on div "Solid Gradient E6DAD0 100 % Recent colors Suggested for you" at bounding box center [455, 738] width 235 height 219
click at [441, 695] on input "E6DAD0" at bounding box center [449, 694] width 140 height 34
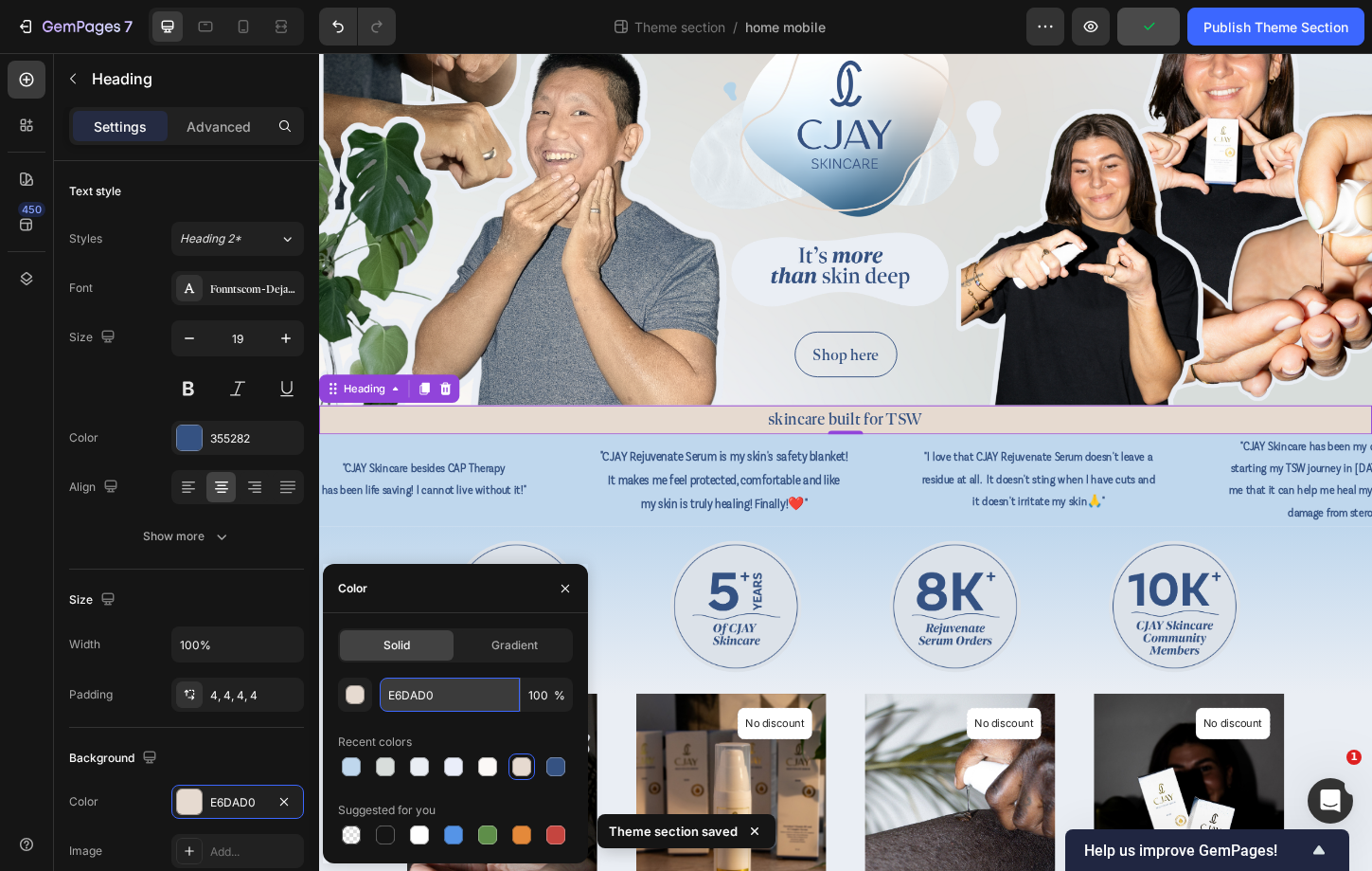
paste input "#d8dddb"
type input "#d8dddb"
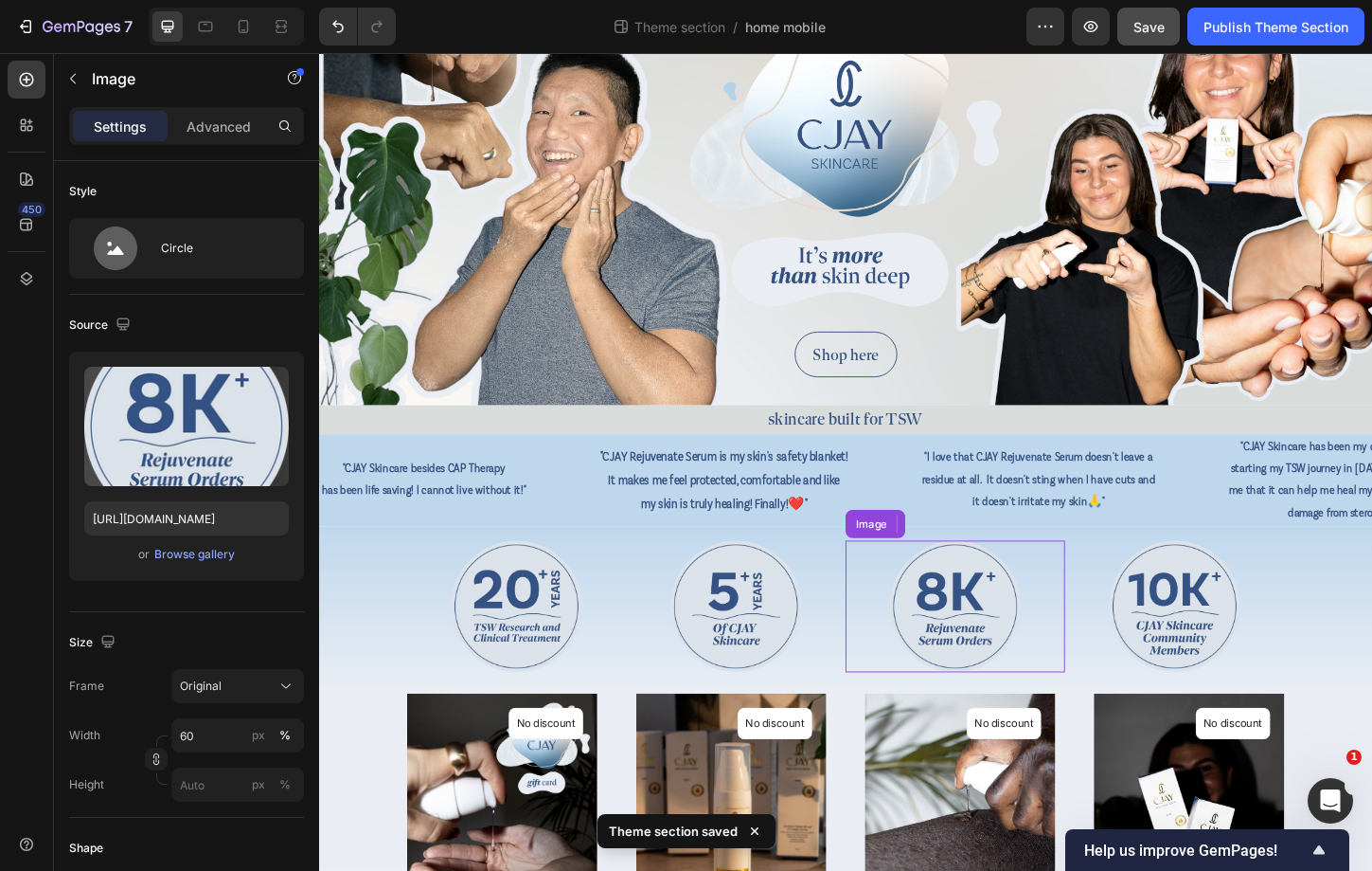
click at [944, 621] on img at bounding box center [1005, 650] width 142 height 142
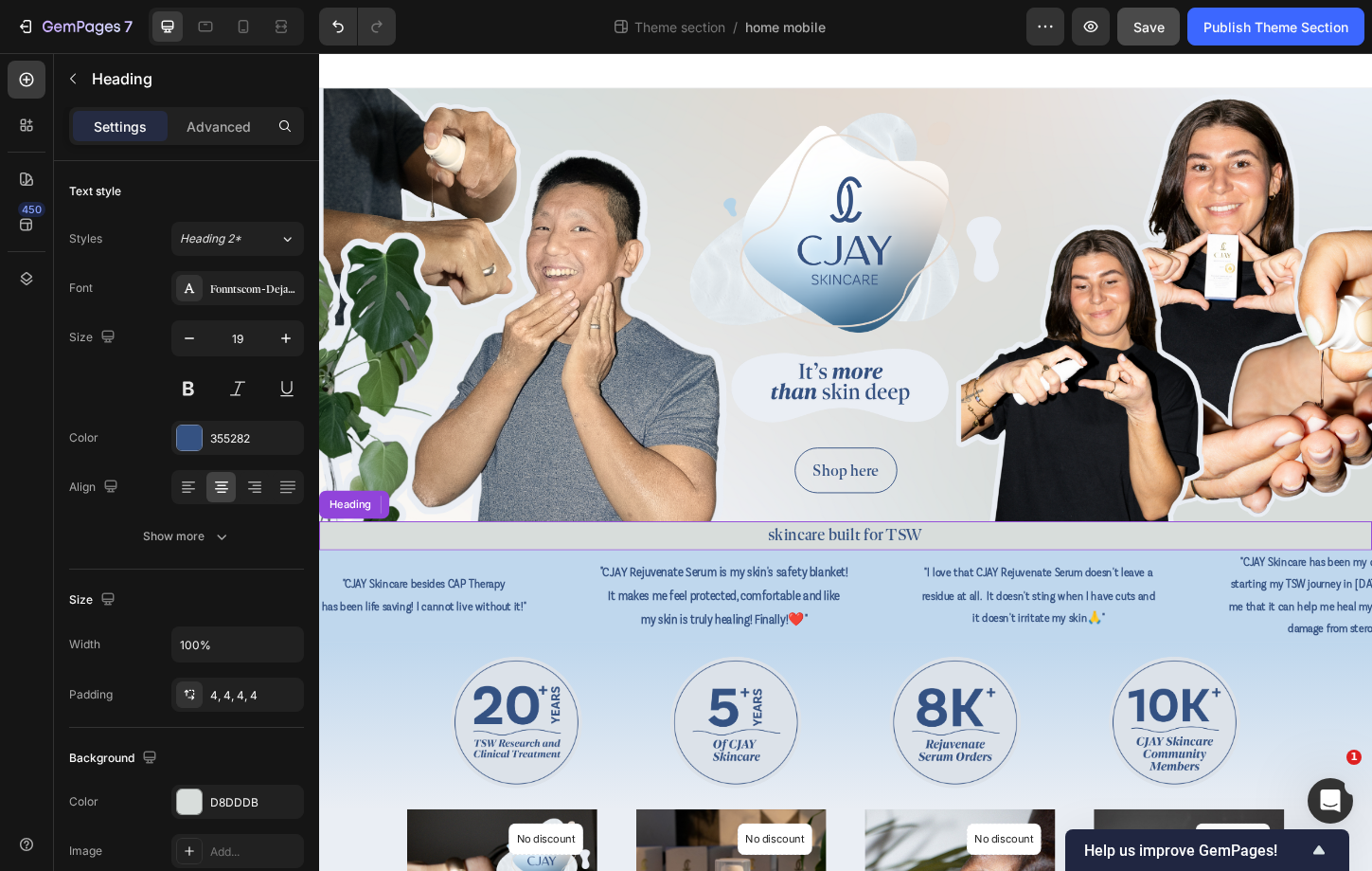
click at [746, 578] on h2 "skincare built for TSW" at bounding box center [887, 573] width 1136 height 31
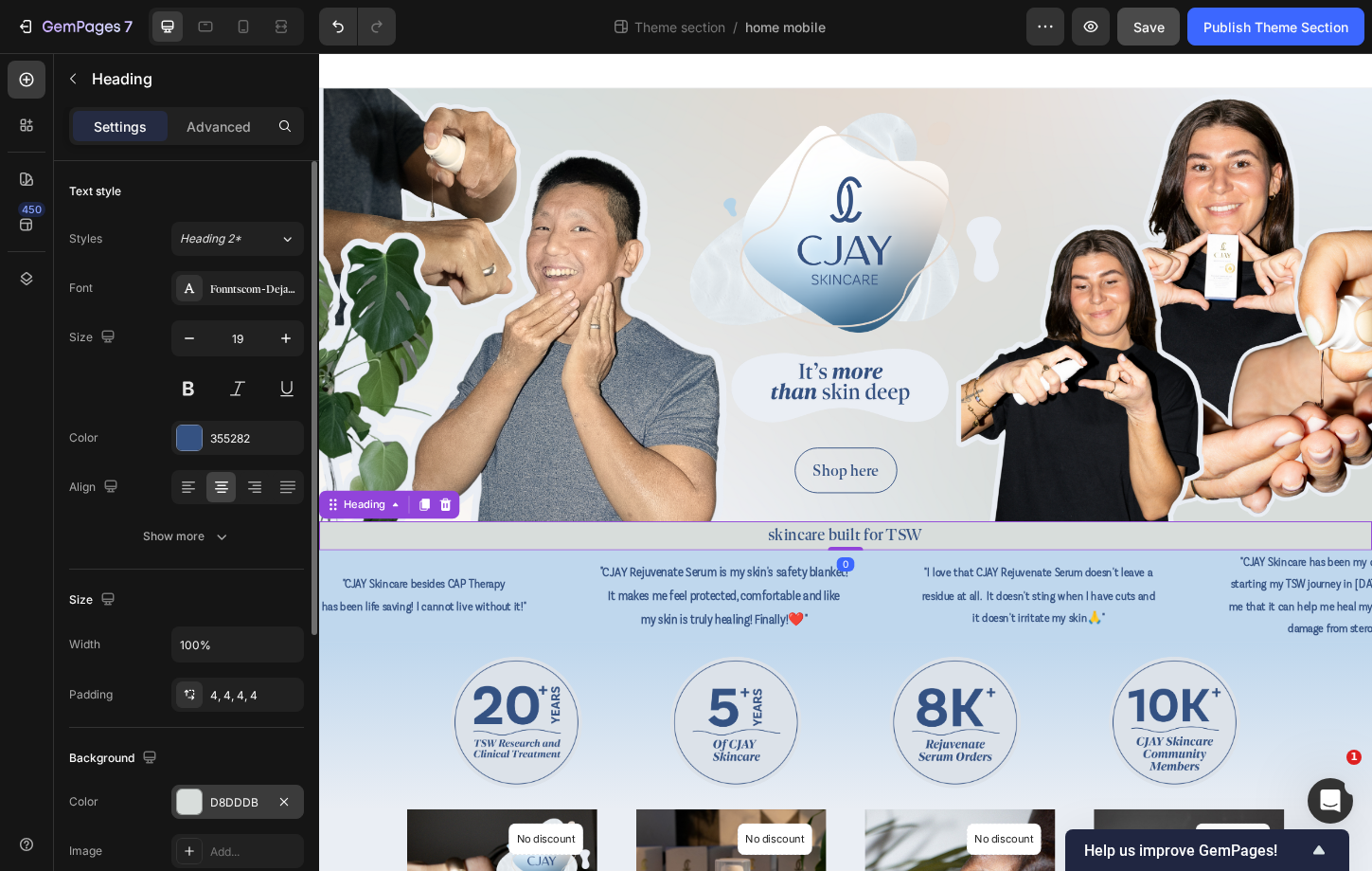
click at [236, 787] on div "D8DDDB" at bounding box center [237, 801] width 132 height 34
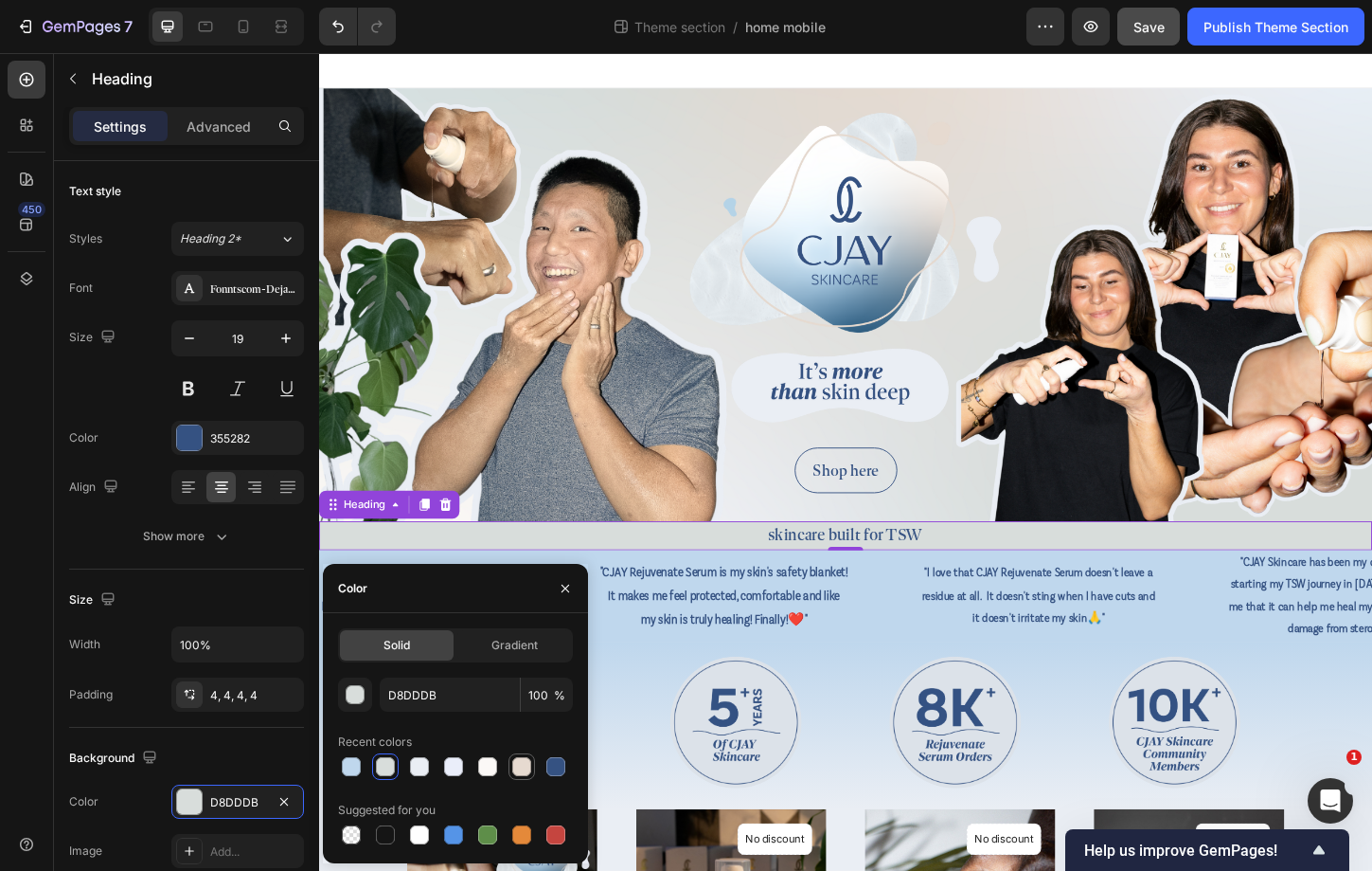
click at [521, 765] on div at bounding box center [522, 767] width 19 height 19
type input "E6DAD0"
click at [921, 708] on div at bounding box center [1005, 774] width 237 height 142
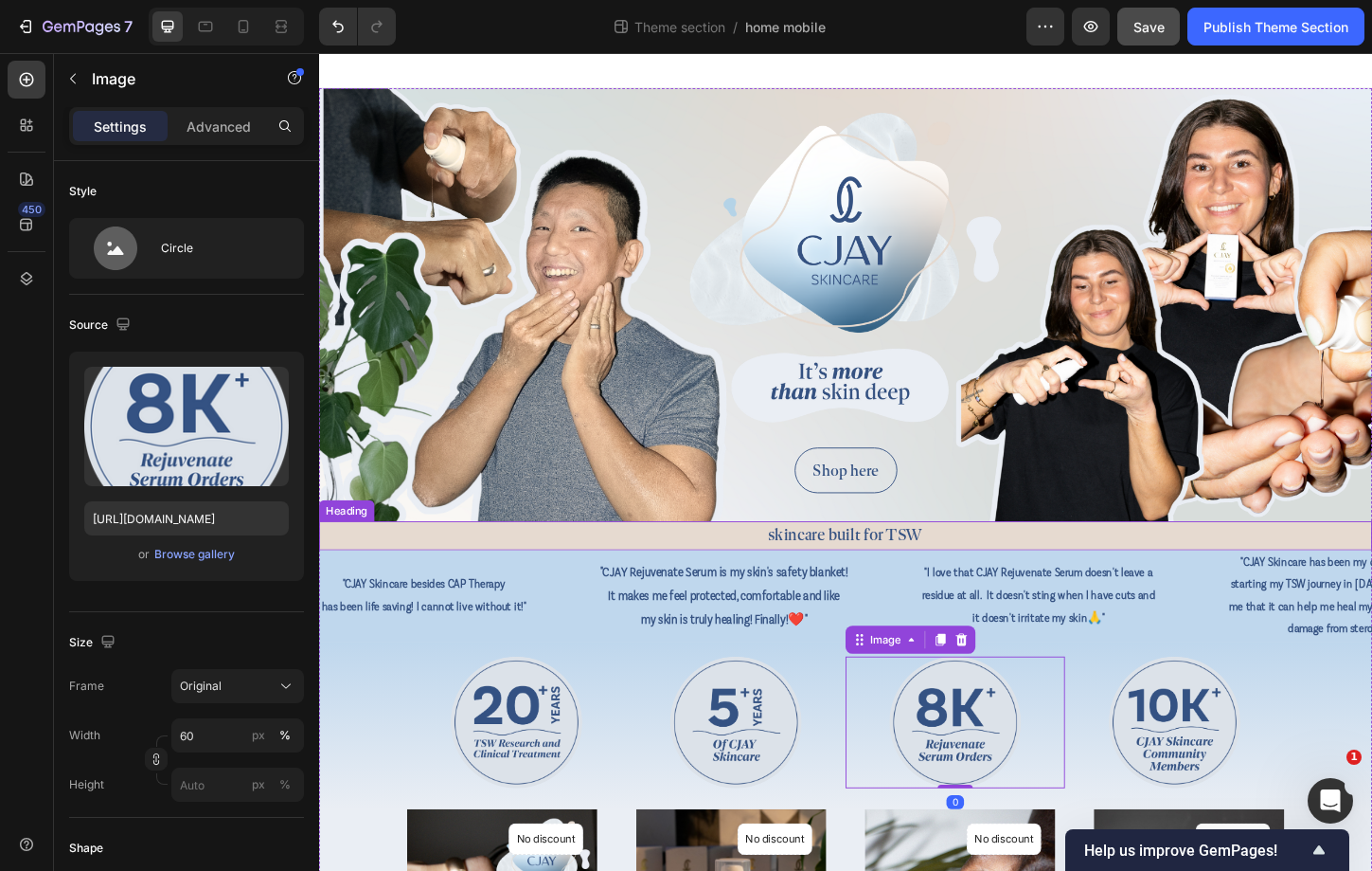
click at [649, 566] on h2 "skincare built for TSW" at bounding box center [887, 573] width 1136 height 31
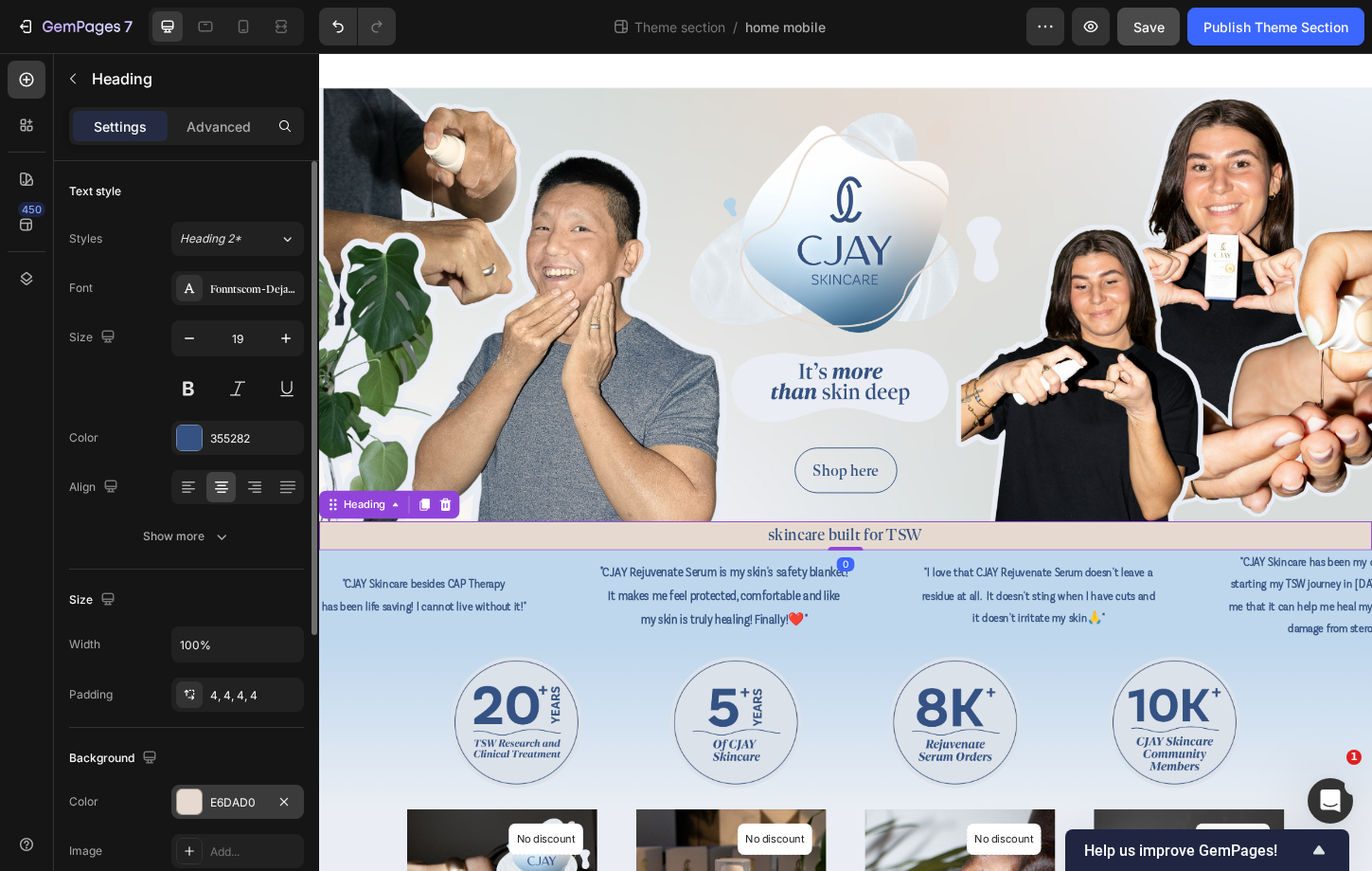
click at [210, 789] on div "E6DAD0" at bounding box center [237, 801] width 132 height 34
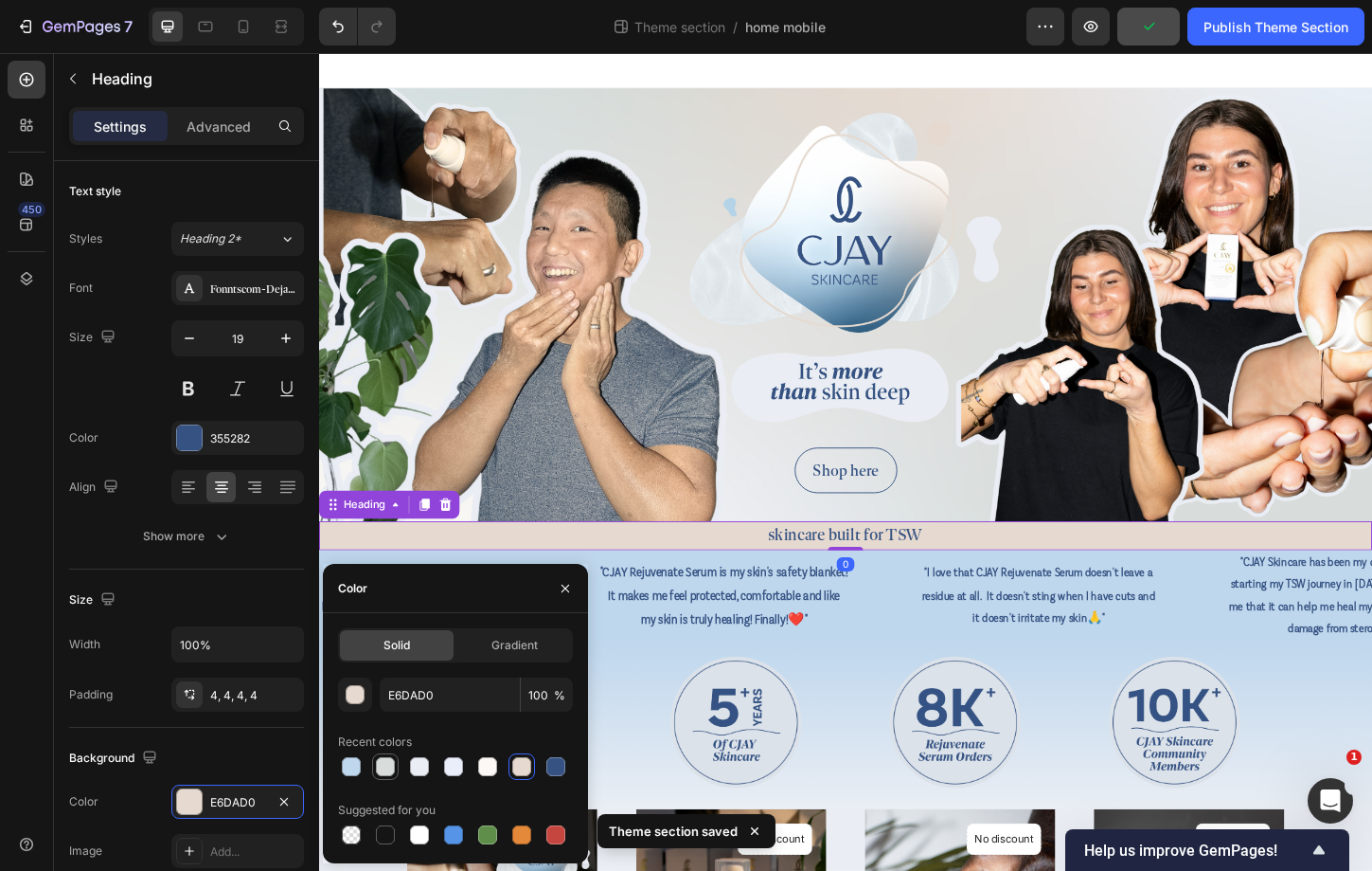
click at [386, 764] on div at bounding box center [386, 767] width 19 height 19
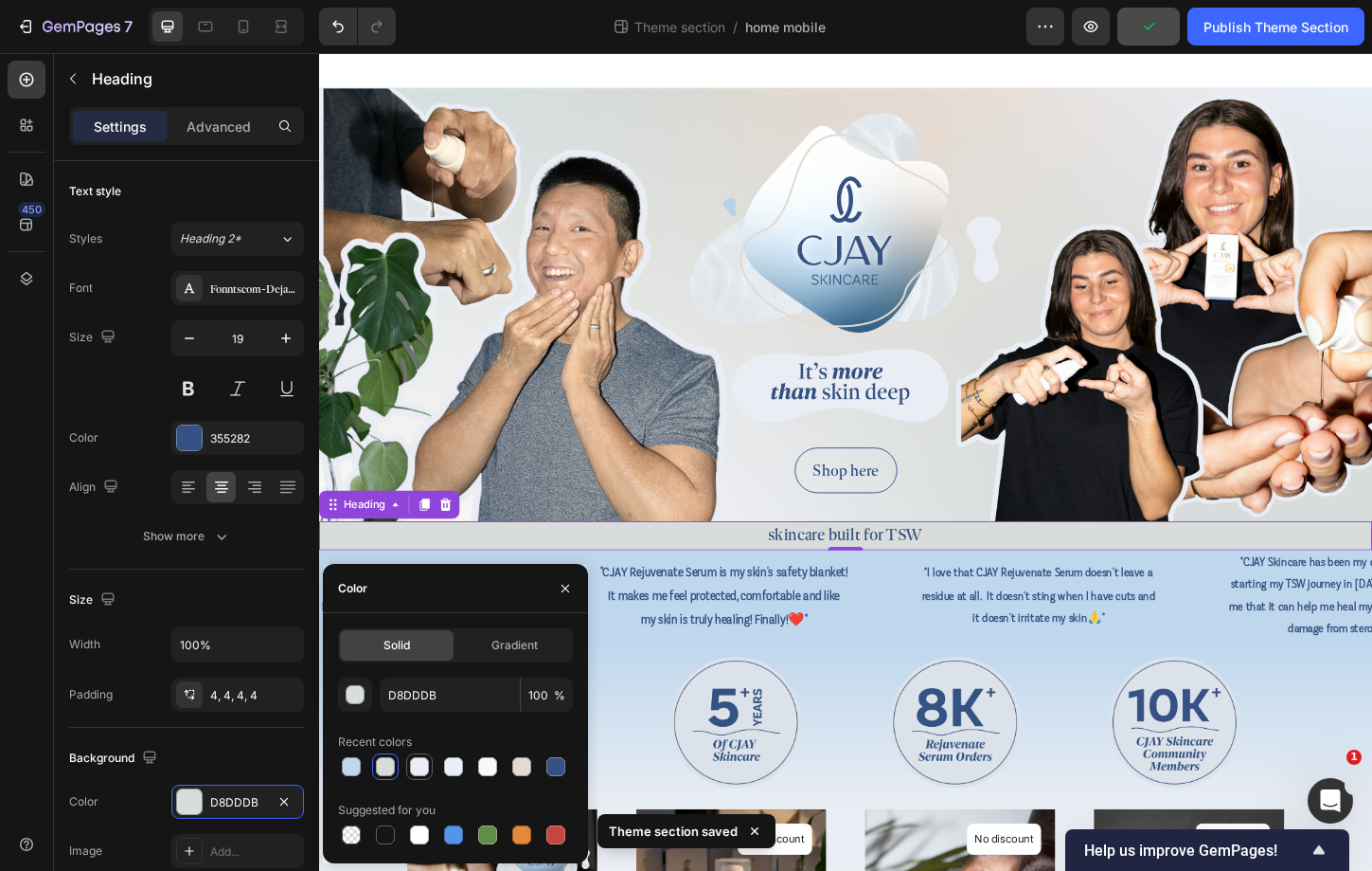
click at [408, 769] on div at bounding box center [419, 767] width 23 height 23
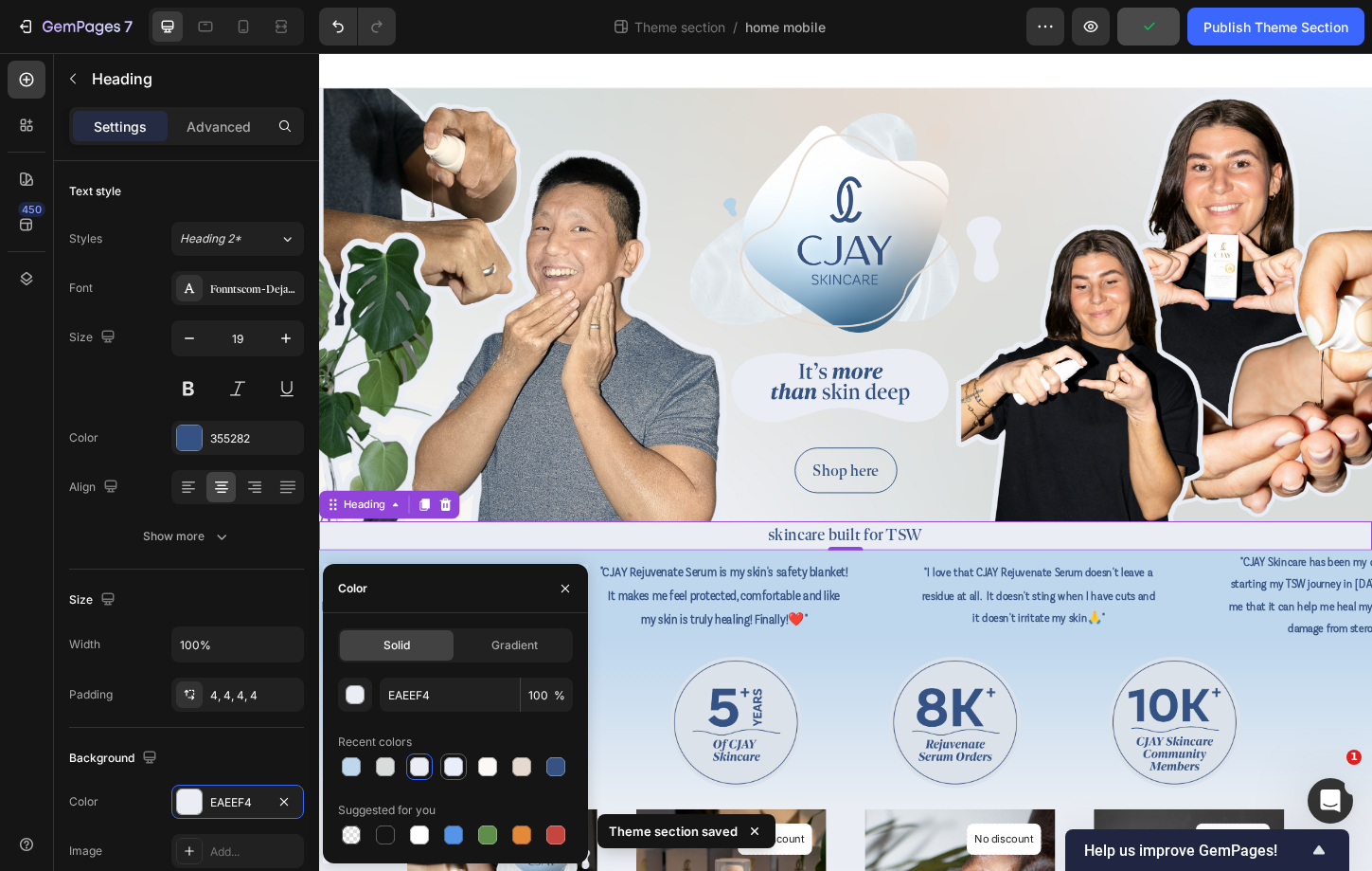
click at [450, 765] on div at bounding box center [454, 767] width 19 height 19
click at [497, 767] on div at bounding box center [488, 767] width 19 height 19
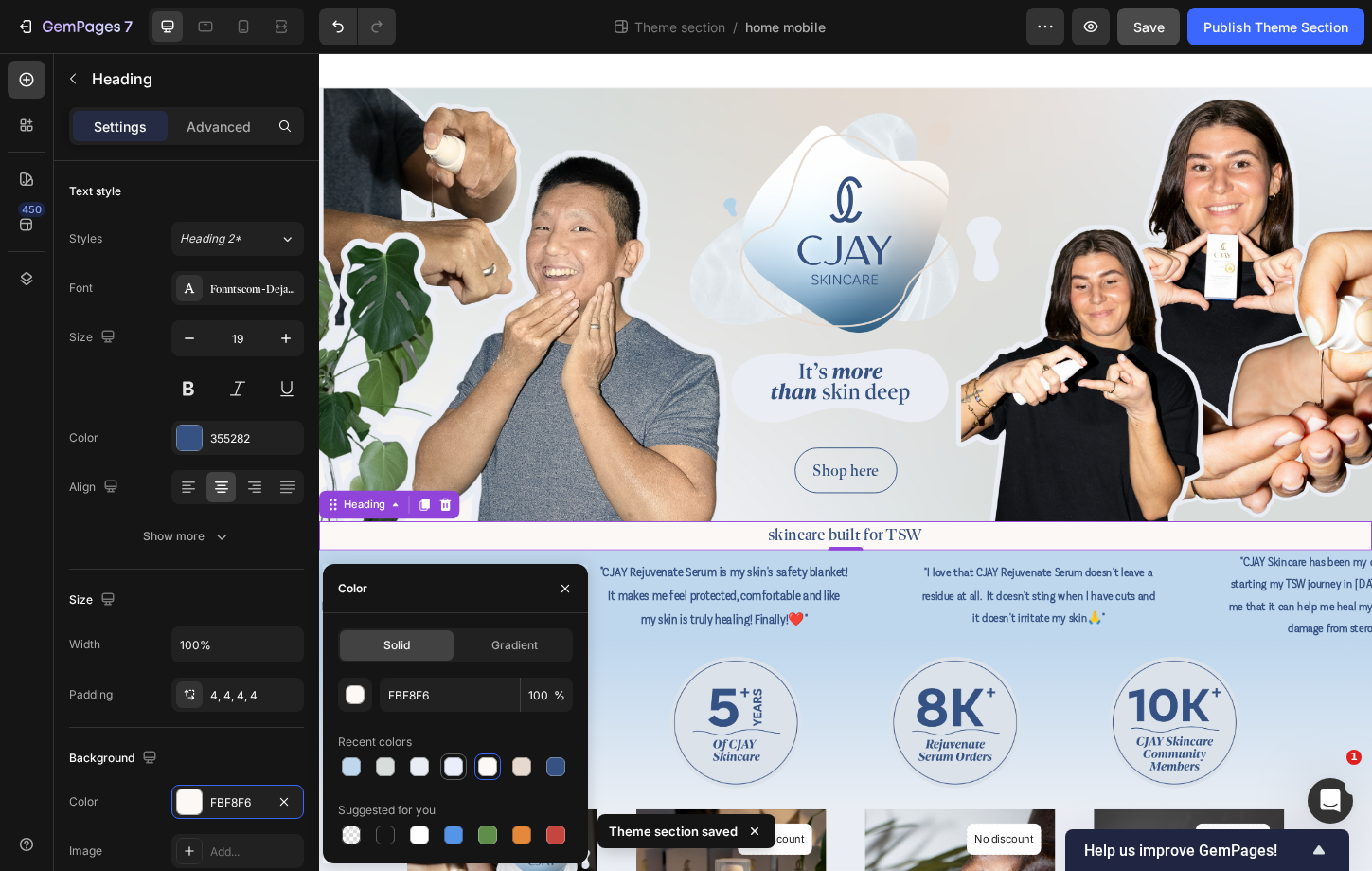
click at [451, 764] on div at bounding box center [454, 767] width 19 height 19
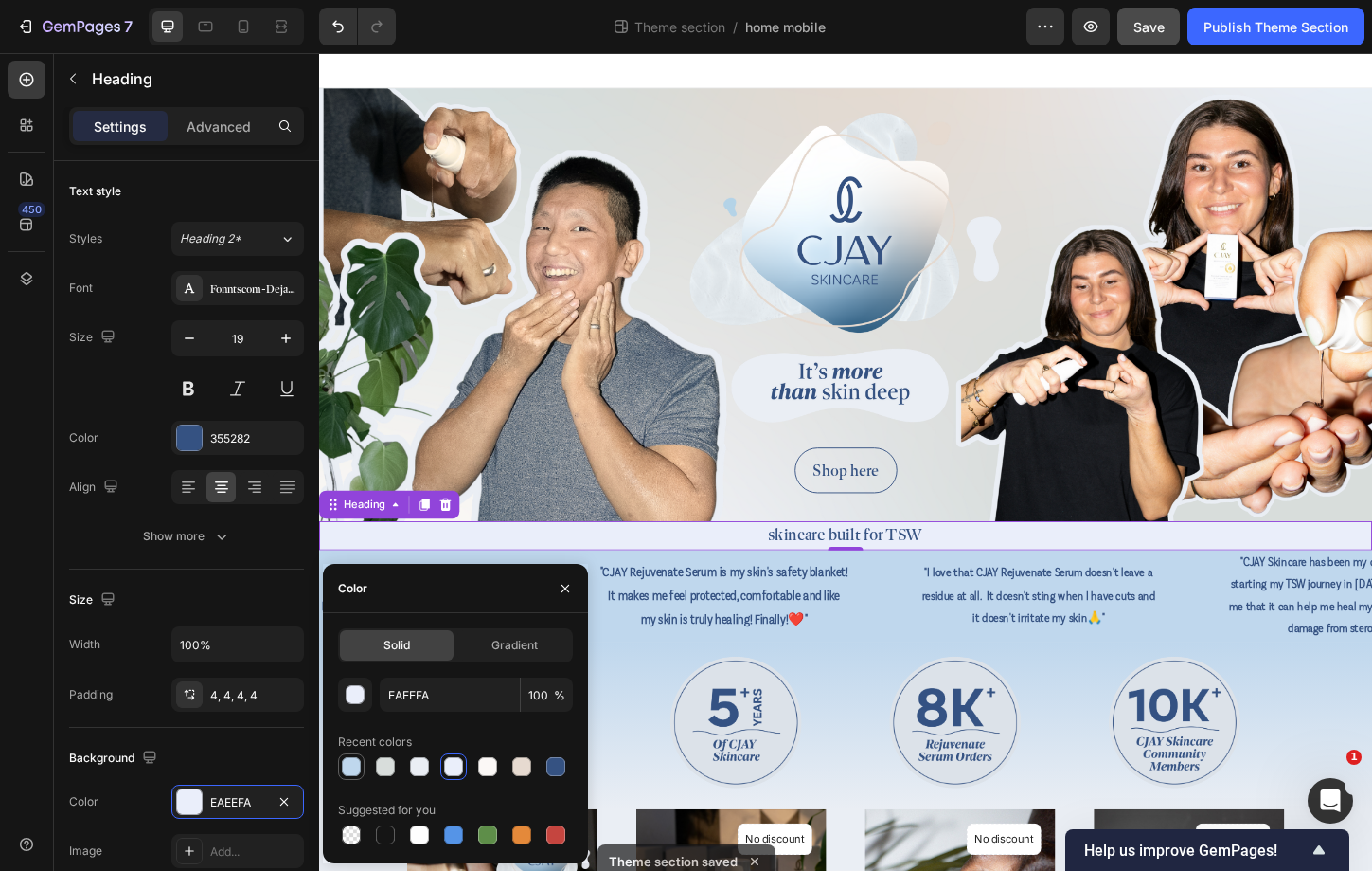
click at [352, 759] on div at bounding box center [352, 767] width 19 height 19
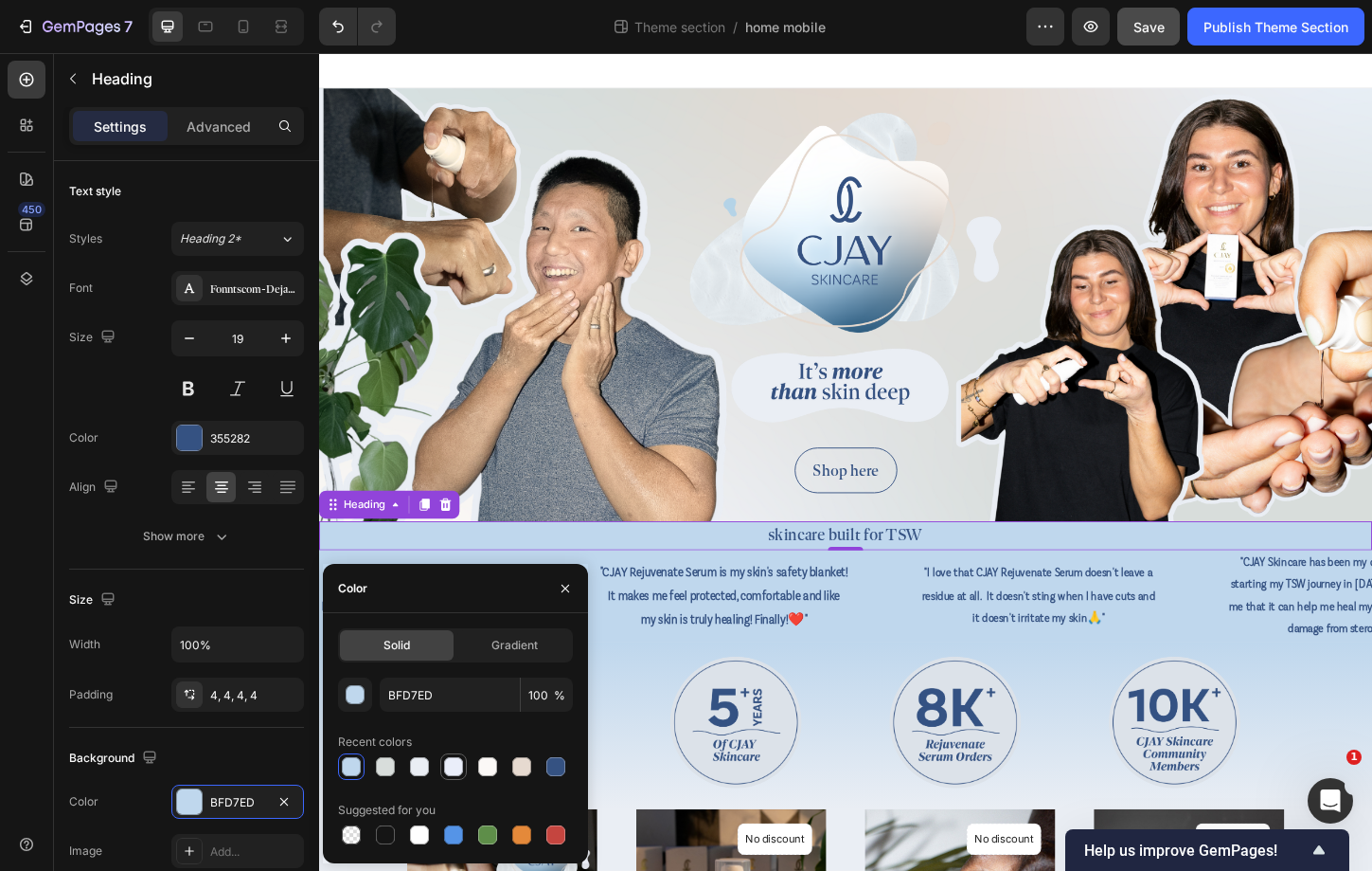
click at [445, 772] on div at bounding box center [454, 767] width 19 height 19
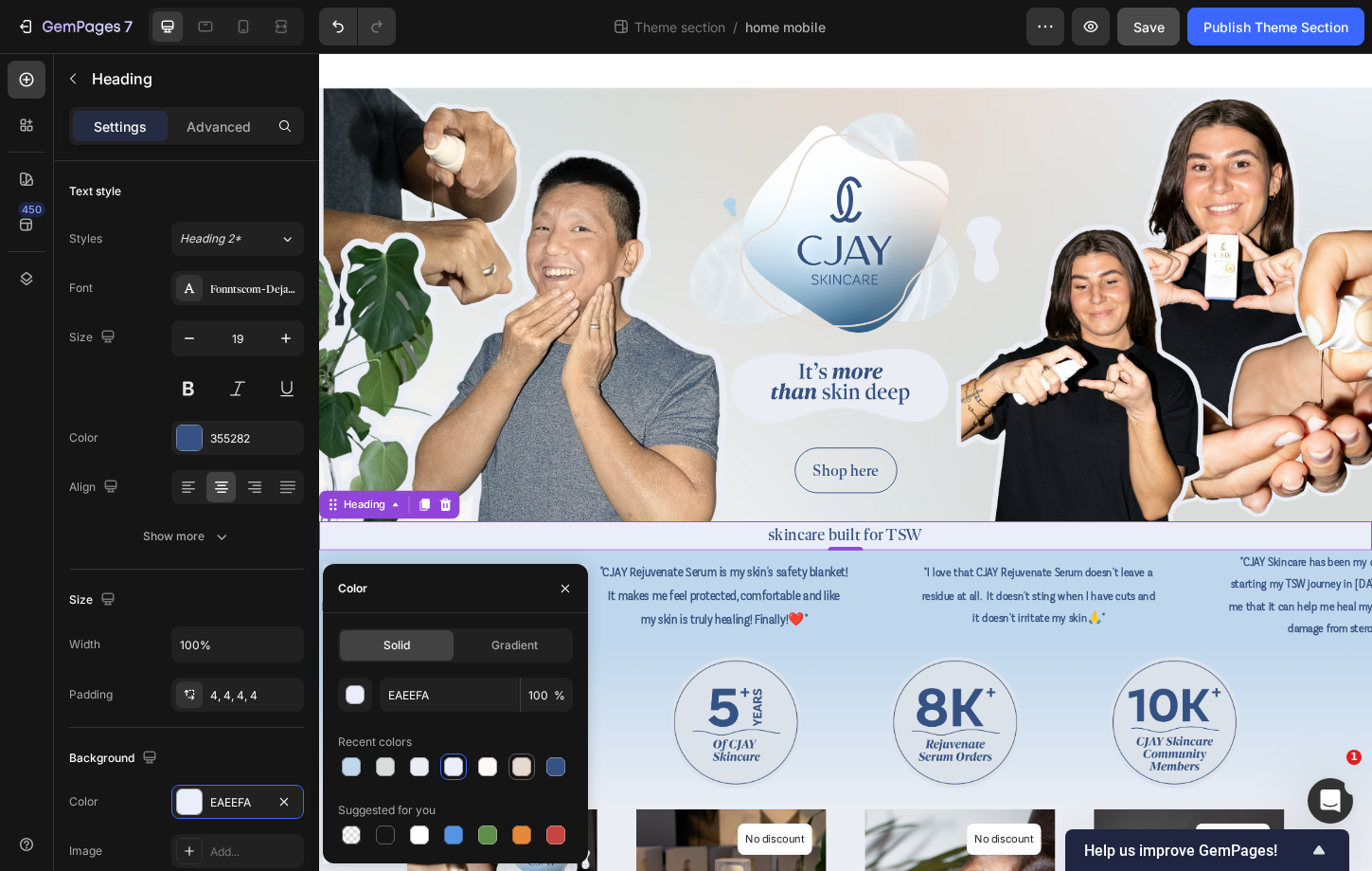
click at [517, 770] on div at bounding box center [522, 767] width 19 height 19
type input "E6DAD0"
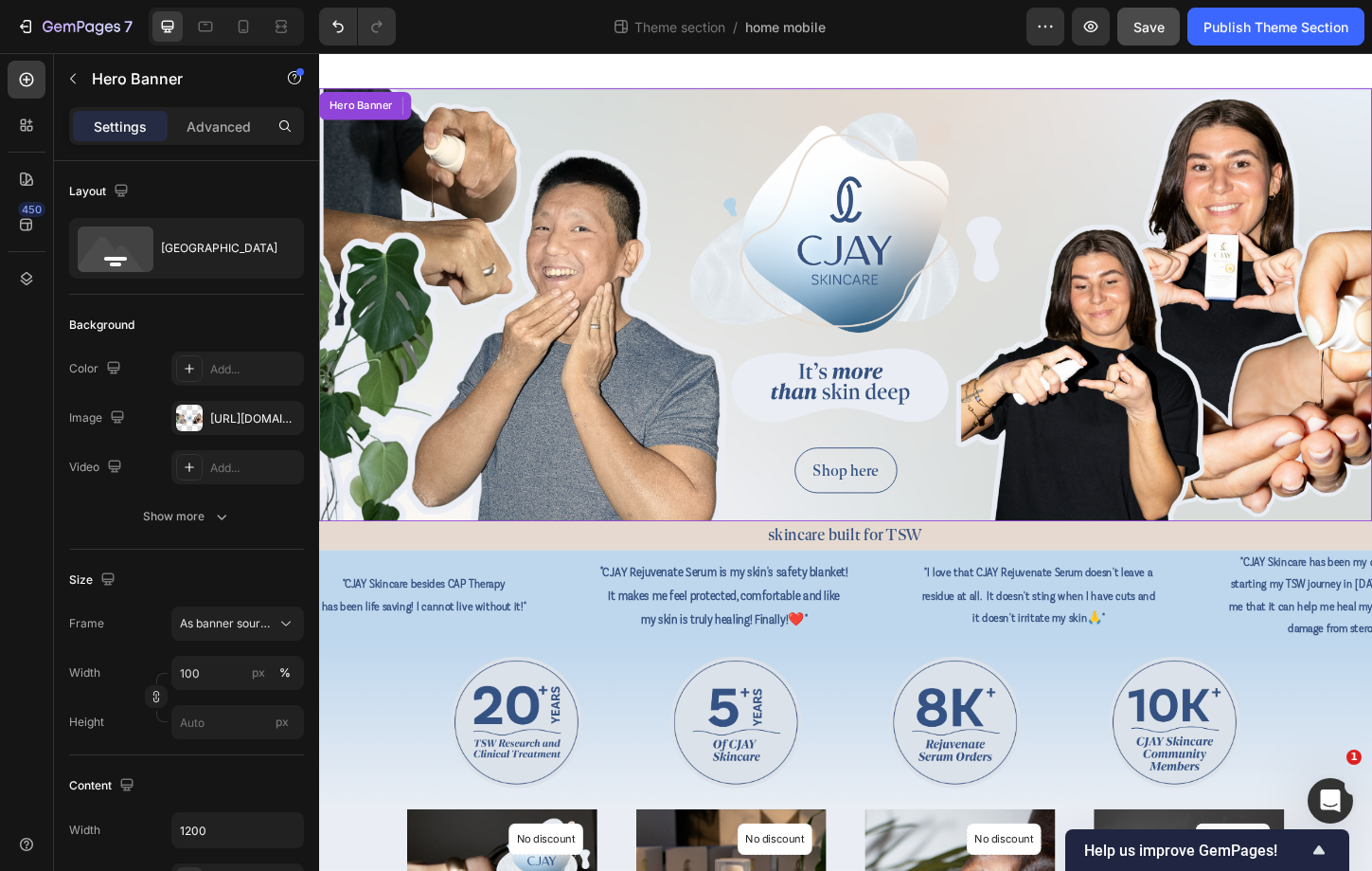
click at [1040, 273] on div "Background Image" at bounding box center [887, 324] width 1136 height 467
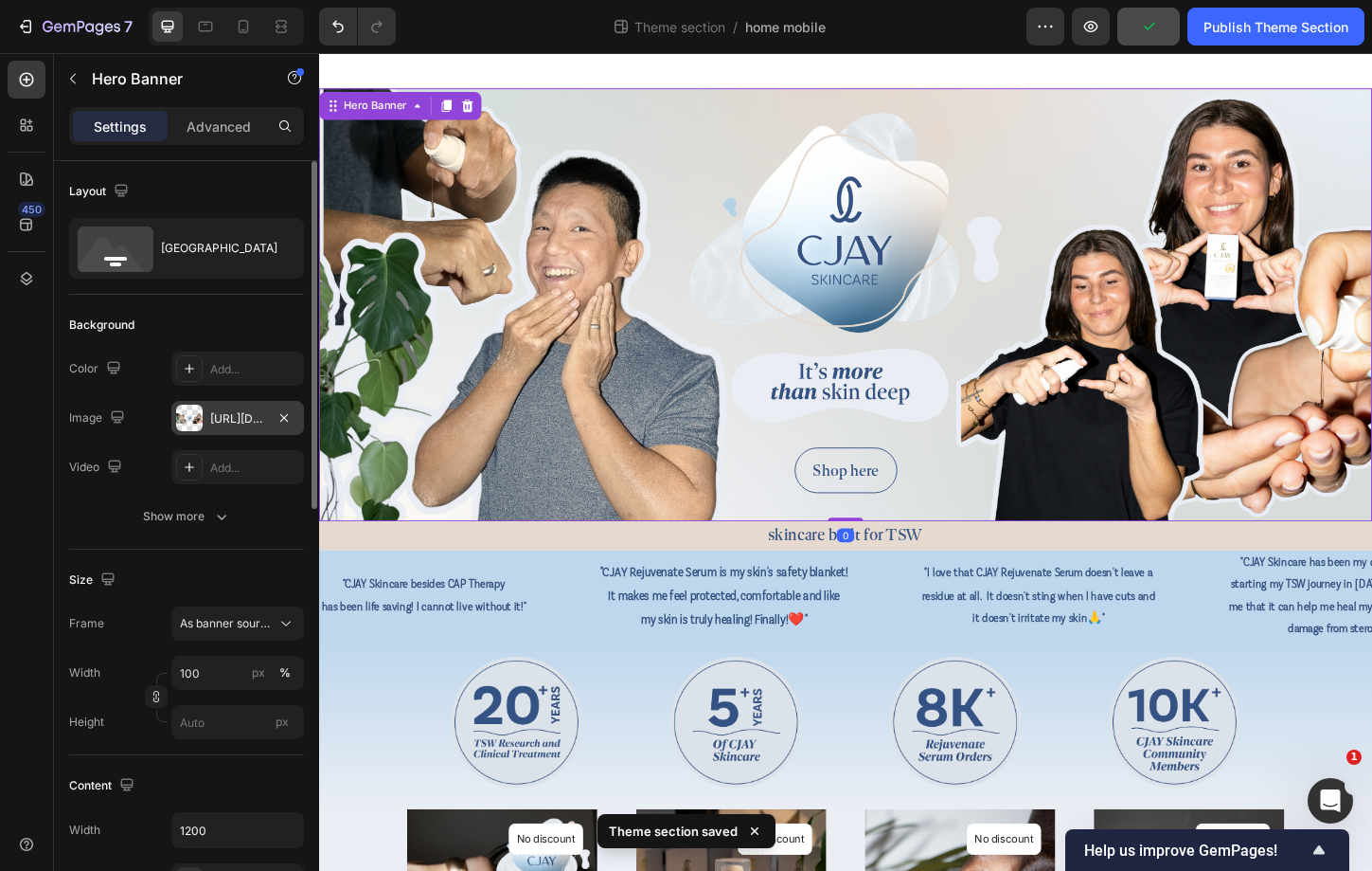
click at [183, 420] on div at bounding box center [188, 418] width 26 height 26
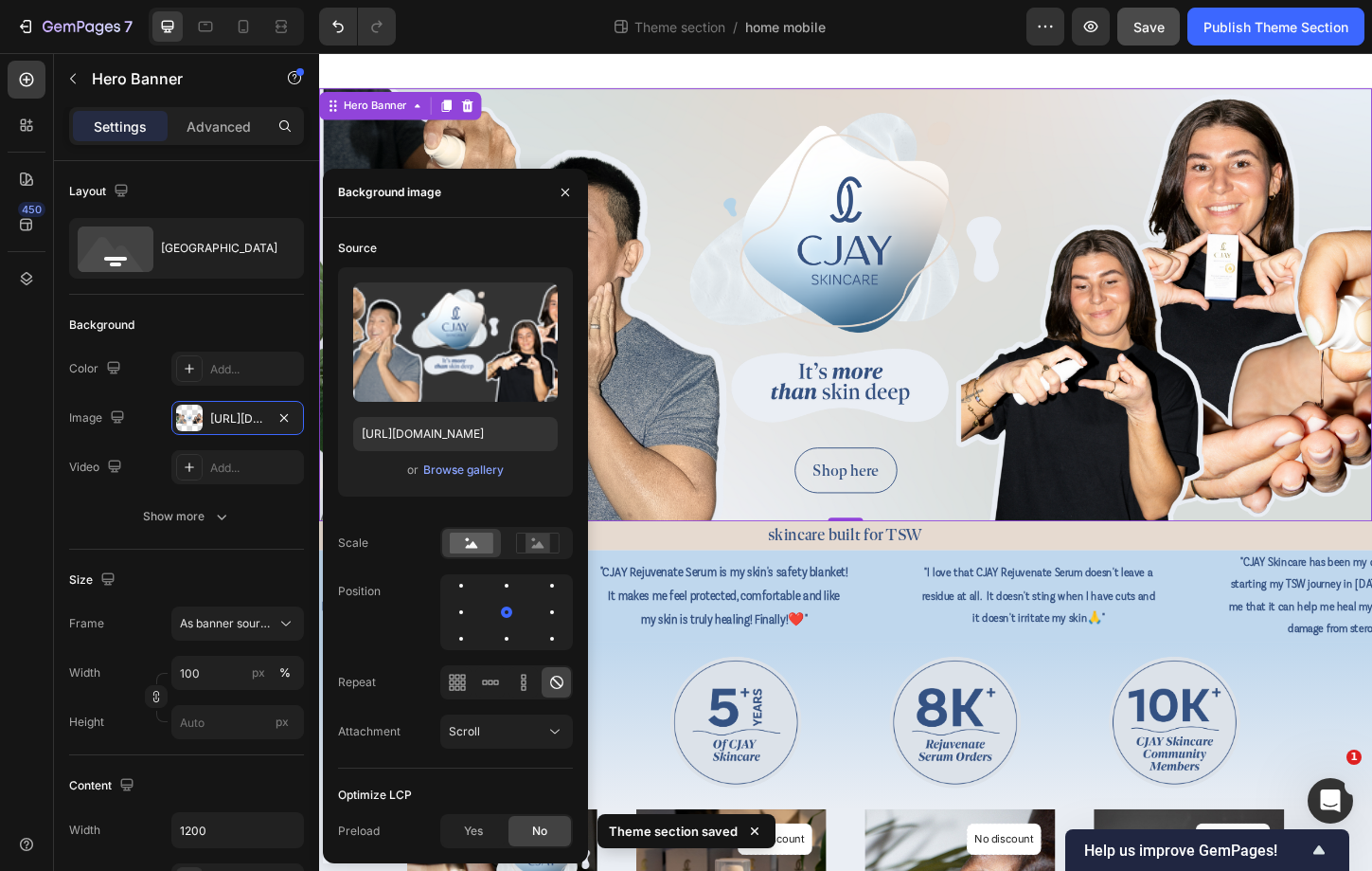
click at [750, 179] on div "Background Image" at bounding box center [887, 324] width 1136 height 467
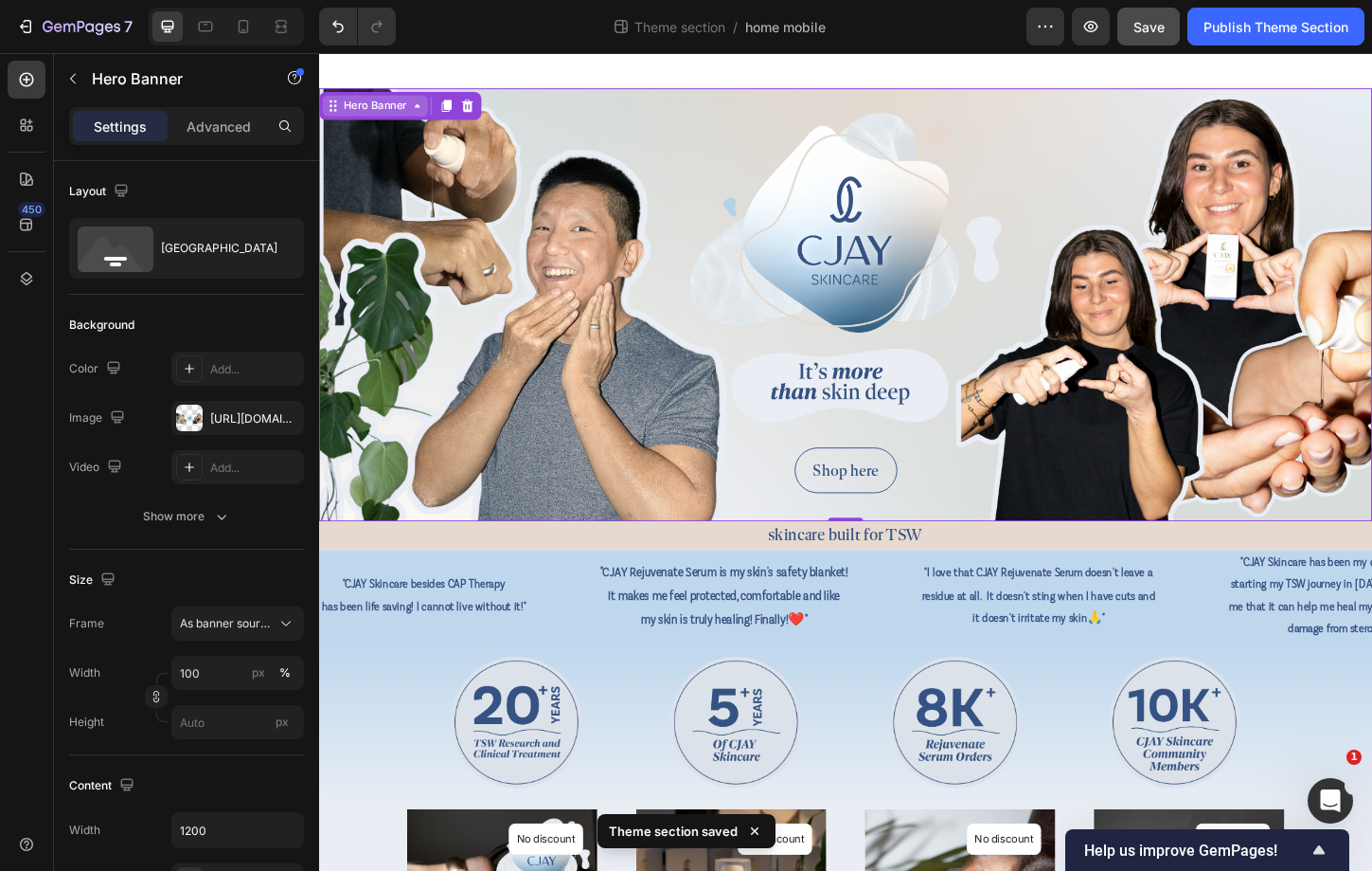
click at [357, 100] on div "Hero Banner" at bounding box center [380, 110] width 114 height 23
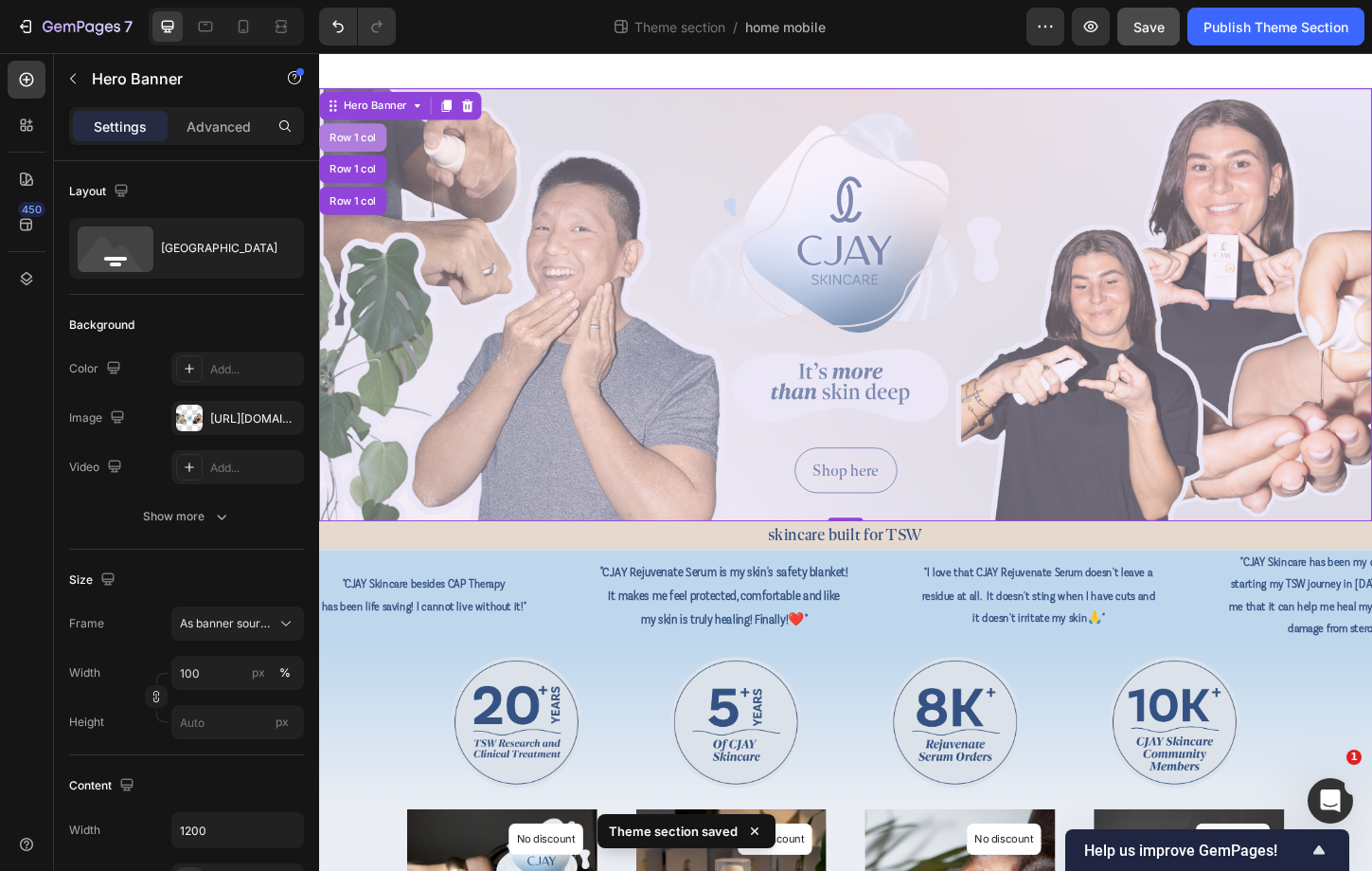
click at [359, 136] on div "Row 1 col" at bounding box center [355, 143] width 72 height 30
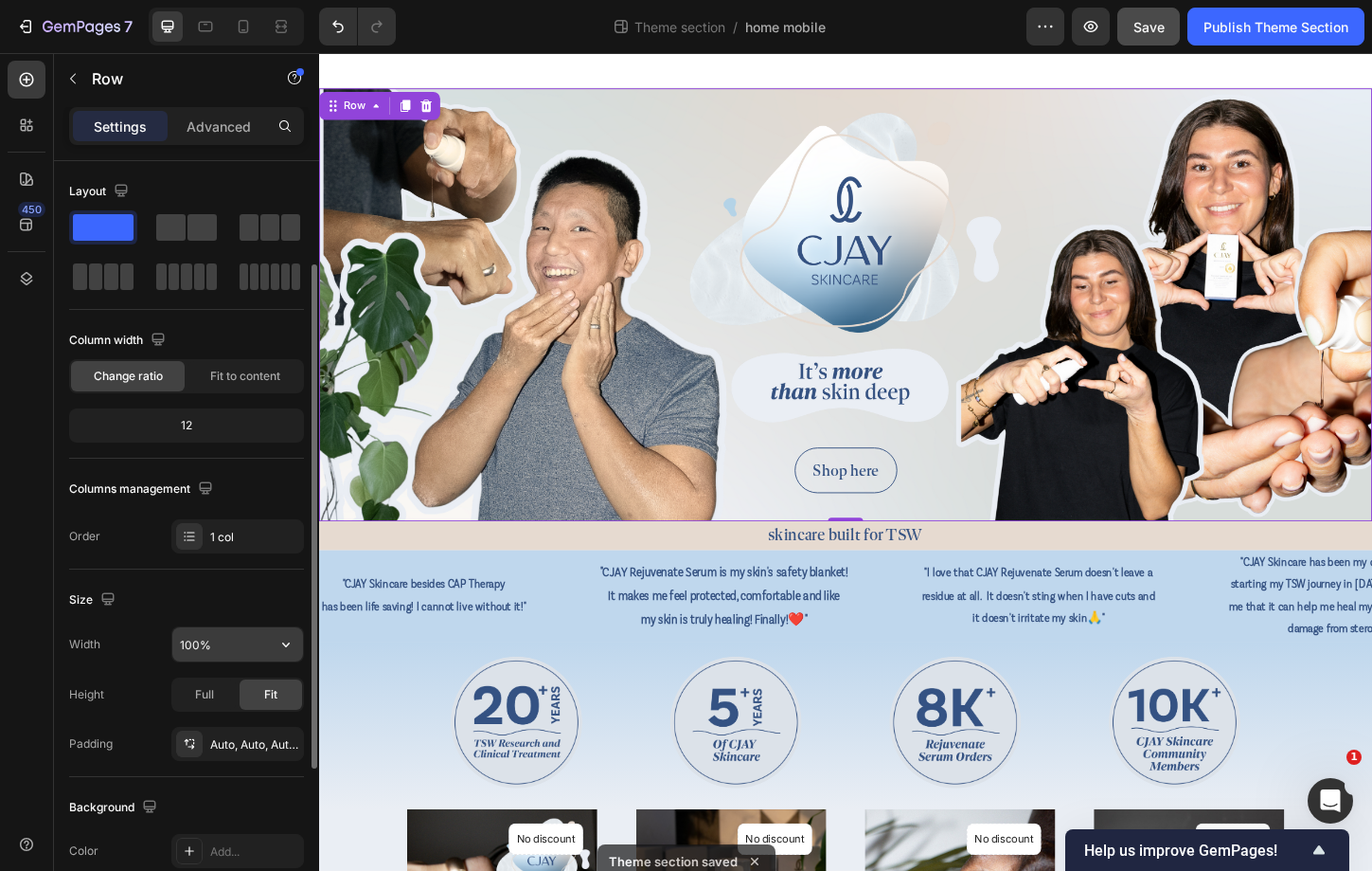
scroll to position [392, 0]
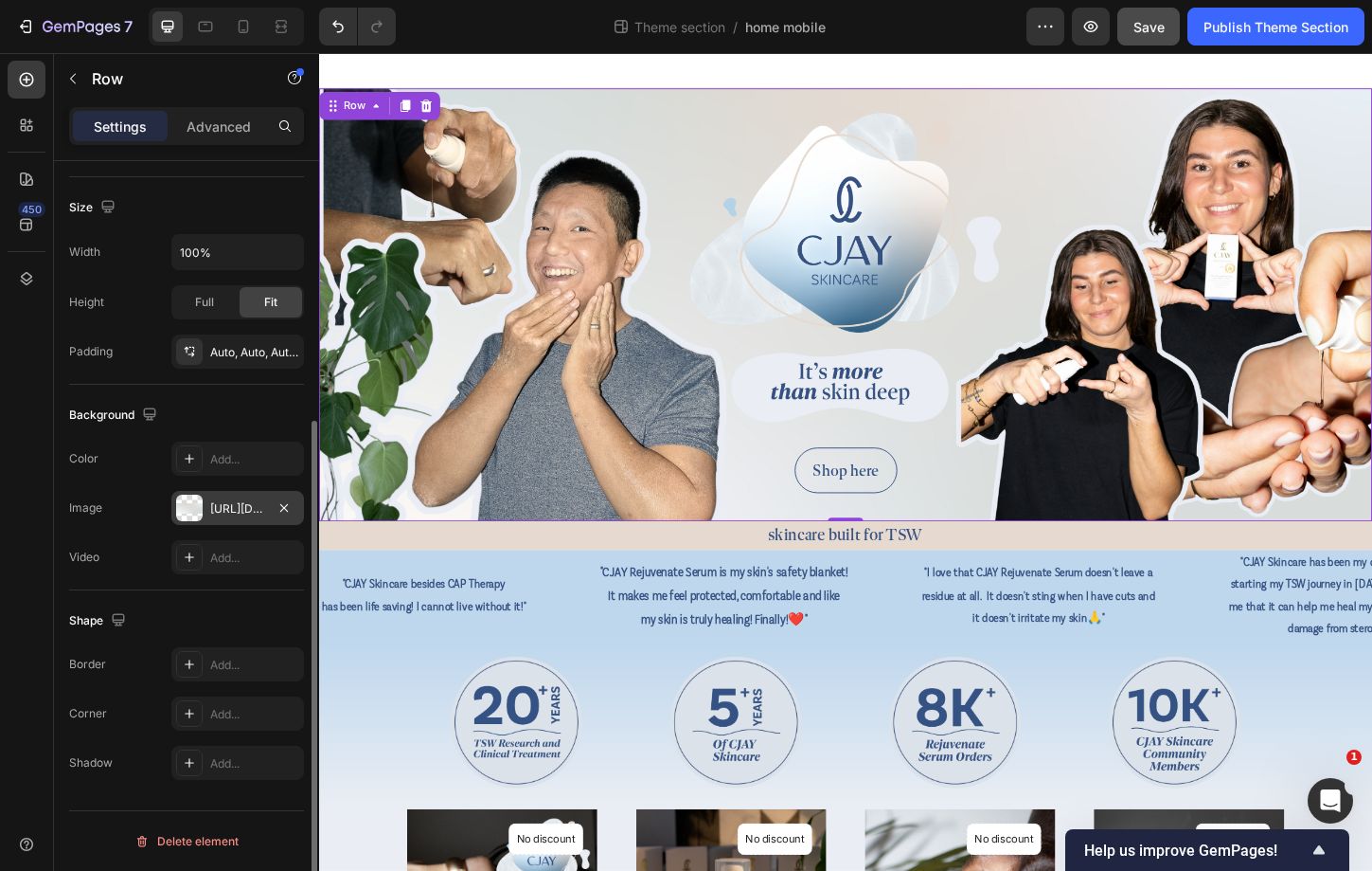
click at [225, 507] on div "[URL][DOMAIN_NAME]" at bounding box center [238, 509] width 55 height 17
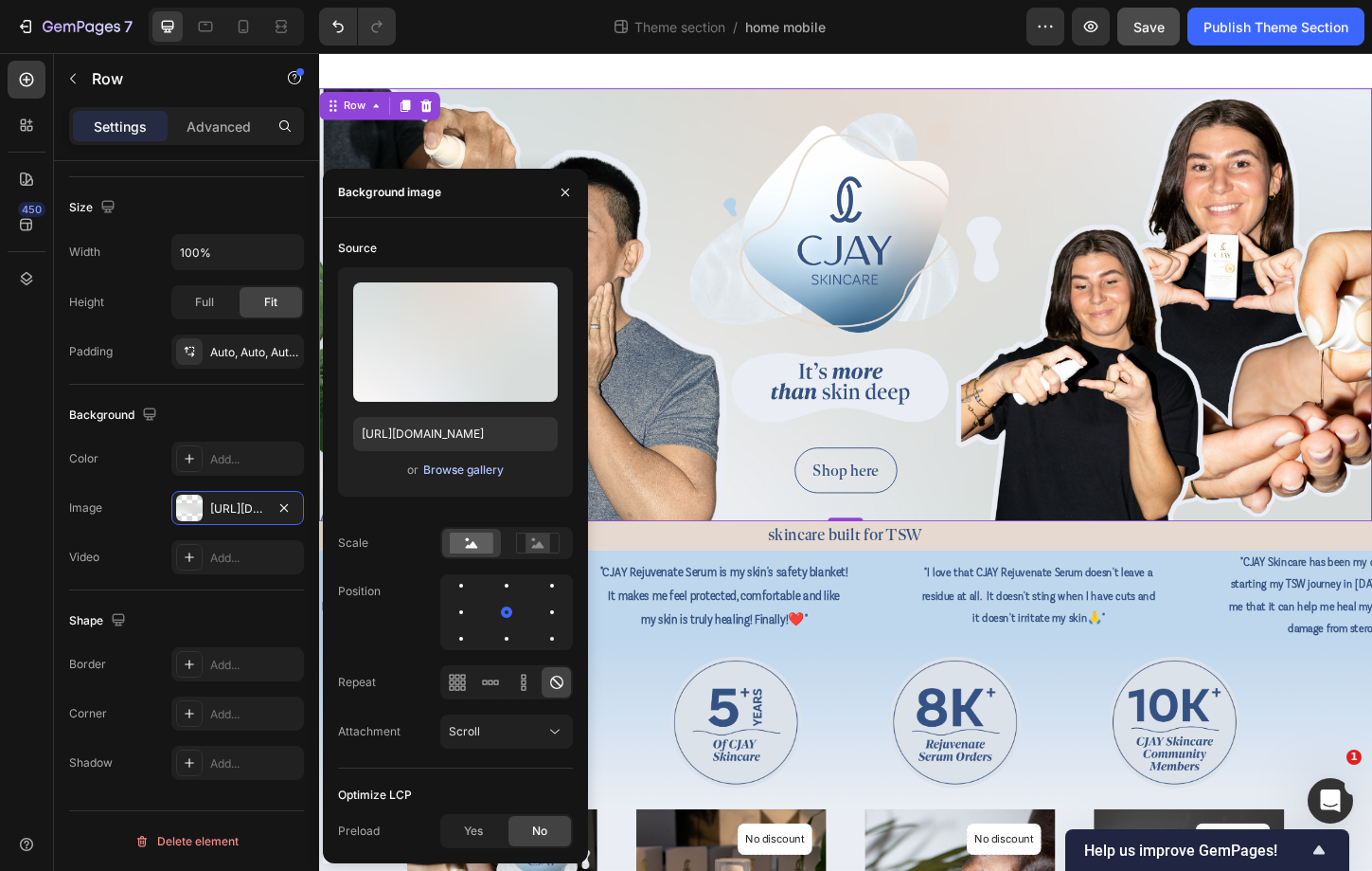
click at [472, 472] on div "Browse gallery" at bounding box center [463, 470] width 80 height 17
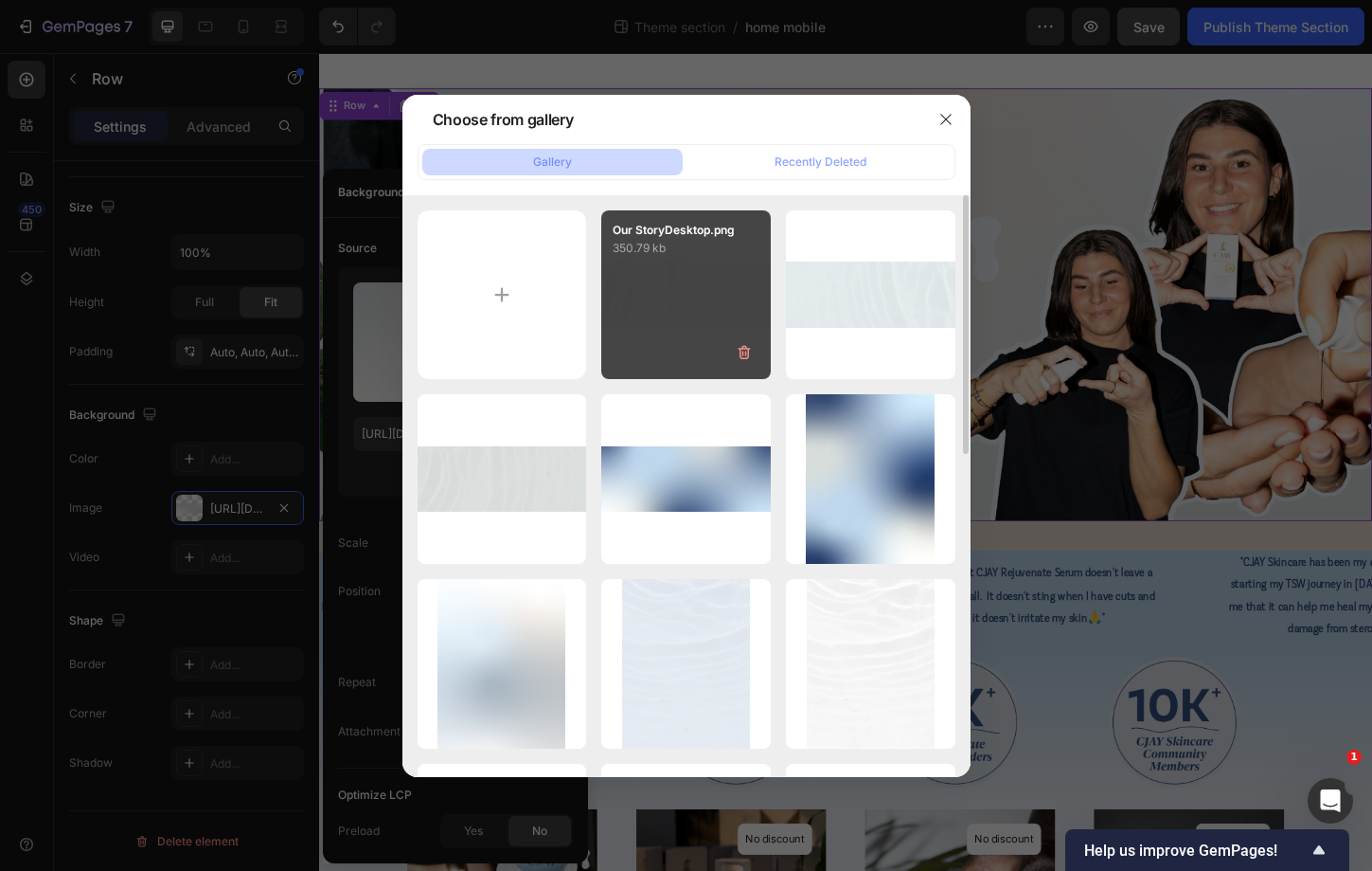
click at [681, 305] on div "Our StoryDesktop.png 350.79 kb" at bounding box center [685, 295] width 169 height 169
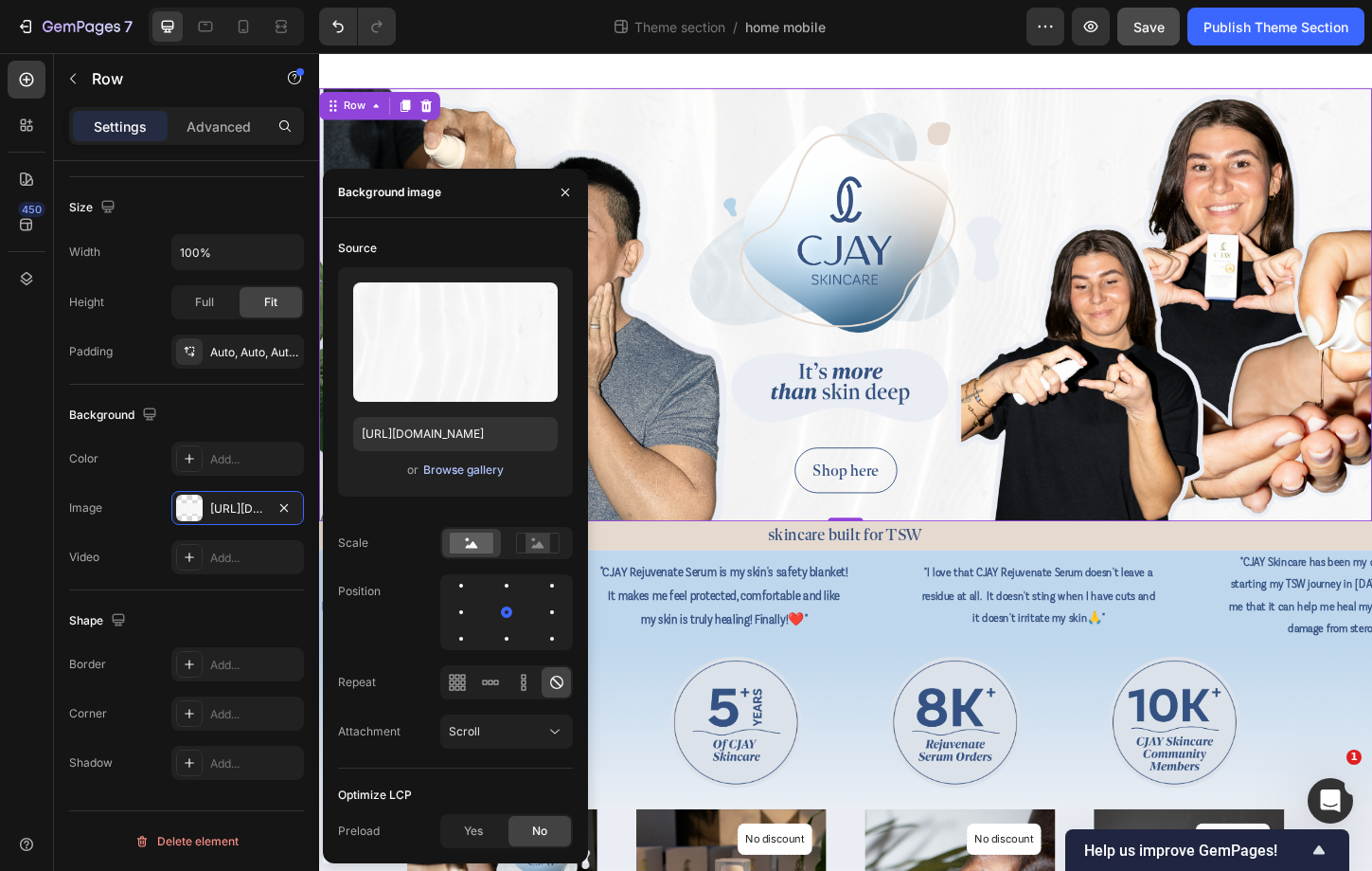
click at [495, 466] on div "Browse gallery" at bounding box center [463, 470] width 80 height 17
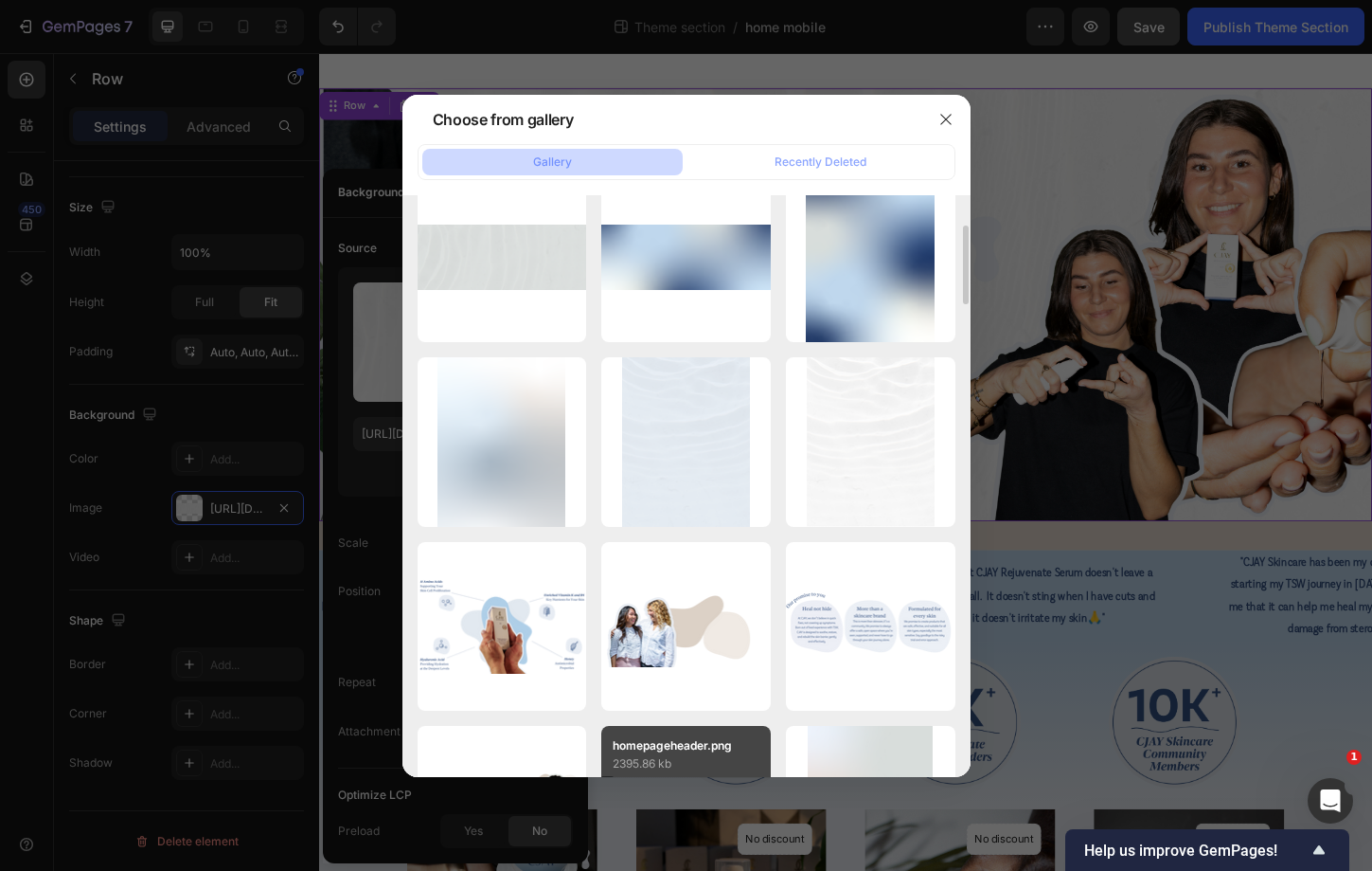
scroll to position [218, 0]
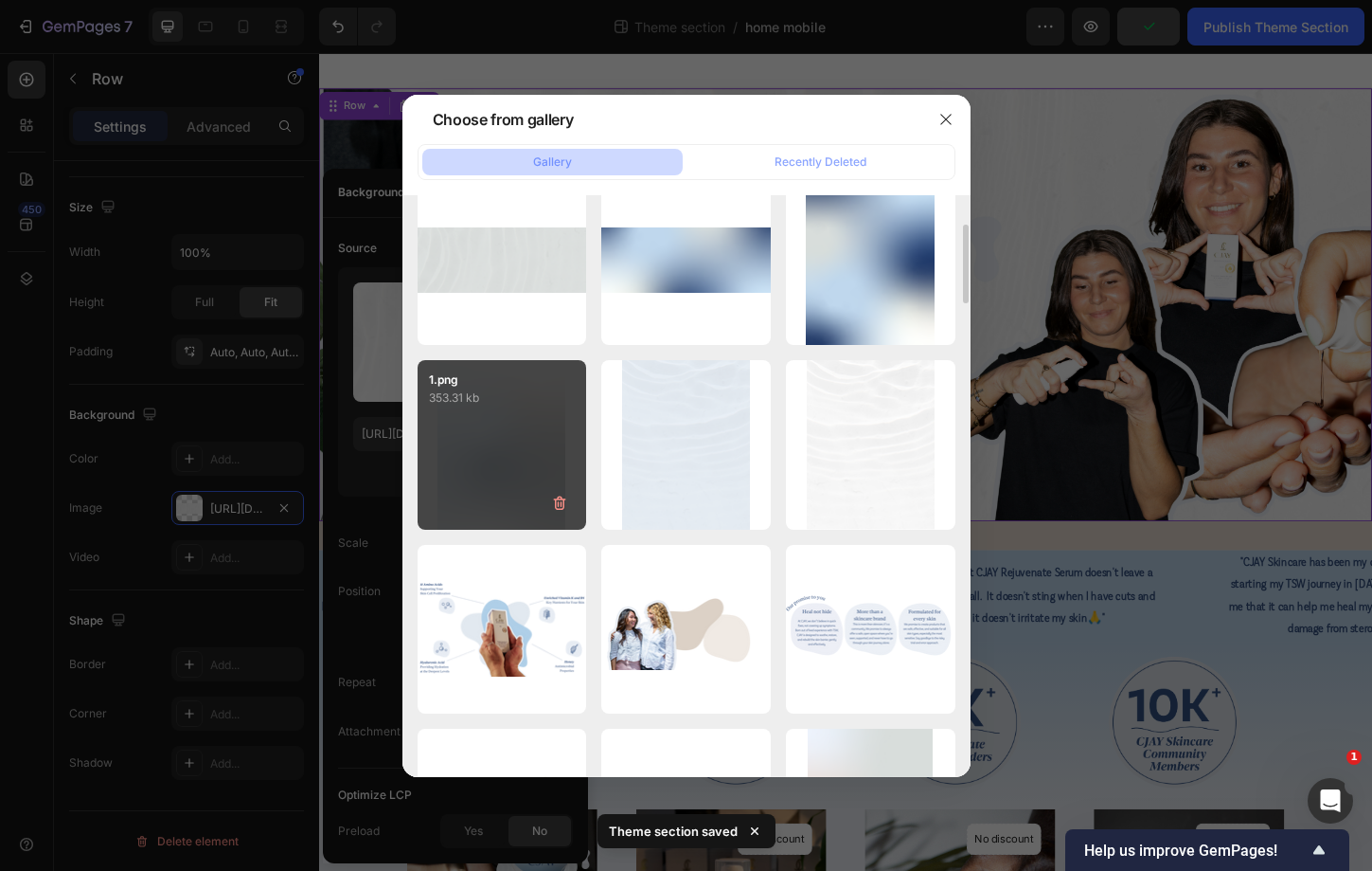
click at [557, 431] on div "1.png 353.31 kb" at bounding box center [501, 444] width 169 height 169
type input "[URL][DOMAIN_NAME]"
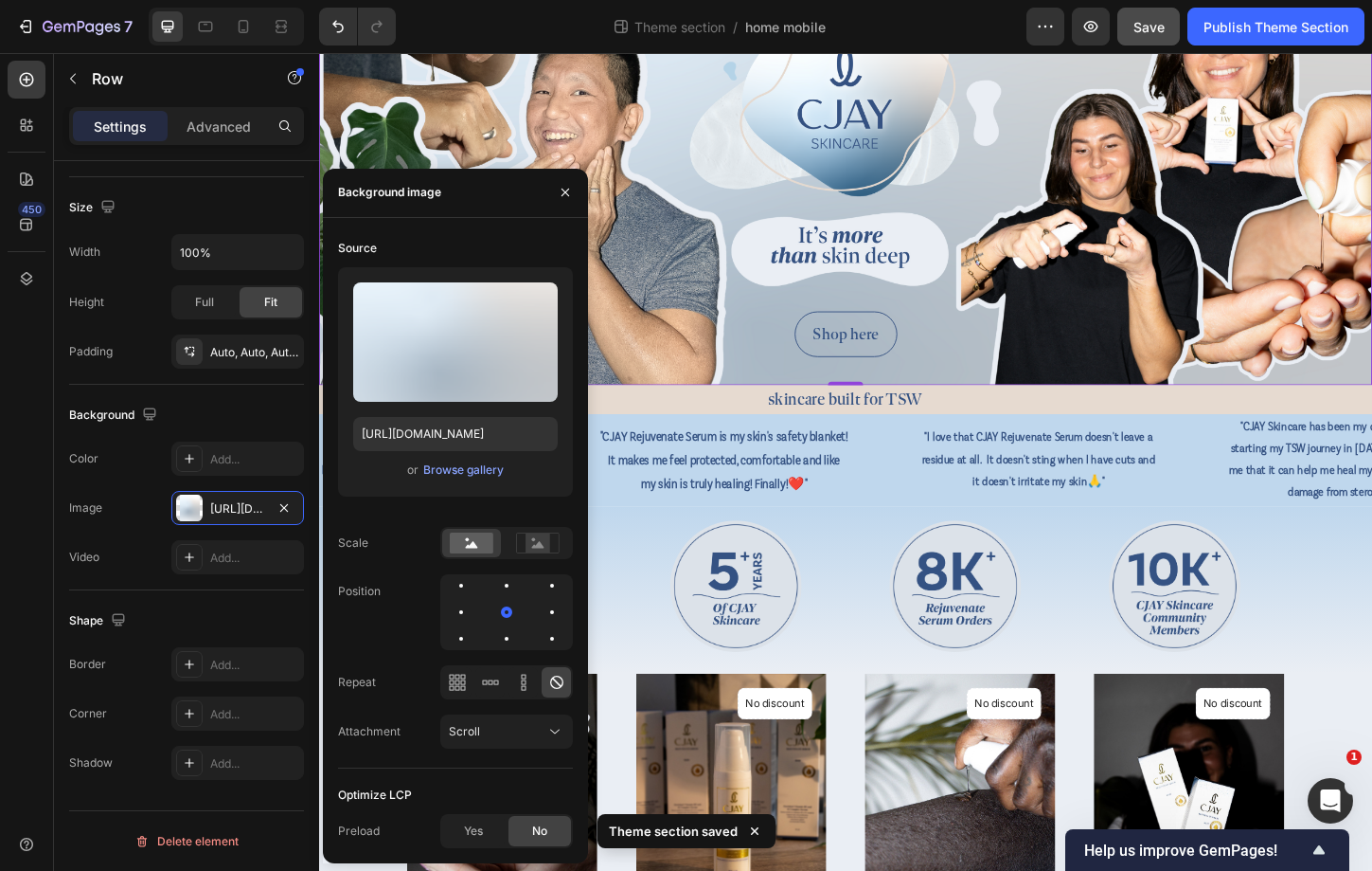
scroll to position [150, 0]
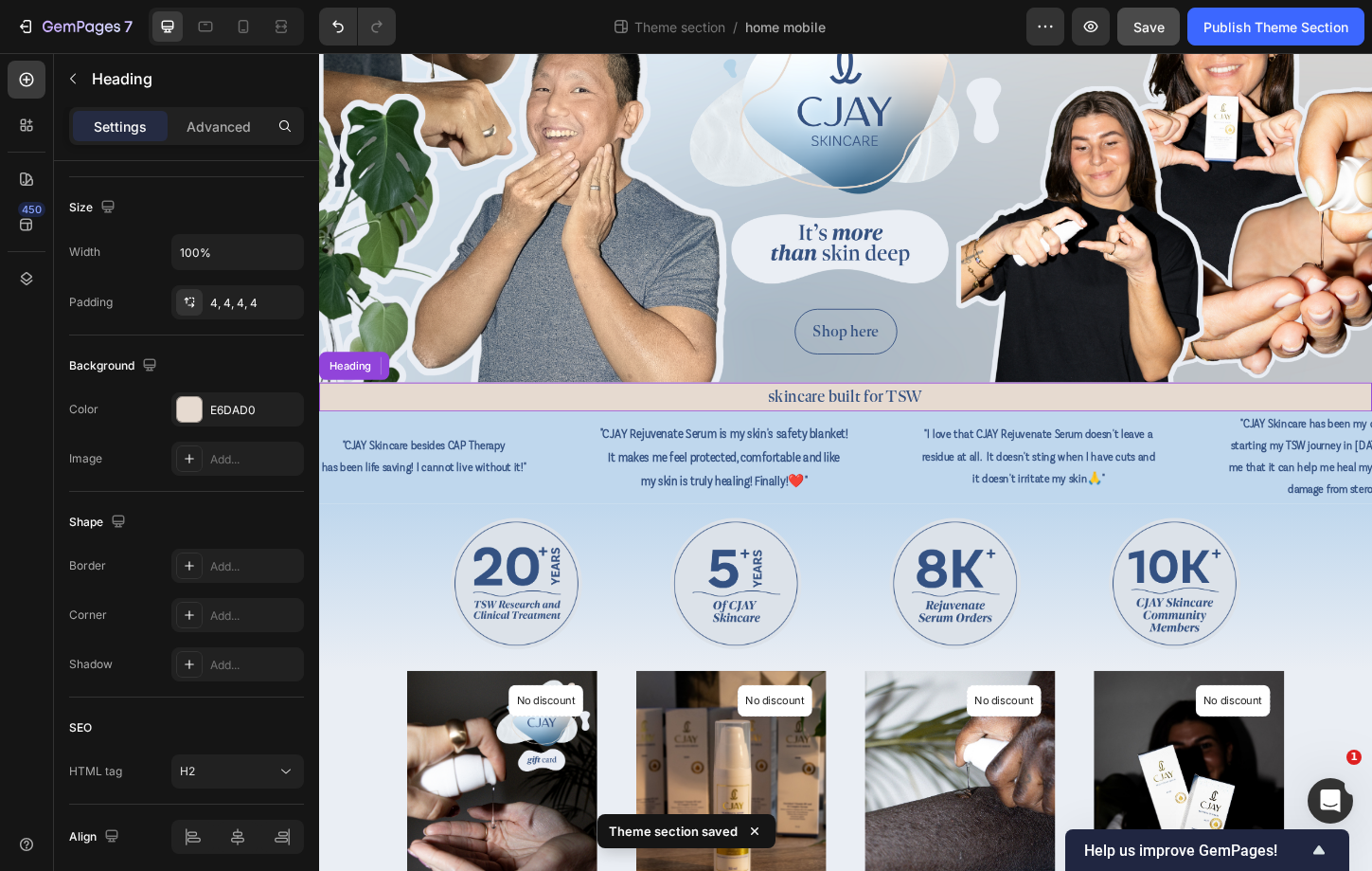
click at [1137, 420] on h2 "skincare built for TSW" at bounding box center [887, 423] width 1136 height 31
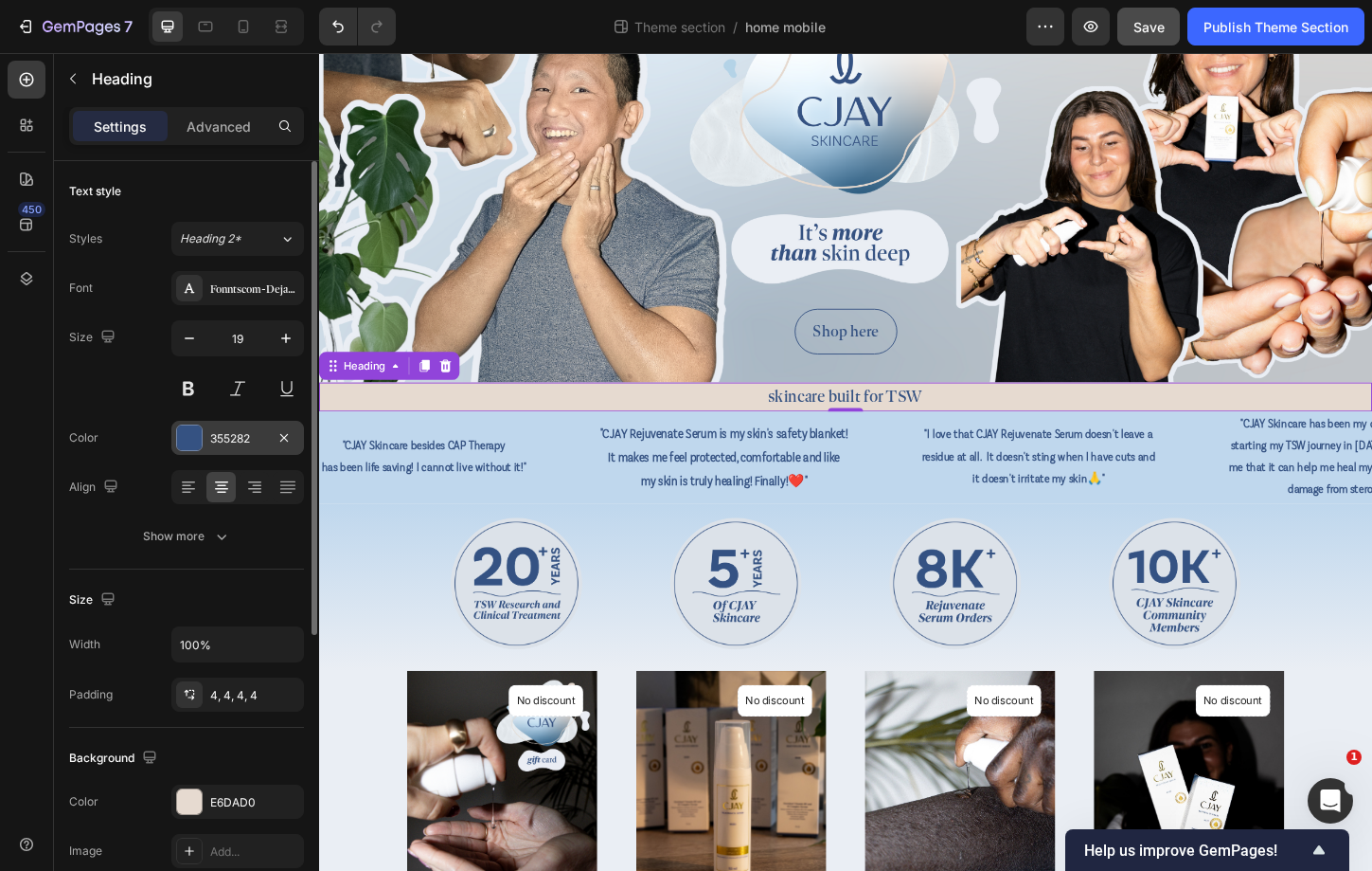
click at [220, 451] on div "355282" at bounding box center [237, 437] width 132 height 34
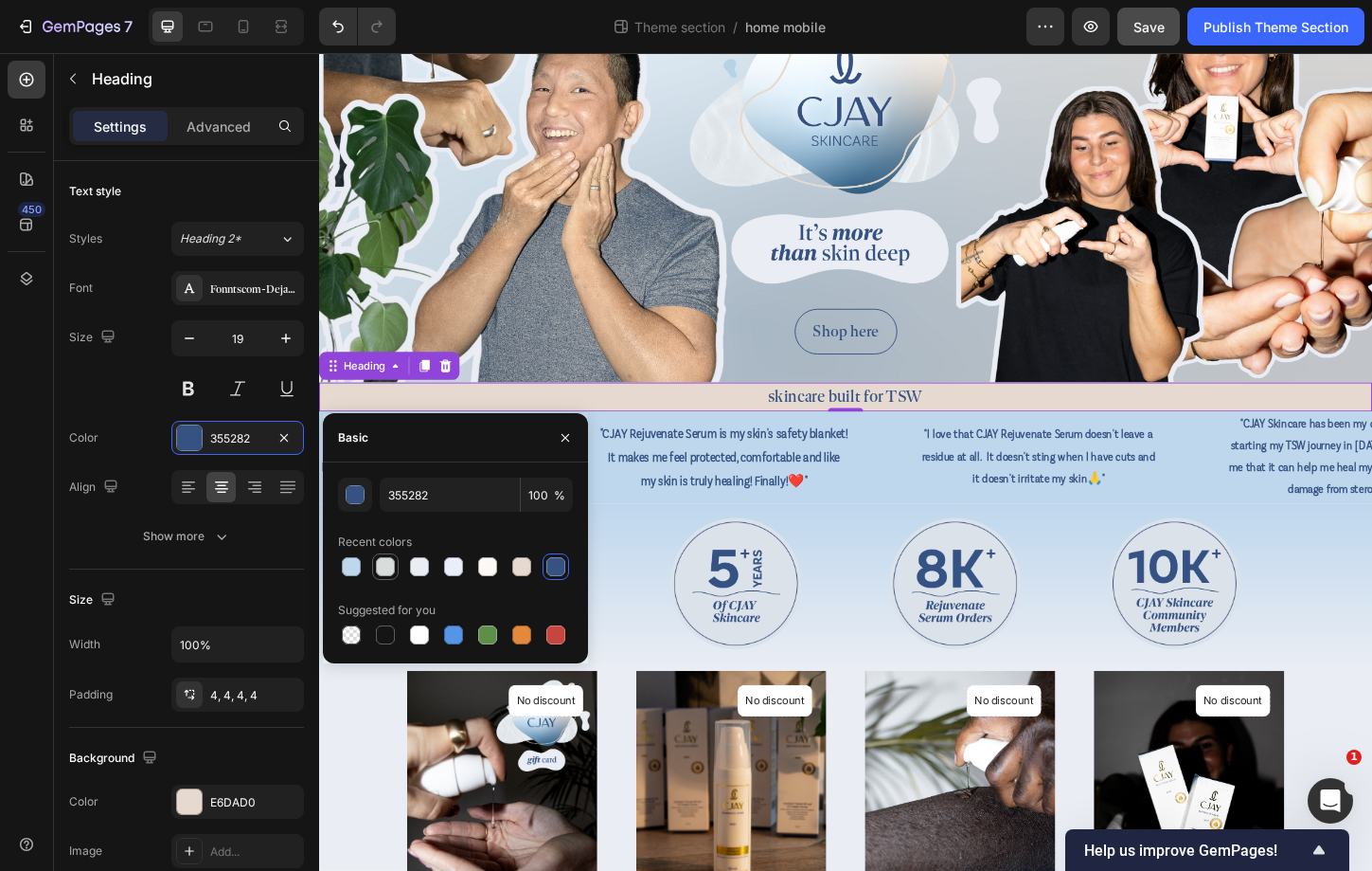
click at [383, 560] on div at bounding box center [386, 566] width 19 height 19
click at [485, 572] on div at bounding box center [488, 566] width 19 height 19
type input "FBF8F6"
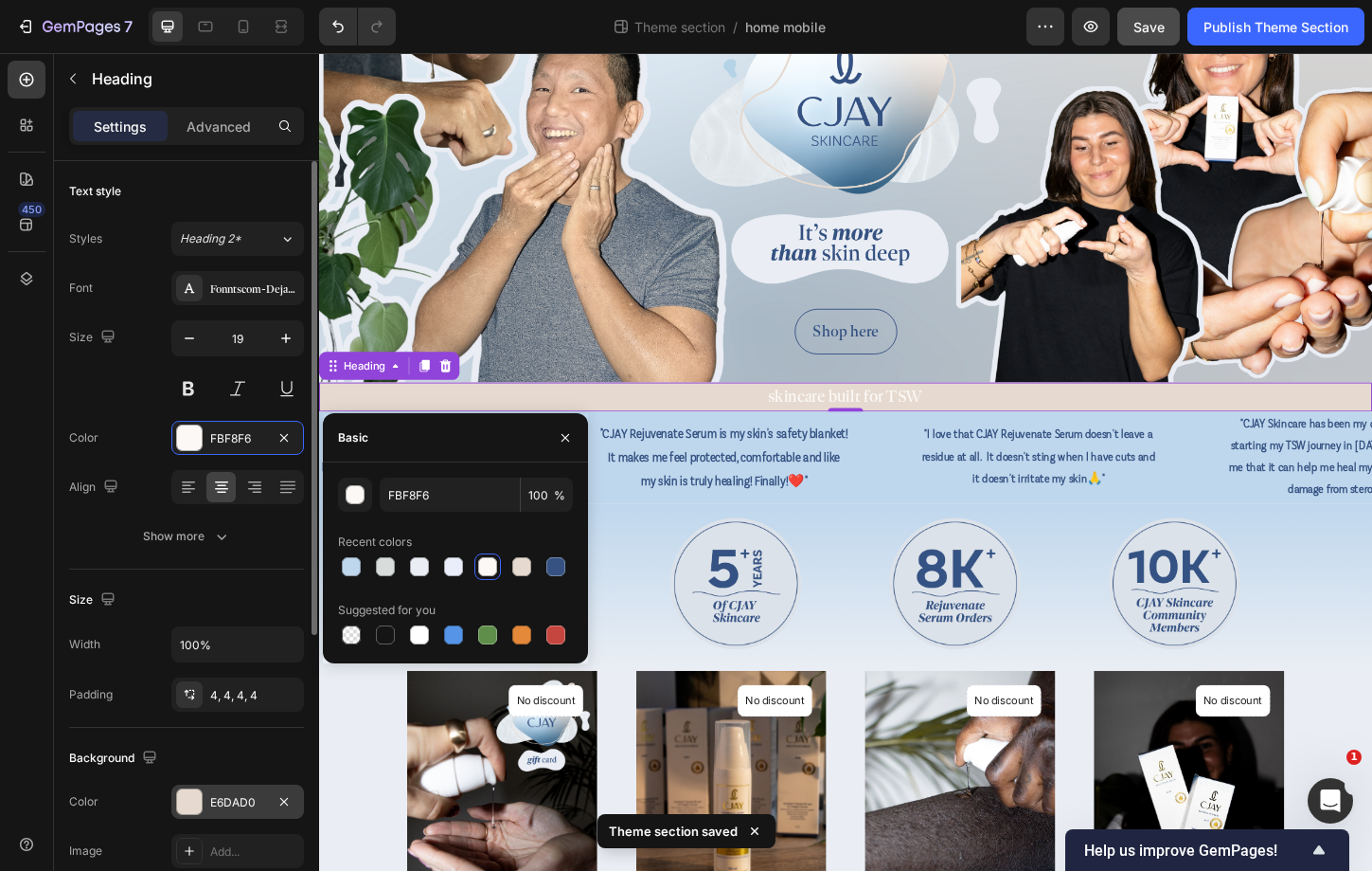
click at [220, 791] on div "E6DAD0" at bounding box center [237, 801] width 132 height 34
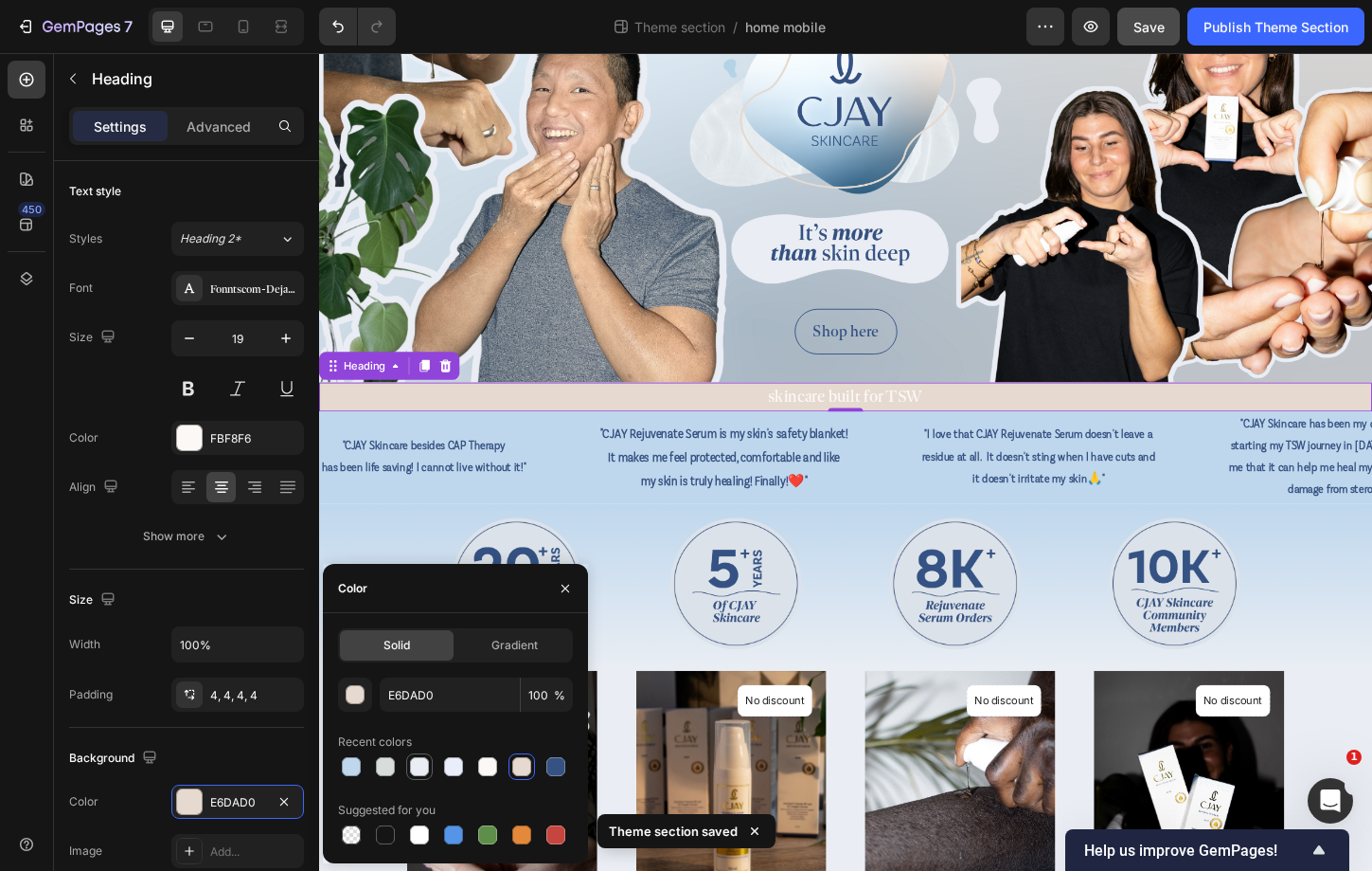
click at [418, 753] on div at bounding box center [418, 766] width 26 height 26
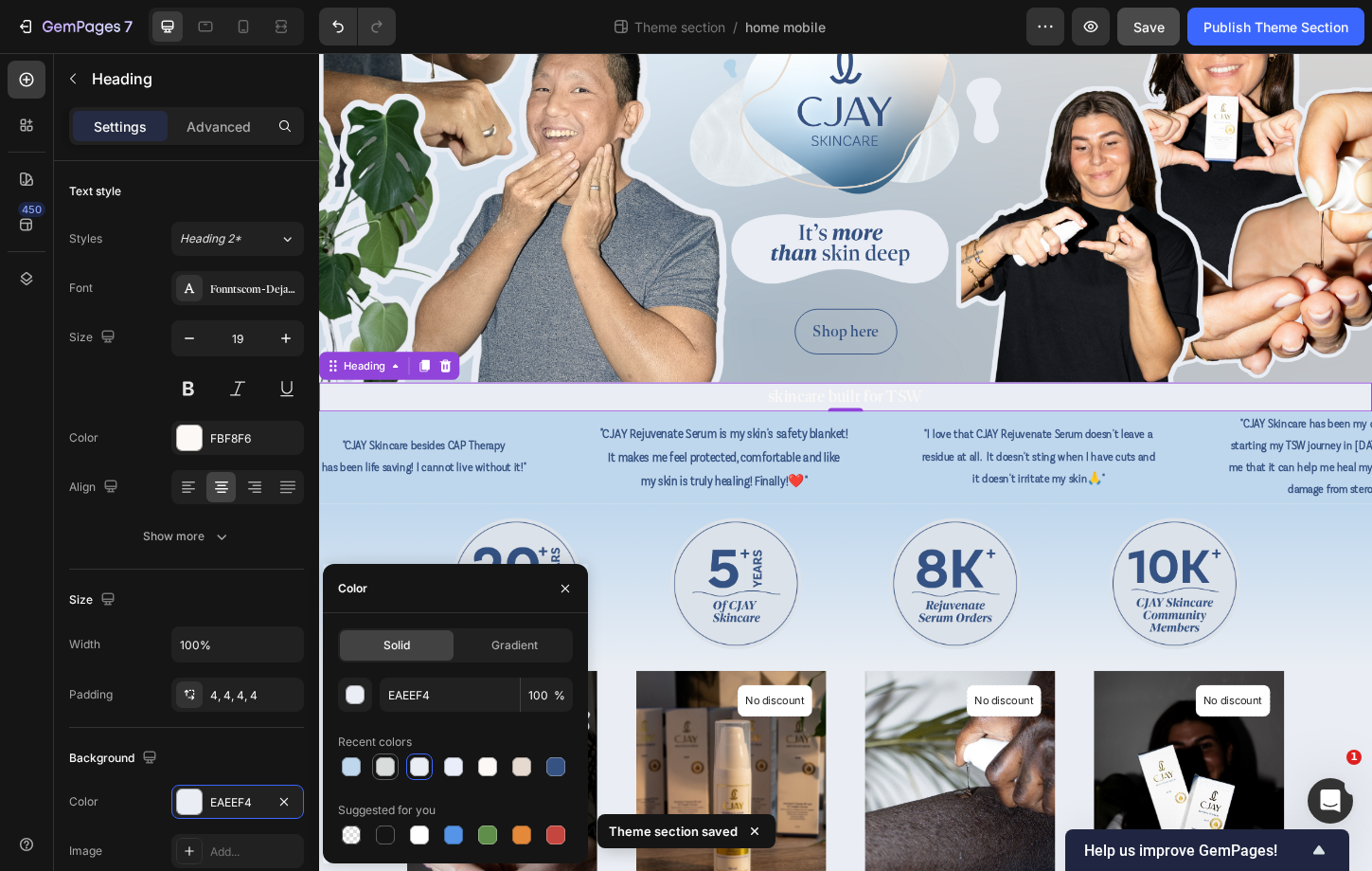
click at [383, 770] on div at bounding box center [386, 767] width 19 height 19
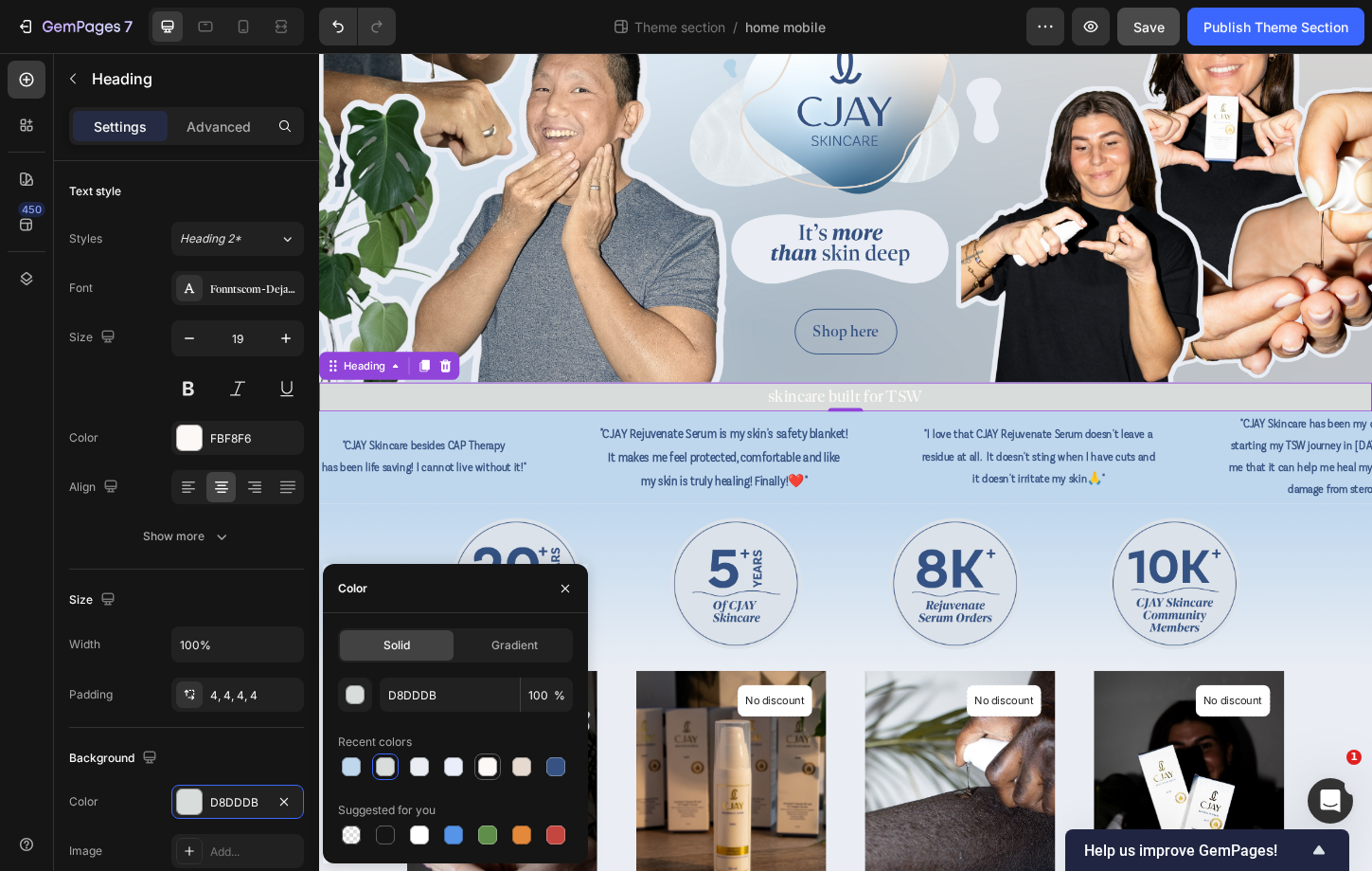
click at [492, 770] on div at bounding box center [488, 767] width 19 height 19
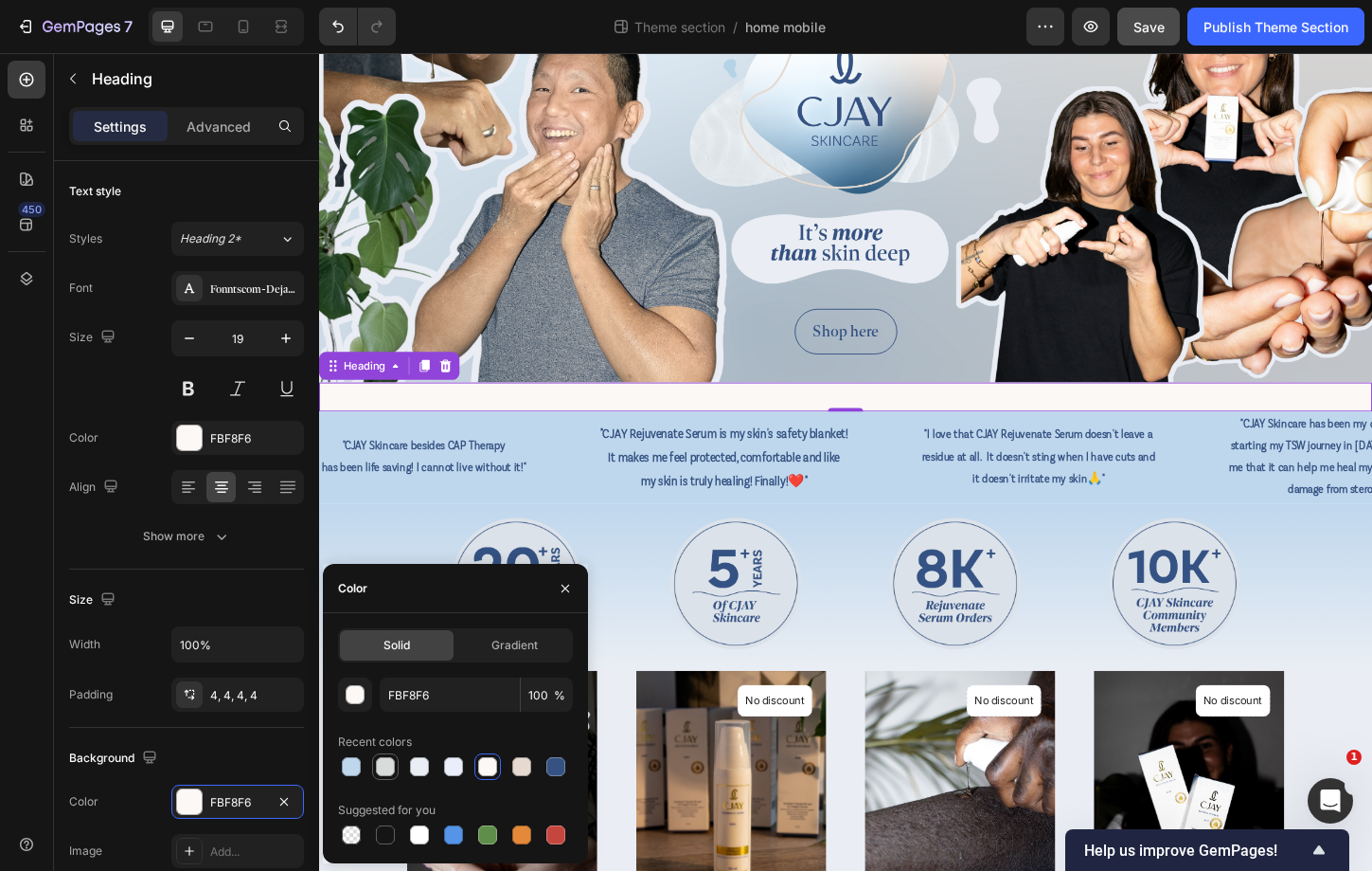
click at [380, 768] on div at bounding box center [386, 767] width 19 height 19
type input "D8DDDB"
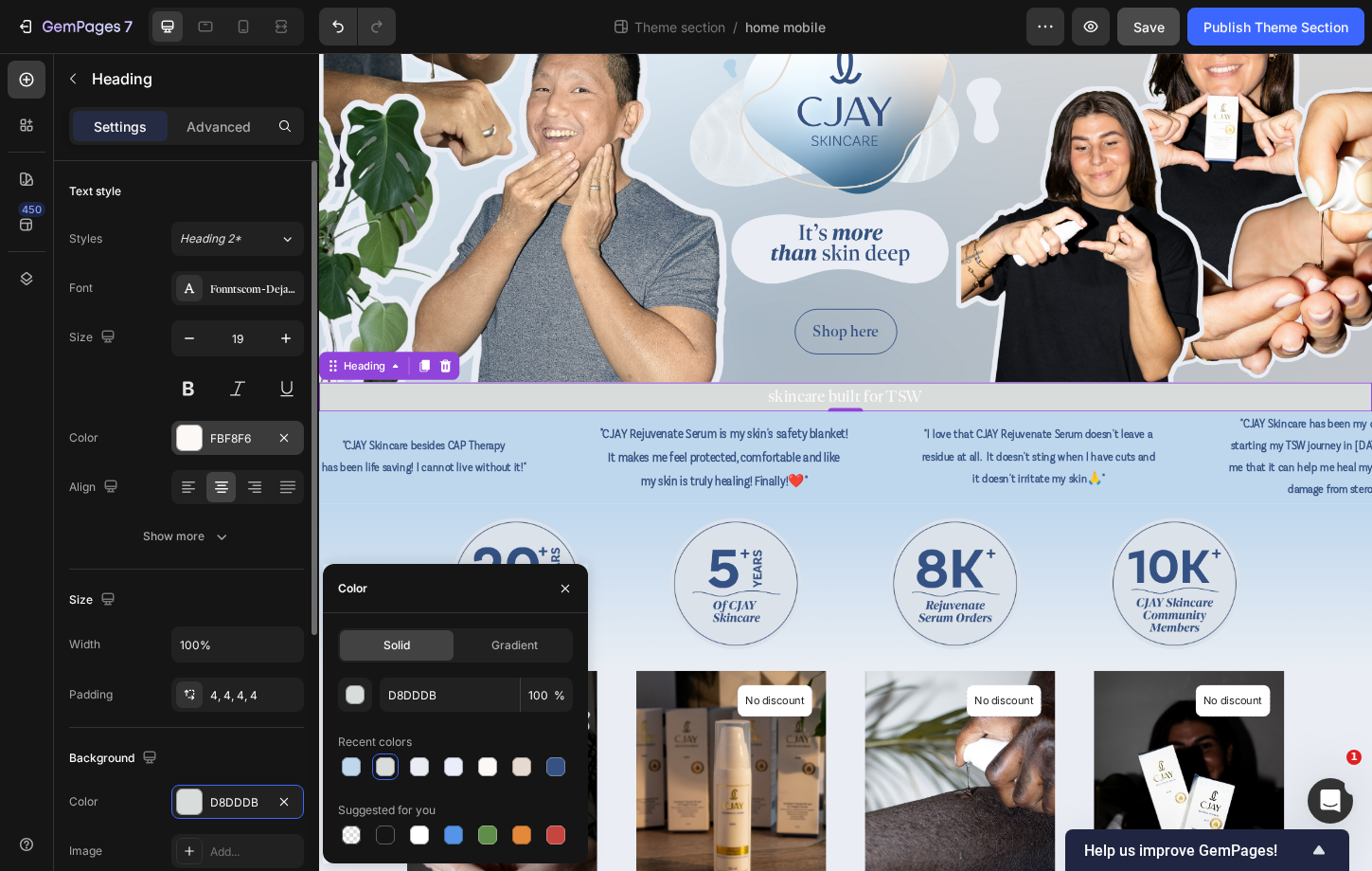
click at [219, 451] on div "FBF8F6" at bounding box center [237, 437] width 132 height 34
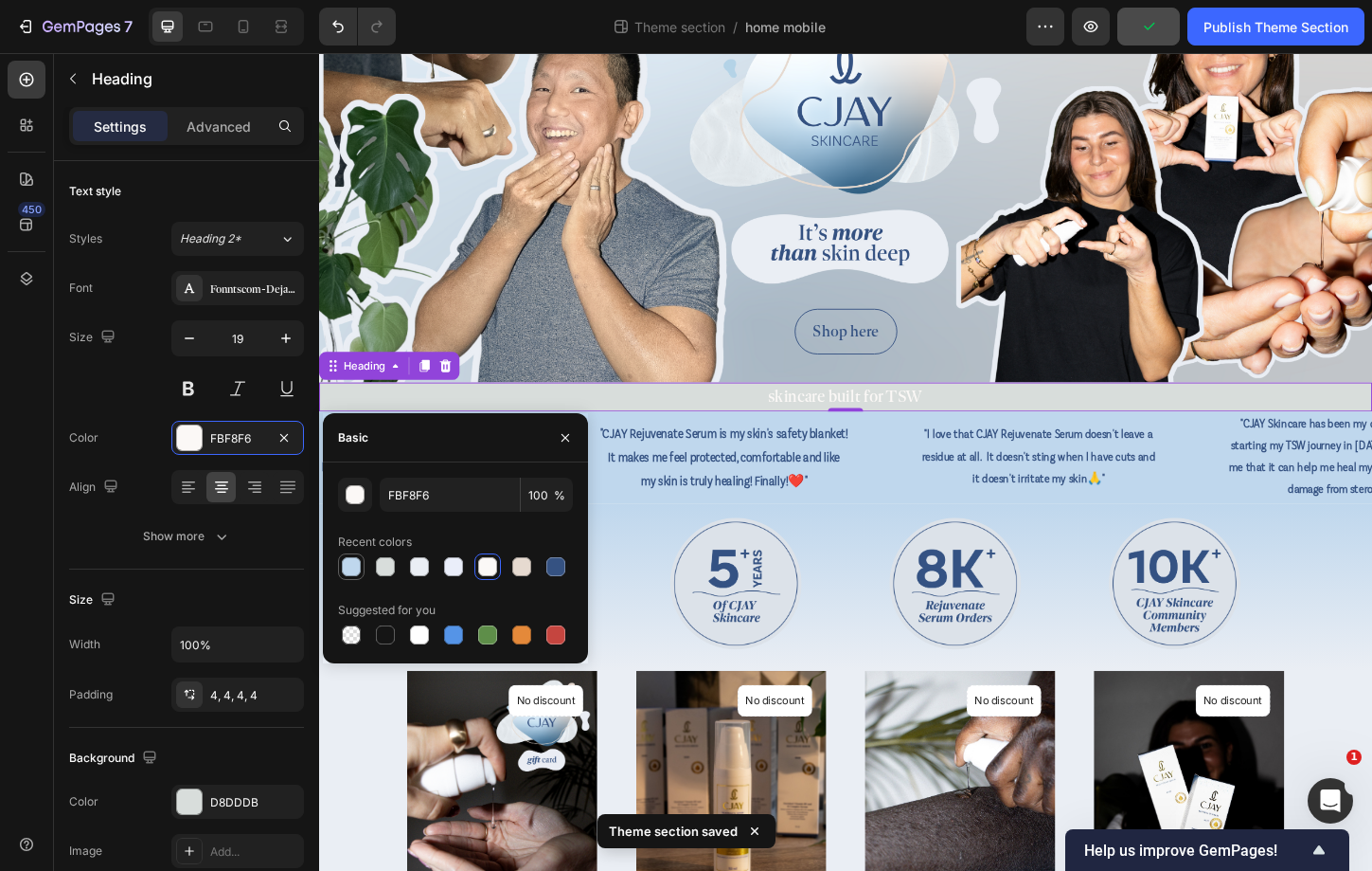
click at [357, 572] on div at bounding box center [352, 566] width 19 height 19
click at [551, 566] on div at bounding box center [557, 566] width 19 height 19
type input "355282"
drag, startPoint x: 1138, startPoint y: 573, endPoint x: 859, endPoint y: 557, distance: 279.5
click at [859, 557] on div at bounding box center [768, 624] width 237 height 142
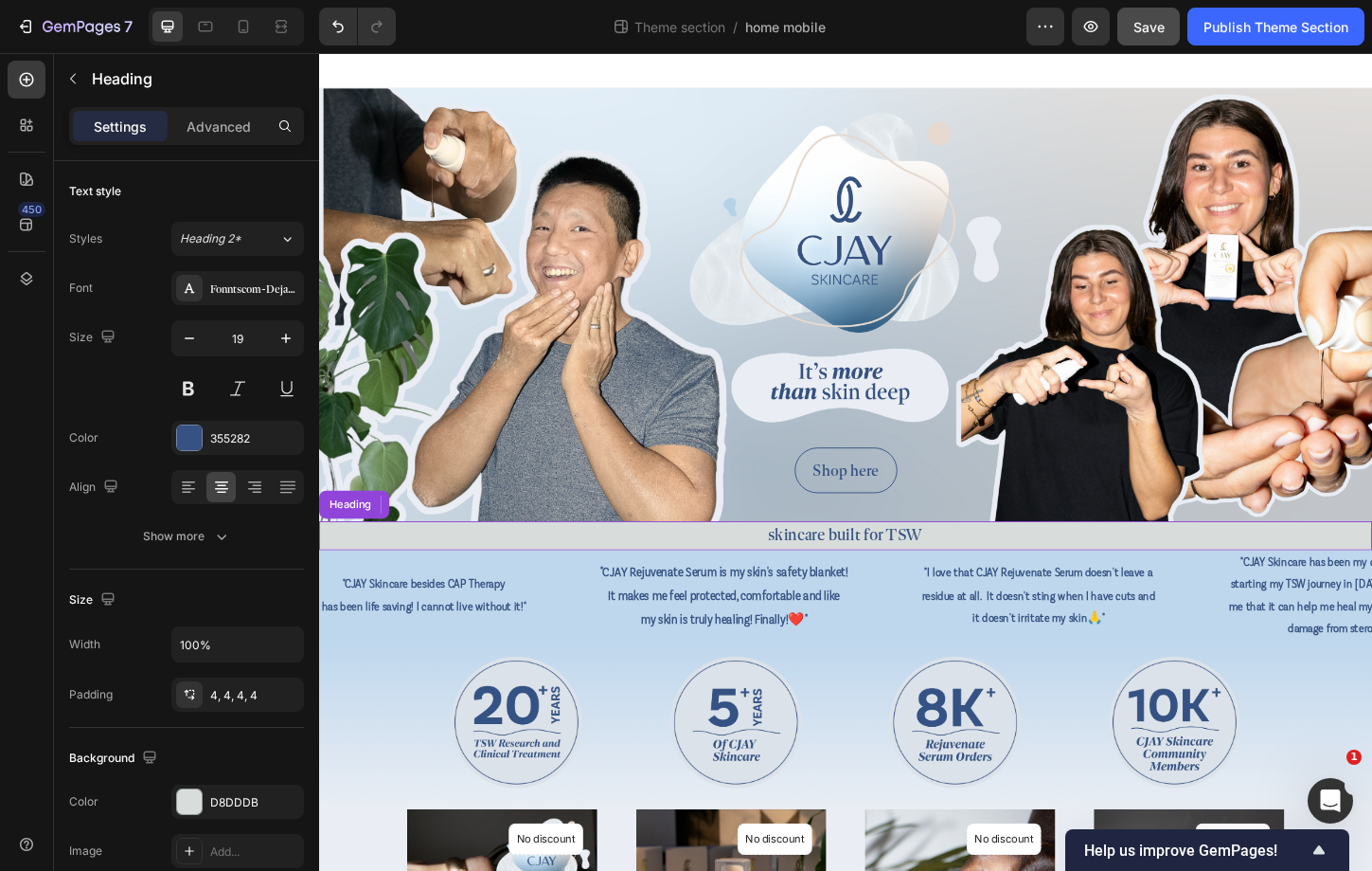
click at [1027, 570] on h2 "skincare built for TSW" at bounding box center [887, 573] width 1136 height 31
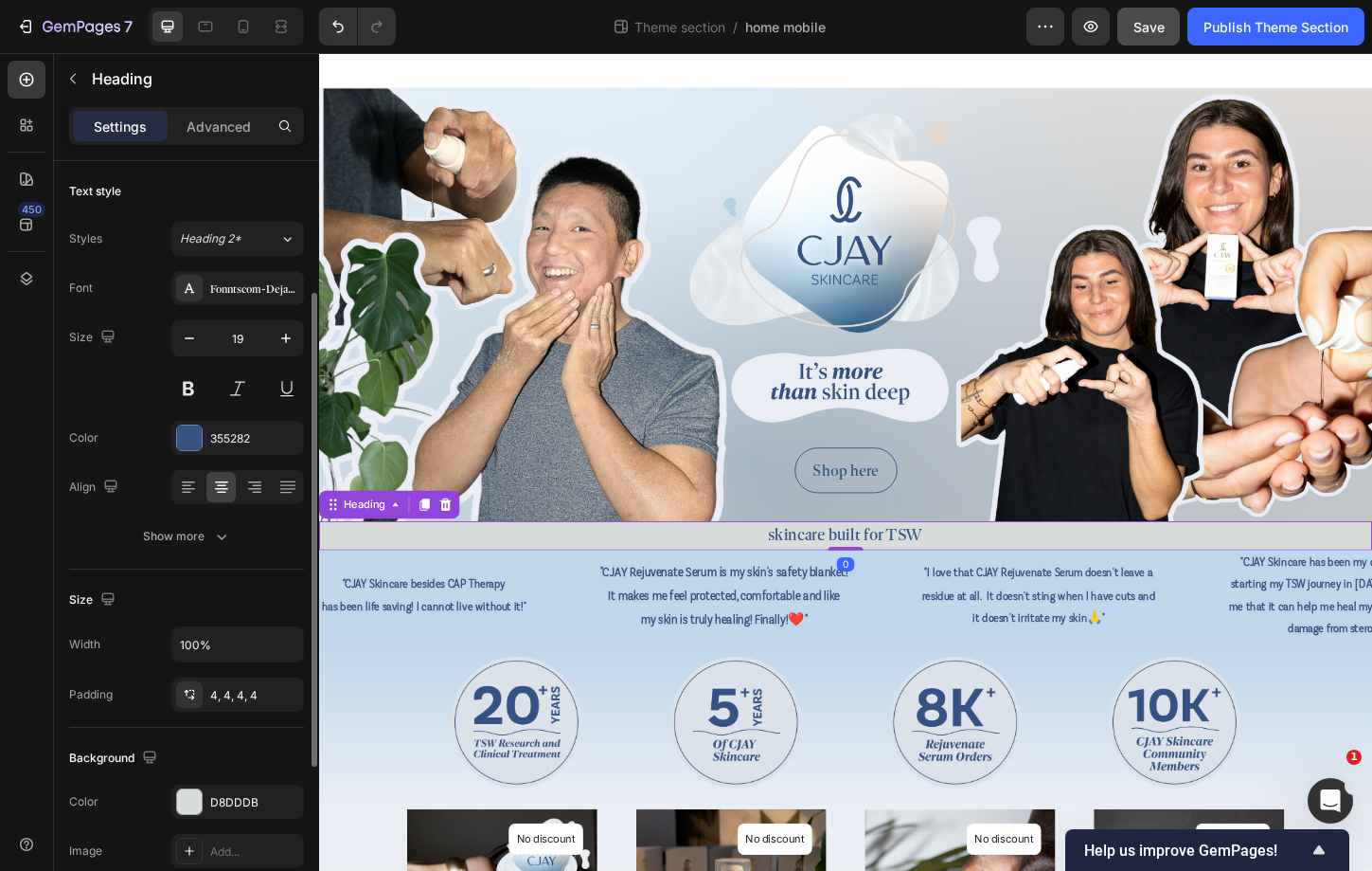
scroll to position [113, 0]
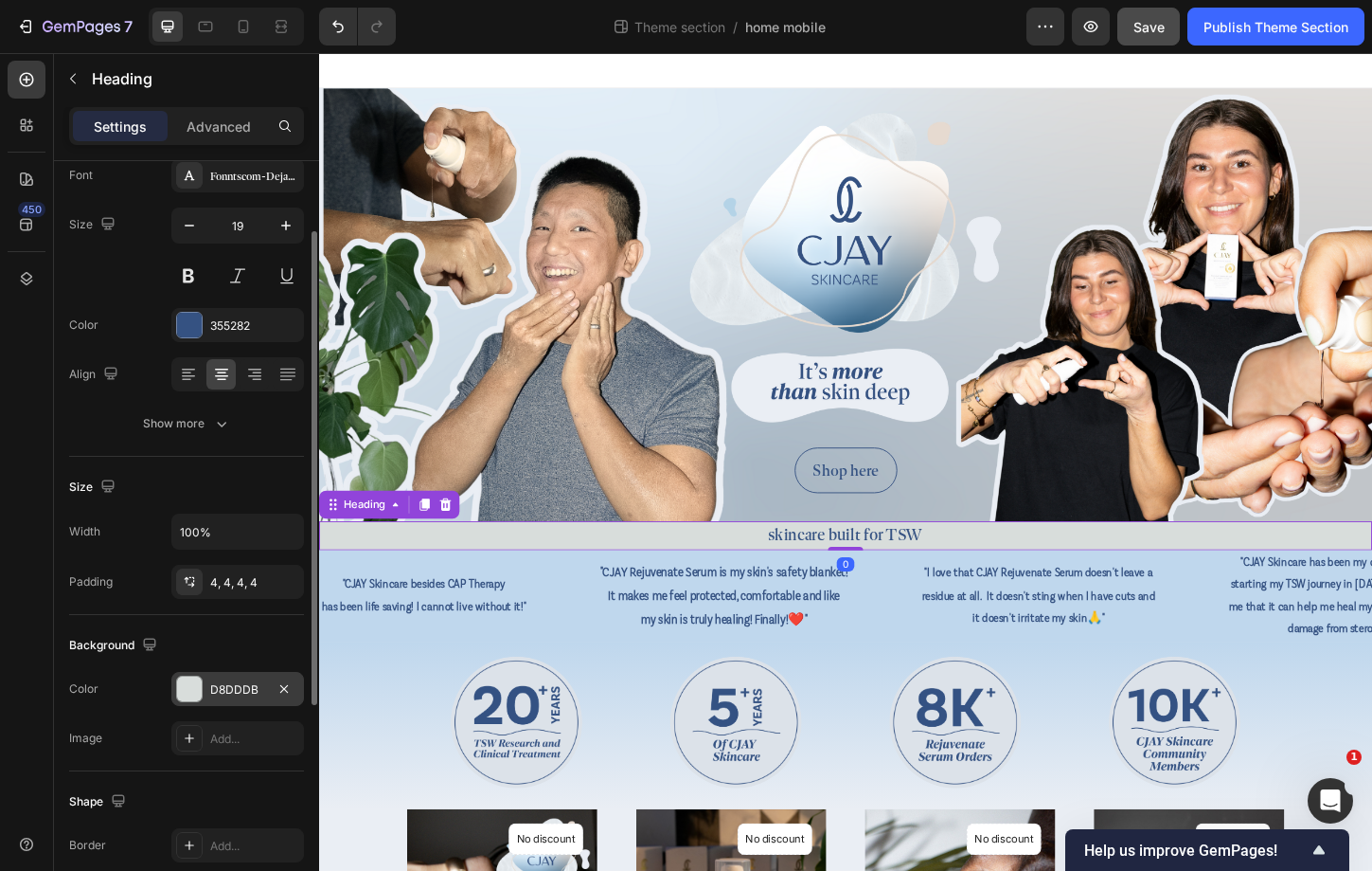
click at [231, 697] on div "D8DDDB" at bounding box center [238, 690] width 55 height 17
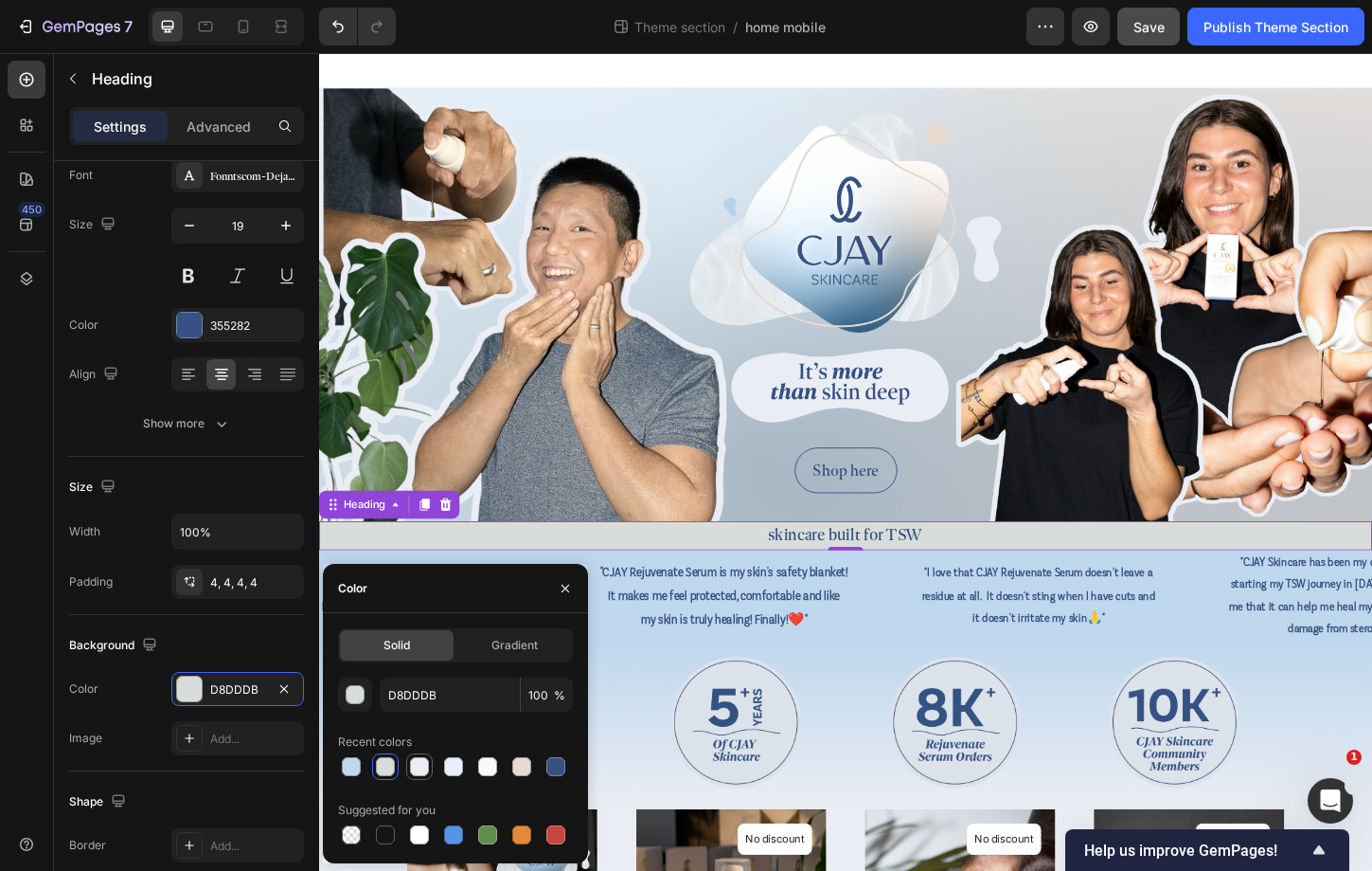
click at [417, 764] on div at bounding box center [419, 767] width 19 height 19
type input "EAEEF4"
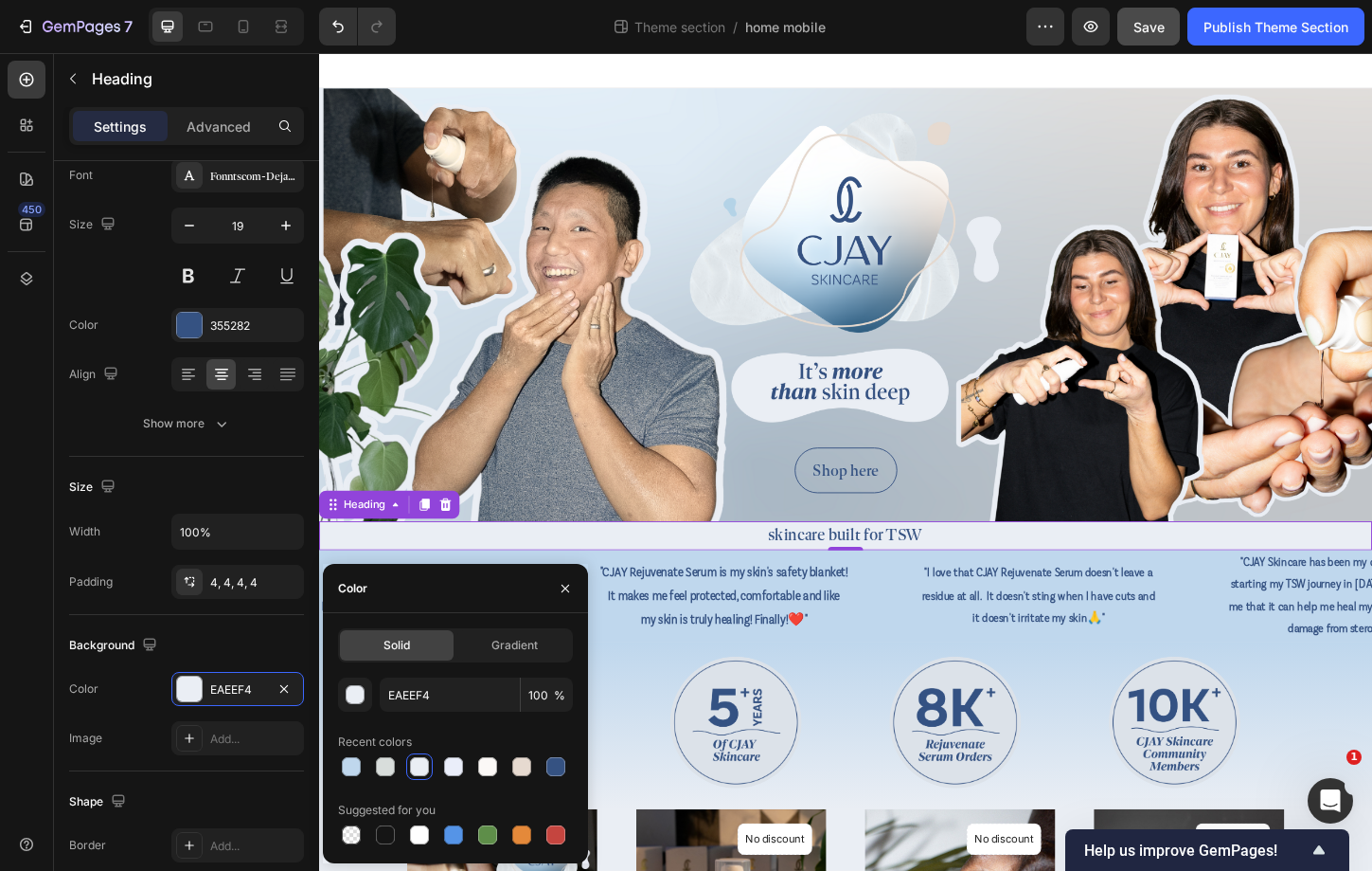
click at [937, 698] on div "Image Image Image Image Row" at bounding box center [887, 779] width 947 height 180
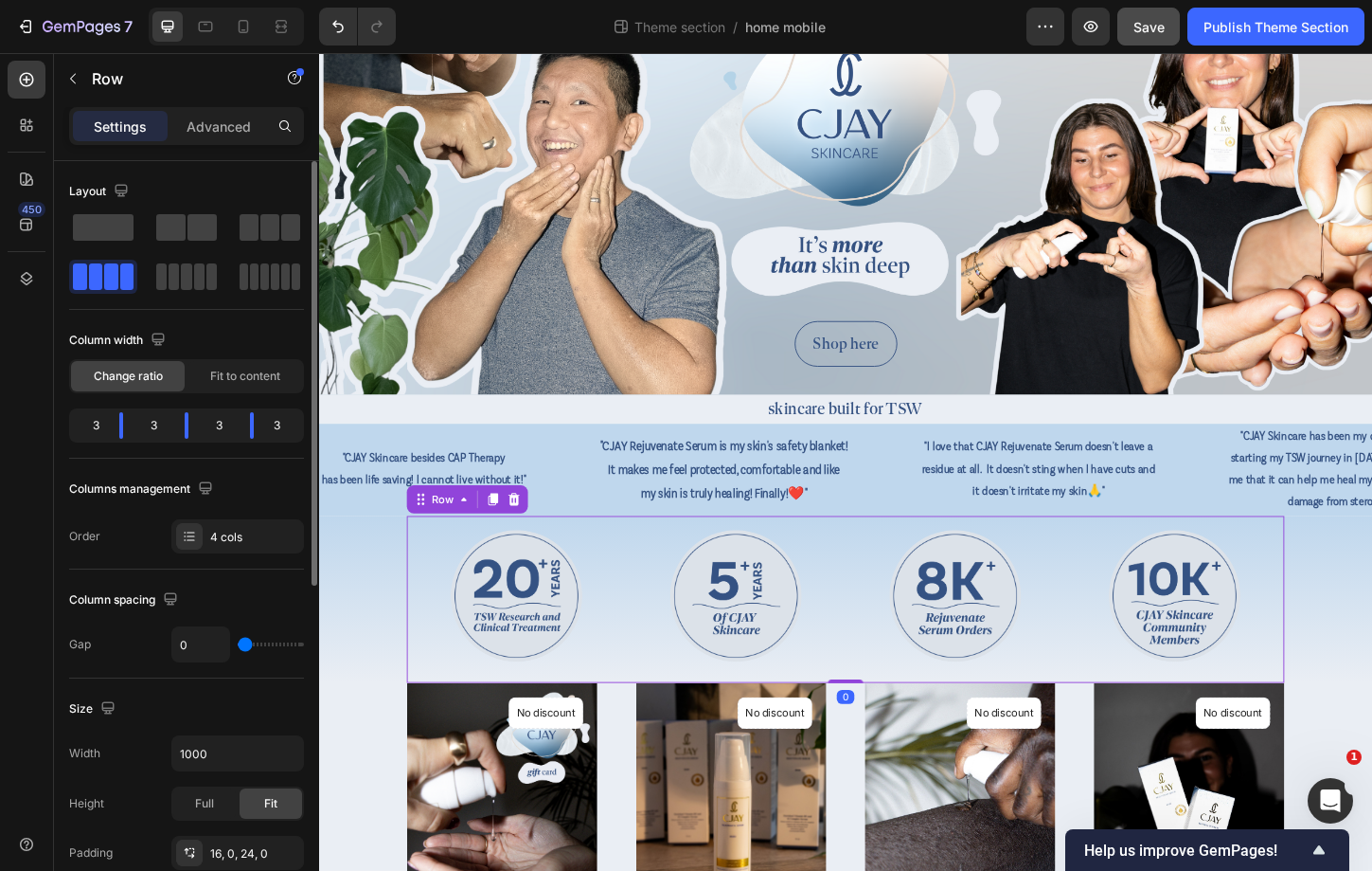
scroll to position [135, 0]
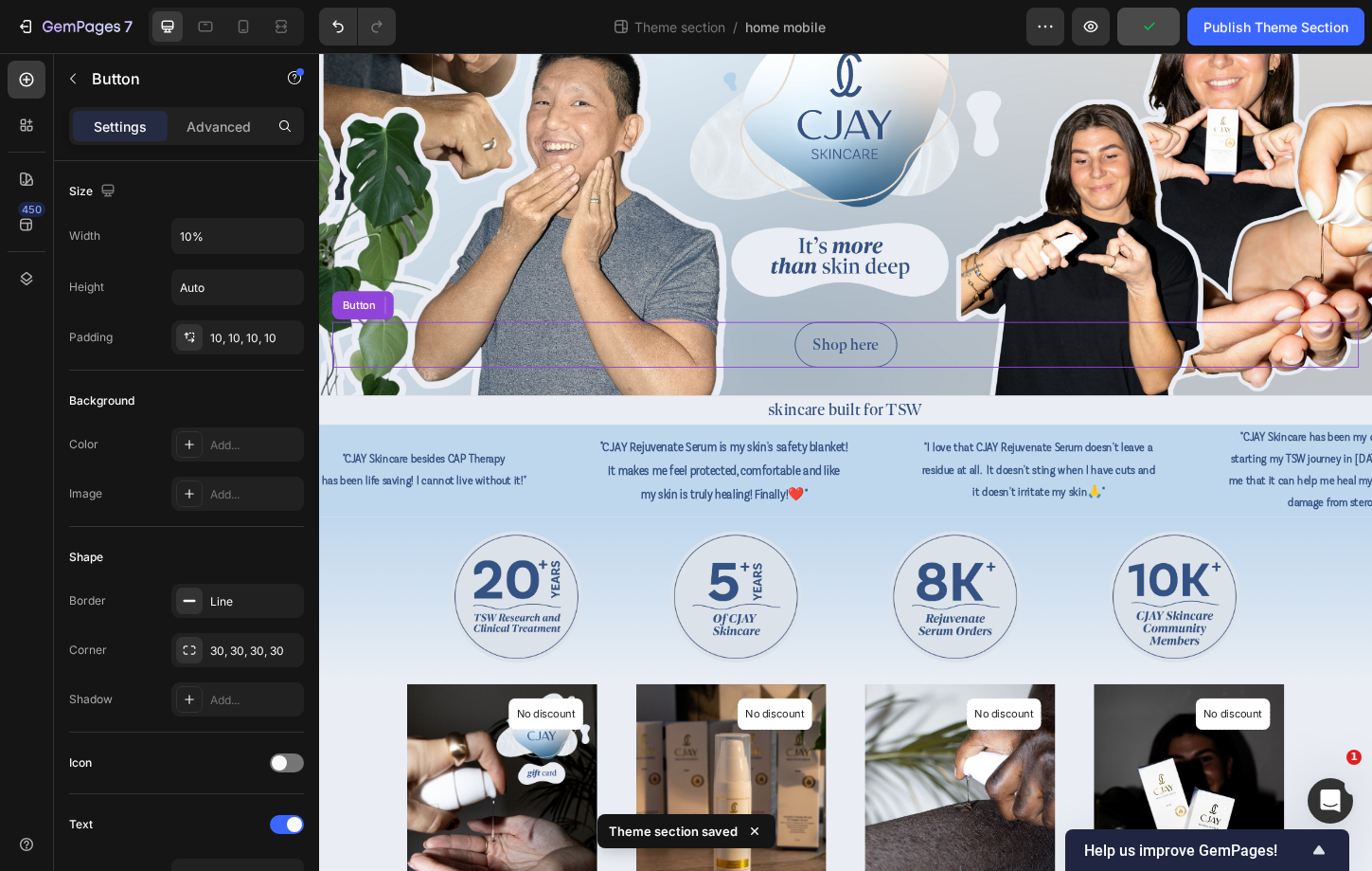
click at [971, 392] on div "Shop here Button" at bounding box center [887, 367] width 1108 height 49
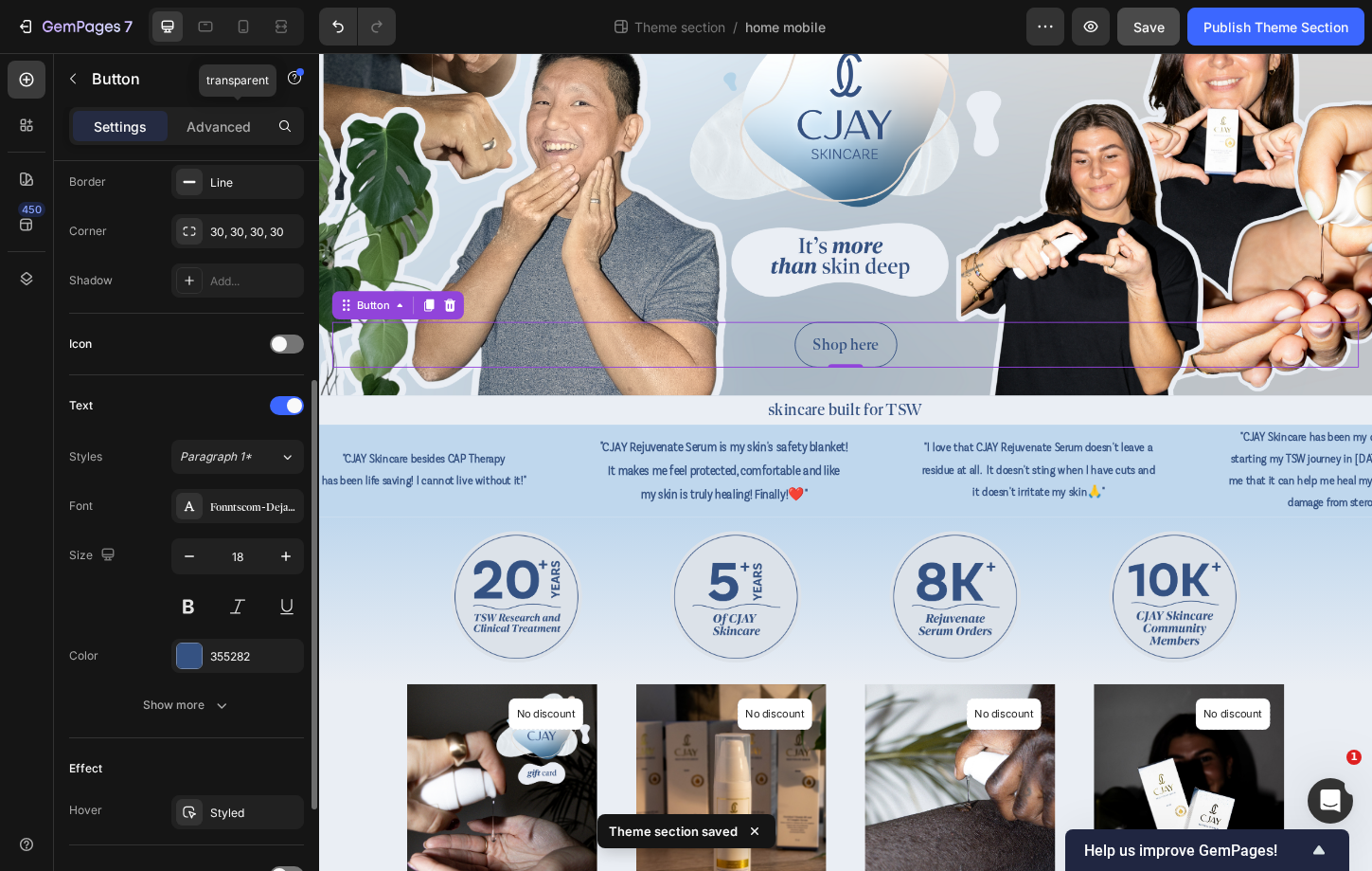
scroll to position [475, 0]
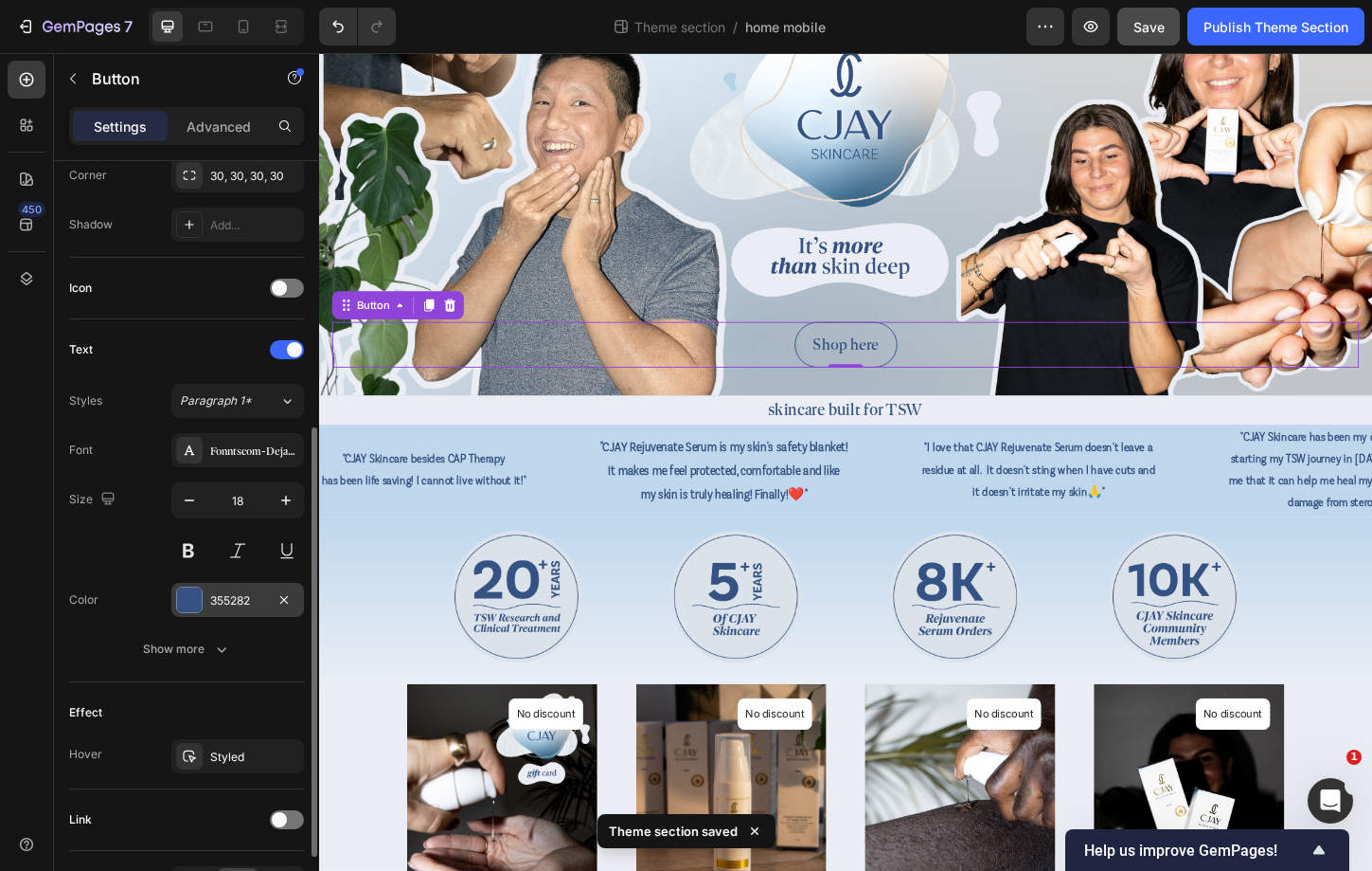
click at [229, 593] on div "355282" at bounding box center [238, 601] width 55 height 17
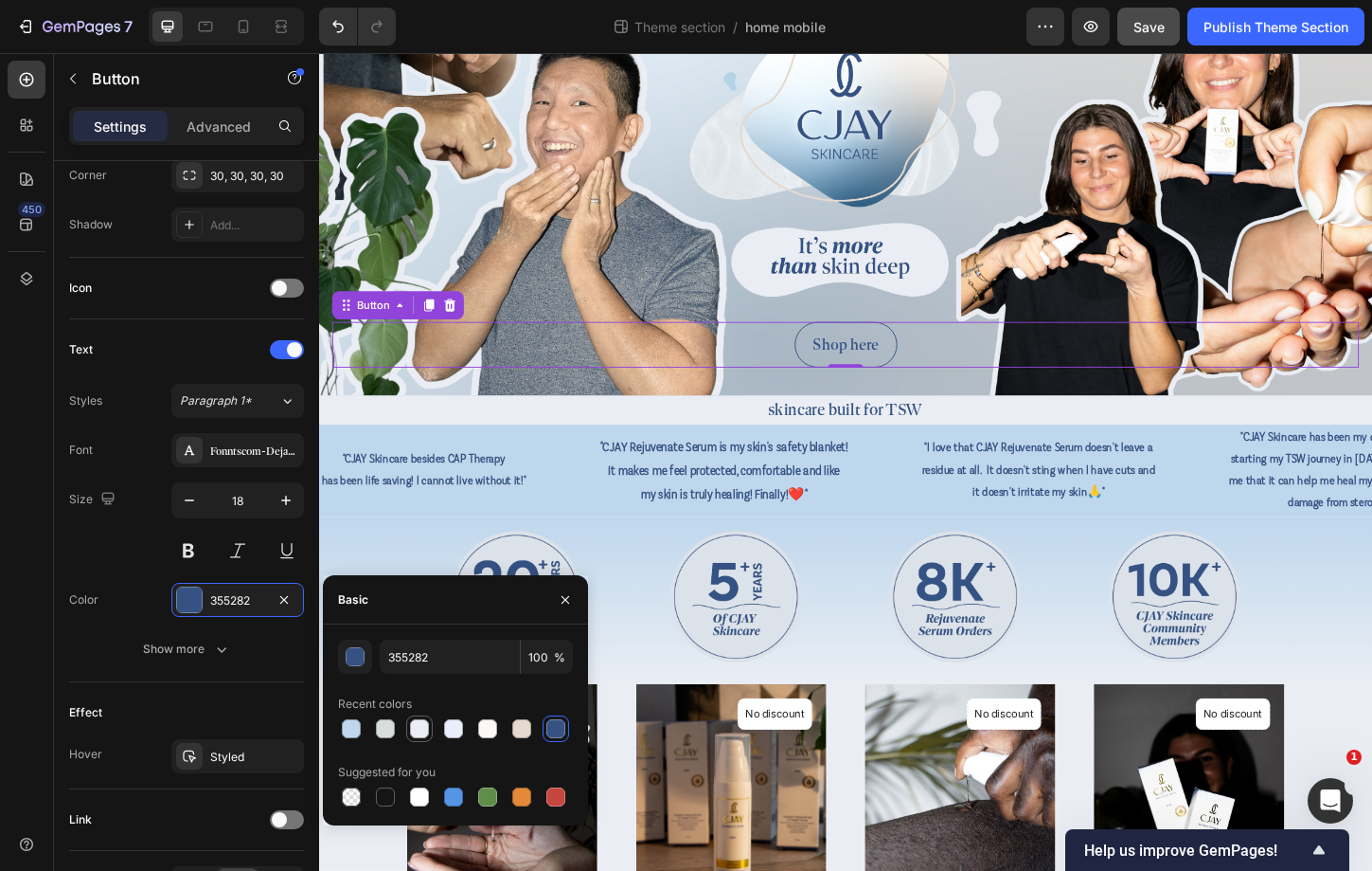
click at [424, 729] on div at bounding box center [419, 729] width 19 height 19
type input "EAEEF4"
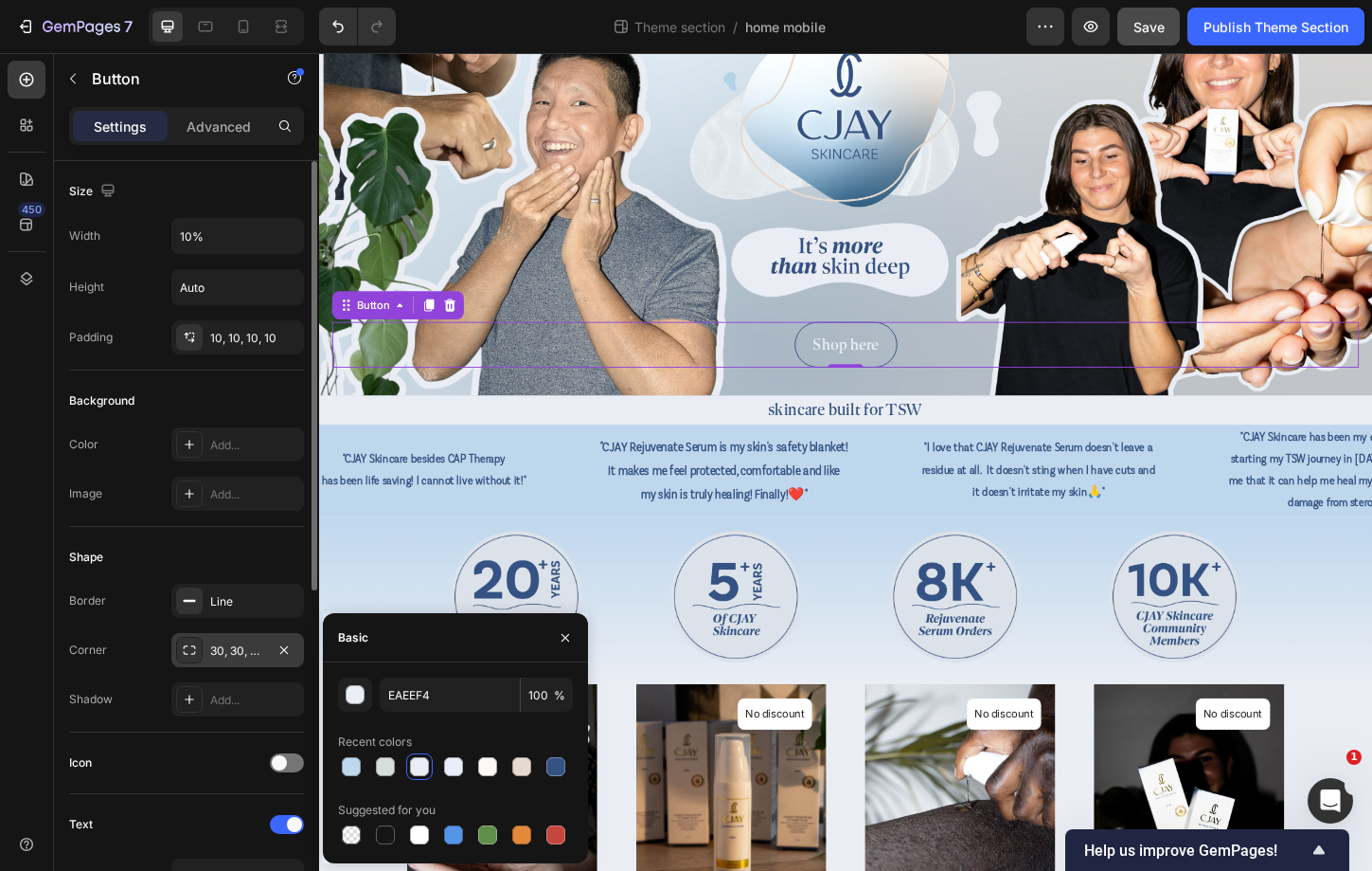
scroll to position [1, 0]
click at [245, 603] on div "Line" at bounding box center [238, 601] width 55 height 17
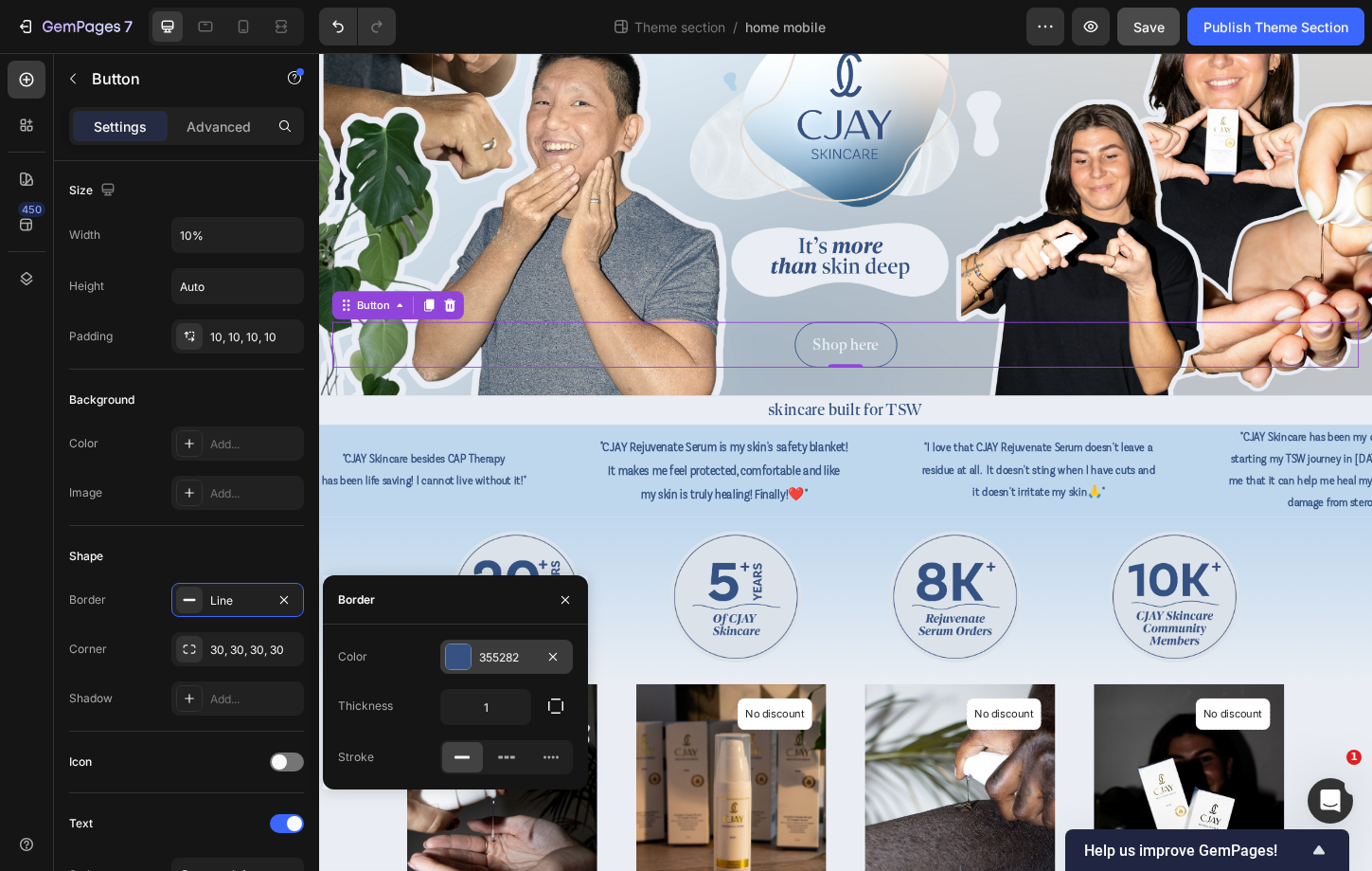
click at [496, 650] on div "355282" at bounding box center [506, 657] width 55 height 17
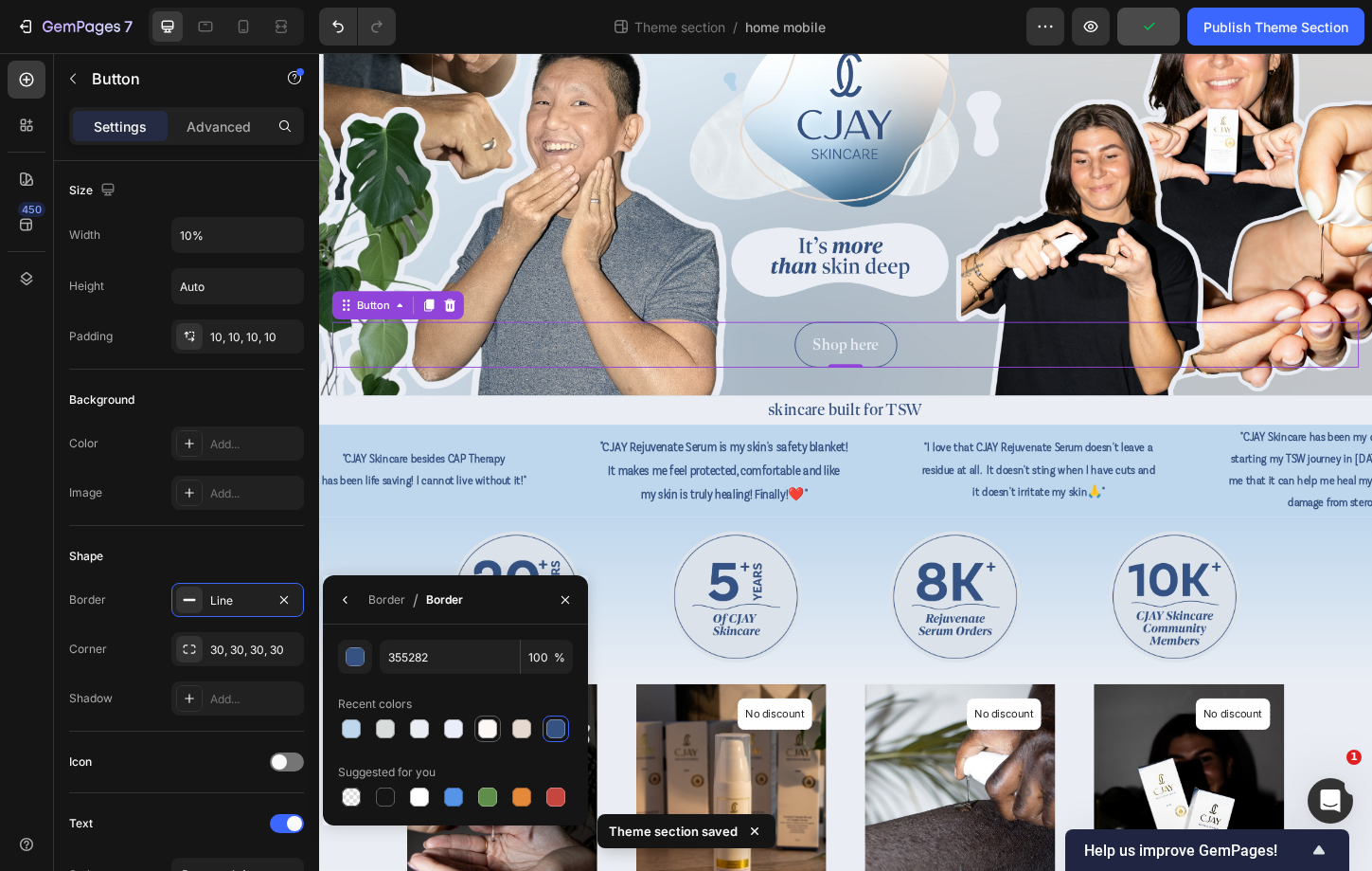
click at [481, 729] on div at bounding box center [488, 729] width 19 height 19
type input "FBF8F6"
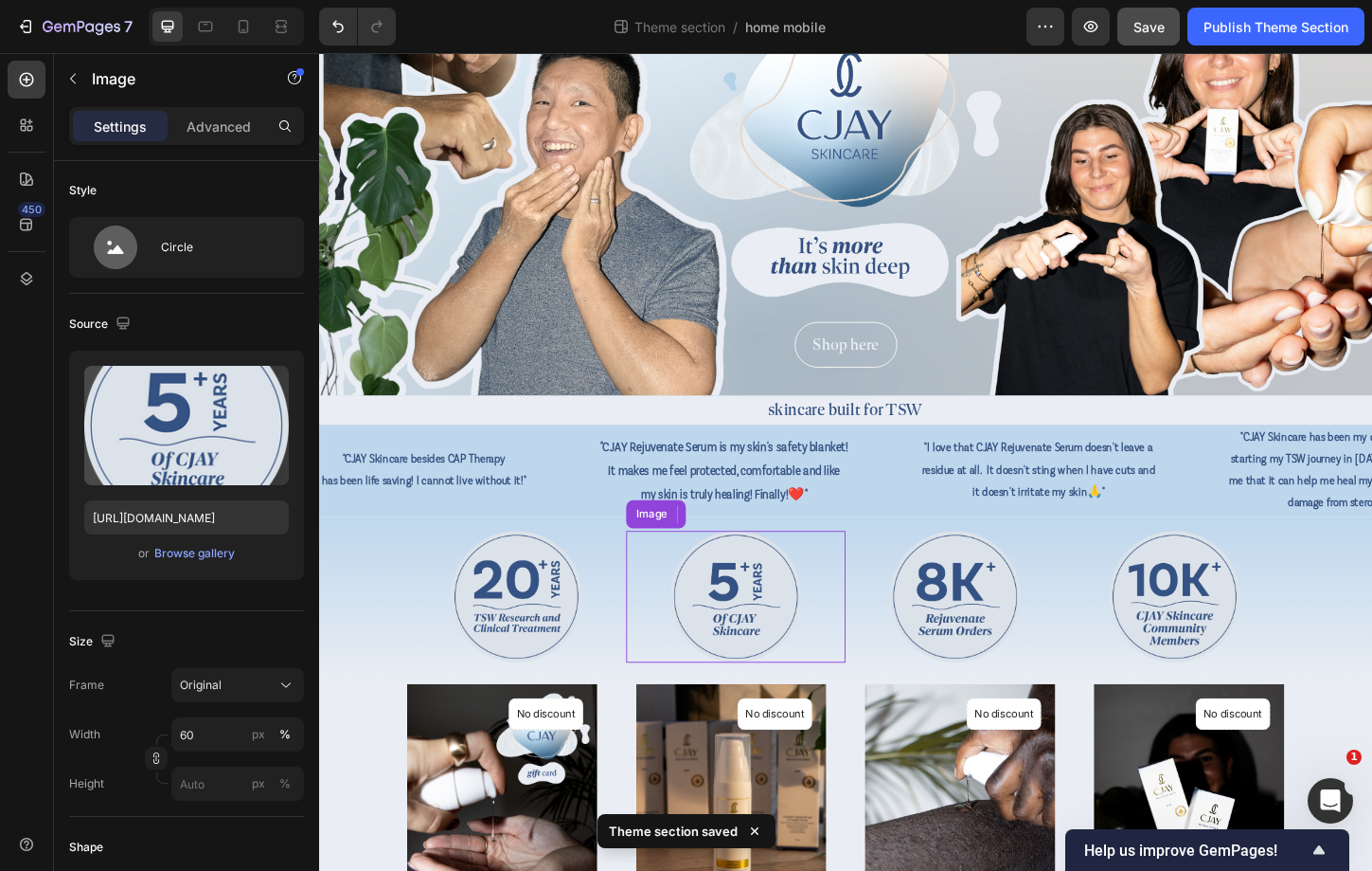
drag, startPoint x: 1119, startPoint y: 652, endPoint x: 838, endPoint y: 643, distance: 281.1
click at [838, 643] on img at bounding box center [768, 639] width 142 height 142
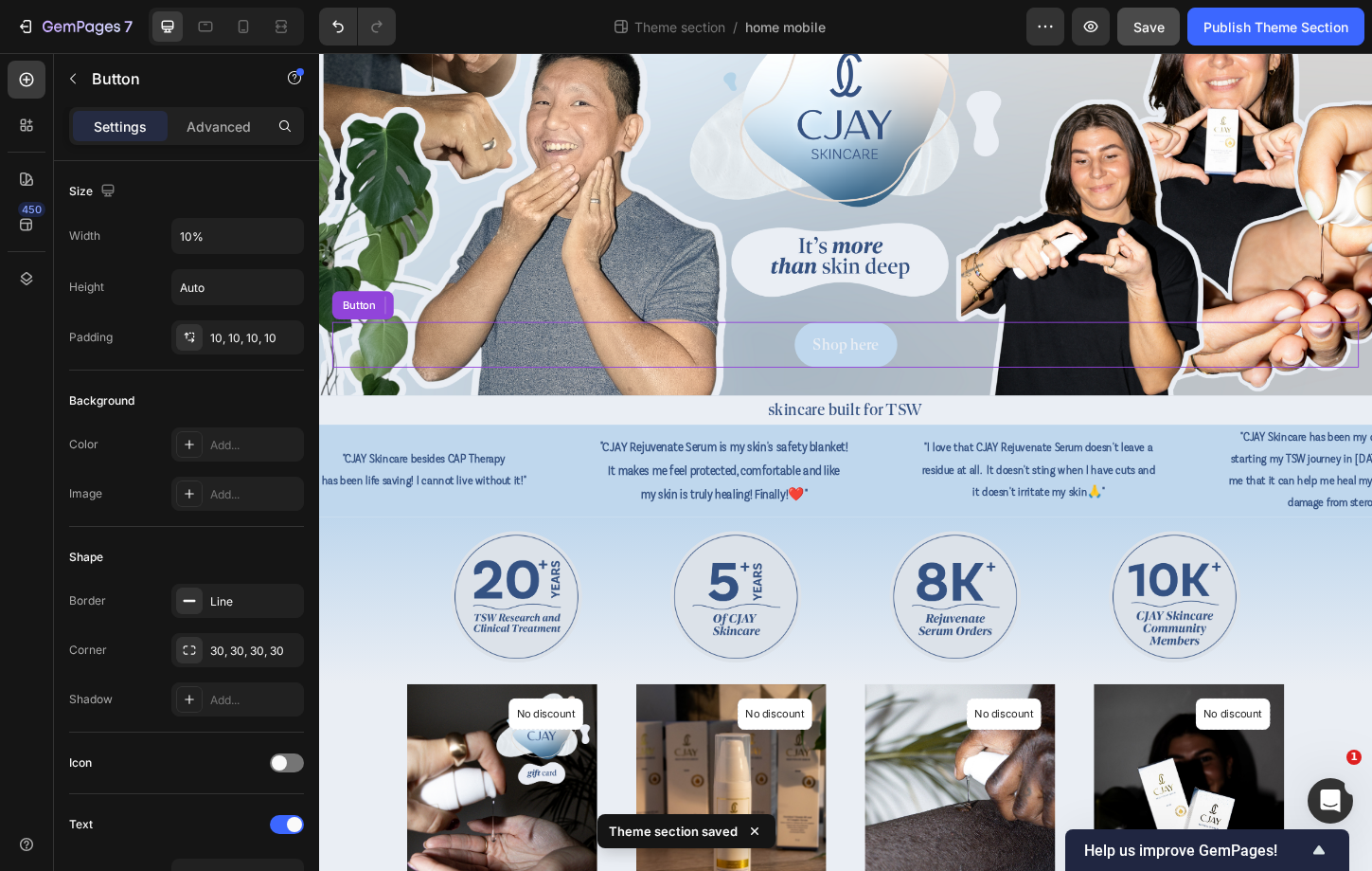
click at [930, 376] on button "Shop here" at bounding box center [888, 367] width 111 height 49
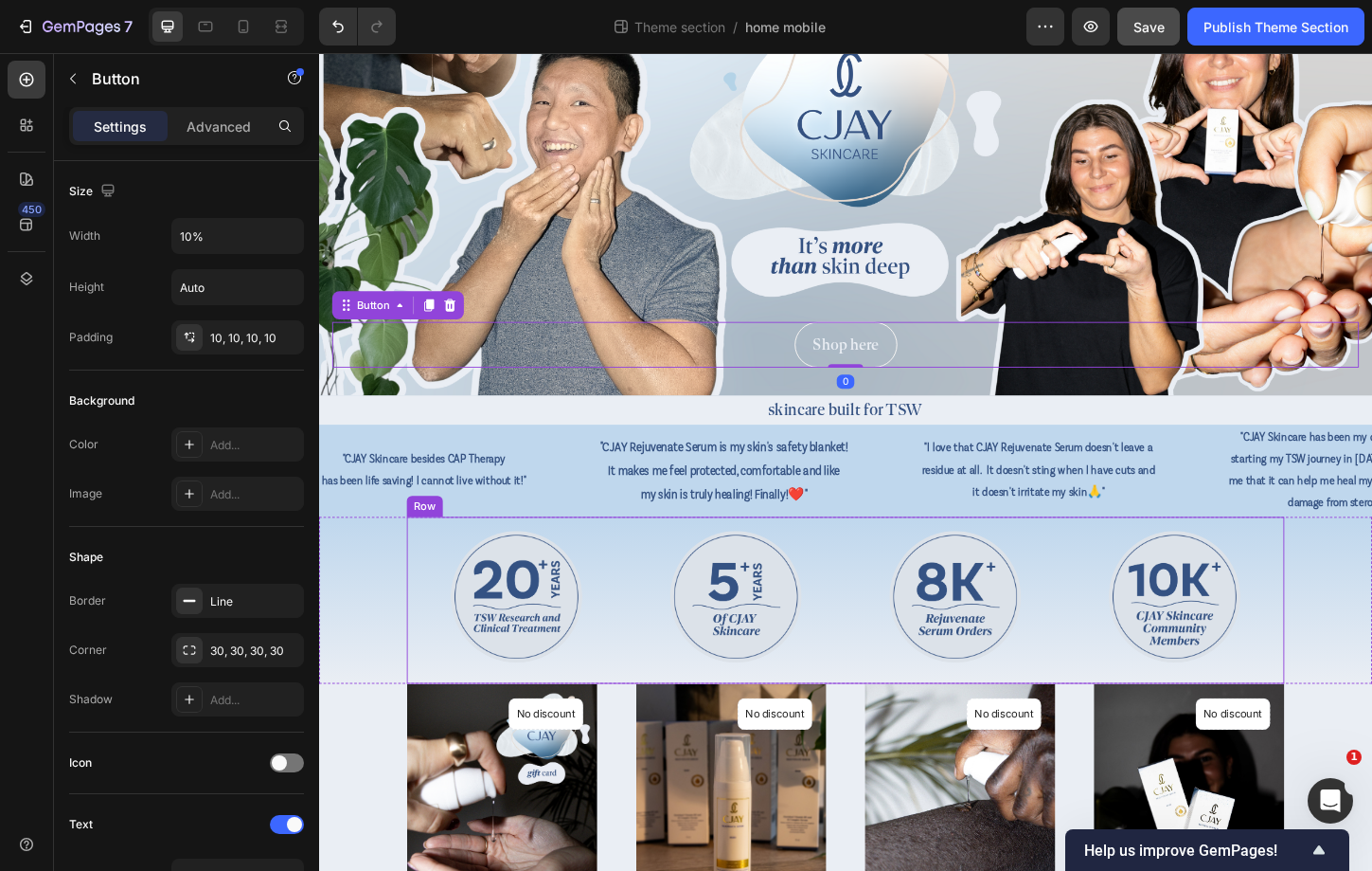
click at [1001, 559] on div "Image Image Image Image Row" at bounding box center [887, 643] width 947 height 180
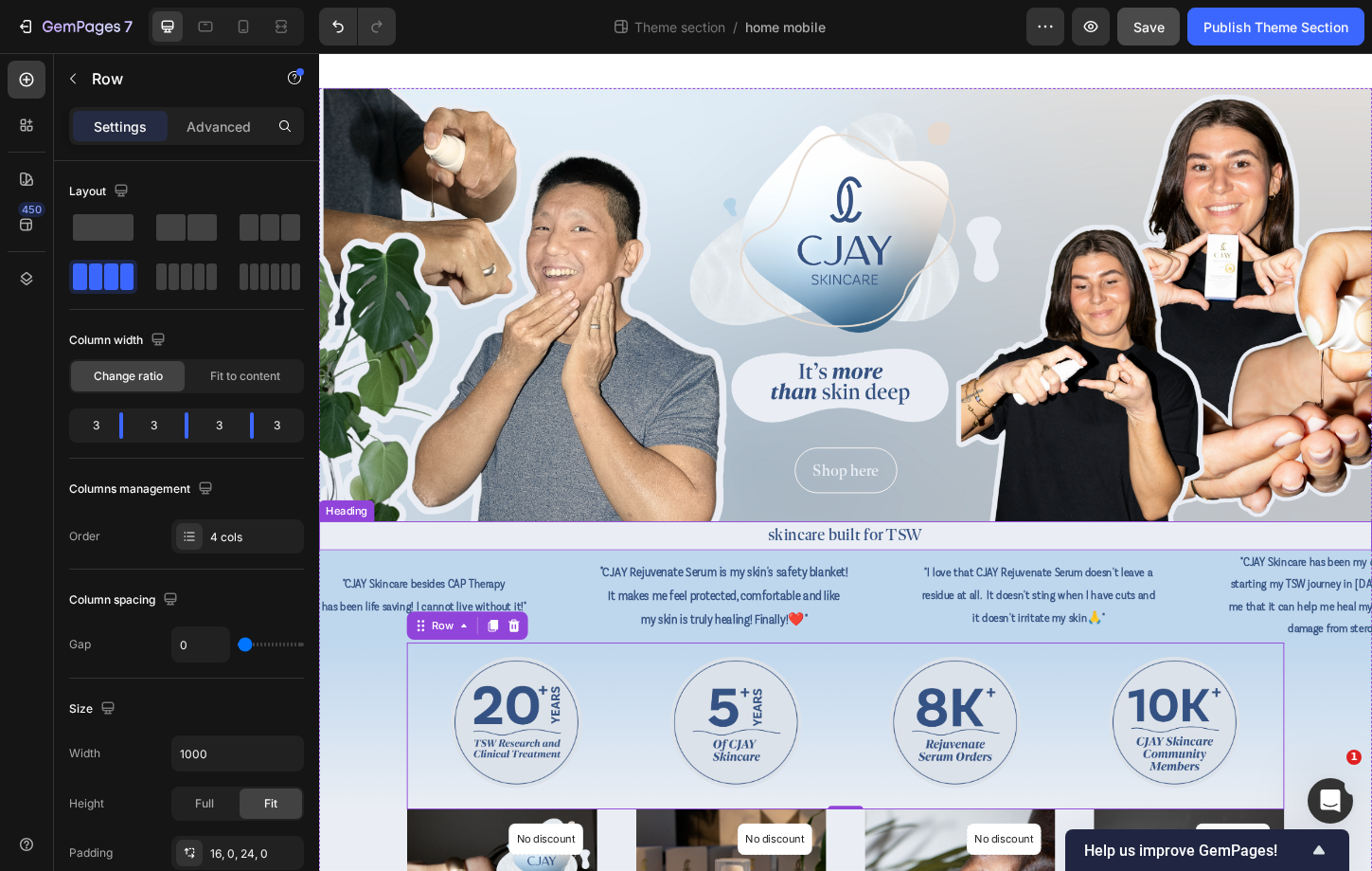
scroll to position [77, 0]
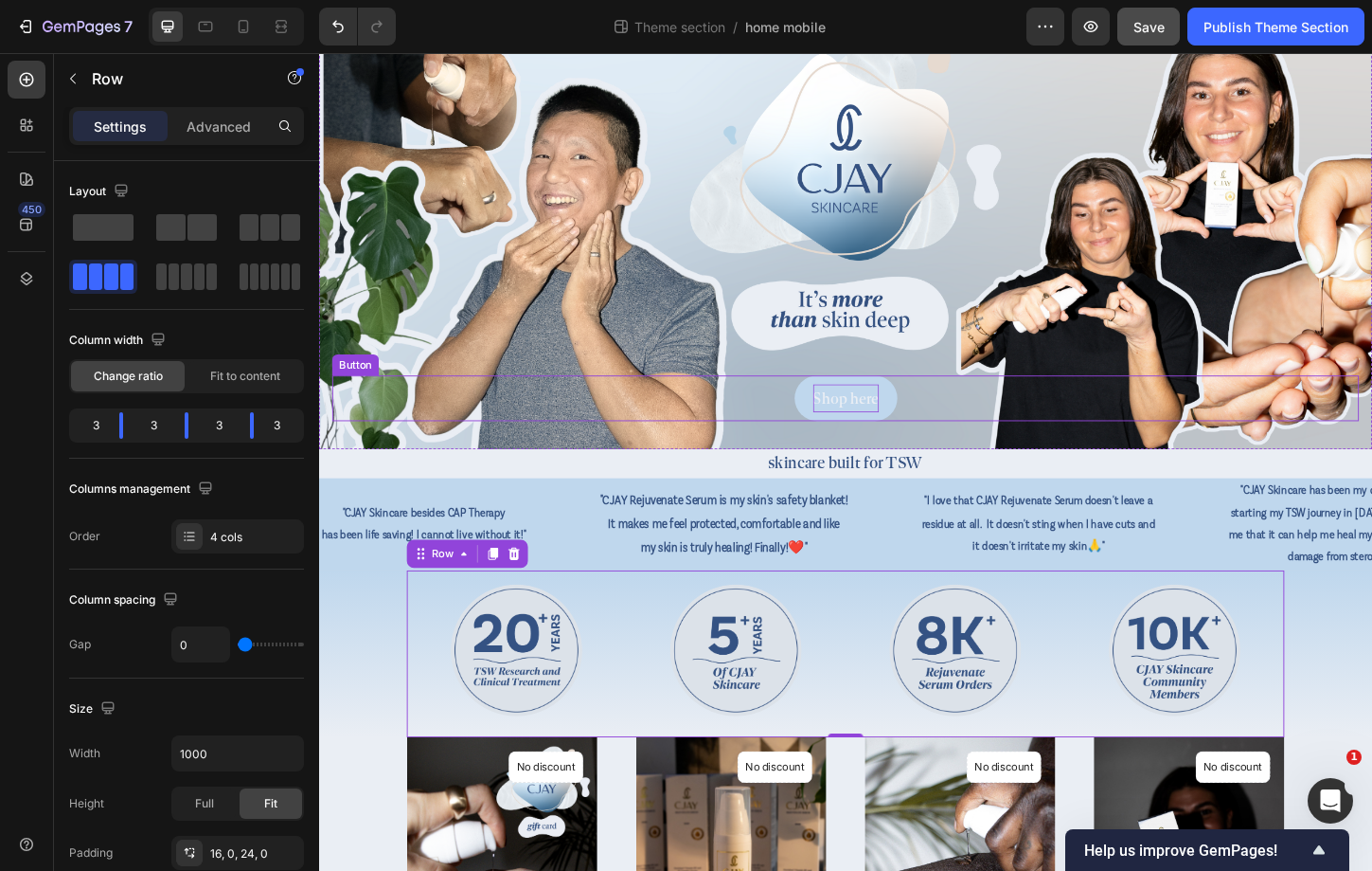
click at [904, 429] on p "Shop here" at bounding box center [888, 424] width 71 height 30
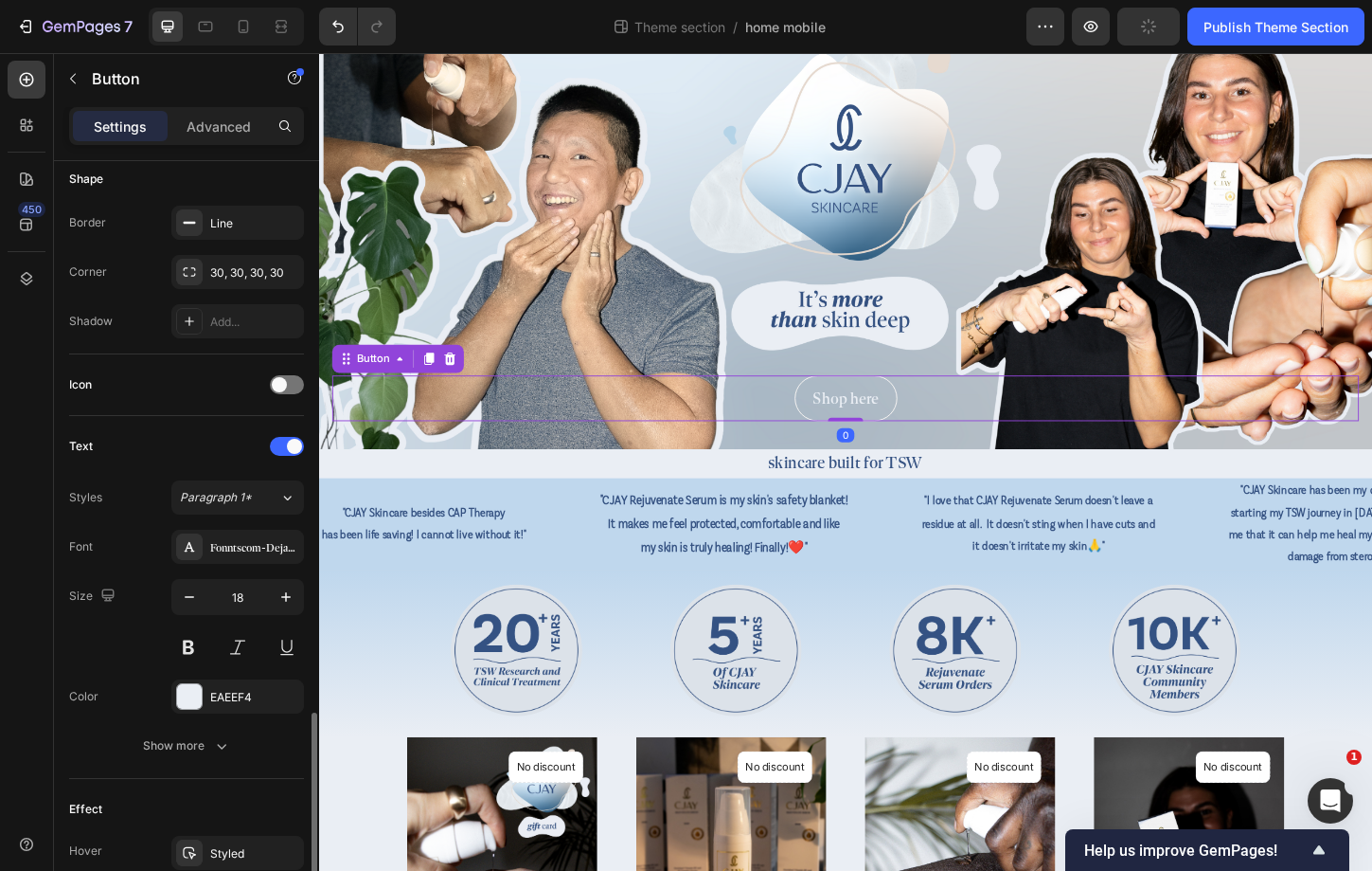
scroll to position [595, 0]
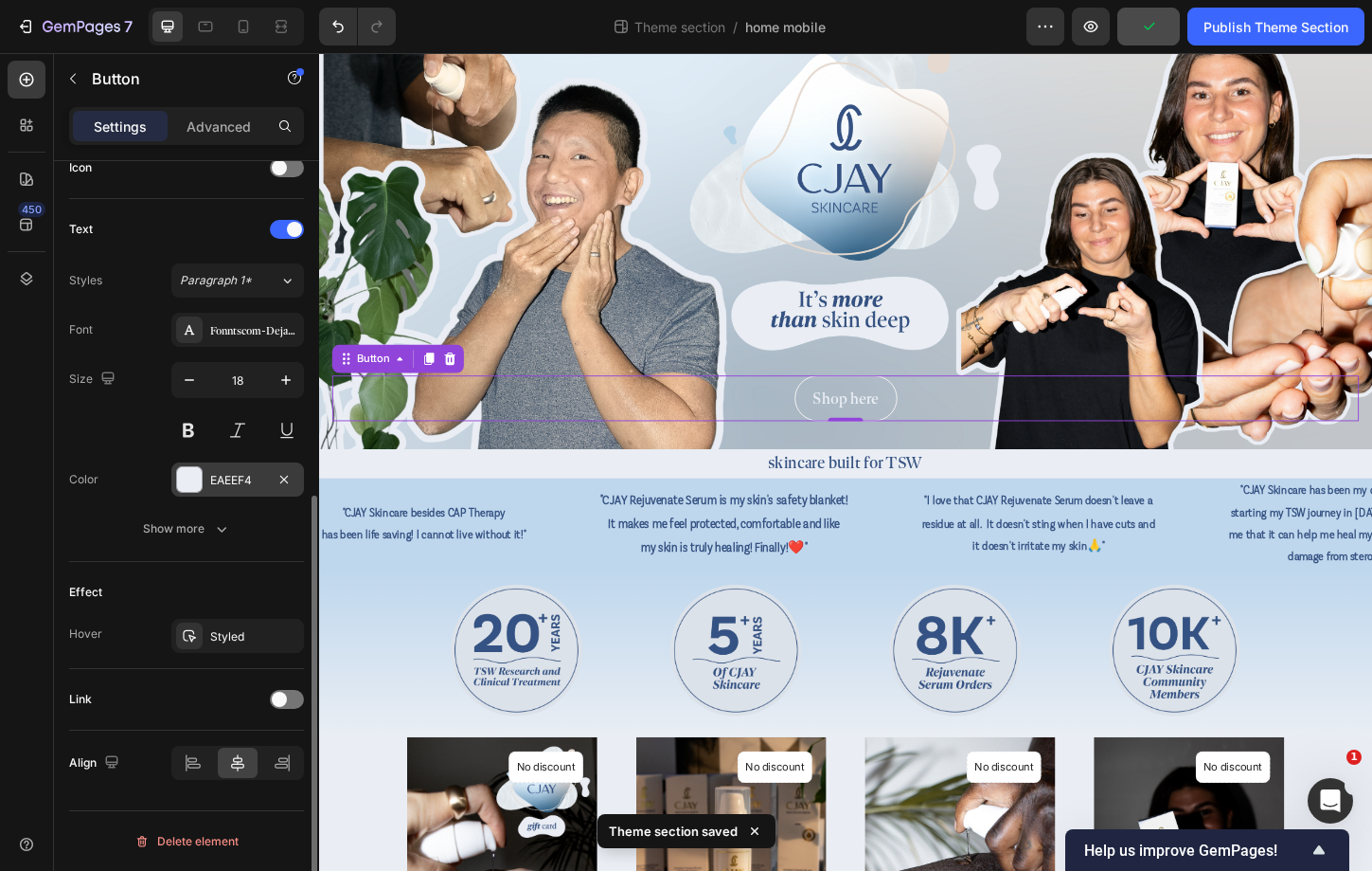
click at [236, 475] on div "EAEEF4" at bounding box center [238, 480] width 55 height 17
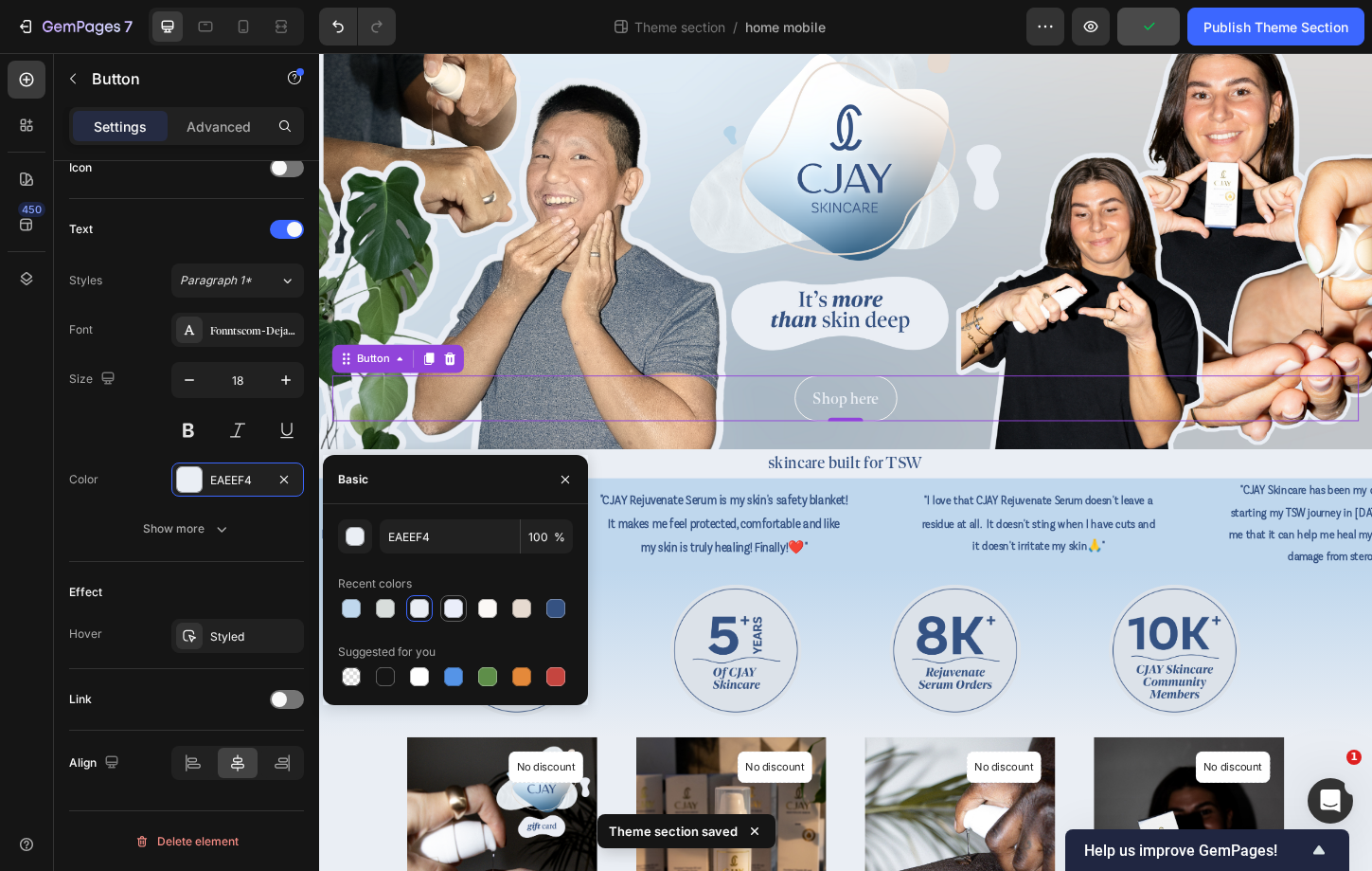
click at [448, 613] on div at bounding box center [454, 608] width 19 height 19
click at [472, 608] on div at bounding box center [455, 608] width 235 height 26
click at [488, 611] on div at bounding box center [488, 608] width 19 height 19
type input "FBF8F6"
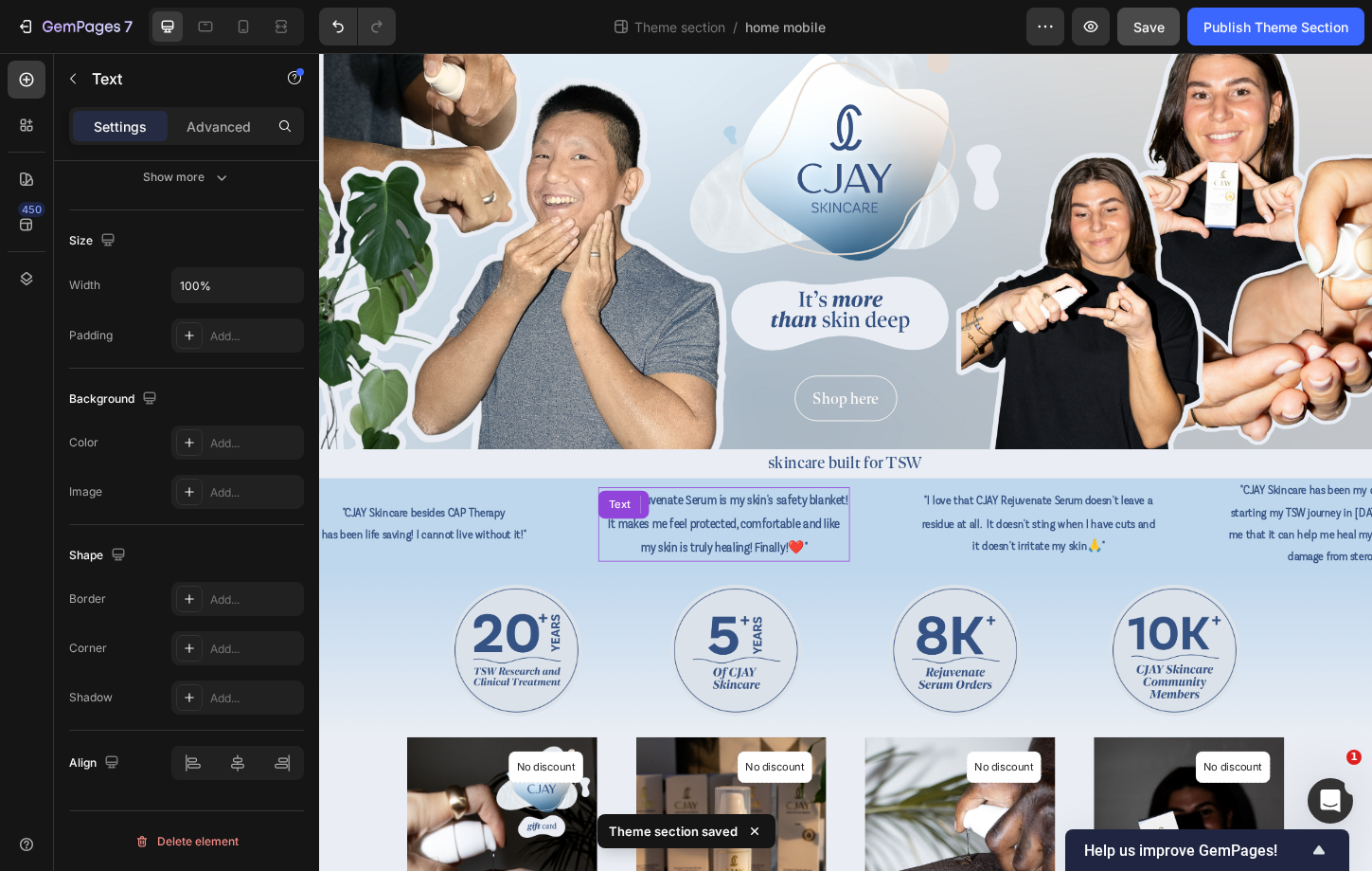
click at [846, 587] on link "❤️"" at bounding box center [837, 587] width 21 height 15
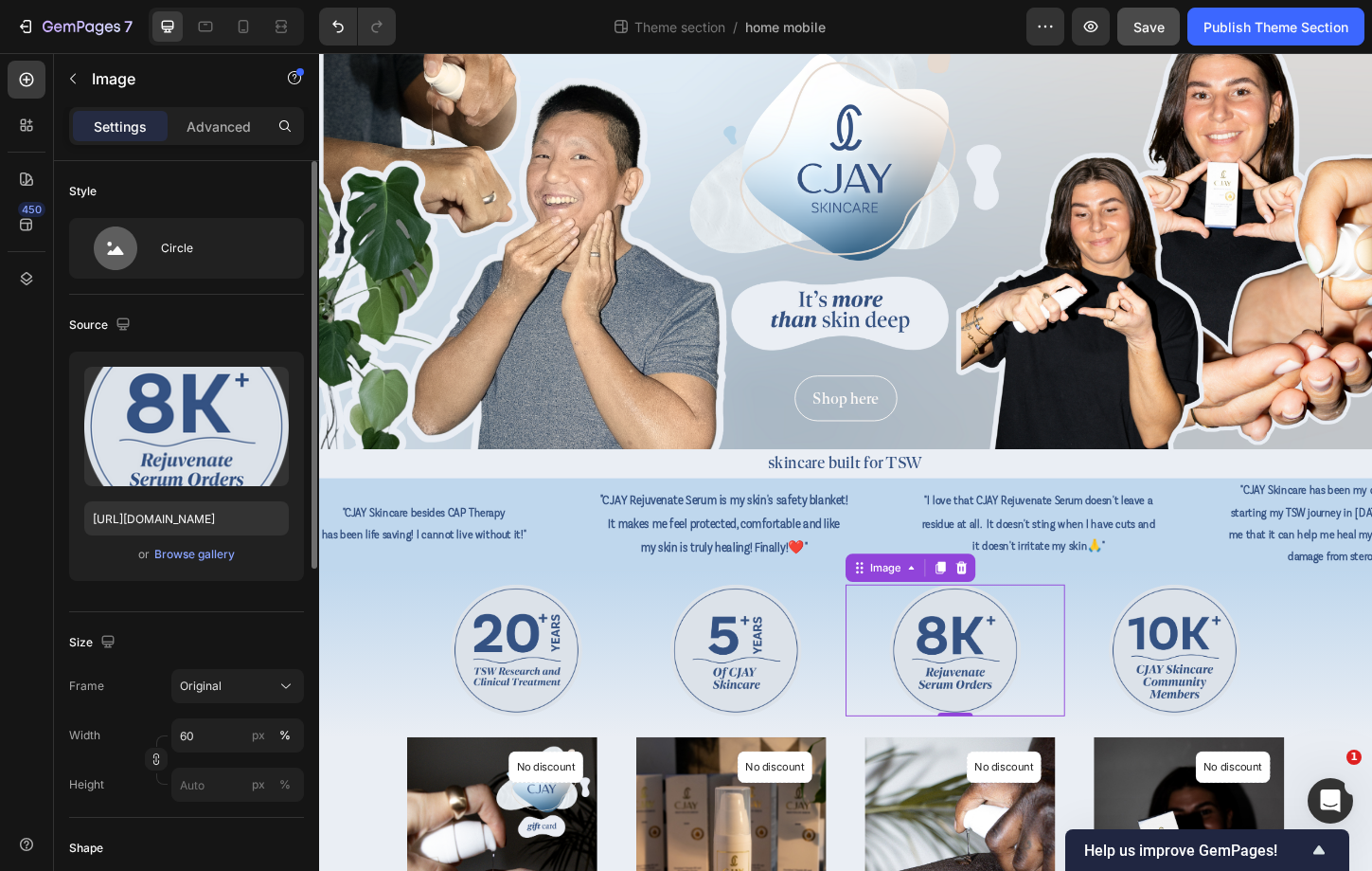
click at [911, 668] on div at bounding box center [1005, 697] width 237 height 142
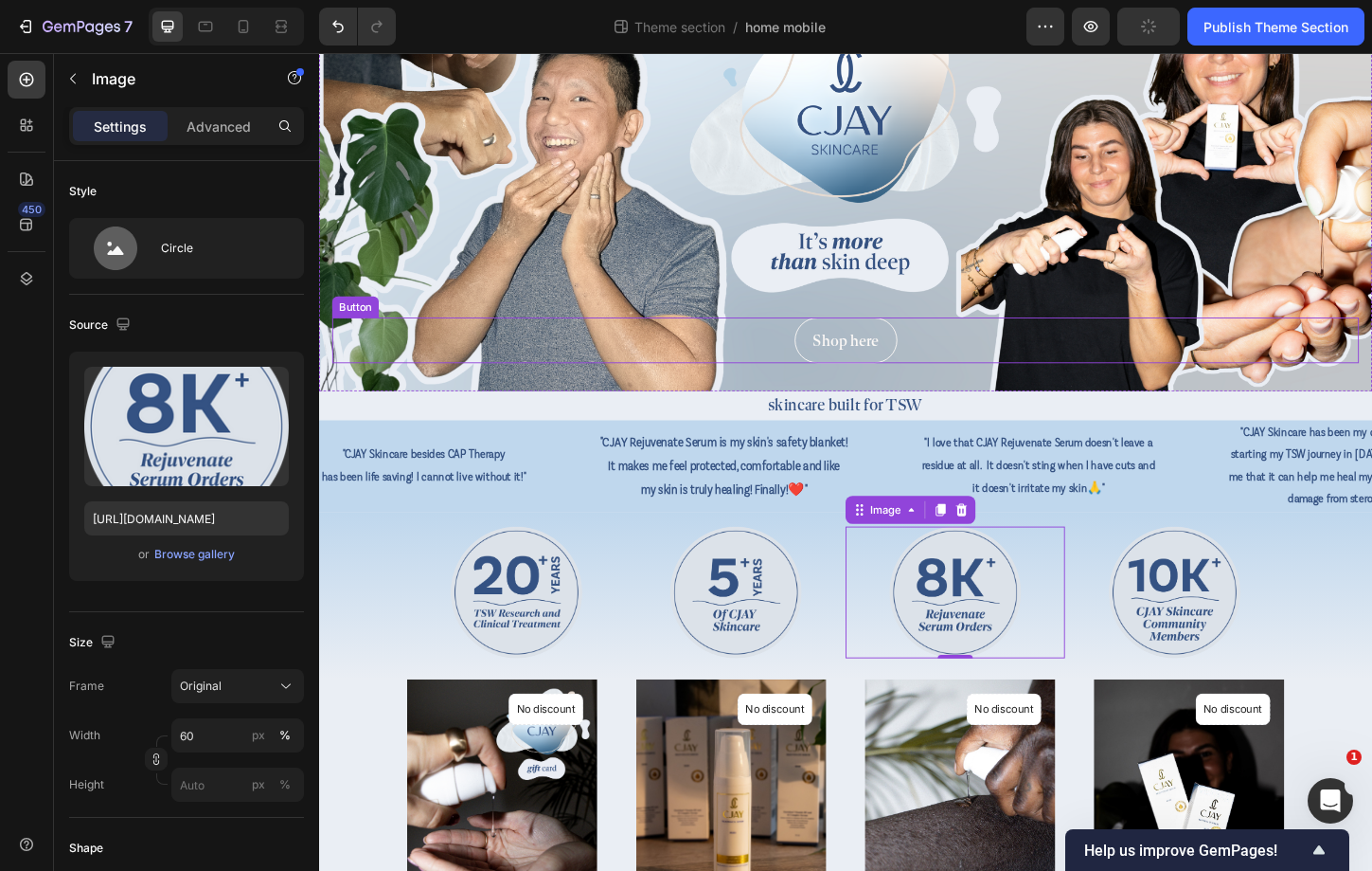
scroll to position [144, 0]
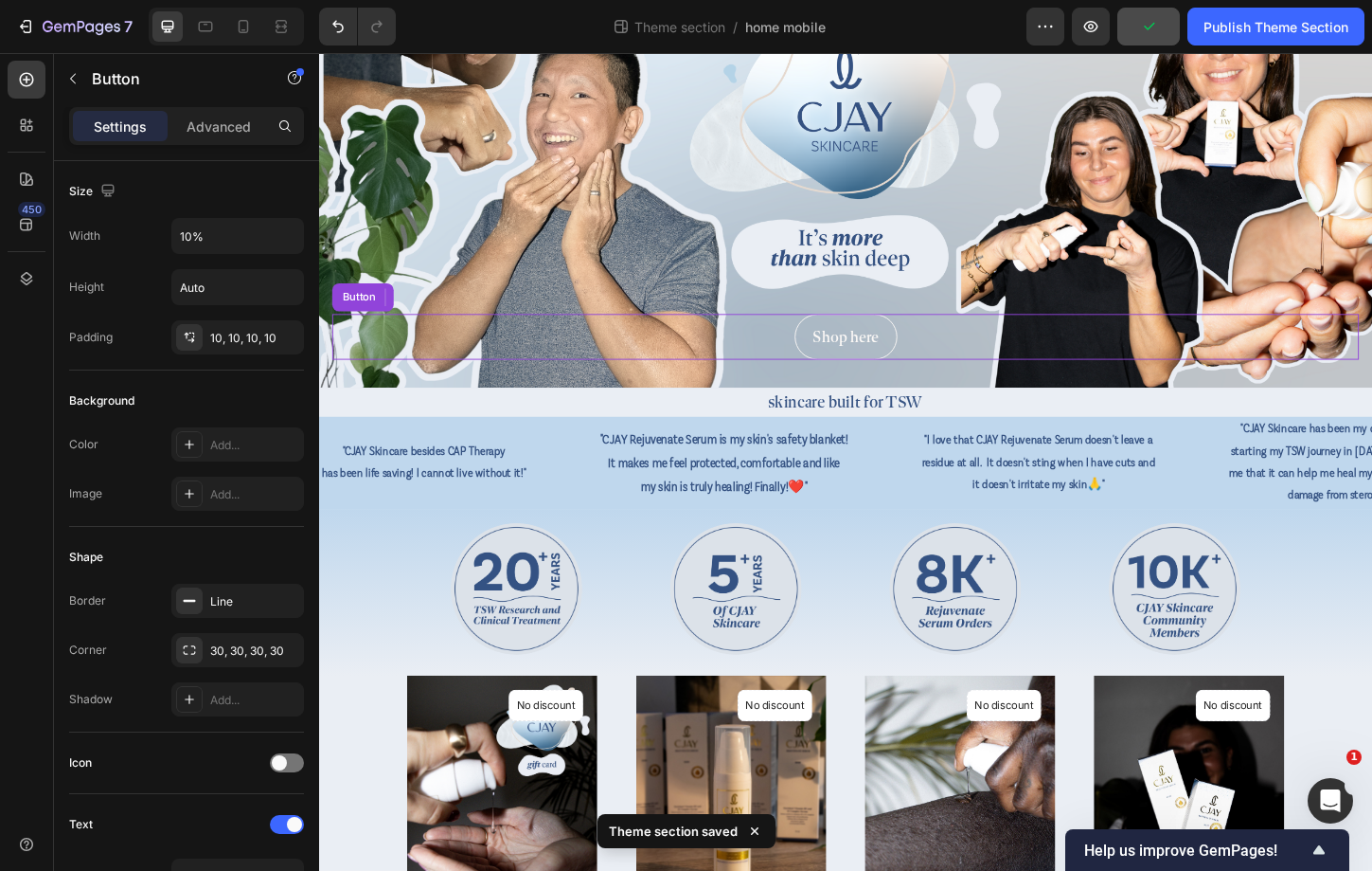
click at [957, 374] on div "Shop here Button" at bounding box center [887, 359] width 1108 height 49
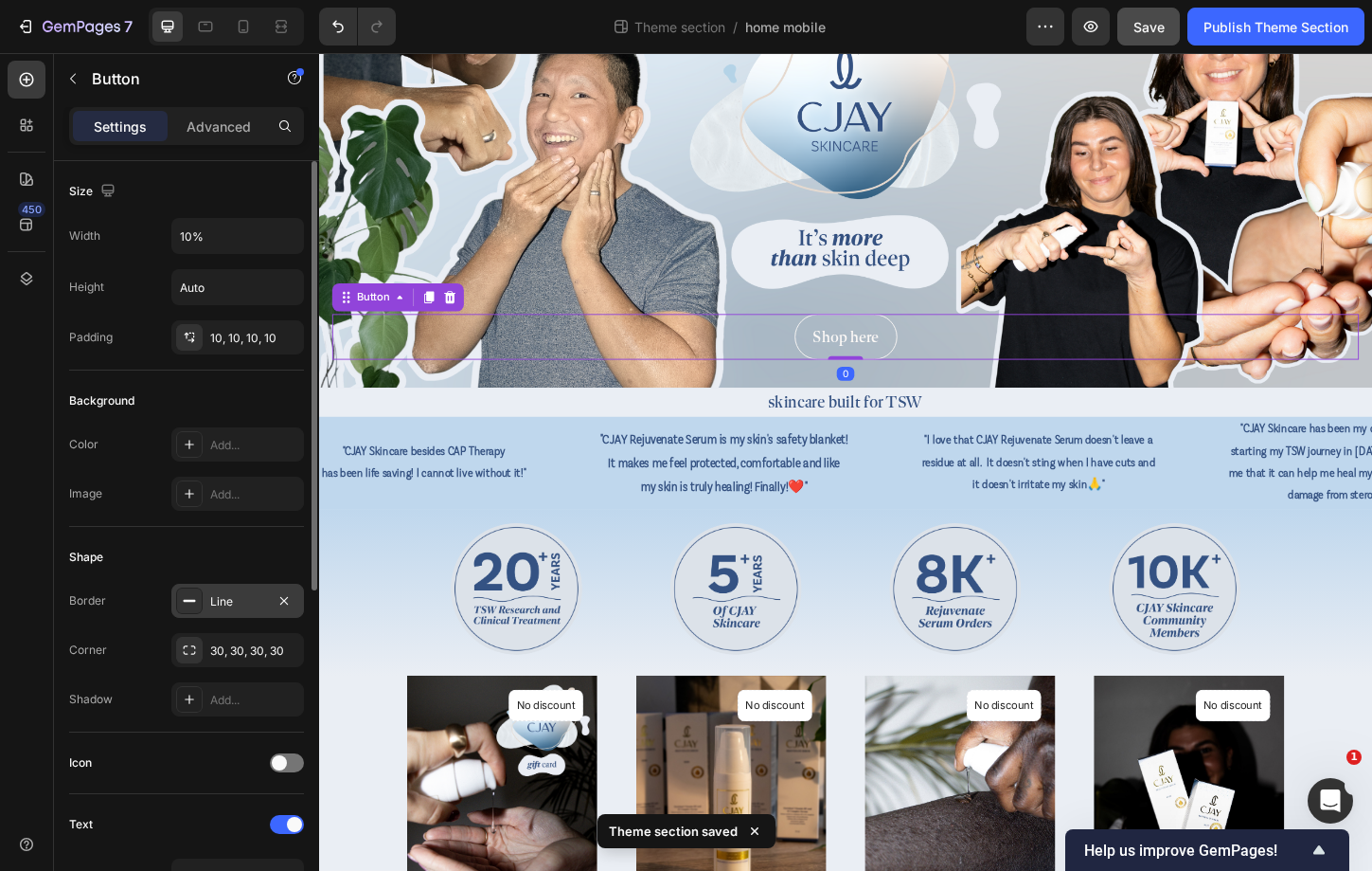
click at [233, 601] on div "Line" at bounding box center [238, 602] width 55 height 17
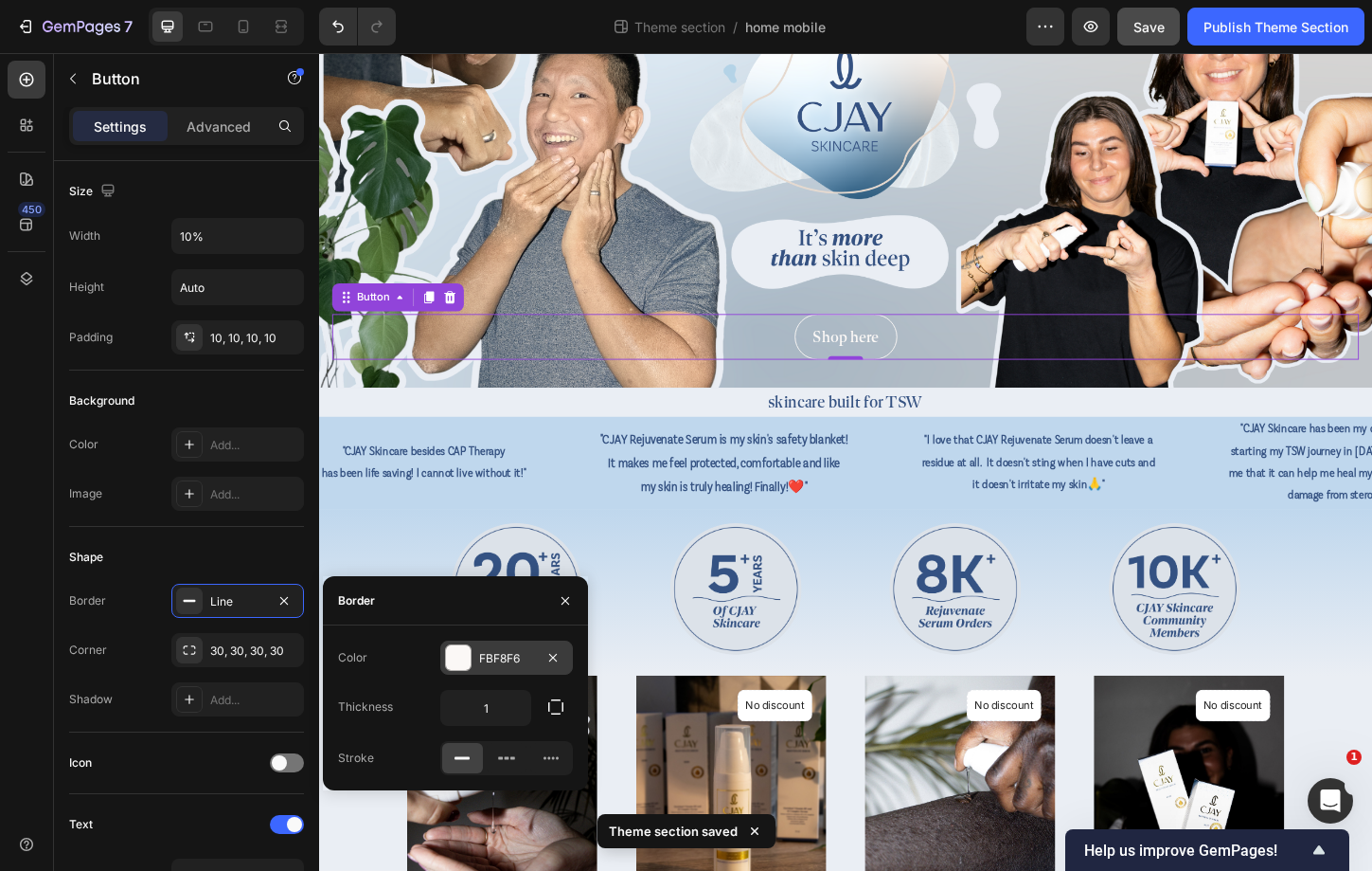
click at [514, 663] on div "FBF8F6" at bounding box center [506, 658] width 55 height 17
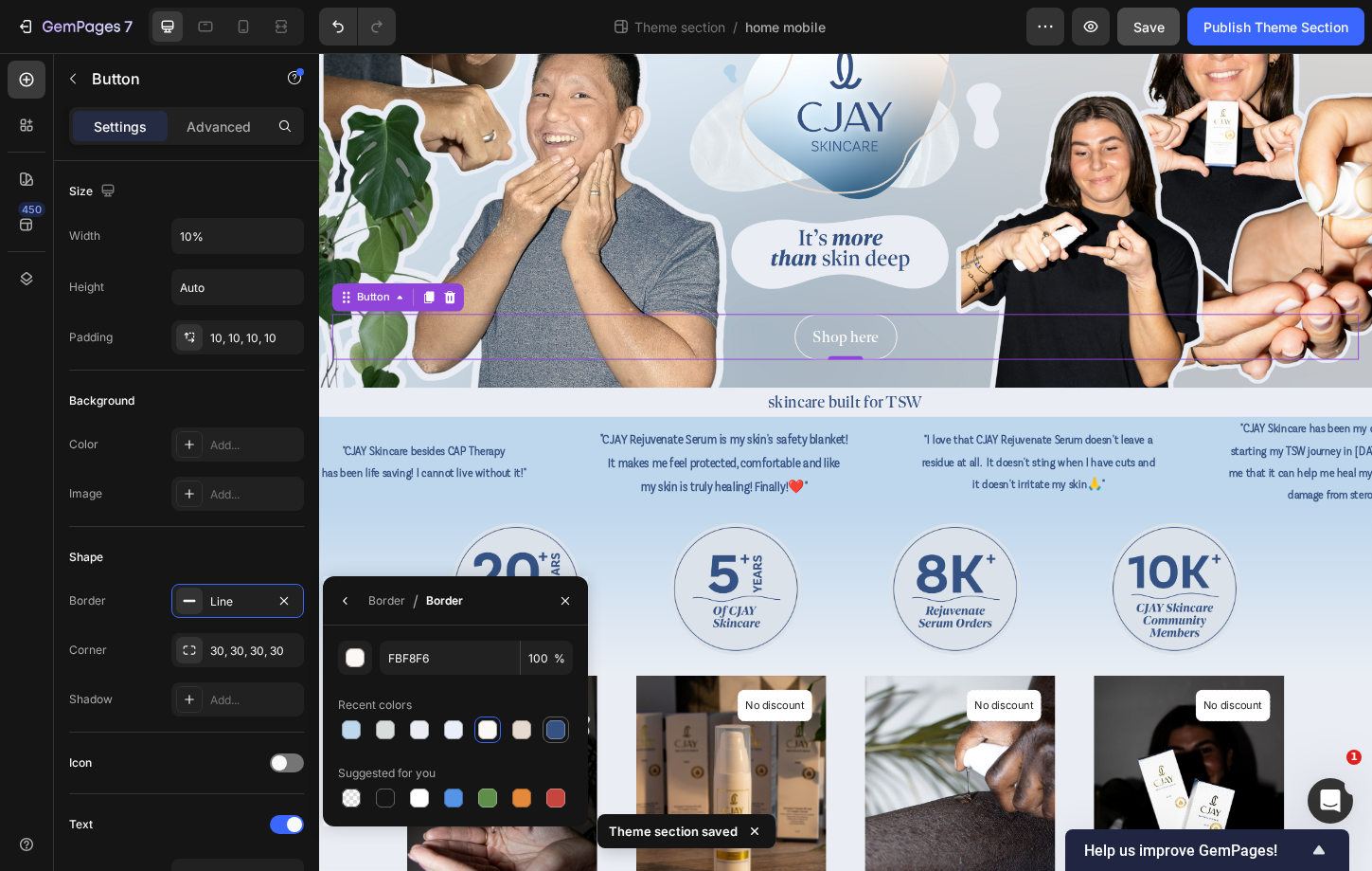
click at [559, 736] on div at bounding box center [557, 730] width 19 height 19
type input "355282"
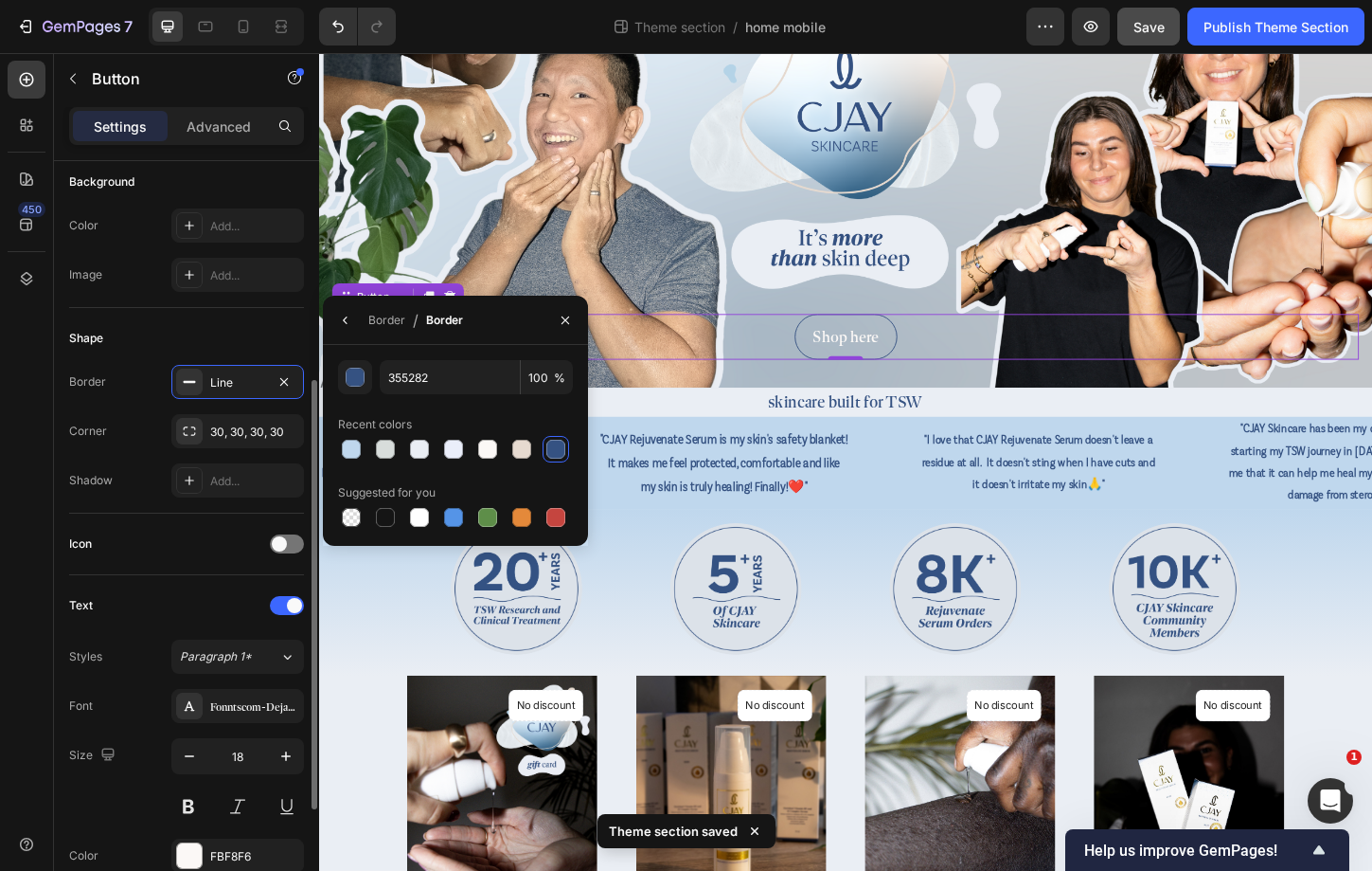
scroll to position [280, 0]
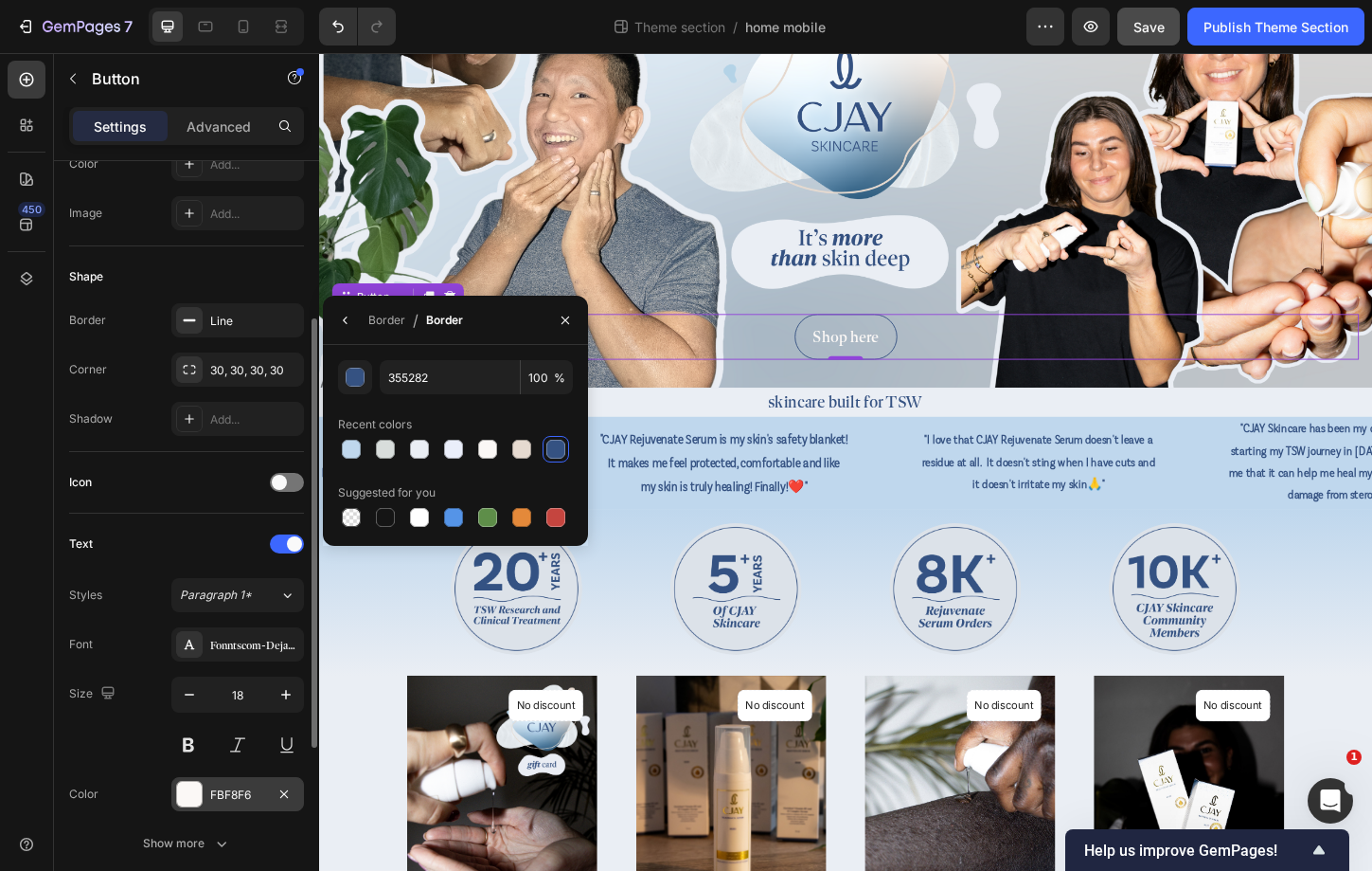
click at [248, 809] on div "FBF8F6" at bounding box center [237, 794] width 132 height 34
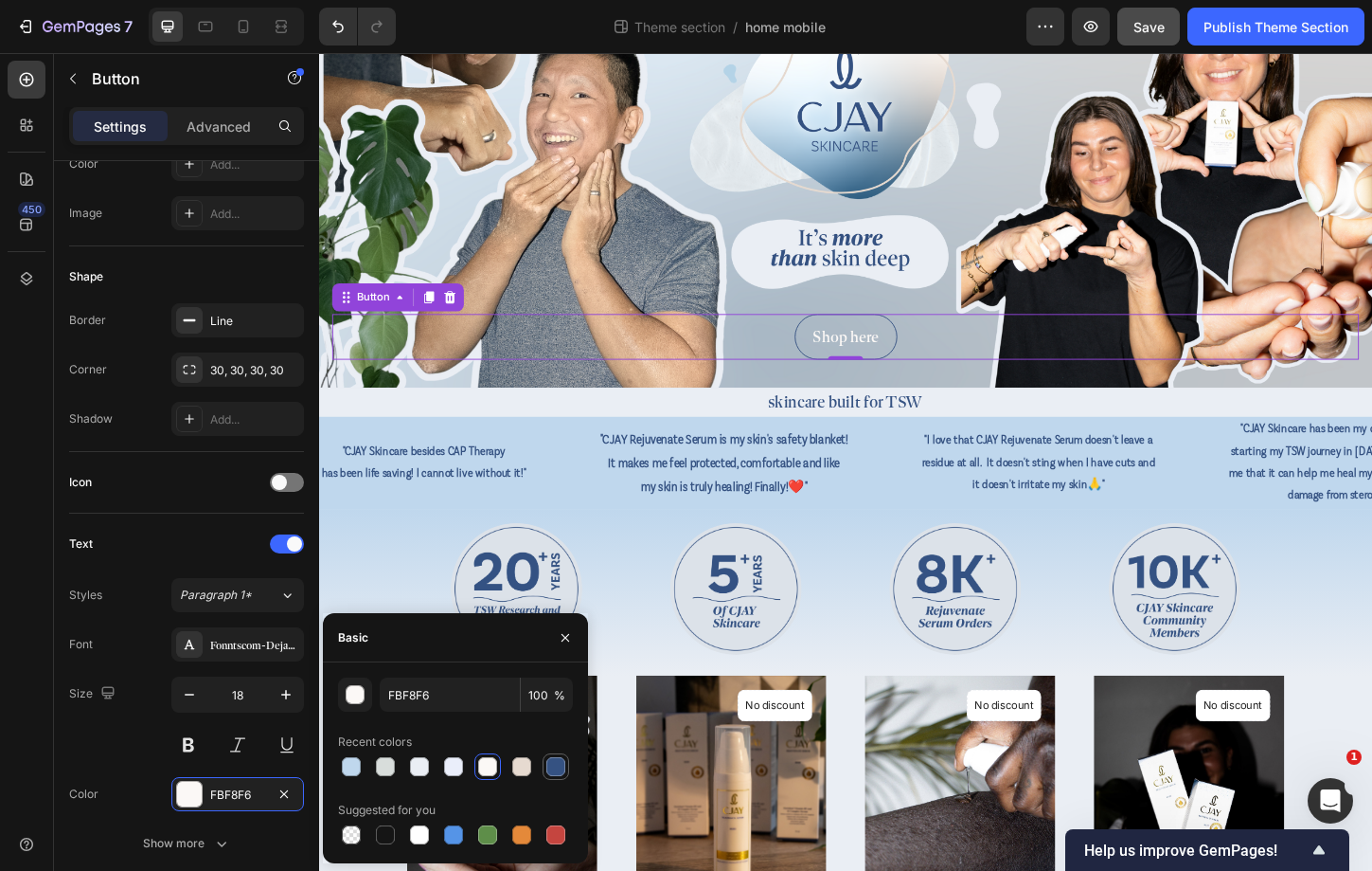
click at [564, 769] on div at bounding box center [557, 767] width 19 height 19
type input "355282"
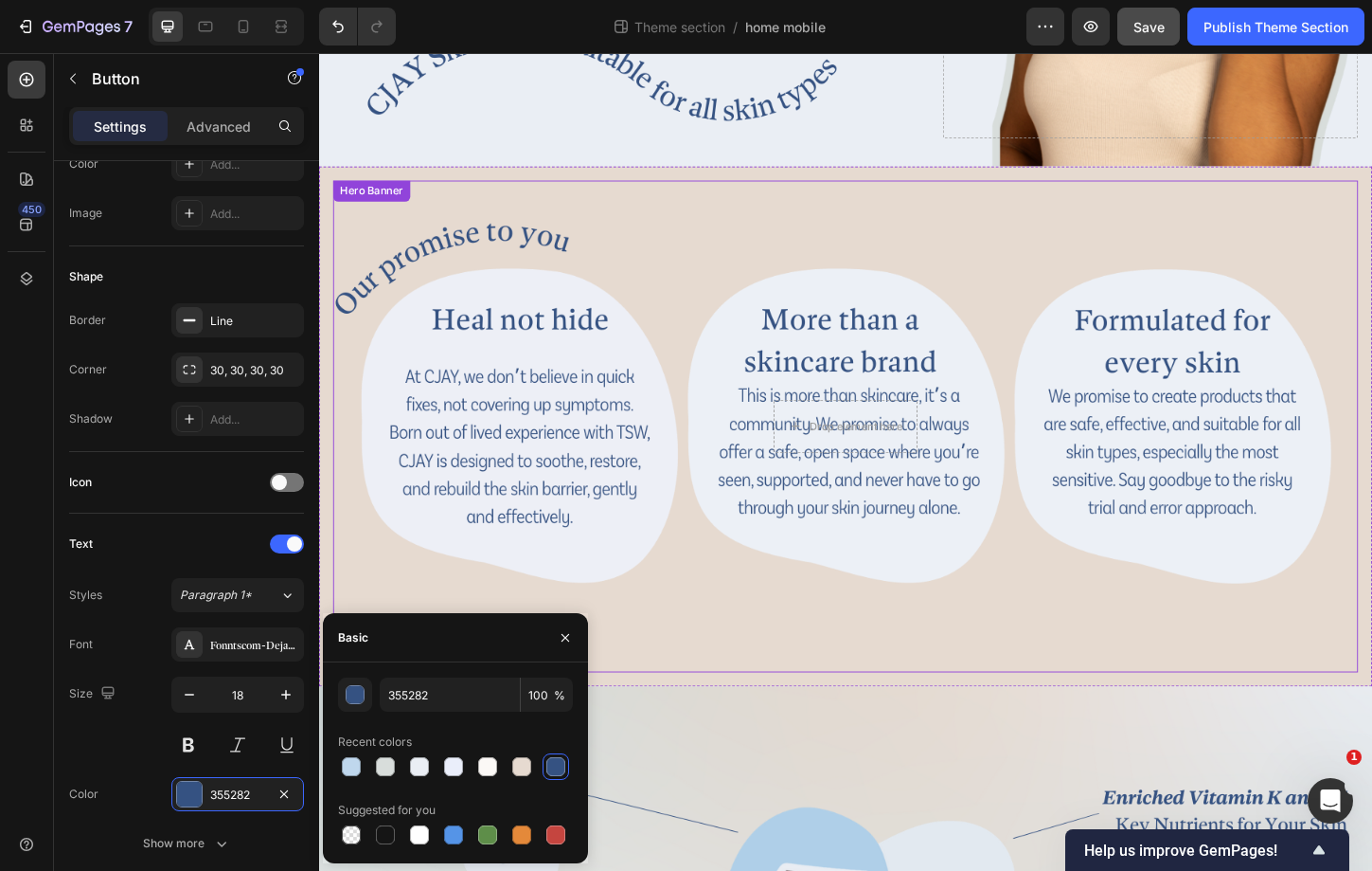
scroll to position [1679, 0]
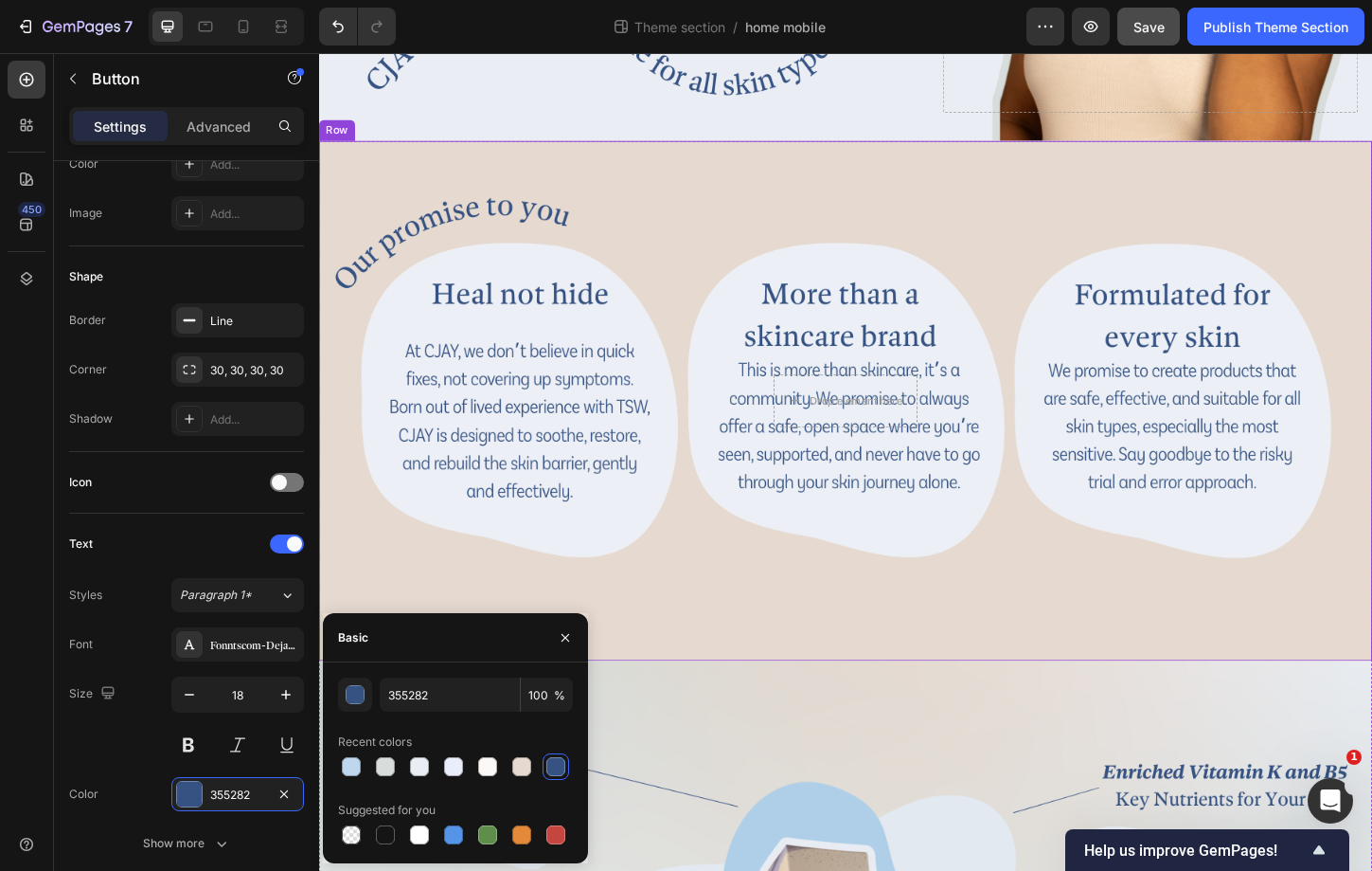
click at [718, 155] on div "Drop element here Hero Banner Row" at bounding box center [887, 427] width 1136 height 560
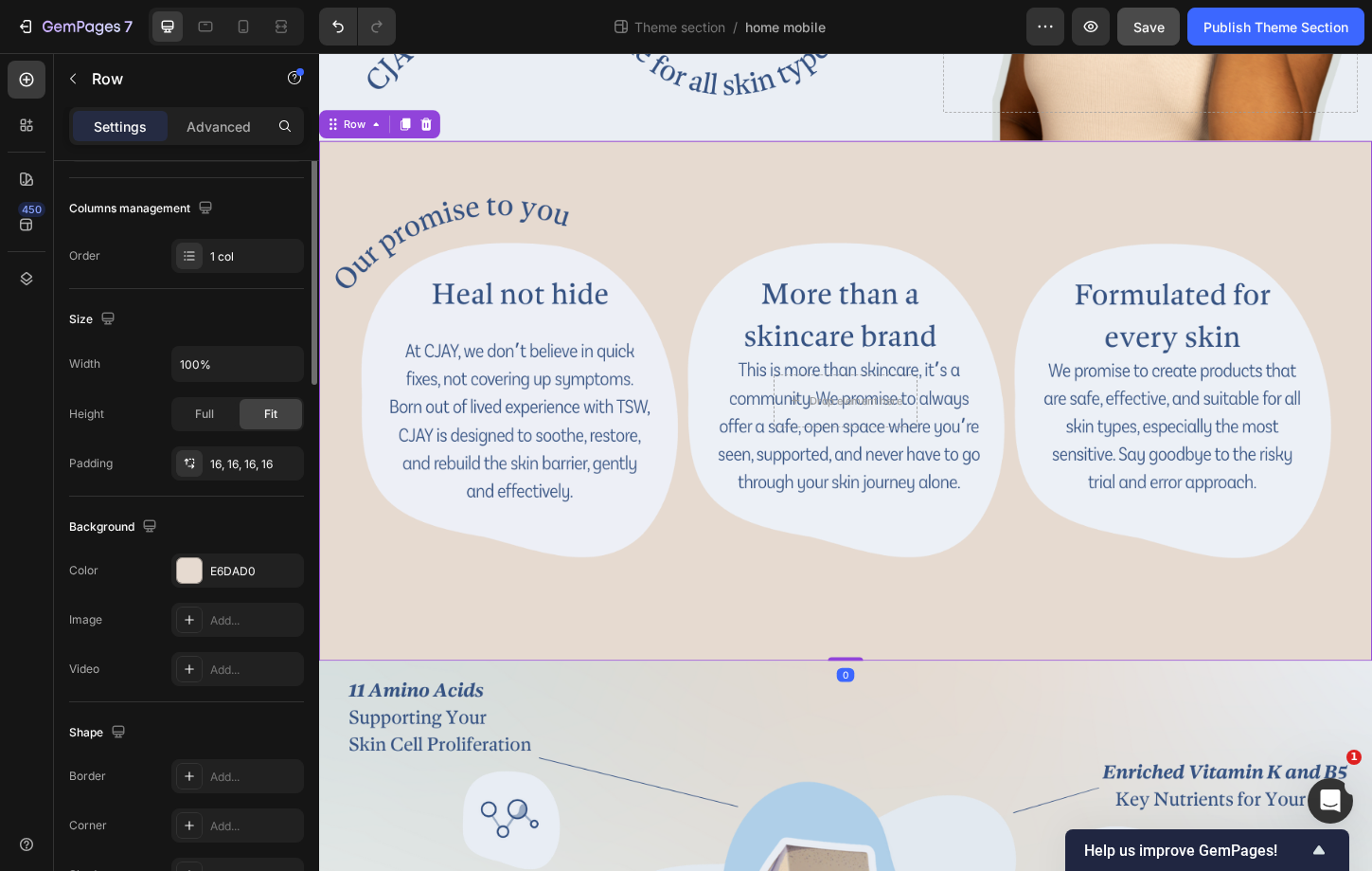
scroll to position [0, 0]
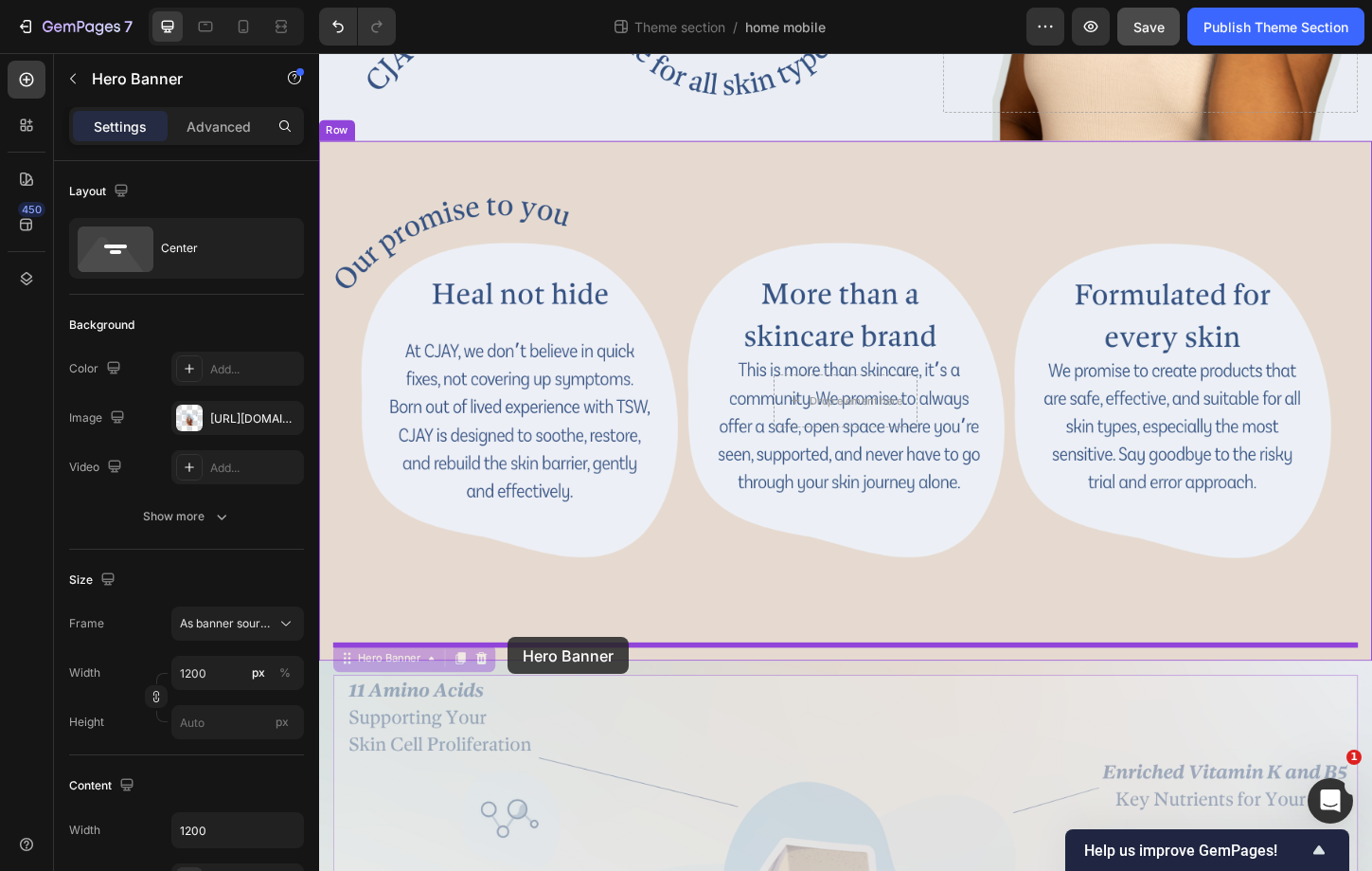
drag, startPoint x: 368, startPoint y: 711, endPoint x: 523, endPoint y: 684, distance: 157.3
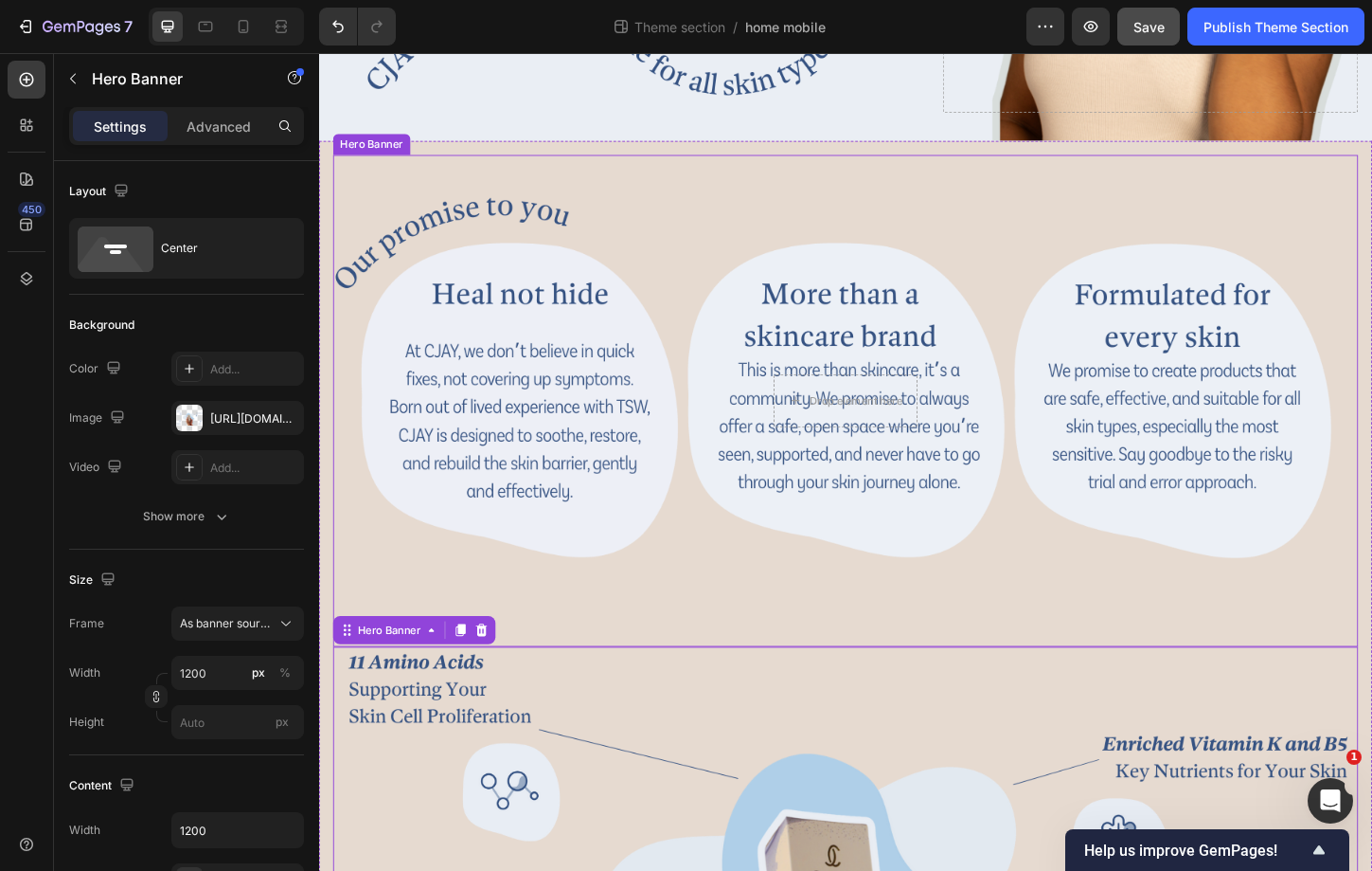
click at [818, 639] on div "Background Image" at bounding box center [887, 428] width 1106 height 530
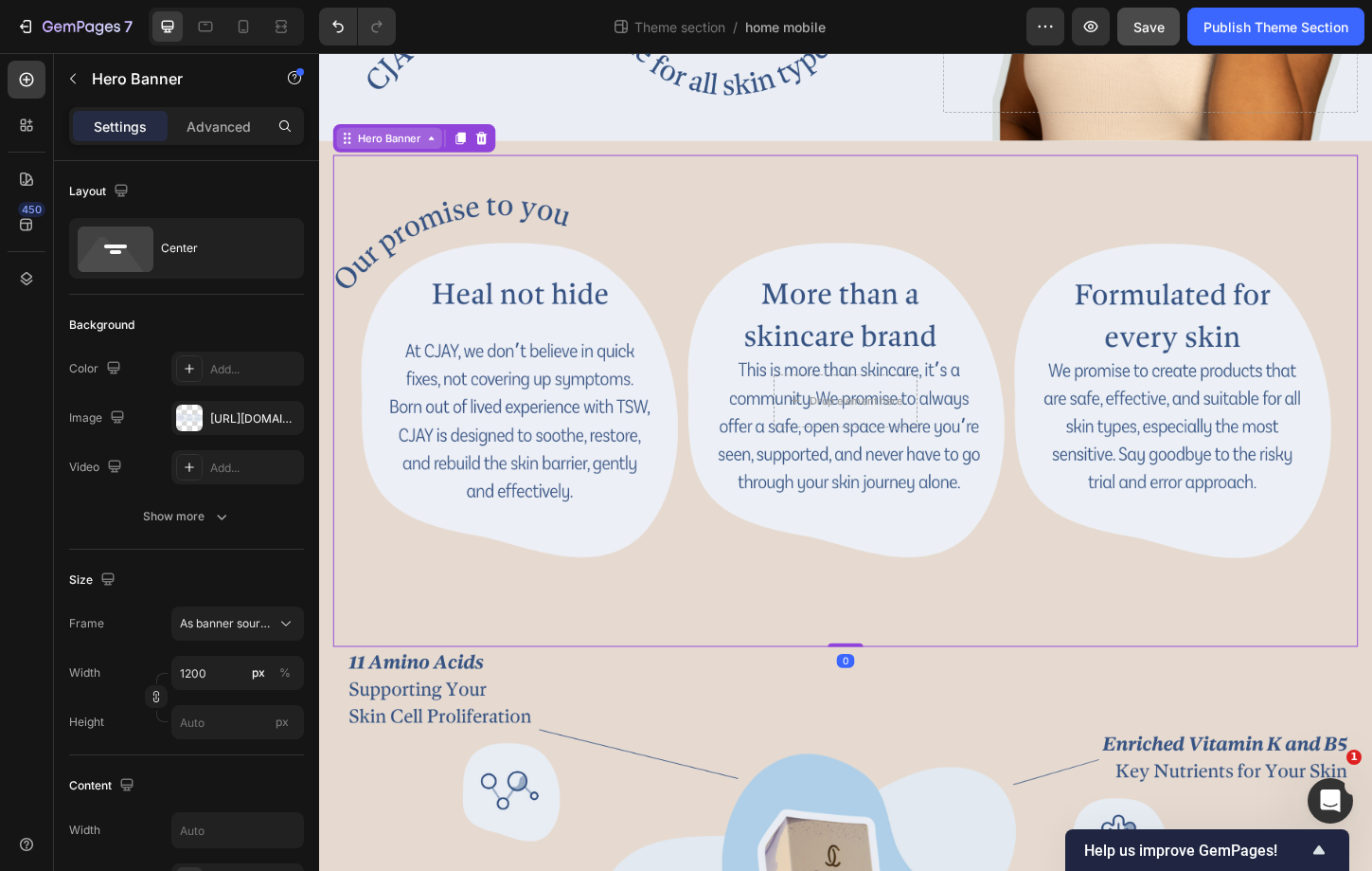
click at [398, 136] on div "Hero Banner" at bounding box center [395, 145] width 75 height 17
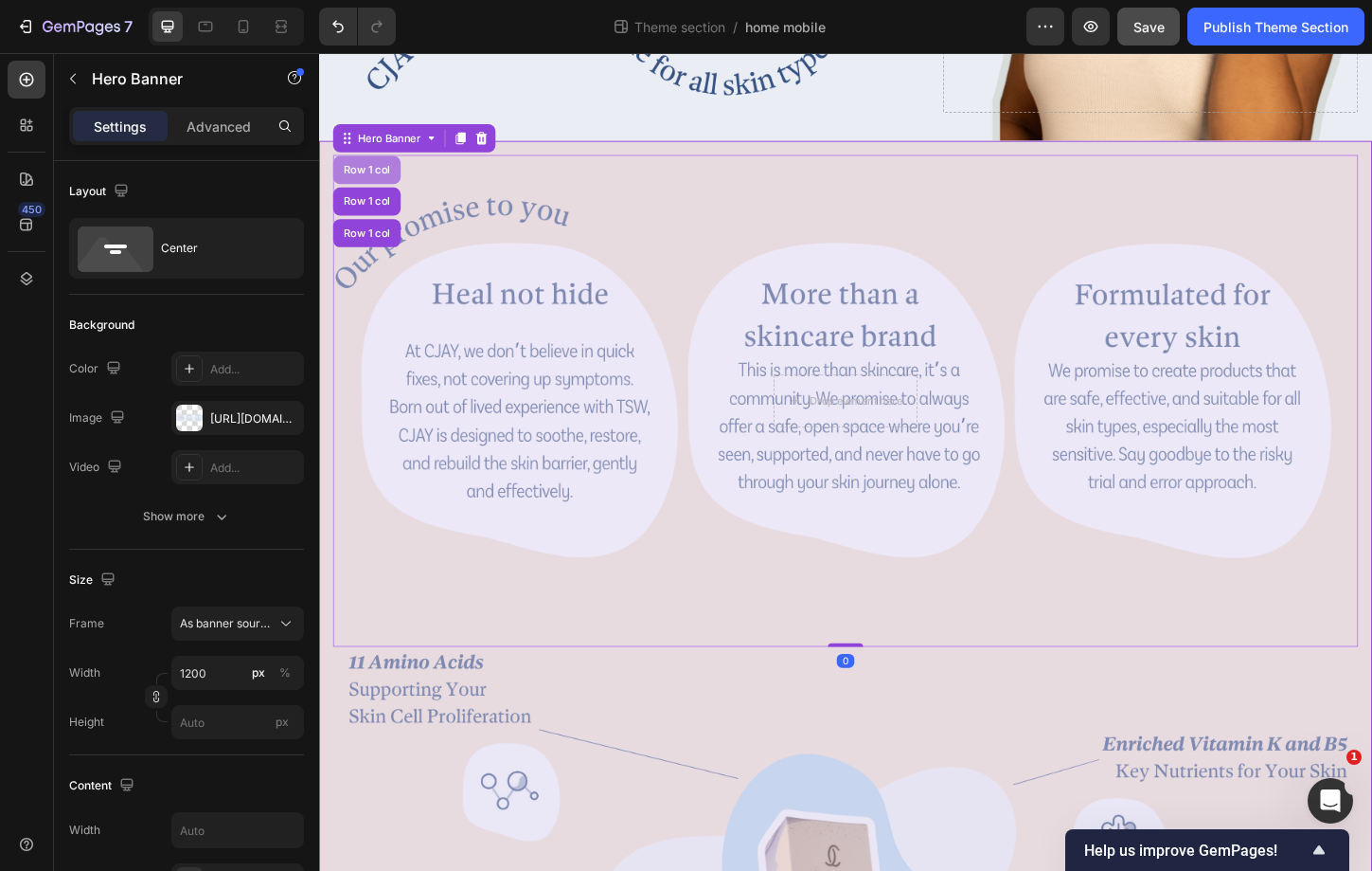
click at [372, 187] on div "Row 1 col" at bounding box center [370, 179] width 72 height 30
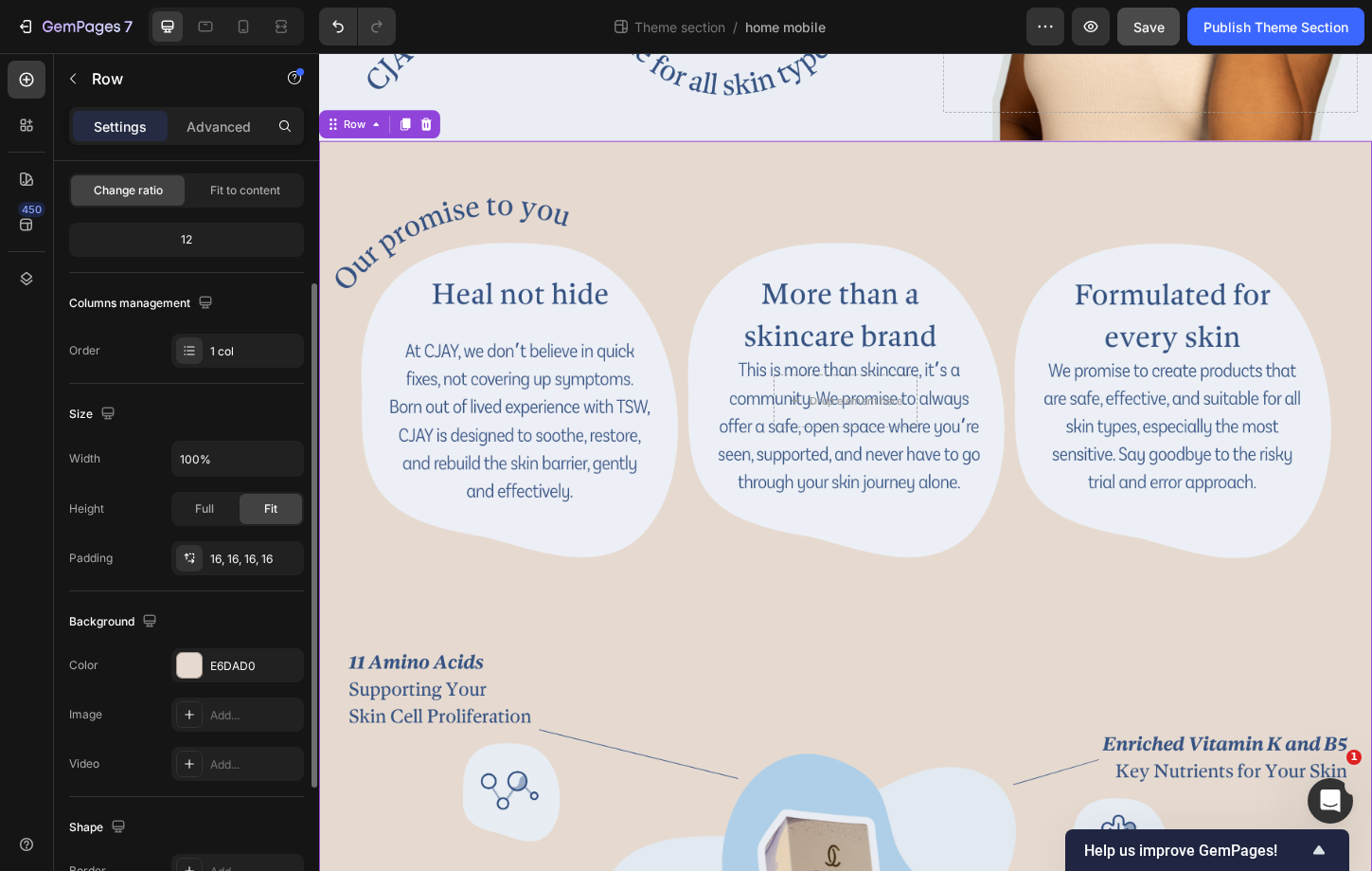
scroll to position [213, 0]
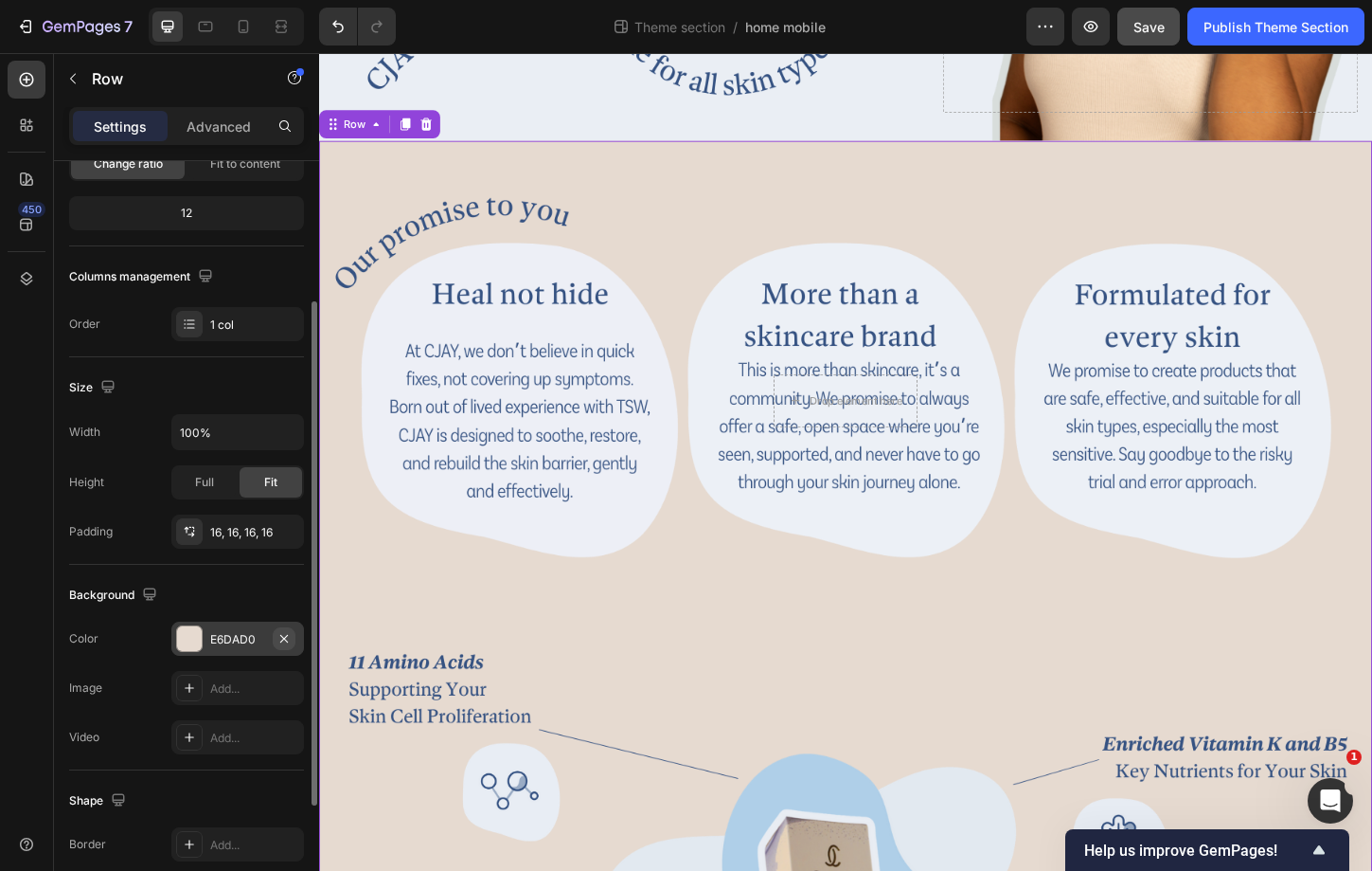
click at [287, 644] on icon "button" at bounding box center [284, 639] width 15 height 15
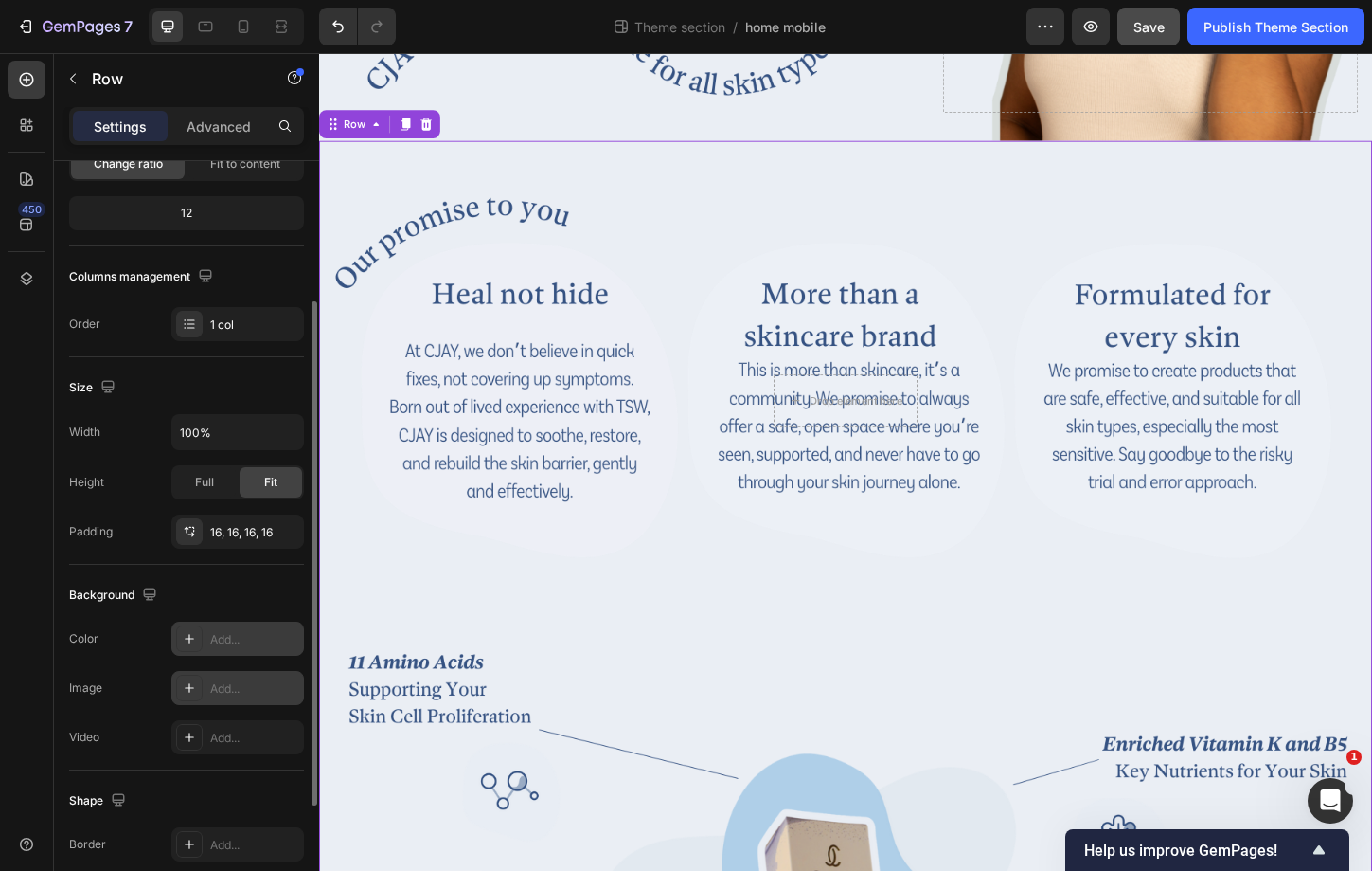
click at [262, 685] on div "Add..." at bounding box center [255, 689] width 89 height 17
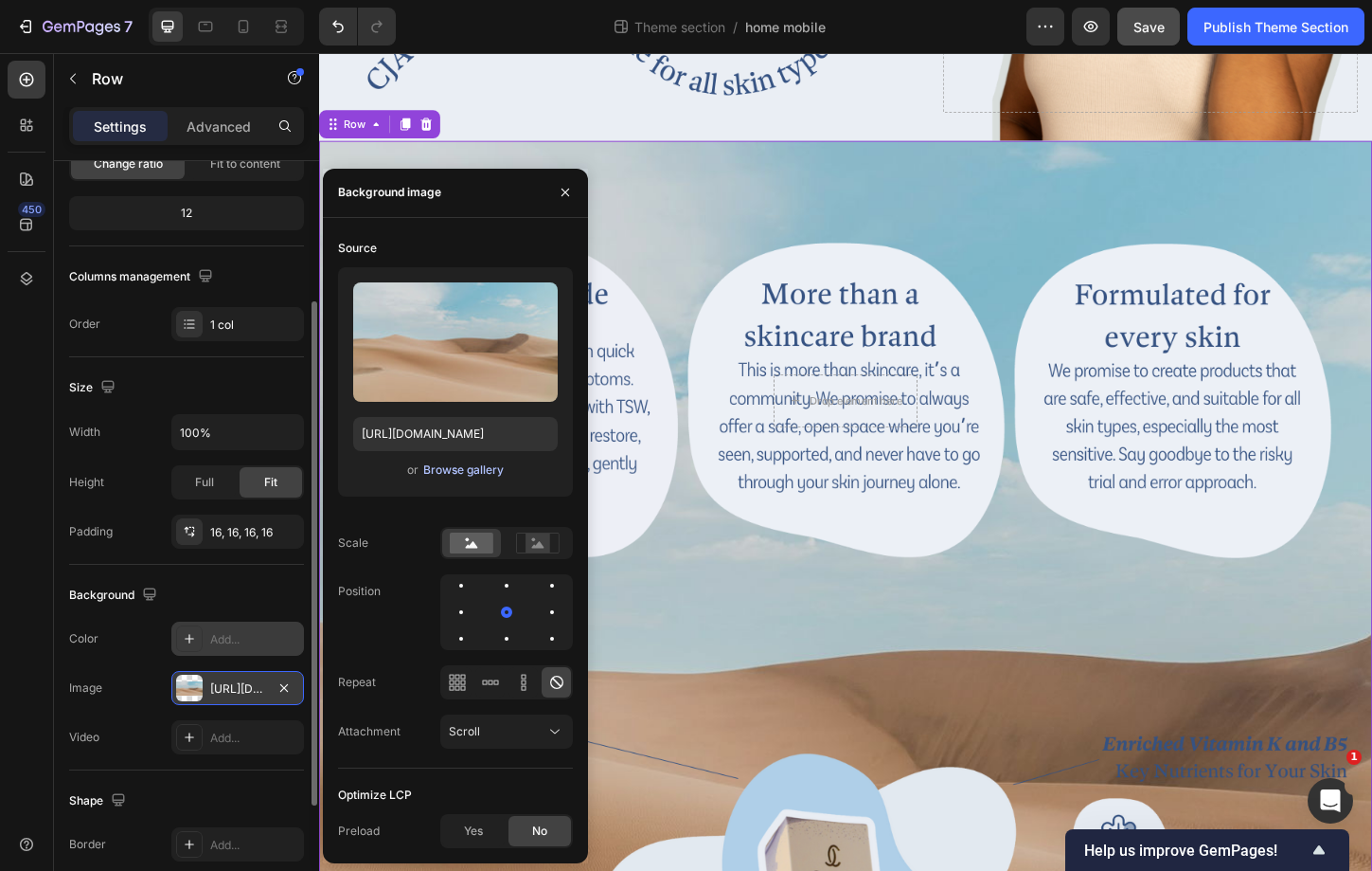
click at [468, 466] on div "Browse gallery" at bounding box center [463, 470] width 80 height 17
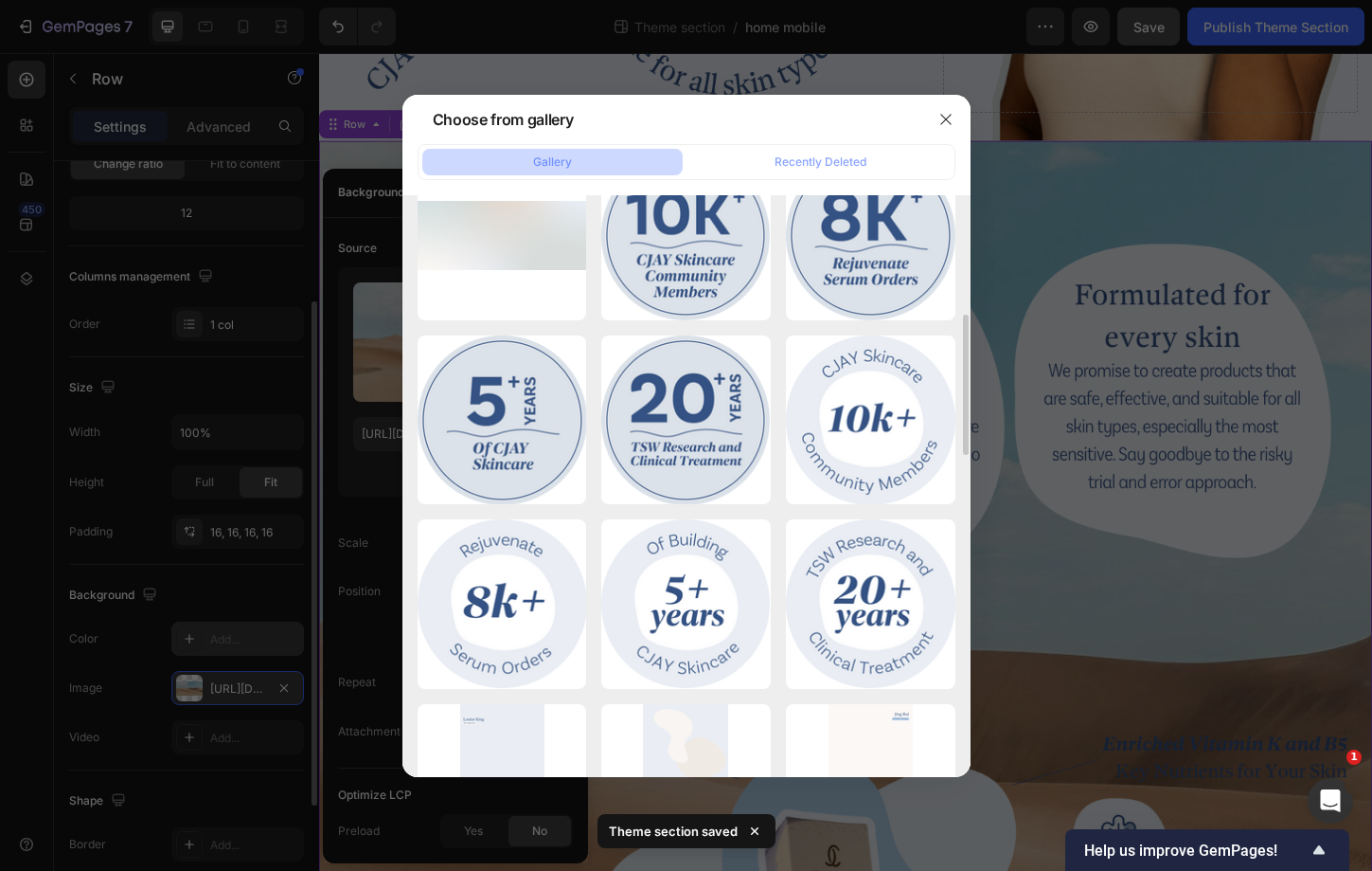
scroll to position [731, 0]
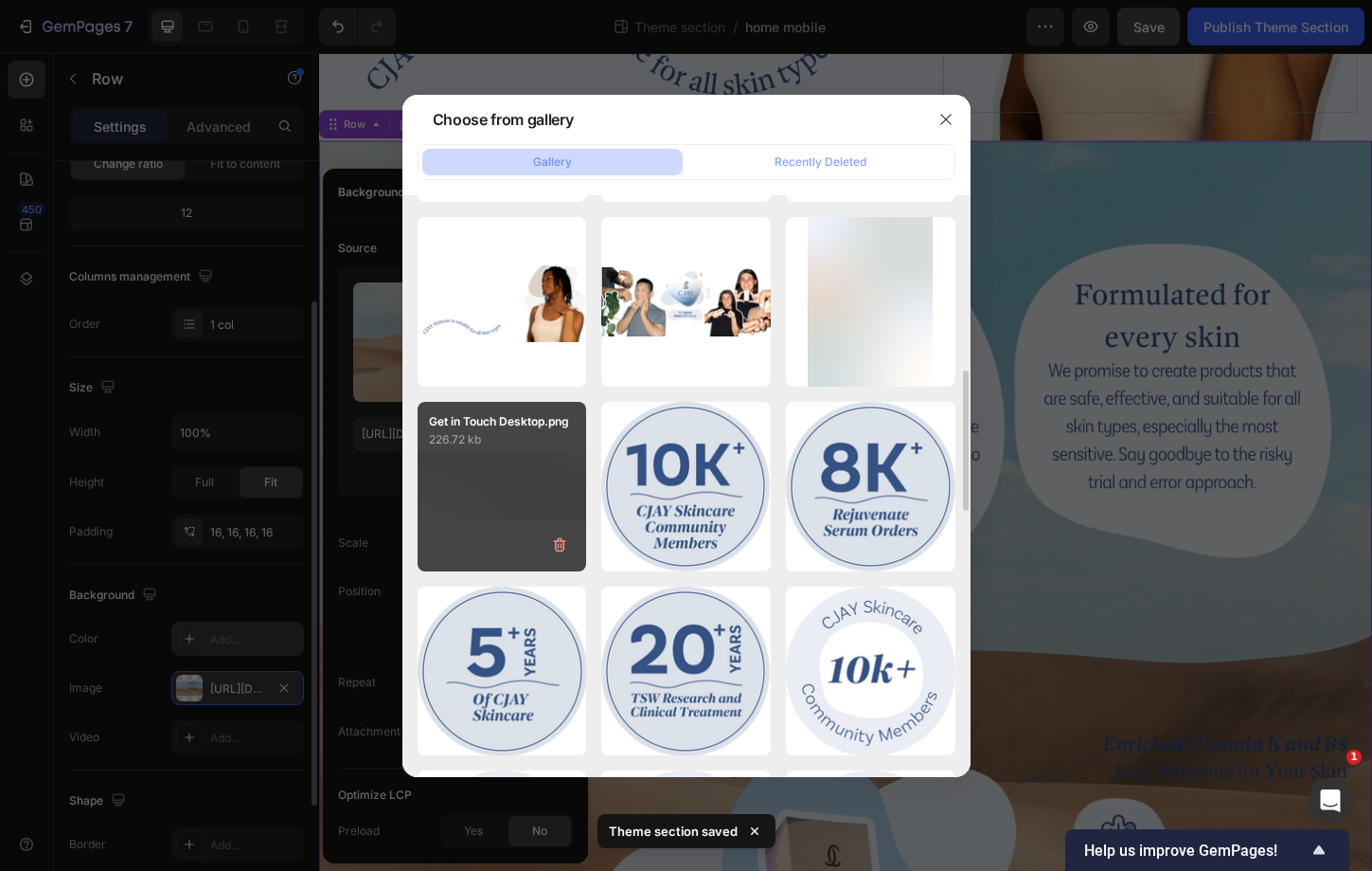
click at [507, 511] on div "Get in Touch Desktop.png 226.72 kb" at bounding box center [501, 486] width 169 height 169
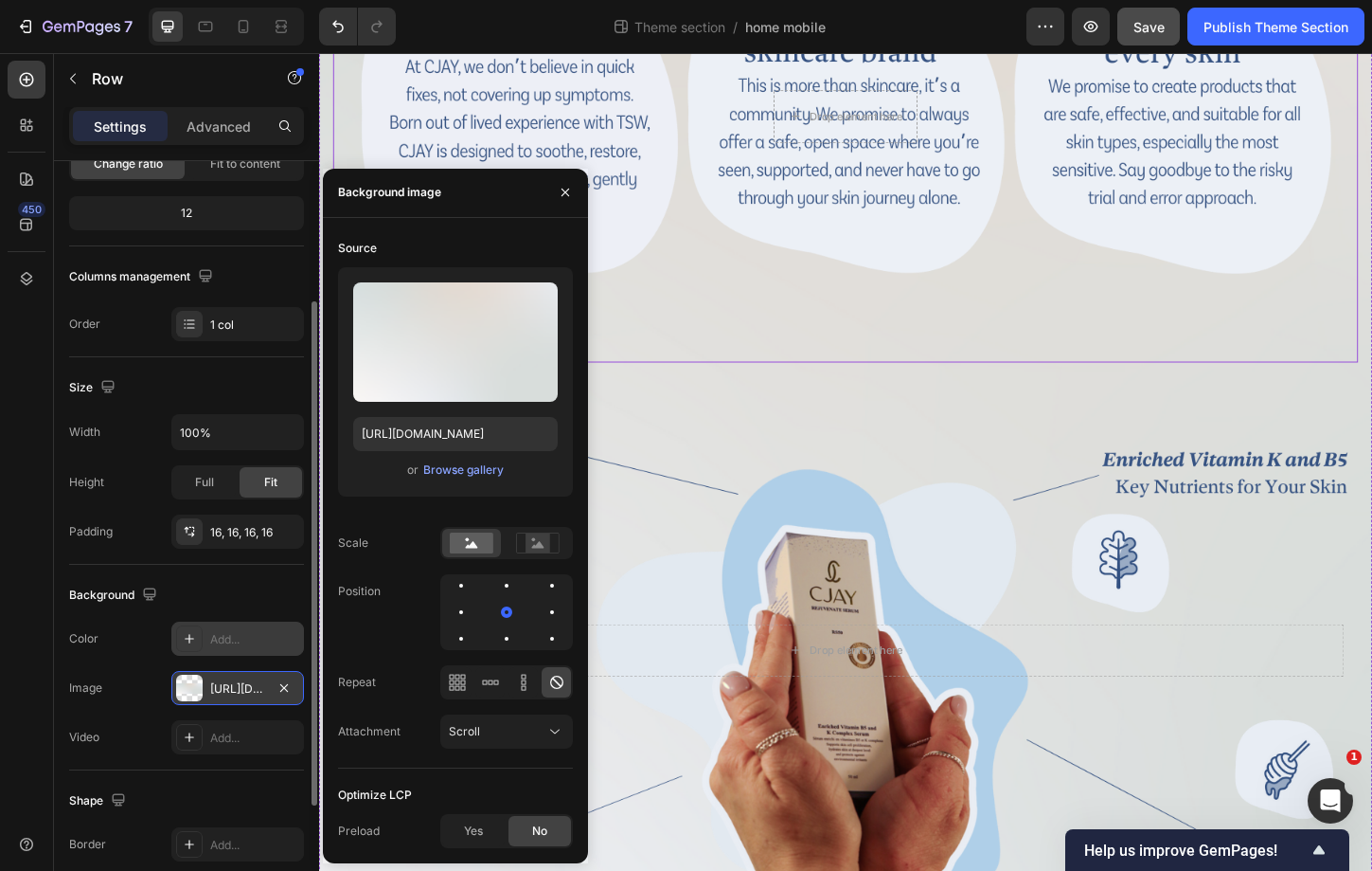
scroll to position [1980, 0]
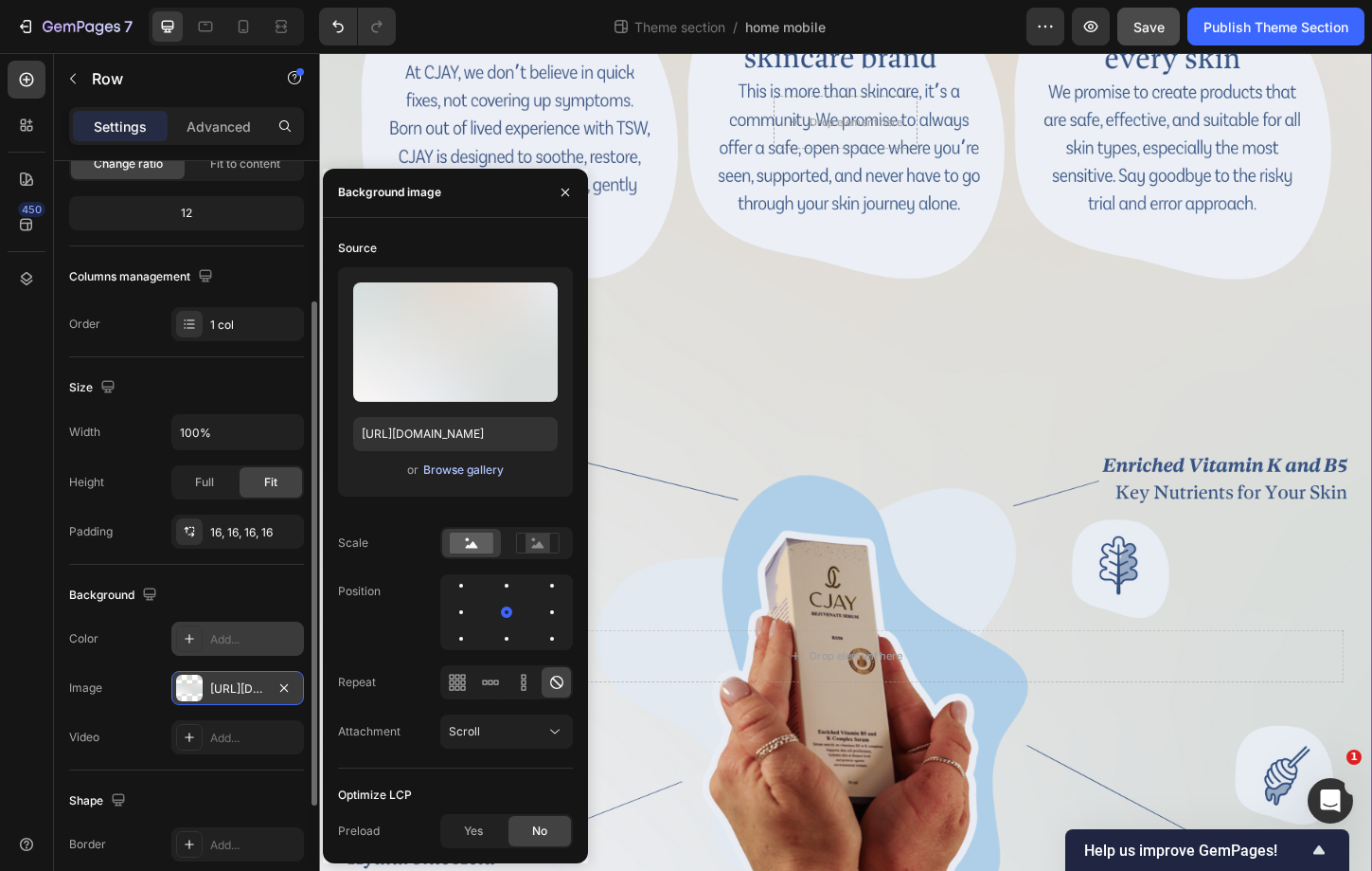
click at [443, 461] on div "Browse gallery" at bounding box center [463, 470] width 80 height 17
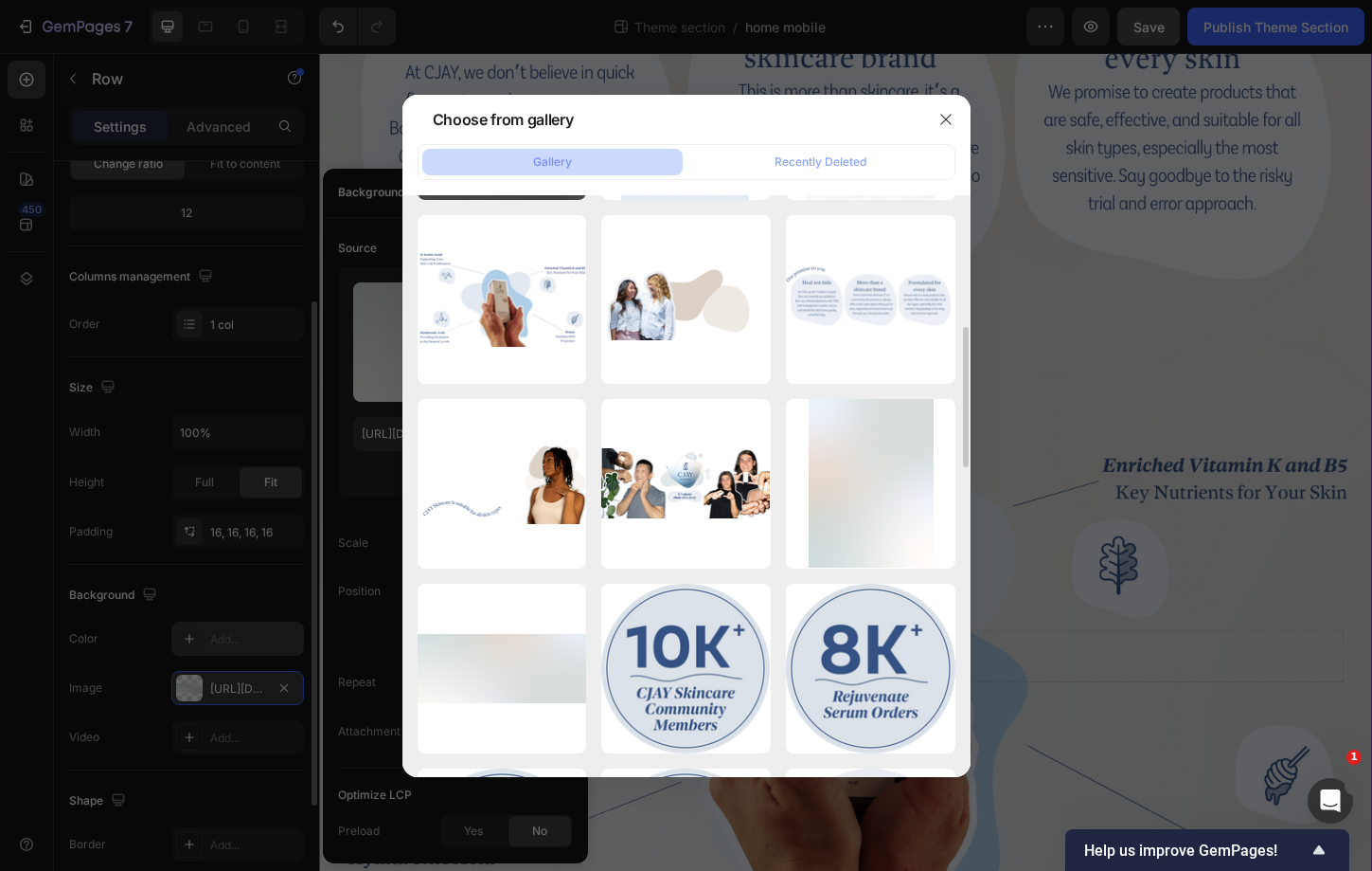
scroll to position [549, 0]
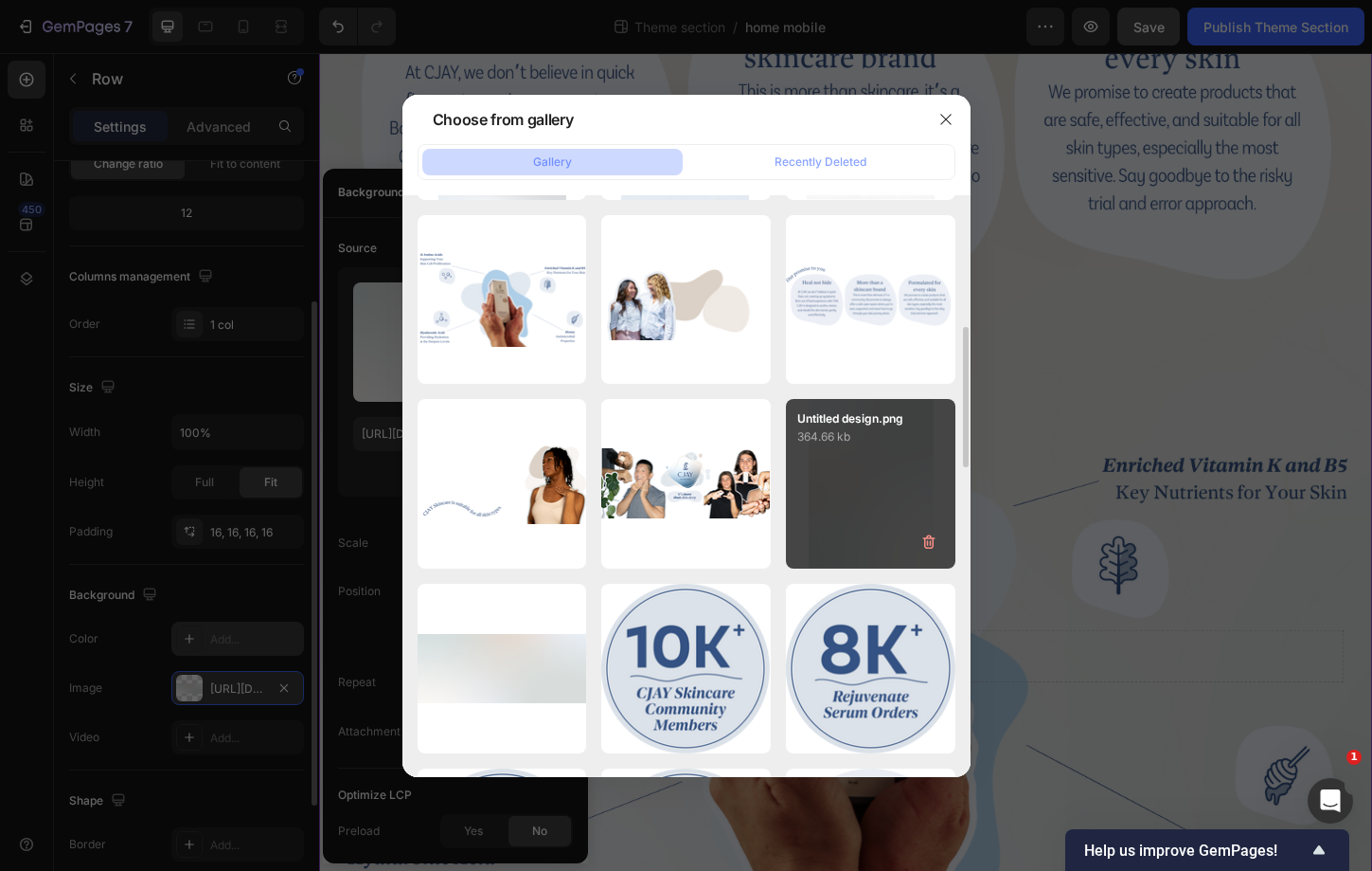
click at [940, 522] on div "Untitled design.png 364.66 kb" at bounding box center [871, 483] width 169 height 169
type input "[URL][DOMAIN_NAME]"
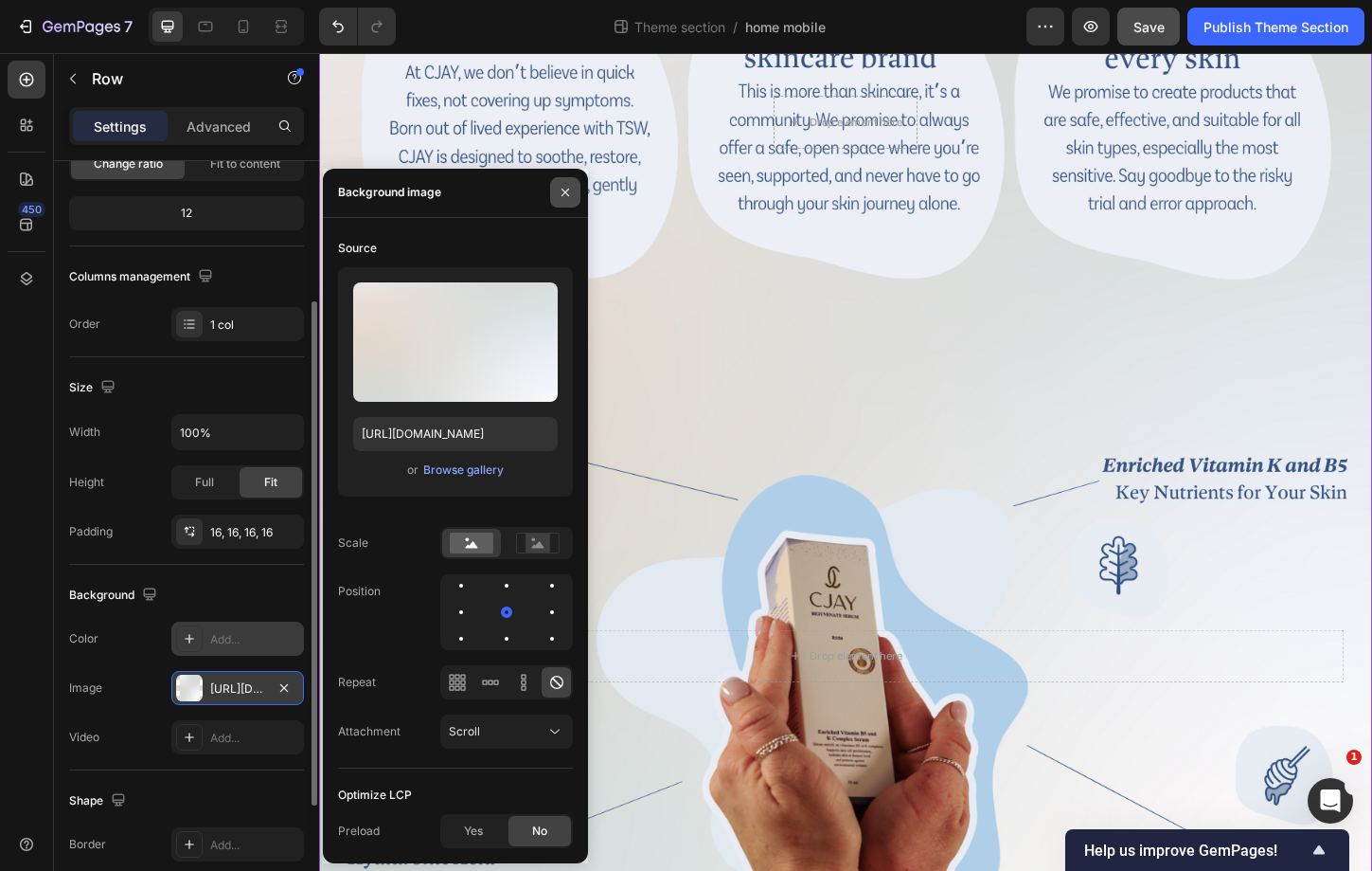
click at [560, 197] on icon "button" at bounding box center [565, 192] width 15 height 15
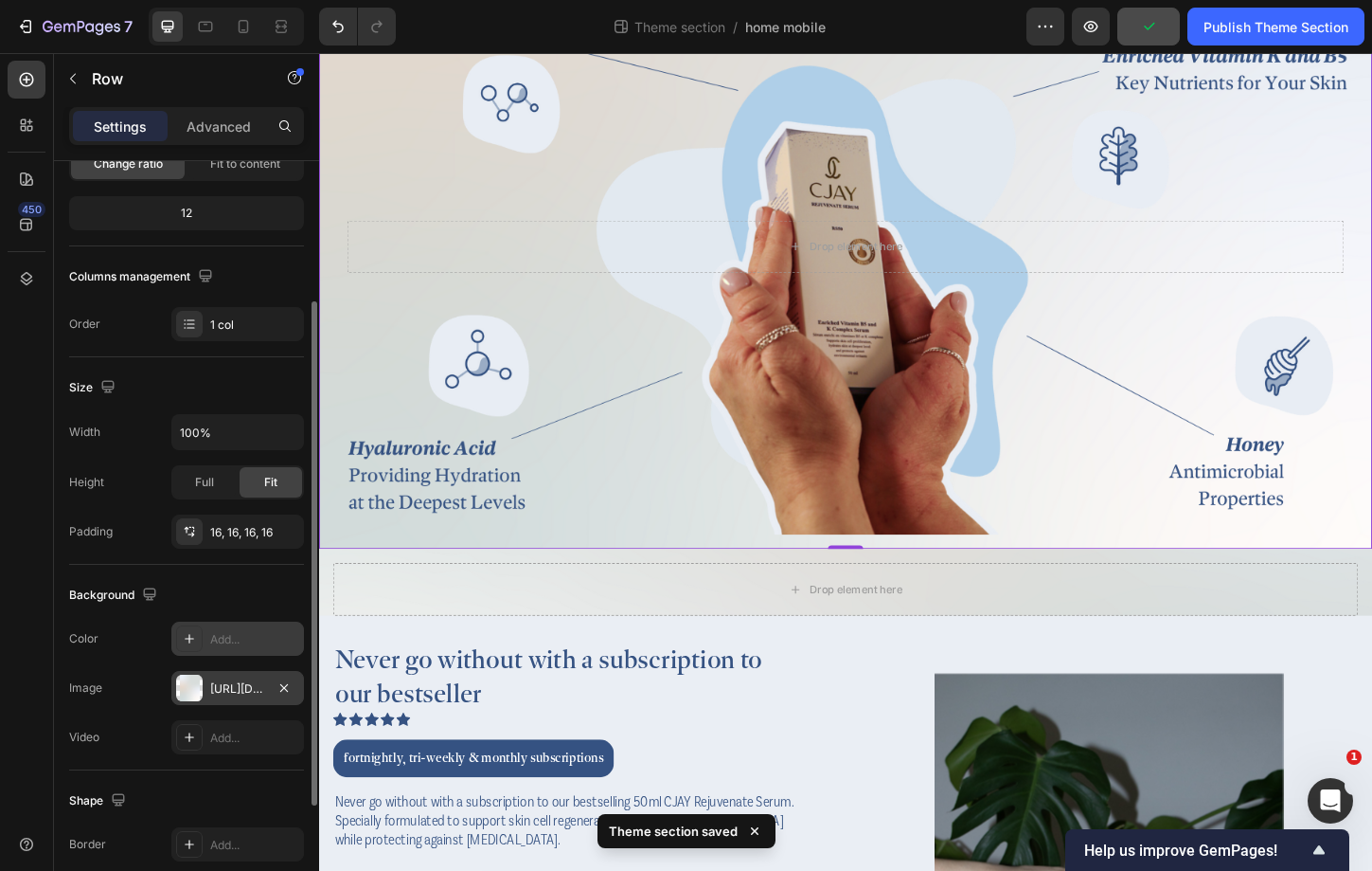
scroll to position [2513, 0]
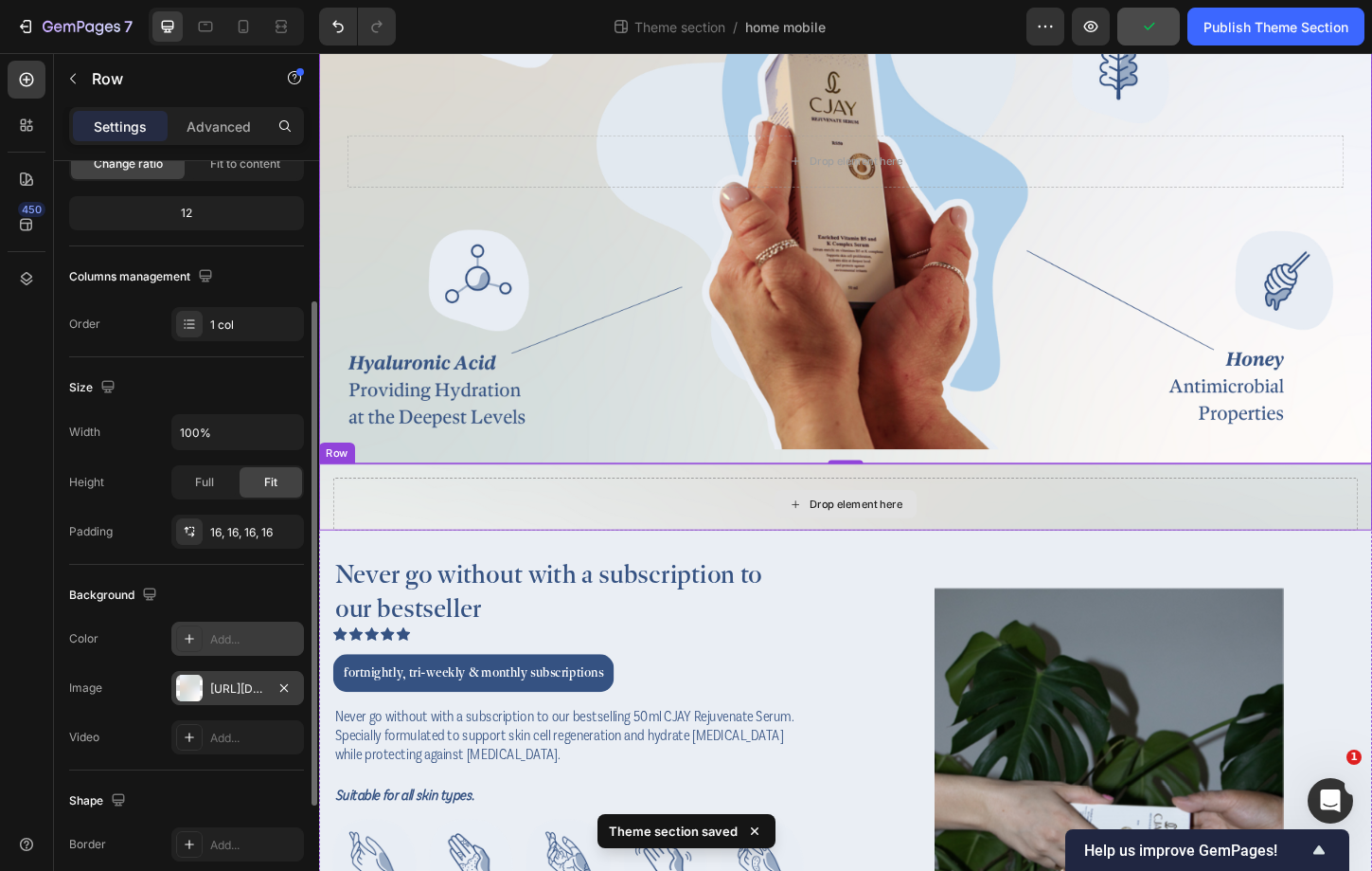
drag, startPoint x: 1042, startPoint y: 534, endPoint x: 1108, endPoint y: 542, distance: 66.5
click at [1108, 542] on div "Drop element here" at bounding box center [887, 538] width 1106 height 57
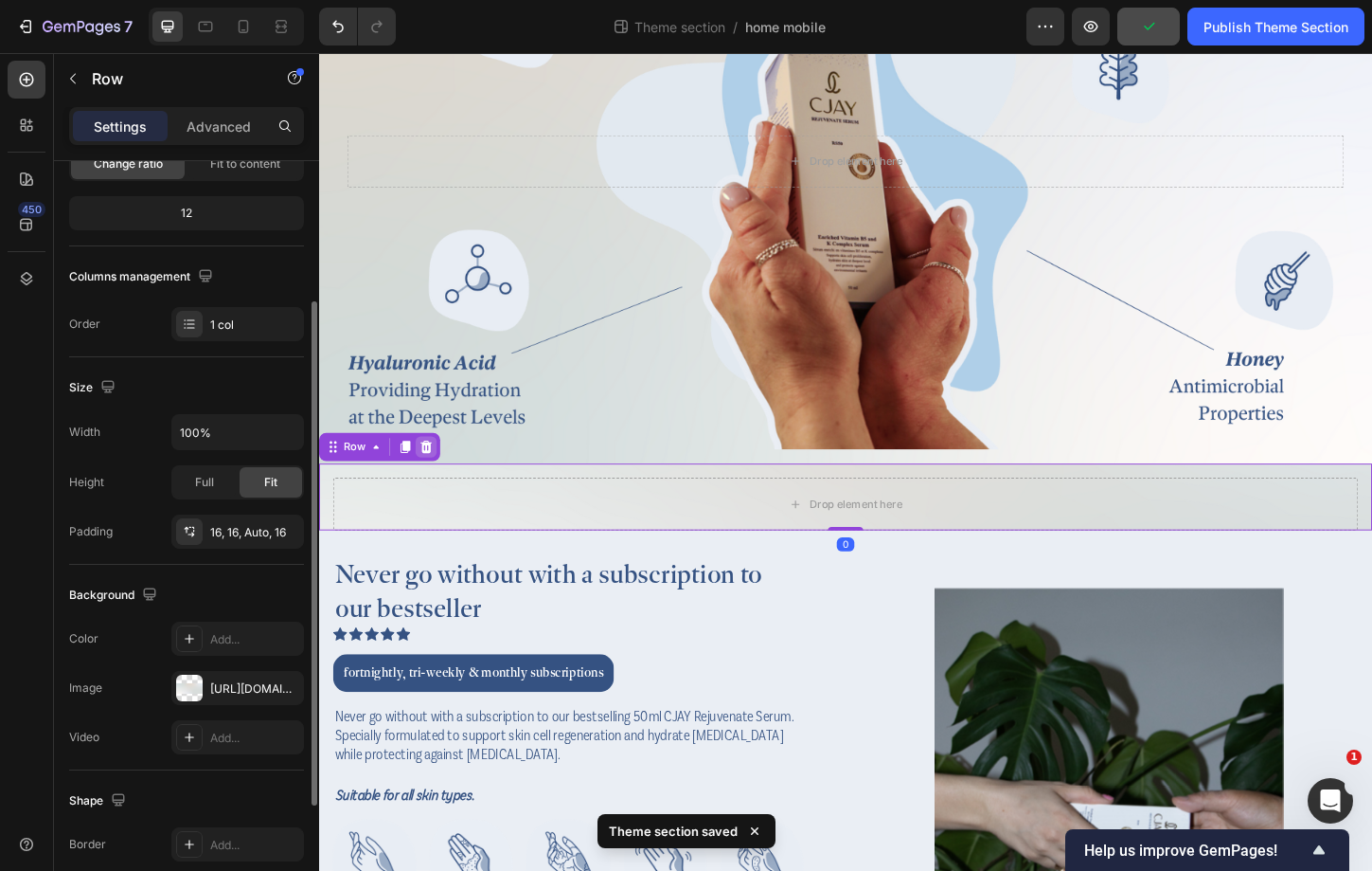
click at [442, 477] on icon at bounding box center [435, 478] width 15 height 15
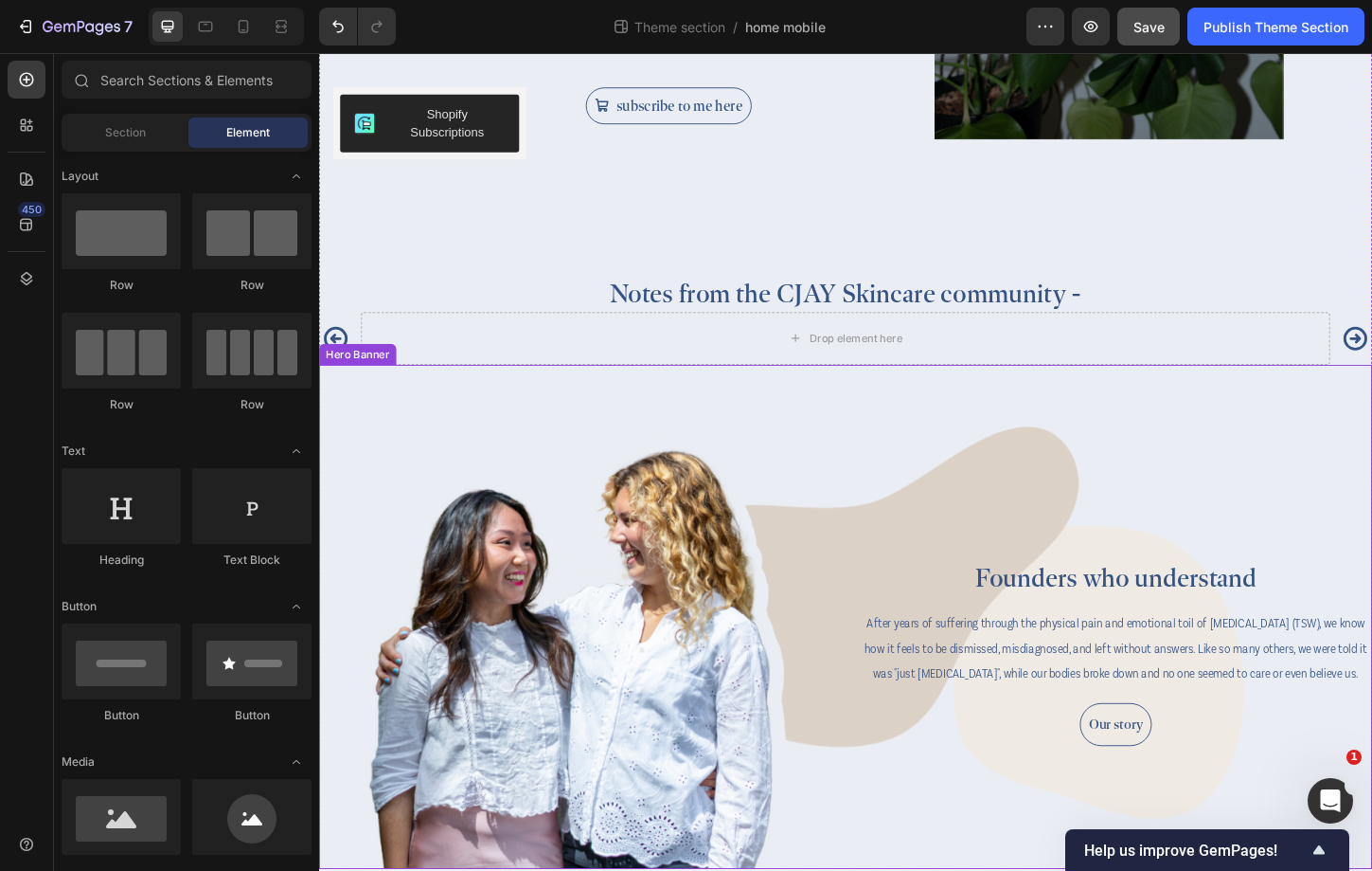
scroll to position [3396, 0]
click at [883, 456] on div "Background Image" at bounding box center [887, 663] width 1136 height 545
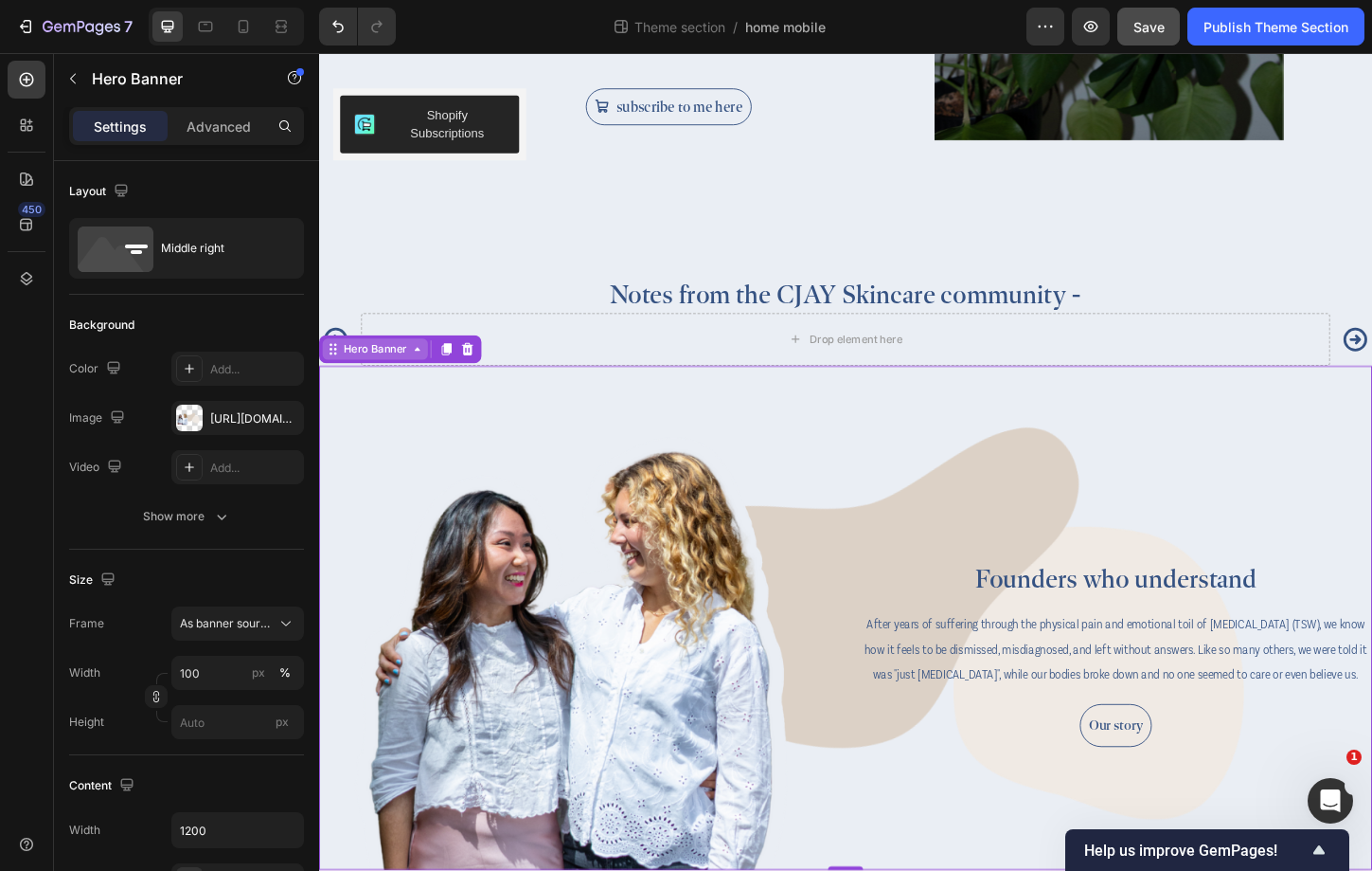
click at [413, 365] on div "Hero Banner" at bounding box center [380, 372] width 75 height 17
click at [772, 483] on div "Background Image" at bounding box center [887, 663] width 1136 height 545
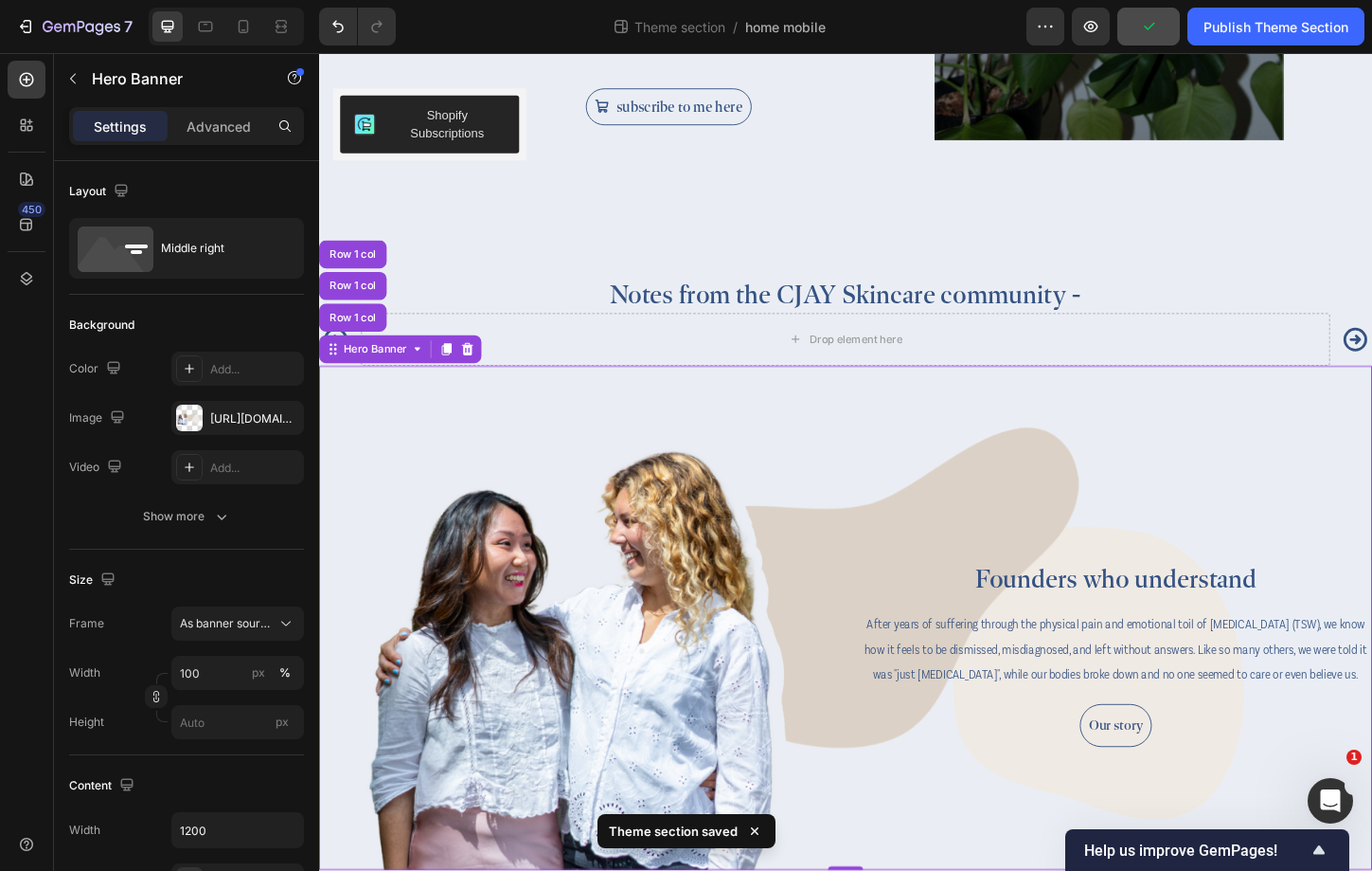
click at [773, 426] on div "Background Image" at bounding box center [887, 663] width 1136 height 545
click at [71, 76] on icon "button" at bounding box center [73, 78] width 6 height 11
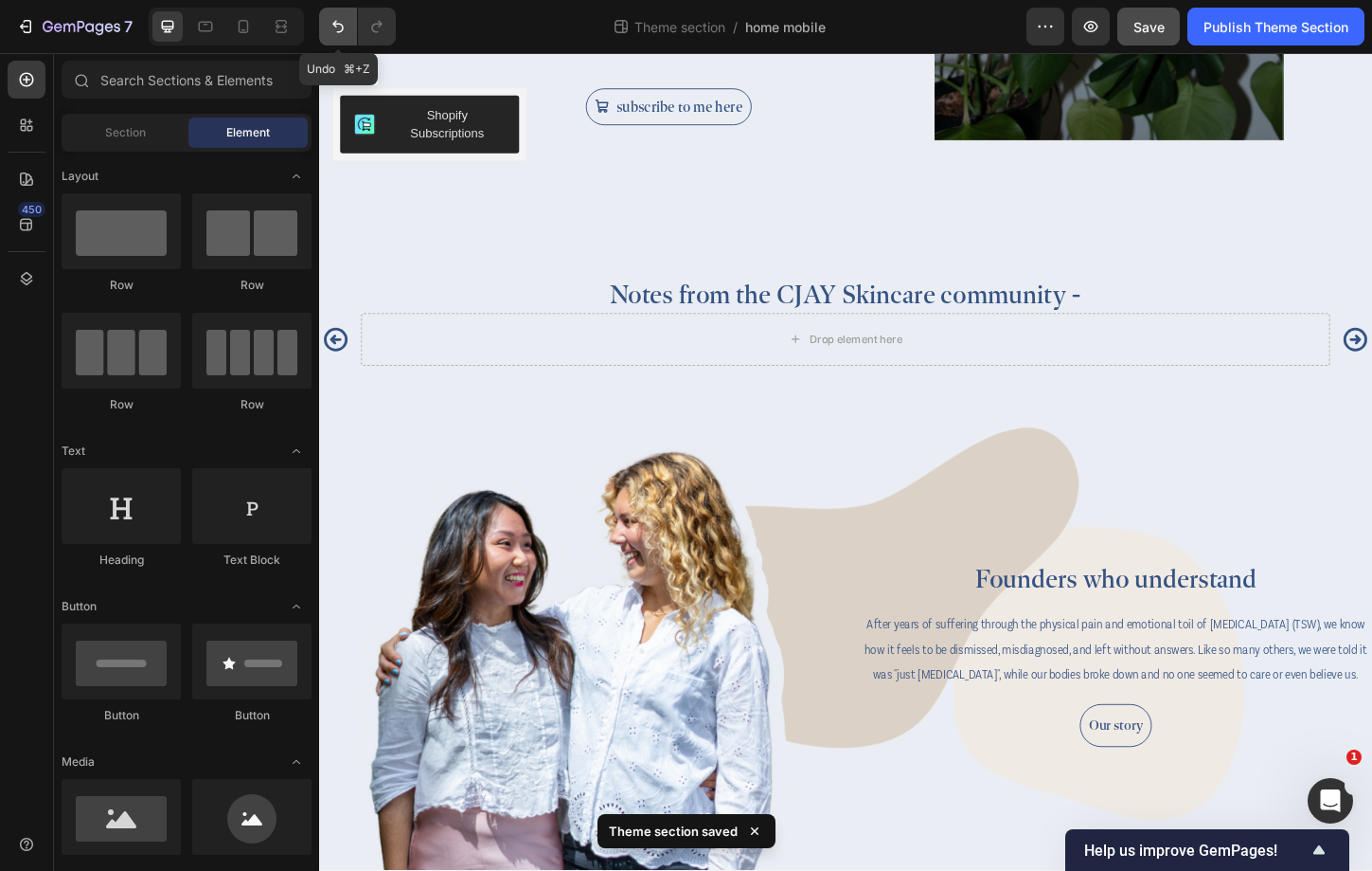
click at [333, 26] on icon "Undo/Redo" at bounding box center [338, 27] width 19 height 19
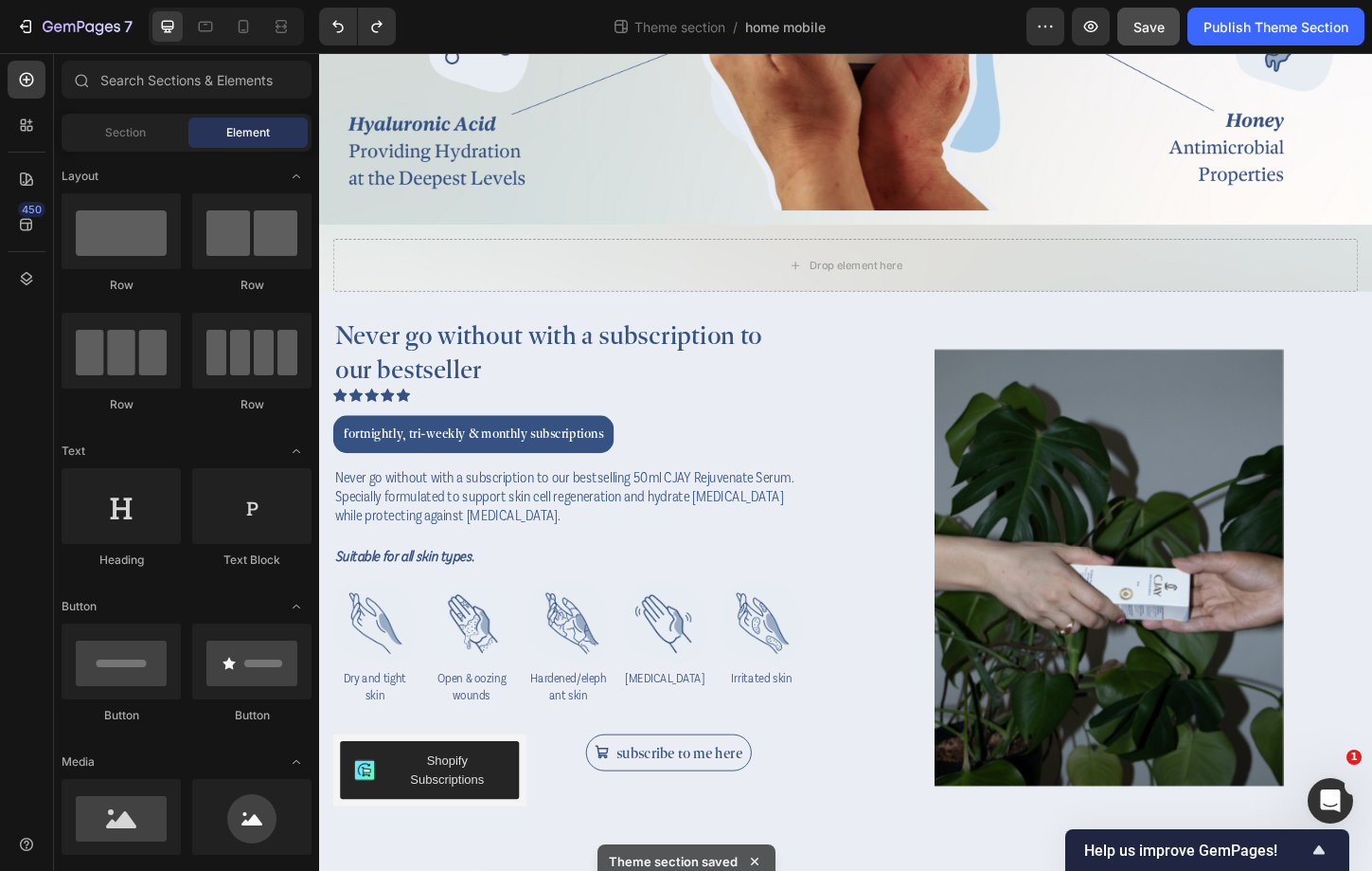
scroll to position [2756, 0]
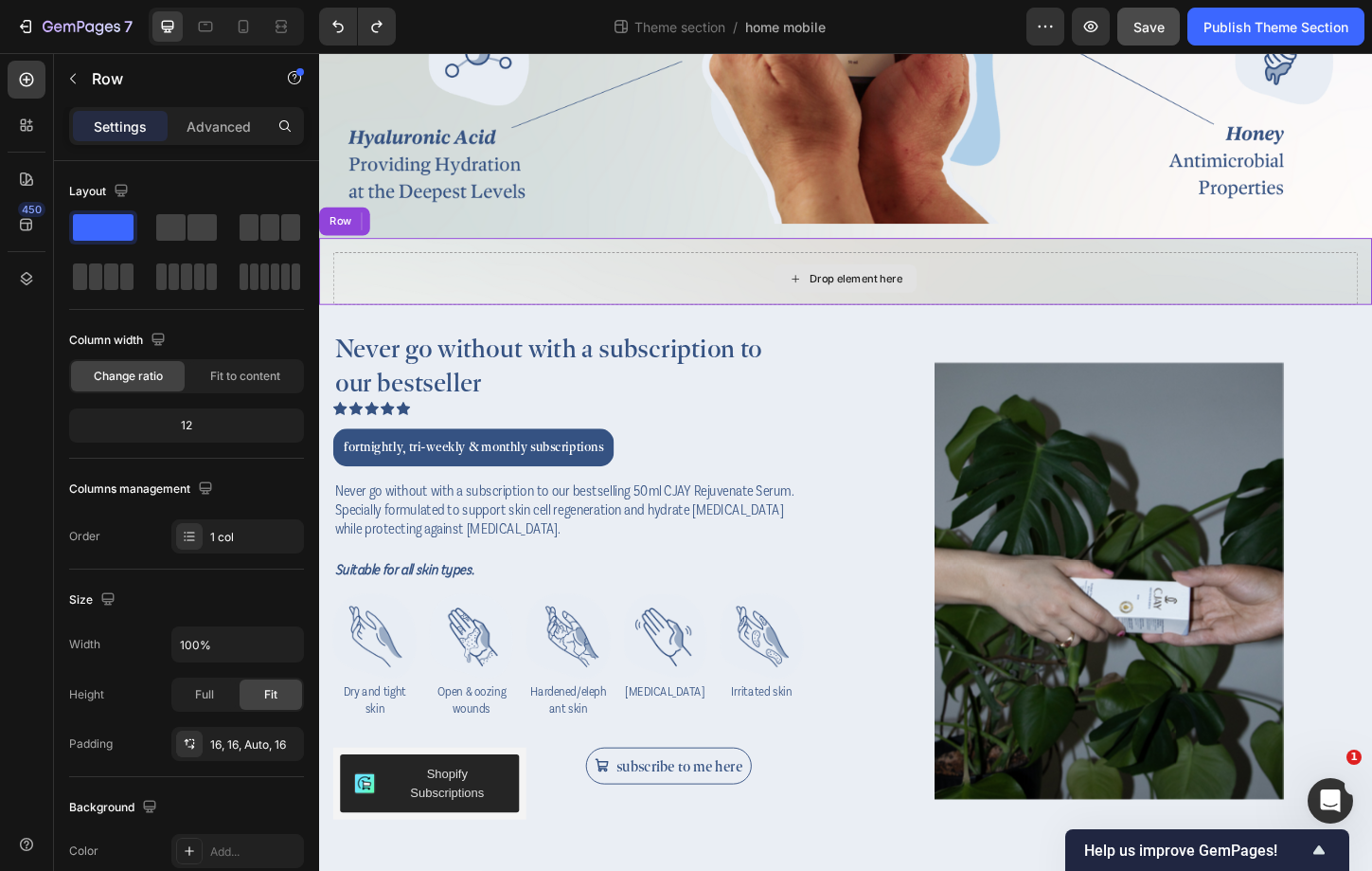
click at [643, 303] on div "Drop element here" at bounding box center [887, 296] width 1106 height 57
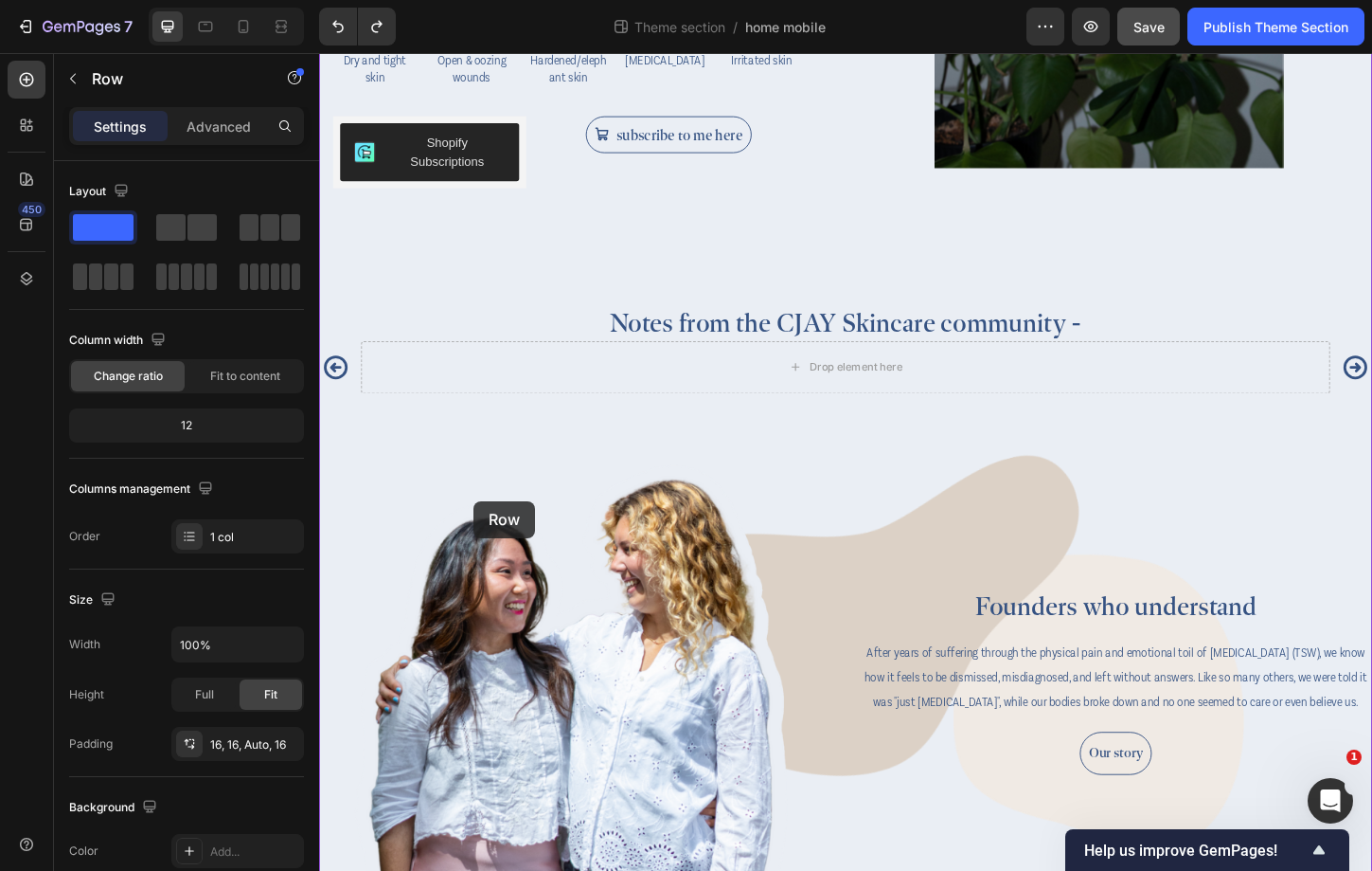
scroll to position [3542, 0]
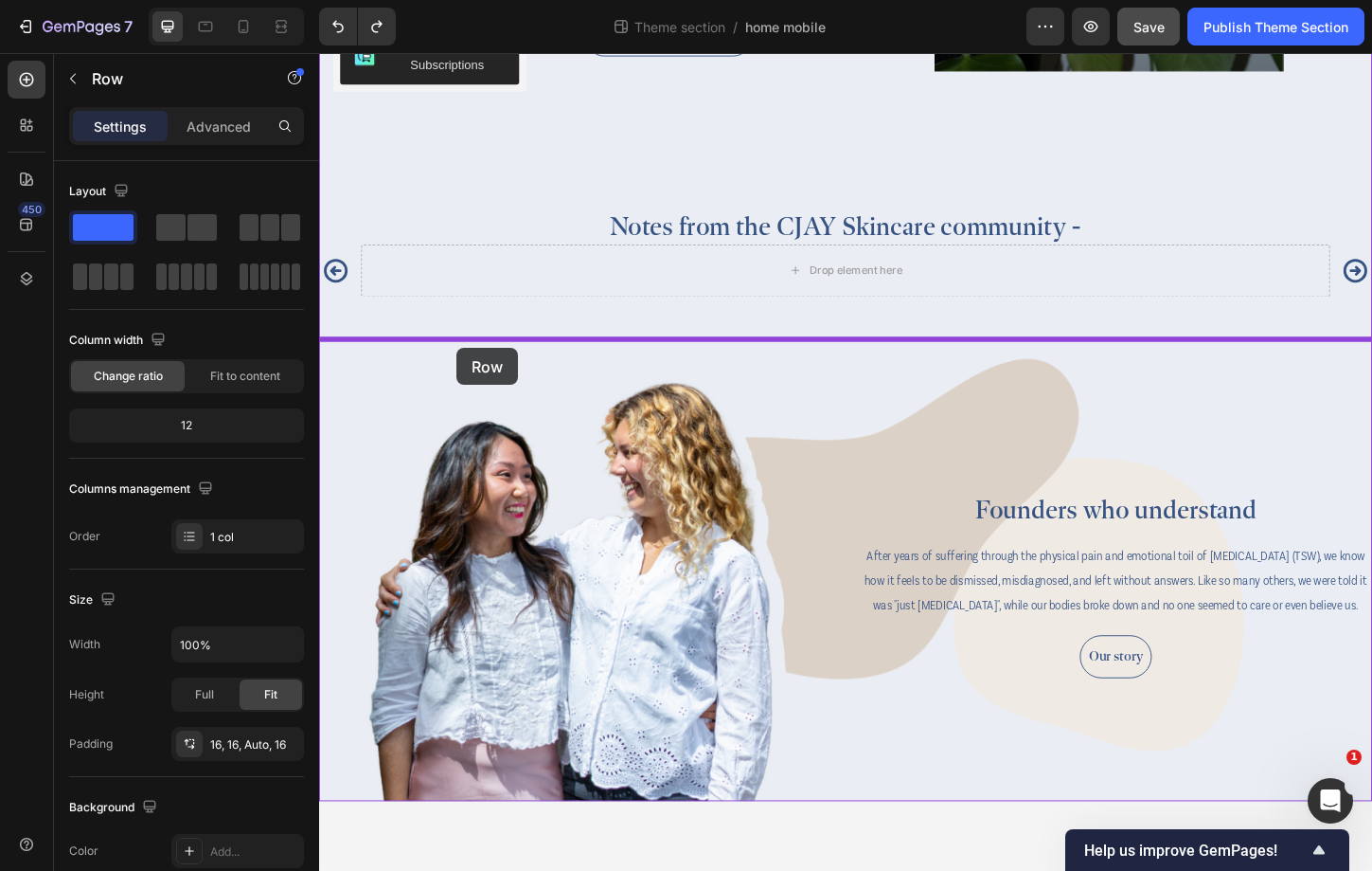
drag, startPoint x: 351, startPoint y: 234, endPoint x: 467, endPoint y: 372, distance: 180.3
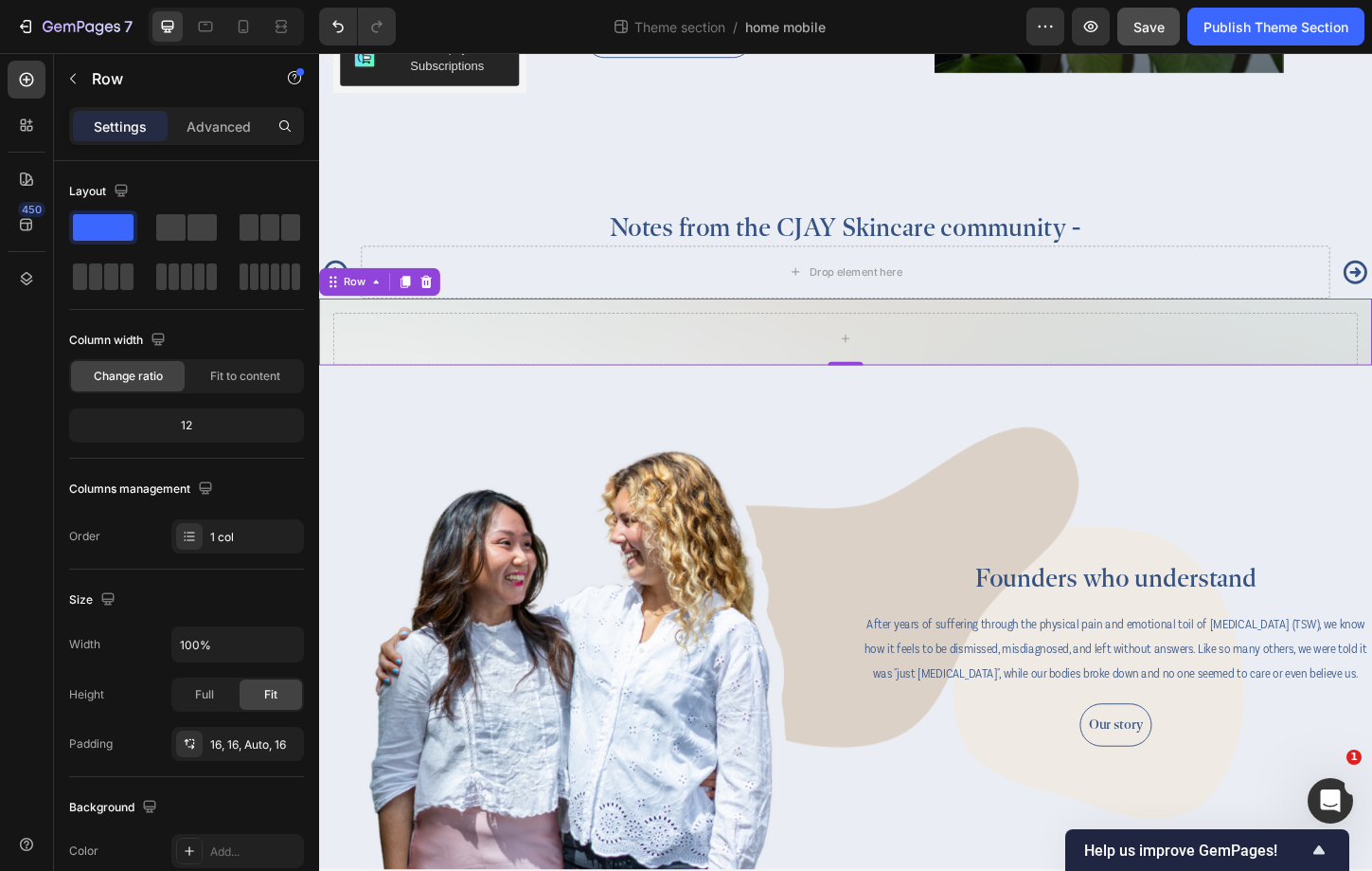
scroll to position [3468, 0]
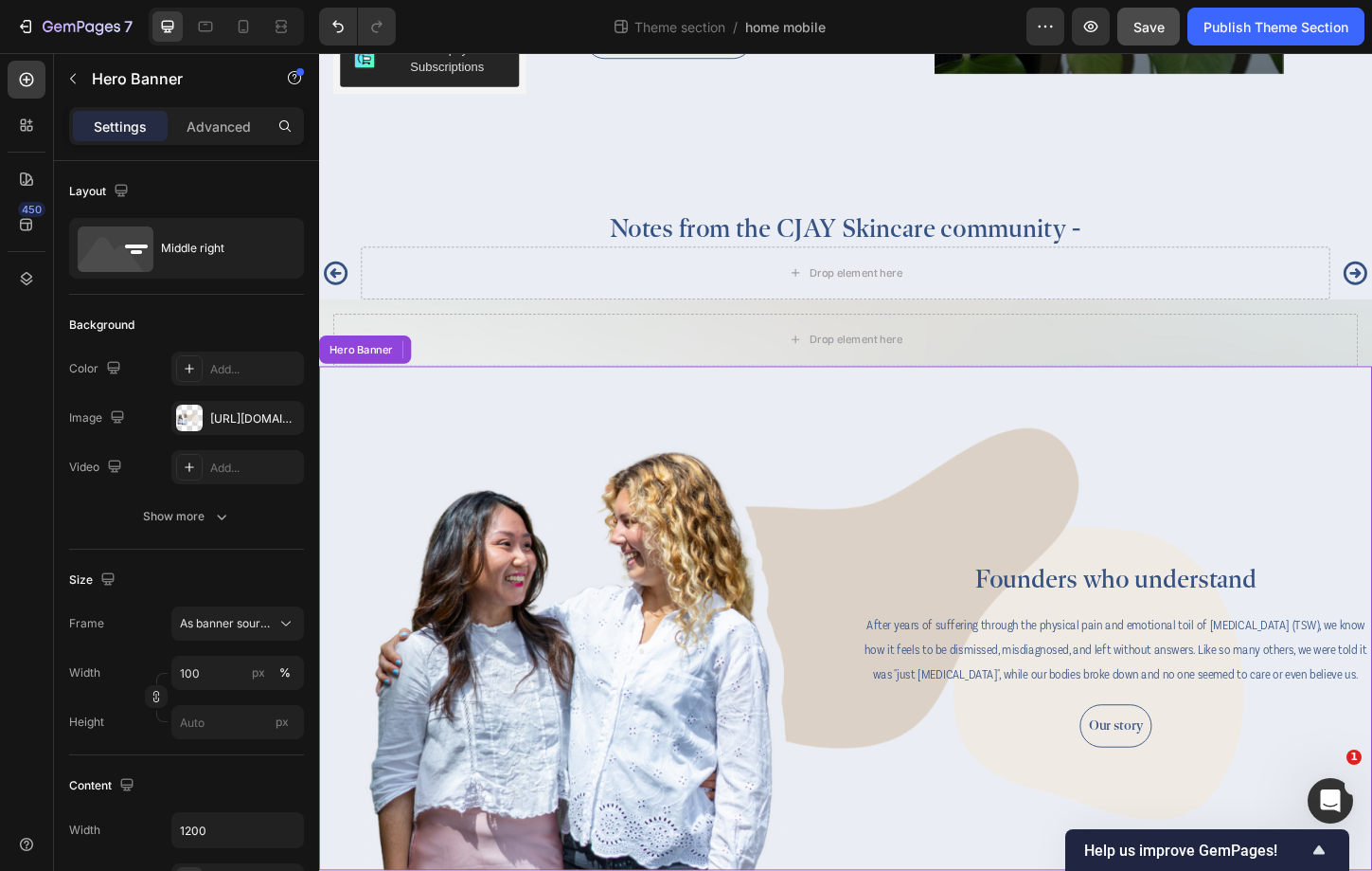
click at [692, 461] on div "Background Image" at bounding box center [887, 663] width 1136 height 545
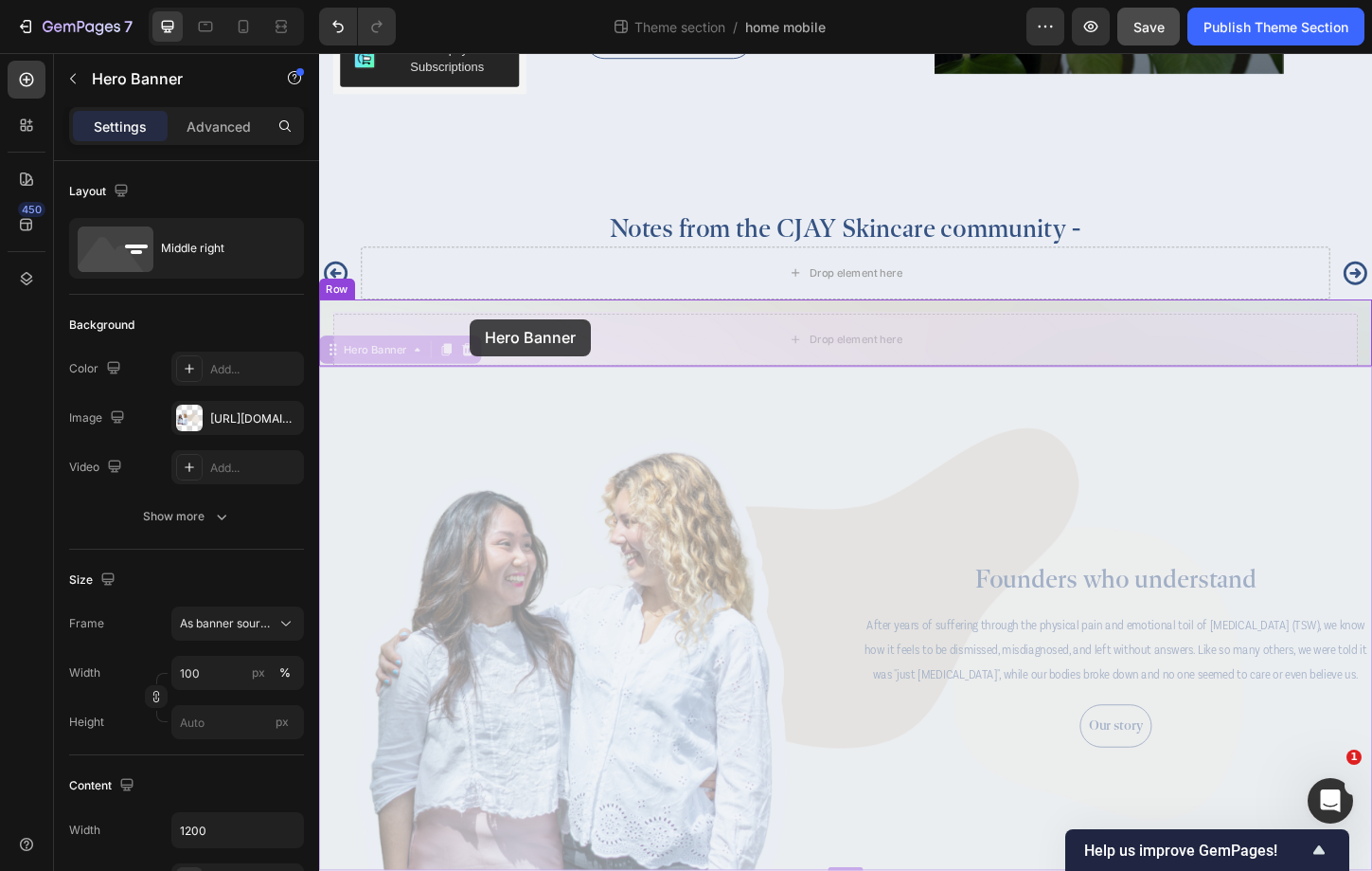
drag, startPoint x: 329, startPoint y: 367, endPoint x: 479, endPoint y: 340, distance: 152.4
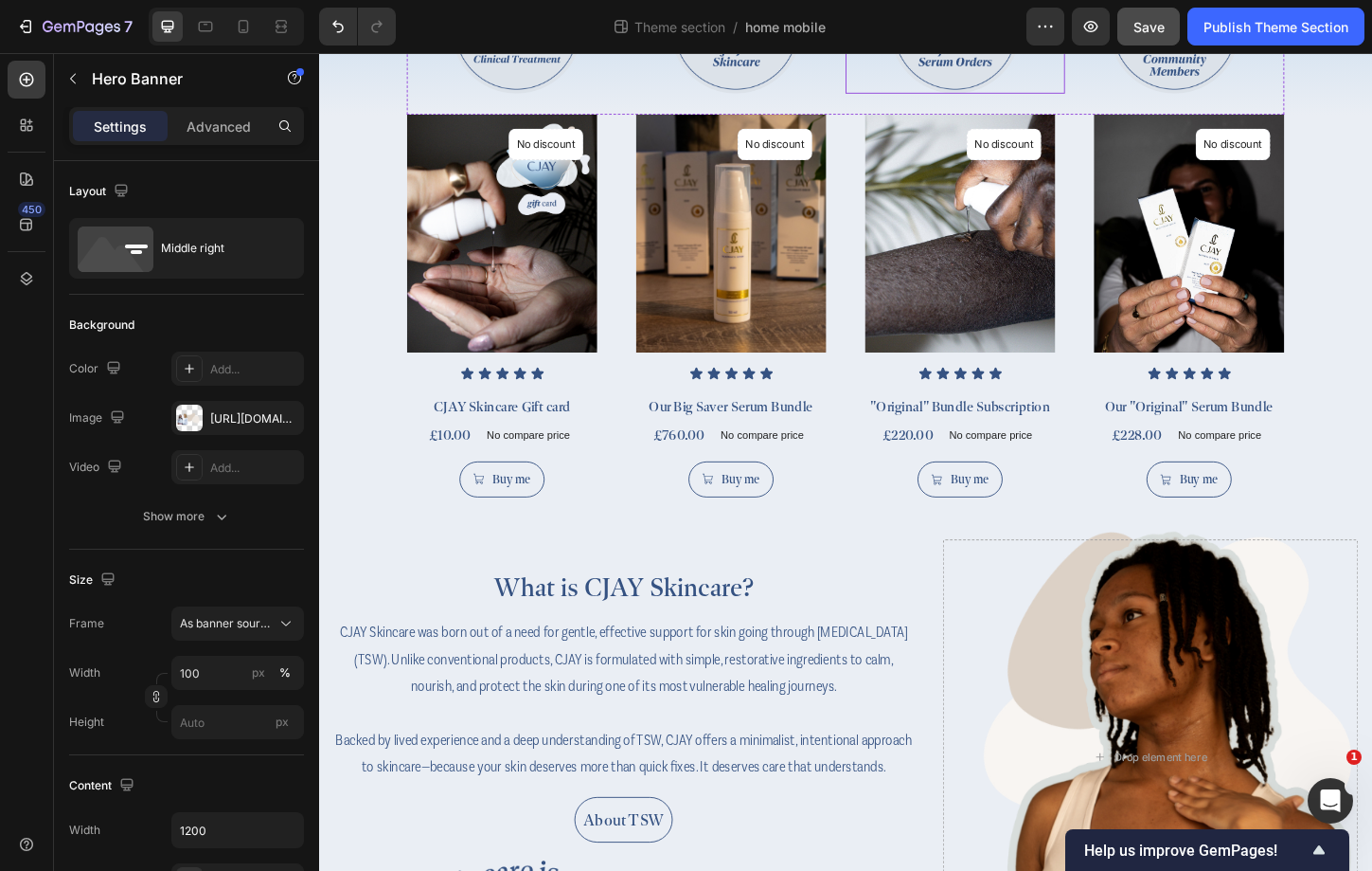
scroll to position [770, 0]
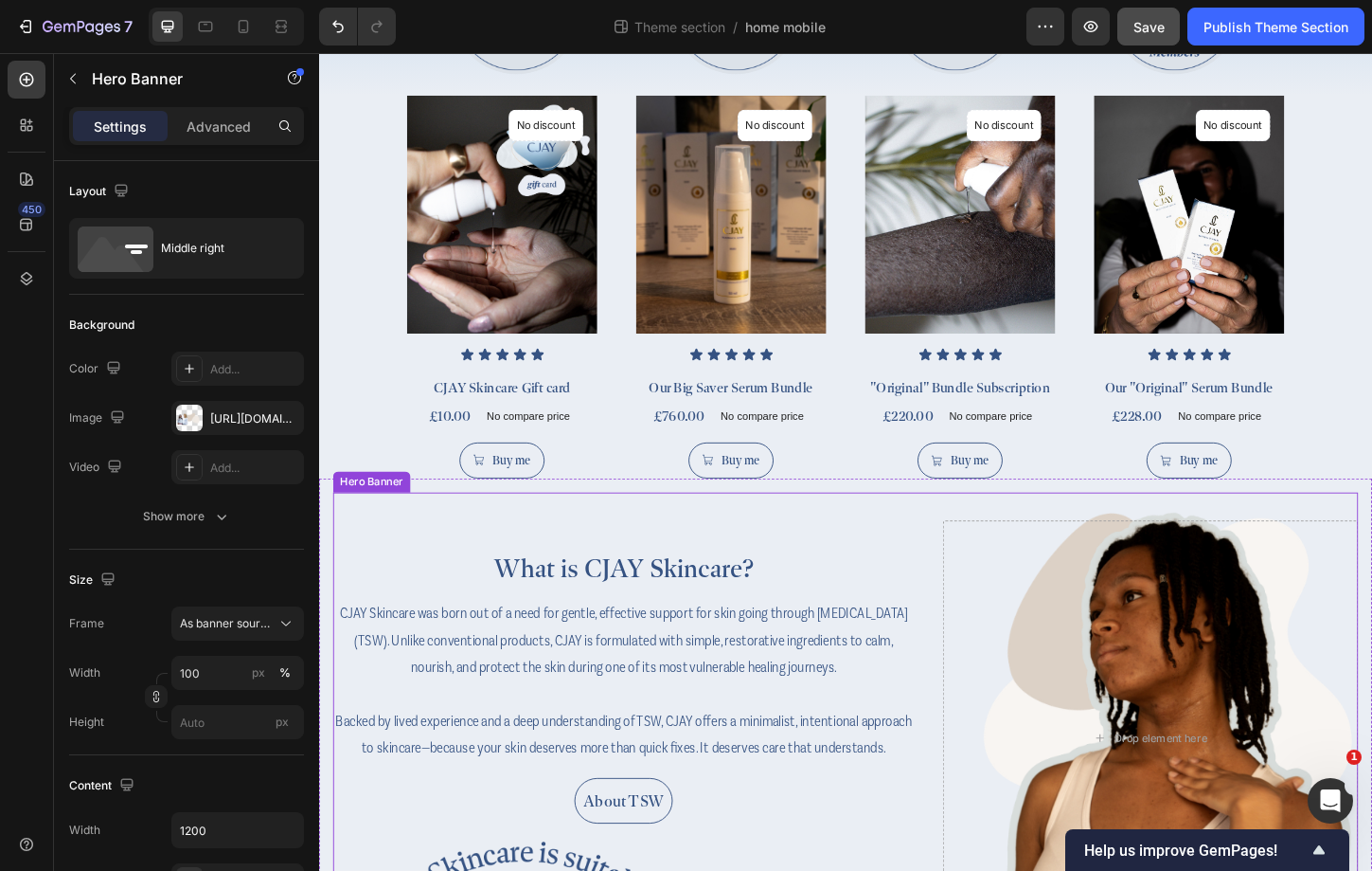
click at [1058, 535] on div "What is CJAY Skincare? Heading CJAY Skincare was born out of a need for gentle,…" at bounding box center [887, 792] width 1106 height 530
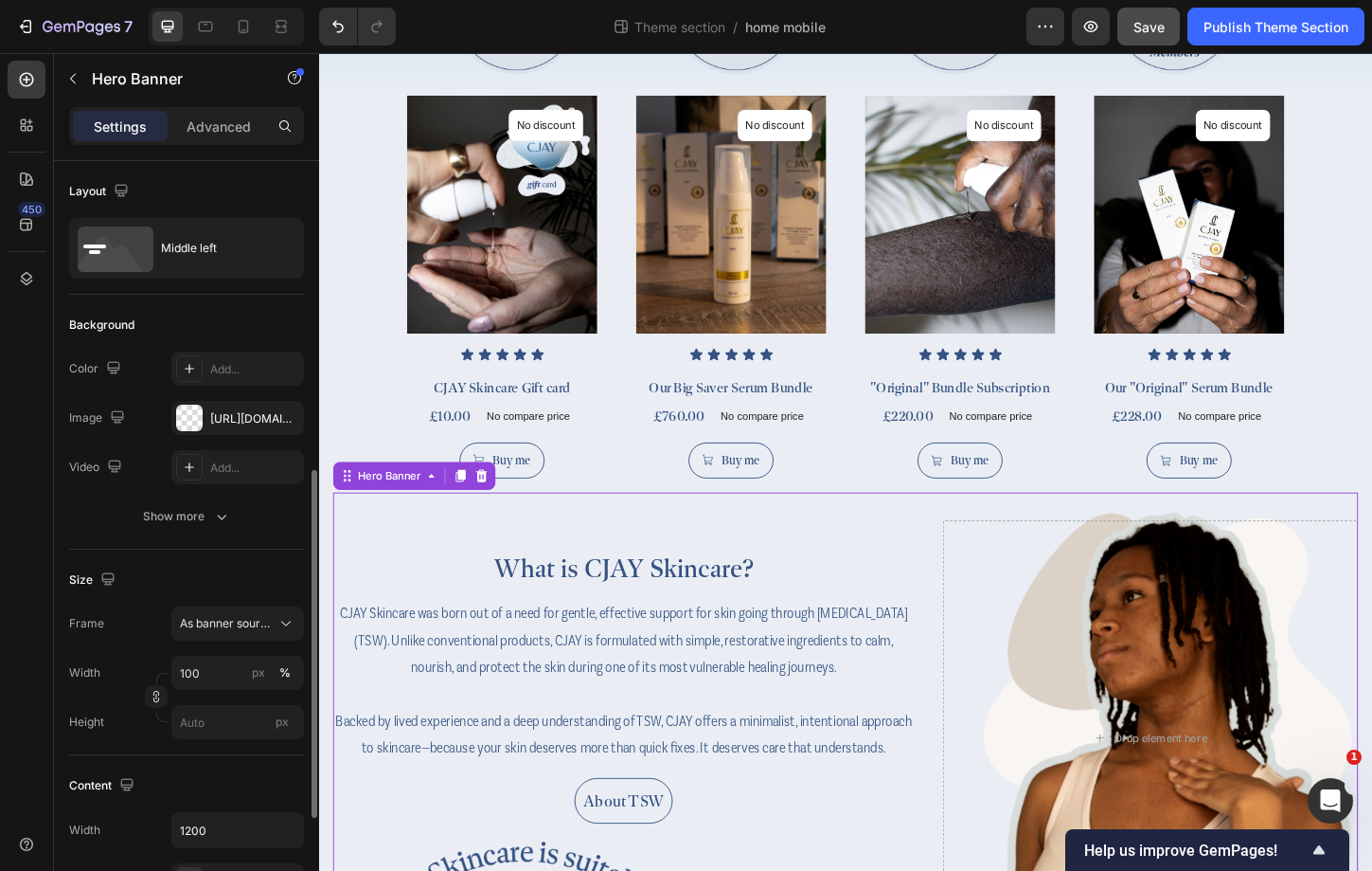
scroll to position [213, 0]
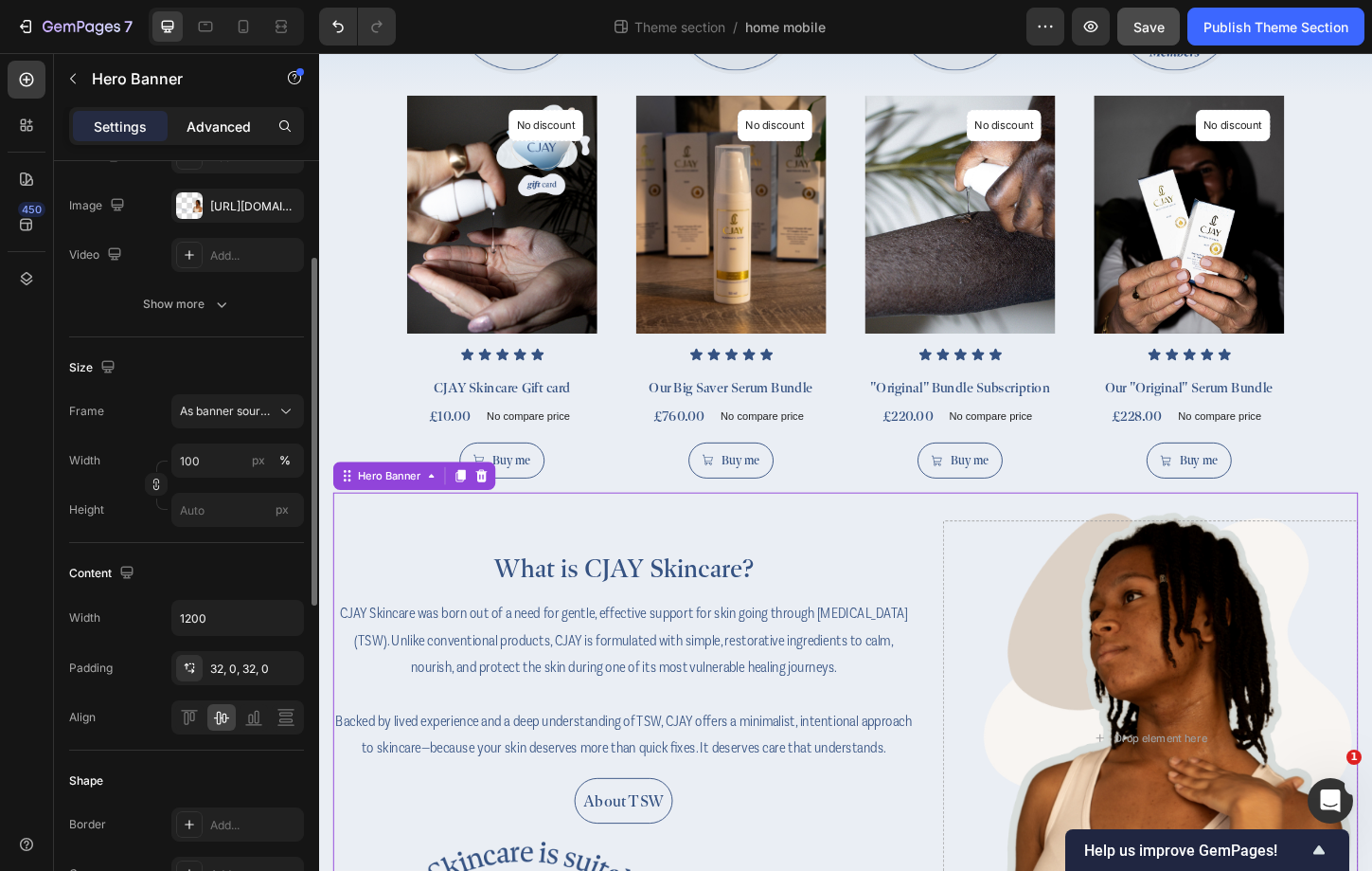
click at [222, 131] on p "Advanced" at bounding box center [218, 127] width 65 height 20
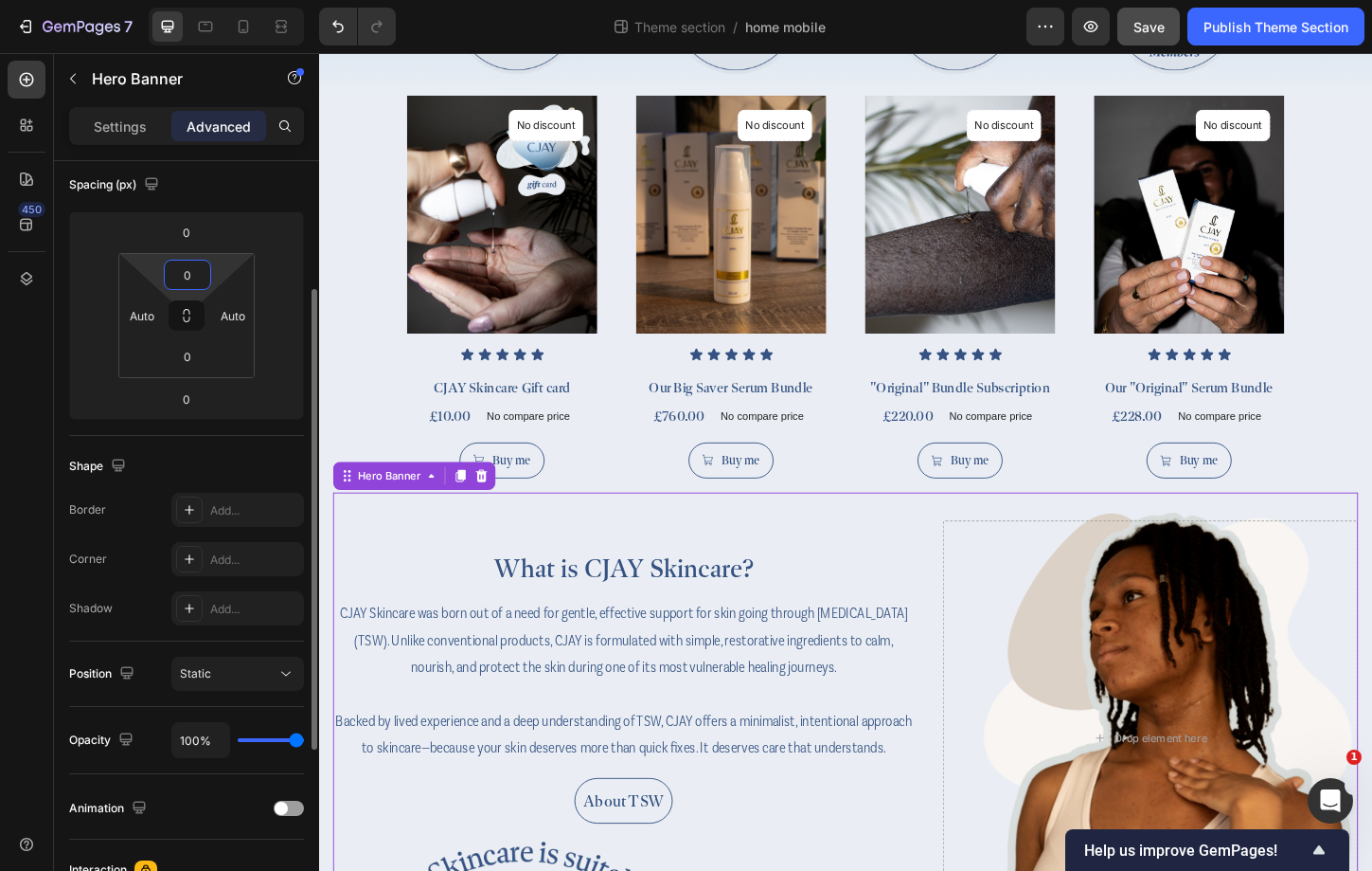
click at [192, 278] on input "0" at bounding box center [186, 275] width 38 height 28
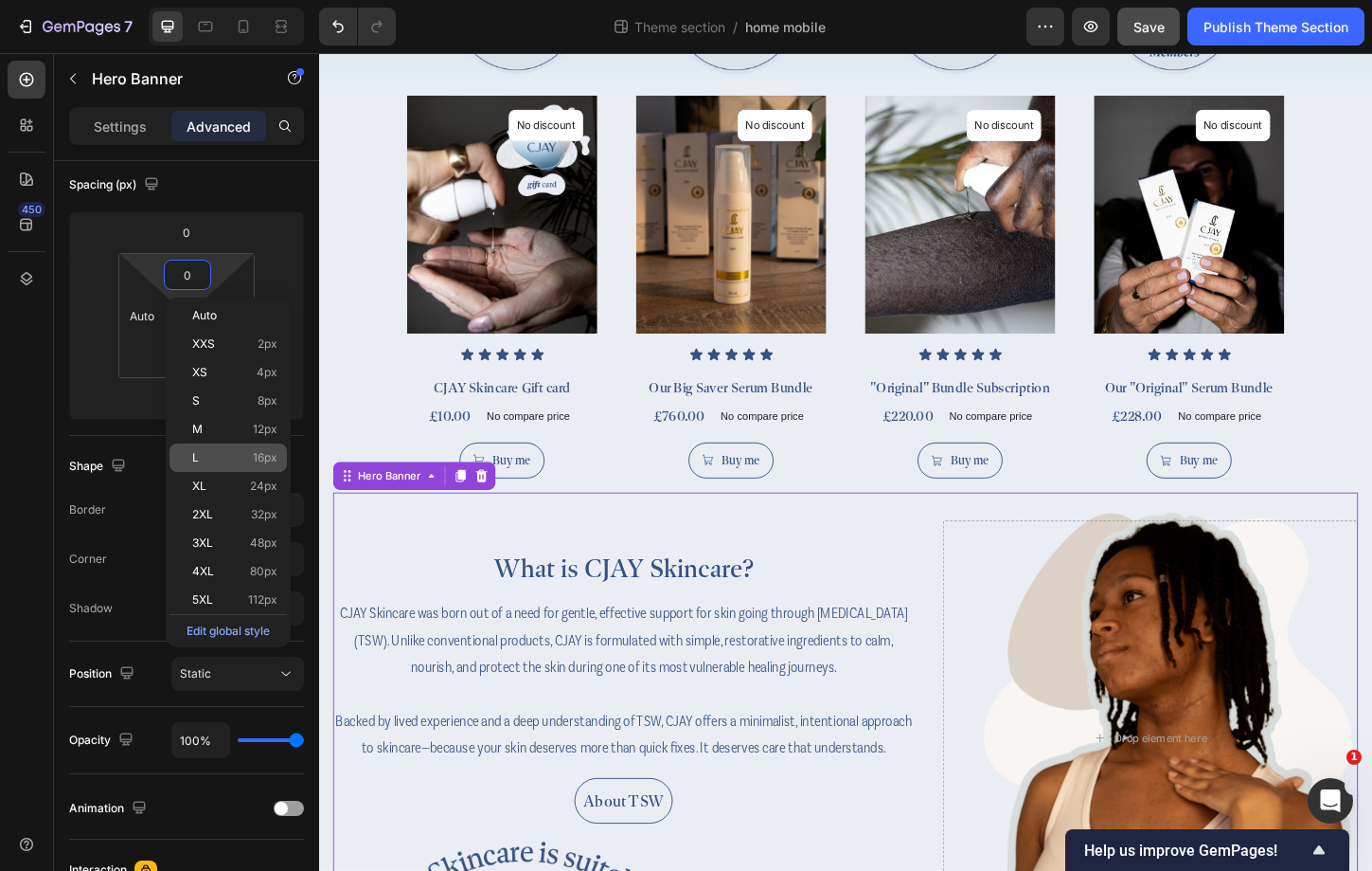
click at [241, 457] on p "L 16px" at bounding box center [235, 458] width 85 height 14
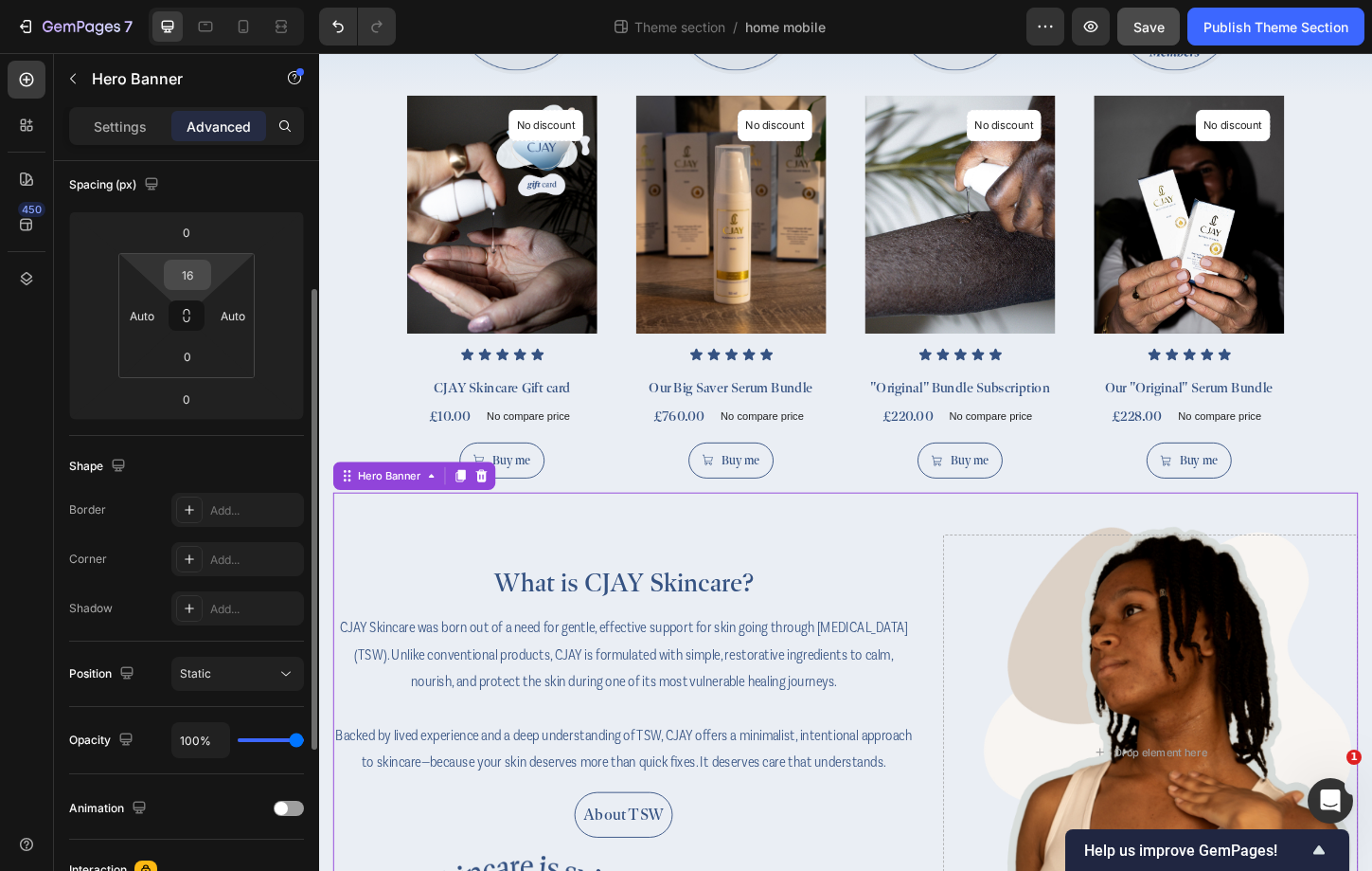
click at [207, 277] on div "16" at bounding box center [187, 275] width 47 height 30
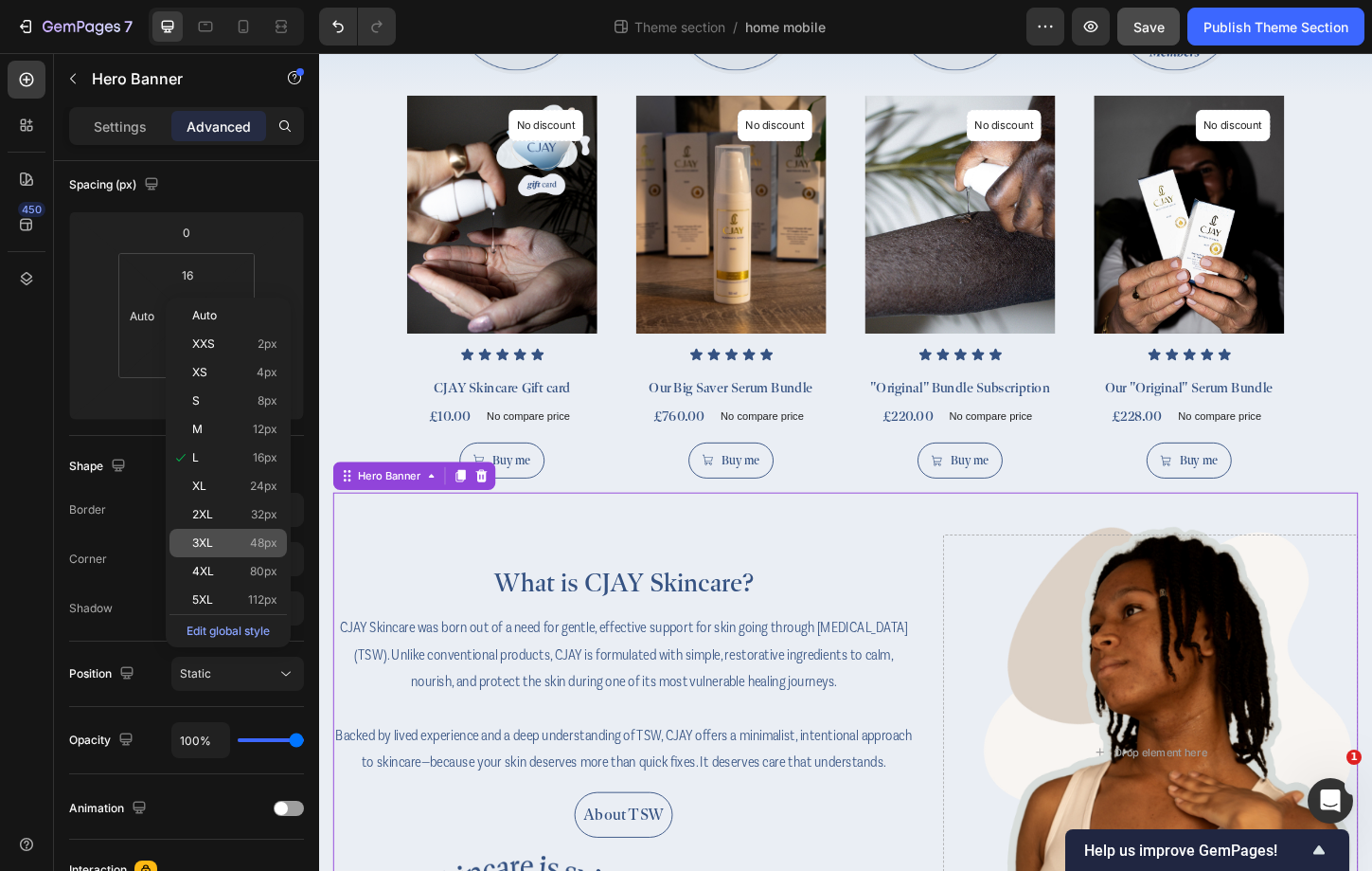
click at [255, 533] on div "3XL 48px" at bounding box center [228, 542] width 118 height 28
type input "48"
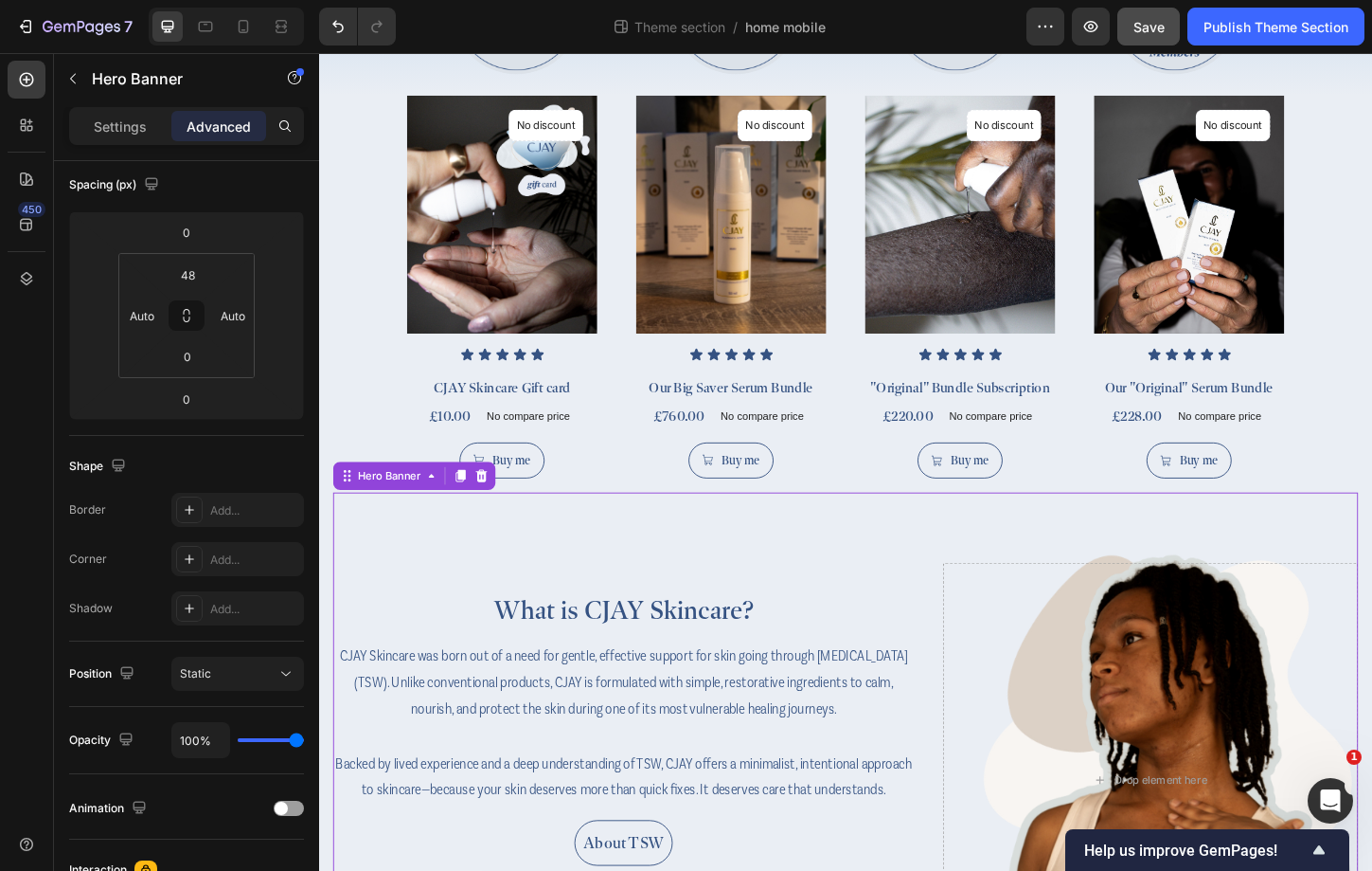
drag, startPoint x: 1242, startPoint y: 608, endPoint x: 970, endPoint y: 595, distance: 272.3
click at [970, 595] on div "What is CJAY Skincare? Heading CJAY Skincare was born out of a need for gentle,…" at bounding box center [887, 837] width 1106 height 530
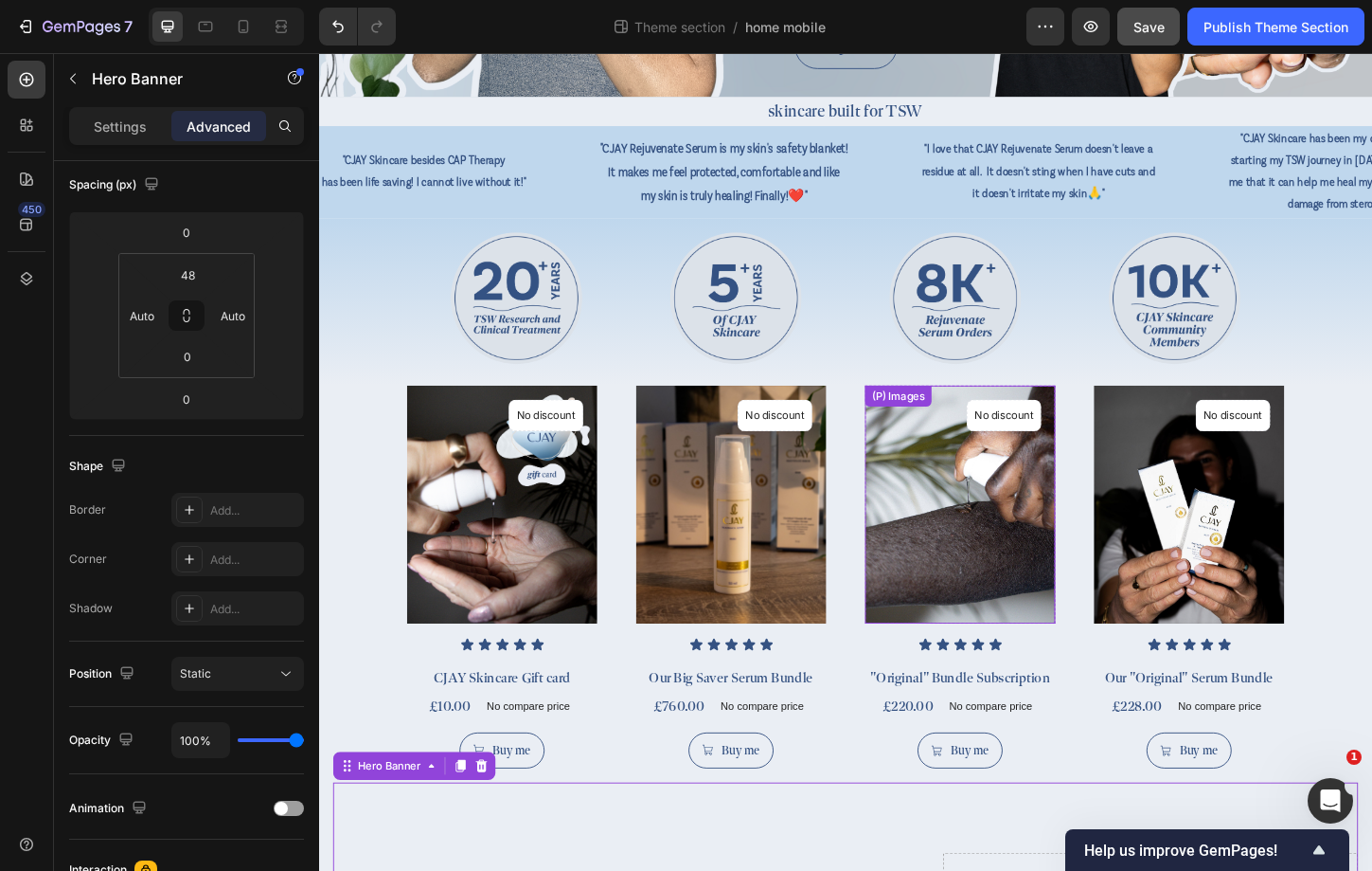
scroll to position [401, 0]
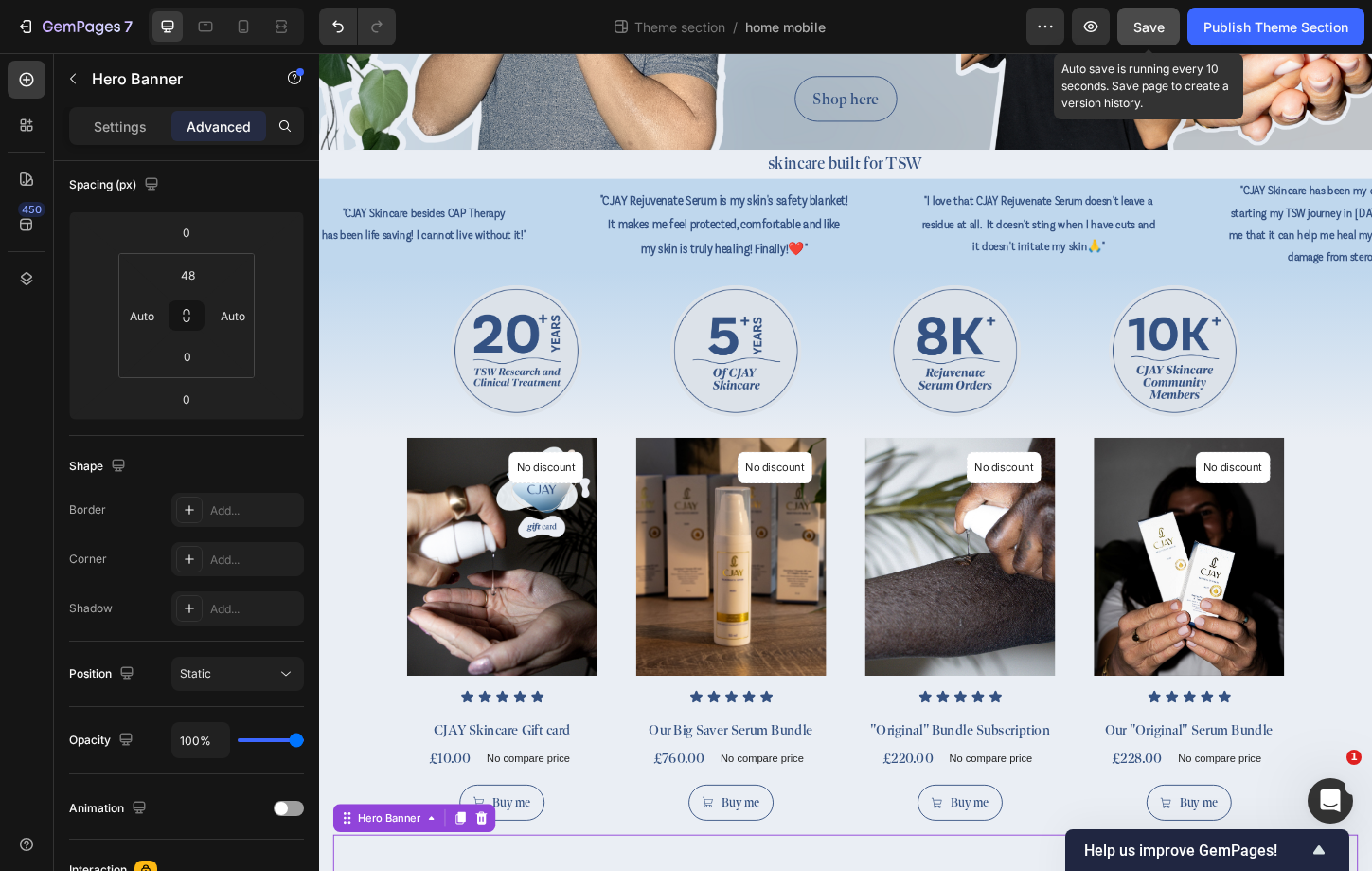
click at [1157, 27] on span "Save" at bounding box center [1149, 27] width 31 height 16
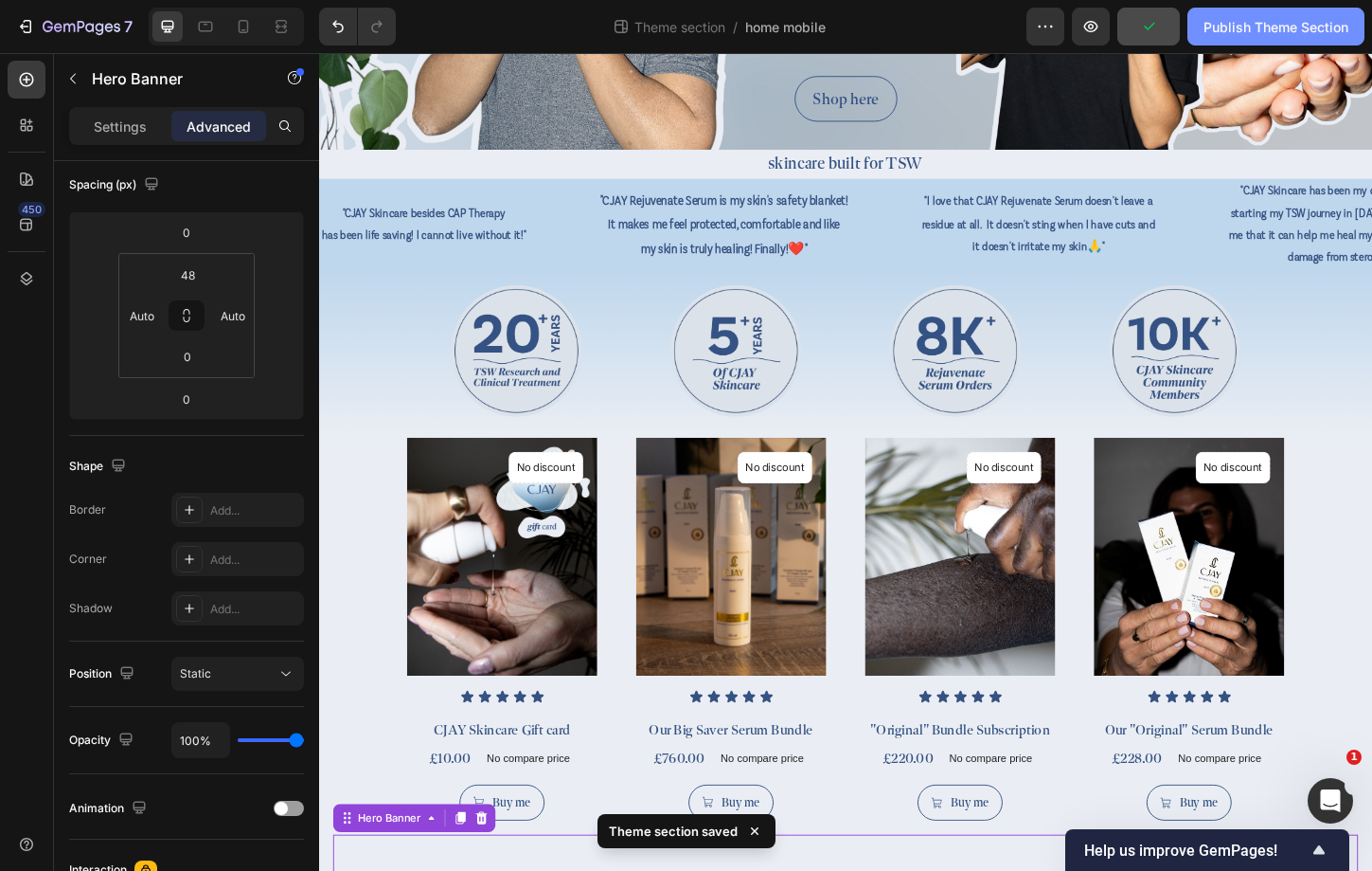
click at [1298, 41] on button "Publish Theme Section" at bounding box center [1275, 26] width 177 height 38
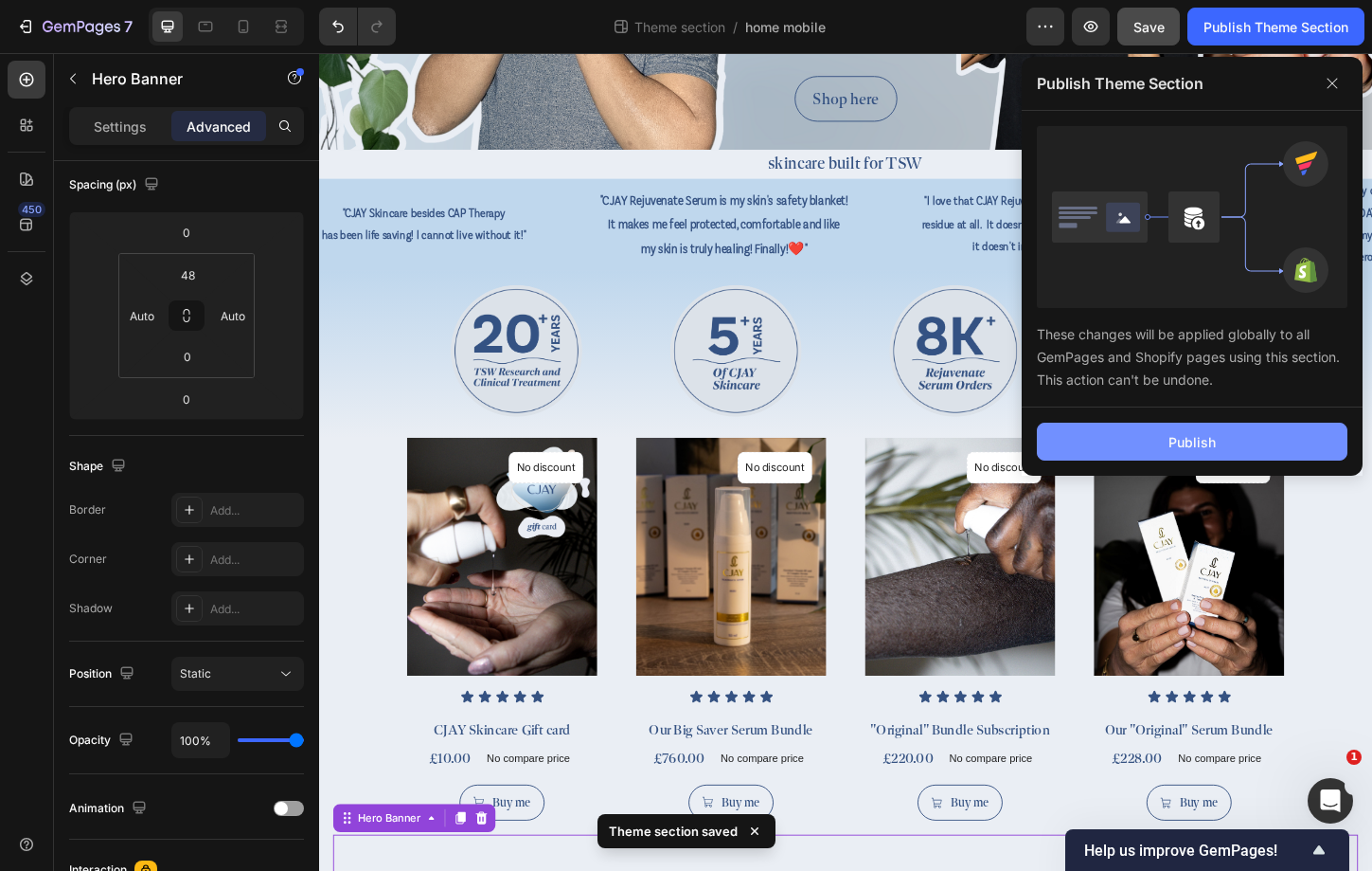
click at [1229, 447] on button "Publish" at bounding box center [1191, 441] width 310 height 38
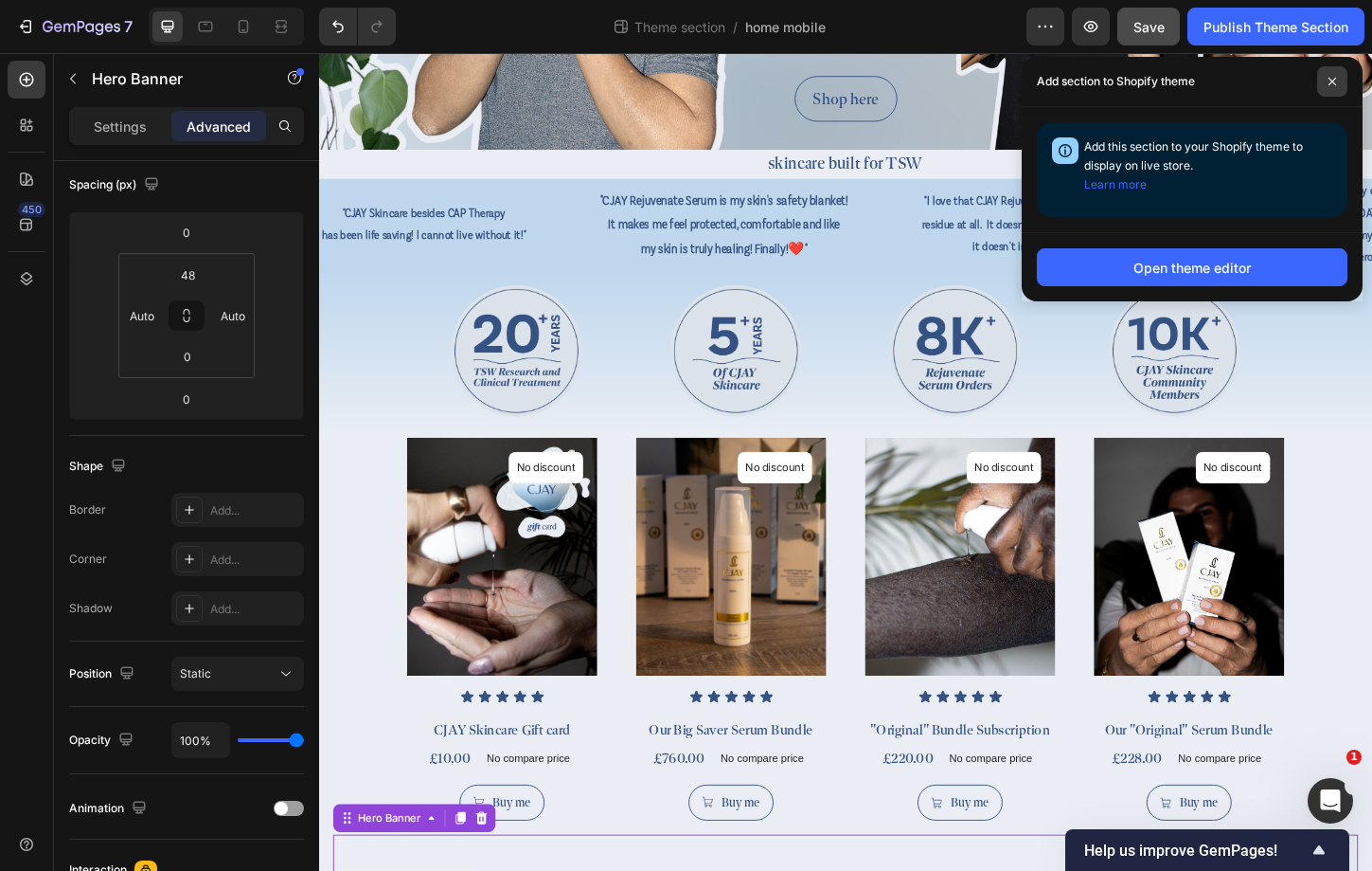
click at [1332, 80] on icon at bounding box center [1332, 81] width 10 height 10
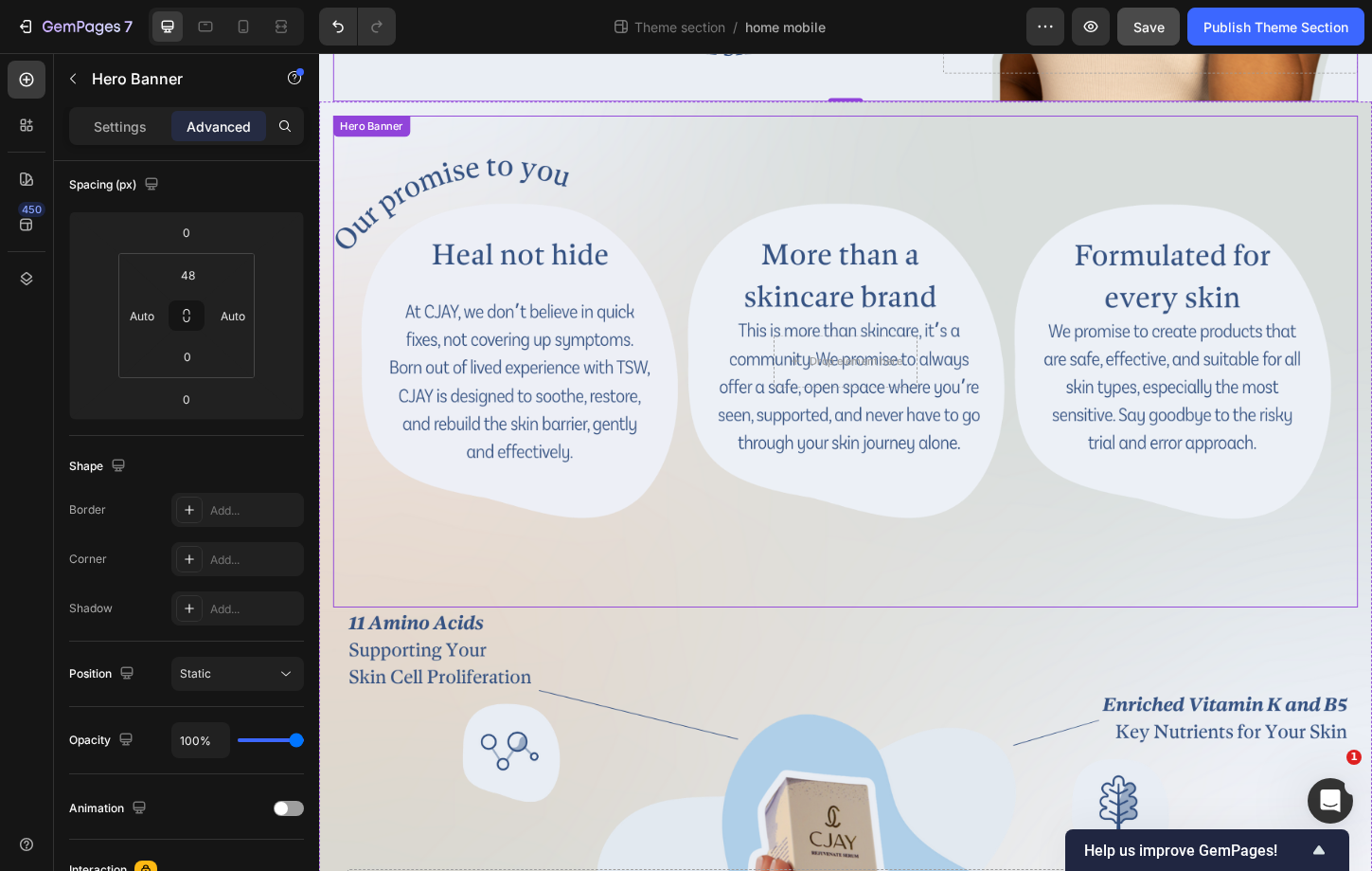
scroll to position [1726, 0]
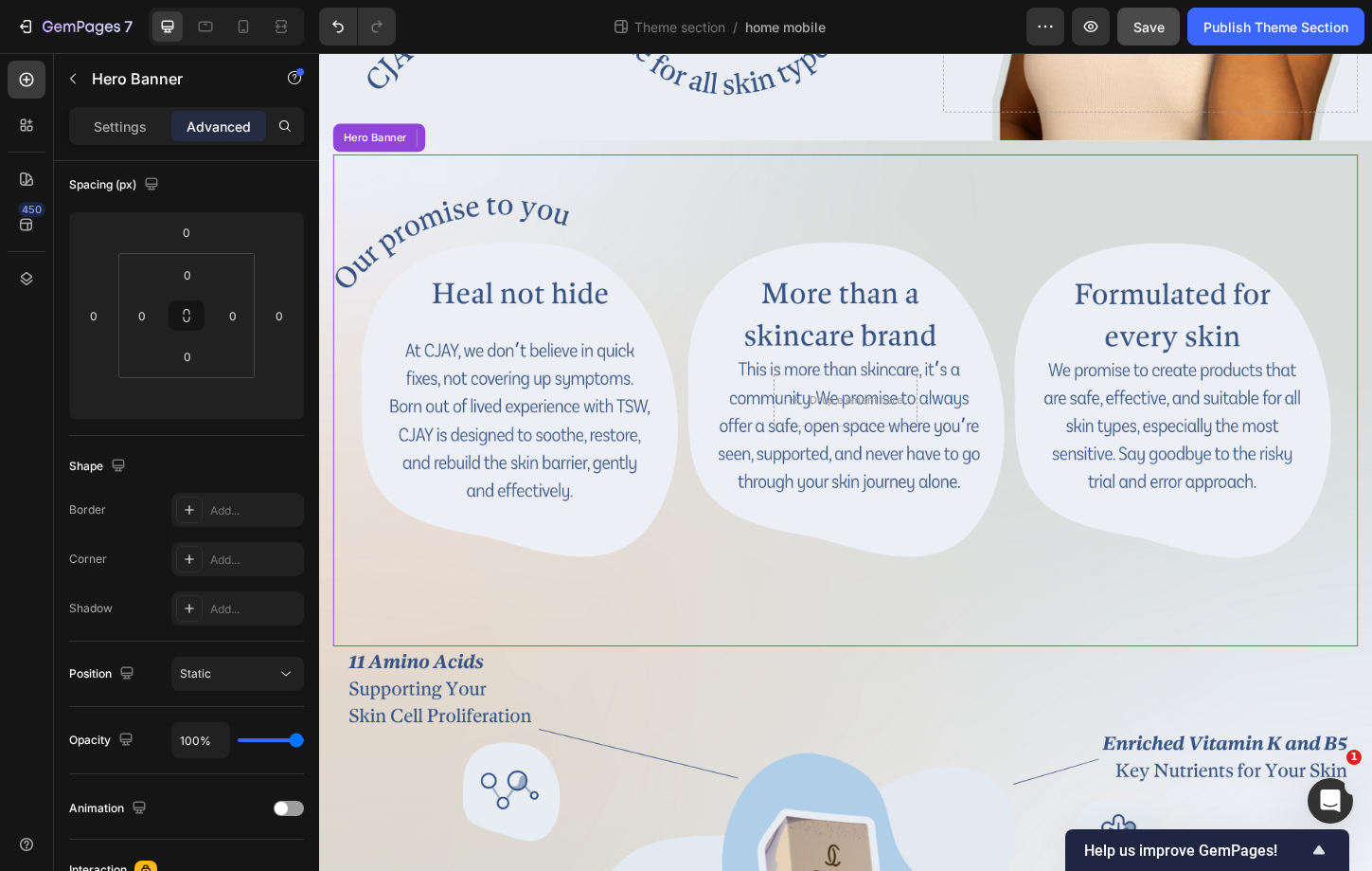
click at [840, 639] on div "Background Image" at bounding box center [887, 427] width 1106 height 530
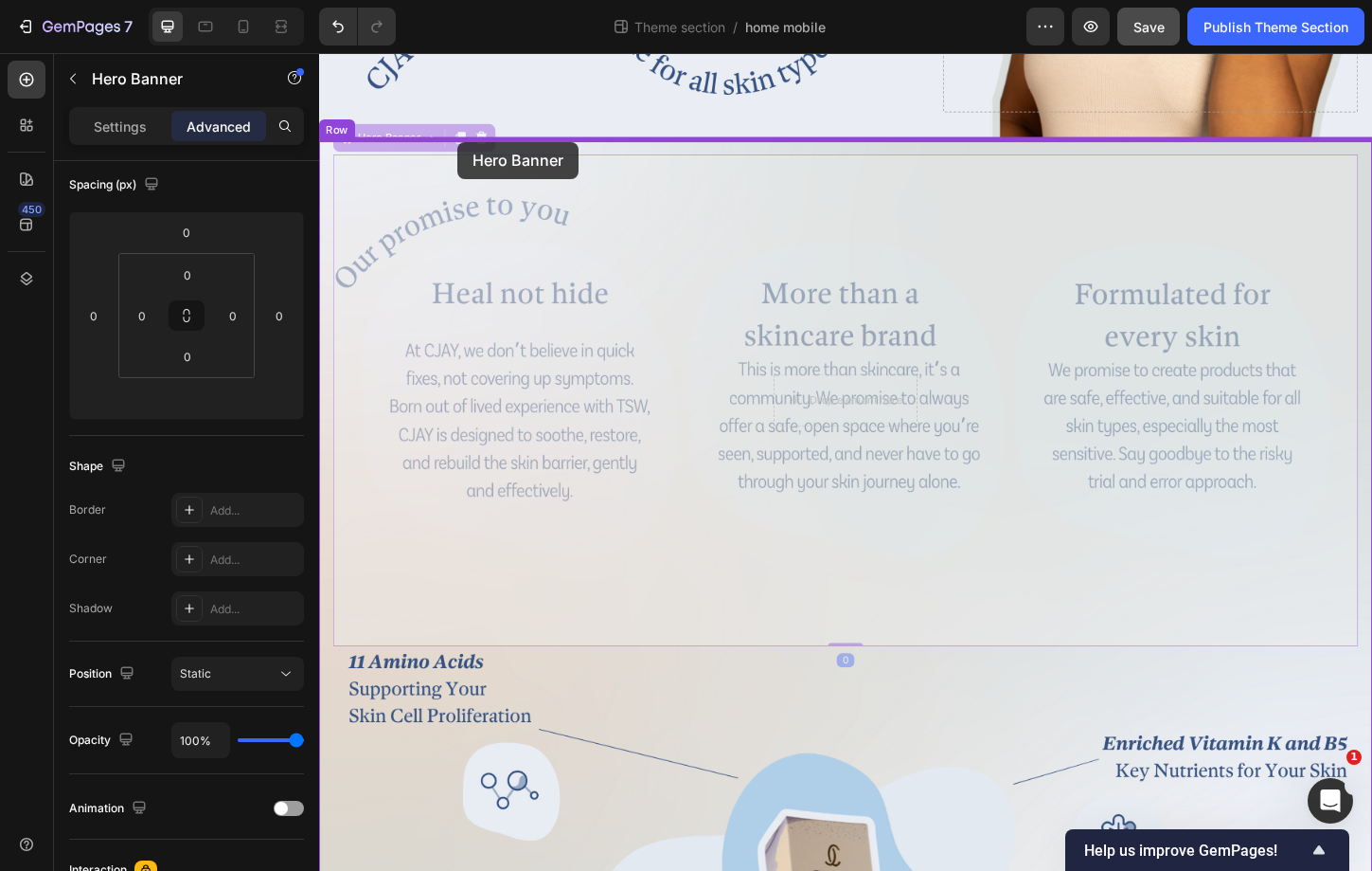
drag, startPoint x: 348, startPoint y: 142, endPoint x: 469, endPoint y: 149, distance: 121.2
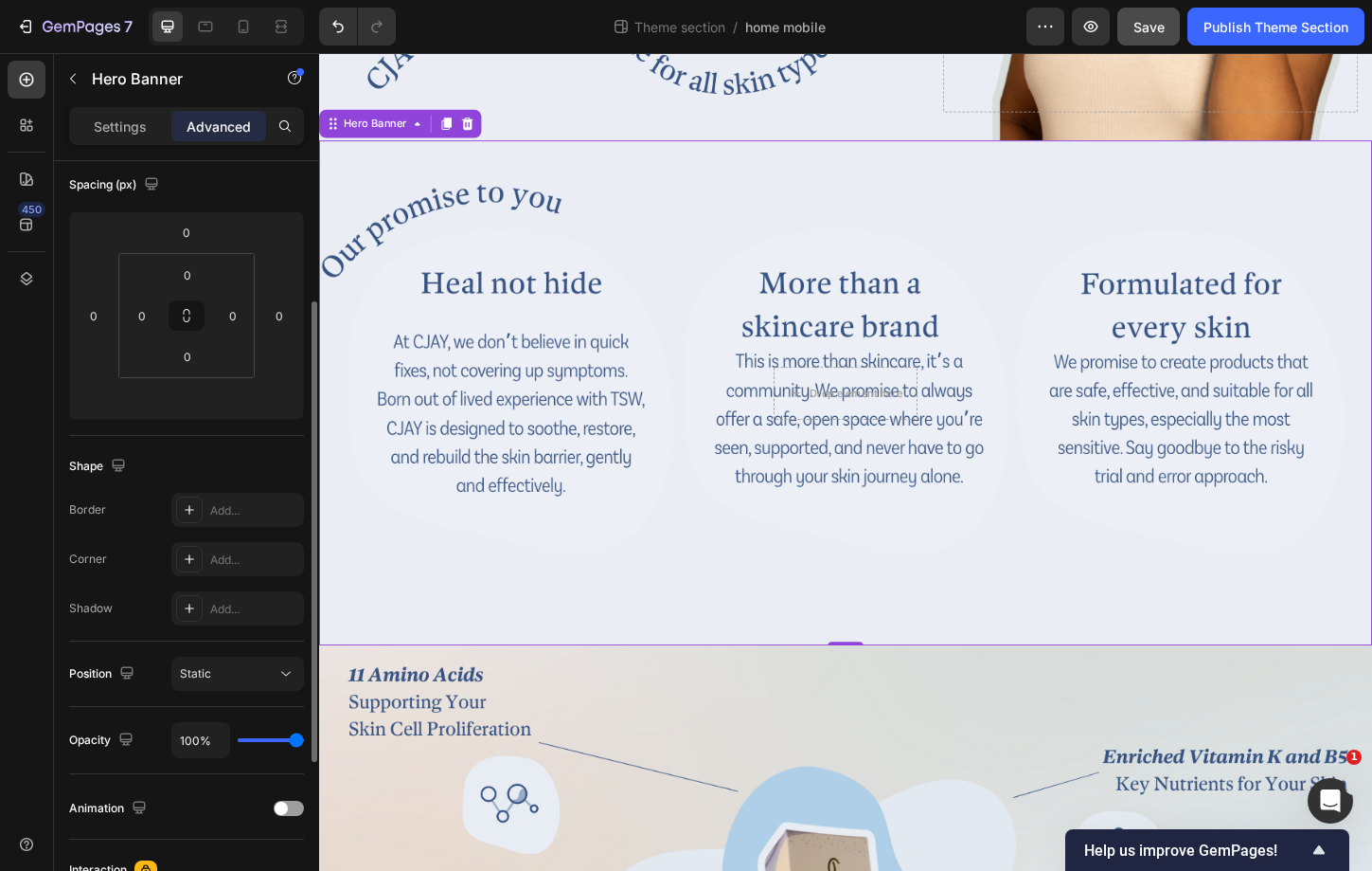
scroll to position [219, 0]
click at [360, 139] on div "Hero Banner" at bounding box center [406, 129] width 175 height 30
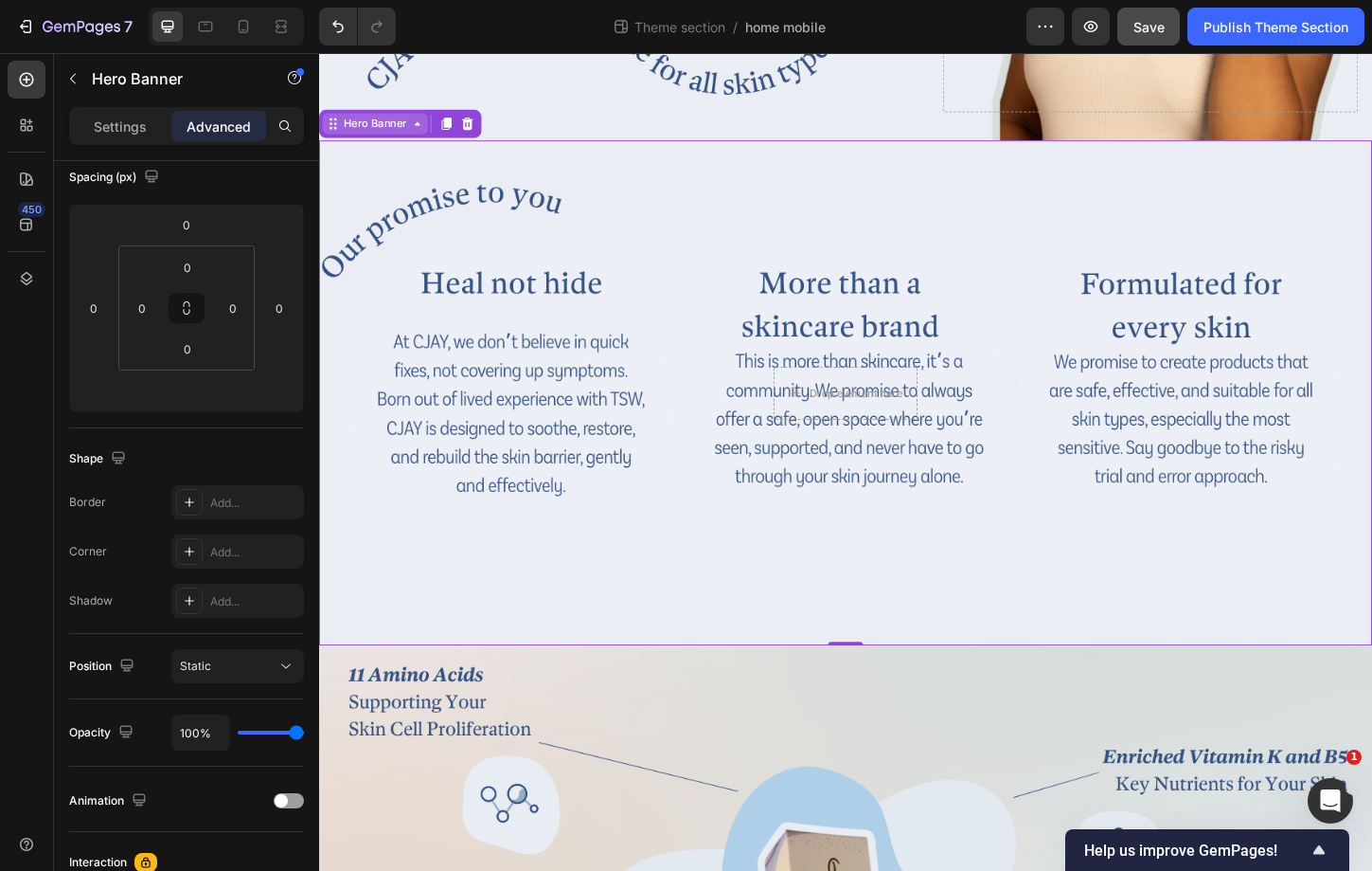
click at [368, 121] on div "Hero Banner" at bounding box center [380, 129] width 75 height 17
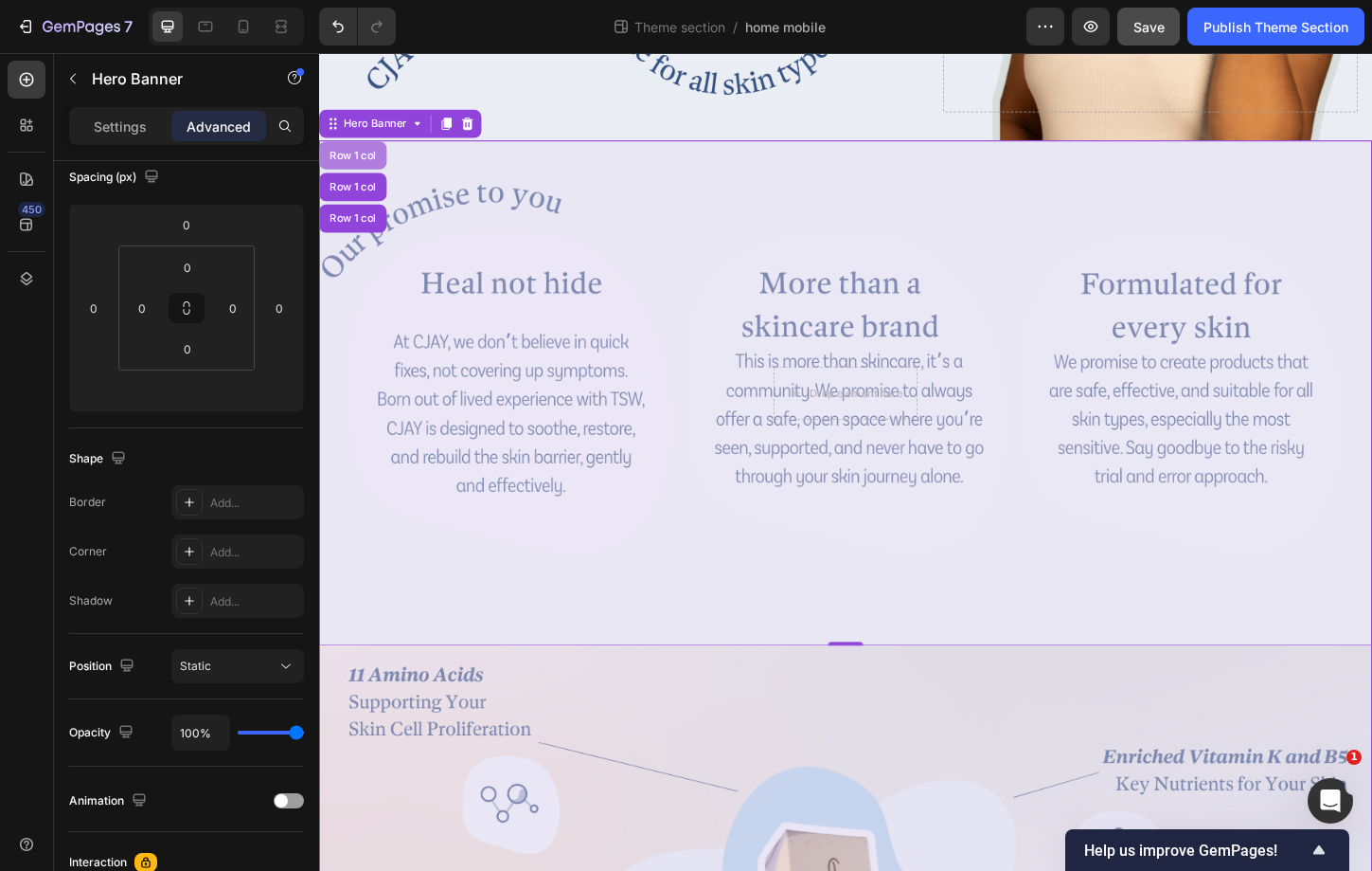
click at [359, 158] on div "Row 1 col" at bounding box center [356, 163] width 58 height 12
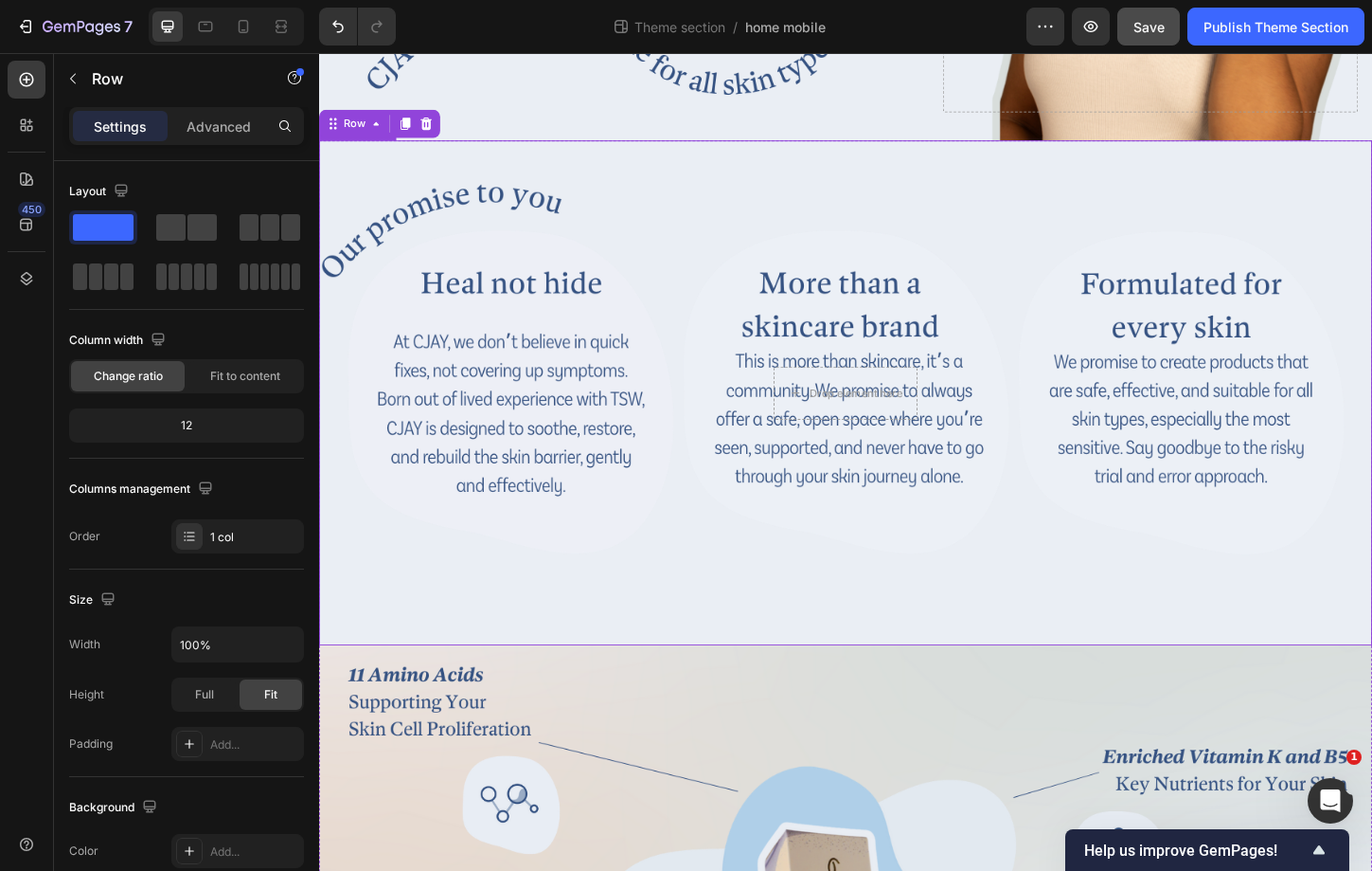
click at [386, 360] on div "Background Image" at bounding box center [887, 420] width 1136 height 545
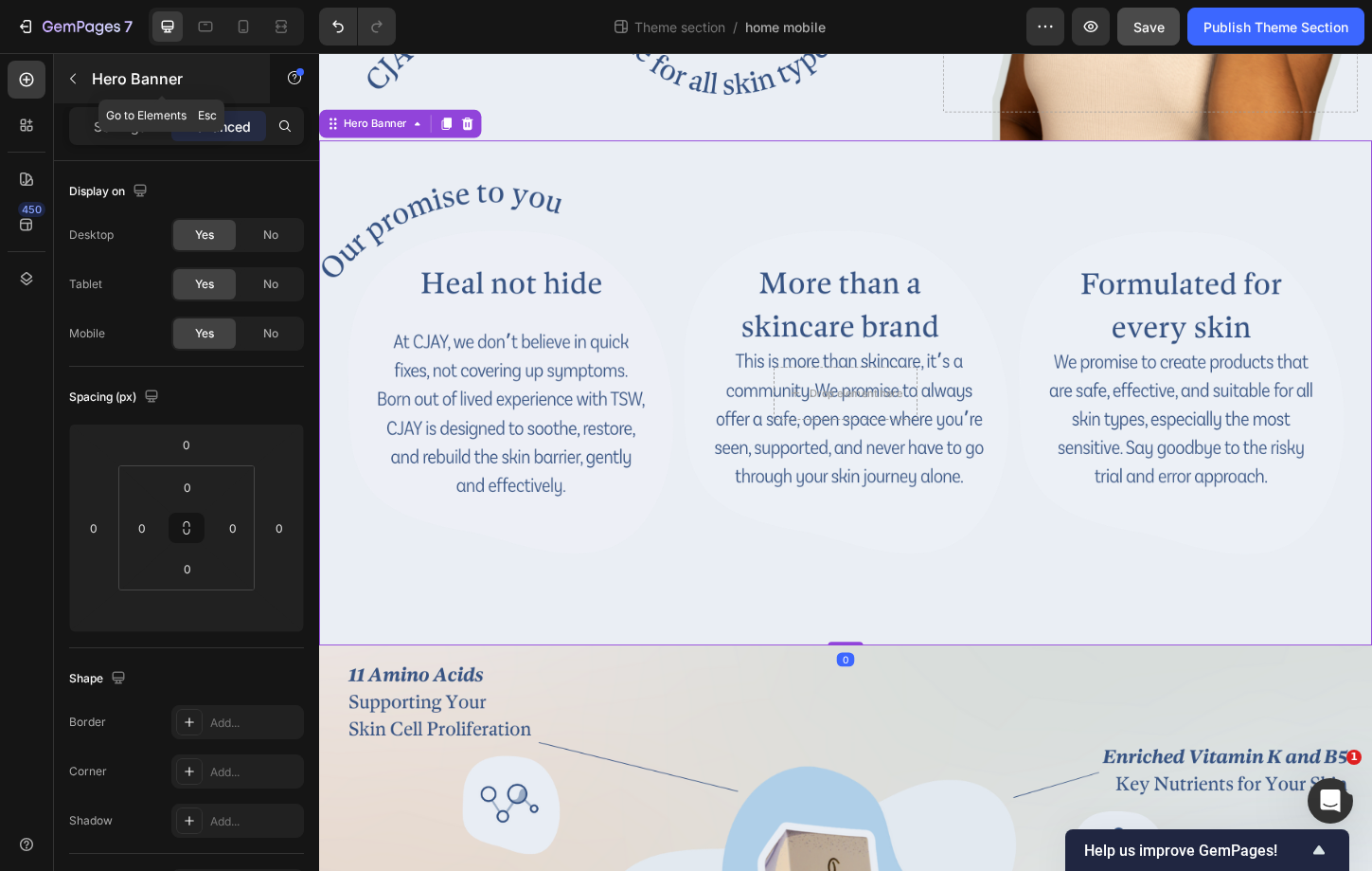
click at [71, 90] on button "button" at bounding box center [72, 78] width 30 height 30
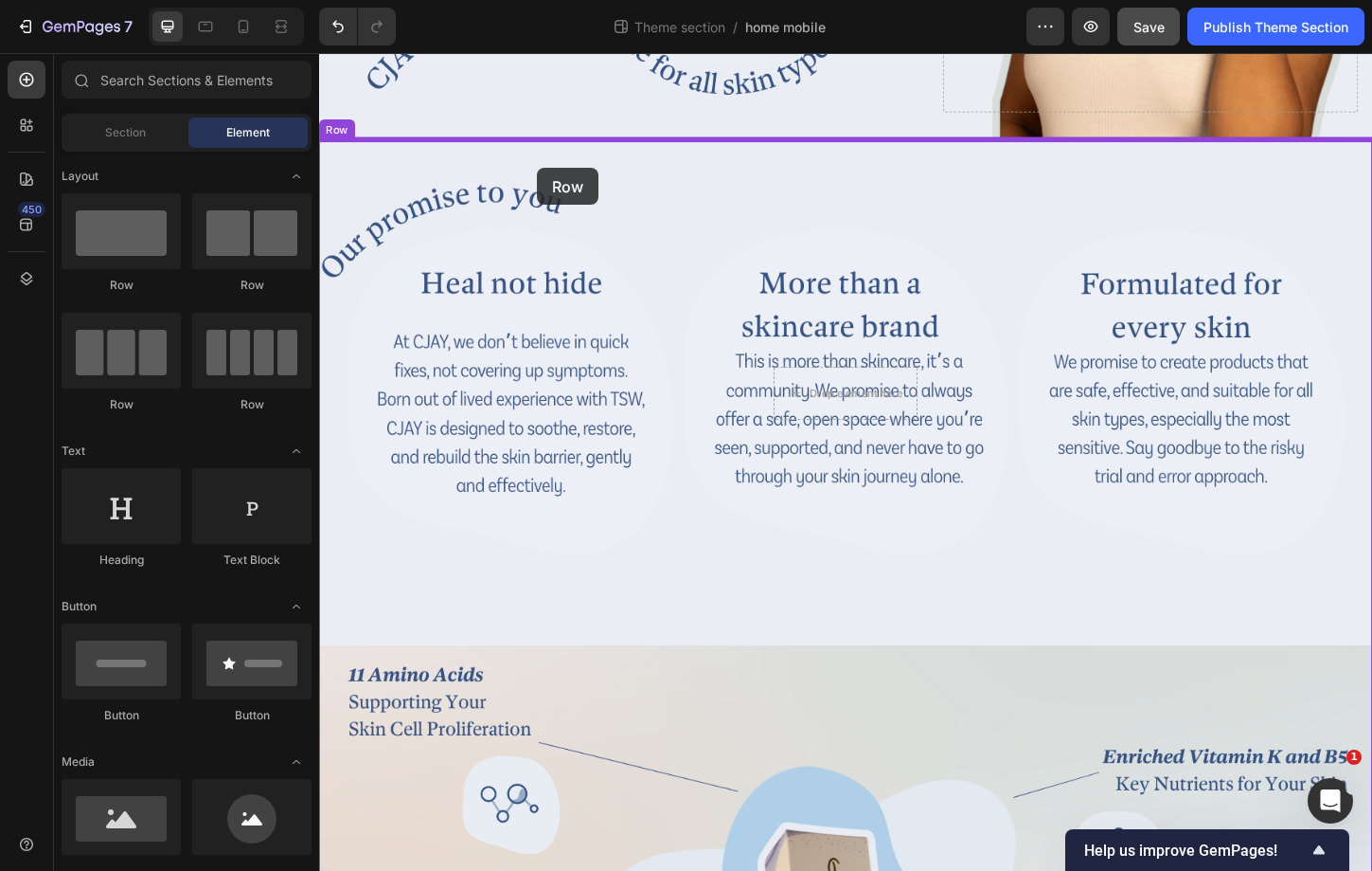
drag, startPoint x: 454, startPoint y: 306, endPoint x: 556, endPoint y: 174, distance: 166.8
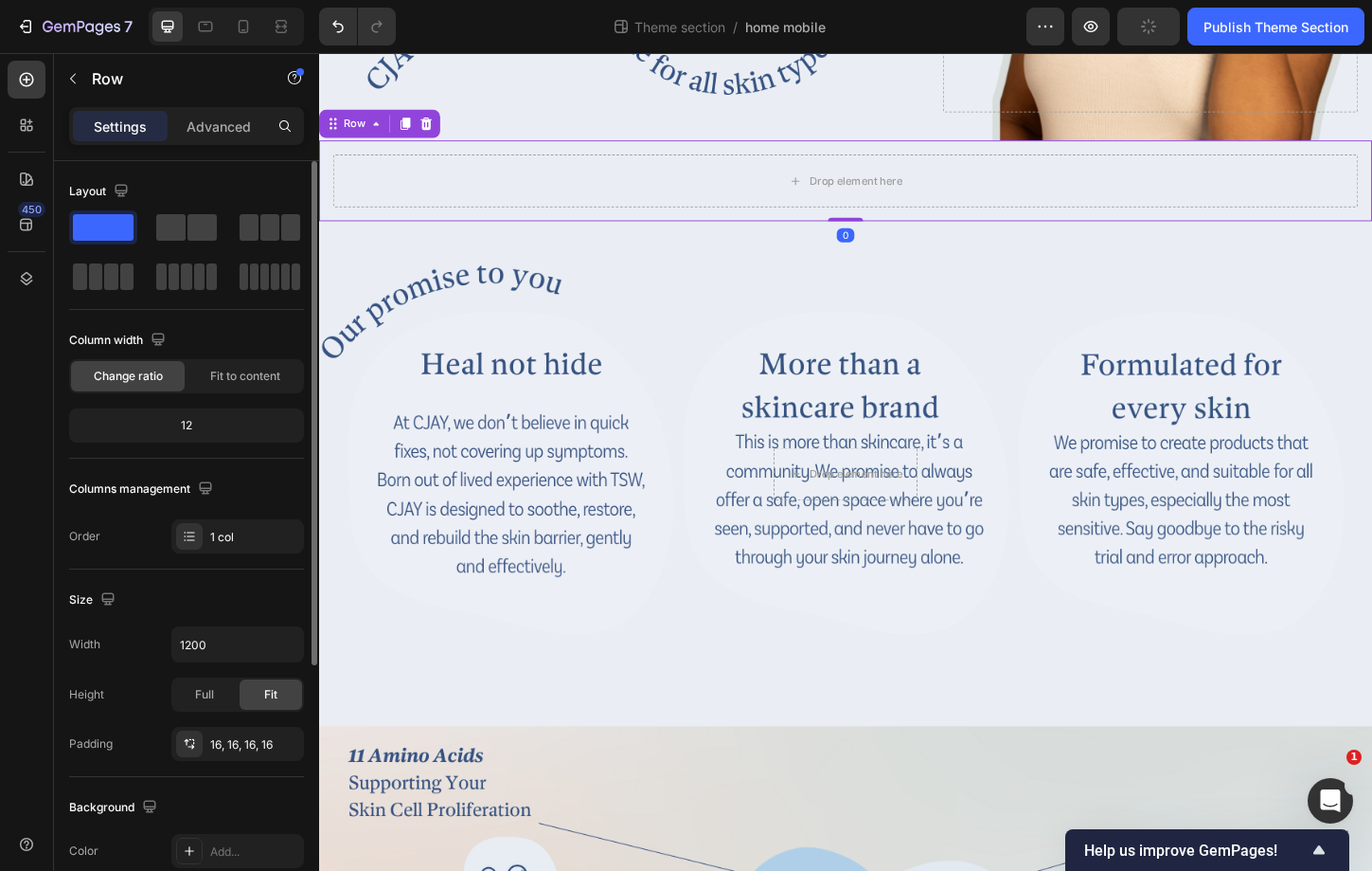
click at [206, 717] on div "Width 1200 Height Full Fit Padding 16, 16, 16, 16" at bounding box center [186, 693] width 235 height 134
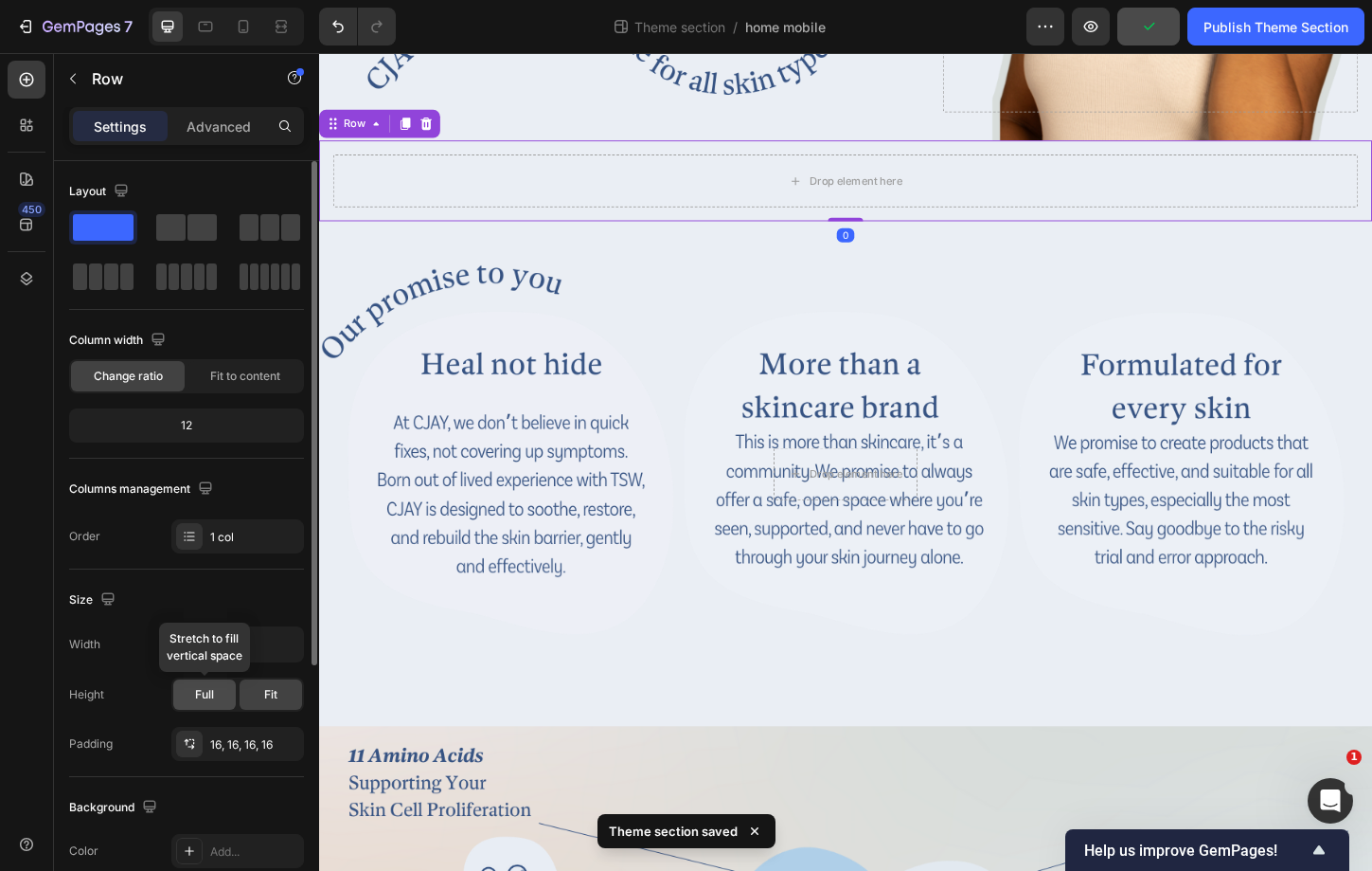
click at [204, 690] on span "Full" at bounding box center [205, 695] width 19 height 17
click at [274, 651] on button "button" at bounding box center [285, 644] width 34 height 34
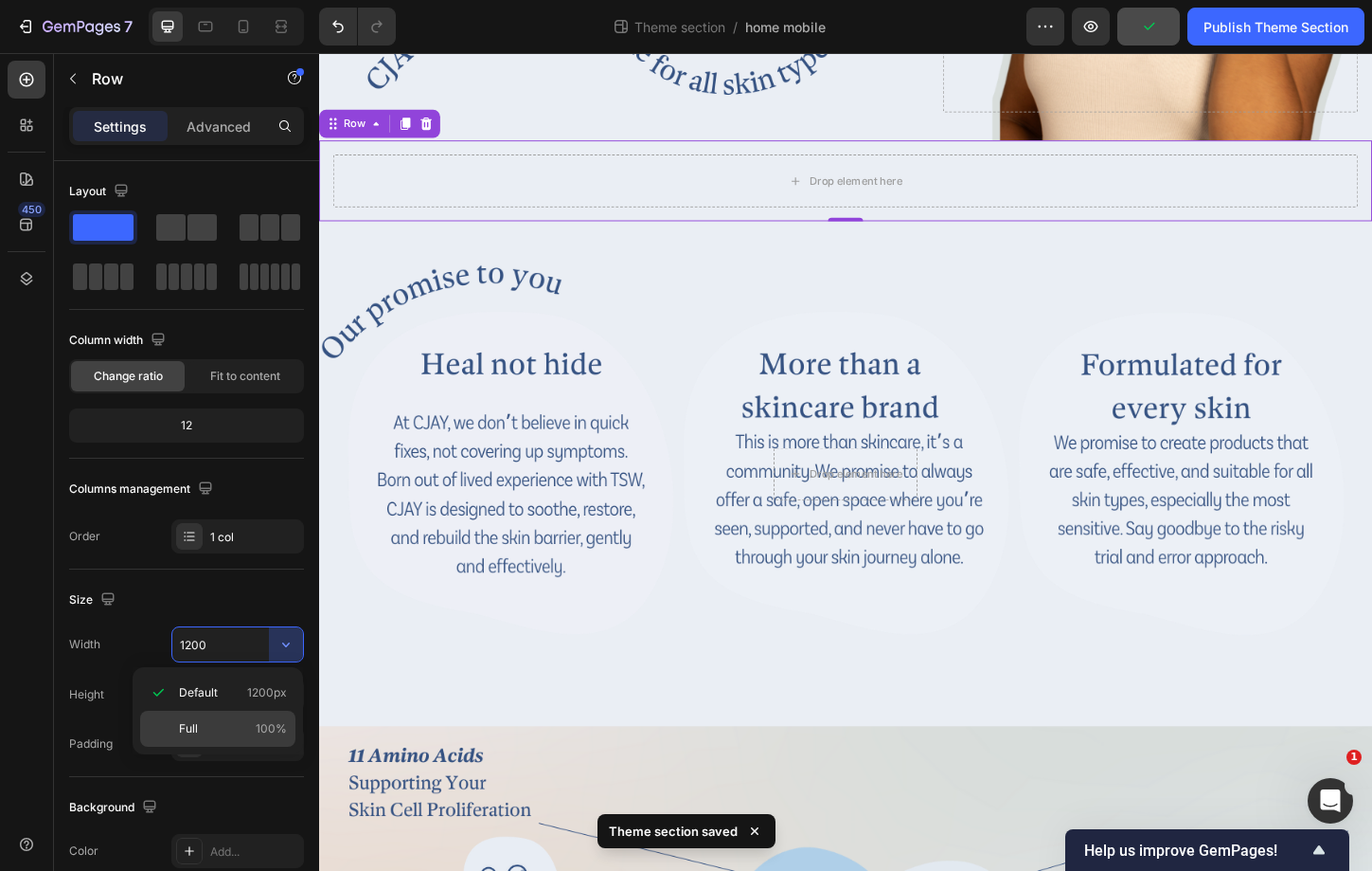
click at [255, 736] on p "Full 100%" at bounding box center [233, 729] width 108 height 17
type input "100%"
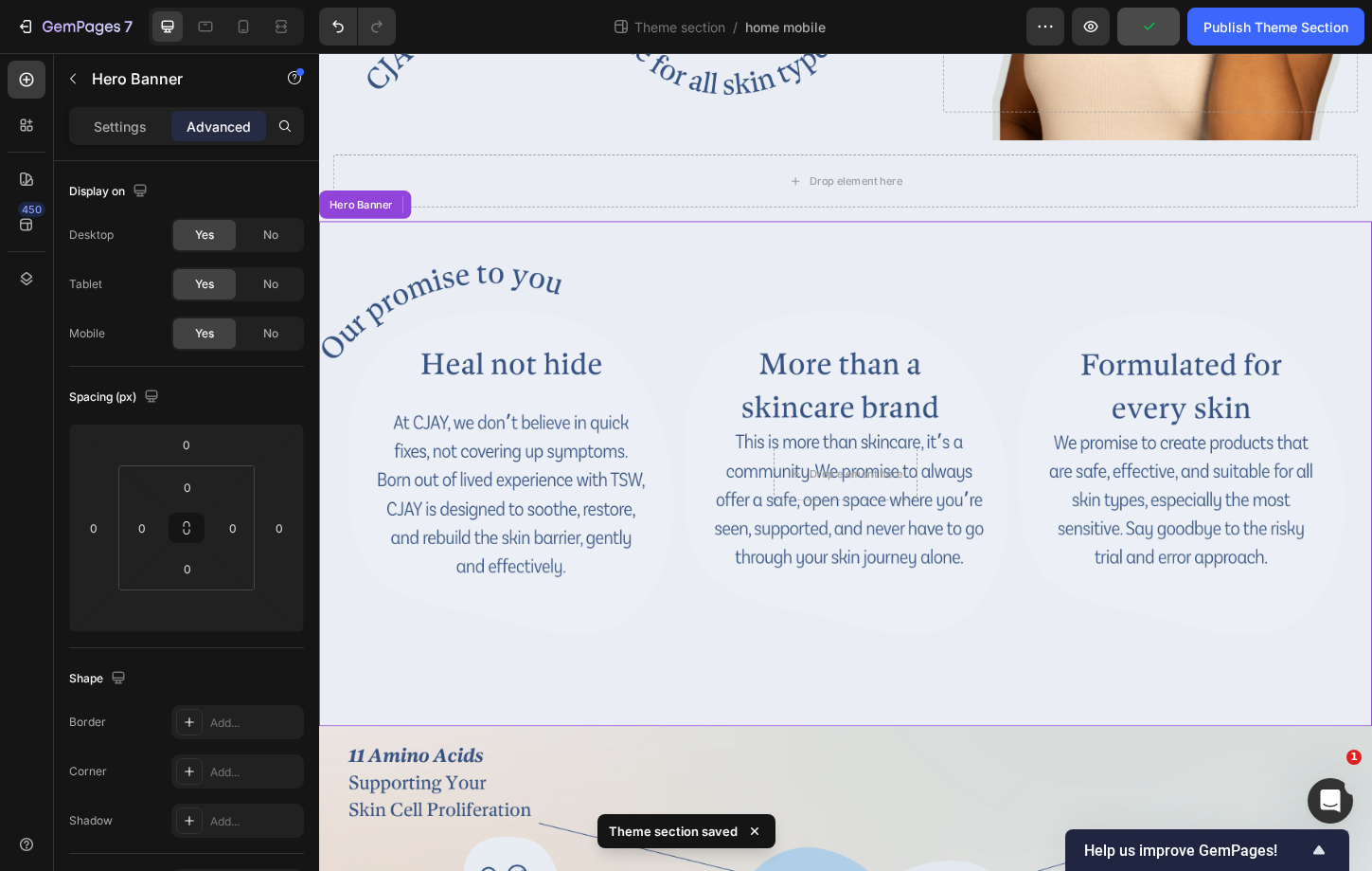
drag, startPoint x: 918, startPoint y: 509, endPoint x: 620, endPoint y: 489, distance: 298.7
click at [620, 489] on div "Background Image" at bounding box center [887, 507] width 1136 height 545
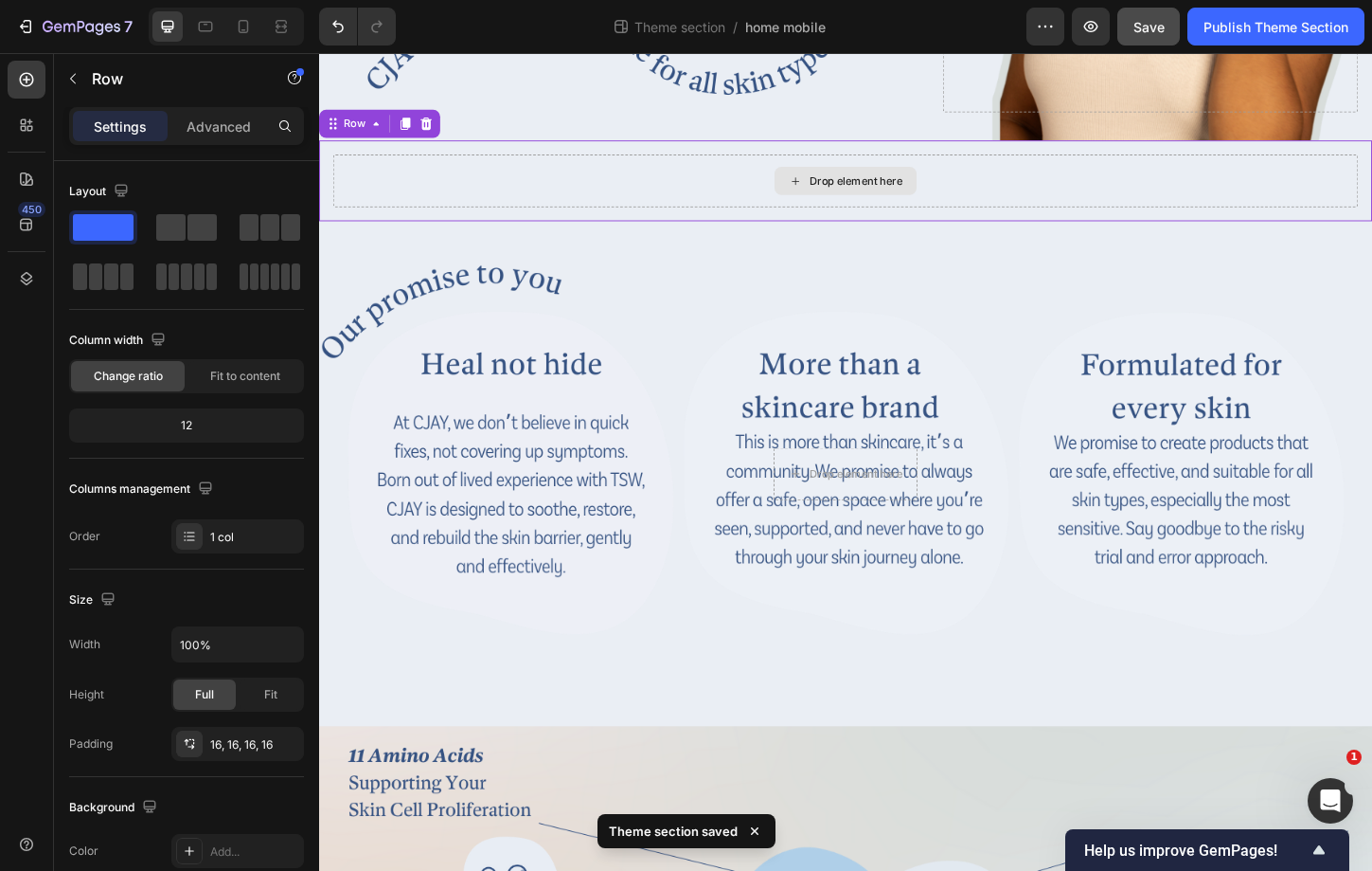
click at [577, 162] on div "Drop element here" at bounding box center [887, 190] width 1106 height 57
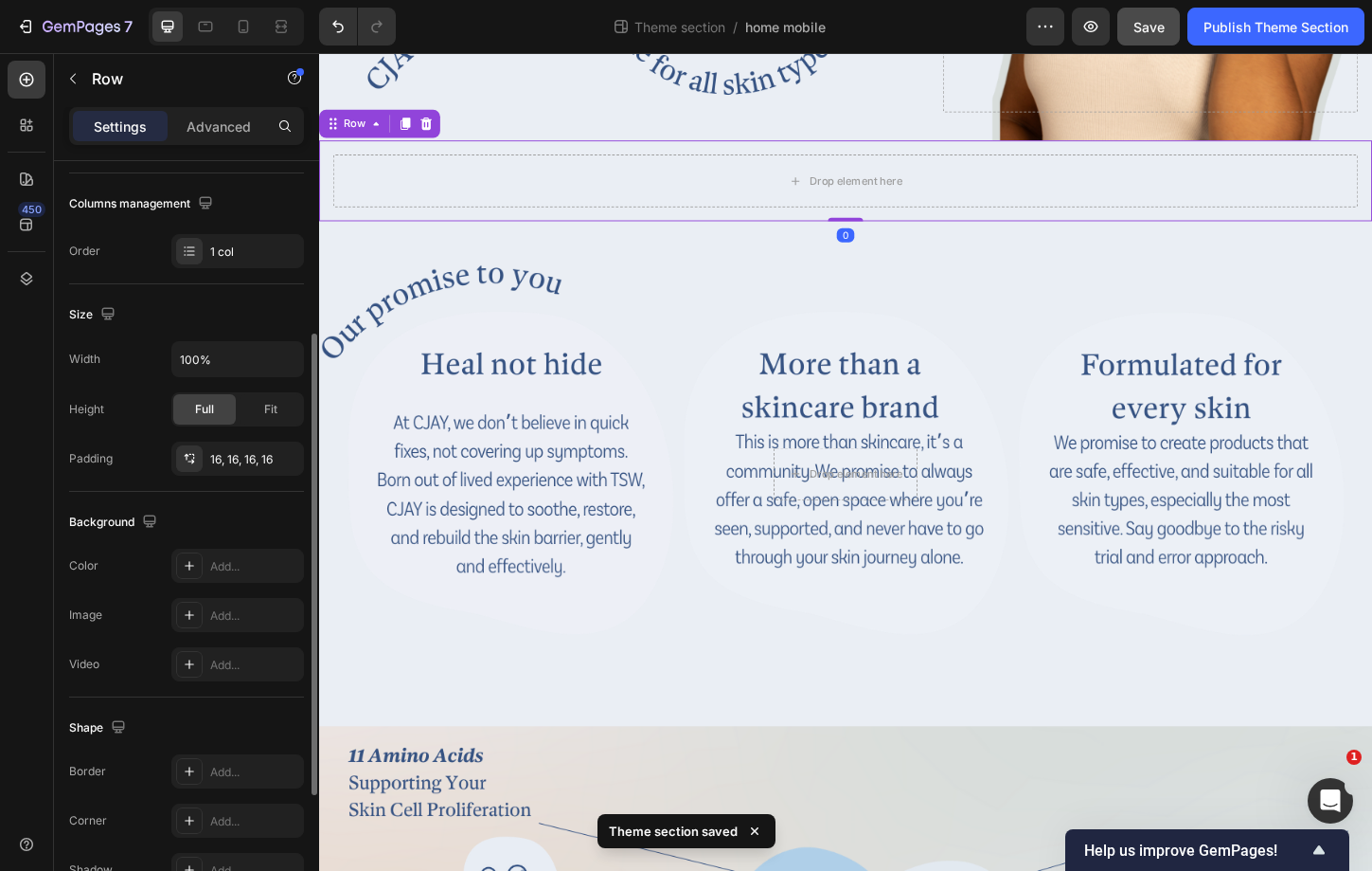
scroll to position [310, 0]
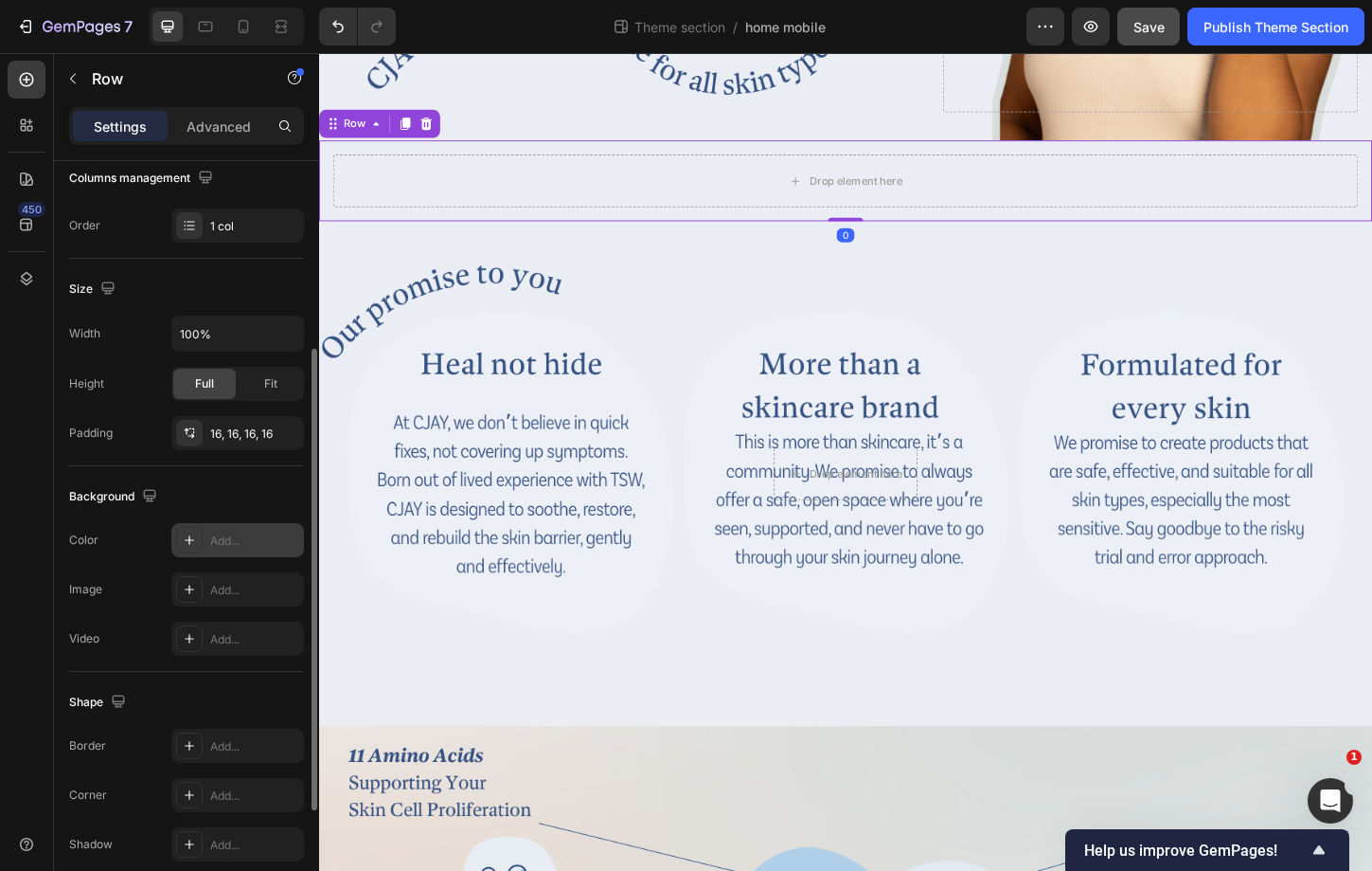
click at [239, 547] on div "Add..." at bounding box center [255, 541] width 89 height 17
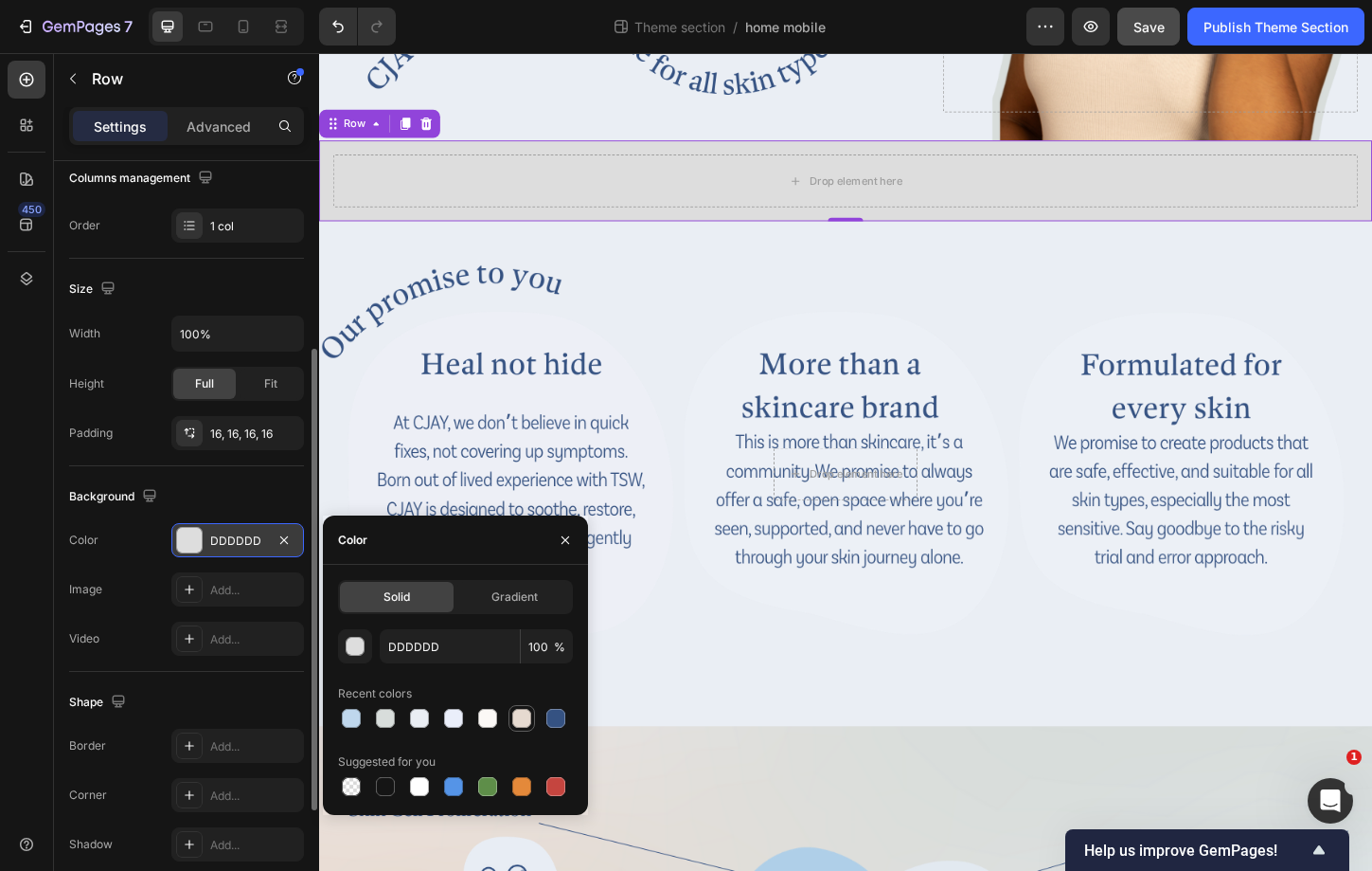
click at [528, 720] on div at bounding box center [522, 718] width 19 height 19
type input "E6DAD0"
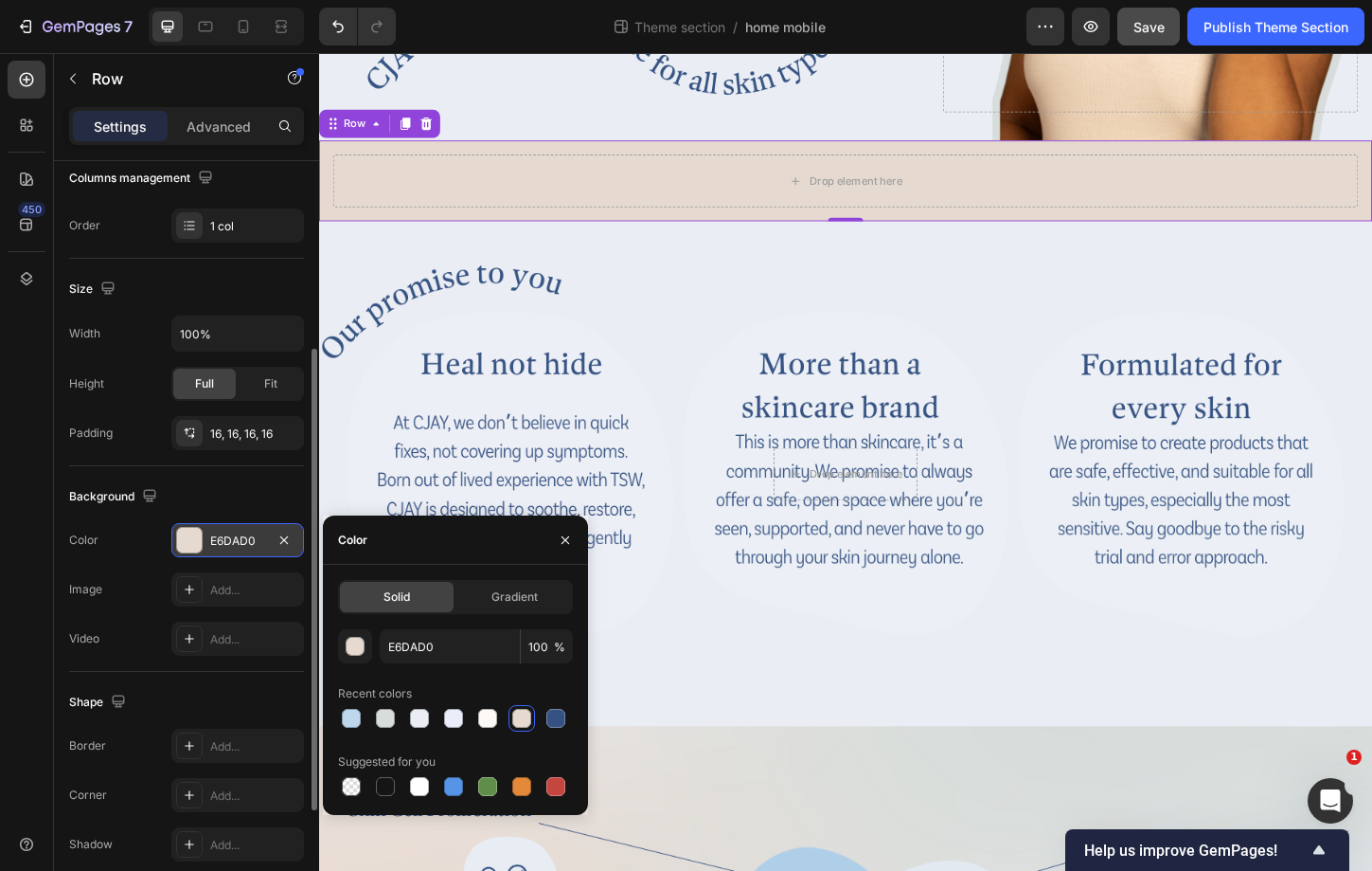
click at [658, 672] on div "Background Image" at bounding box center [887, 507] width 1136 height 545
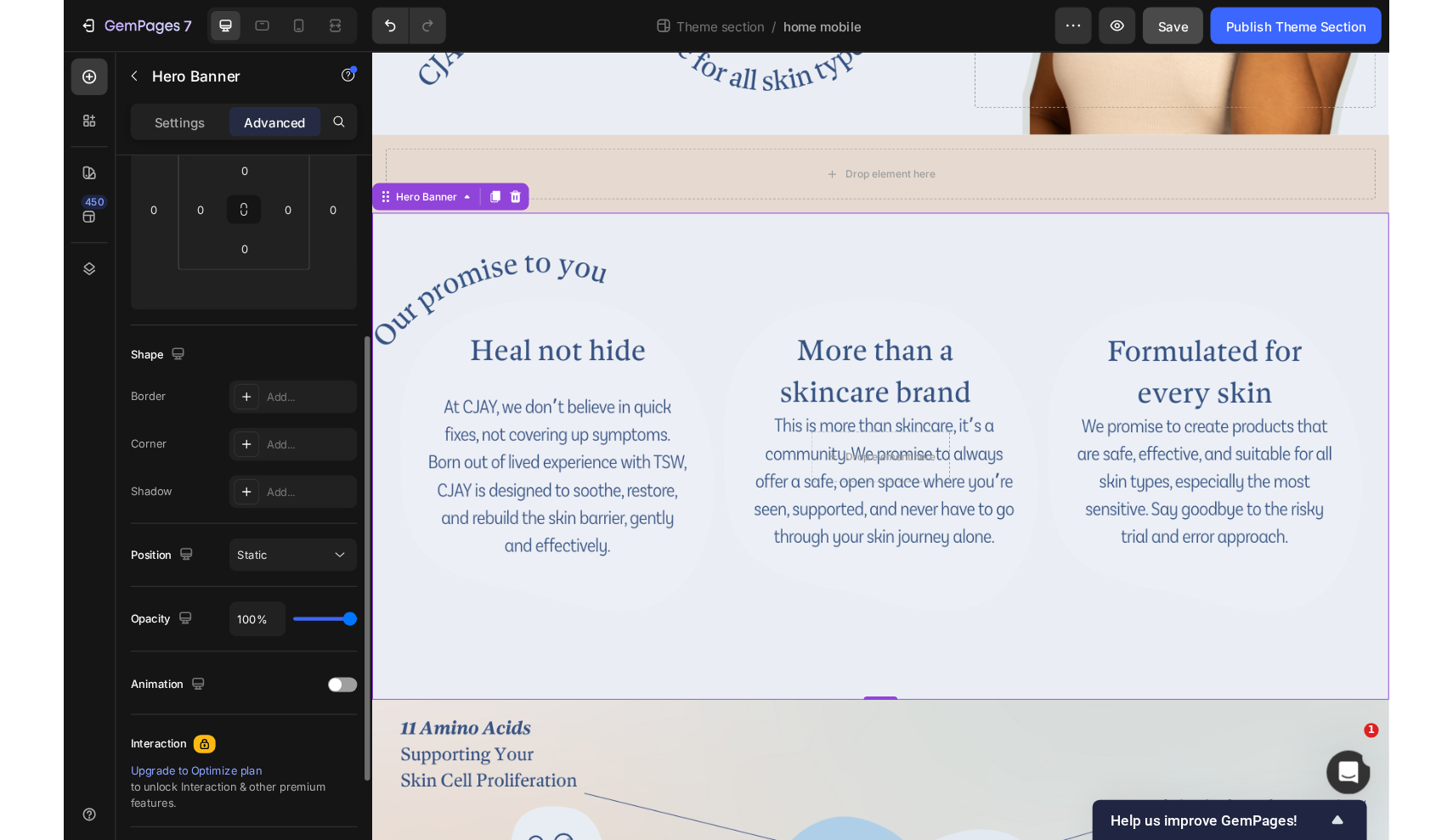
scroll to position [0, 0]
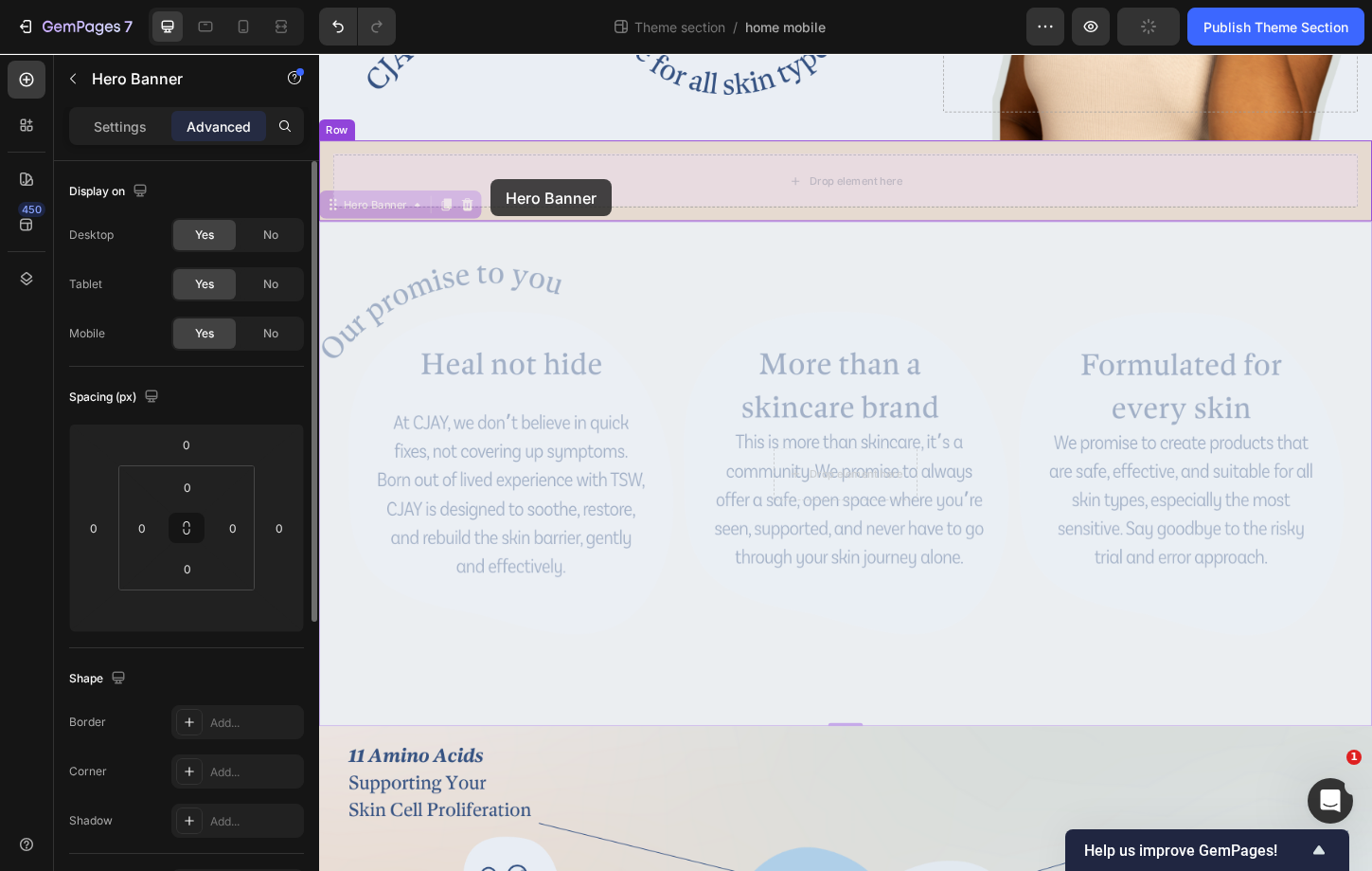
drag, startPoint x: 333, startPoint y: 218, endPoint x: 503, endPoint y: 189, distance: 172.5
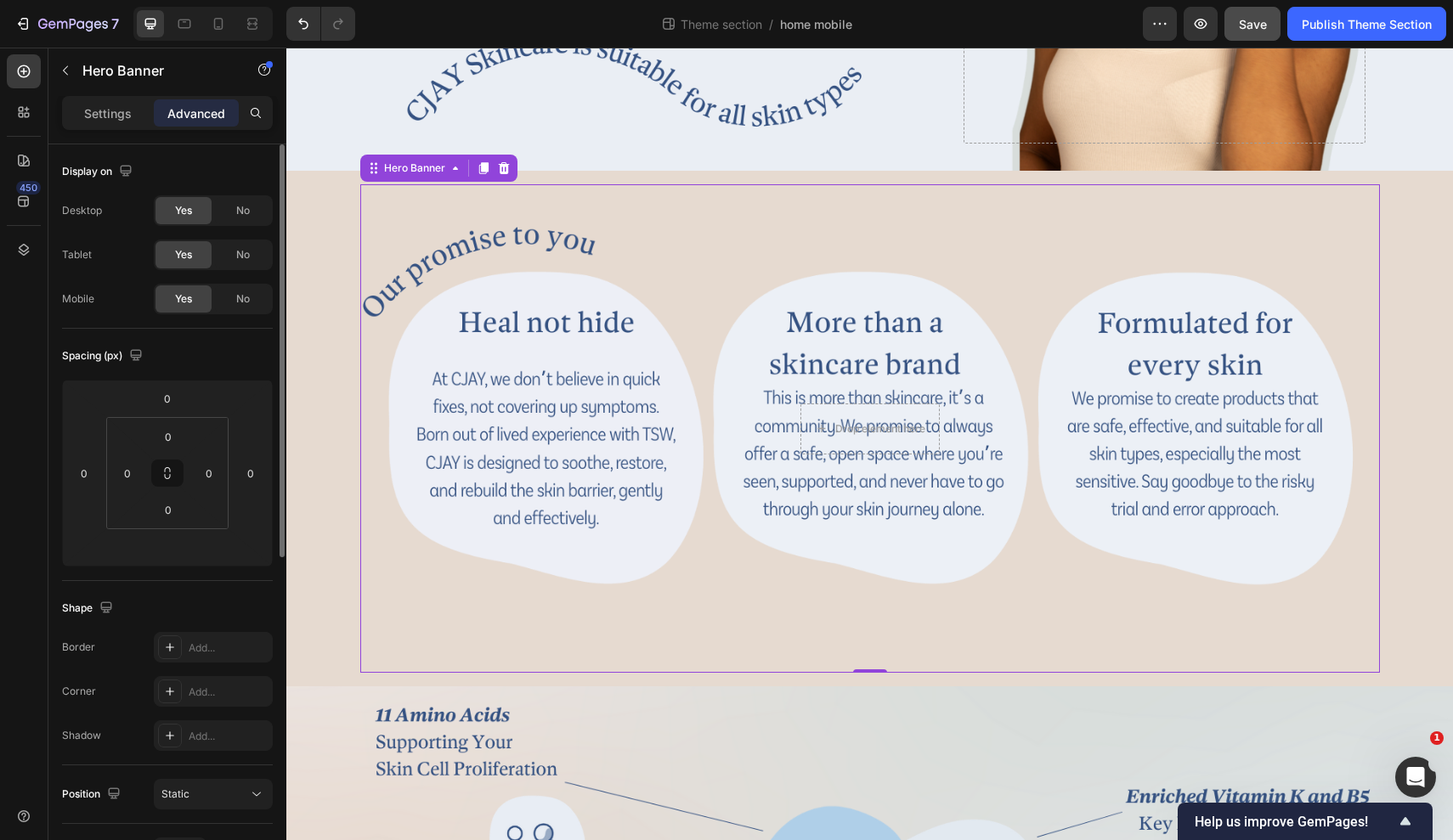
scroll to position [1591, 0]
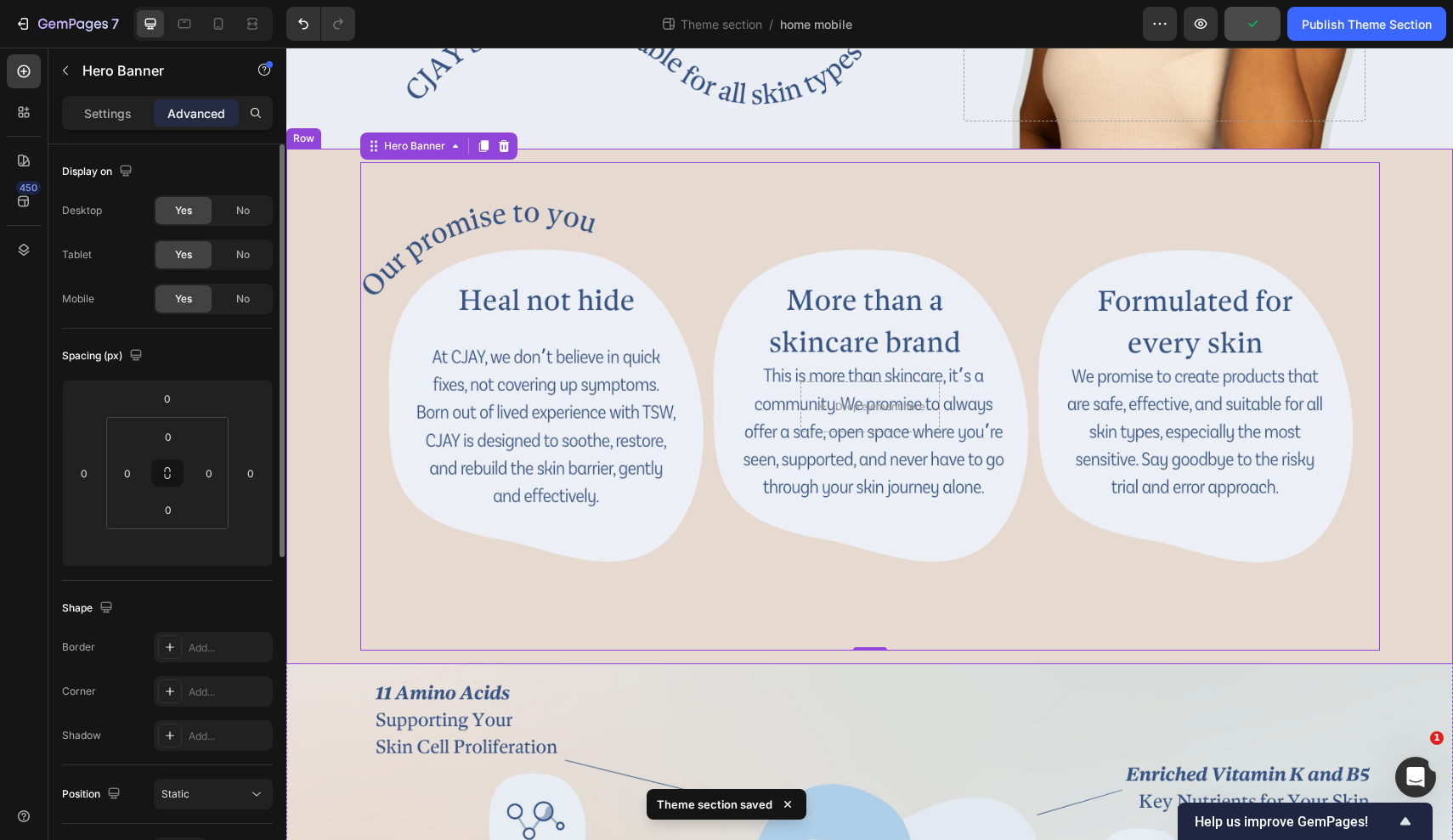
click at [349, 429] on div "Drop element here Hero Banner 0" at bounding box center [870, 407] width 1139 height 489
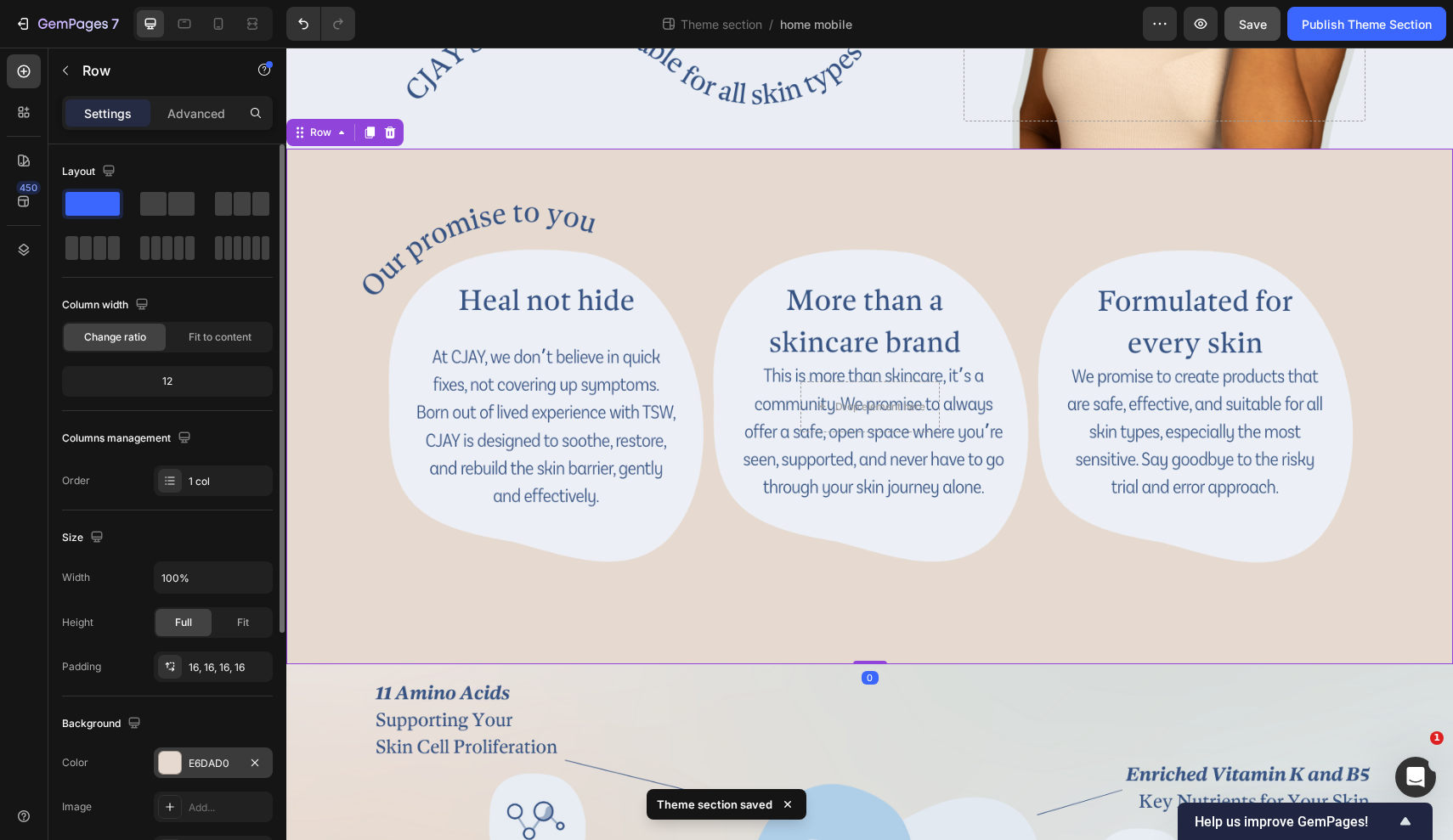
click at [214, 760] on div "E6DAD0" at bounding box center [213, 764] width 49 height 16
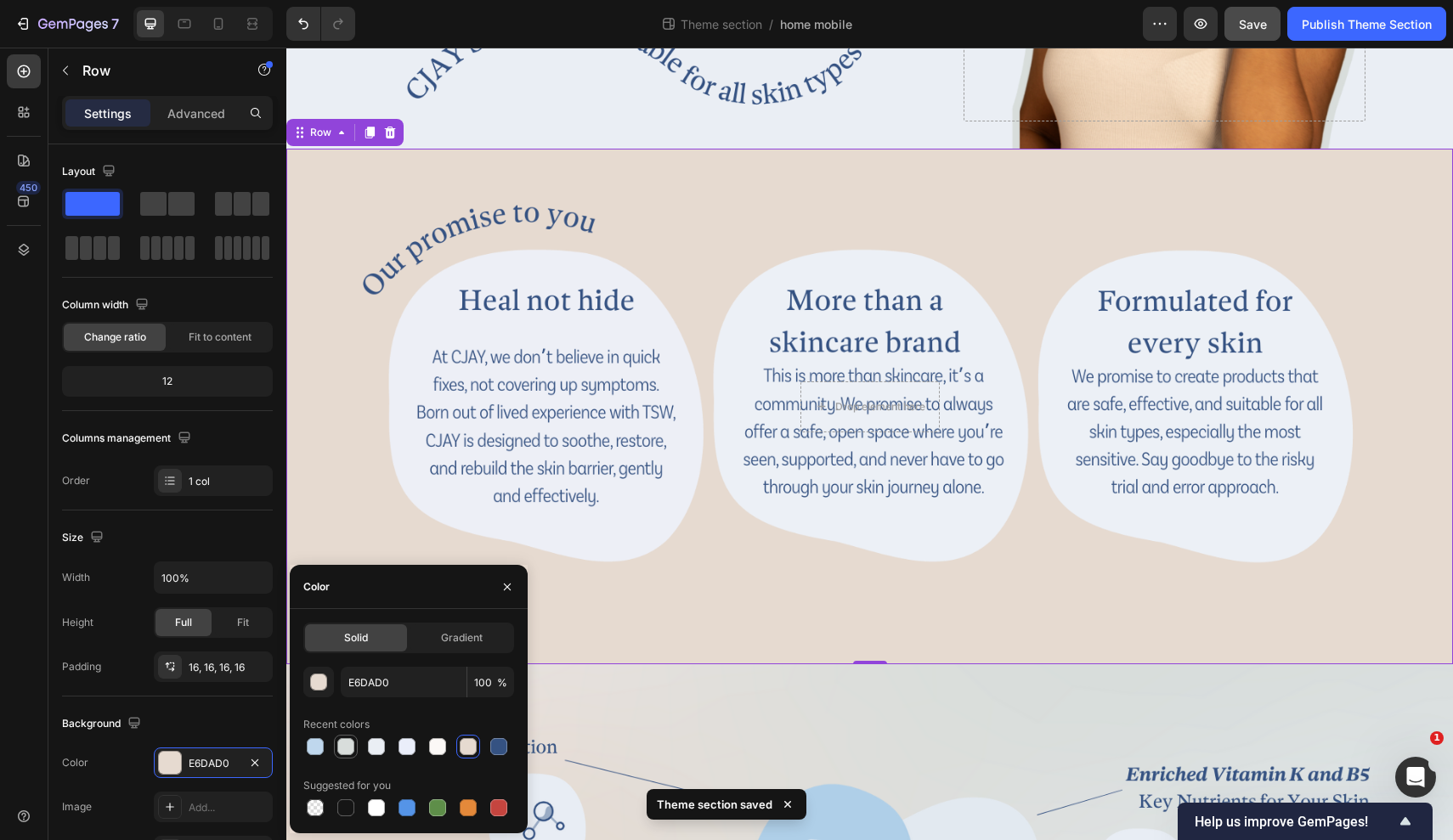
click at [344, 749] on div at bounding box center [346, 747] width 17 height 17
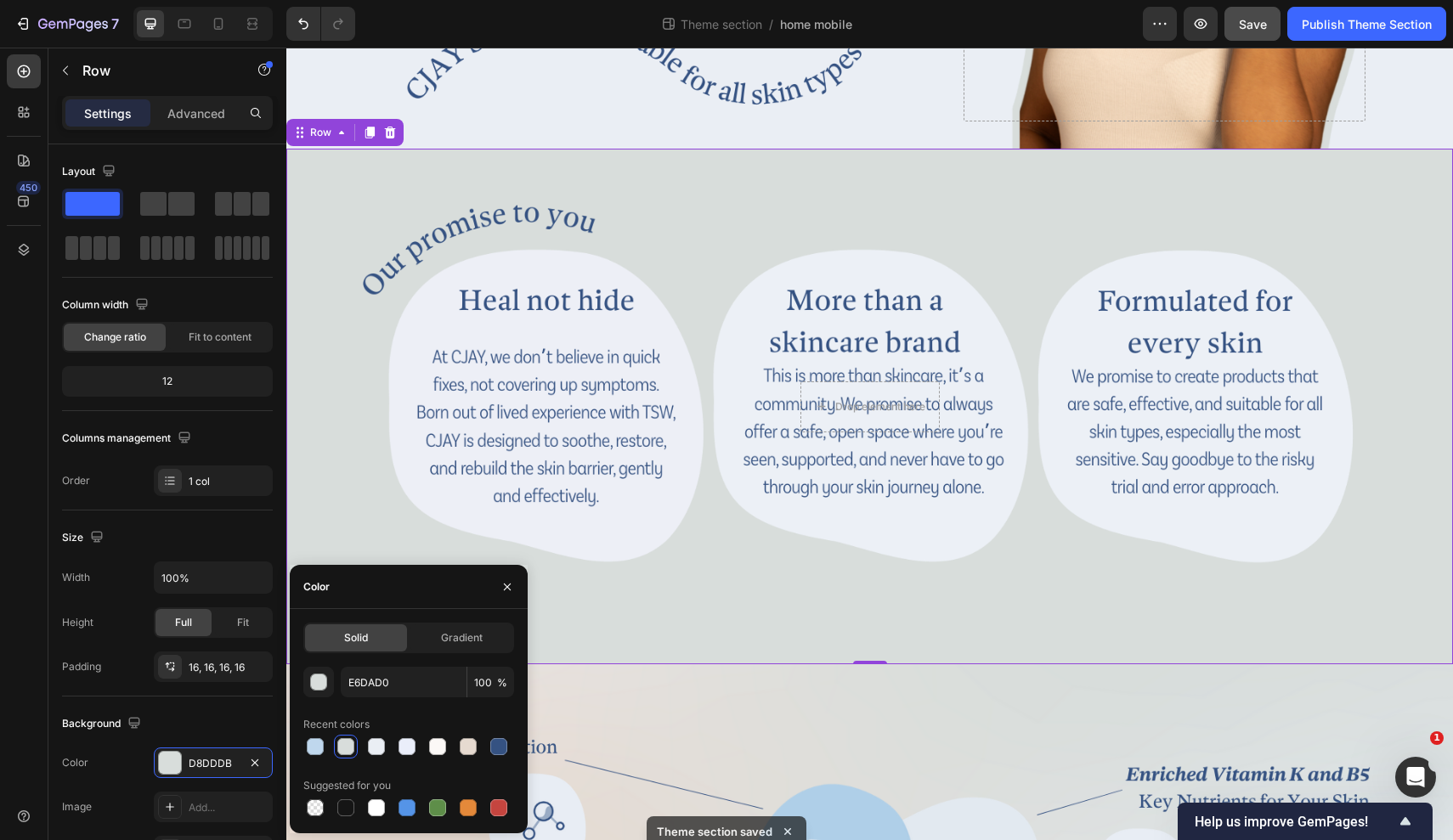
type input "D8DDDB"
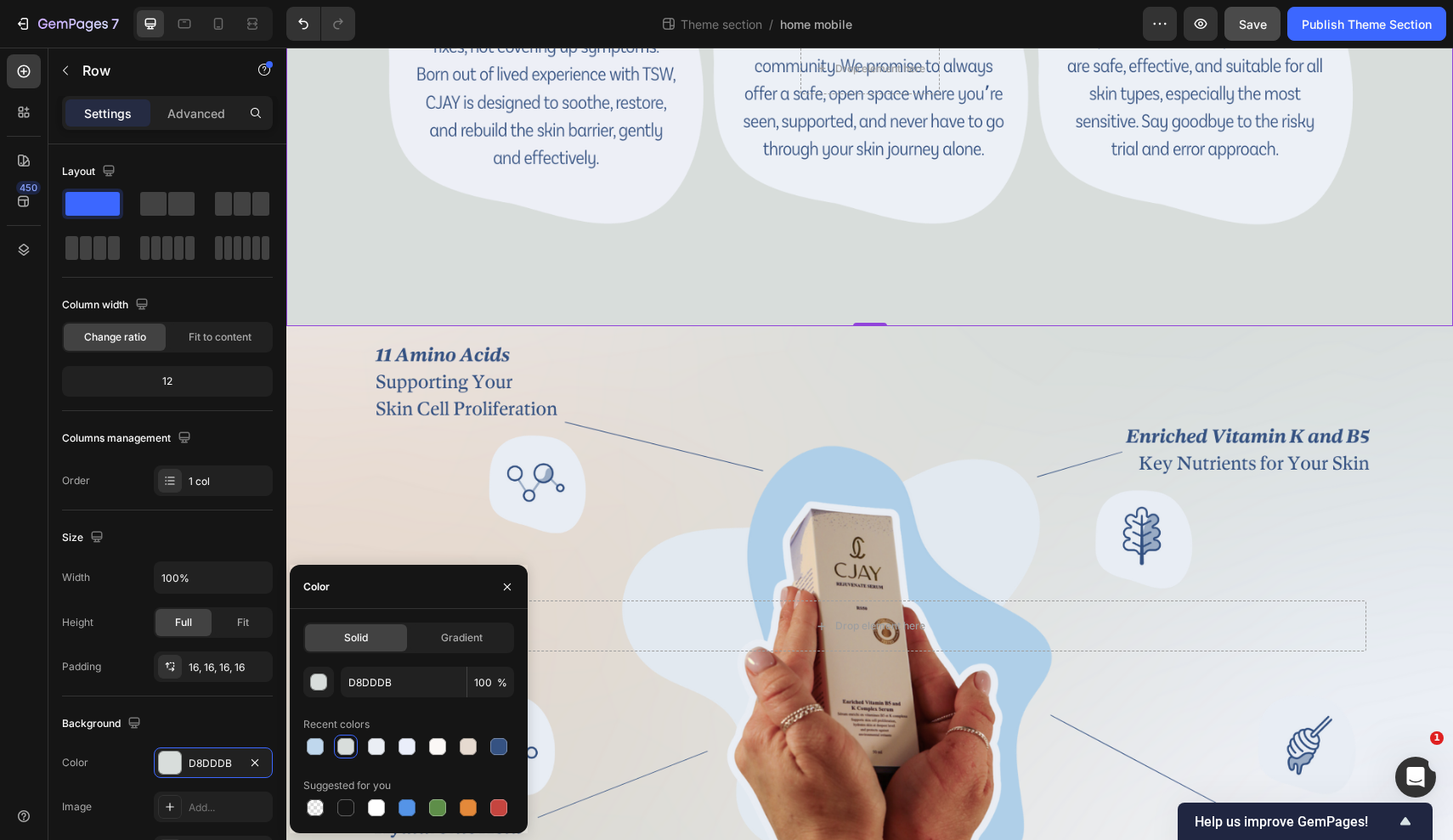
scroll to position [1947, 0]
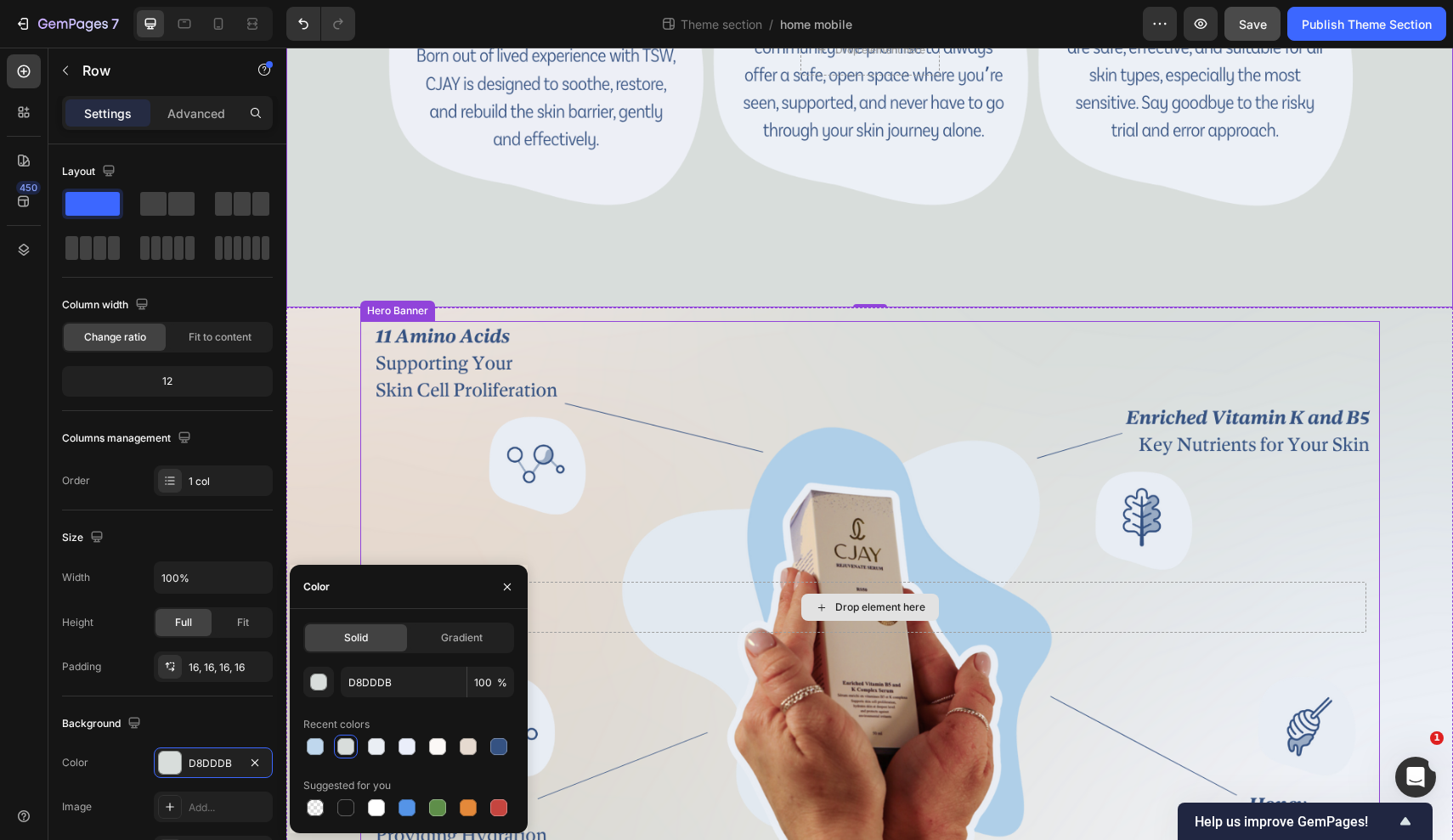
drag, startPoint x: 1004, startPoint y: 589, endPoint x: 717, endPoint y: 542, distance: 290.8
click at [717, 542] on div "Background Image" at bounding box center [870, 608] width 1020 height 574
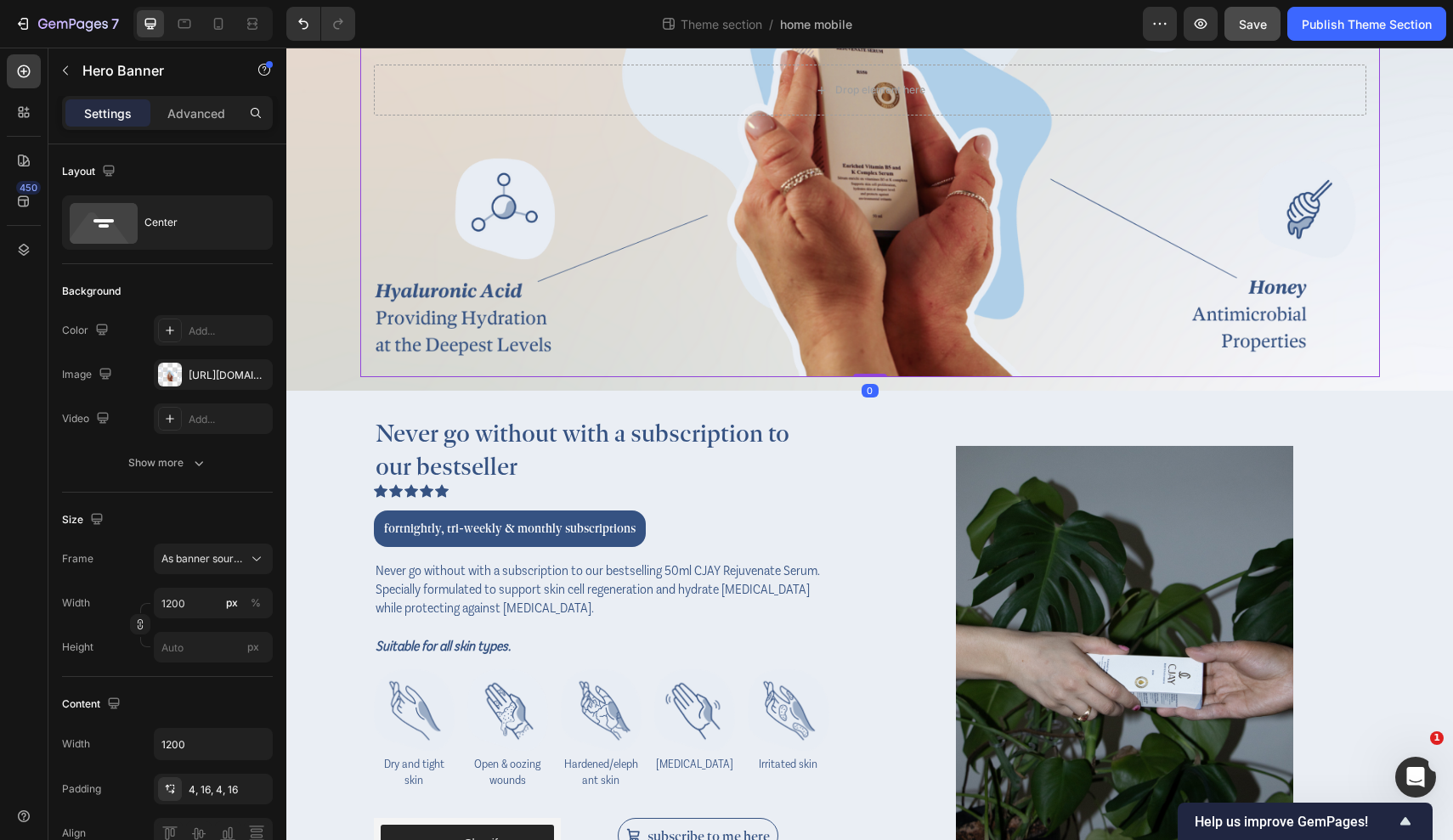
scroll to position [2468, 0]
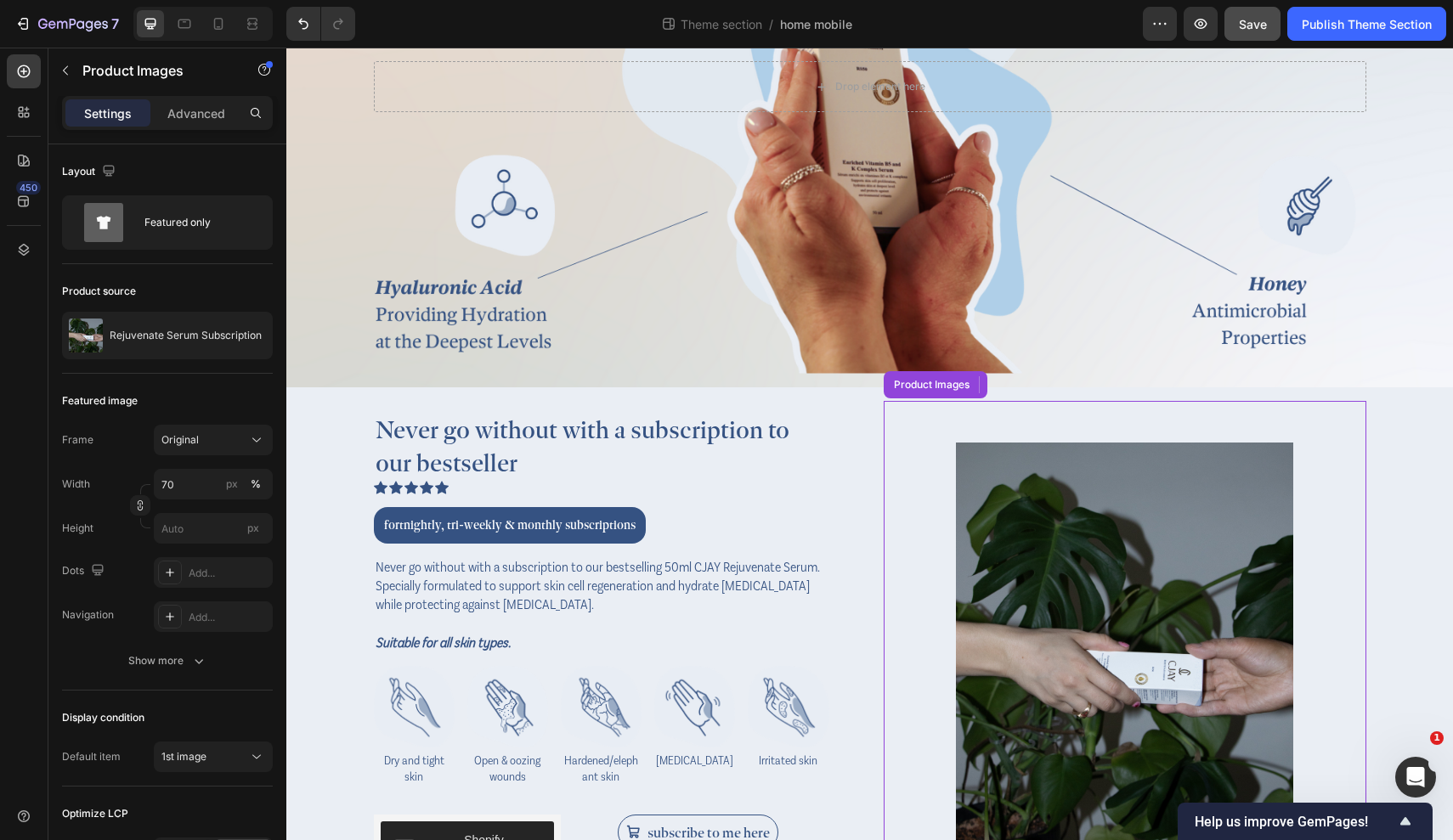
click at [883, 607] on div at bounding box center [1124, 654] width 483 height 506
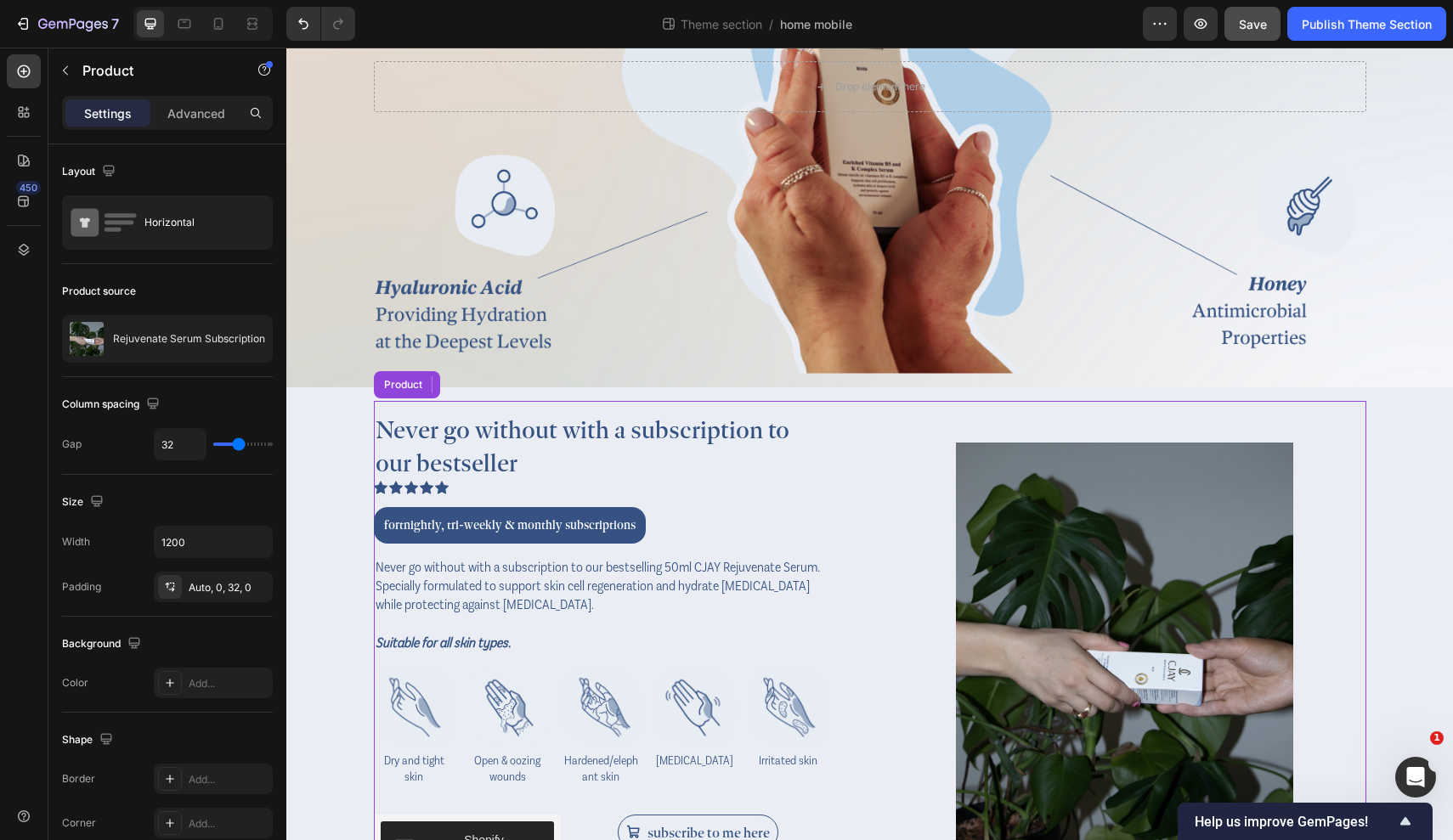
click at [857, 558] on div "Never go without with a subscription to our bestseller Heading Icon Icon Icon I…" at bounding box center [870, 681] width 993 height 561
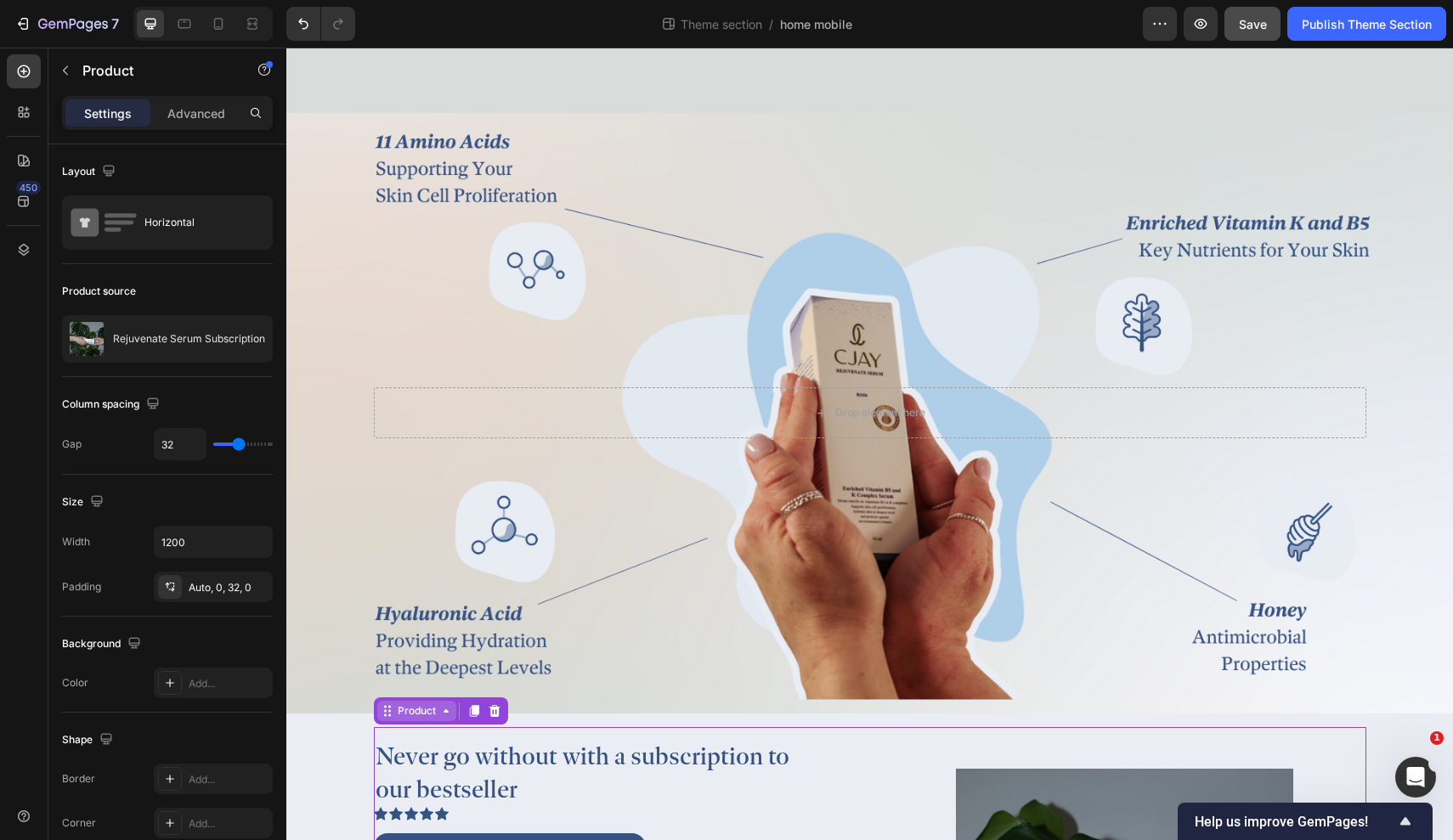
scroll to position [2139, 0]
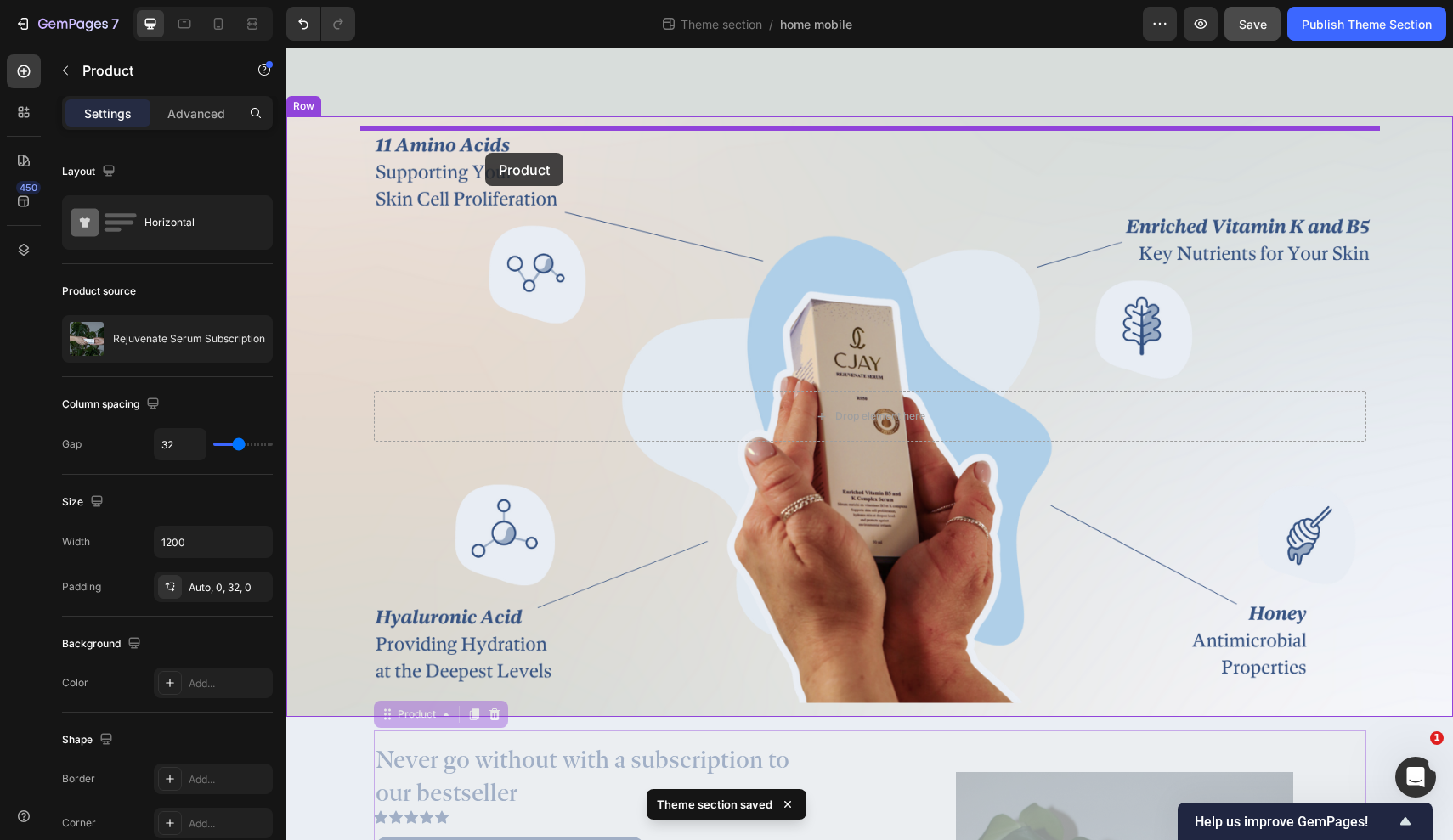
drag, startPoint x: 388, startPoint y: 719, endPoint x: 486, endPoint y: 153, distance: 574.4
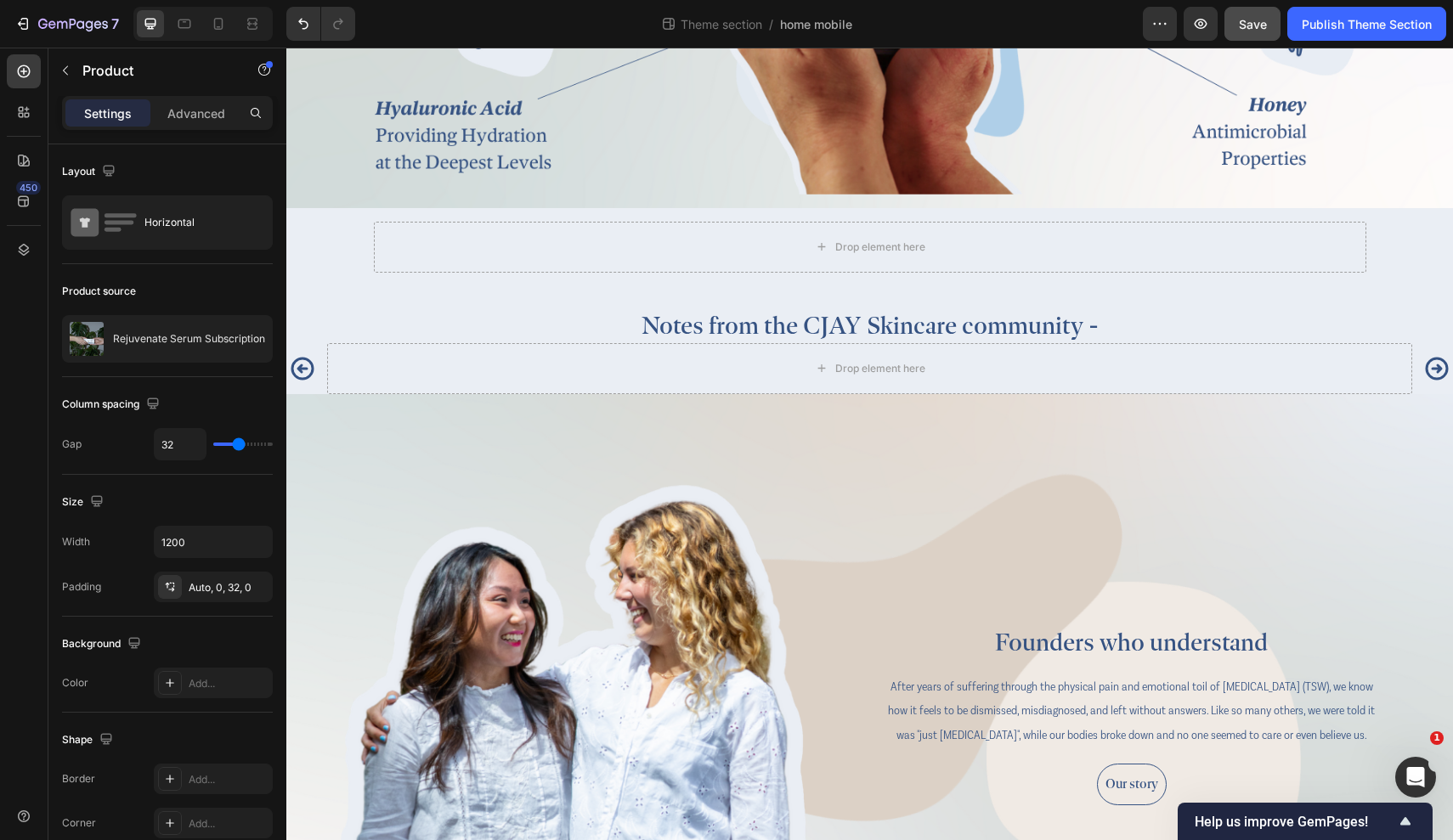
scroll to position [3227, 0]
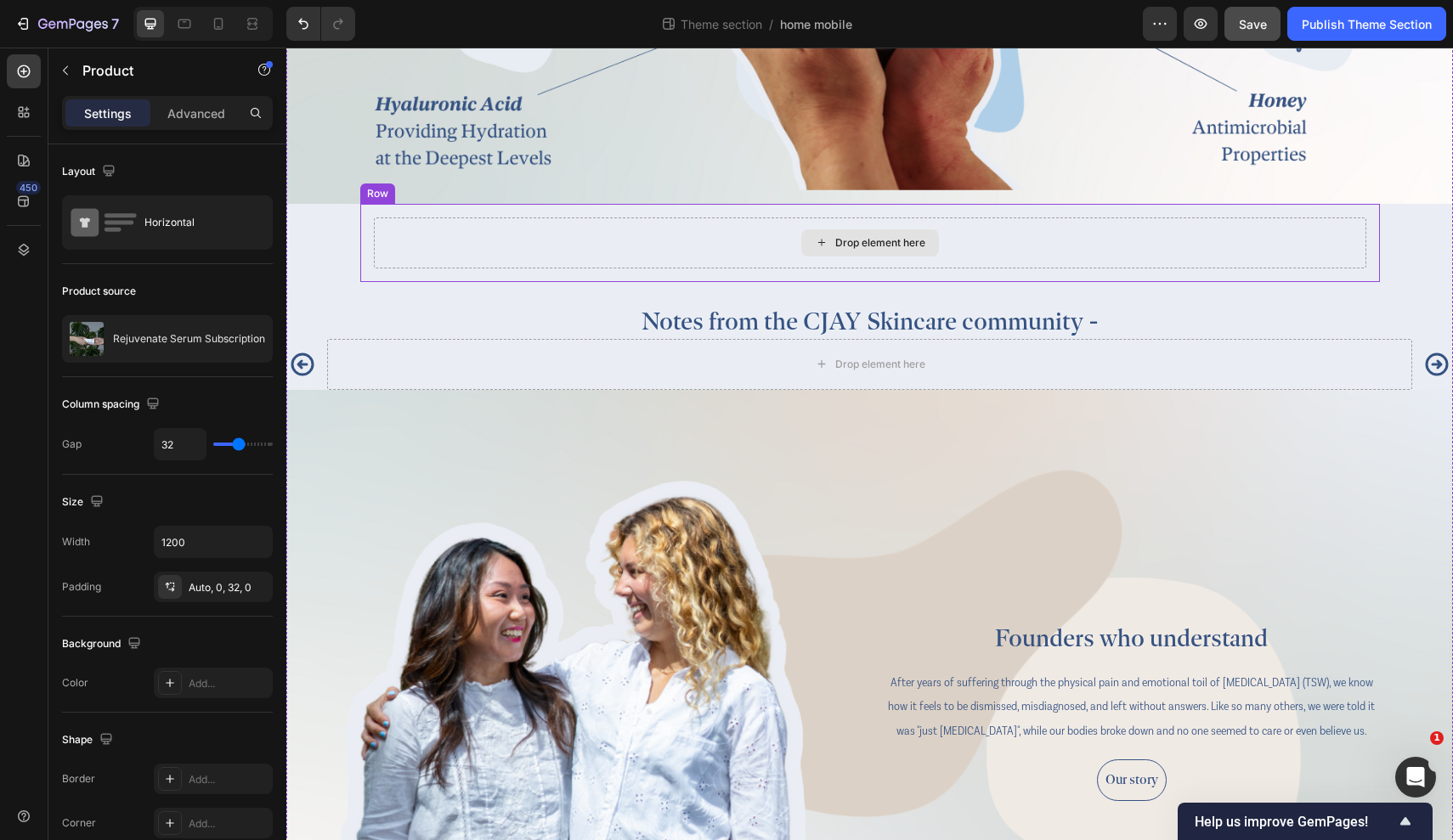
click at [726, 251] on div "Drop element here" at bounding box center [870, 243] width 993 height 51
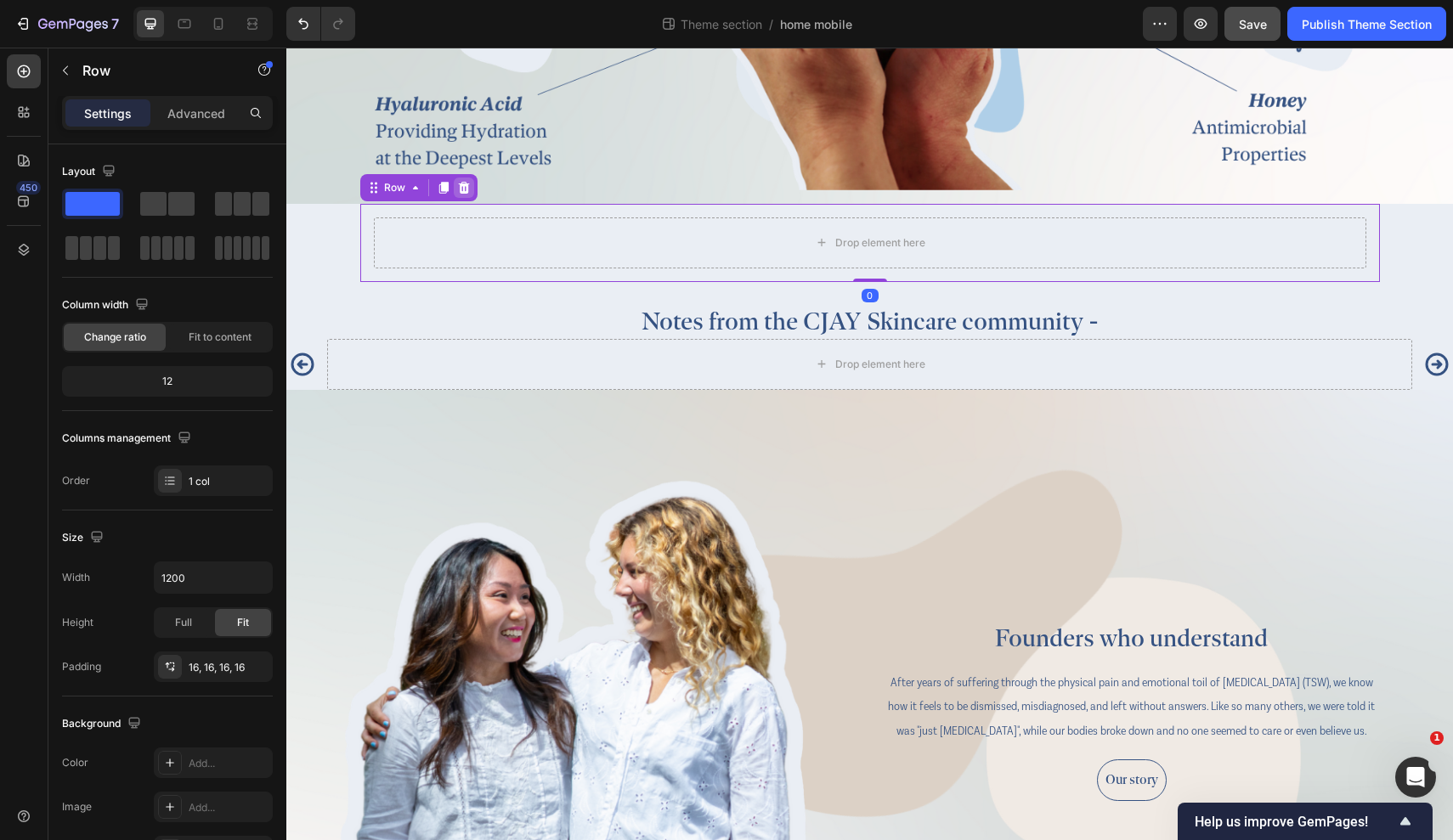
click at [459, 184] on icon at bounding box center [463, 188] width 11 height 12
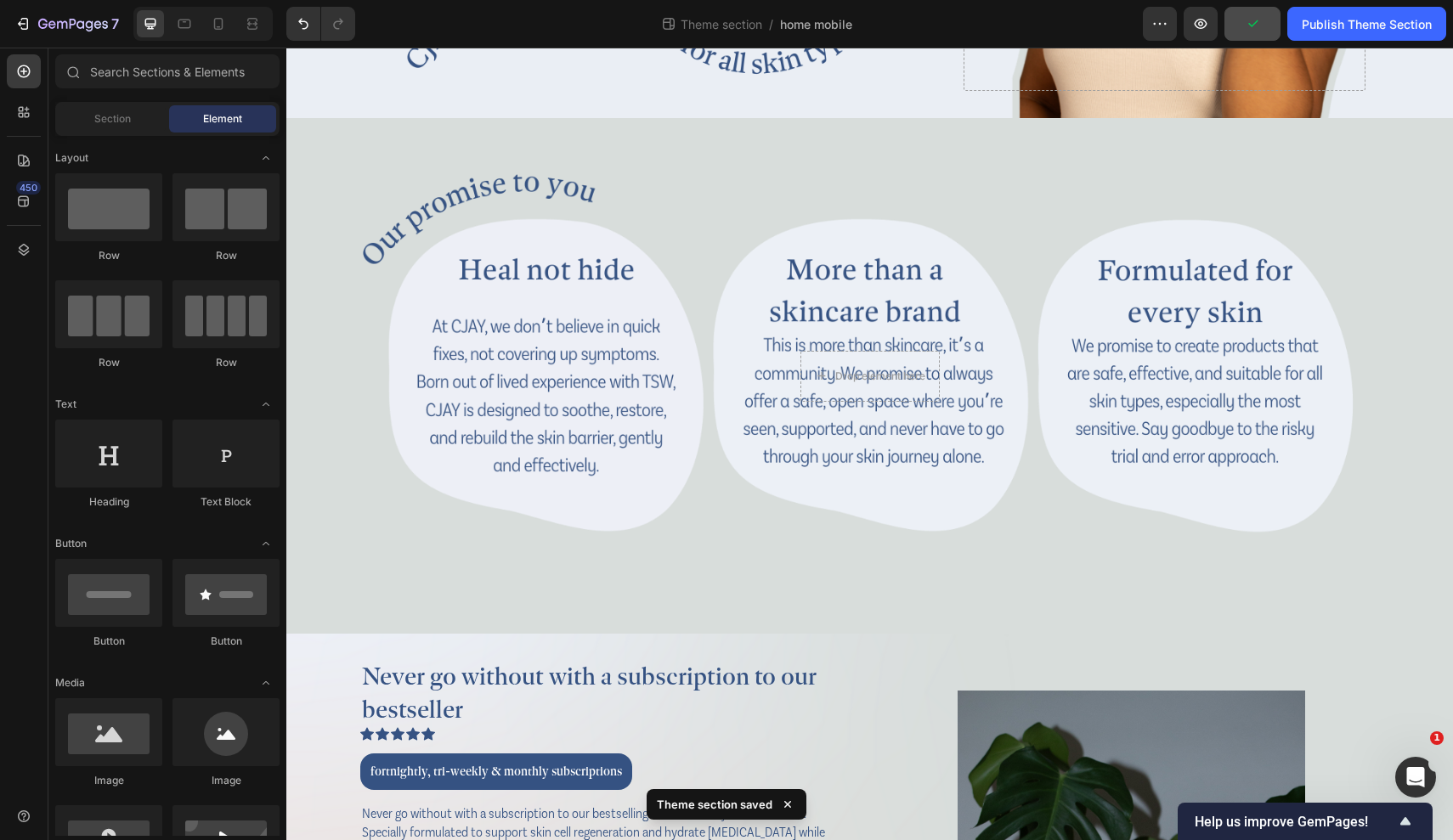
scroll to position [1638, 0]
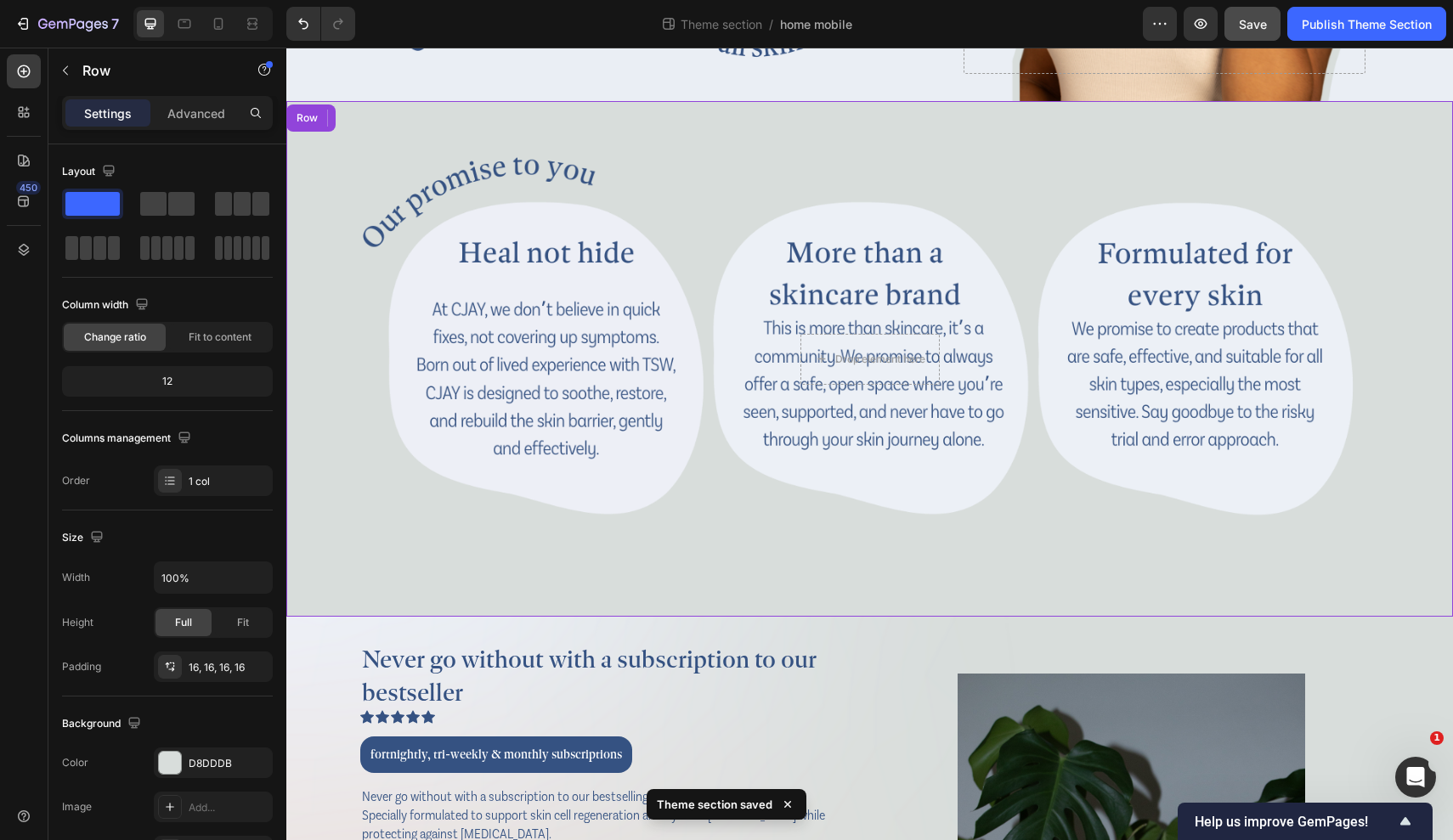
click at [1230, 387] on div "Drop element here Hero Banner" at bounding box center [870, 359] width 1139 height 489
click at [211, 760] on div "D8DDDB" at bounding box center [213, 764] width 49 height 16
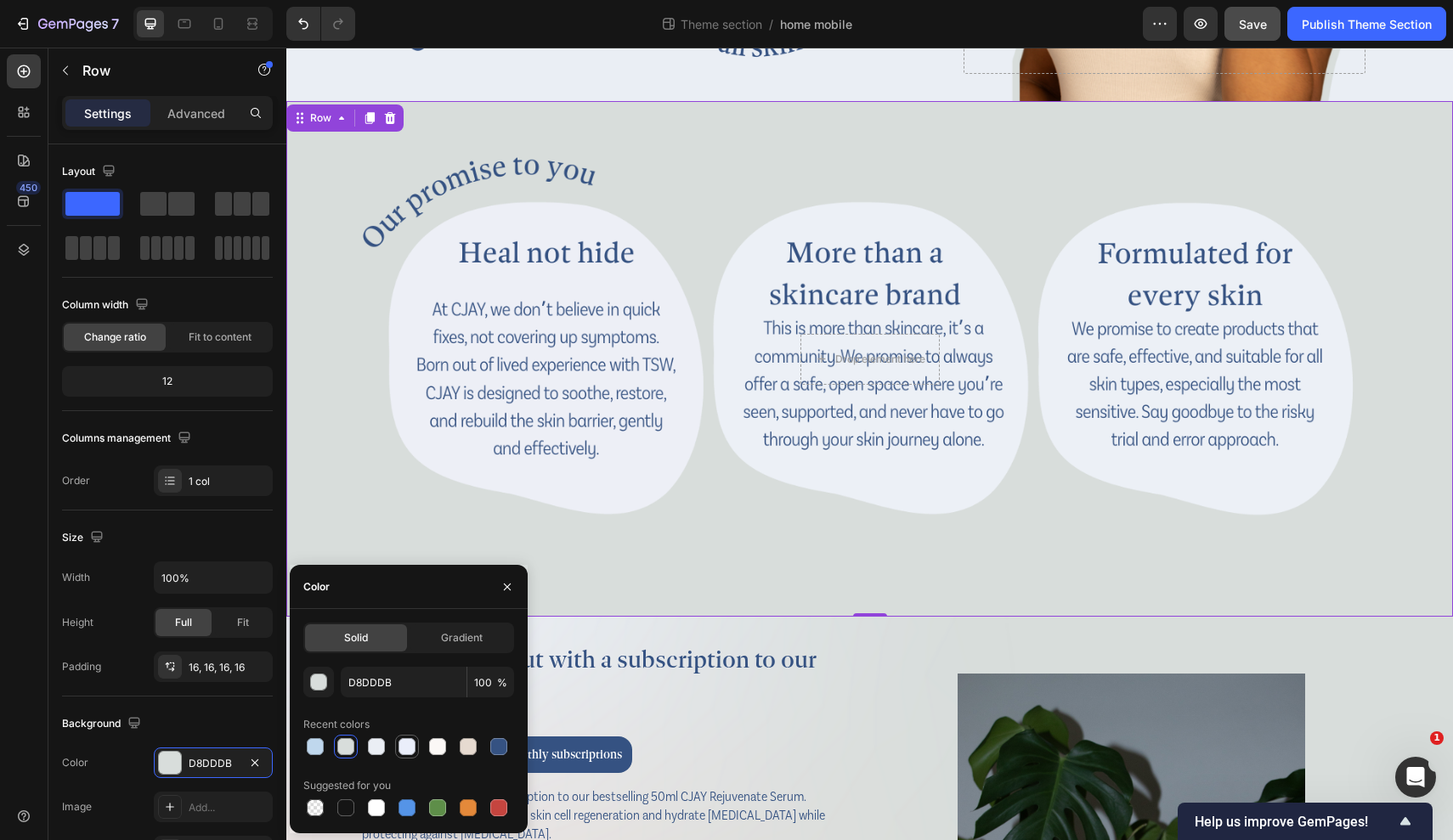
click at [409, 746] on div at bounding box center [407, 747] width 17 height 17
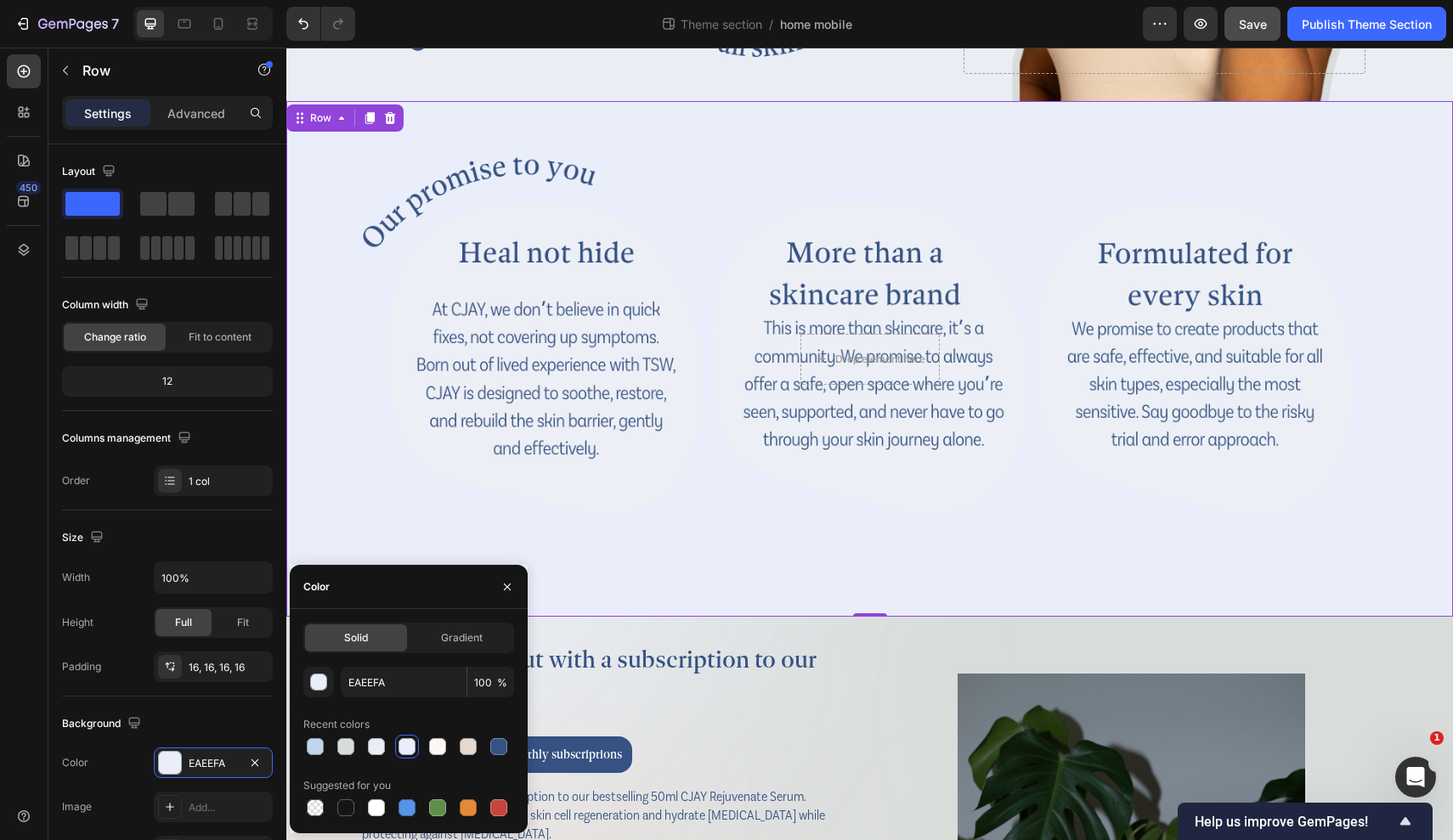
click at [363, 746] on div at bounding box center [408, 746] width 211 height 23
click at [365, 746] on div at bounding box center [375, 746] width 23 height 23
click at [375, 748] on div at bounding box center [376, 747] width 17 height 17
click at [309, 746] on div at bounding box center [316, 747] width 17 height 17
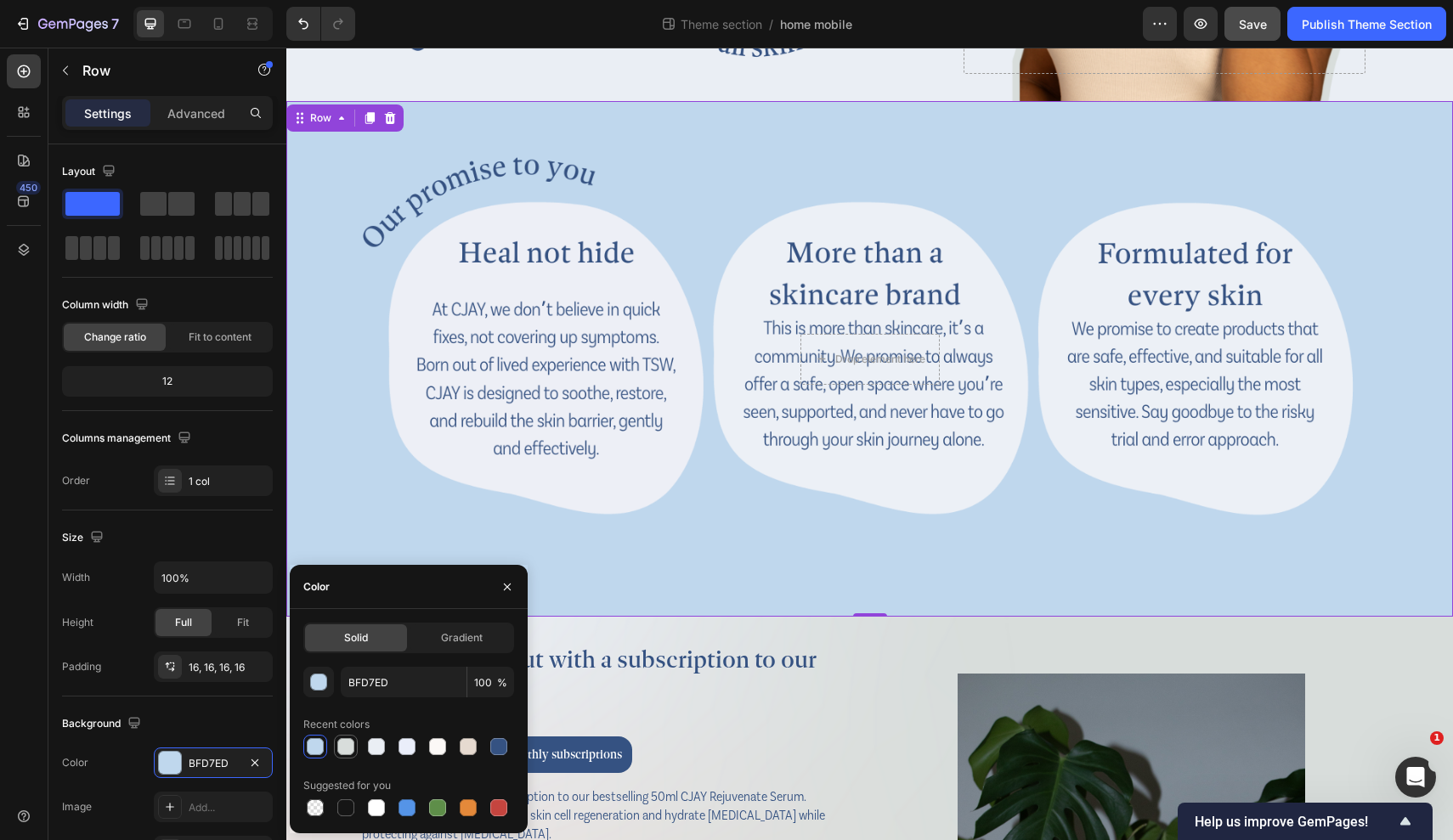
click at [357, 746] on div at bounding box center [345, 746] width 23 height 23
type input "D8DDDB"
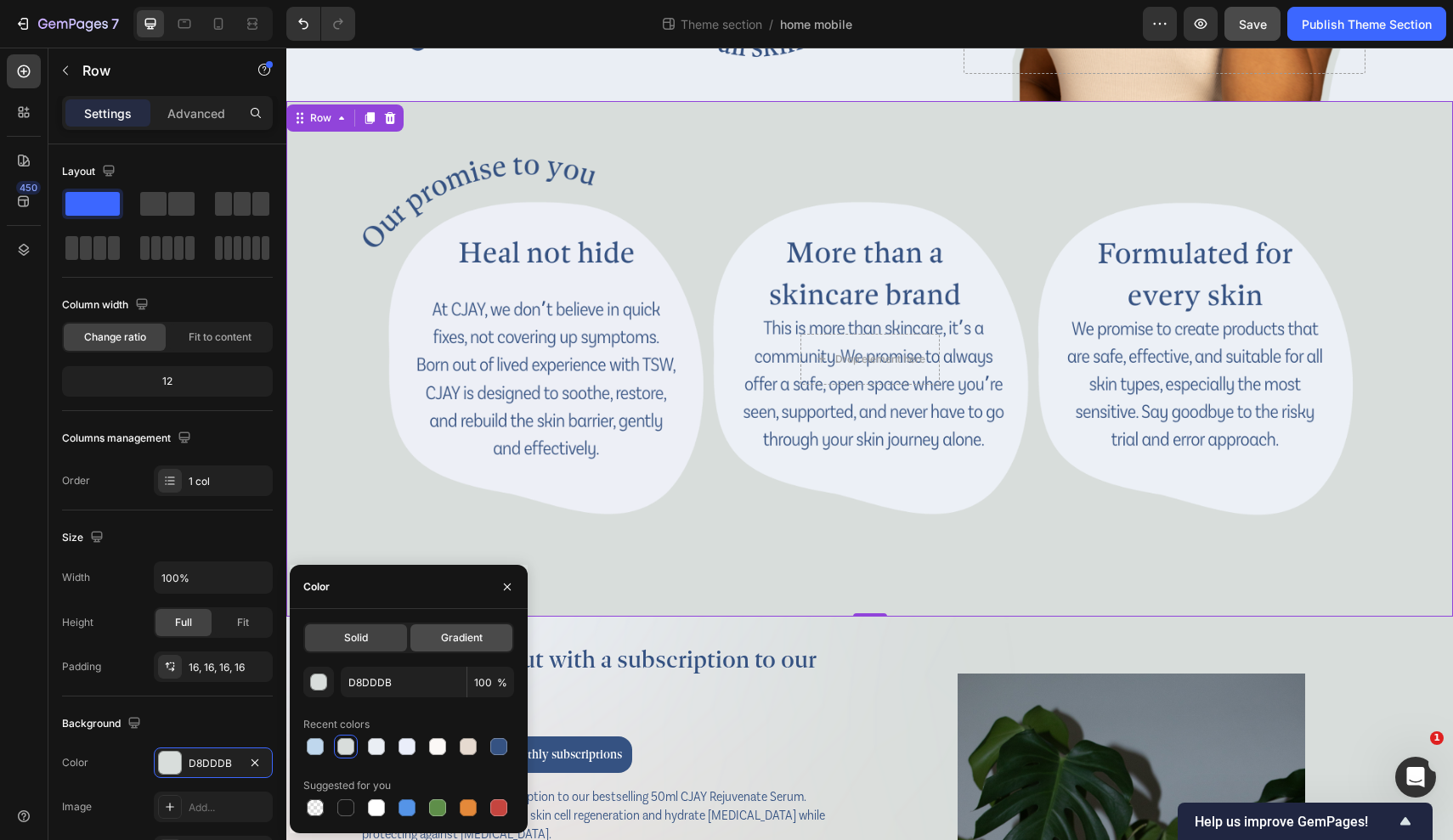
click at [458, 646] on div "Gradient" at bounding box center [461, 637] width 102 height 27
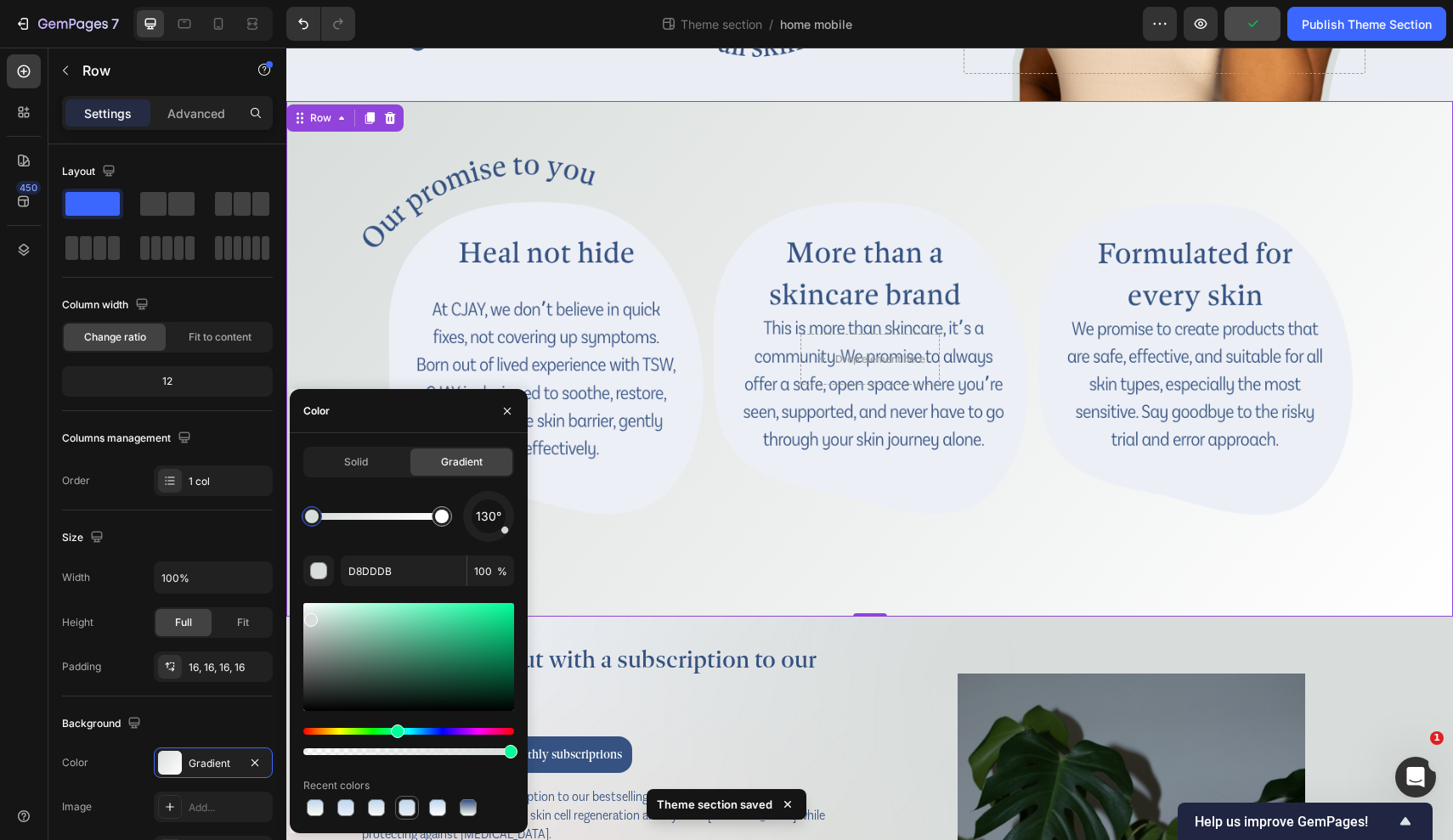
click at [412, 780] on div at bounding box center [407, 808] width 17 height 17
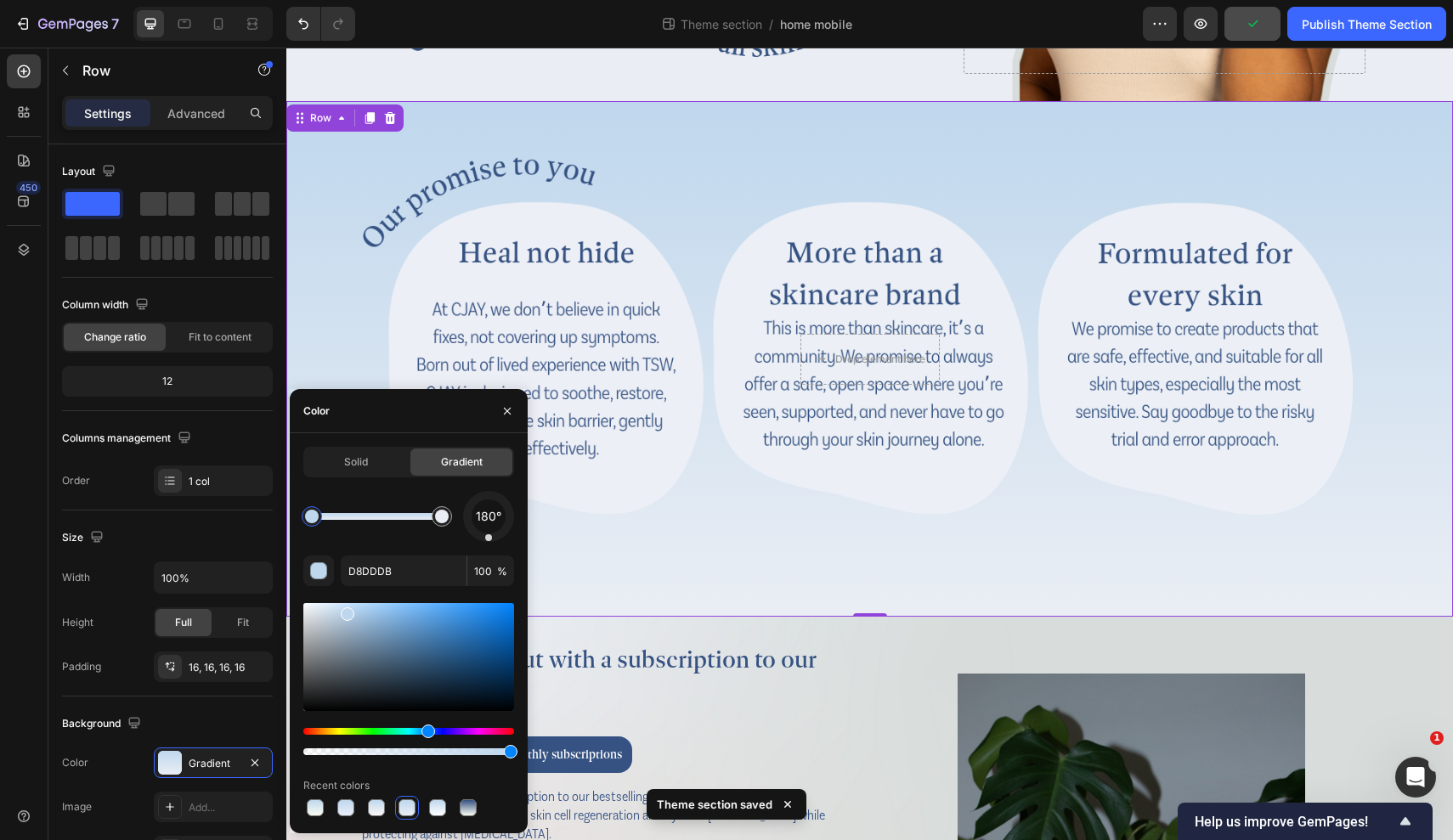
type input "BFD7ED"
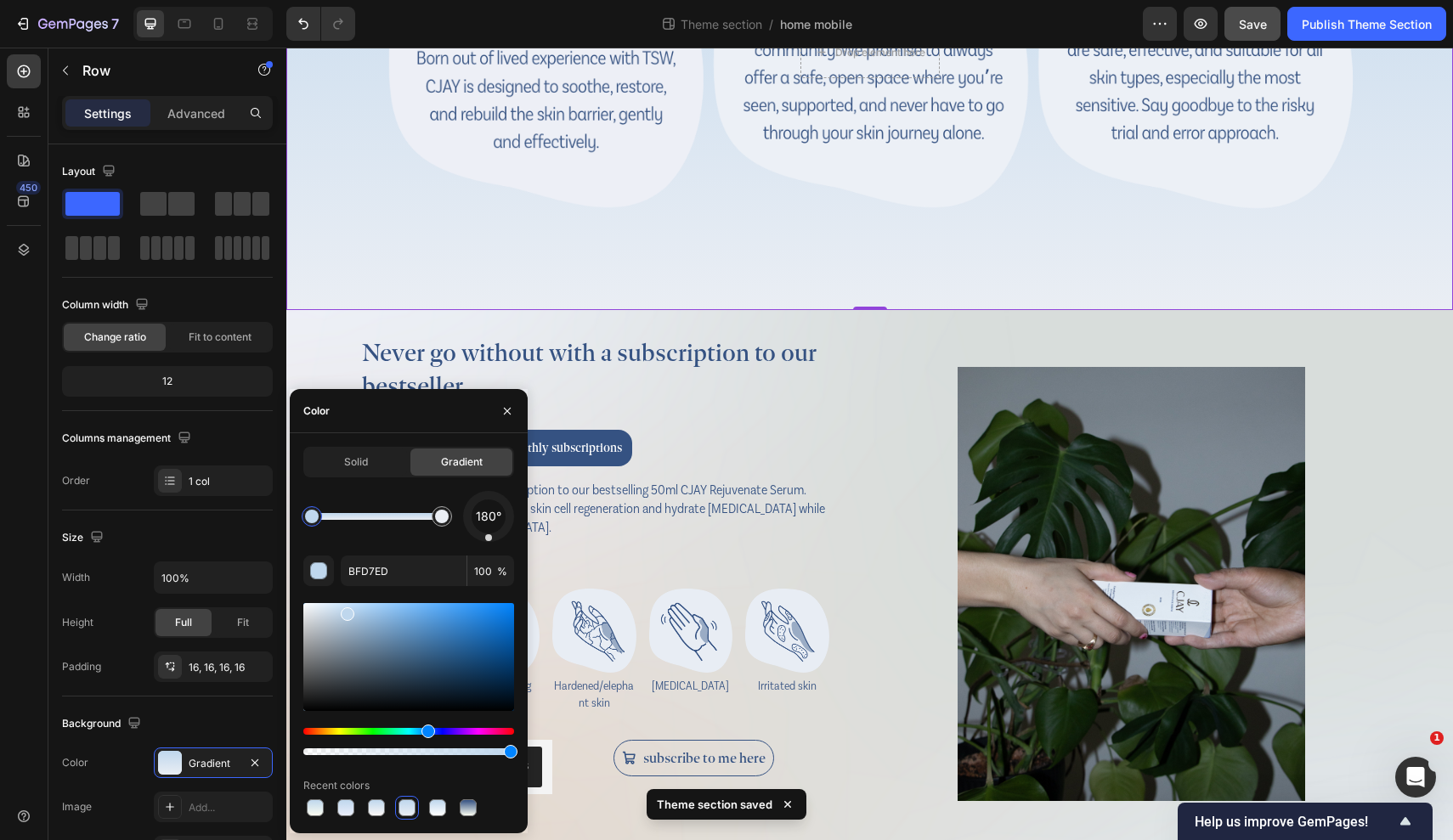
scroll to position [1951, 0]
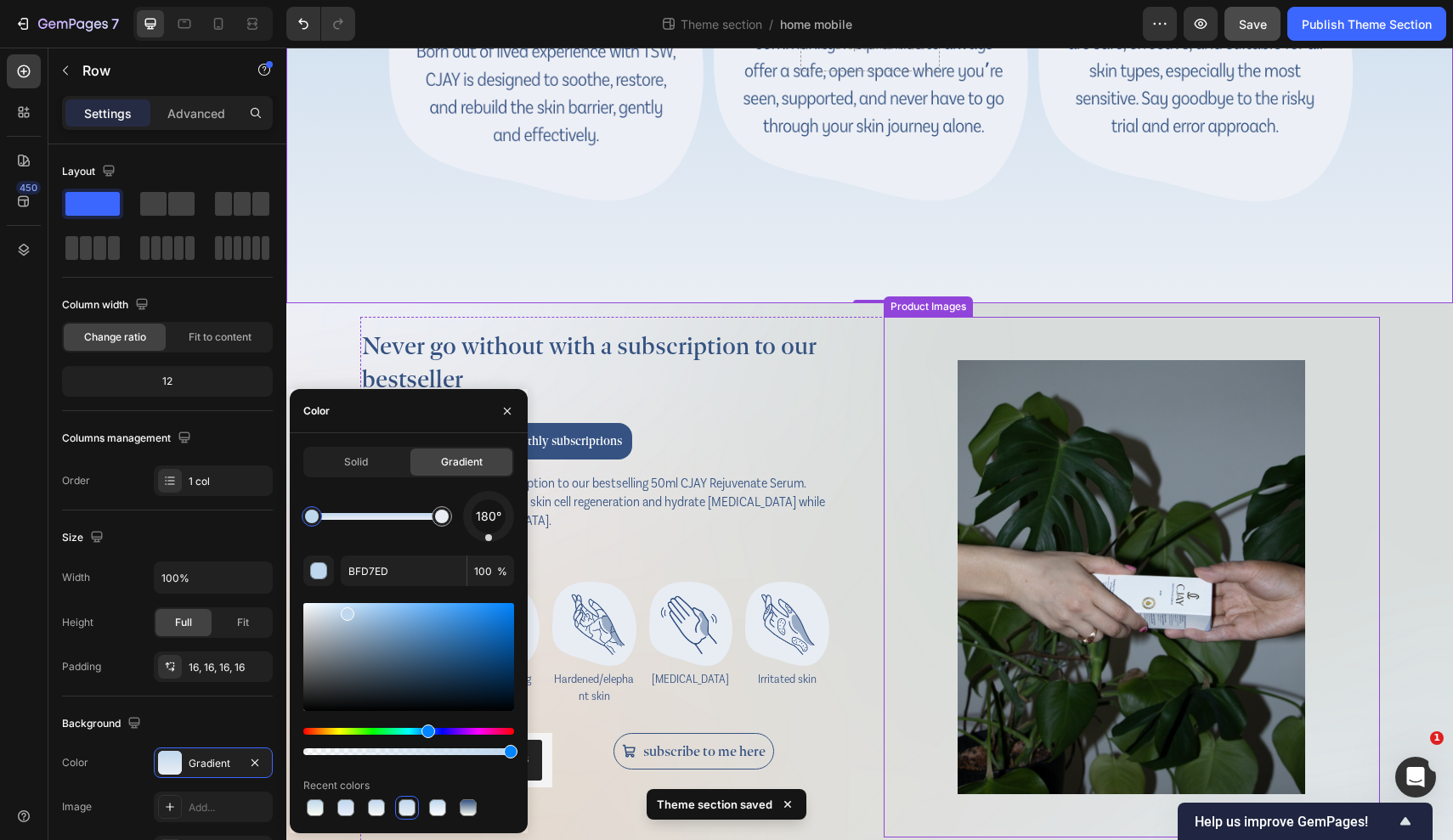
click at [911, 477] on div at bounding box center [1131, 577] width 496 height 521
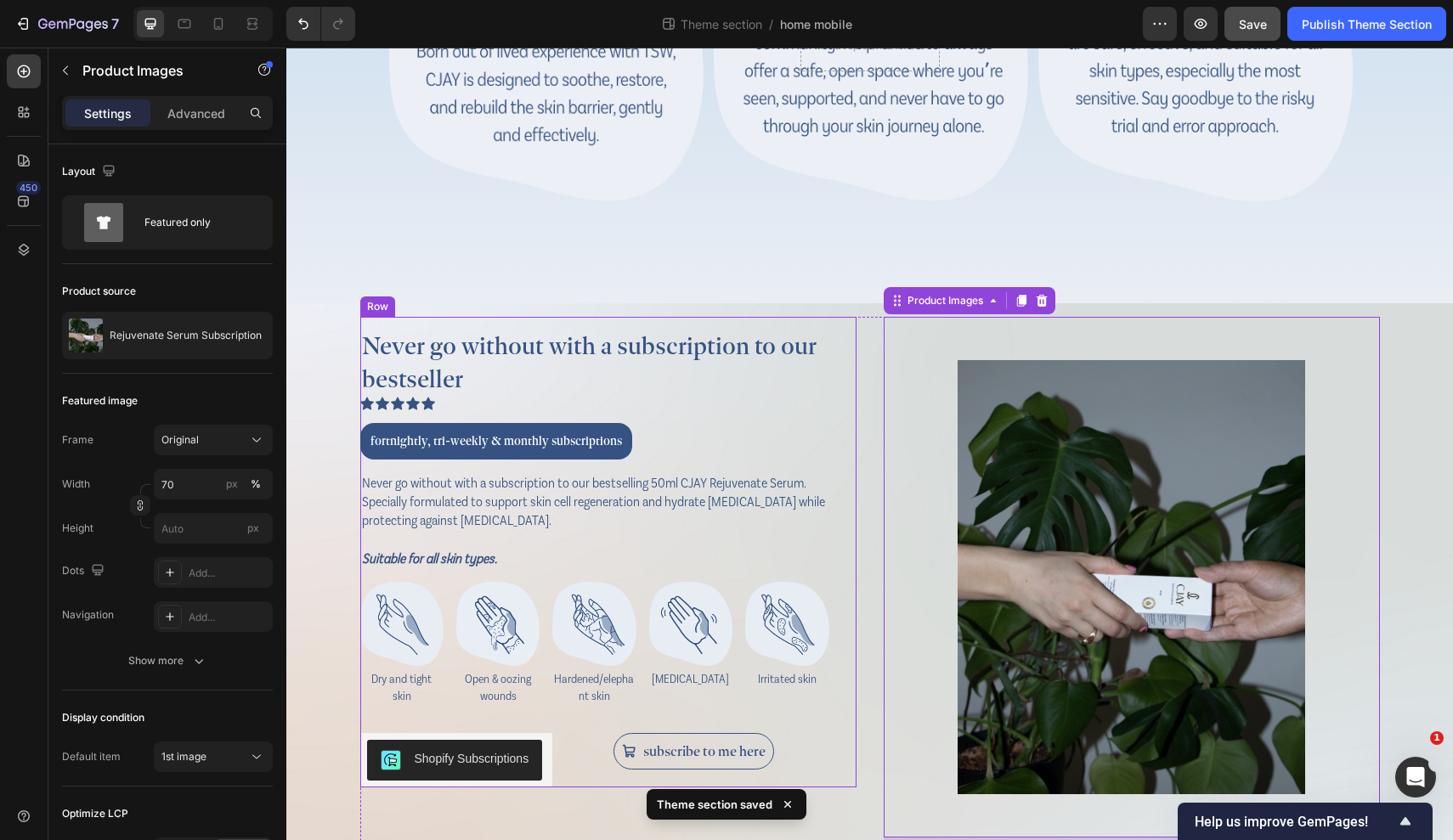
click at [808, 462] on div "Never go without with a subscription to our bestseller Heading Icon Icon Icon I…" at bounding box center [595, 553] width 469 height 472
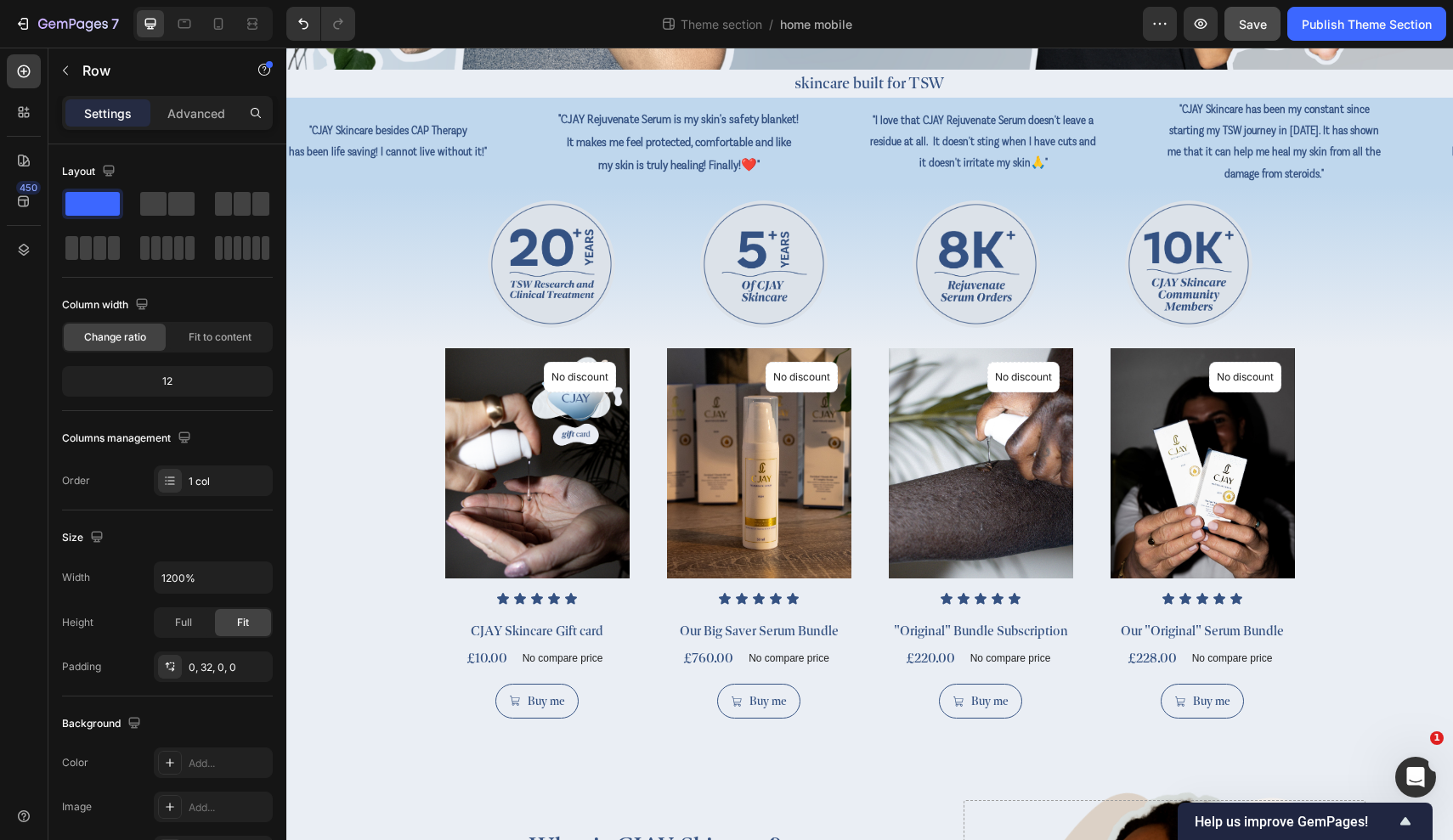
scroll to position [198, 0]
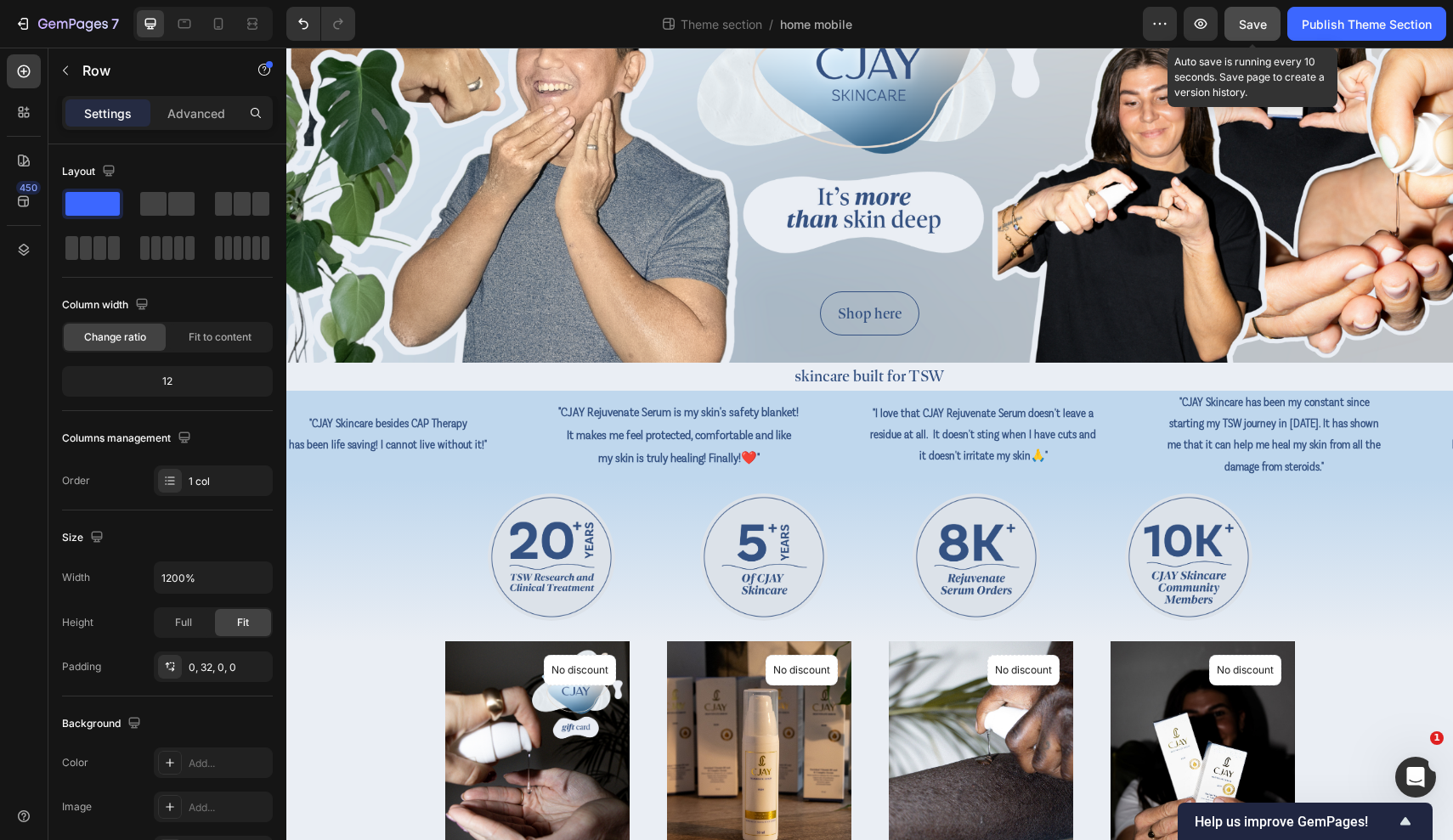
click at [1230, 4] on div "7 Theme section / home mobile Preview Save Auto save is running every 10 second…" at bounding box center [726, 24] width 1453 height 49
click at [1230, 17] on span "Save" at bounding box center [1253, 24] width 28 height 15
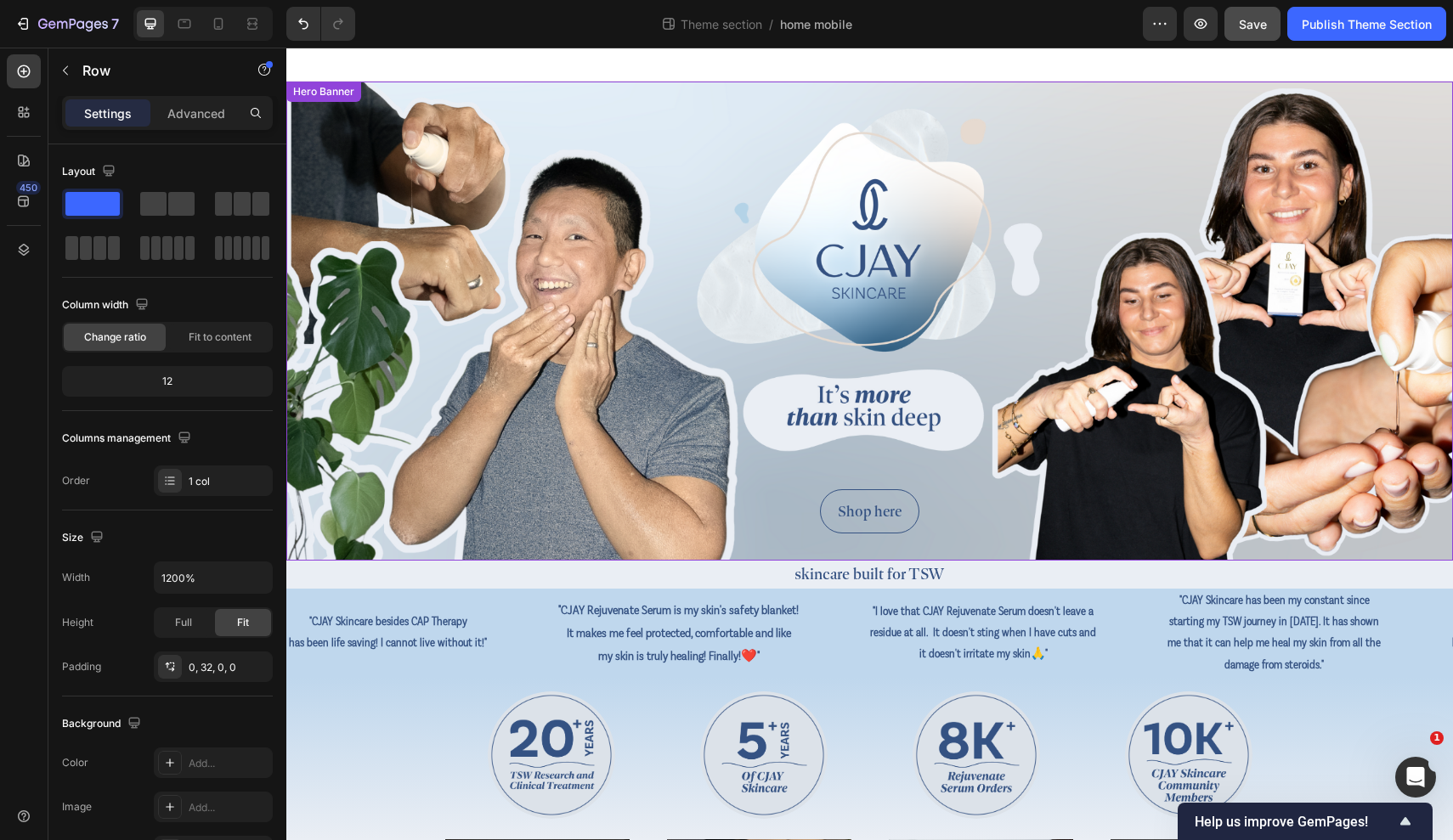
scroll to position [0, 0]
click at [1230, 31] on div "Publish Theme Section" at bounding box center [1367, 24] width 130 height 18
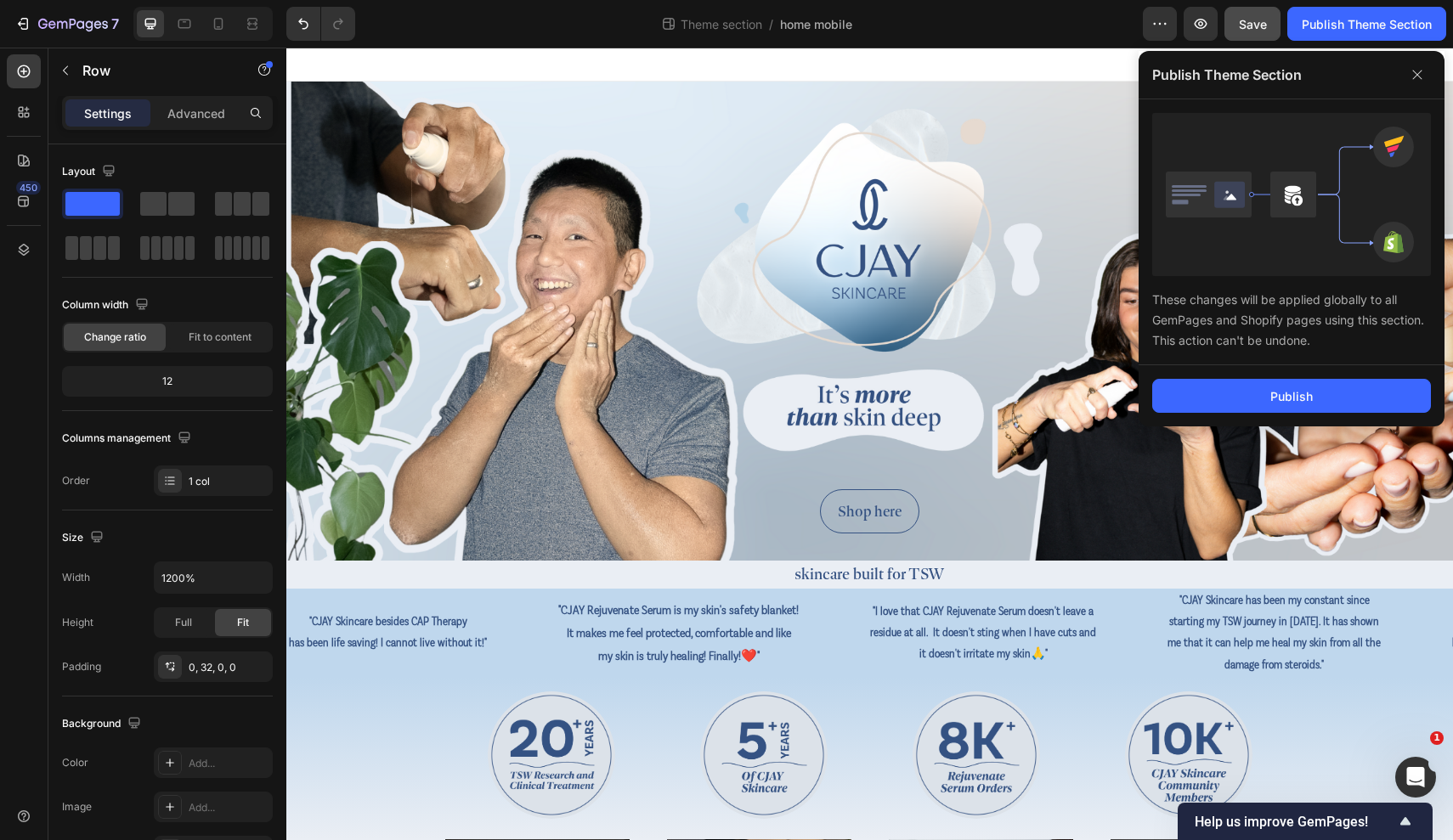
click at [1230, 413] on div "Publish" at bounding box center [1291, 395] width 306 height 62
click at [1230, 374] on div "Publish" at bounding box center [1291, 395] width 306 height 62
click at [1230, 398] on div "Publish" at bounding box center [1291, 396] width 42 height 18
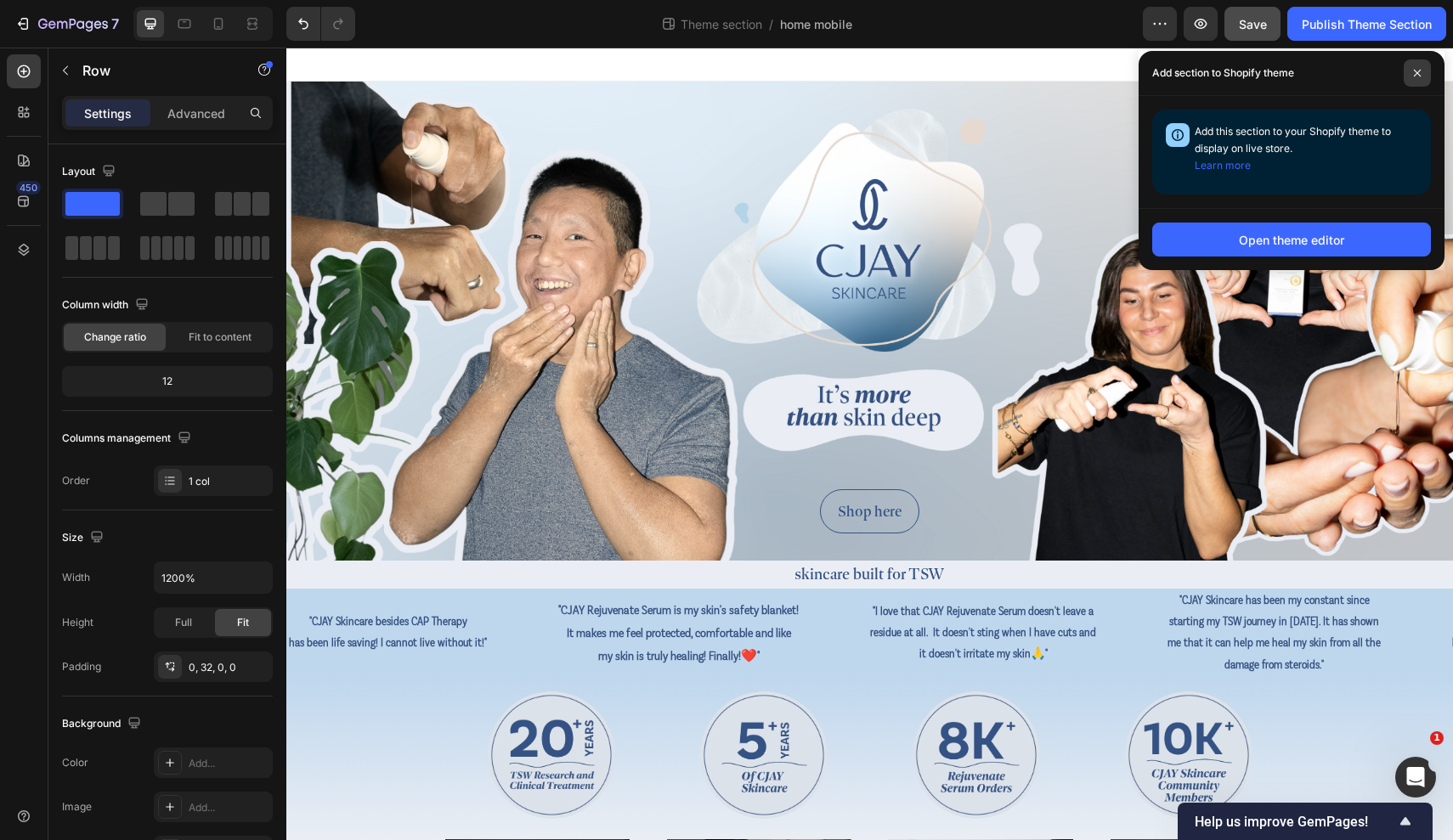
click at [1230, 73] on icon at bounding box center [1417, 73] width 9 height 9
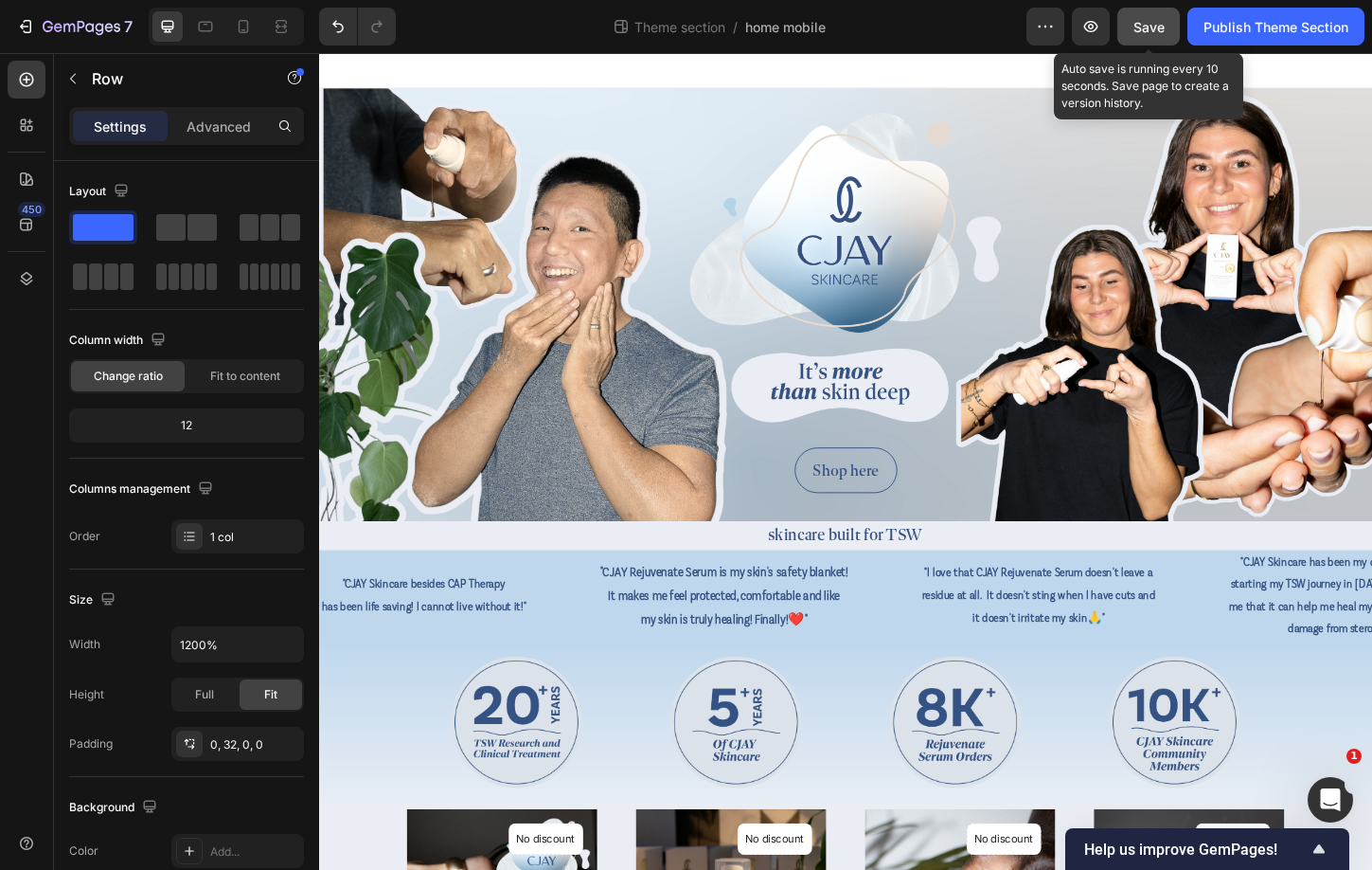
click at [1137, 41] on button "Save" at bounding box center [1149, 26] width 63 height 38
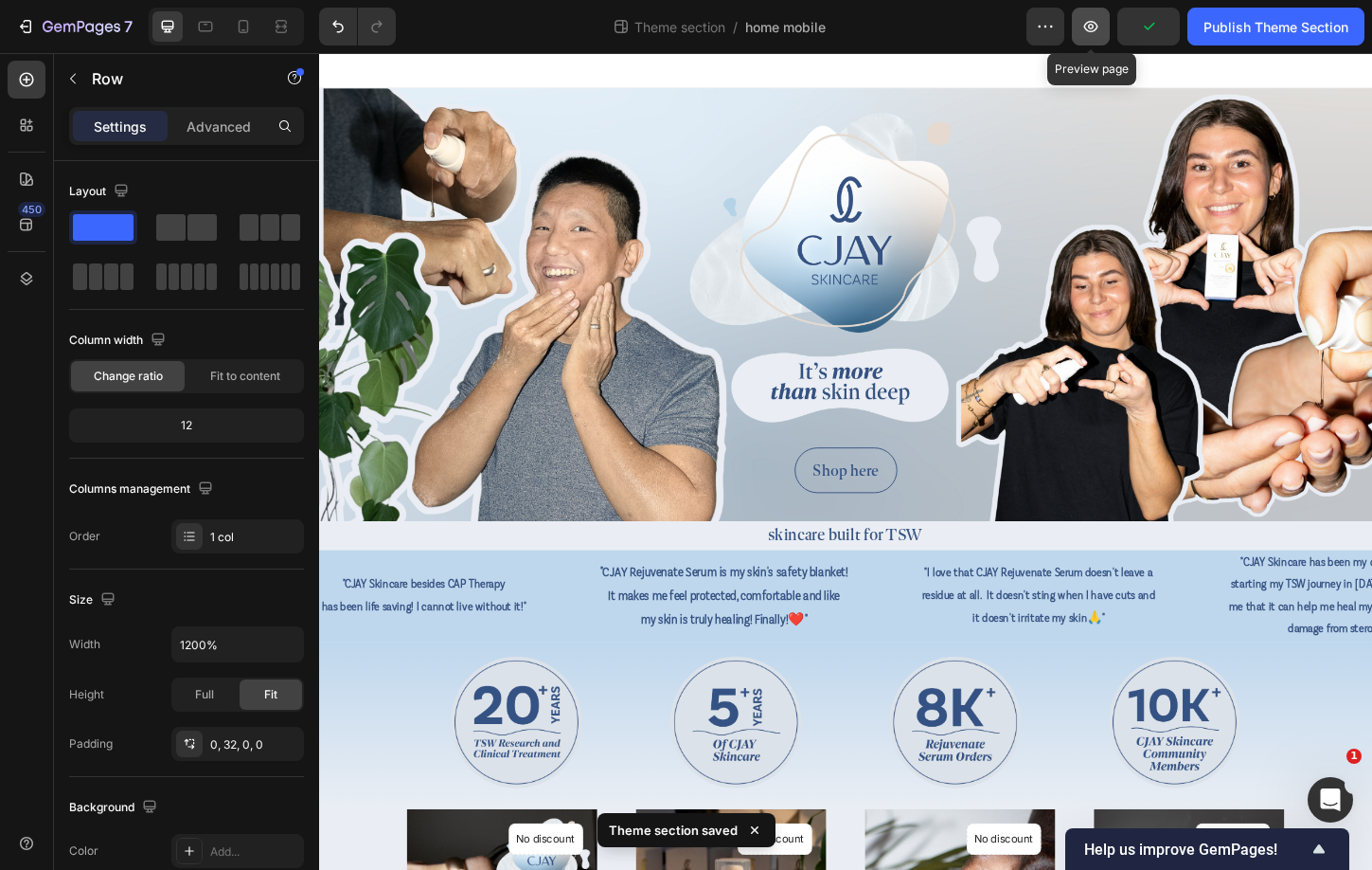
click at [1080, 40] on button "button" at bounding box center [1091, 26] width 38 height 38
